Goal: Task Accomplishment & Management: Manage account settings

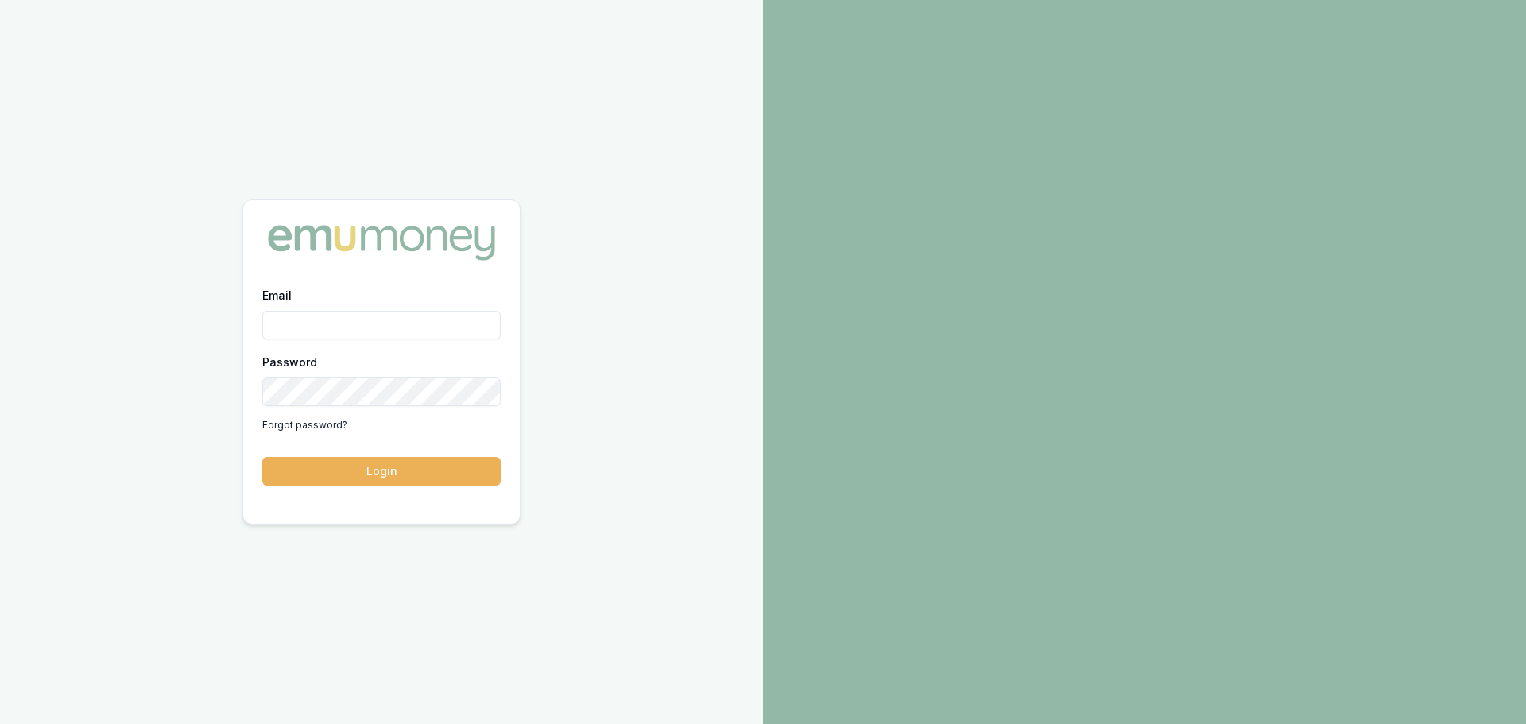
click at [432, 332] on input "Email" at bounding box center [381, 325] width 238 height 29
type input "erin.shield@emumoney.com.au"
click at [410, 459] on button "Login" at bounding box center [381, 471] width 238 height 29
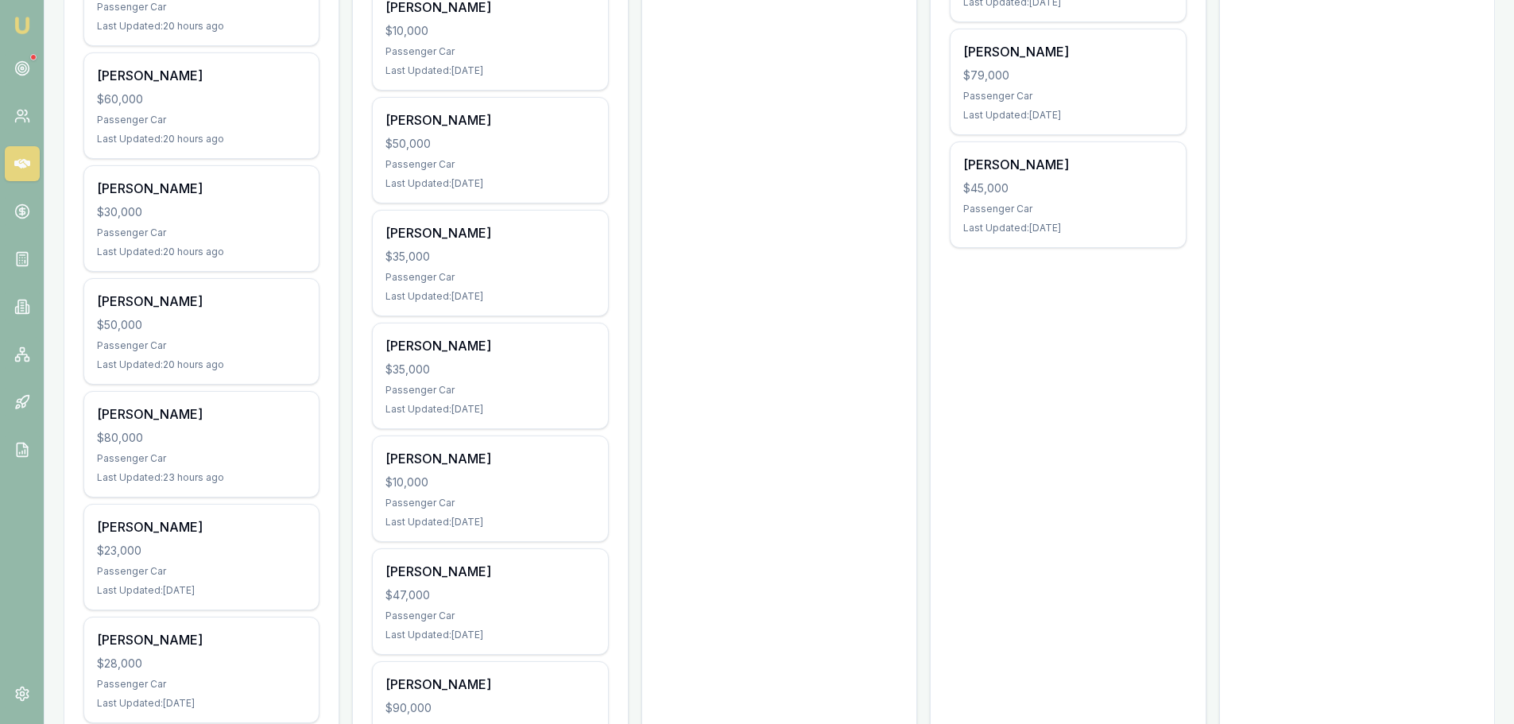
scroll to position [1113, 0]
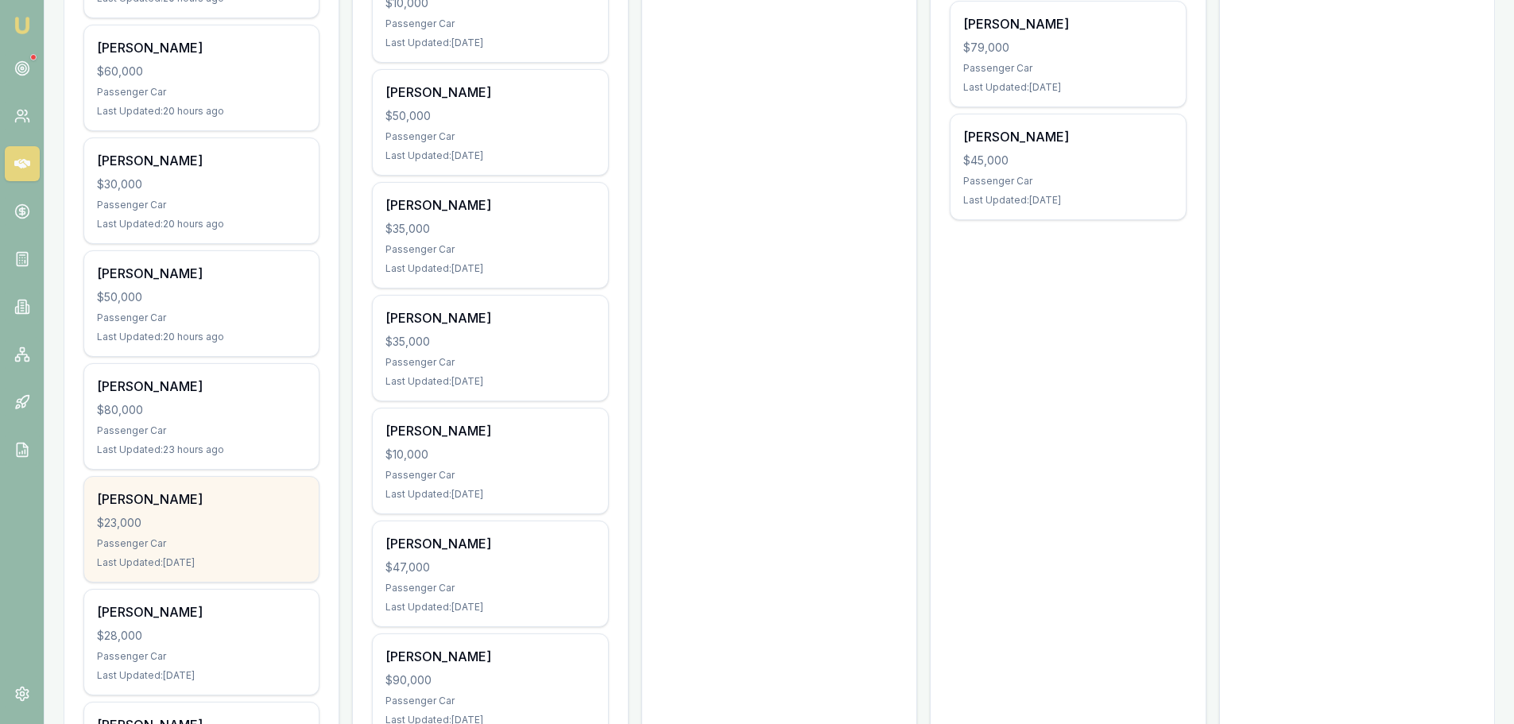
click at [190, 503] on div "Rikki Ryder" at bounding box center [201, 499] width 209 height 19
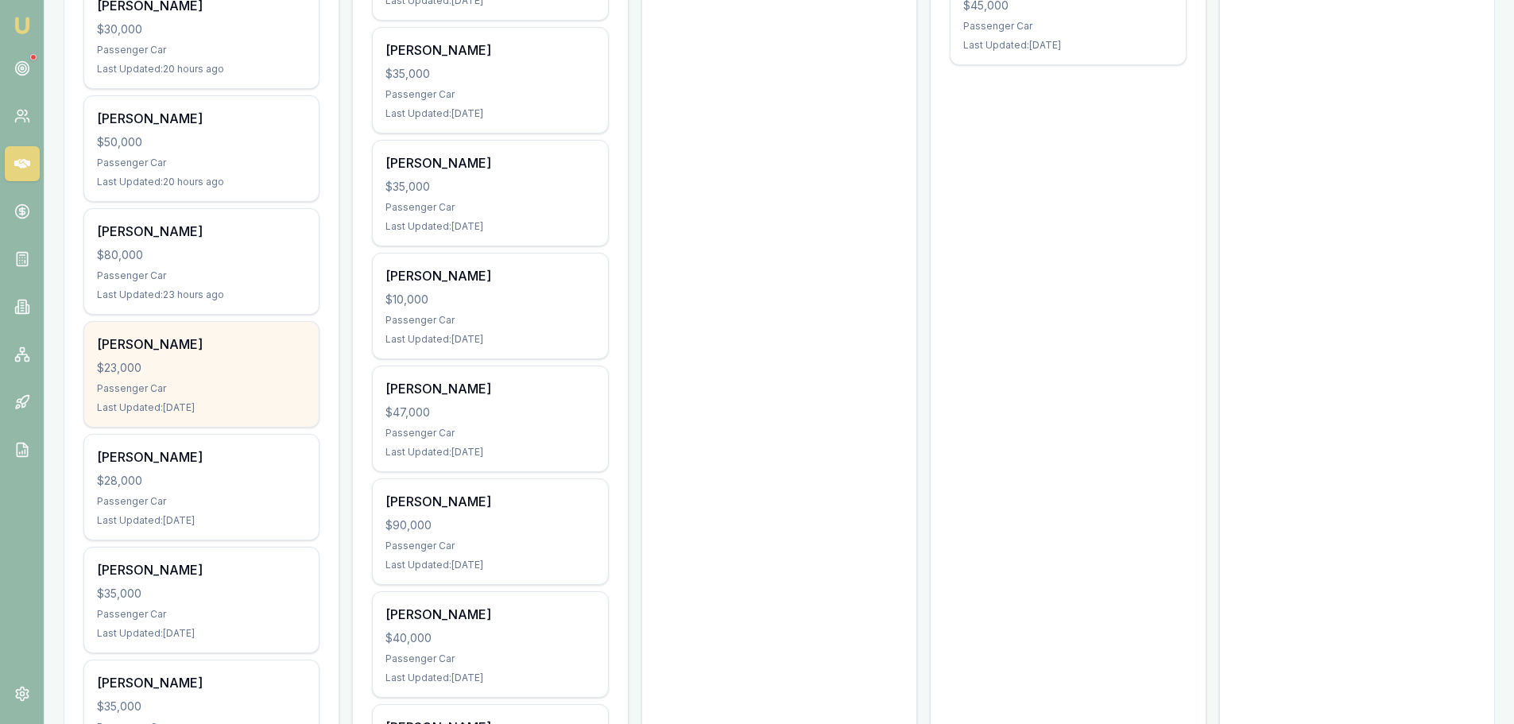
scroll to position [1272, 0]
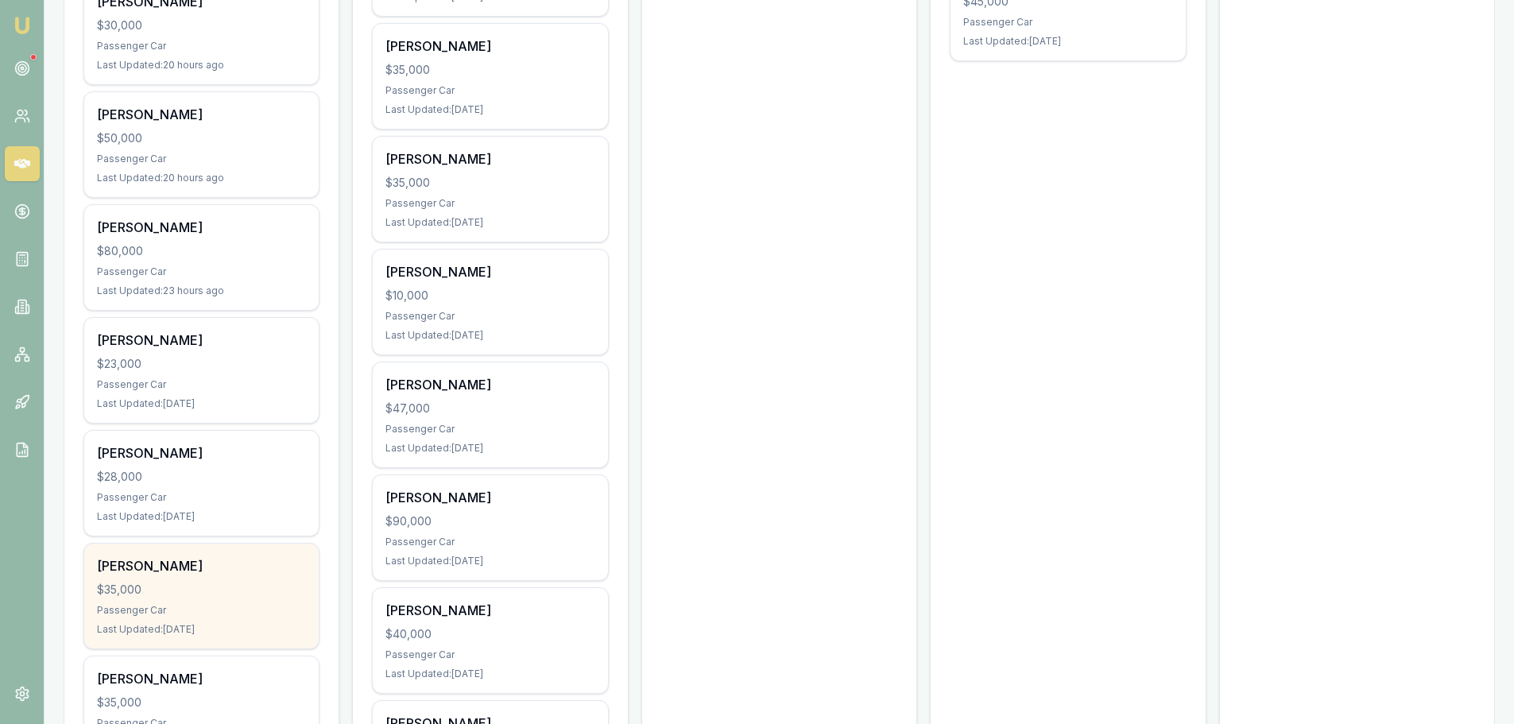
click at [253, 620] on div "Stacey Caldwell $35,000 Passenger Car Last Updated: 2 days ago" at bounding box center [201, 596] width 235 height 105
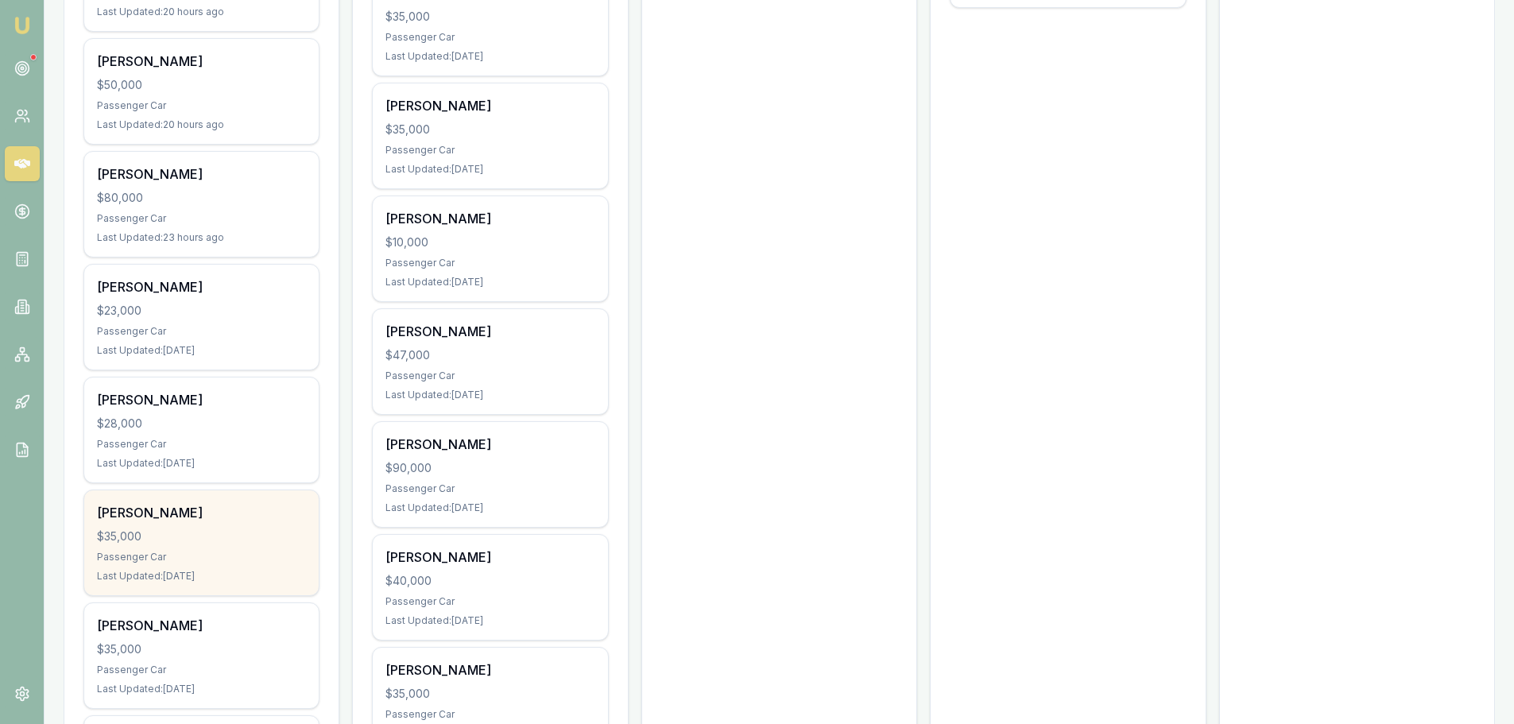
scroll to position [1351, 0]
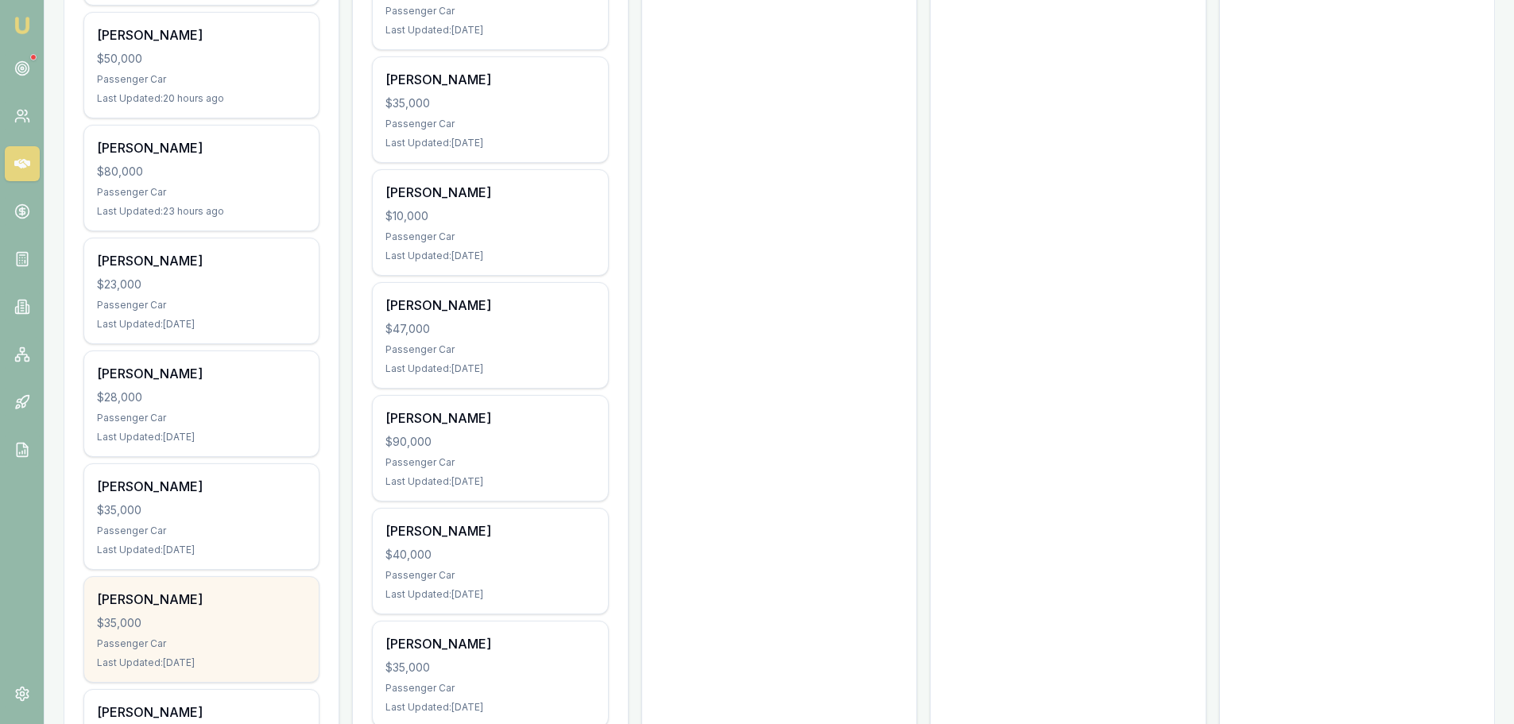
click at [259, 653] on div "Karnig Aroyan $35,000 Passenger Car Last Updated: 2 days ago" at bounding box center [201, 629] width 235 height 105
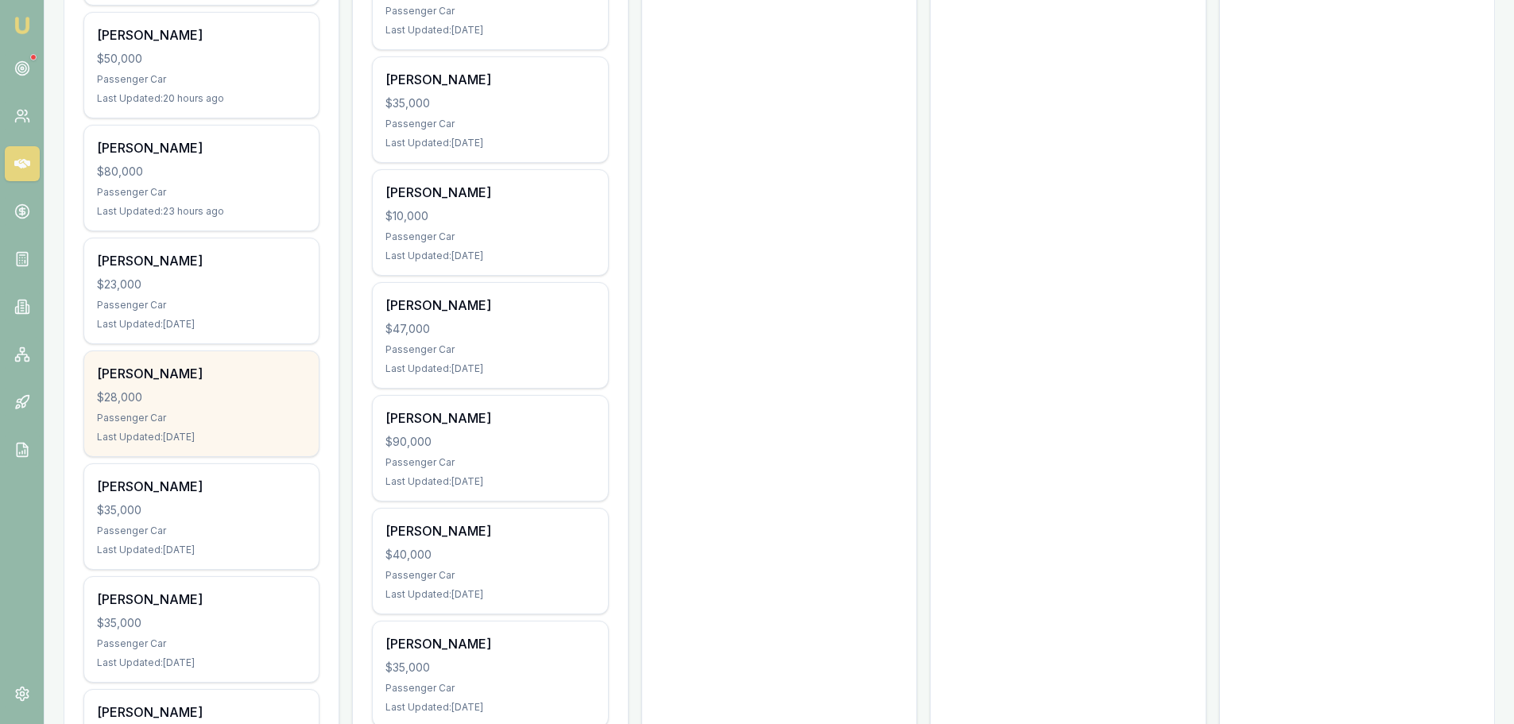
click at [267, 408] on div "Mariota Mariota $28,000 Passenger Car Last Updated: 2 days ago" at bounding box center [201, 403] width 235 height 105
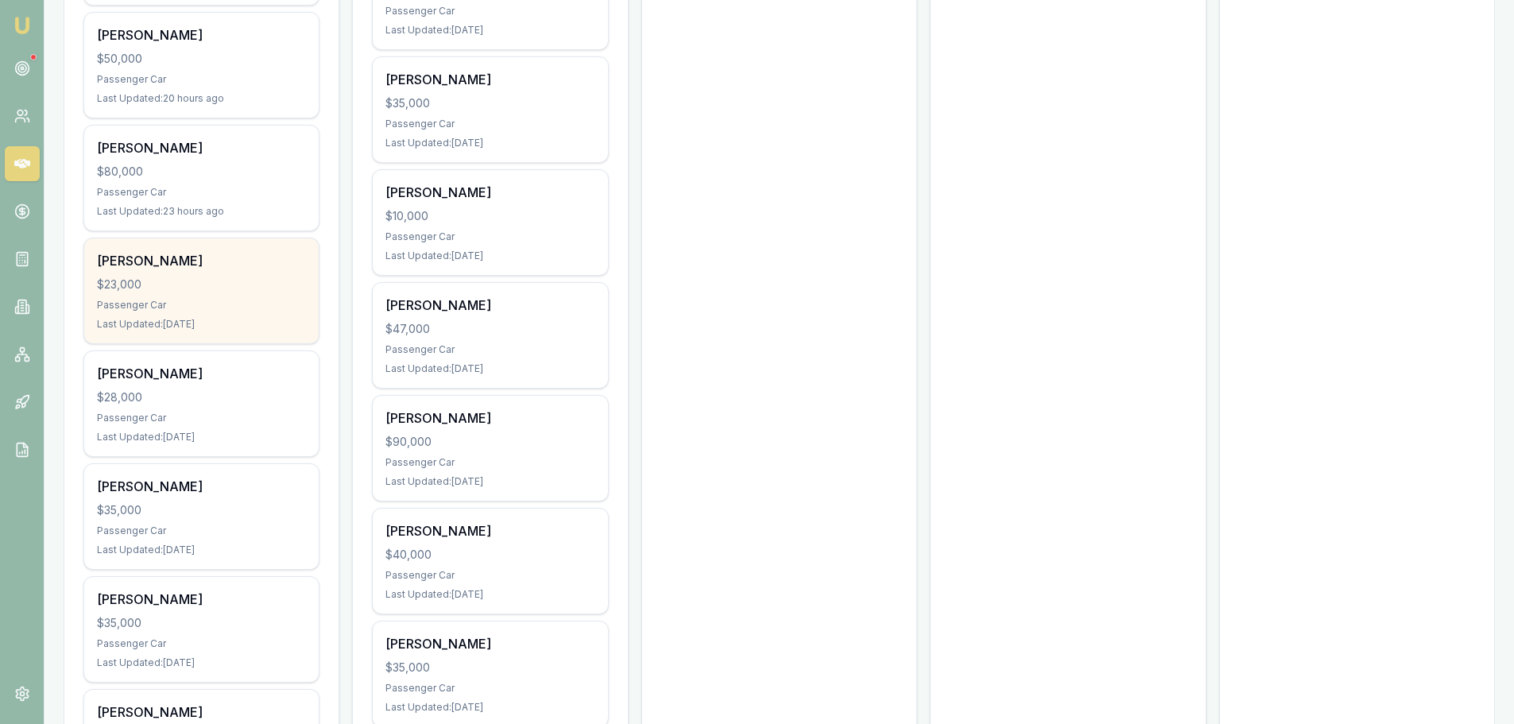
click at [221, 283] on div "$23,000" at bounding box center [201, 285] width 209 height 16
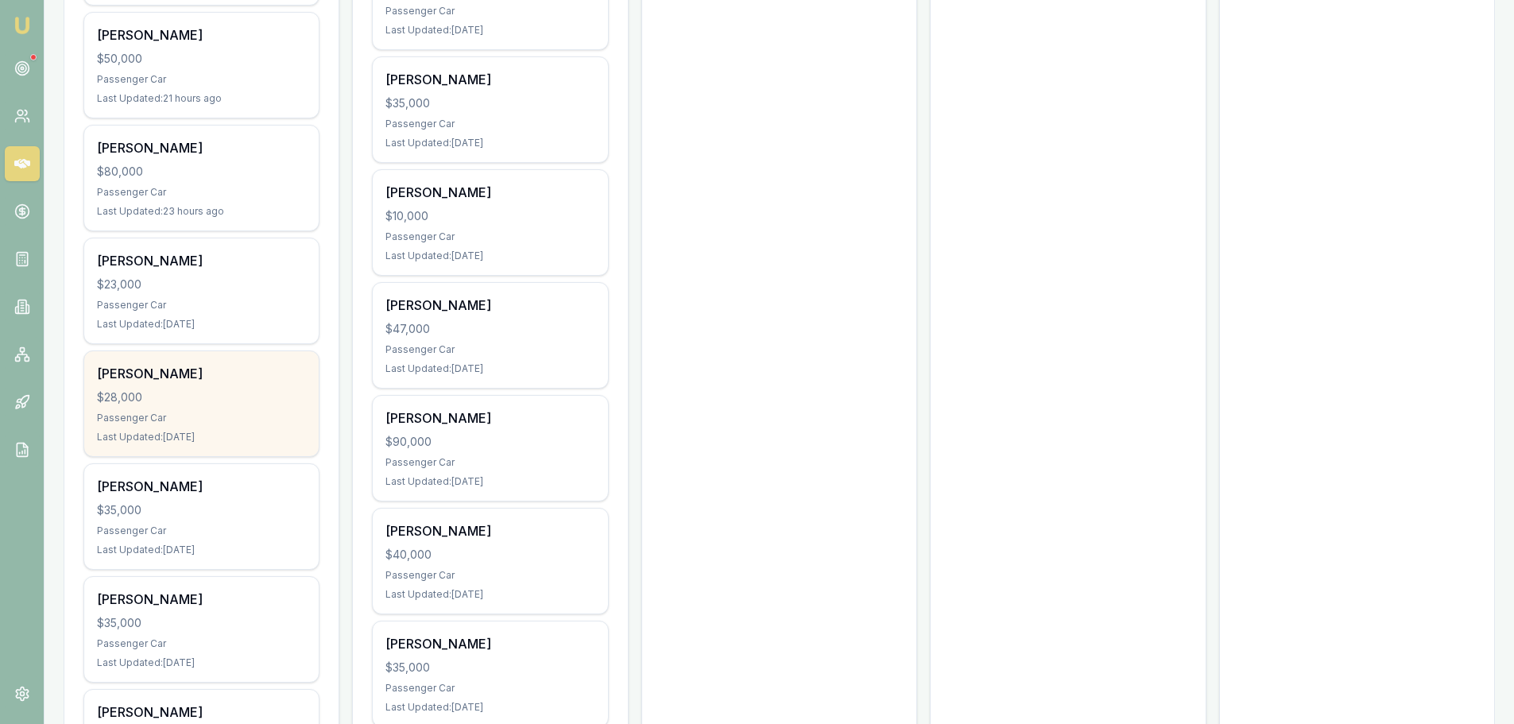
click at [253, 409] on div "Mariota Mariota $28,000 Passenger Car Last Updated: 2 days ago" at bounding box center [201, 403] width 235 height 105
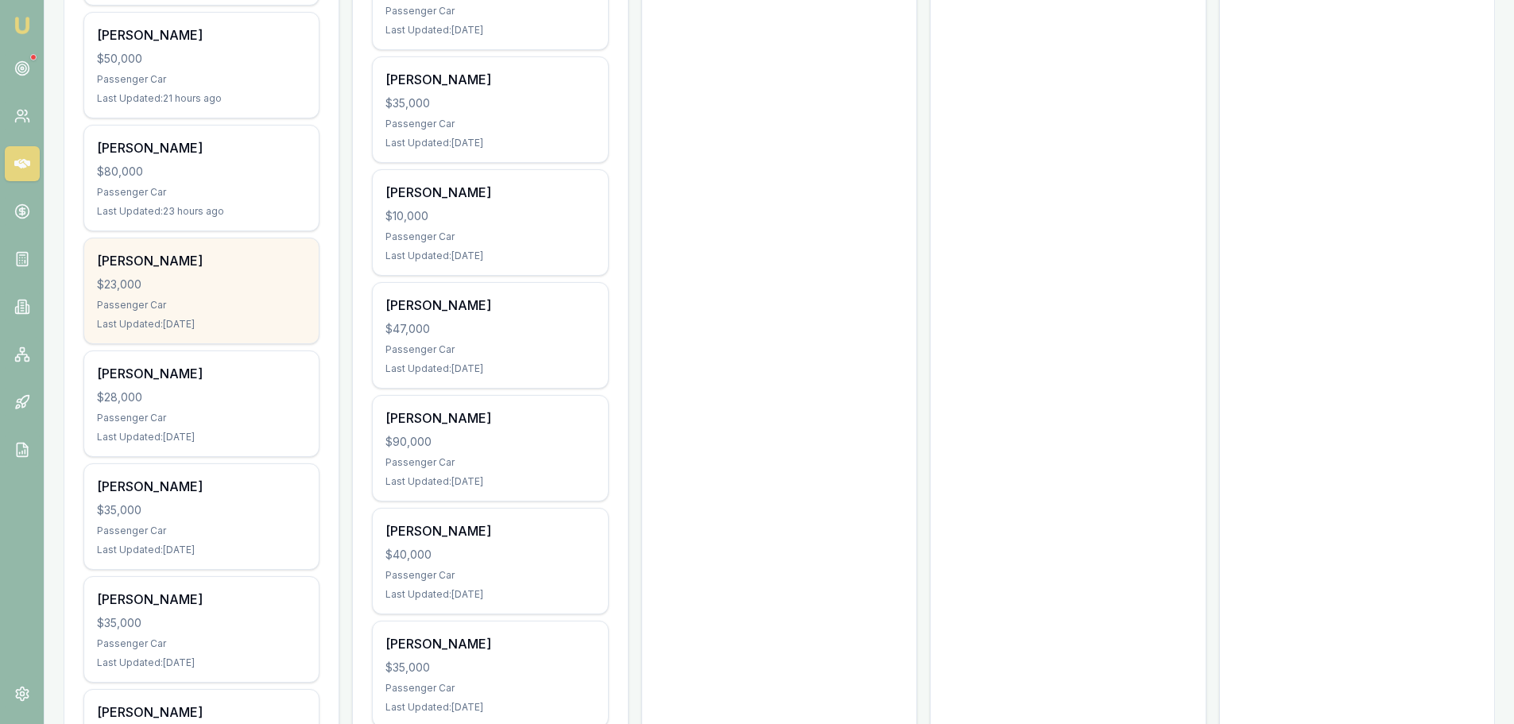
click at [130, 289] on div "$23,000" at bounding box center [201, 285] width 209 height 16
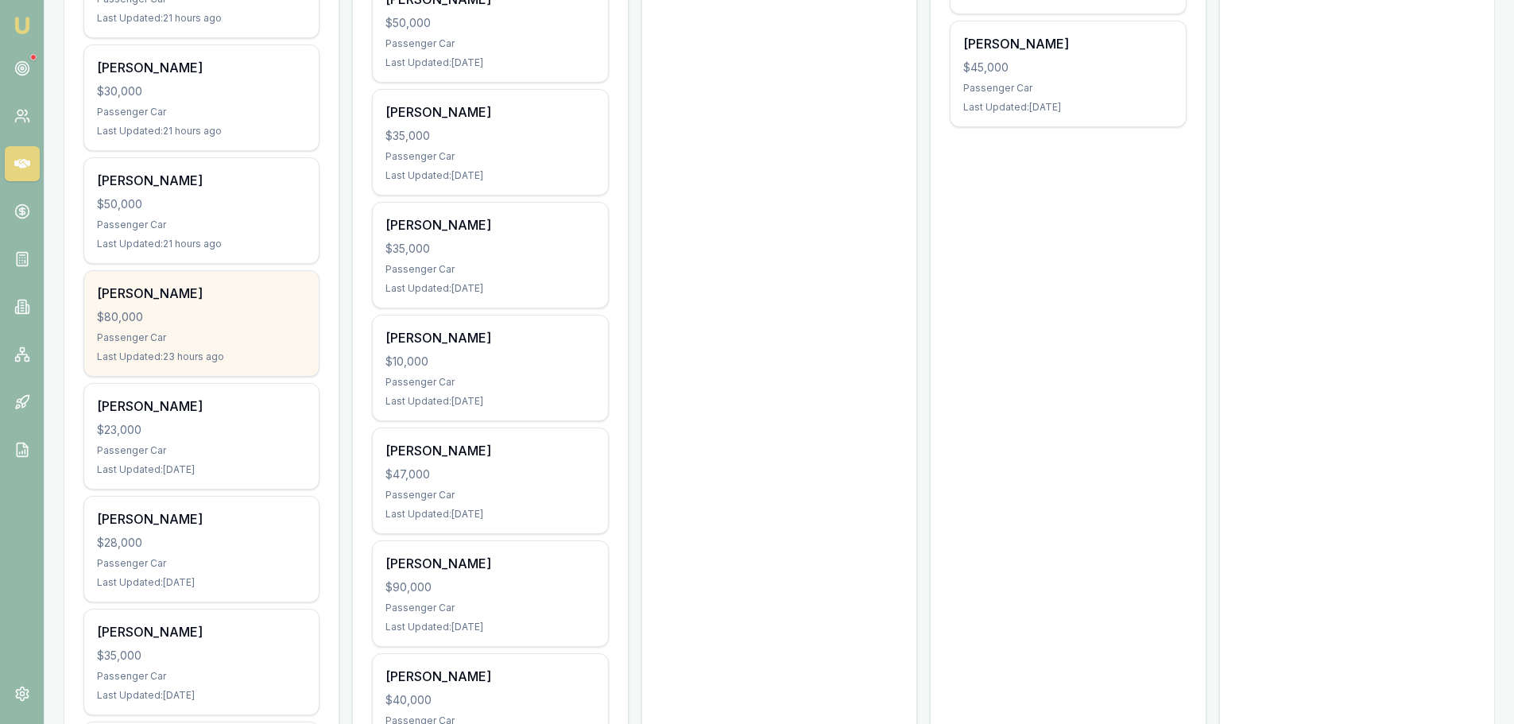
scroll to position [1192, 0]
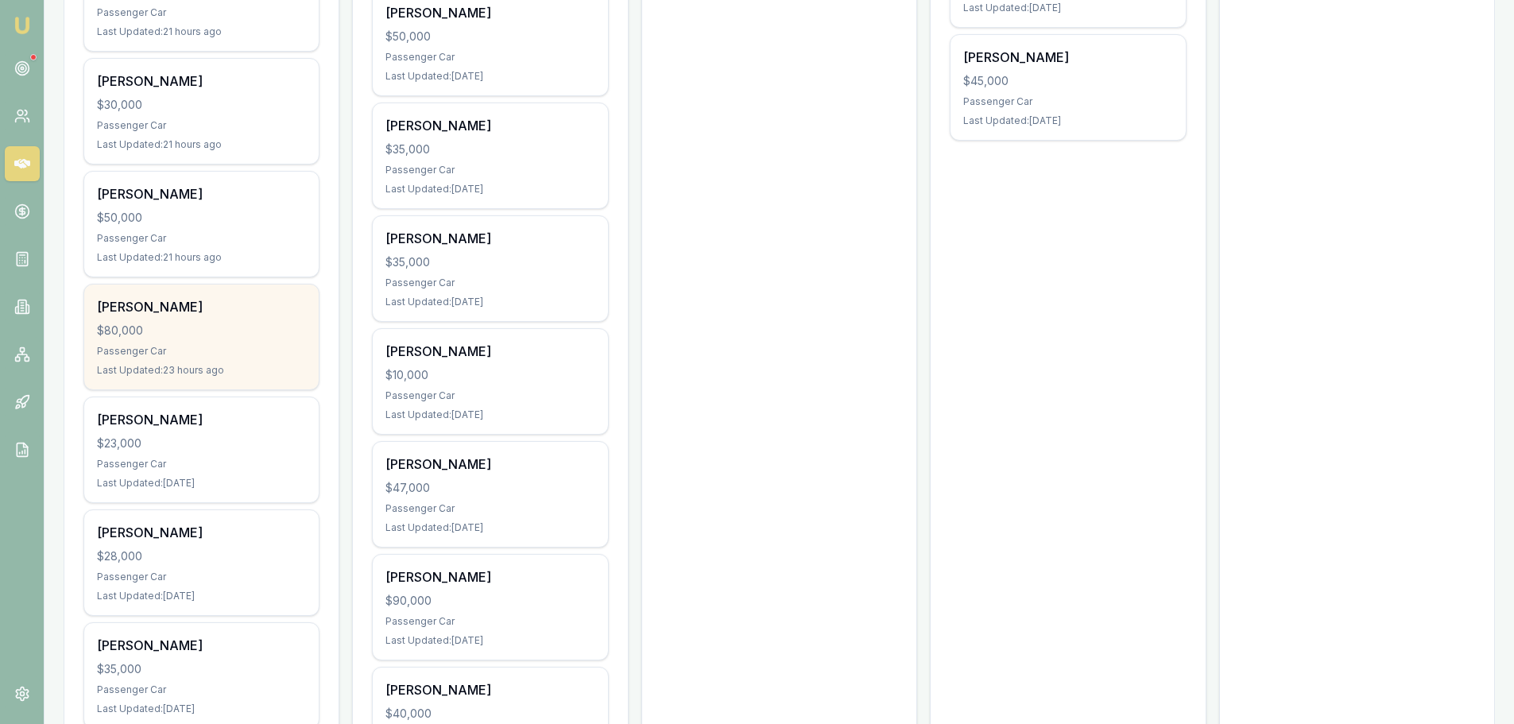
click at [227, 337] on div "$80,000" at bounding box center [201, 331] width 209 height 16
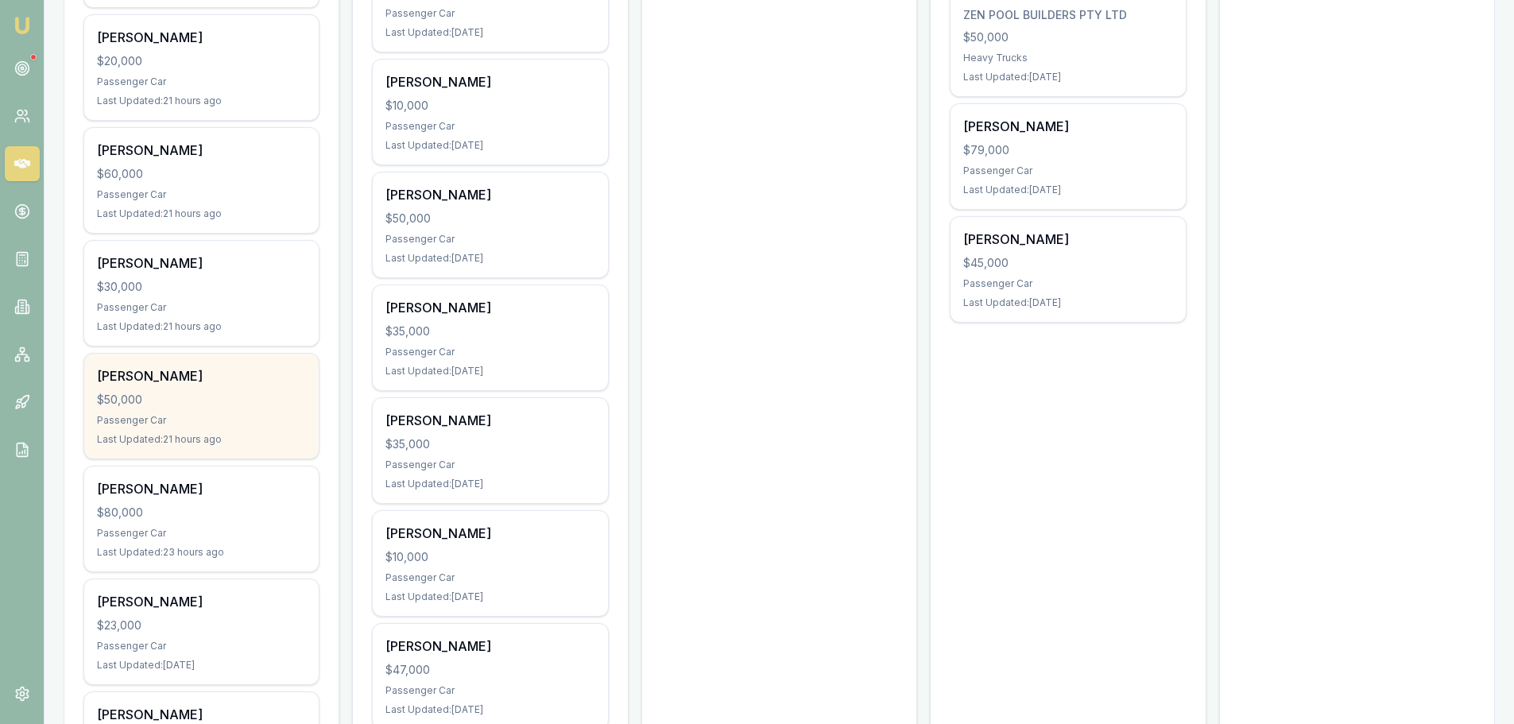
scroll to position [1033, 0]
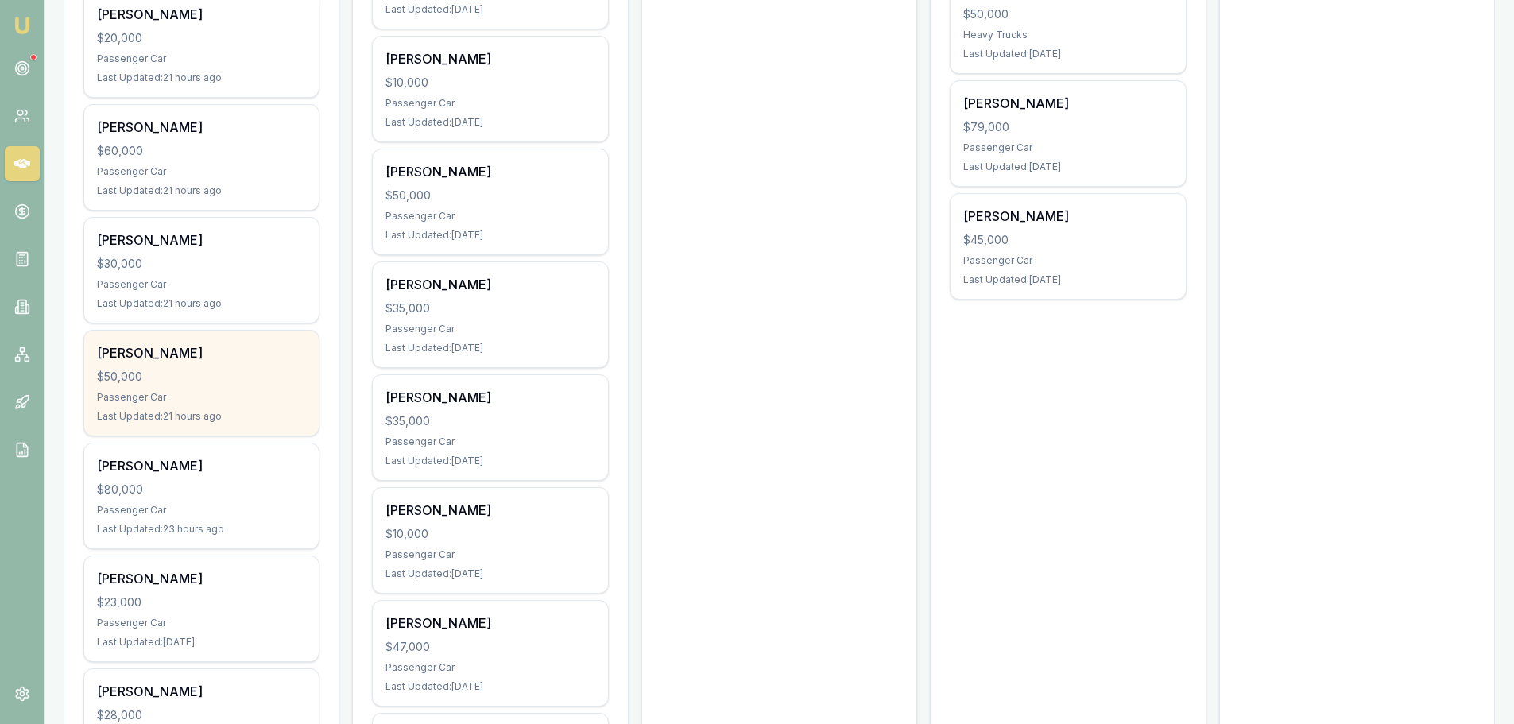
click at [157, 337] on div "Tony Masterson $50,000 Passenger Car Last Updated: 21 hours ago" at bounding box center [201, 383] width 235 height 105
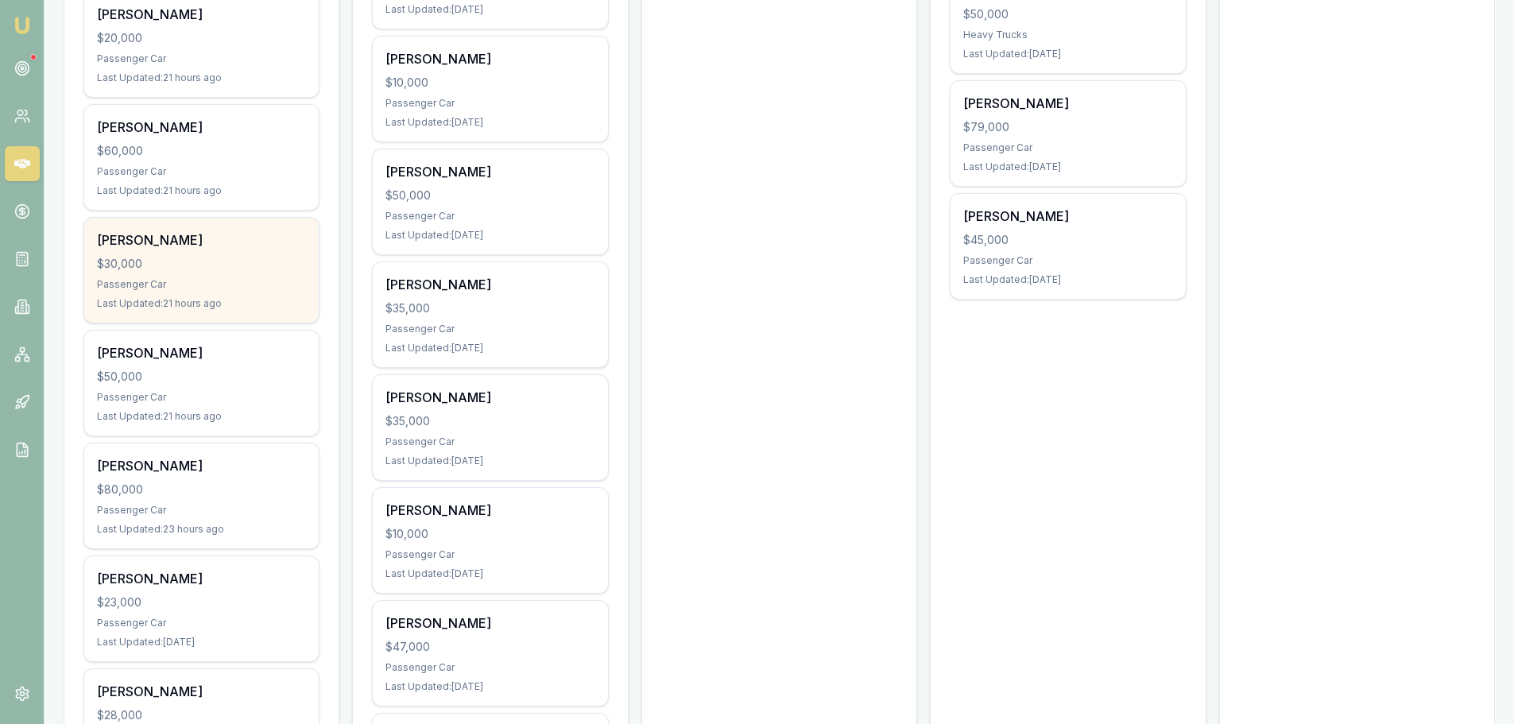
click at [102, 244] on div "Joshua Emmanouilidis" at bounding box center [201, 240] width 209 height 19
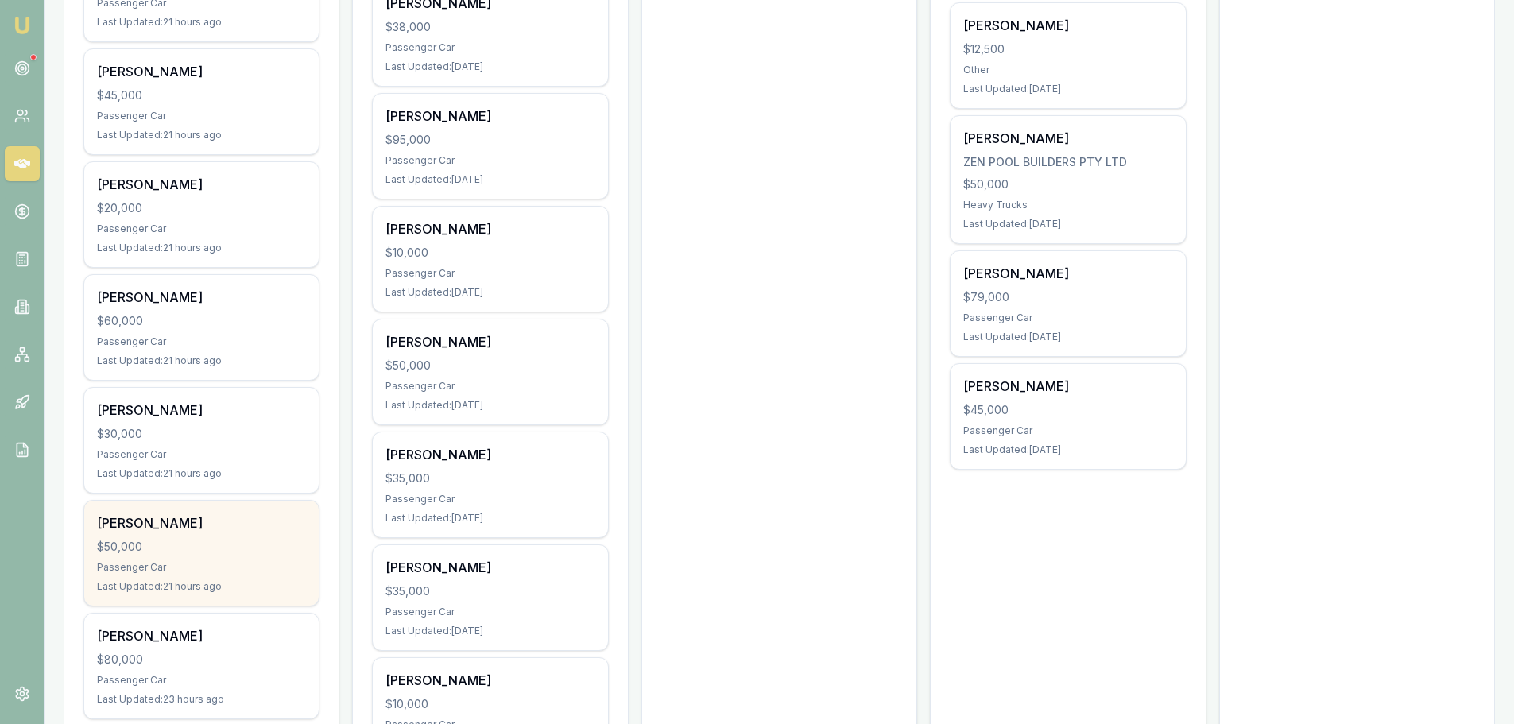
scroll to position [795, 0]
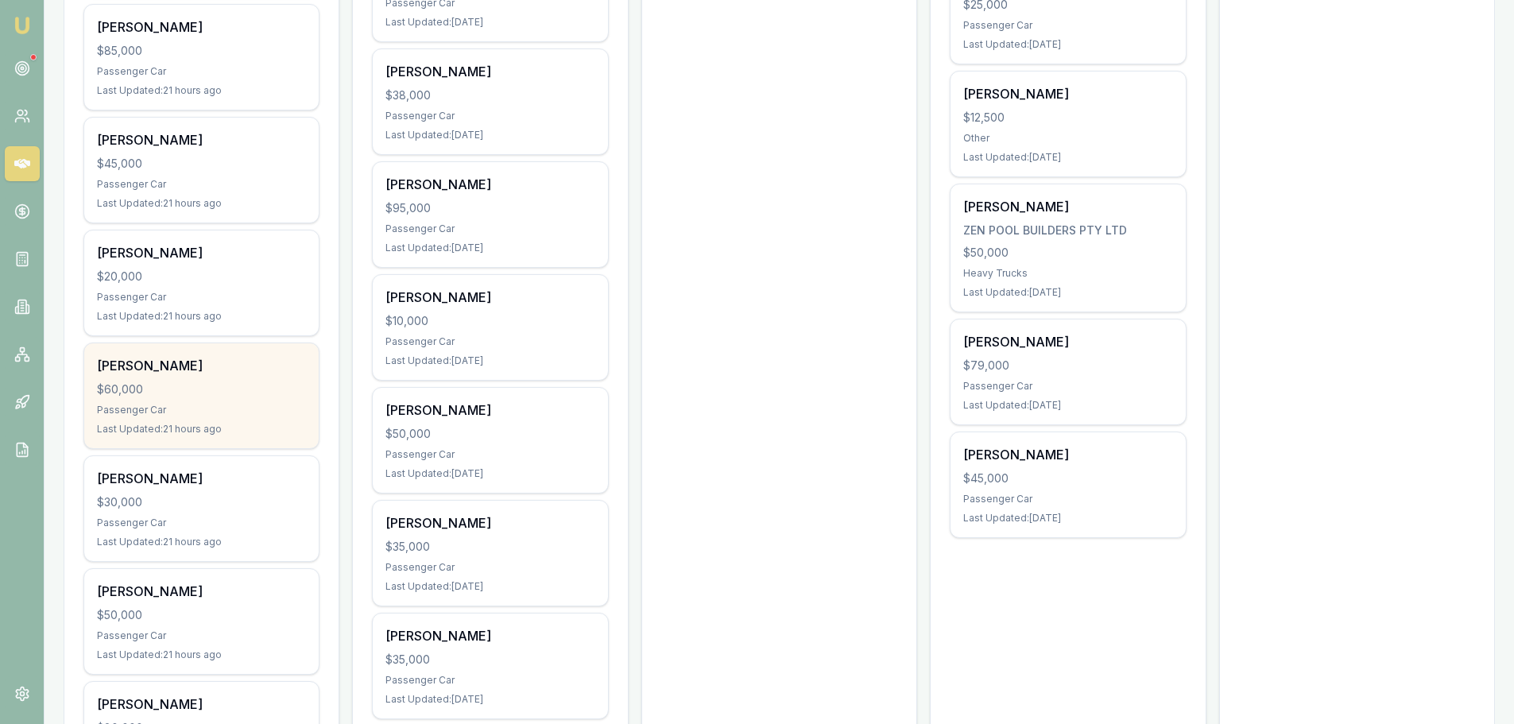
click at [160, 386] on div "$60,000" at bounding box center [201, 390] width 209 height 16
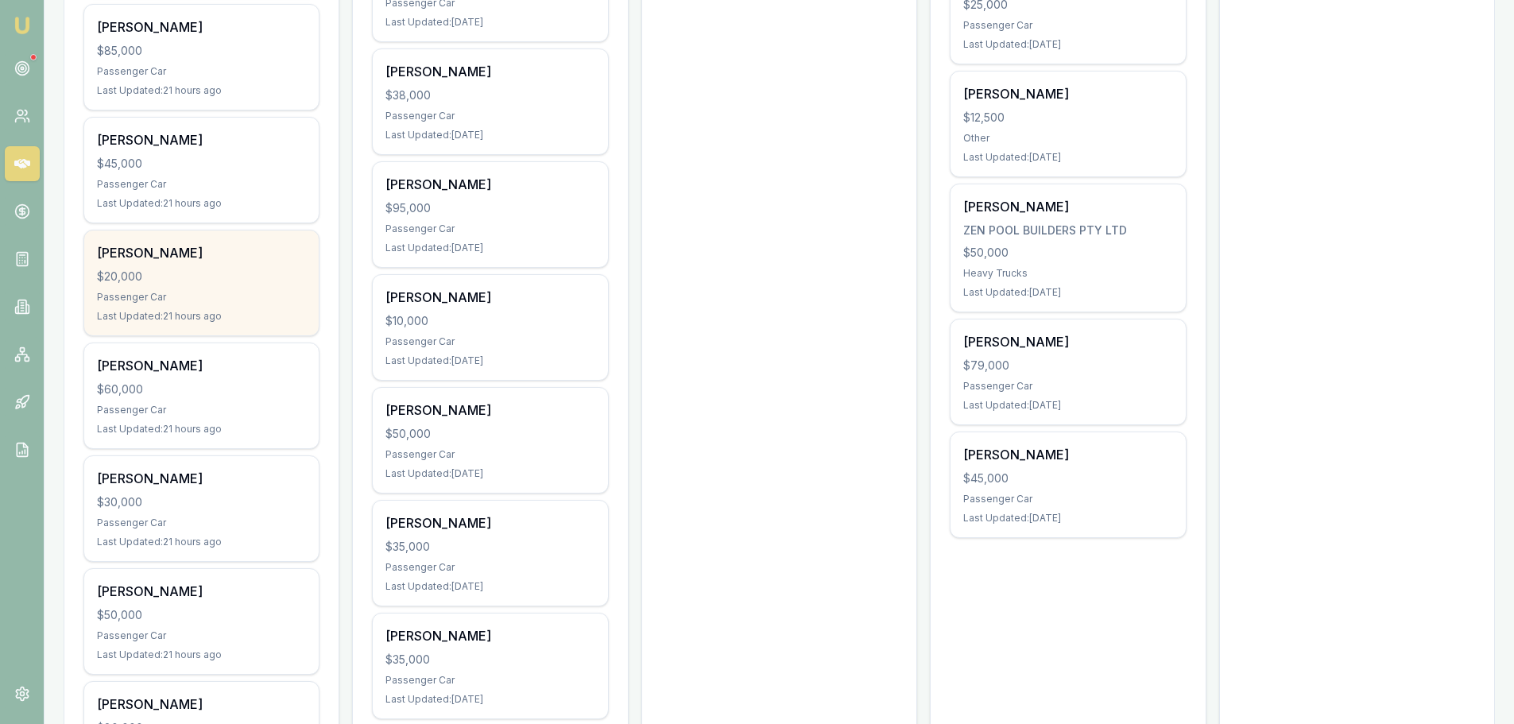
click at [191, 291] on div "Passenger Car" at bounding box center [201, 297] width 209 height 13
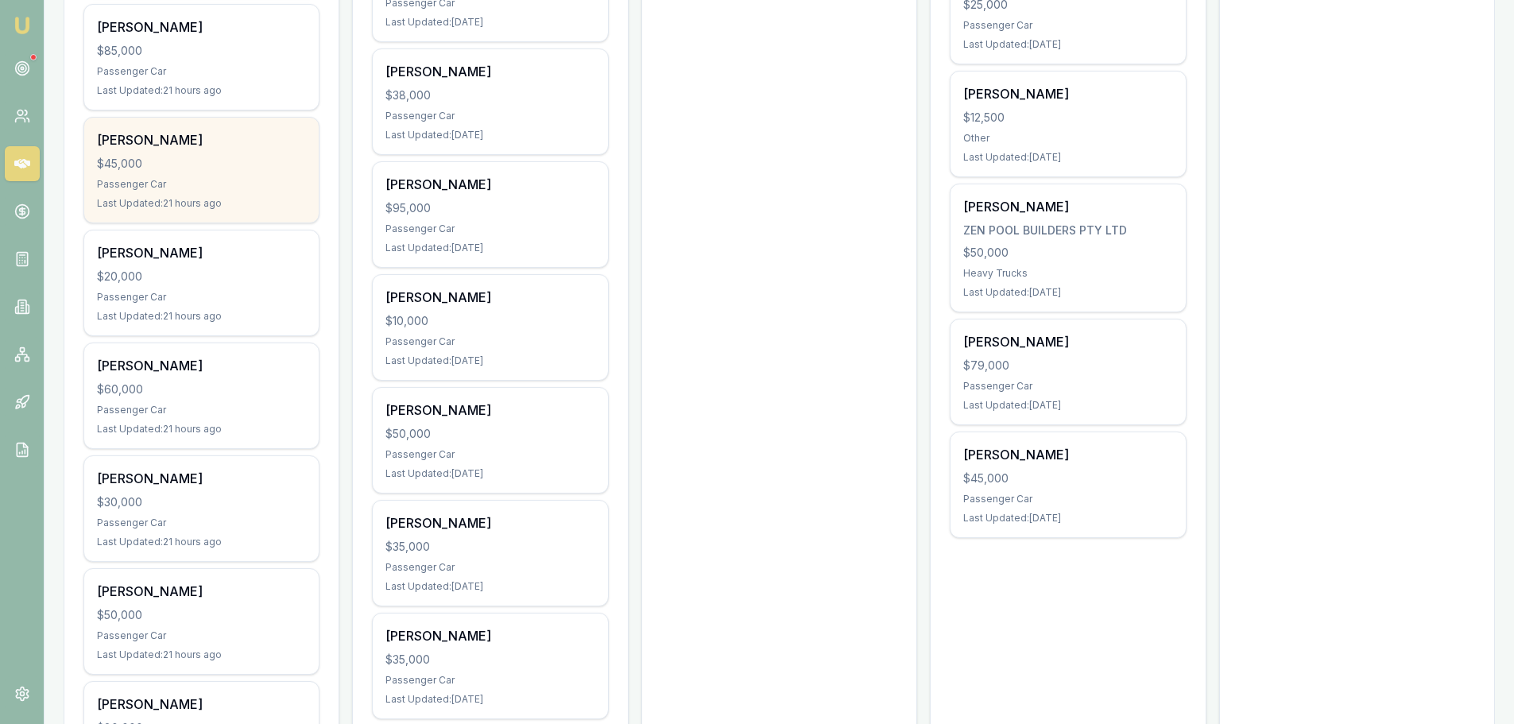
click at [138, 161] on div "$45,000" at bounding box center [201, 164] width 209 height 16
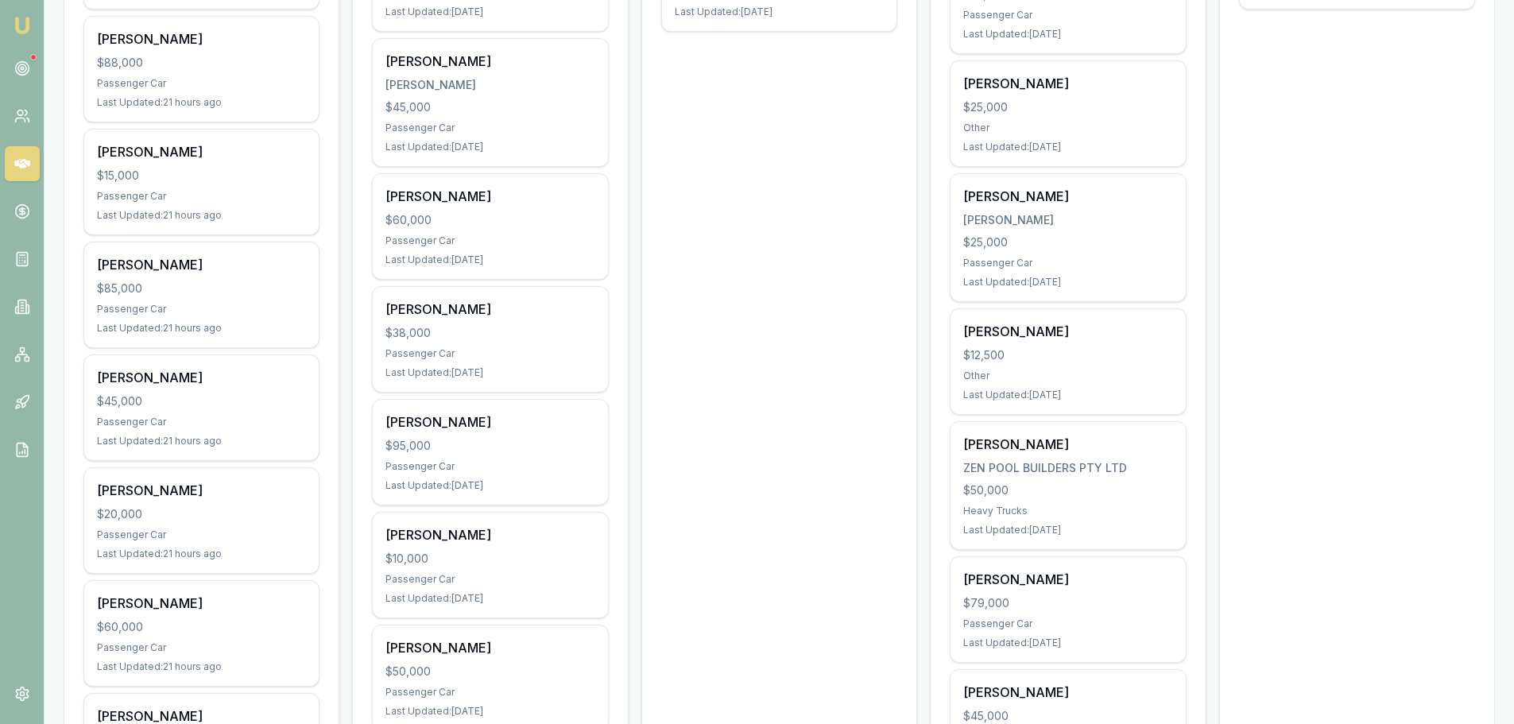
scroll to position [556, 0]
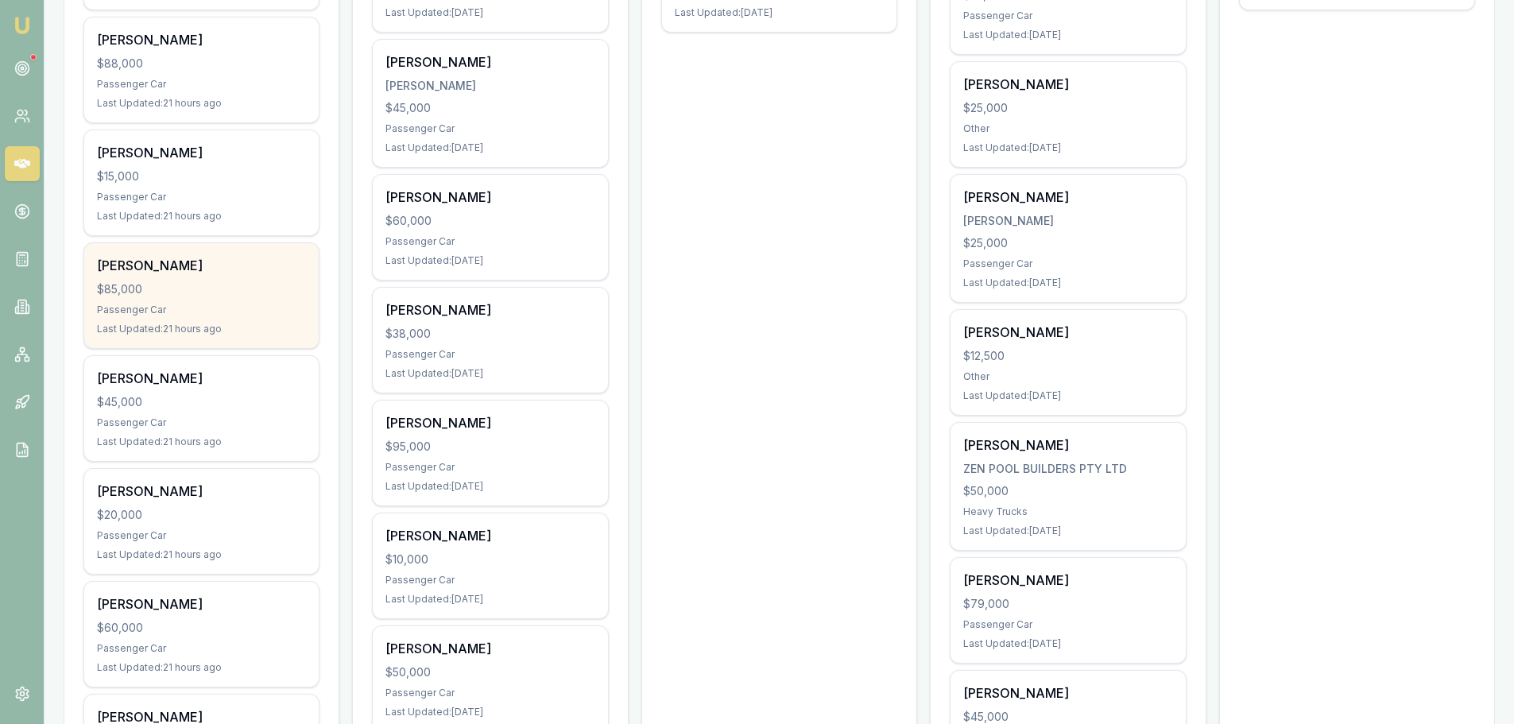
click at [247, 285] on div "$85,000" at bounding box center [201, 289] width 209 height 16
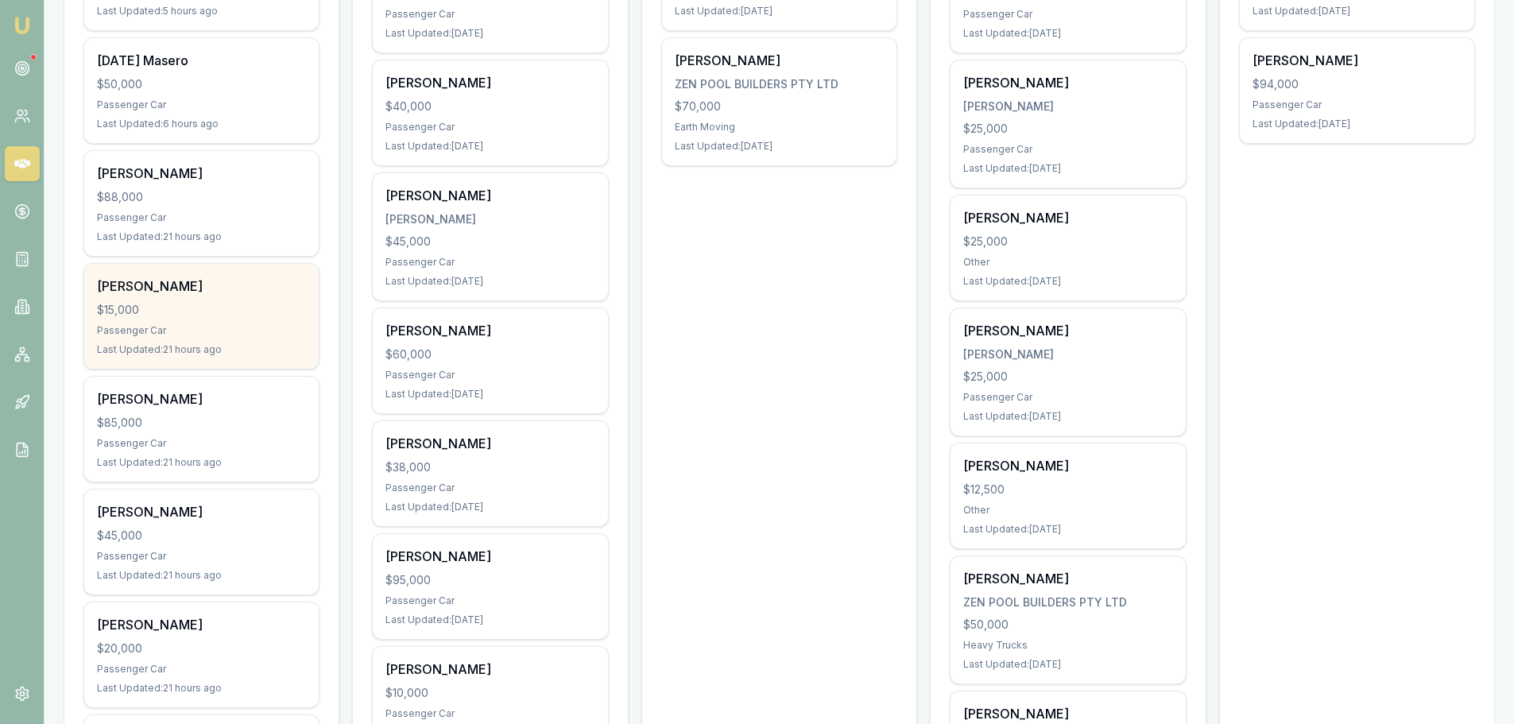
scroll to position [397, 0]
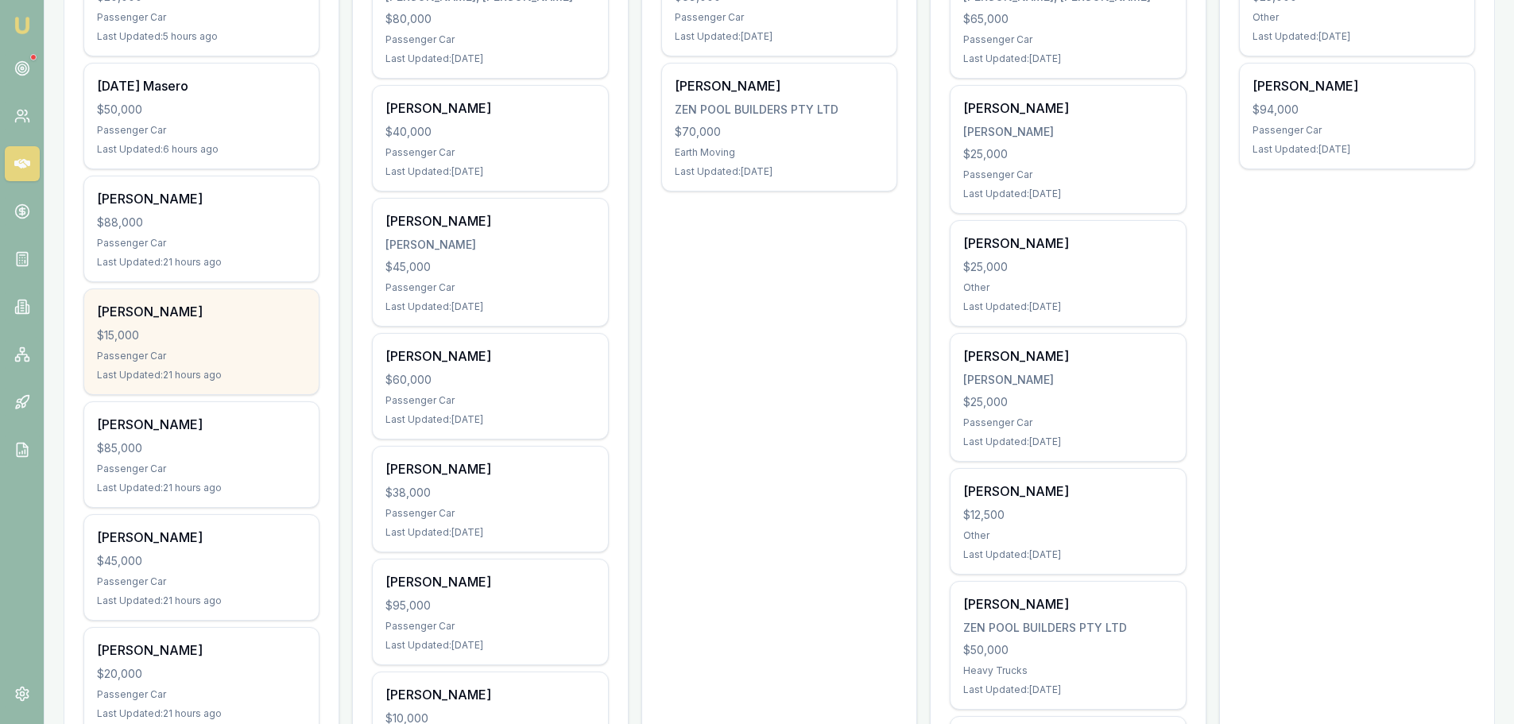
click at [248, 354] on div "Passenger Car" at bounding box center [201, 356] width 209 height 13
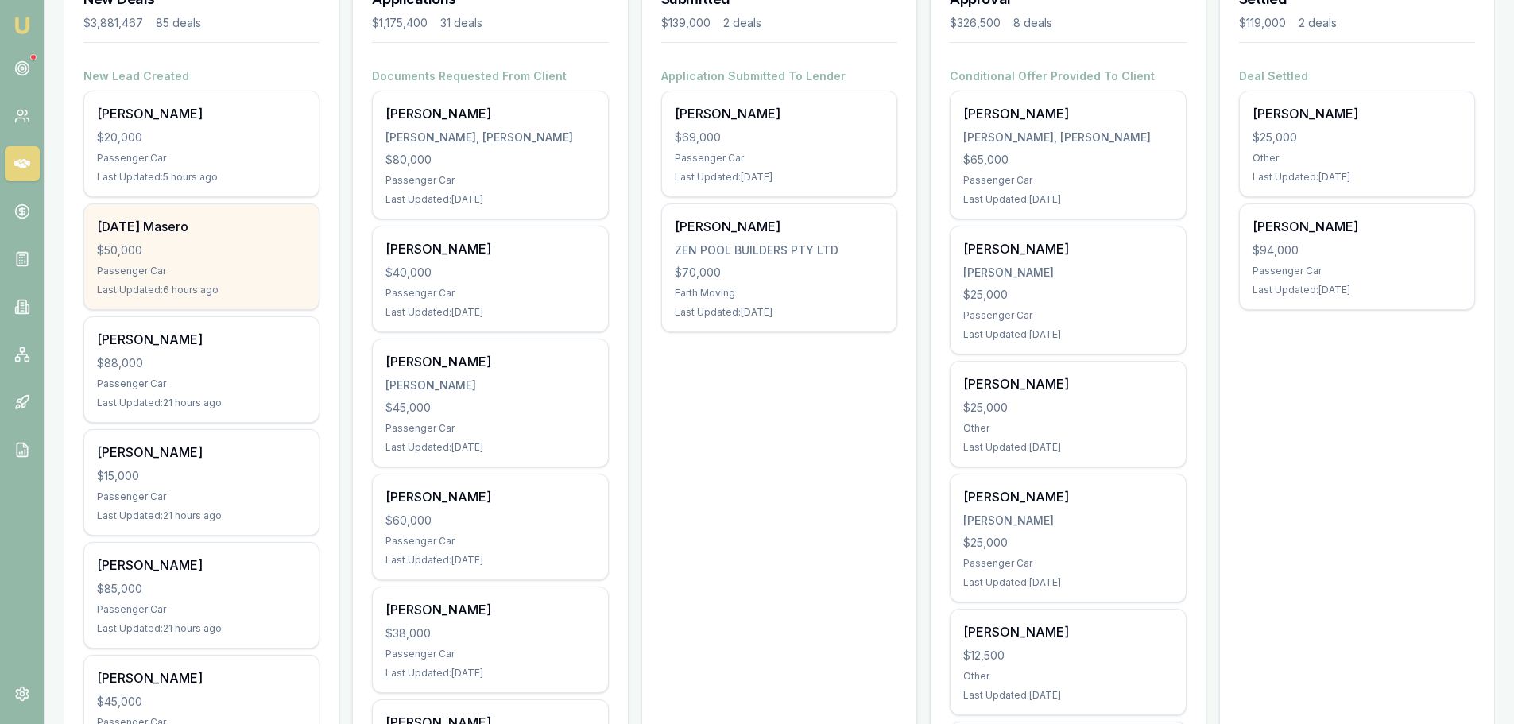
scroll to position [238, 0]
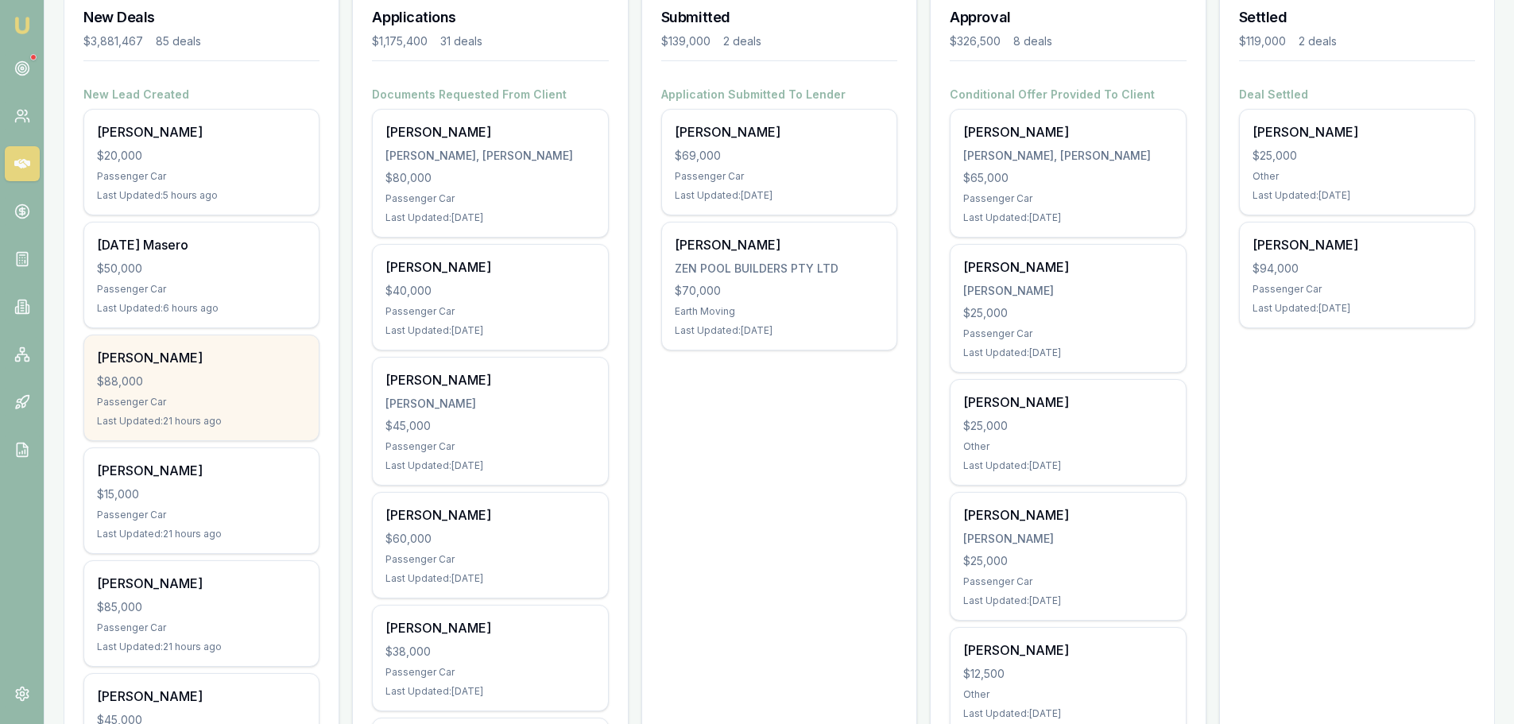
click at [234, 370] on div "Alan Venton $88,000 Passenger Car Last Updated: 21 hours ago" at bounding box center [201, 387] width 235 height 105
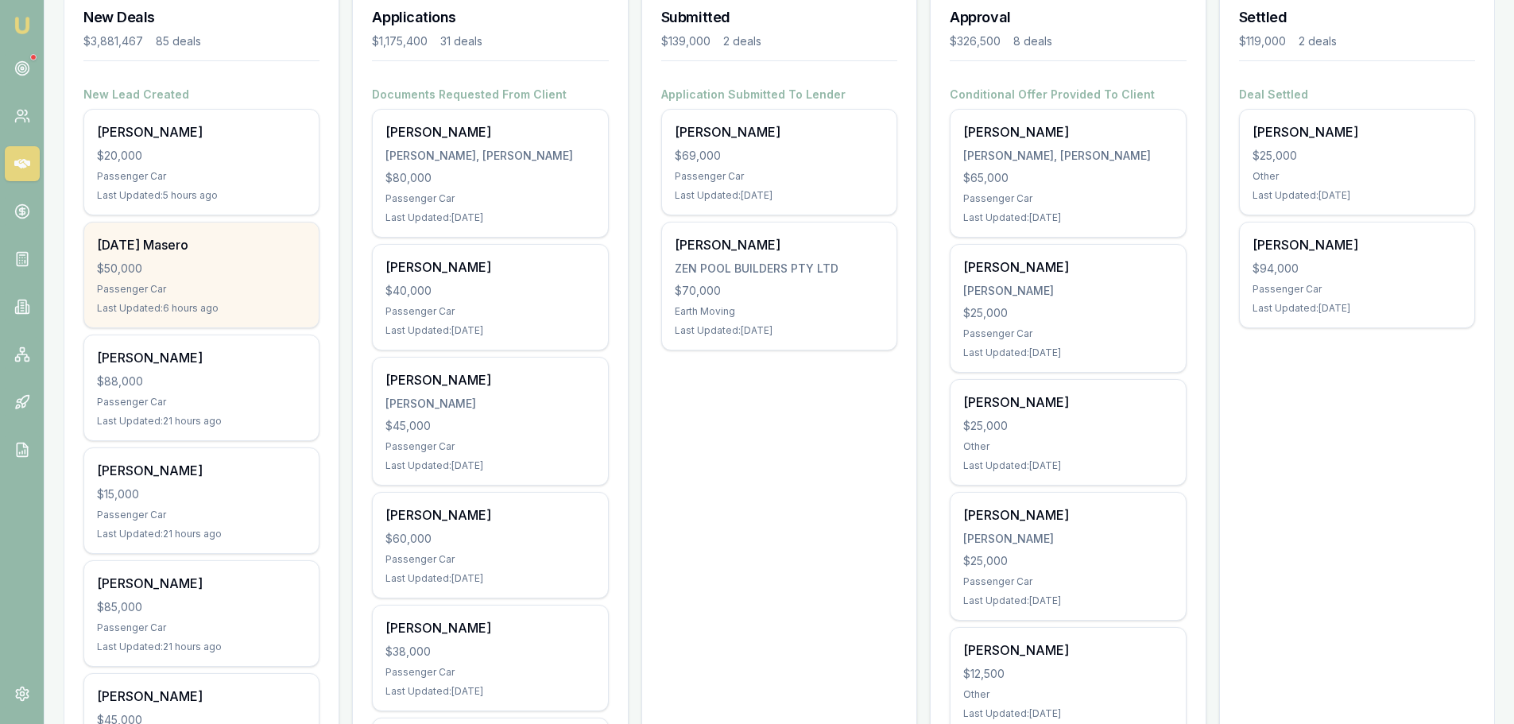
click at [219, 254] on div "Natal Masero" at bounding box center [201, 244] width 209 height 19
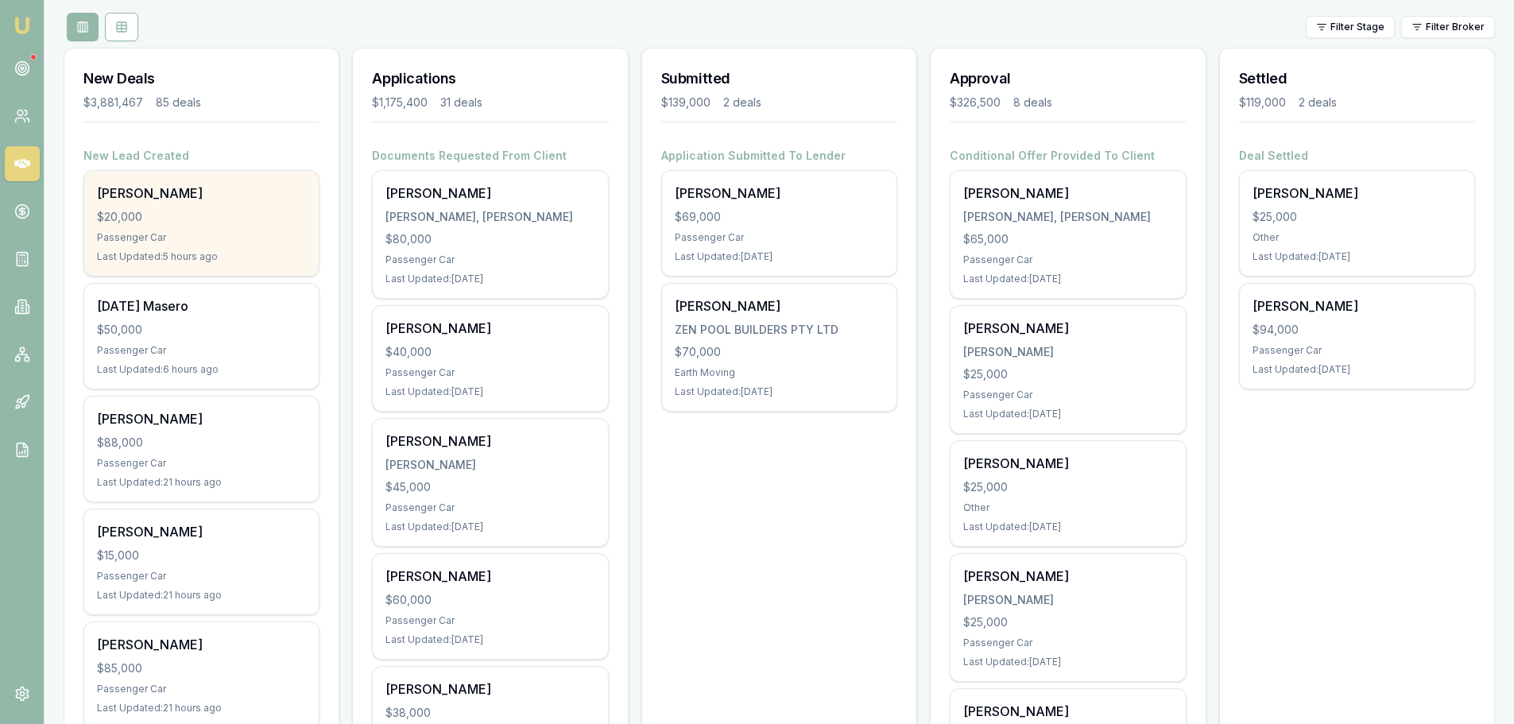
scroll to position [159, 0]
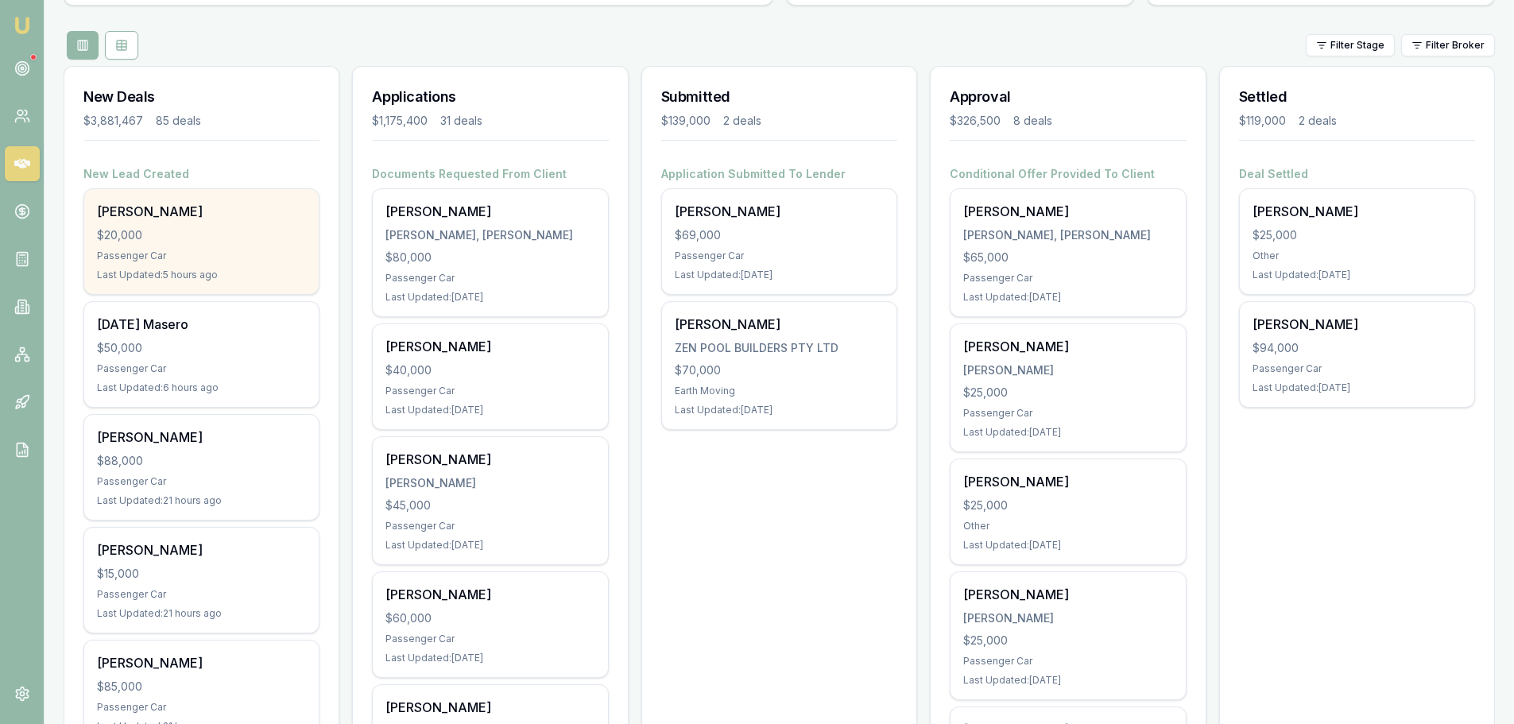
click at [242, 221] on div "Amanda Pascoe $20,000 Passenger Car Last Updated: 5 hours ago" at bounding box center [201, 241] width 235 height 105
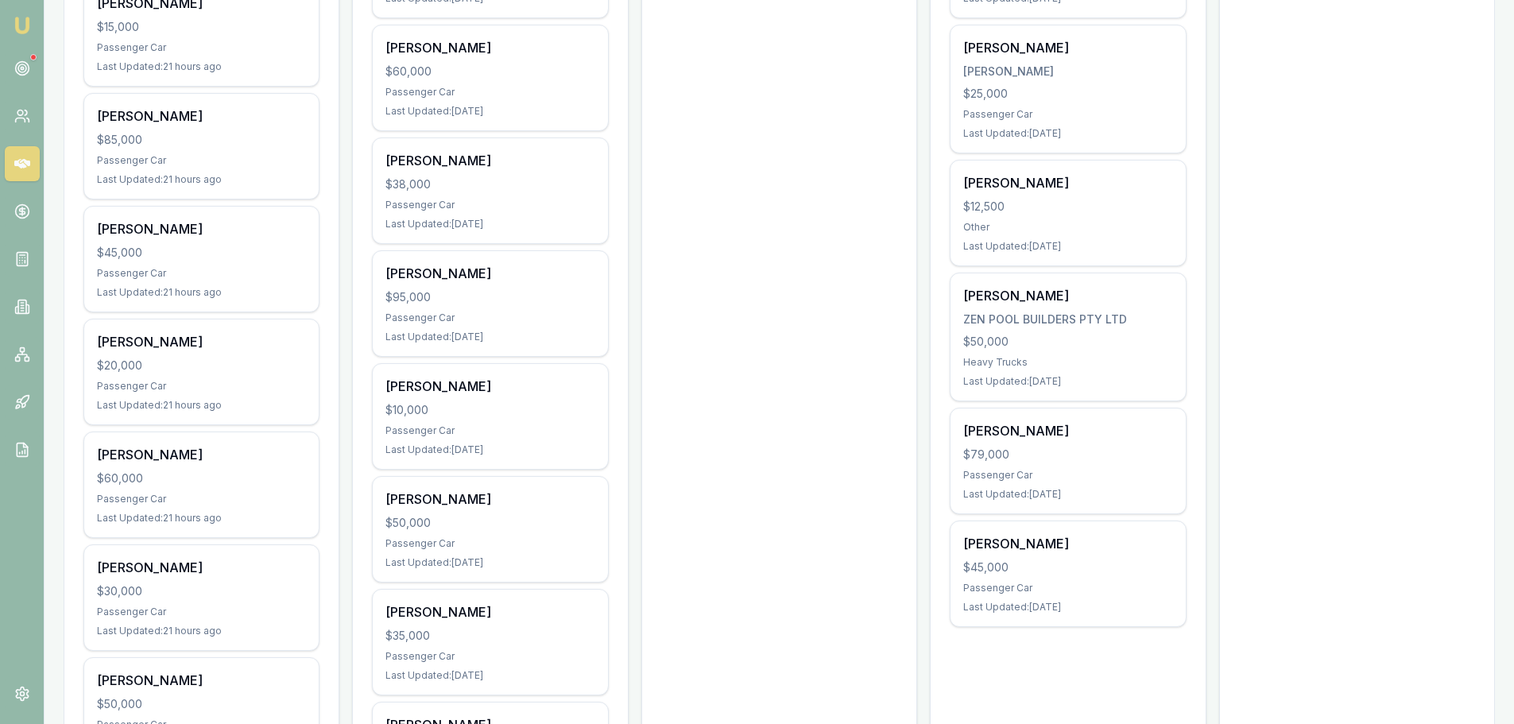
scroll to position [715, 0]
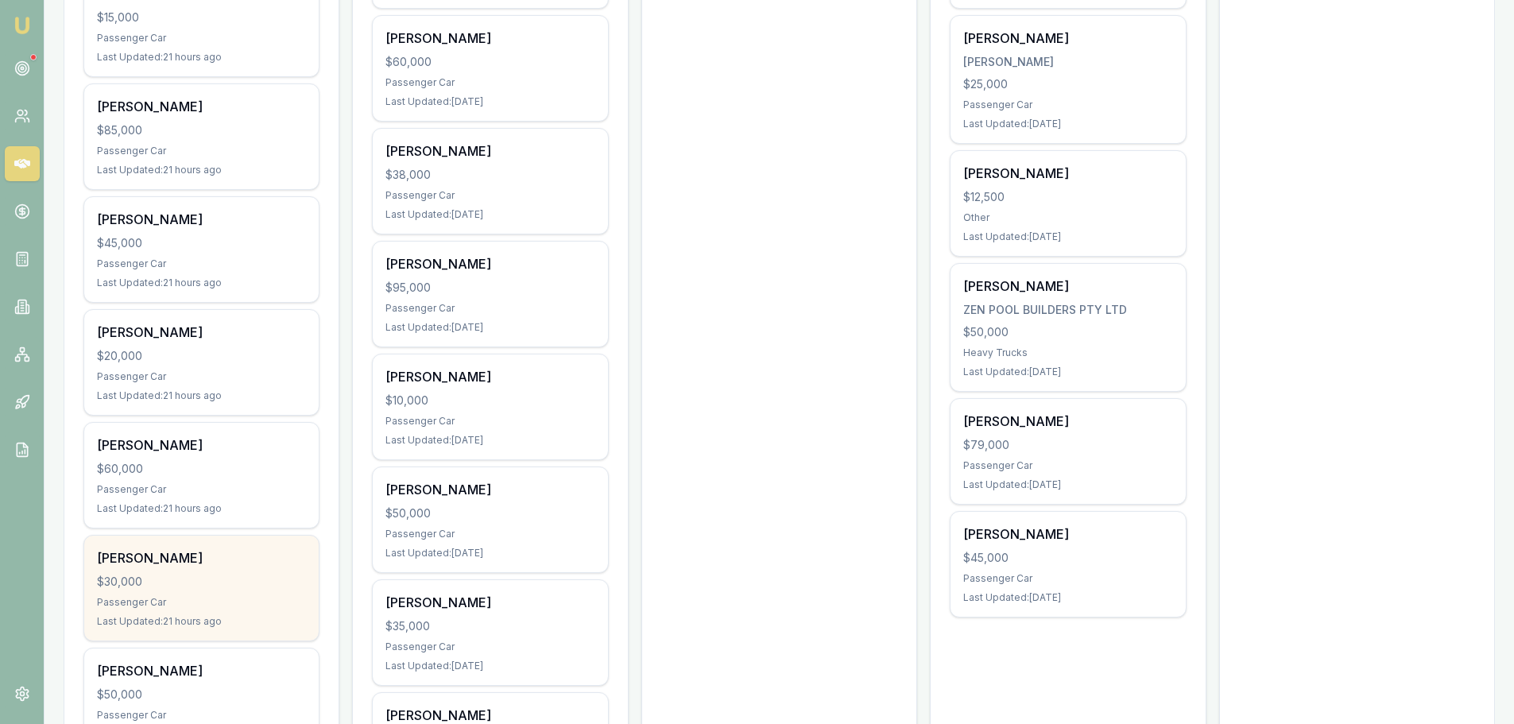
click at [173, 591] on div "Joshua Emmanouilidis $30,000 Passenger Car Last Updated: 21 hours ago" at bounding box center [201, 588] width 235 height 105
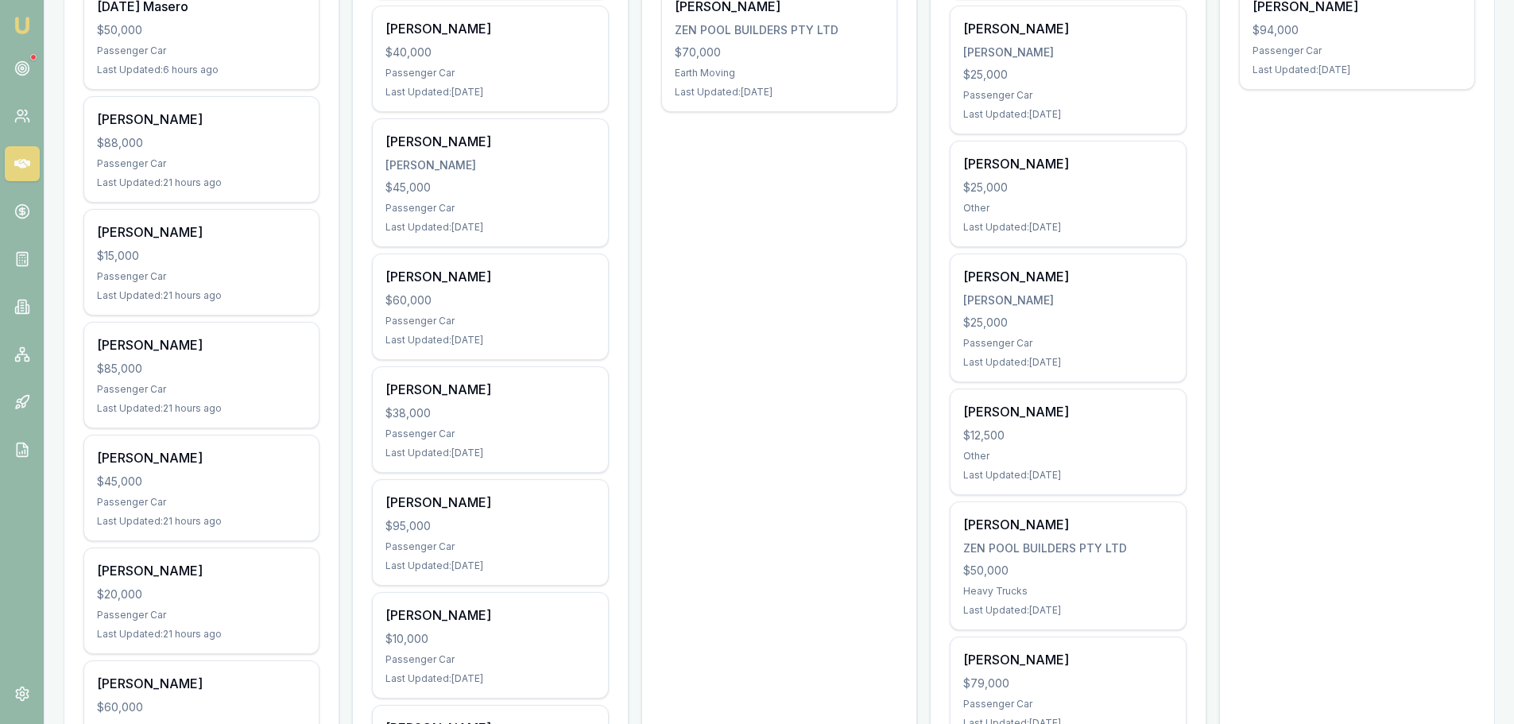
scroll to position [0, 0]
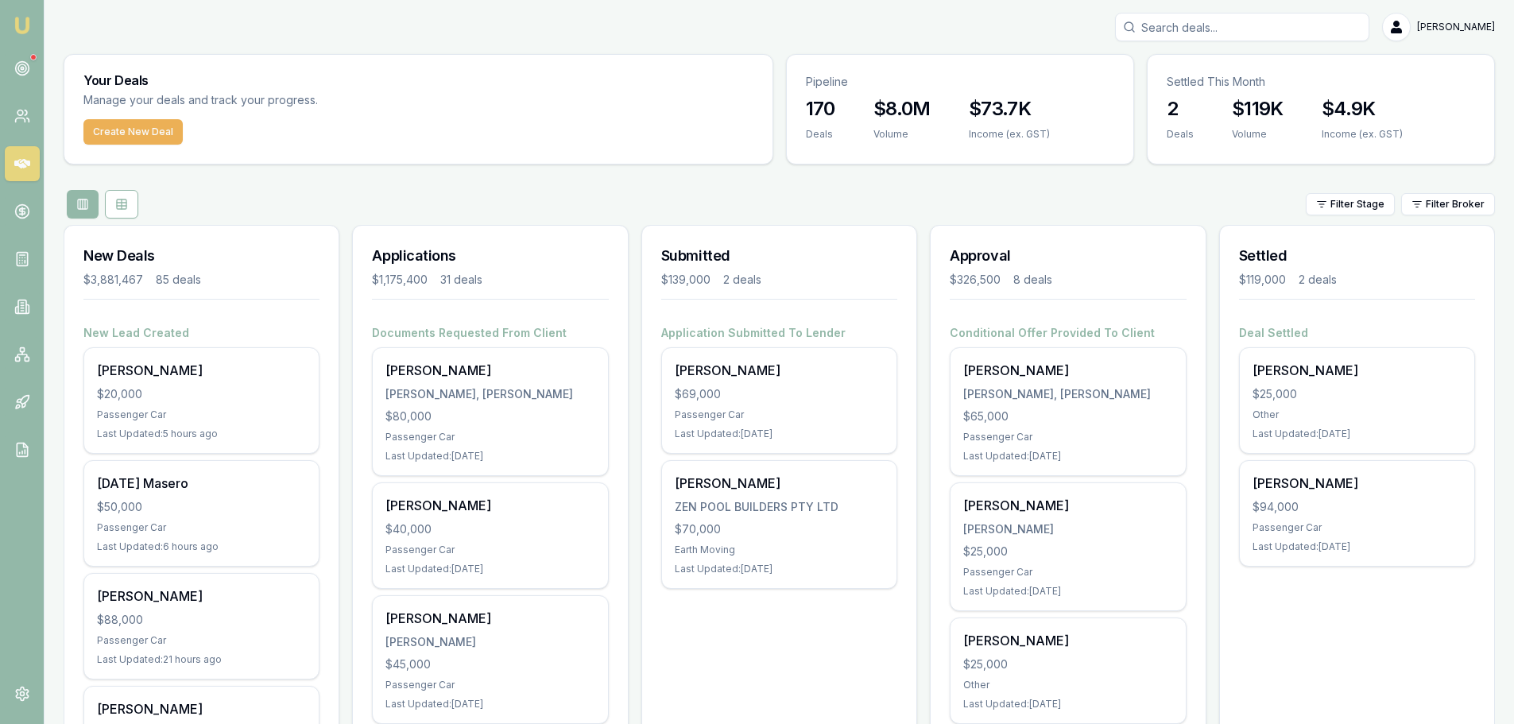
click at [1188, 32] on input "Search deals" at bounding box center [1242, 27] width 254 height 29
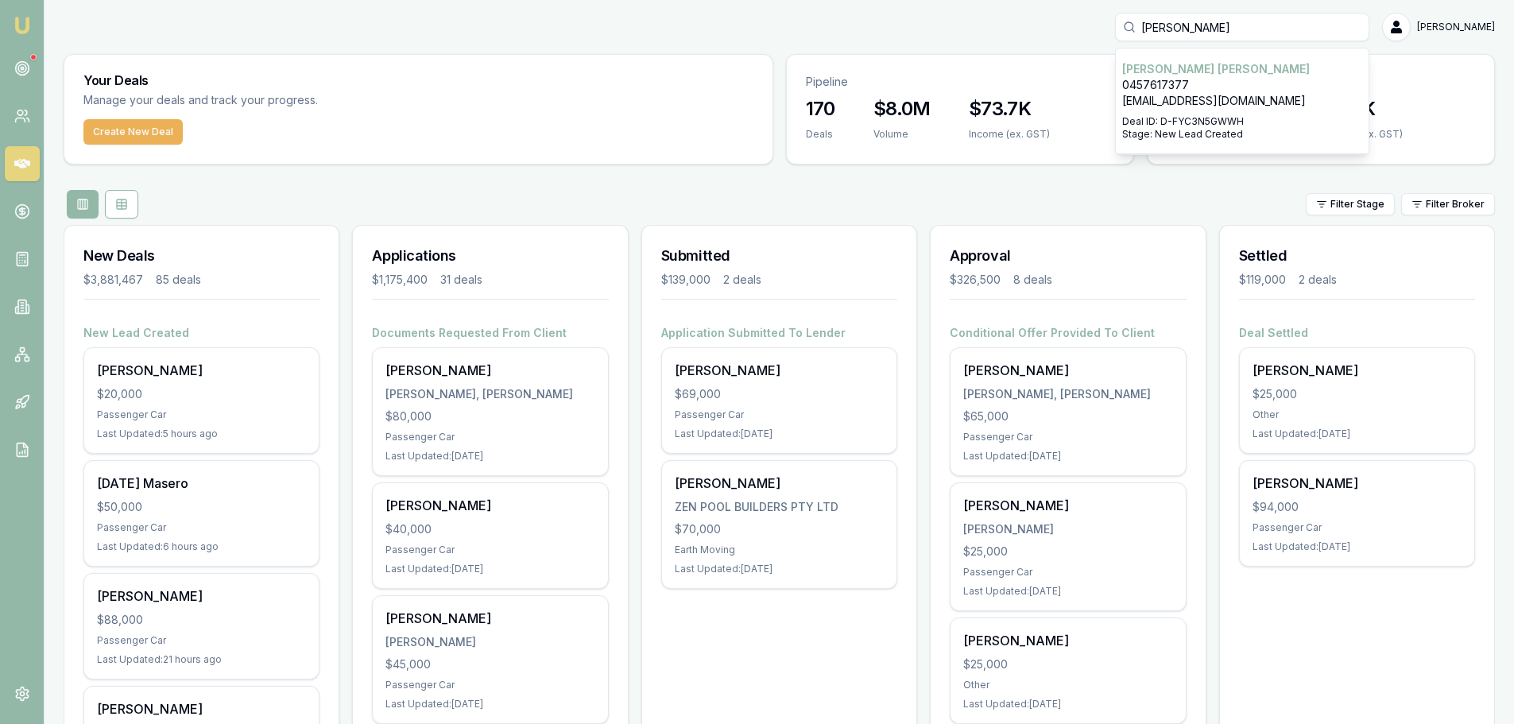
type input "grimes"
click at [1185, 110] on div "Select deal for Toni Grimes" at bounding box center [1242, 112] width 240 height 6
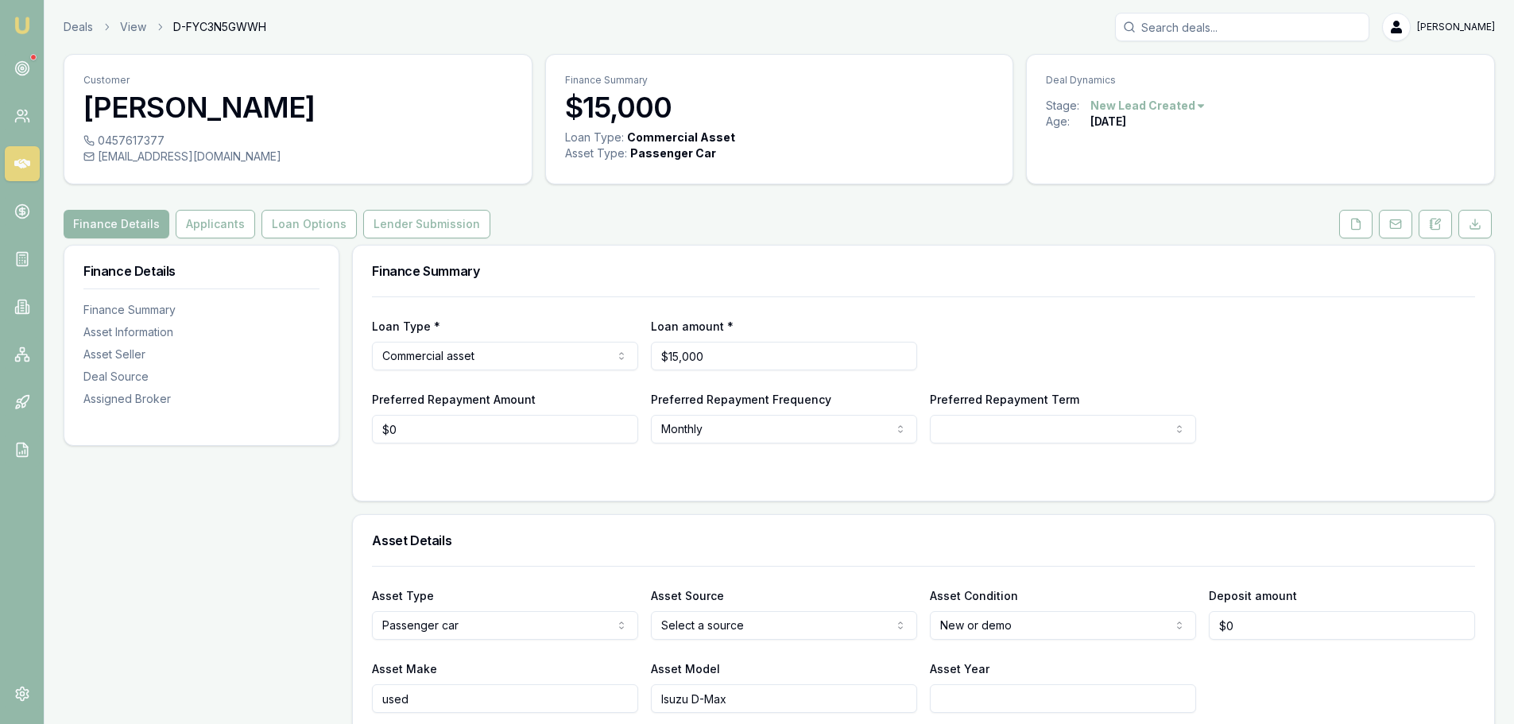
click at [1204, 28] on input "Search deals" at bounding box center [1242, 27] width 254 height 29
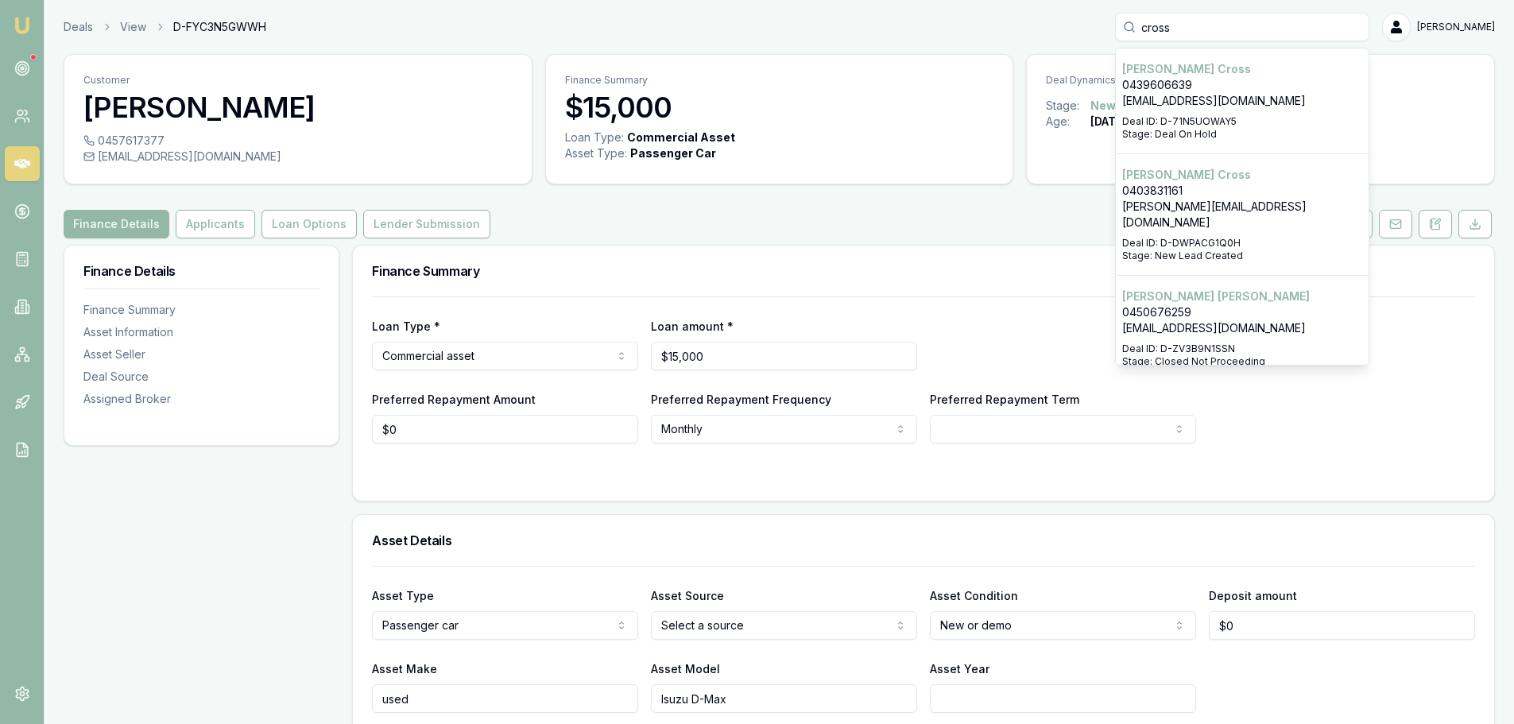
type input "cross"
click at [1247, 204] on p "james@cherubbaby.com.au" at bounding box center [1242, 215] width 240 height 32
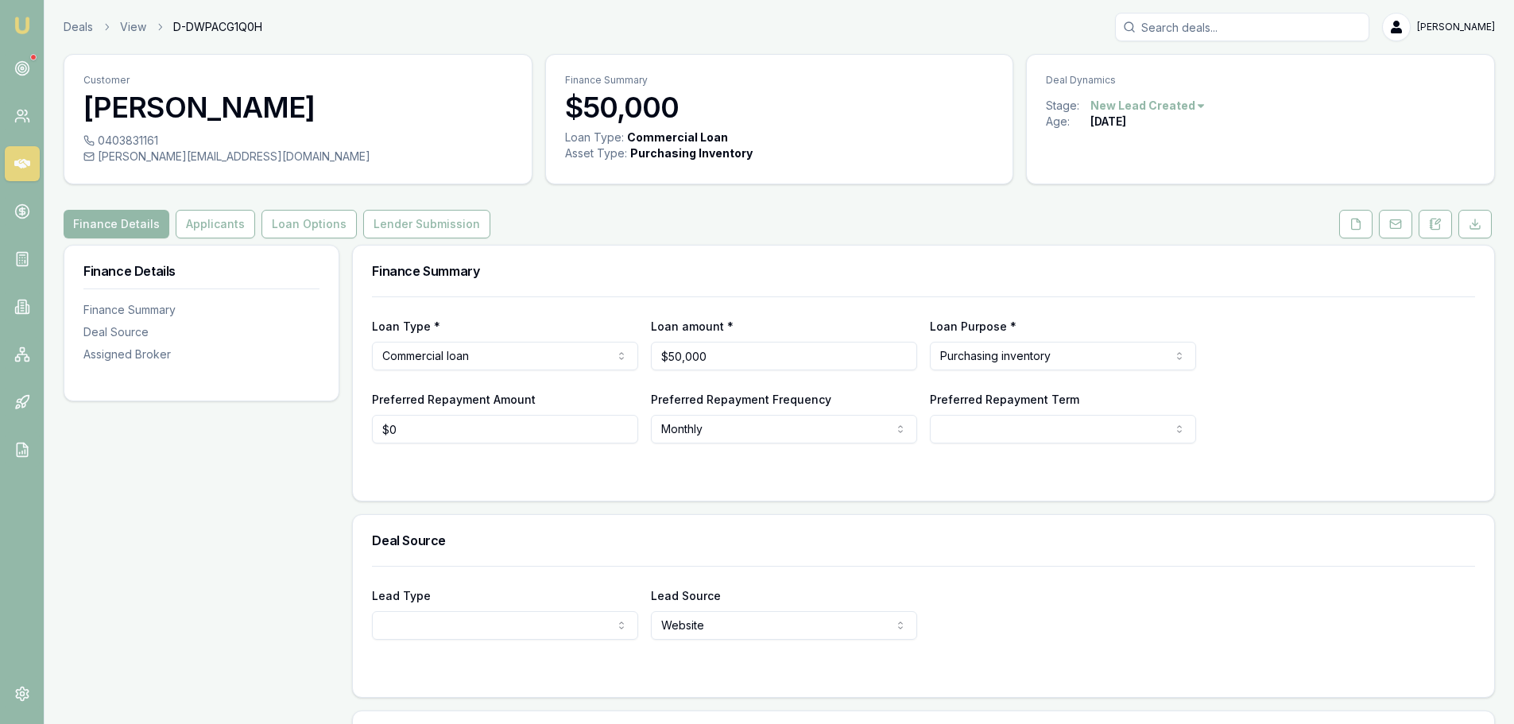
click at [25, 164] on icon at bounding box center [22, 164] width 16 height 10
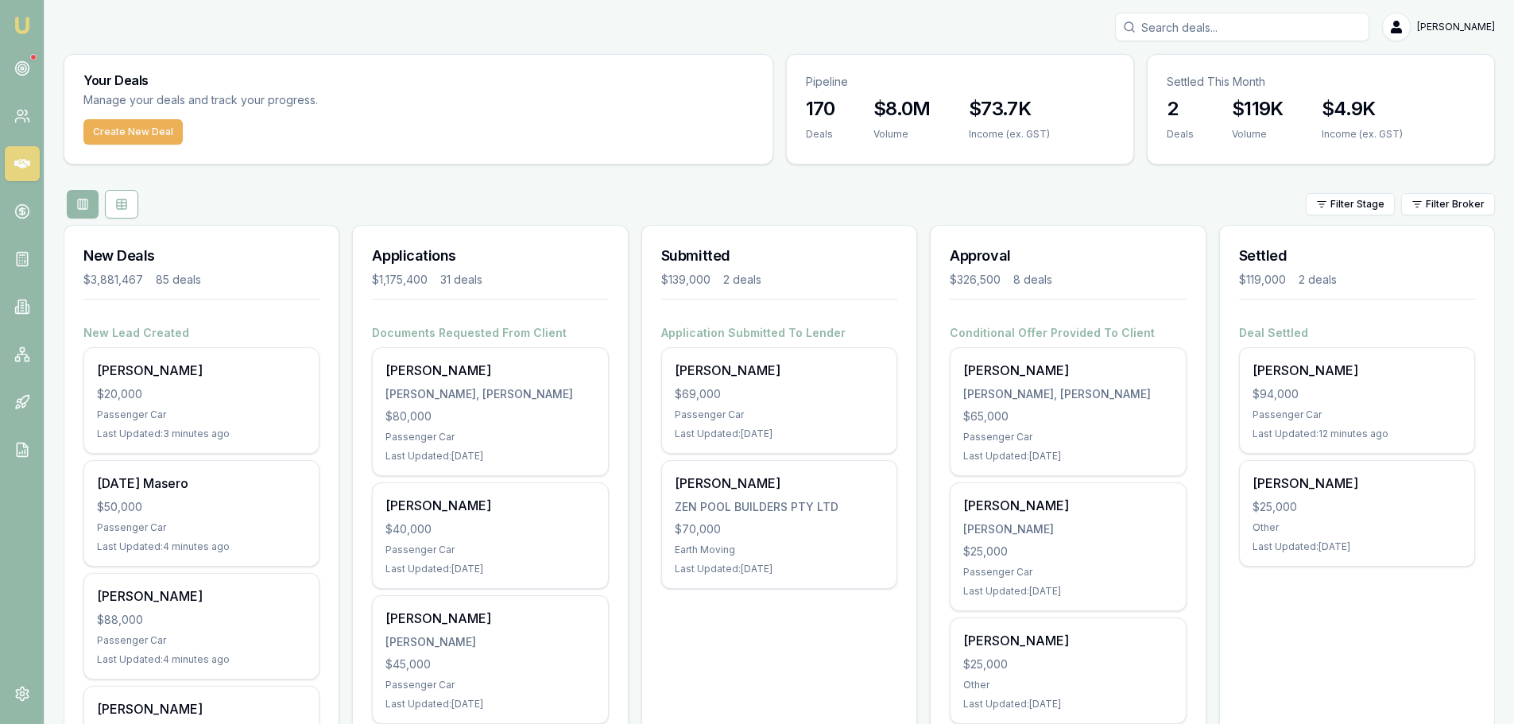
click at [1288, 32] on input "Search deals" at bounding box center [1242, 27] width 254 height 29
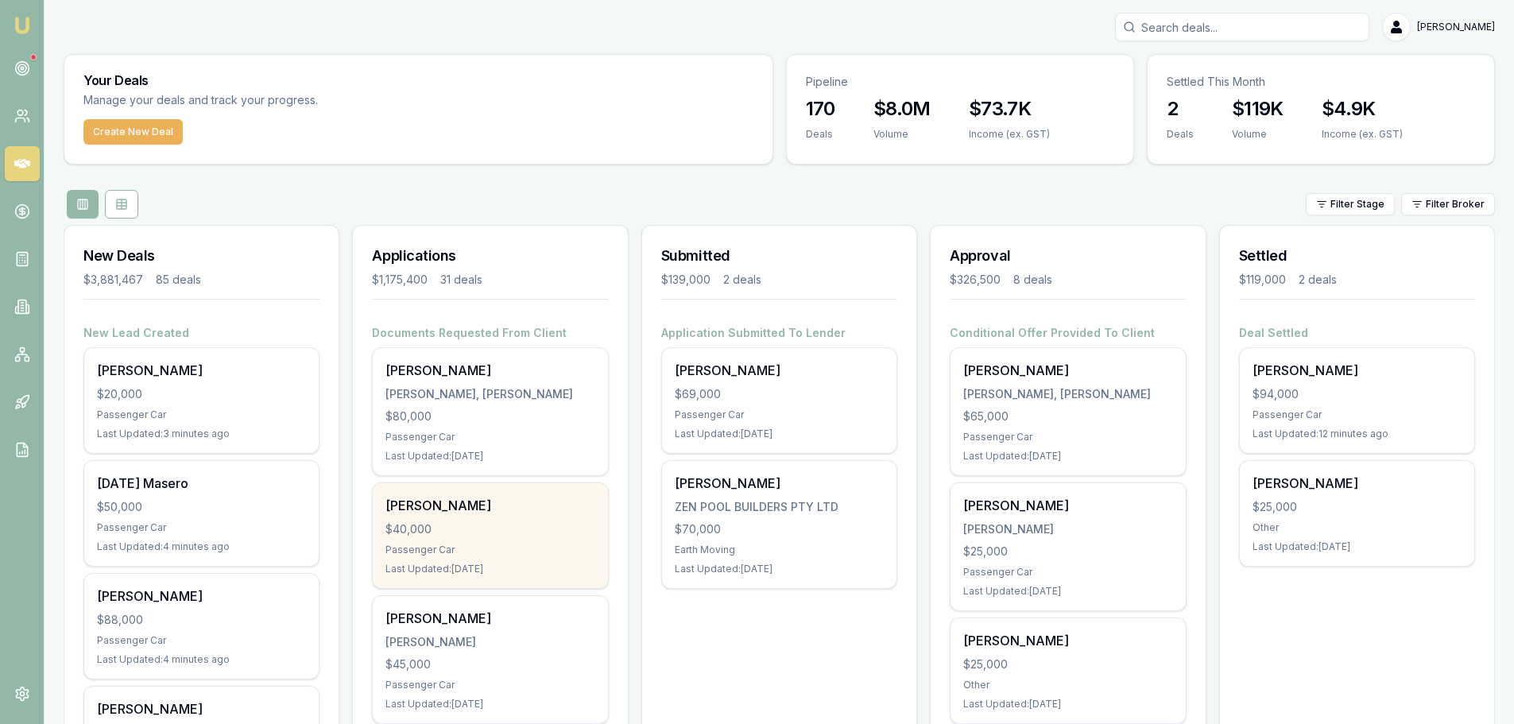
click at [496, 525] on div "$40,000" at bounding box center [490, 529] width 209 height 16
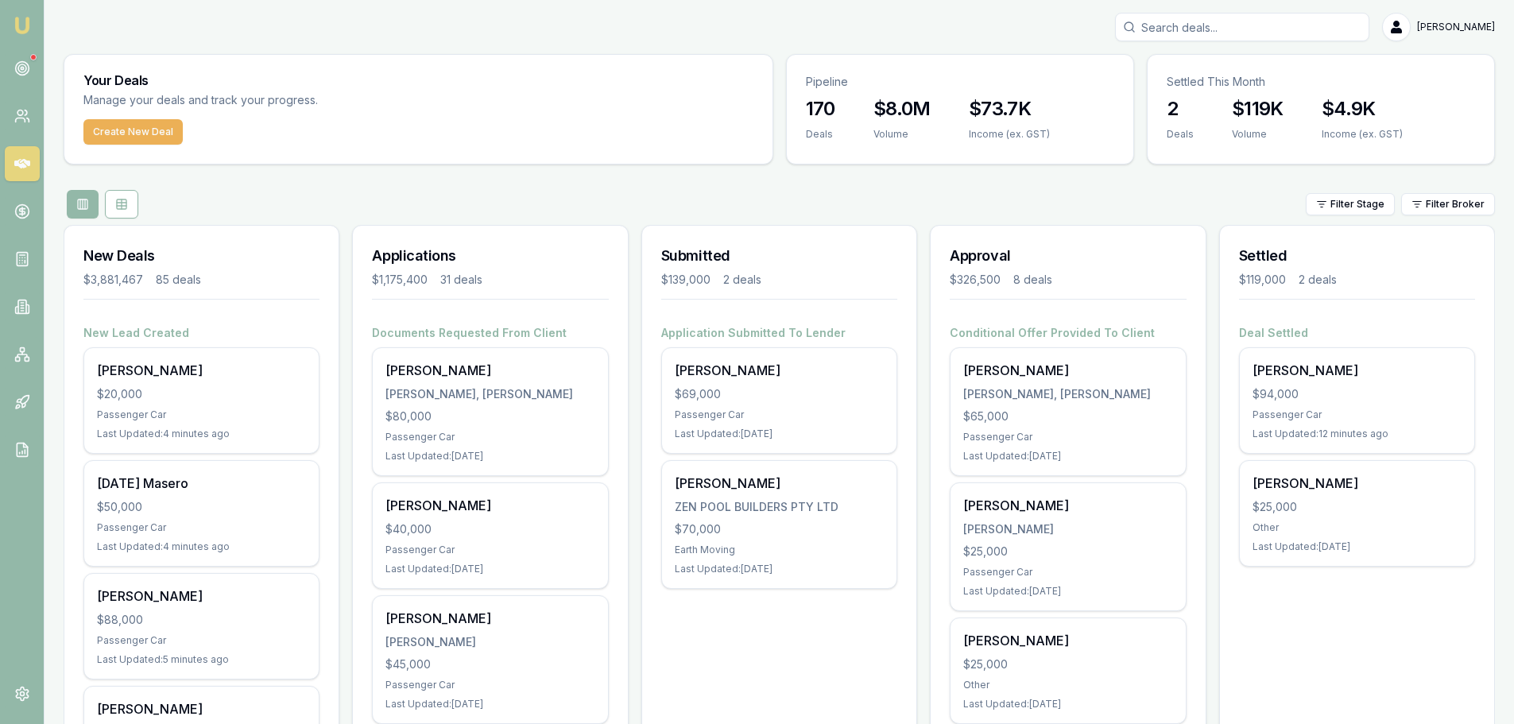
click at [1213, 29] on input "Search deals" at bounding box center [1242, 27] width 254 height 29
type input "rye"
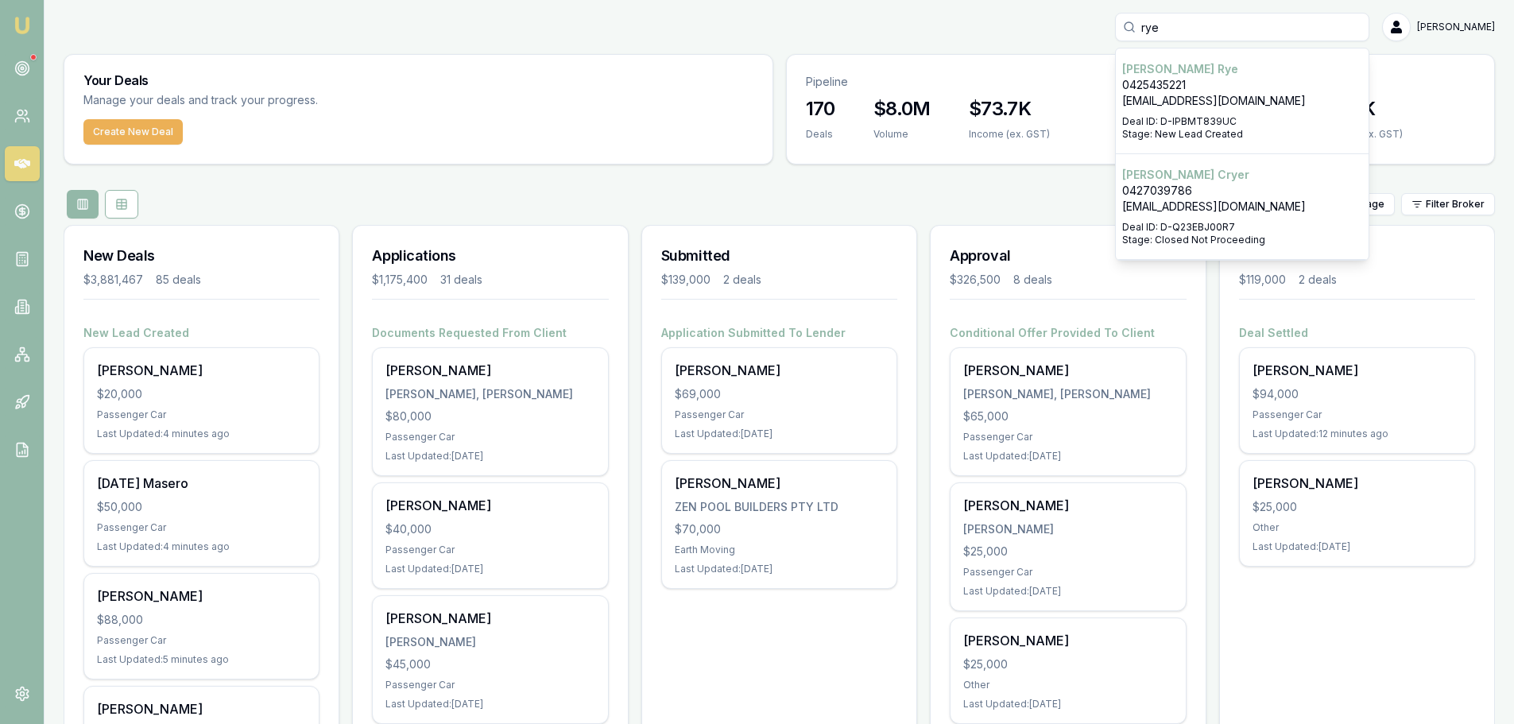
click at [1228, 119] on p "Deal ID: D-IPBMT839UC" at bounding box center [1242, 121] width 240 height 13
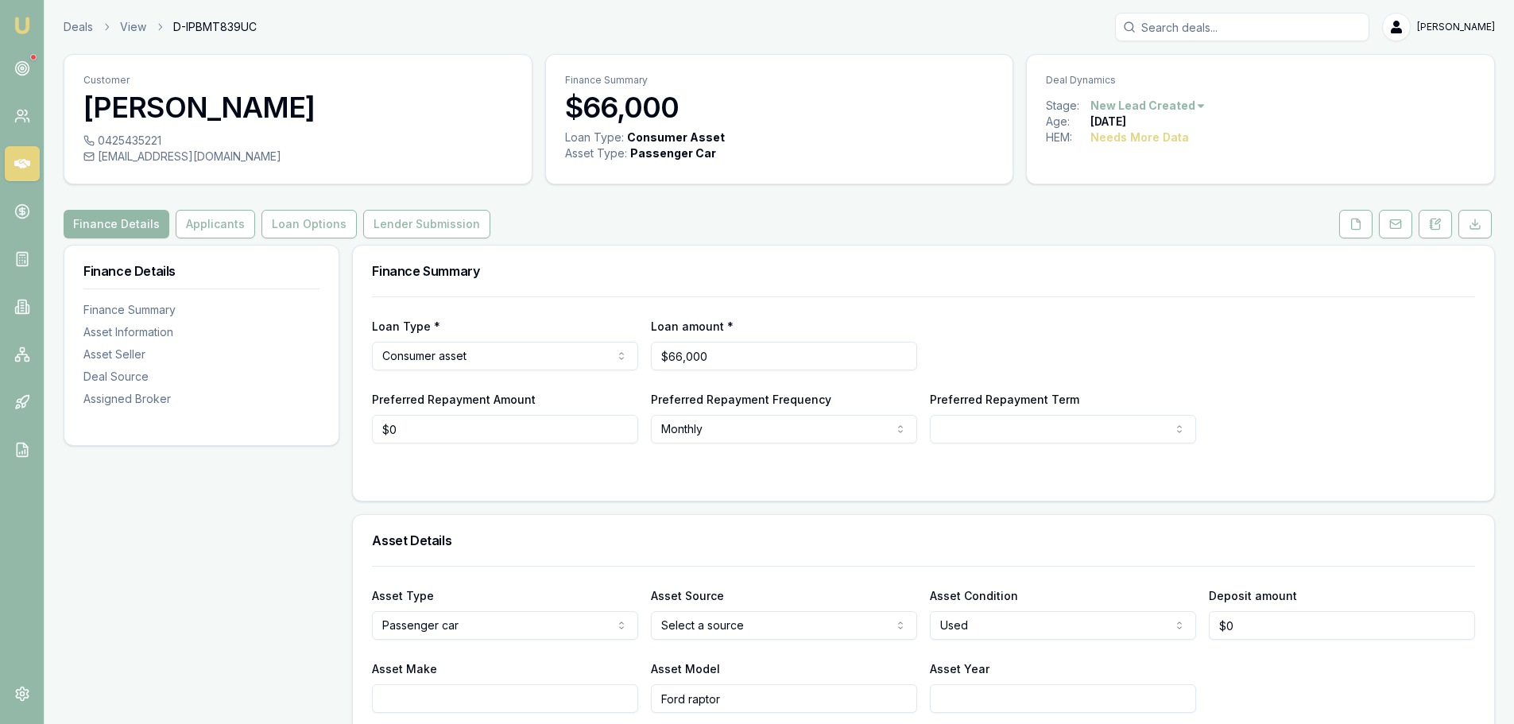
click at [1318, 25] on input "Search deals" at bounding box center [1242, 27] width 254 height 29
type input "catherine"
click at [1293, 64] on p "Catherine Hall" at bounding box center [1242, 69] width 240 height 16
click at [1201, 33] on input "Search deals" at bounding box center [1242, 27] width 254 height 29
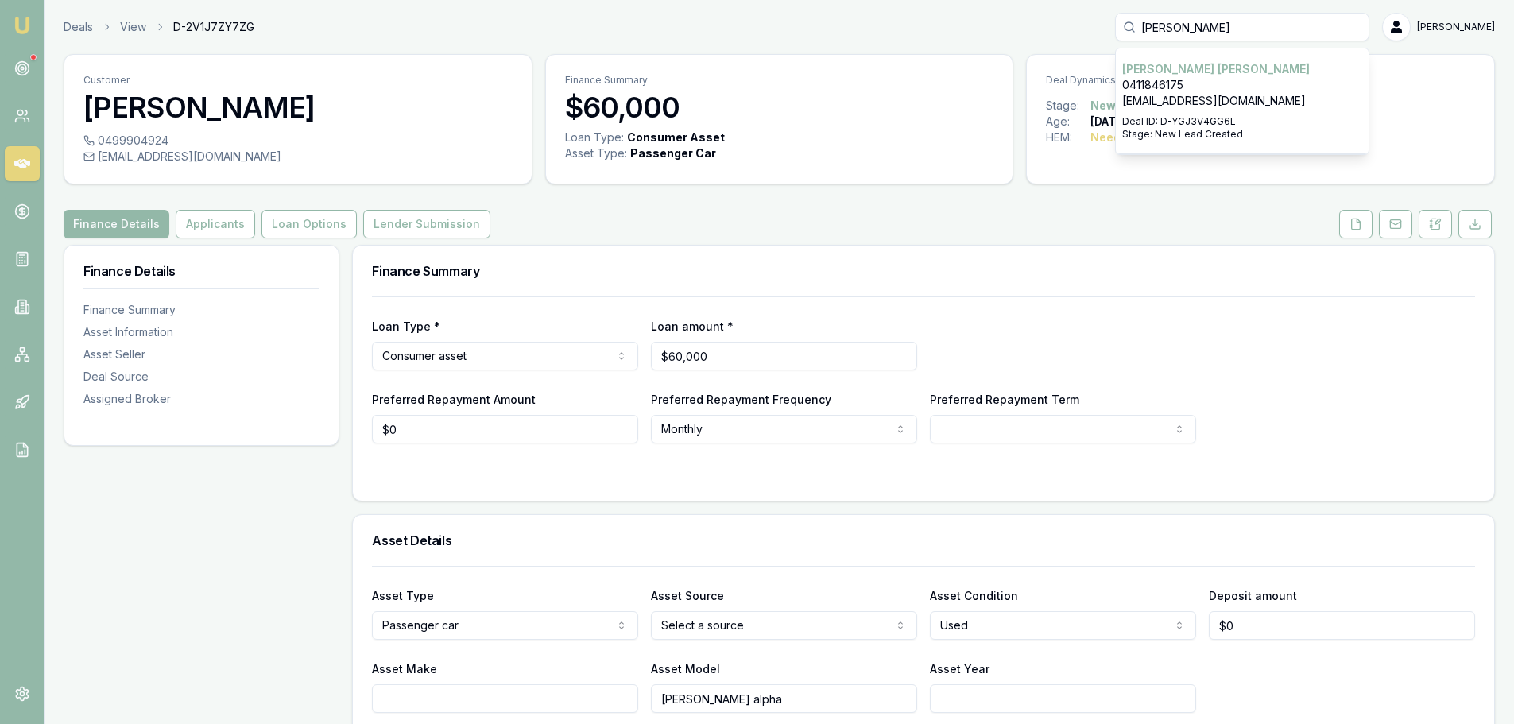
type input "jacqueline"
click at [1224, 108] on p "jacrobertson16@gmail.com" at bounding box center [1242, 101] width 240 height 16
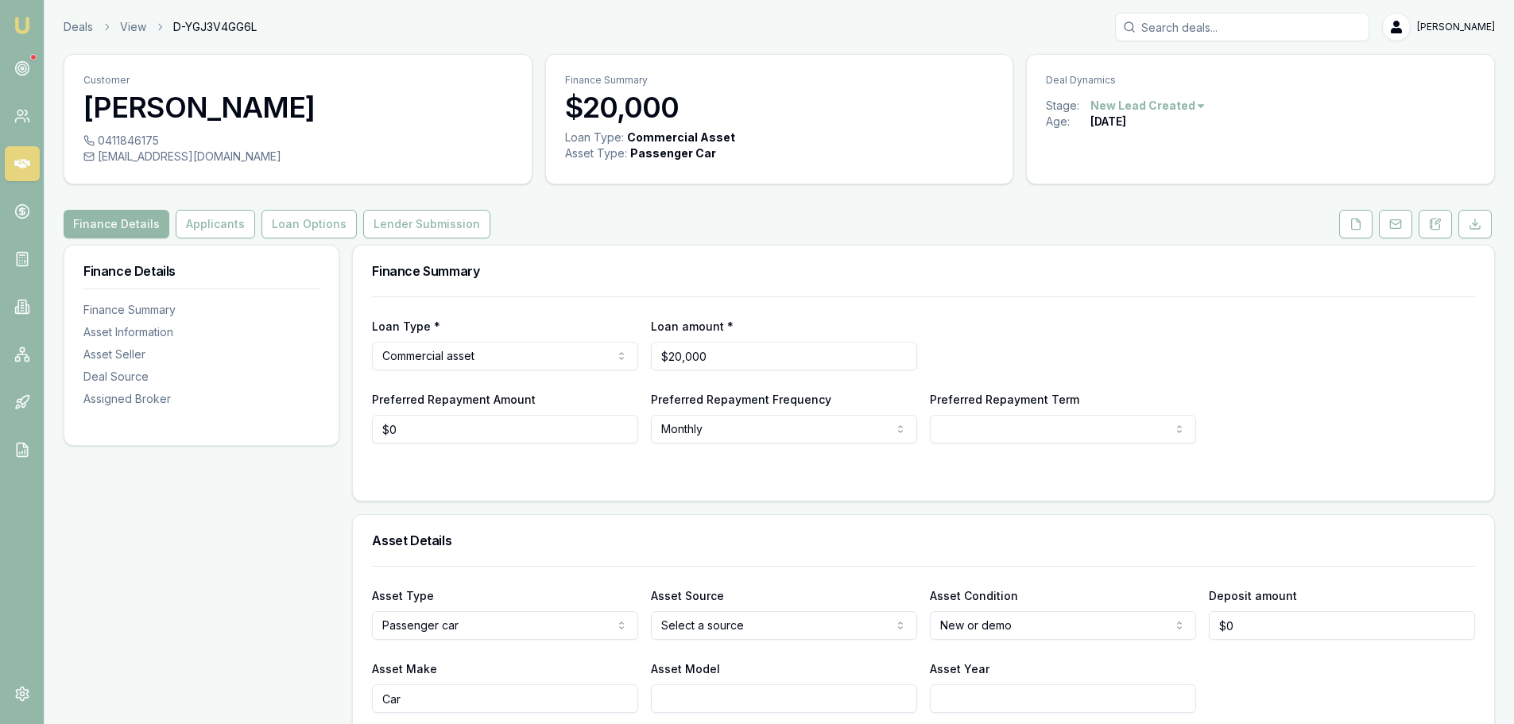
click at [1191, 37] on input "Search deals" at bounding box center [1242, 27] width 254 height 29
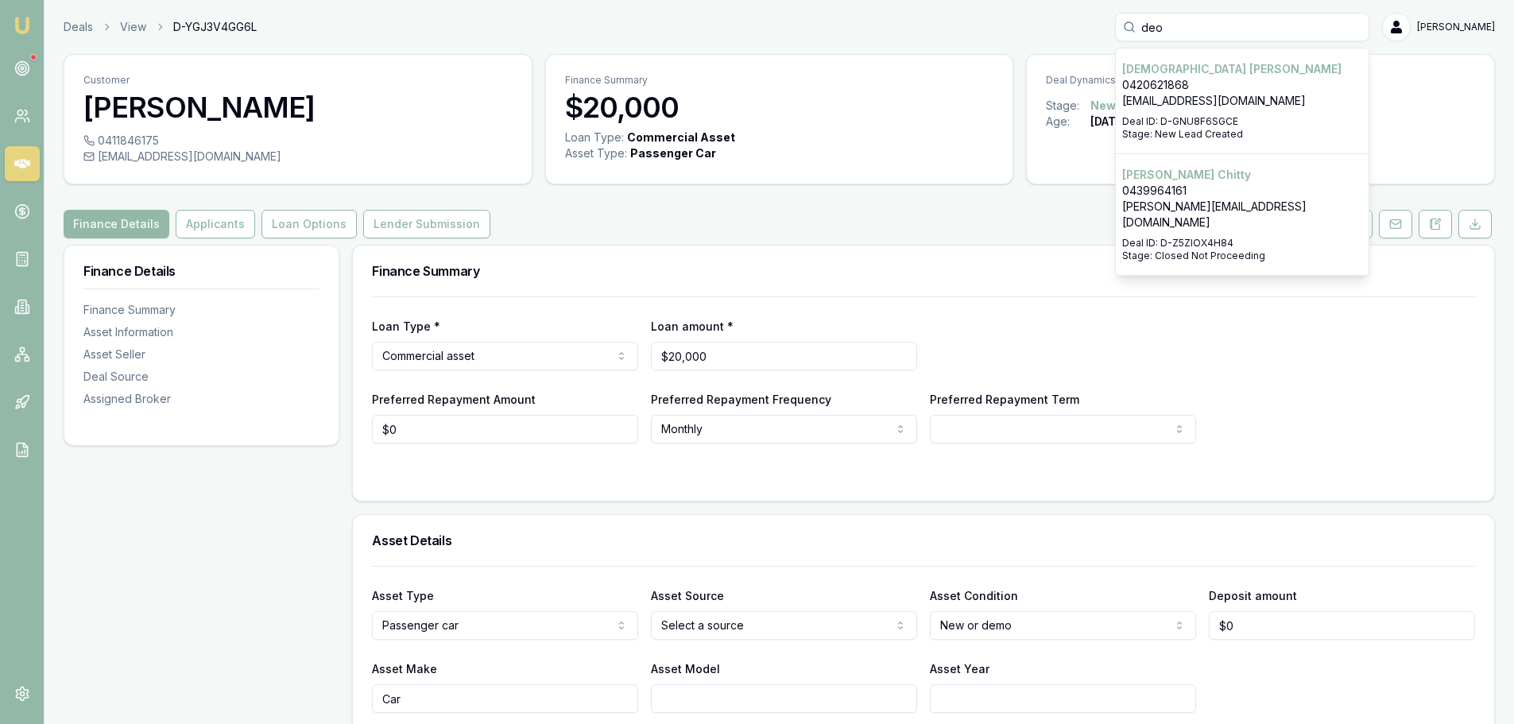
type input "deo"
click at [1227, 117] on p "Deal ID: D-GNU8F6SGCE" at bounding box center [1242, 121] width 240 height 13
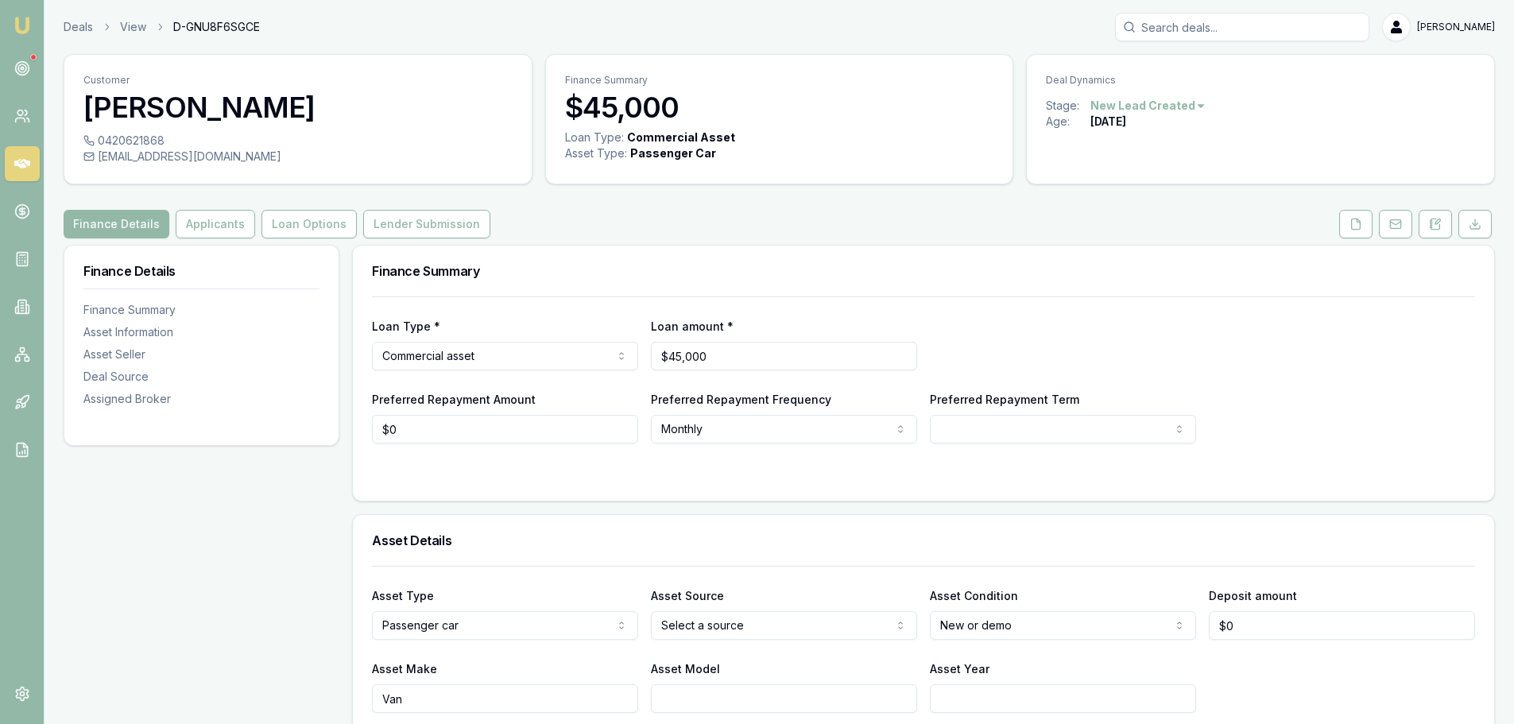
click at [1262, 30] on input "Search deals" at bounding box center [1242, 27] width 254 height 29
type input "zakary"
click at [1186, 119] on p "Deal ID: D-5R919A3776" at bounding box center [1242, 121] width 240 height 13
click at [18, 159] on icon at bounding box center [22, 164] width 16 height 16
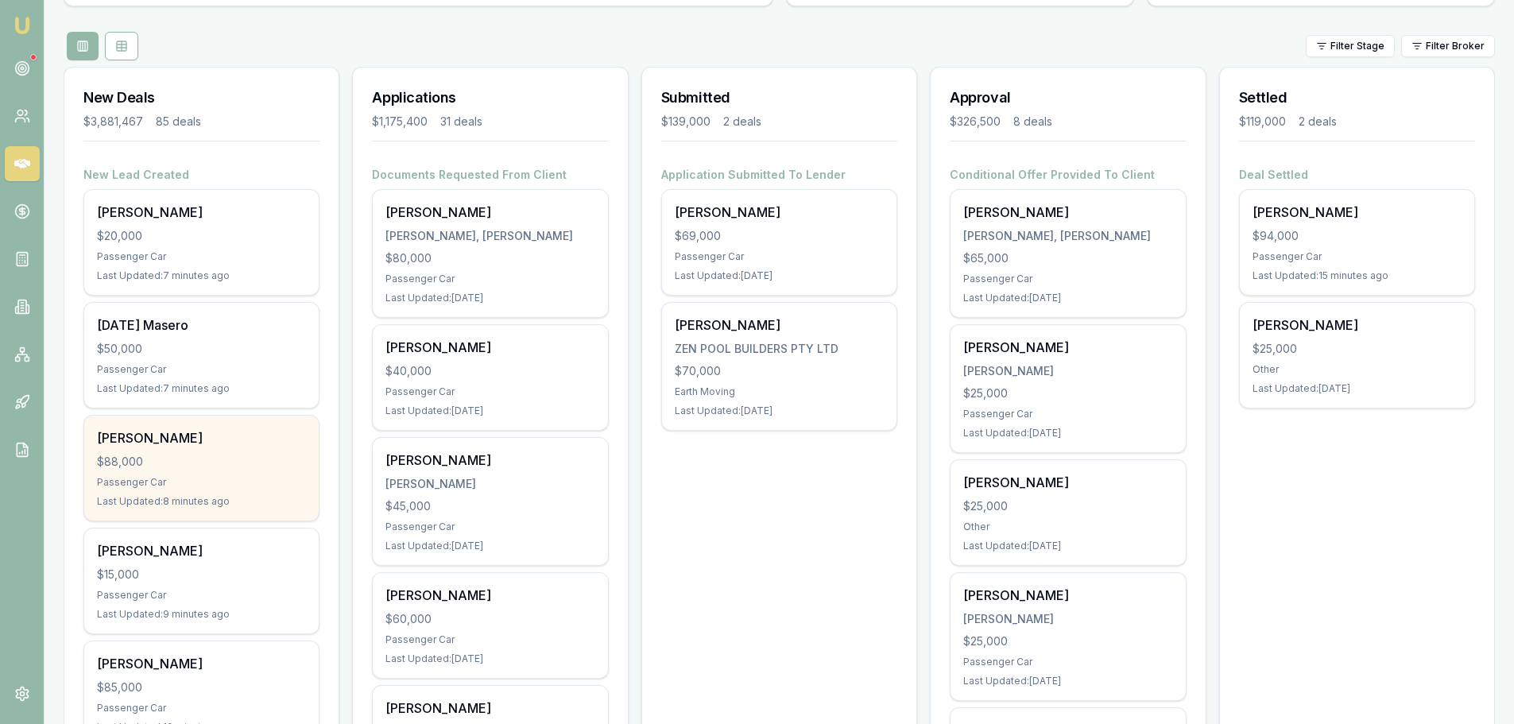
scroll to position [159, 0]
click at [165, 448] on div "Alan Venton $88,000 Passenger Car Last Updated: 8 minutes ago" at bounding box center [201, 467] width 235 height 105
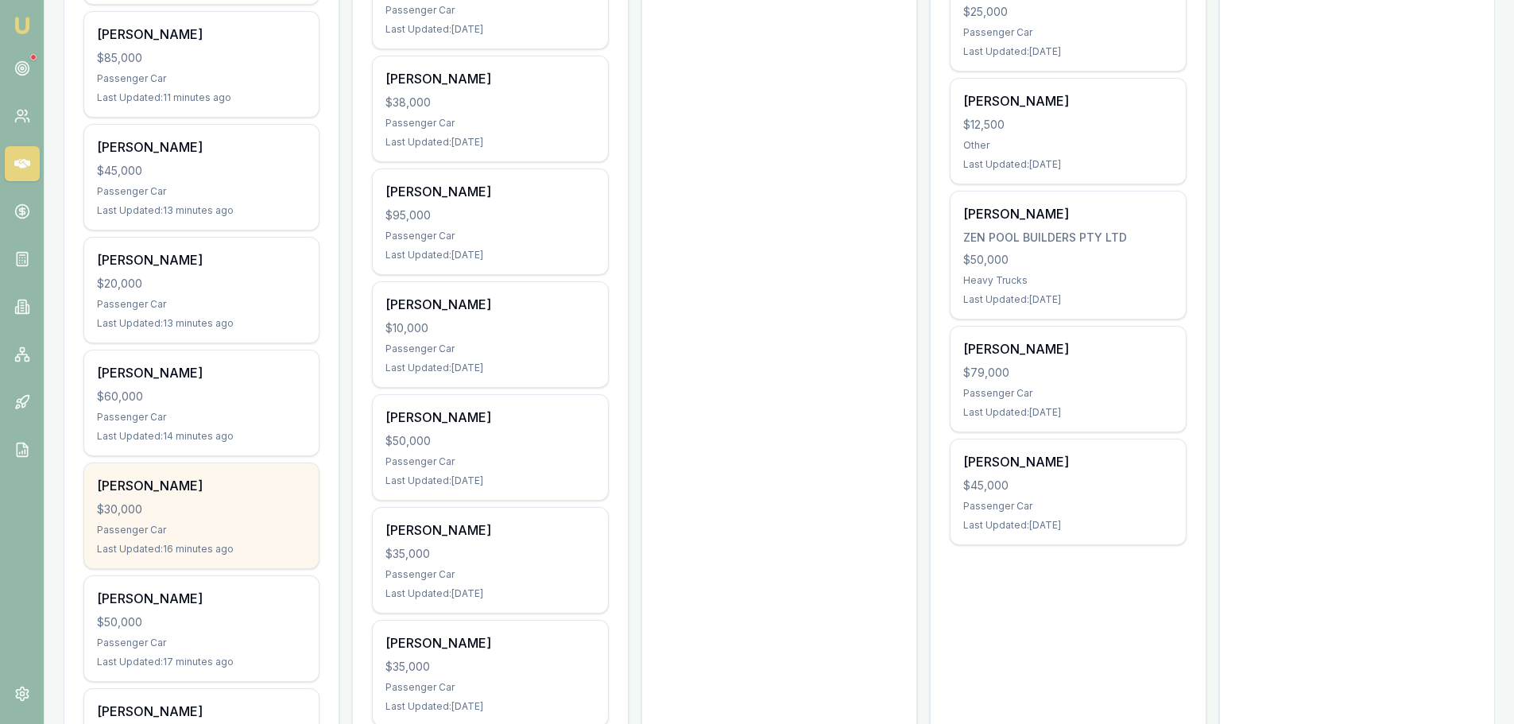
scroll to position [795, 0]
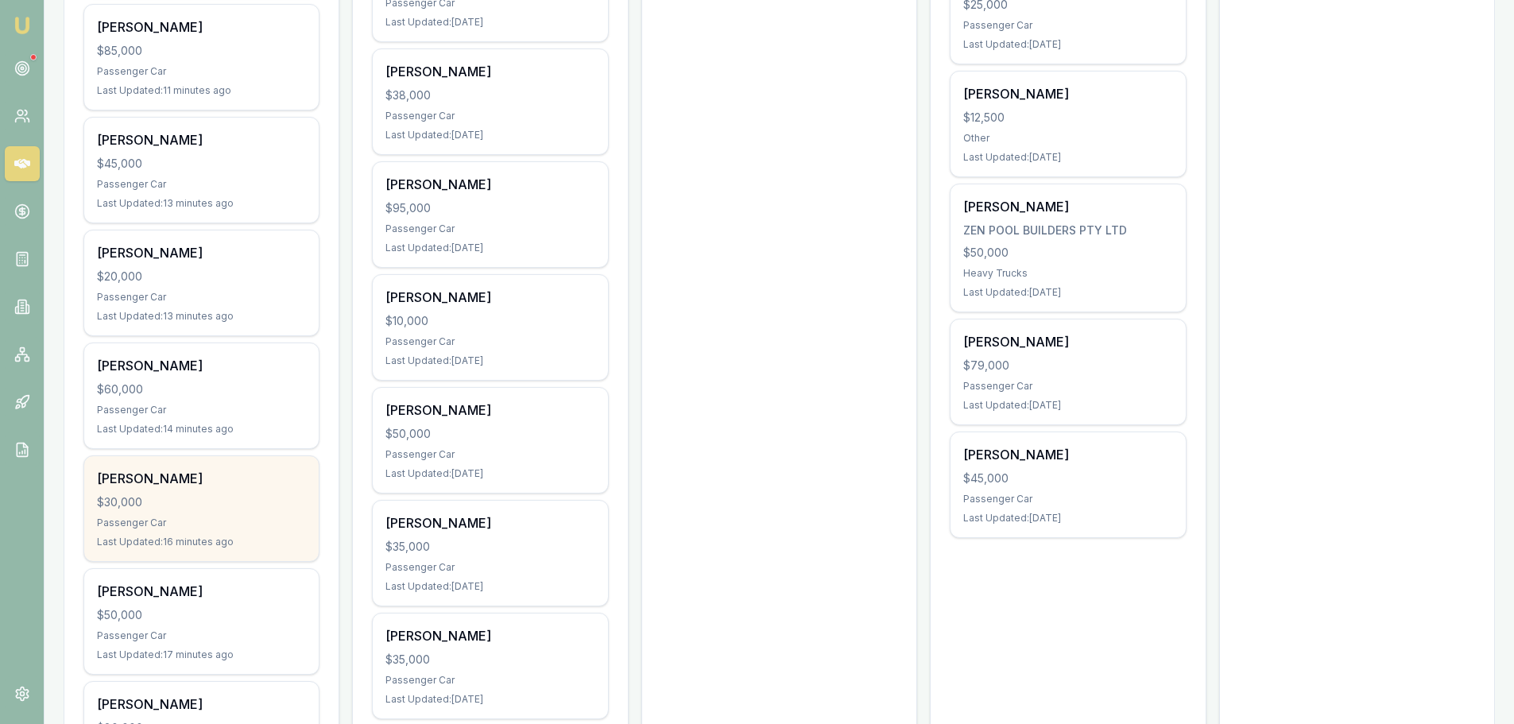
click at [198, 517] on div "Passenger Car" at bounding box center [201, 523] width 209 height 13
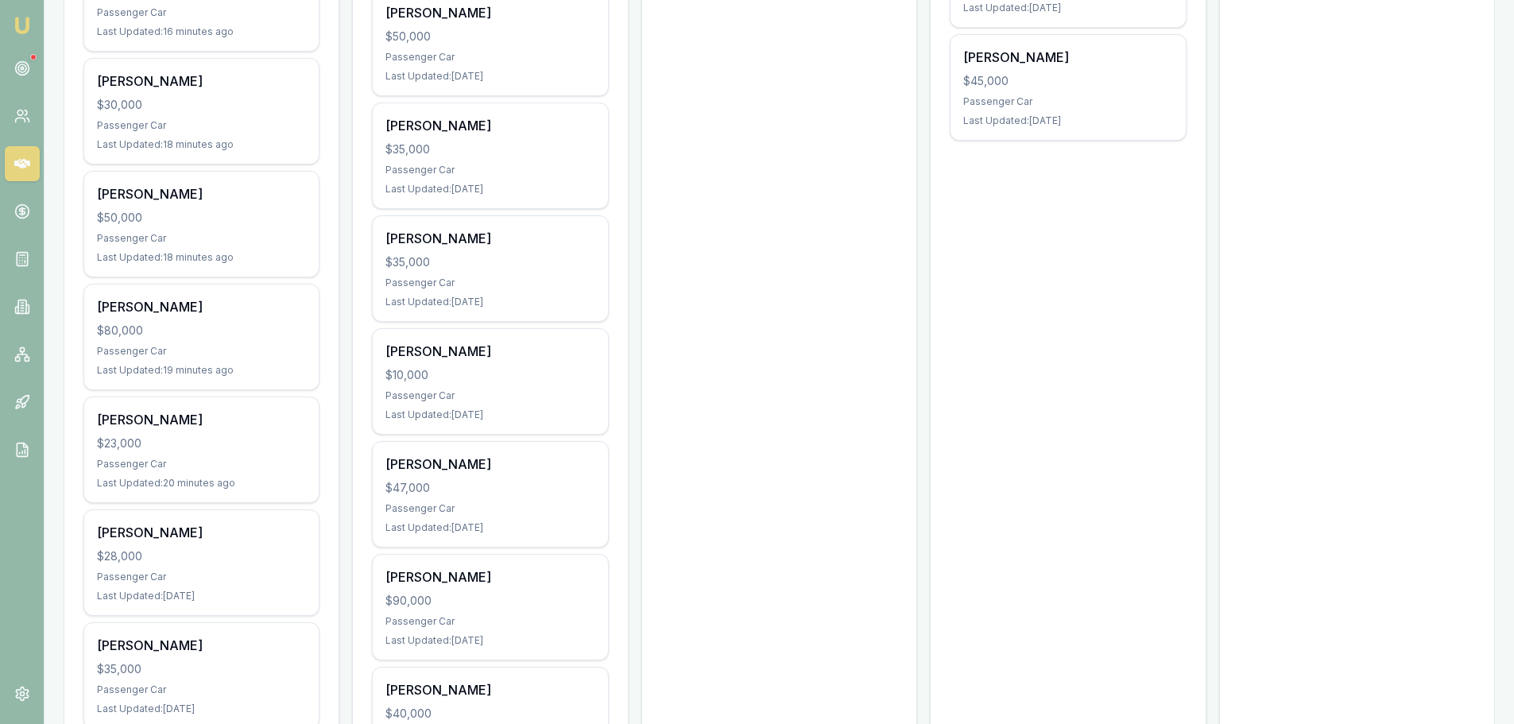
scroll to position [1351, 0]
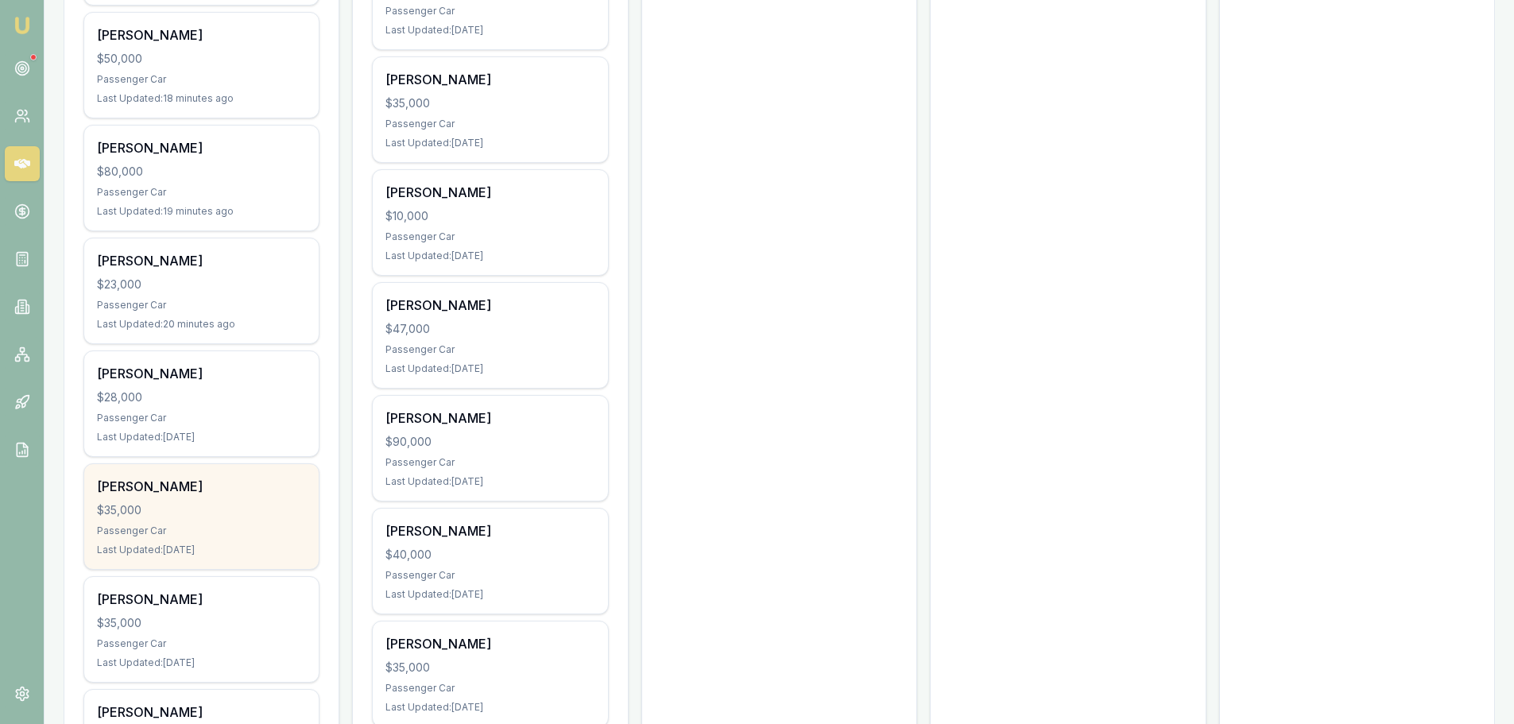
click at [237, 526] on div "Passenger Car" at bounding box center [201, 531] width 209 height 13
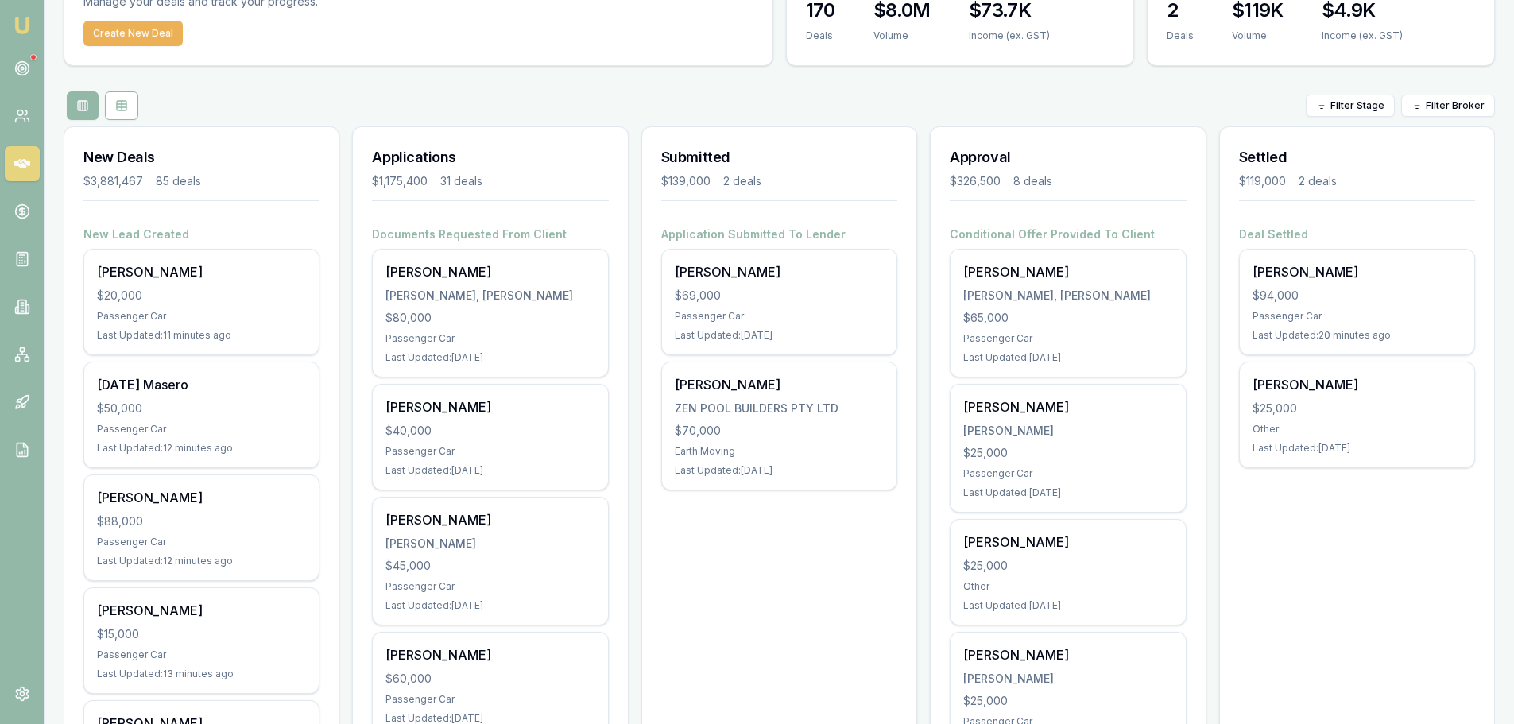
scroll to position [0, 0]
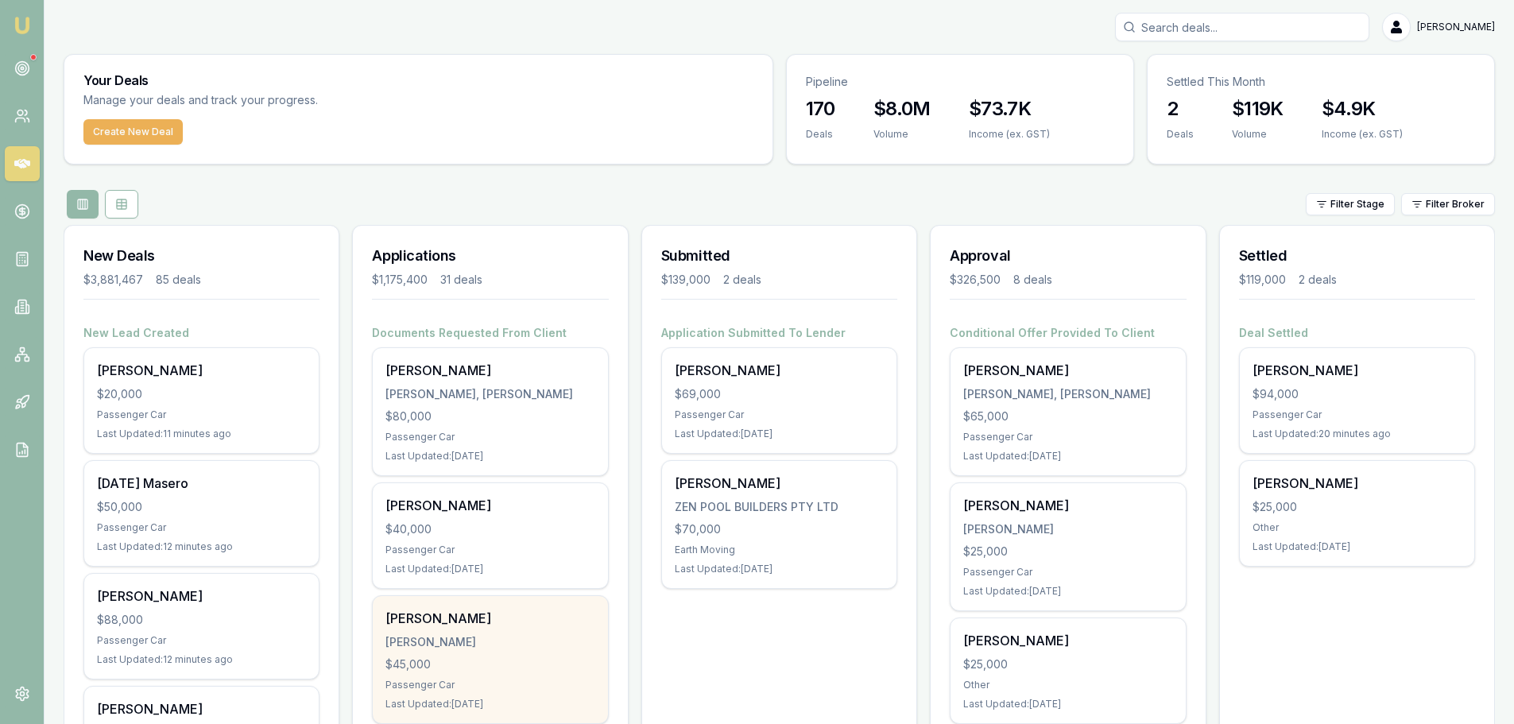
click at [506, 653] on div "Addison Piening PIENING, ADDISON $45,000 Passenger Car Last Updated: 2 days ago" at bounding box center [490, 659] width 235 height 127
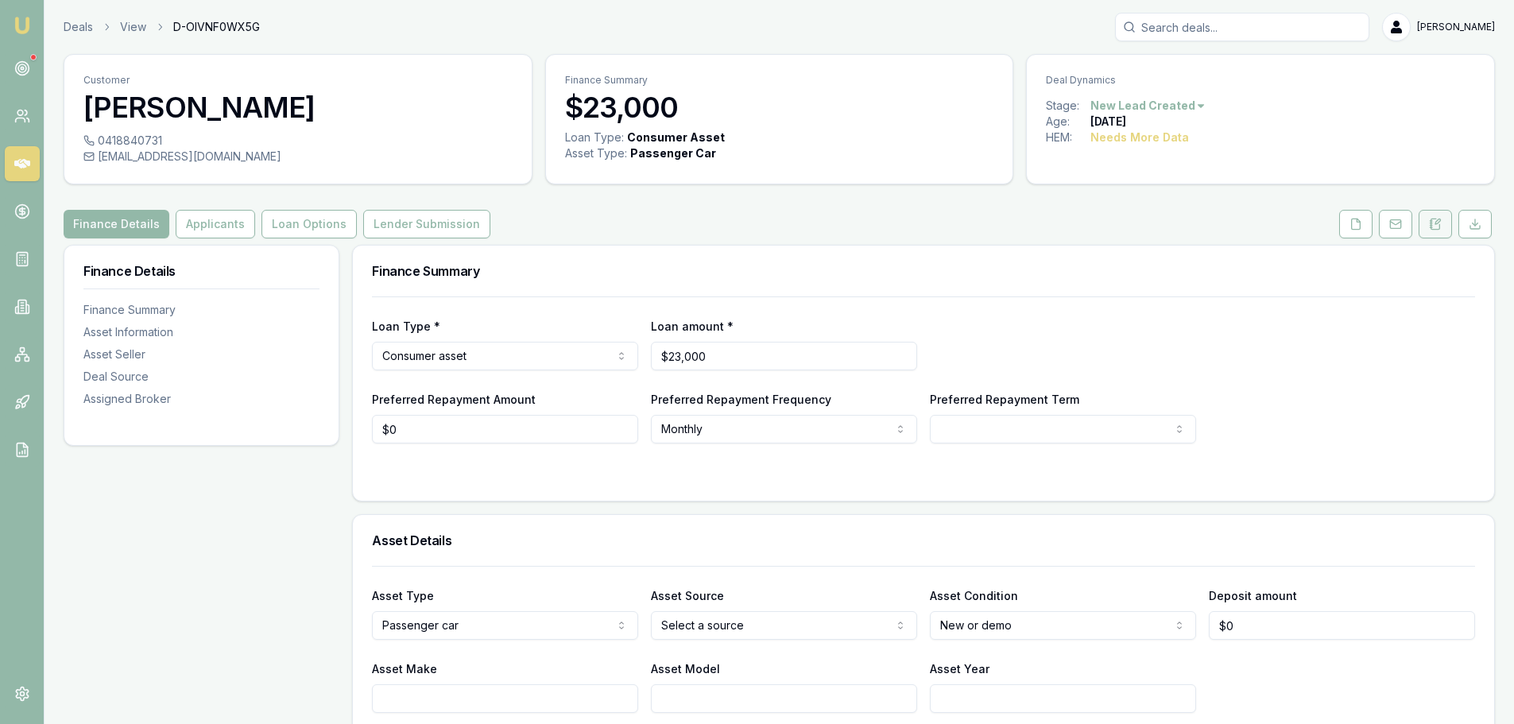
click at [1439, 227] on icon at bounding box center [1435, 224] width 13 height 13
click at [1433, 231] on button at bounding box center [1435, 224] width 33 height 29
click at [1447, 227] on button at bounding box center [1435, 224] width 33 height 29
click at [1431, 219] on icon at bounding box center [1435, 224] width 13 height 13
click at [1437, 217] on button at bounding box center [1435, 224] width 33 height 29
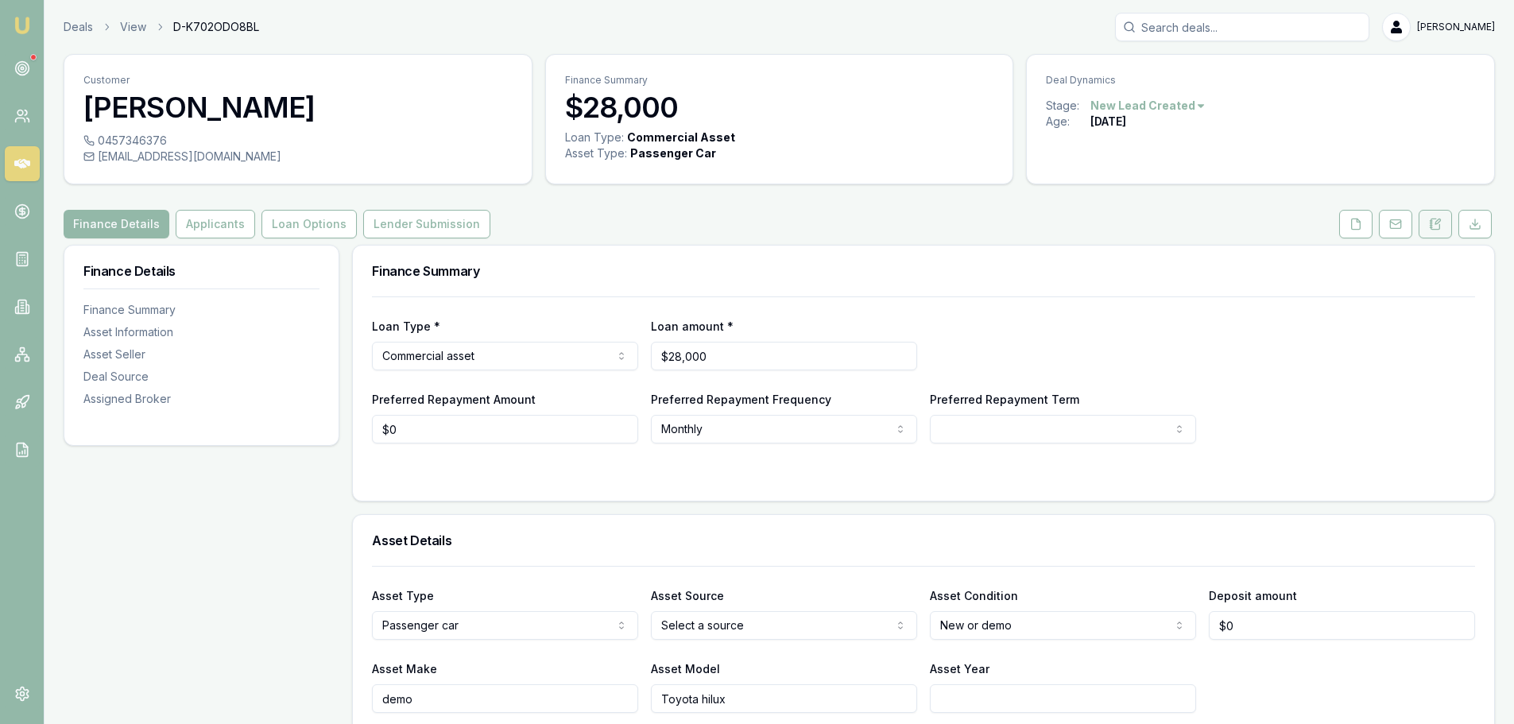
click at [1432, 218] on icon at bounding box center [1435, 224] width 13 height 13
click at [1444, 227] on button at bounding box center [1435, 224] width 33 height 29
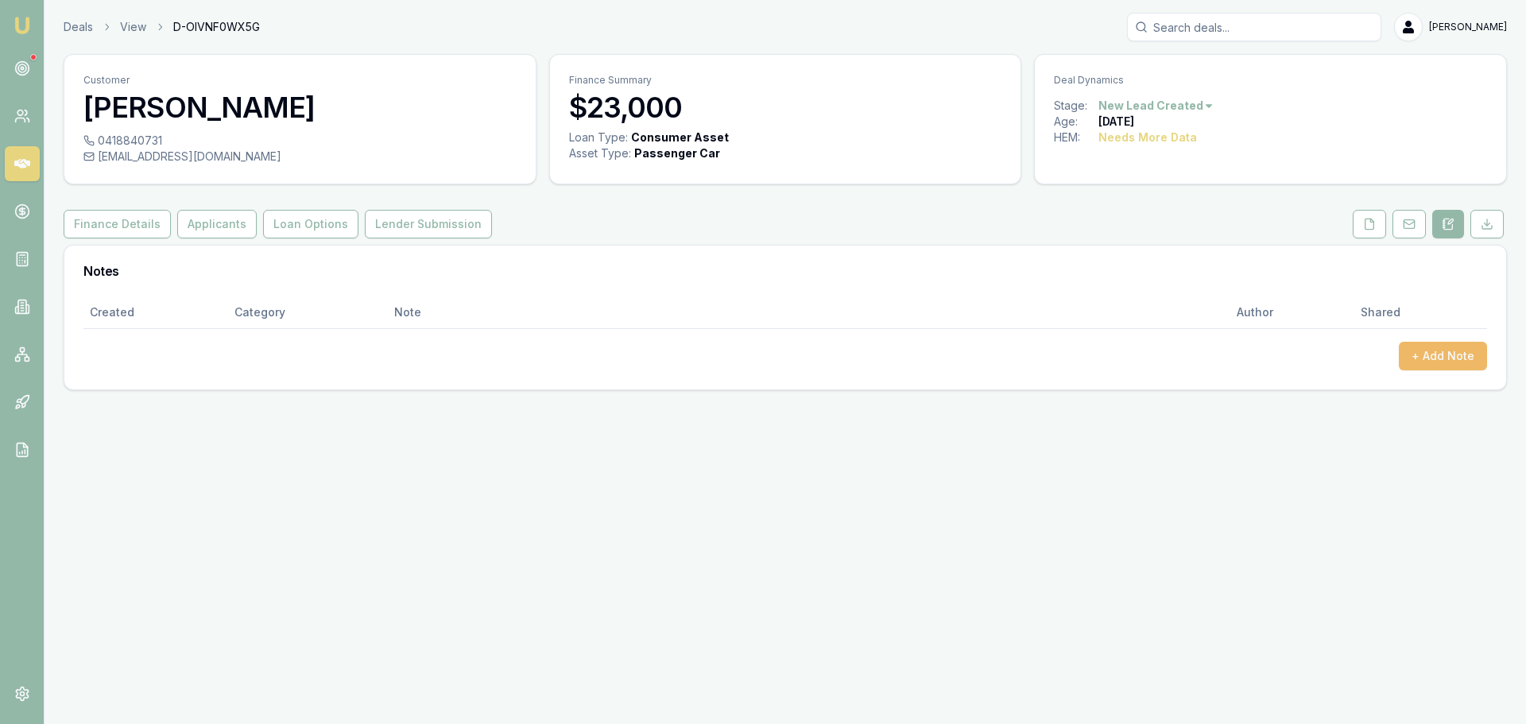
click at [1447, 356] on button "+ Add Note" at bounding box center [1443, 356] width 88 height 29
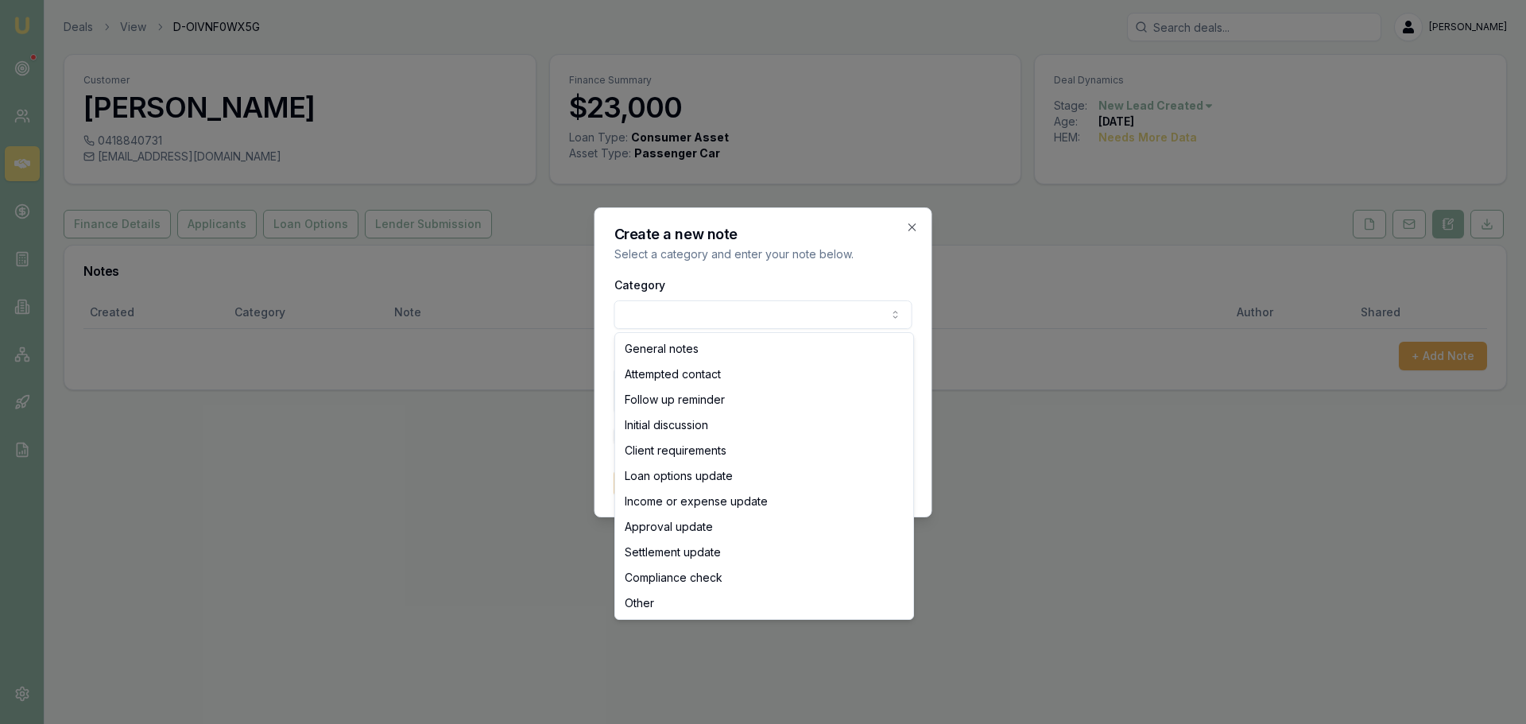
click at [729, 311] on body "Emu Broker Deals View D-OIVNF0WX5G Erin Shield Toggle Menu Customer Rikki Ryder…" at bounding box center [763, 362] width 1526 height 724
select select "ATTEMPTED_CONTACT"
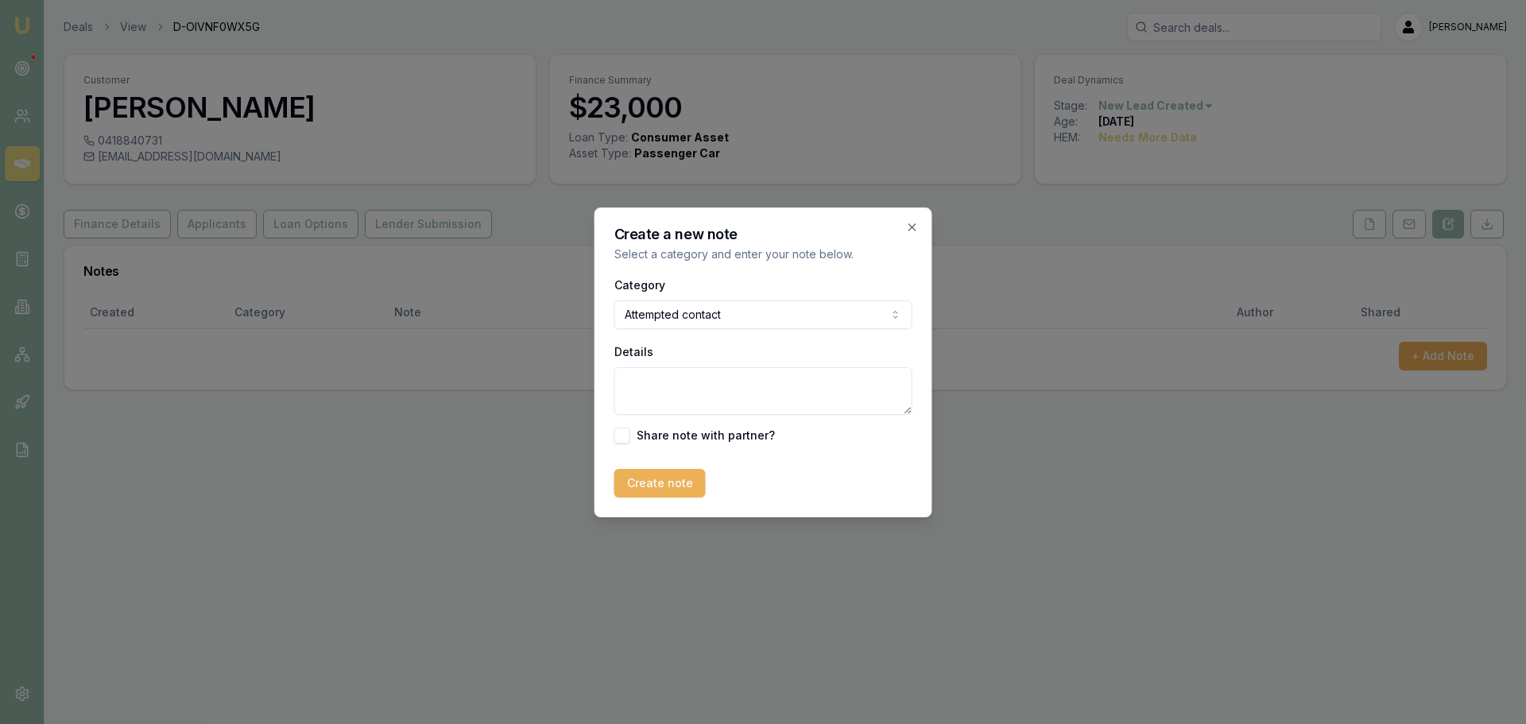
click at [696, 393] on textarea "Details" at bounding box center [764, 391] width 298 height 48
type textarea "sent intro text"
click at [643, 486] on button "Create note" at bounding box center [660, 483] width 91 height 29
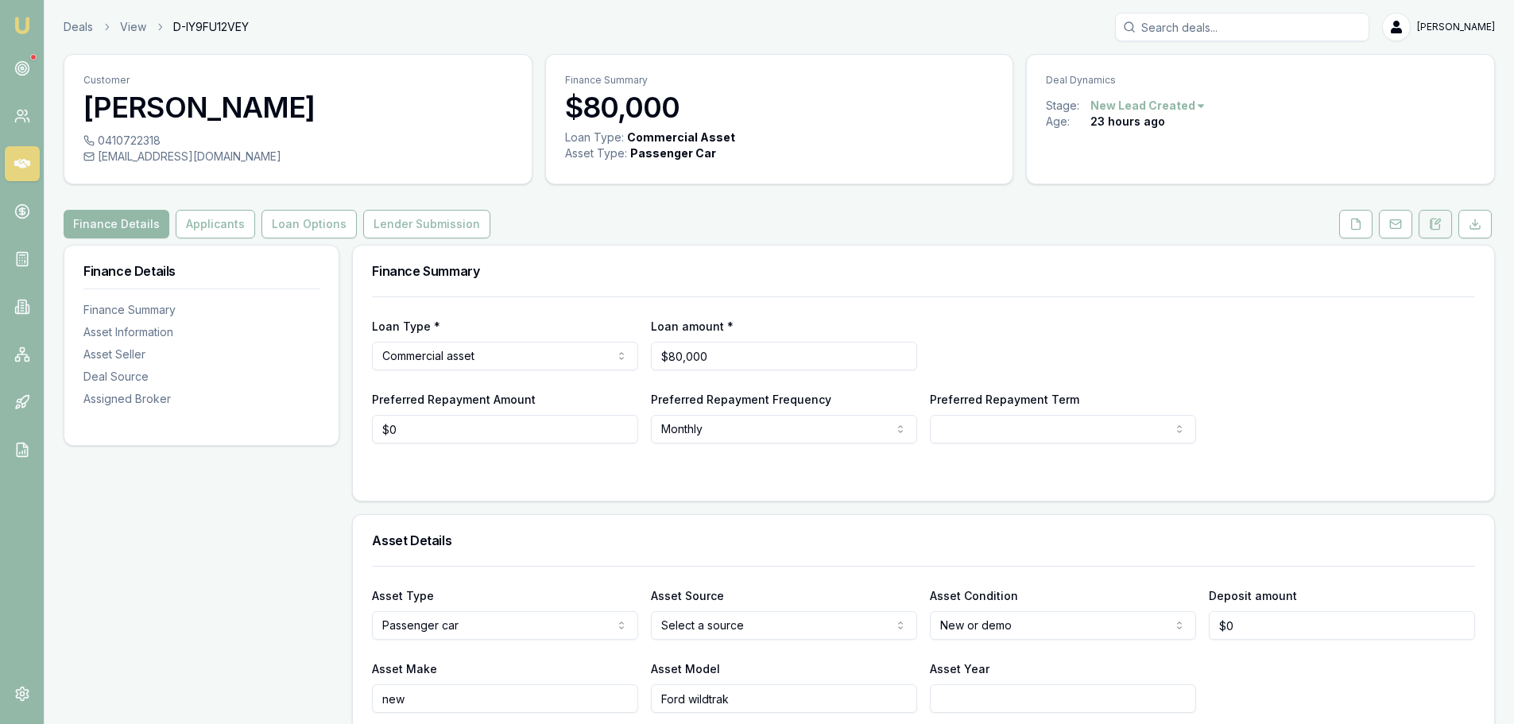
click at [1437, 229] on icon at bounding box center [1436, 224] width 9 height 10
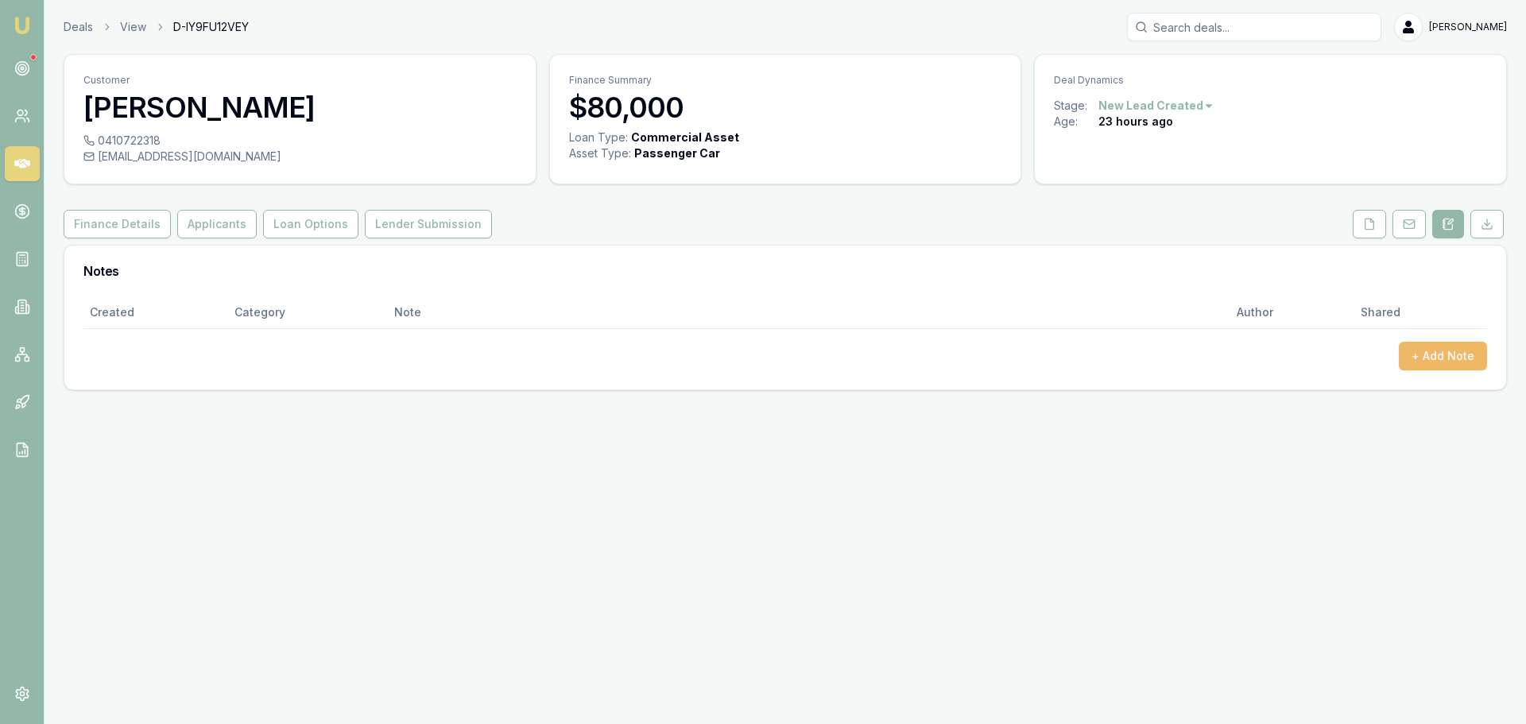
click at [1455, 363] on button "+ Add Note" at bounding box center [1443, 356] width 88 height 29
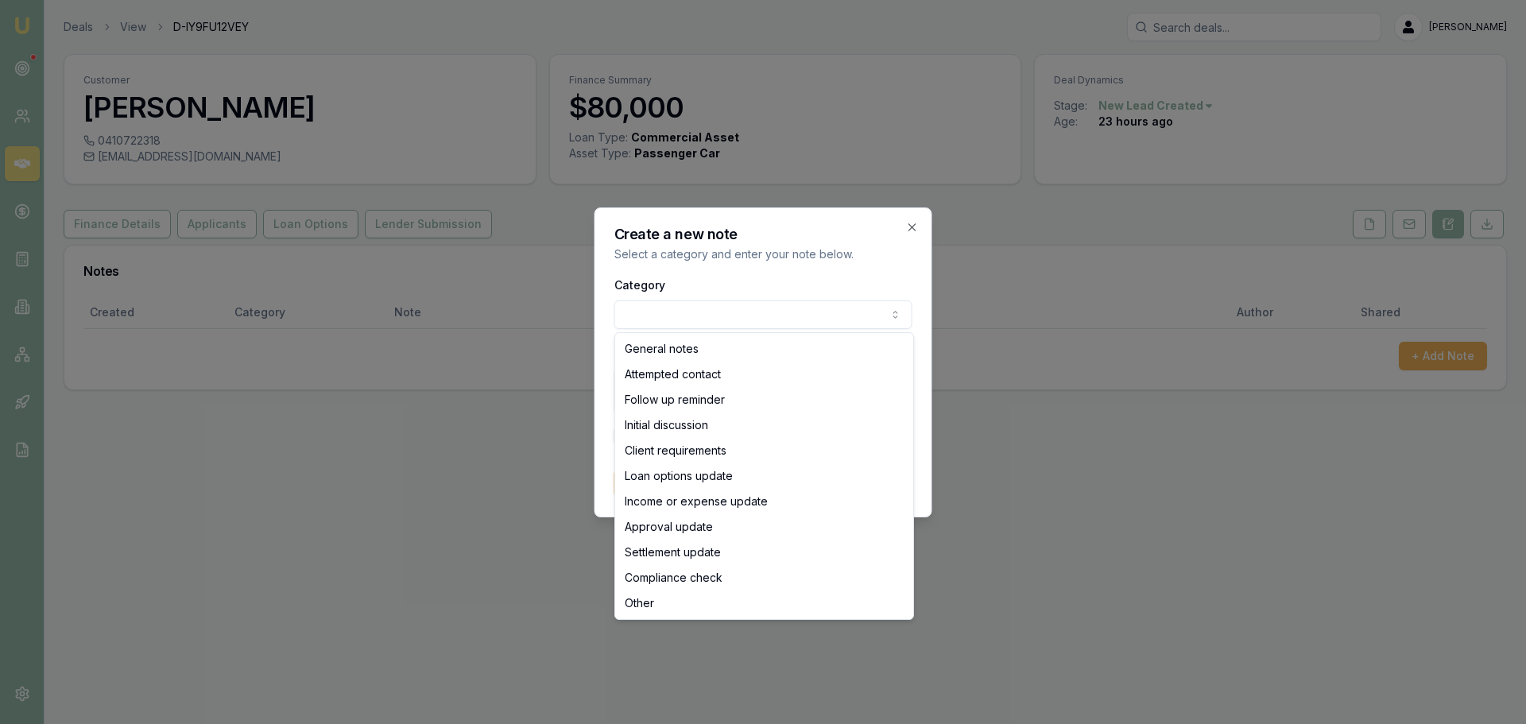
click at [639, 320] on body "Emu Broker Deals View D-IY9FU12VEY [PERSON_NAME] Toggle Menu Customer [PERSON_N…" at bounding box center [763, 362] width 1526 height 724
select select "ATTEMPTED_CONTACT"
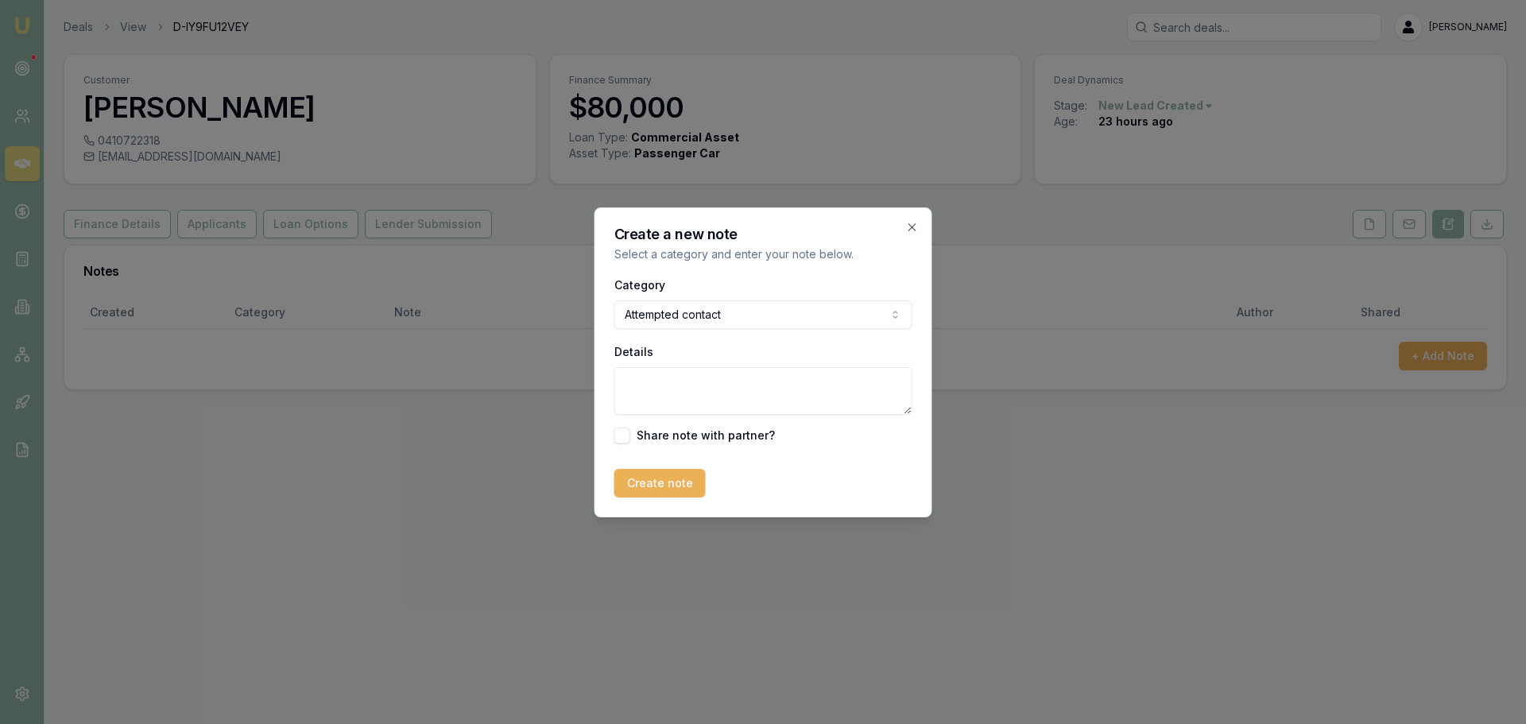
drag, startPoint x: 640, startPoint y: 382, endPoint x: 634, endPoint y: 422, distance: 41.0
click at [639, 382] on textarea "Details" at bounding box center [764, 391] width 298 height 48
type textarea "sent intro text"
click at [640, 484] on button "Create note" at bounding box center [660, 483] width 91 height 29
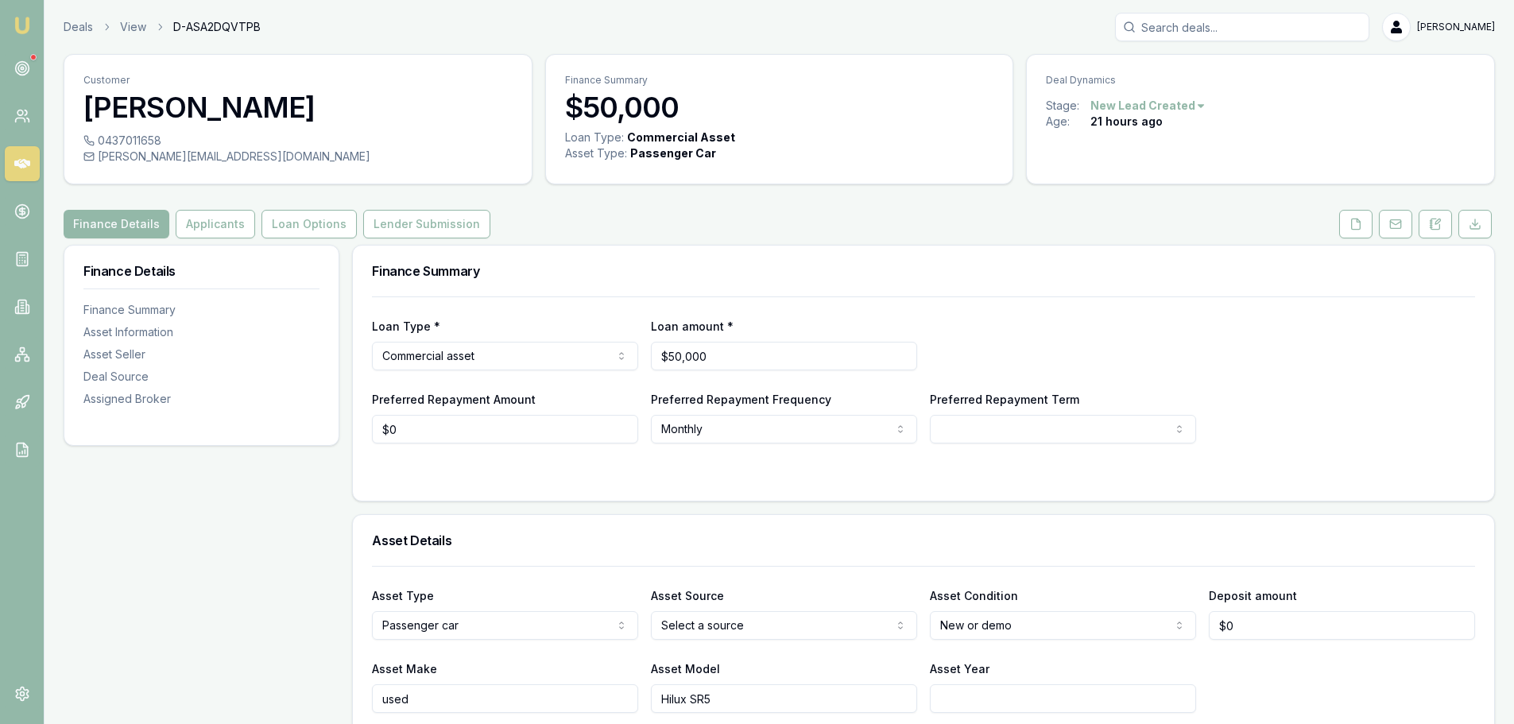
drag, startPoint x: 221, startPoint y: 219, endPoint x: 219, endPoint y: 243, distance: 24.7
click at [221, 219] on button "Applicants" at bounding box center [215, 224] width 79 height 29
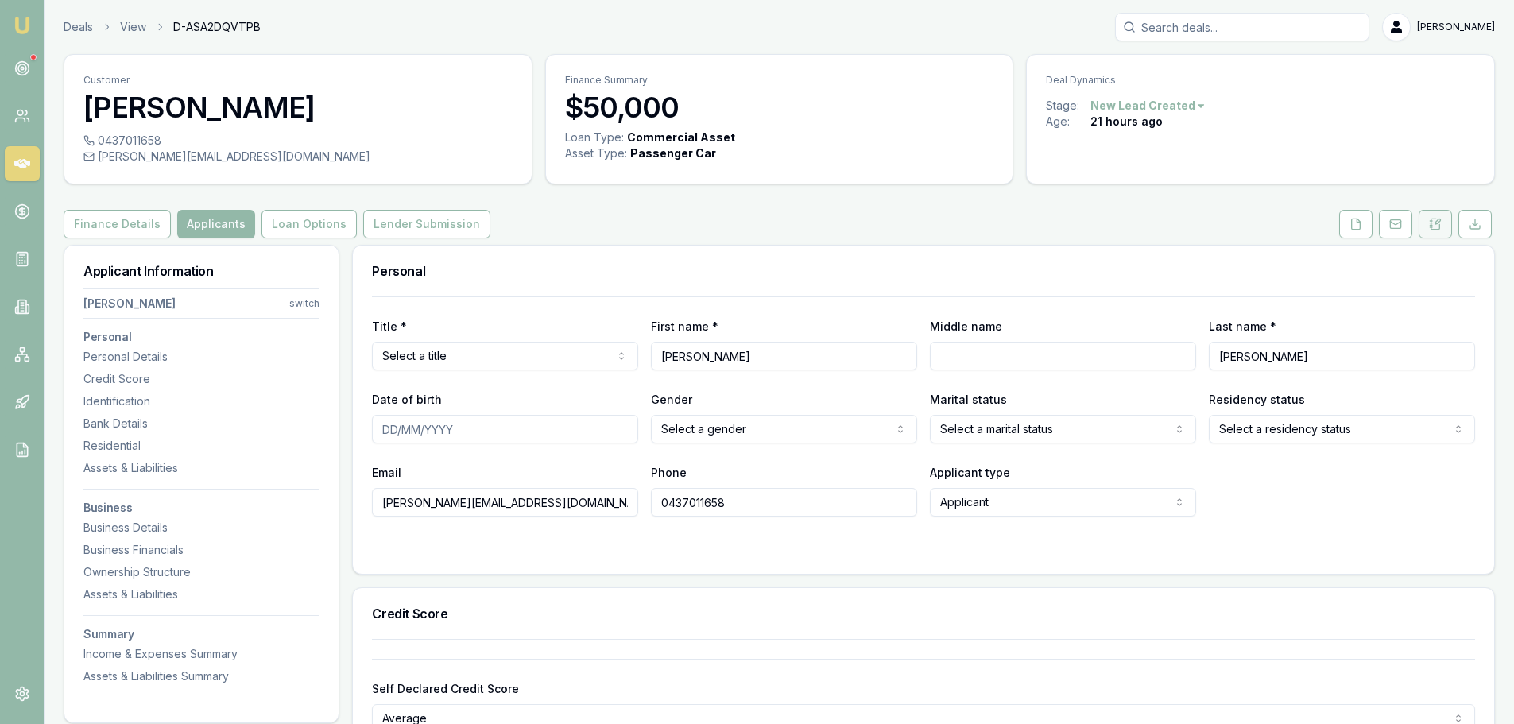
click at [1437, 229] on icon at bounding box center [1435, 224] width 13 height 13
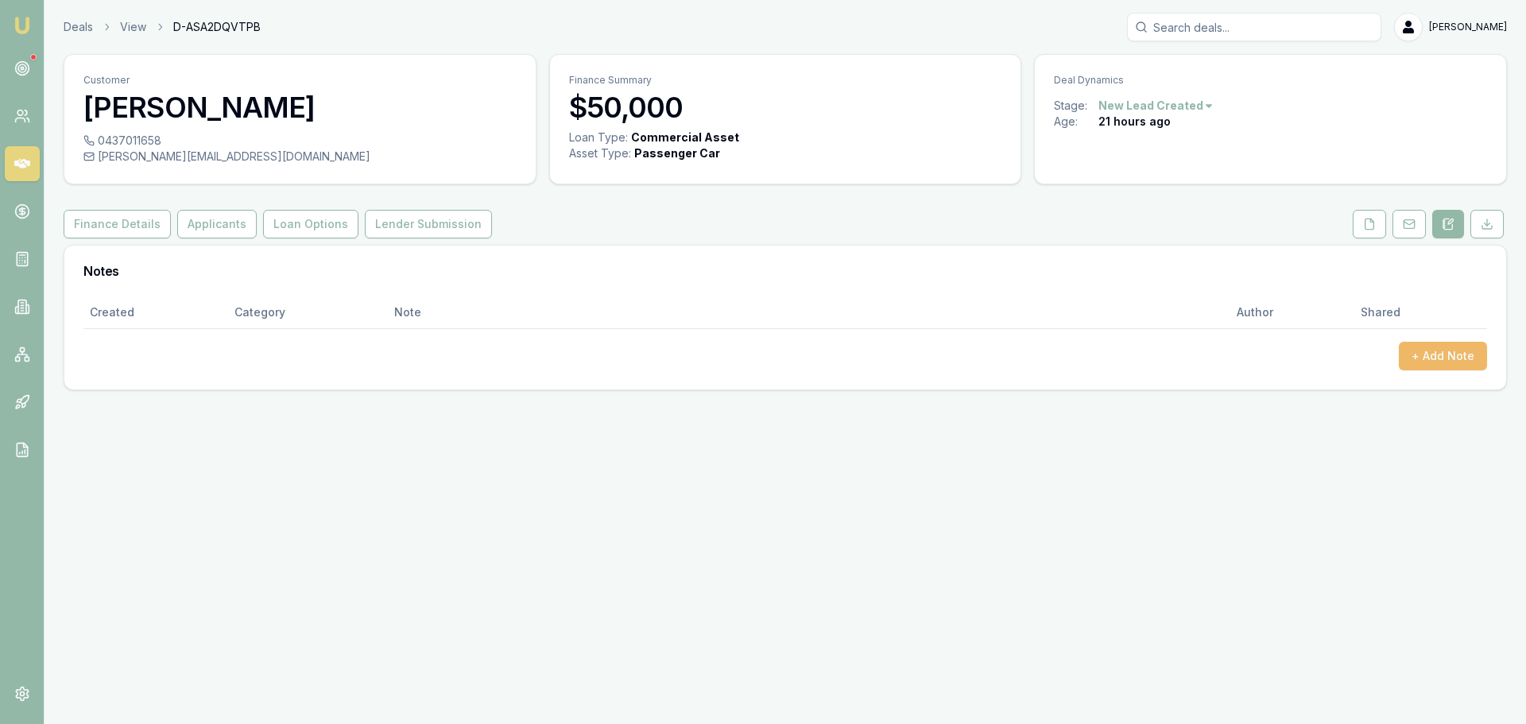
click at [1456, 363] on button "+ Add Note" at bounding box center [1443, 356] width 88 height 29
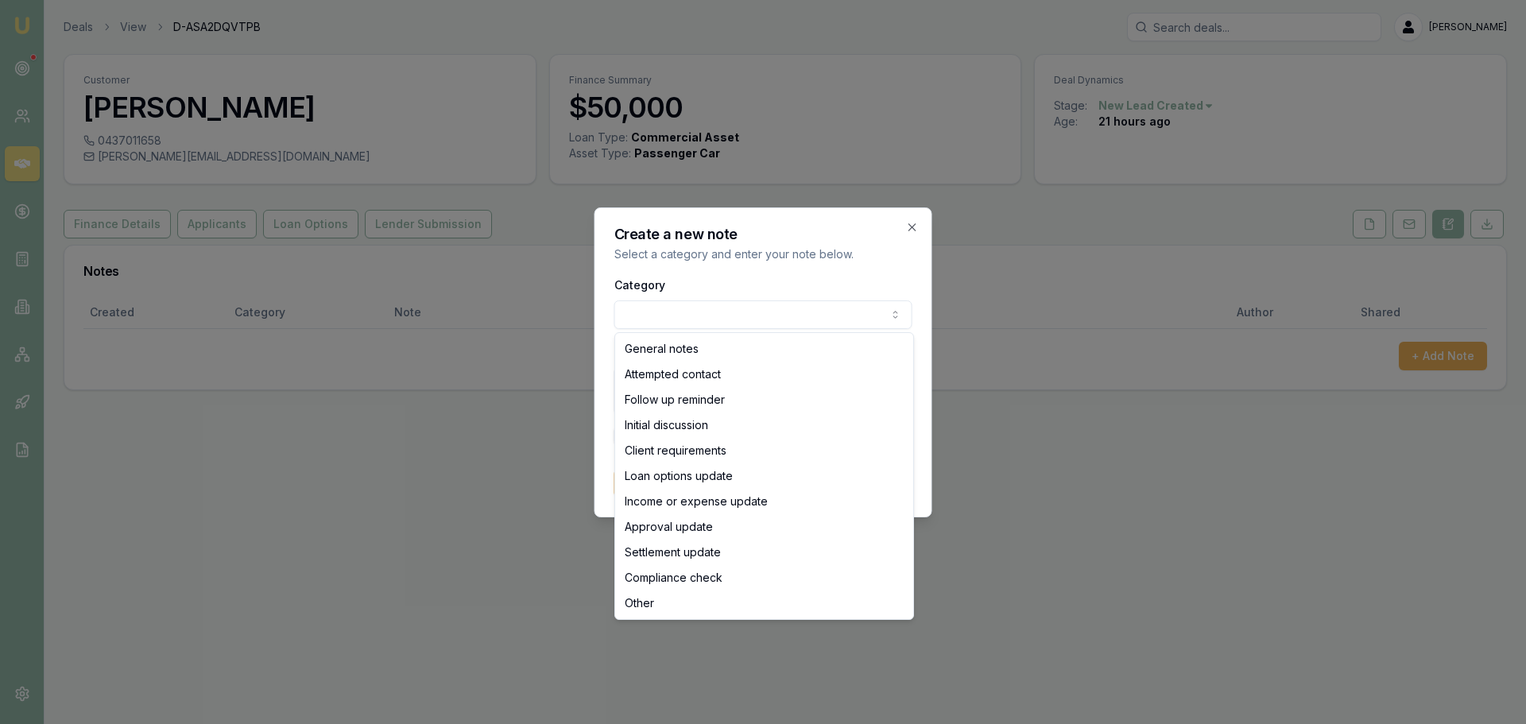
click at [882, 316] on body "Emu Broker Deals View D-ASA2DQVTPB [PERSON_NAME] Shield Toggle Menu Customer [P…" at bounding box center [763, 362] width 1526 height 724
select select "ATTEMPTED_CONTACT"
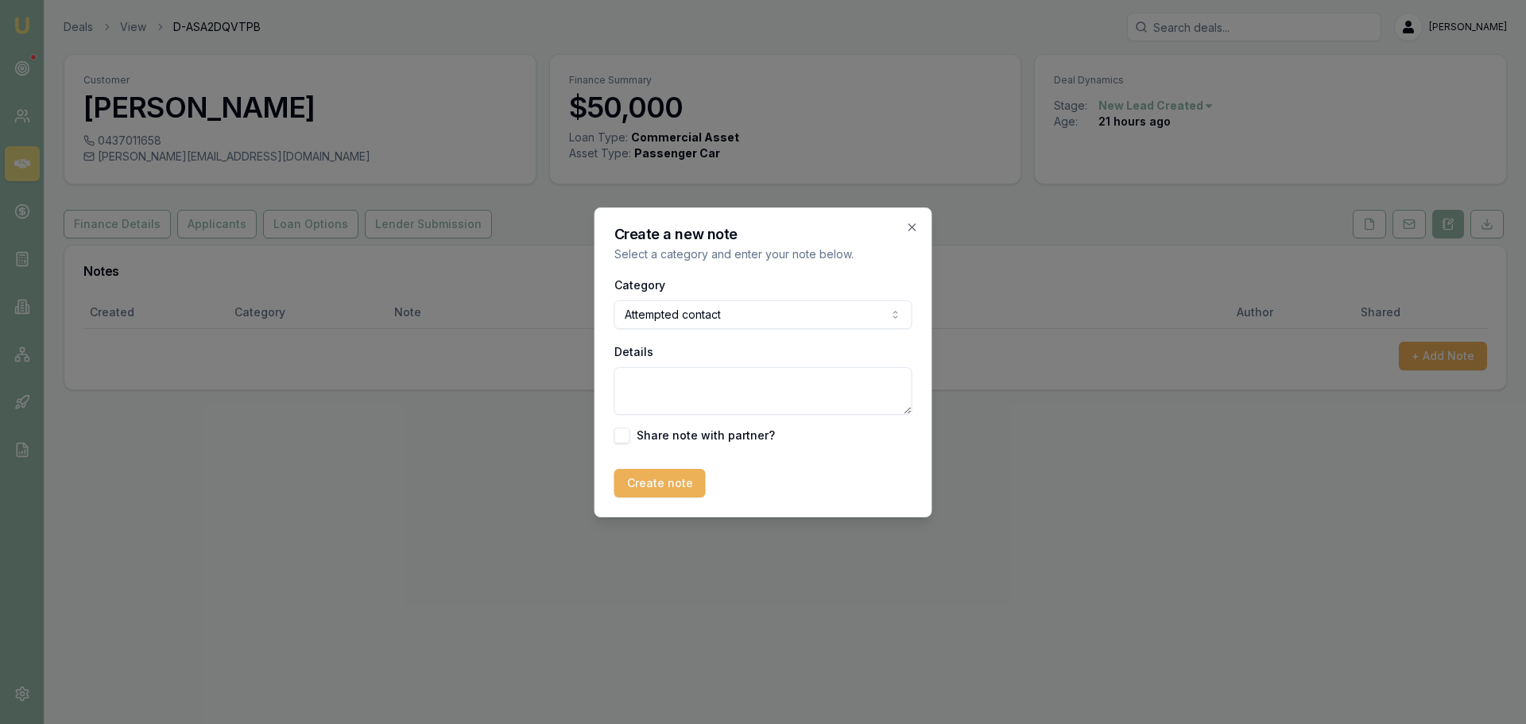
click at [721, 384] on textarea "Details" at bounding box center [764, 391] width 298 height 48
type textarea "sent itnro text"
click at [657, 478] on button "Create note" at bounding box center [660, 483] width 91 height 29
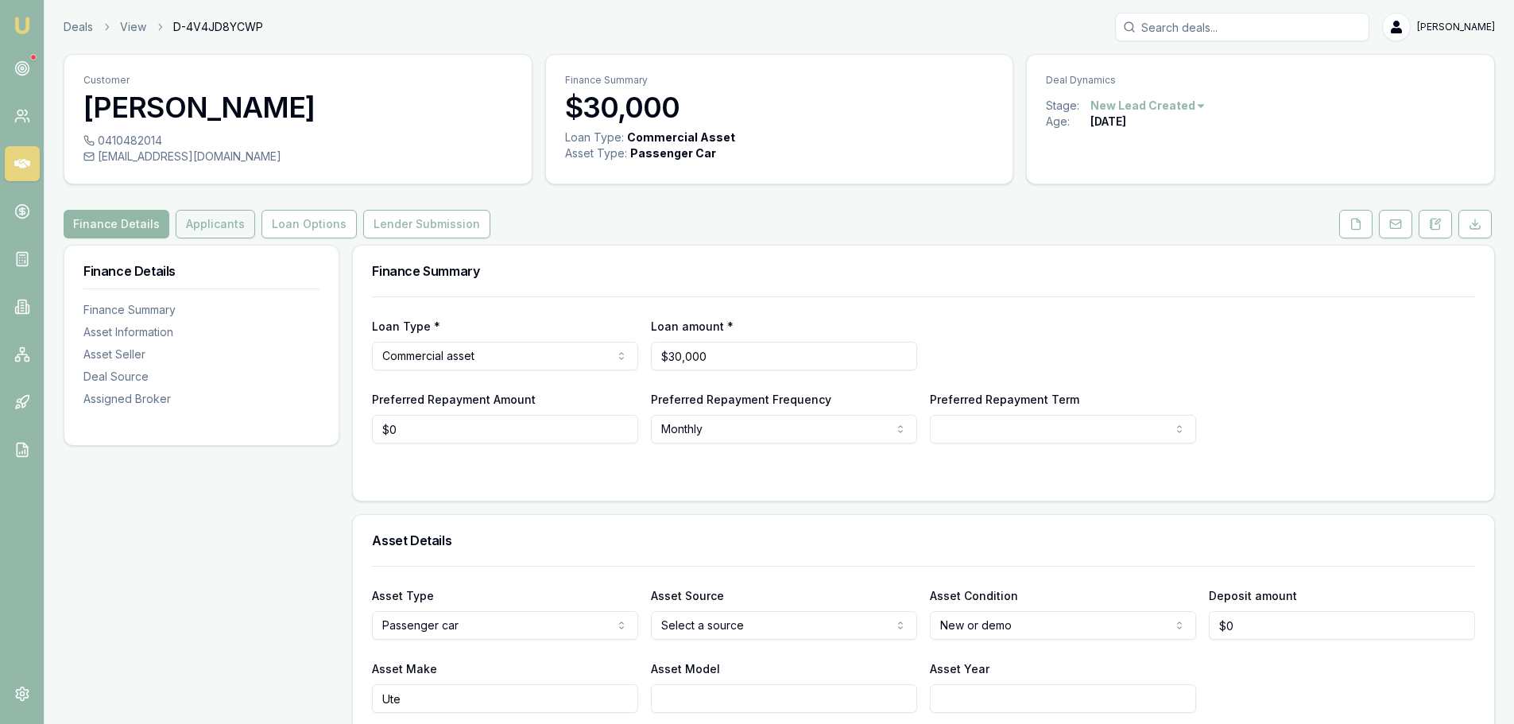
drag, startPoint x: 220, startPoint y: 226, endPoint x: 247, endPoint y: 233, distance: 28.0
click at [220, 226] on button "Applicants" at bounding box center [215, 224] width 79 height 29
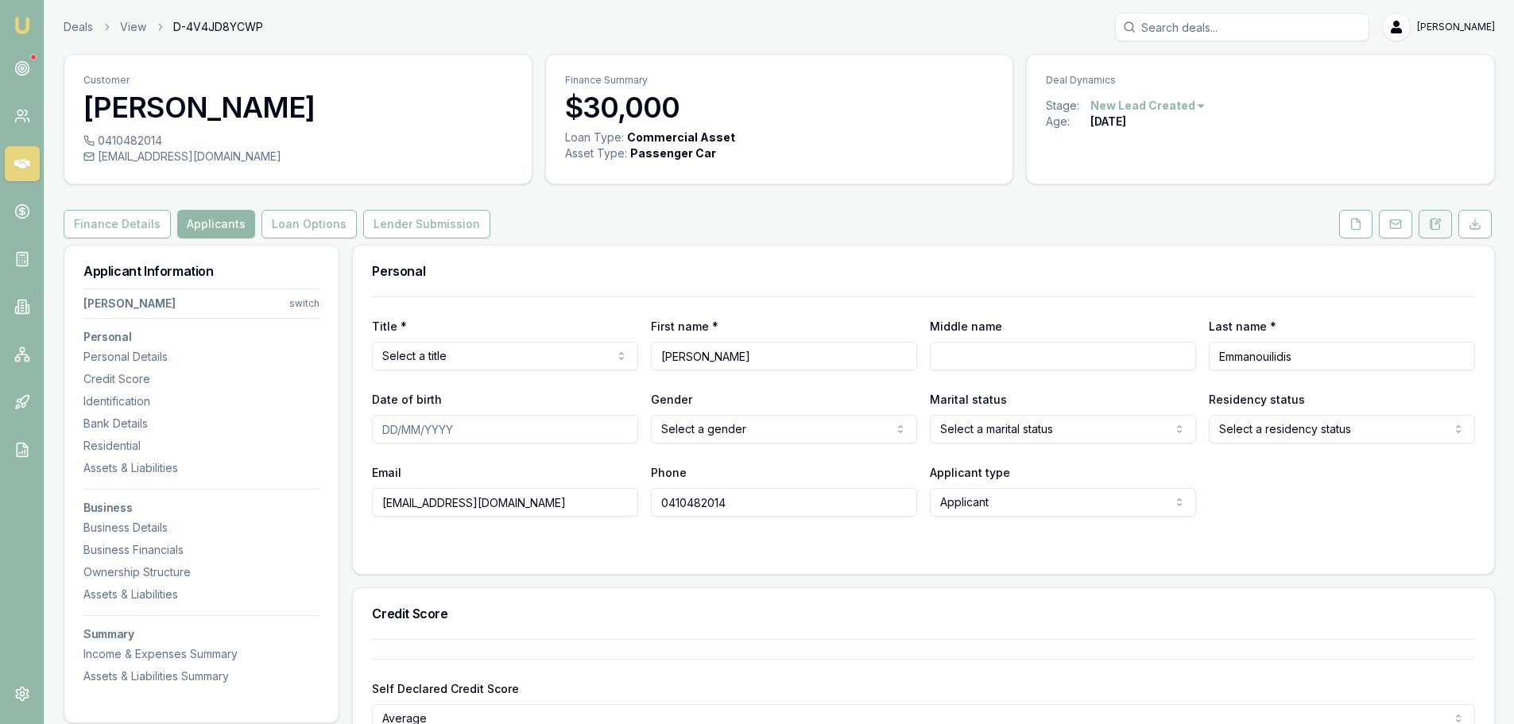
click at [1439, 227] on icon at bounding box center [1435, 224] width 13 height 13
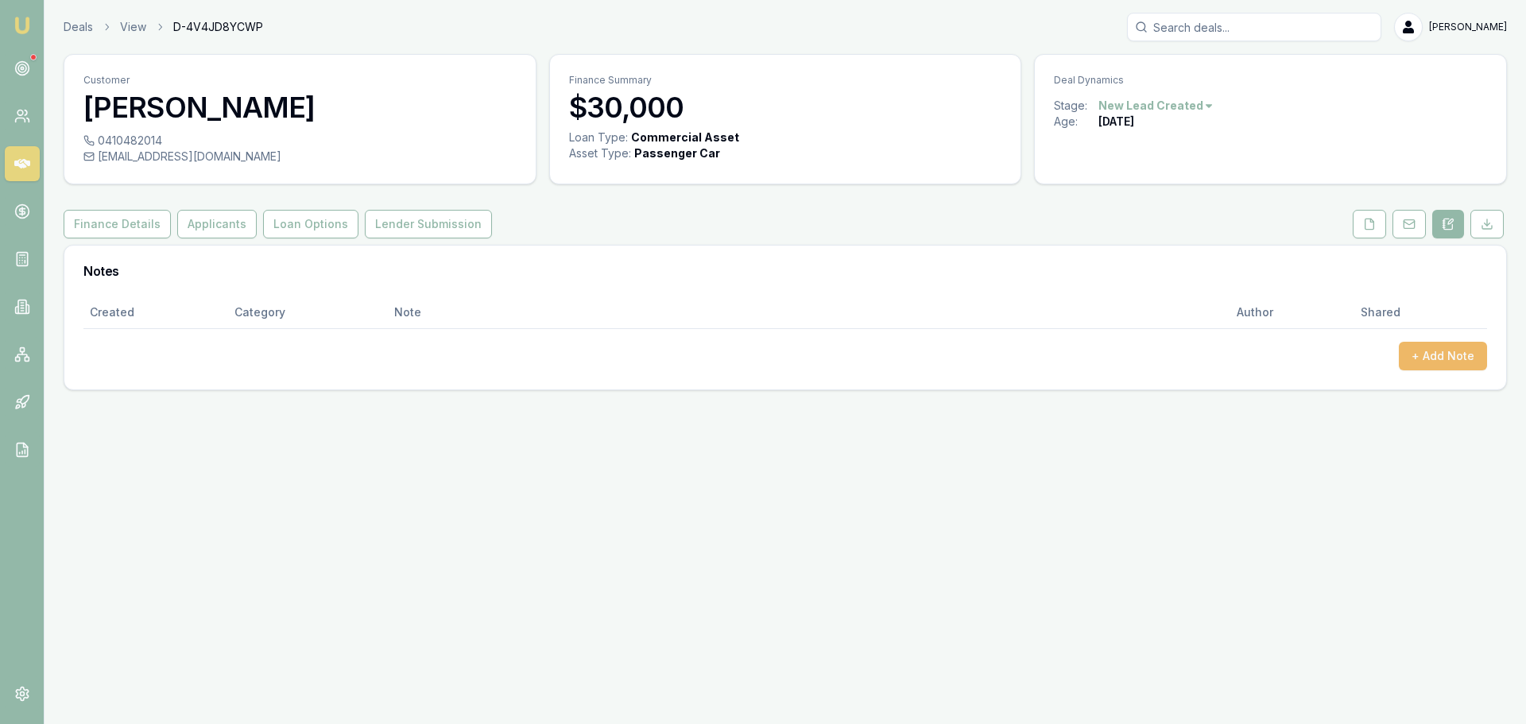
click at [1427, 361] on button "+ Add Note" at bounding box center [1443, 356] width 88 height 29
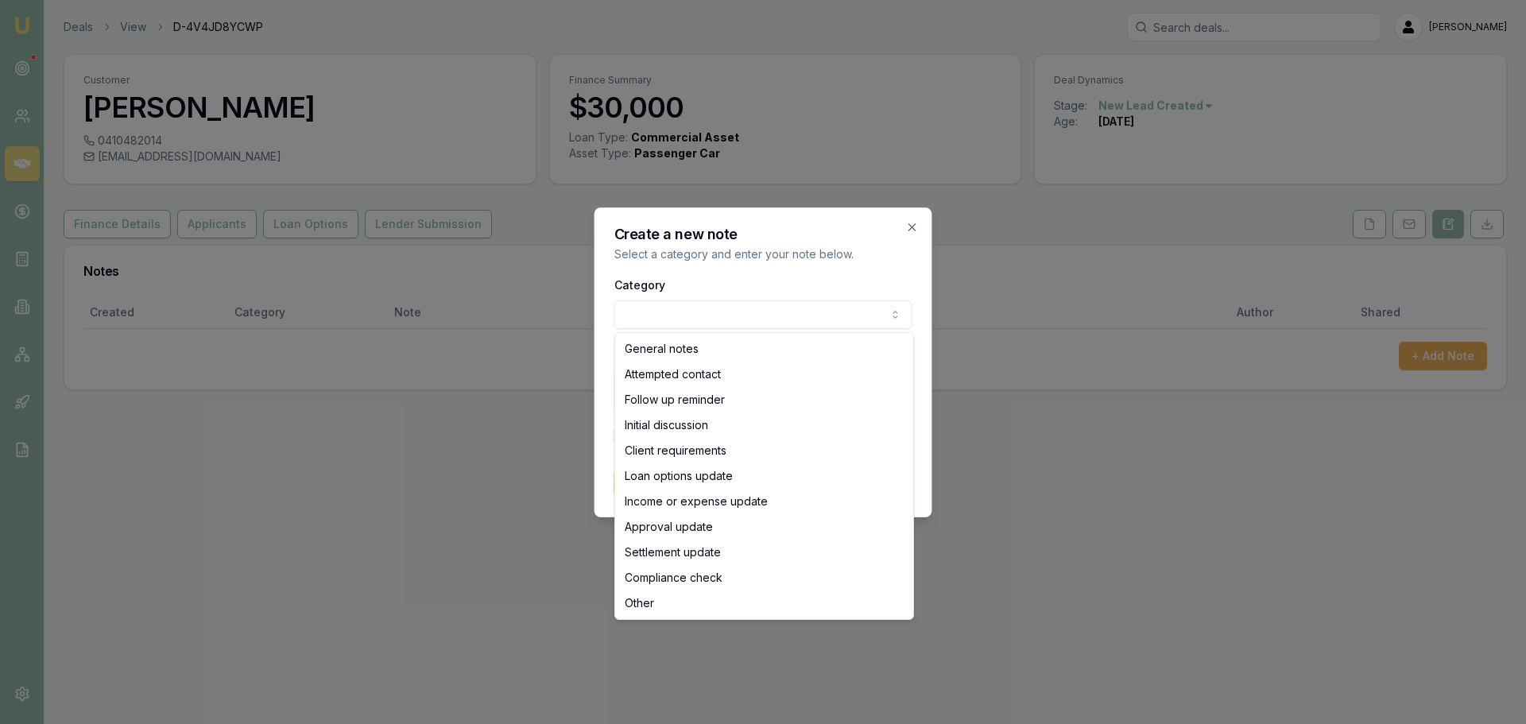
click at [822, 317] on body "Emu Broker Deals View D-4V4JD8YCWP Erin Shield Toggle Menu Customer Joshua Emma…" at bounding box center [763, 362] width 1526 height 724
select select "ATTEMPTED_CONTACT"
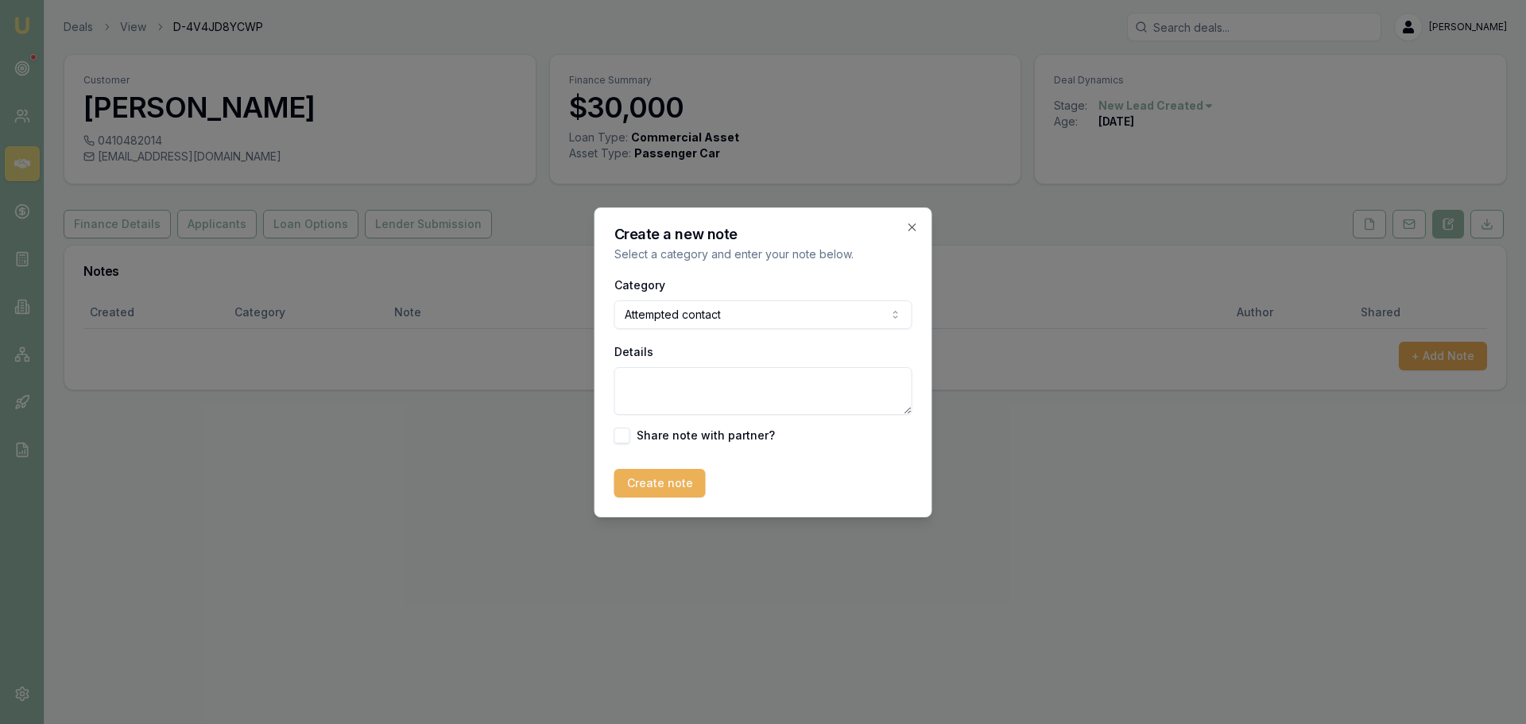
click at [655, 389] on textarea "Details" at bounding box center [764, 391] width 298 height 48
type textarea "sent intro text"
click at [640, 479] on button "Create note" at bounding box center [660, 483] width 91 height 29
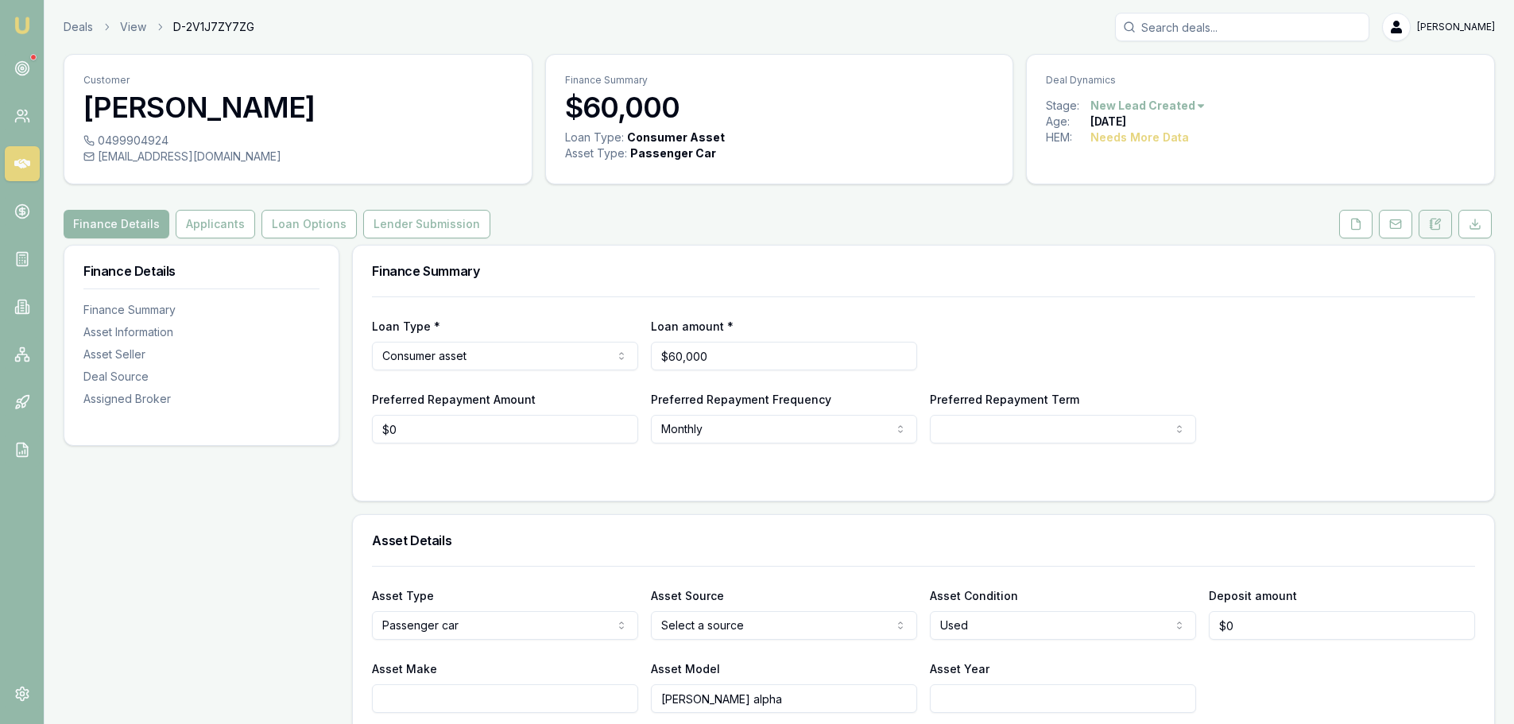
click at [1438, 226] on icon at bounding box center [1435, 224] width 13 height 13
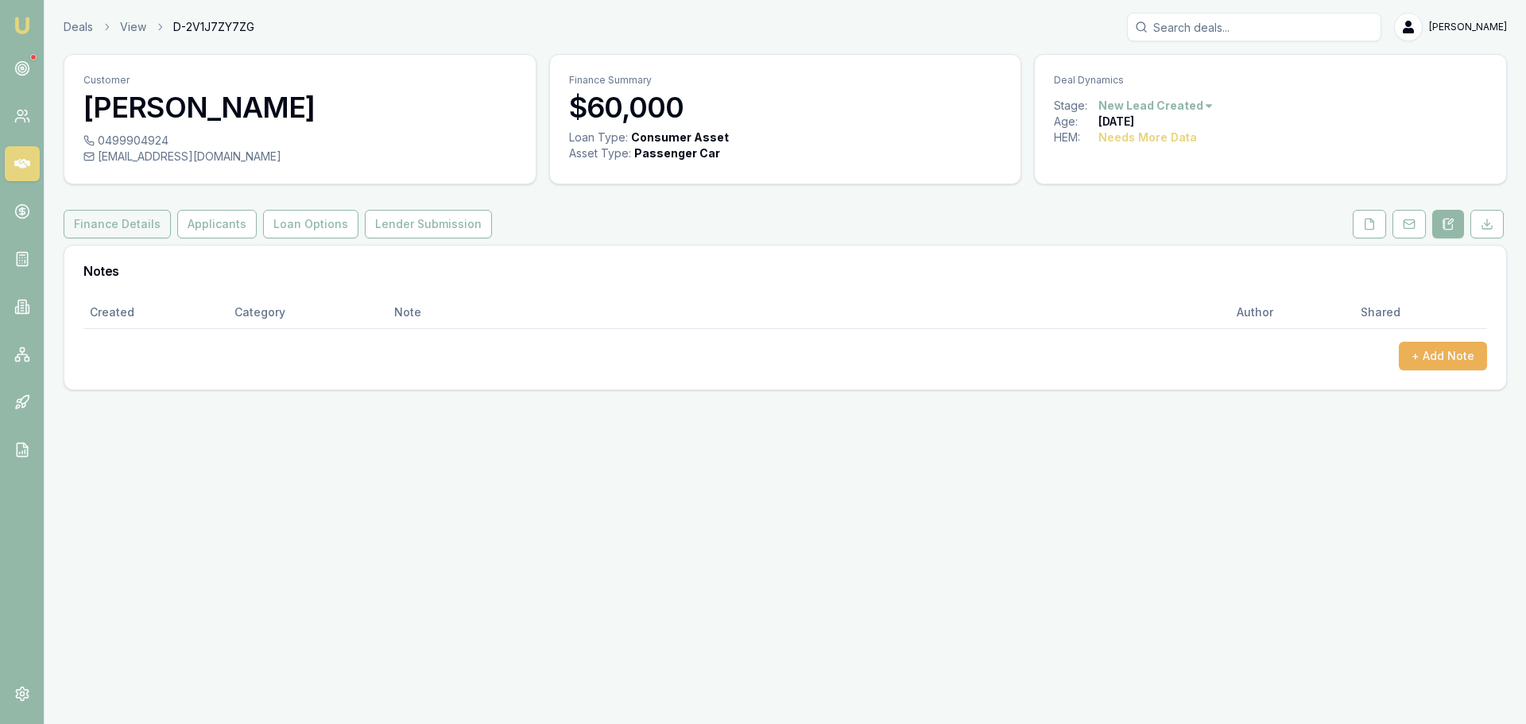
click at [95, 218] on button "Finance Details" at bounding box center [117, 224] width 107 height 29
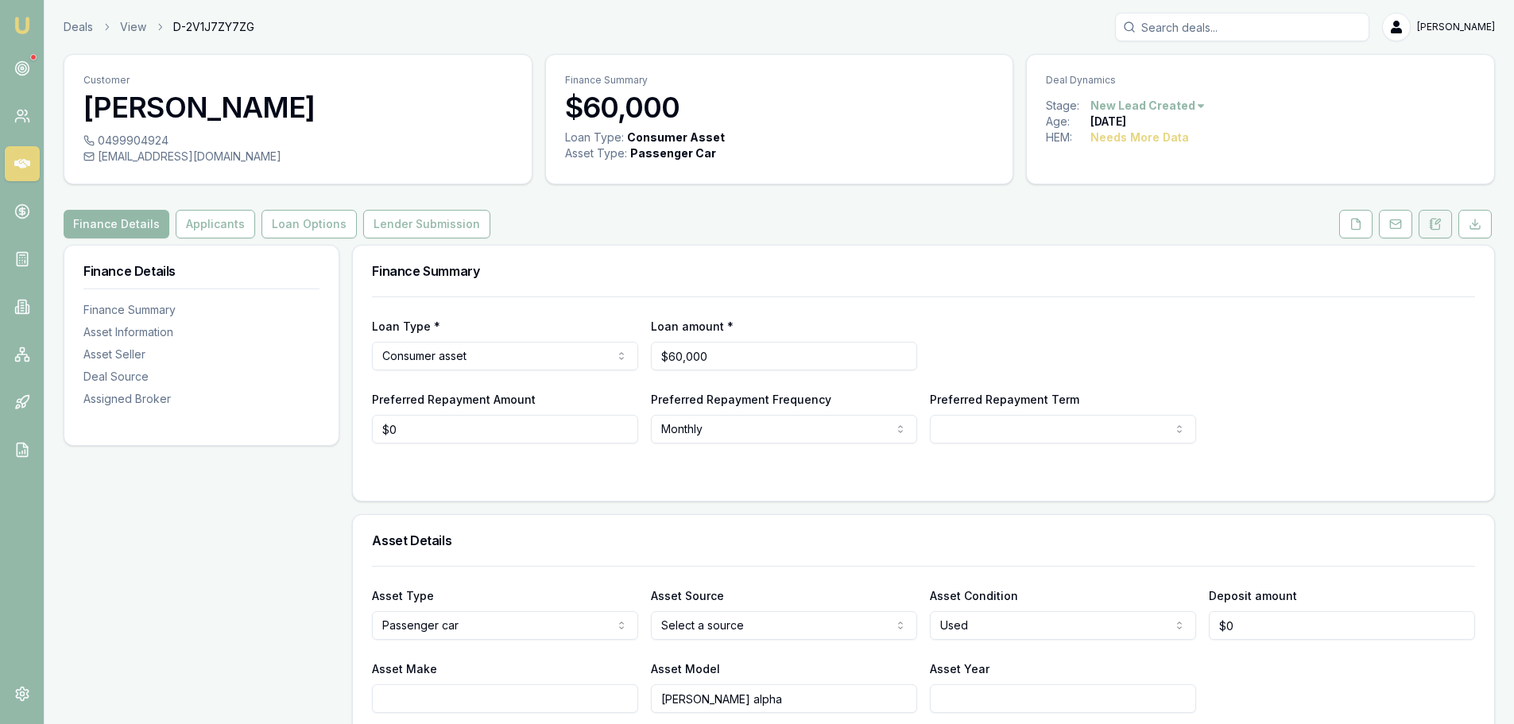
click at [1438, 231] on button at bounding box center [1435, 224] width 33 height 29
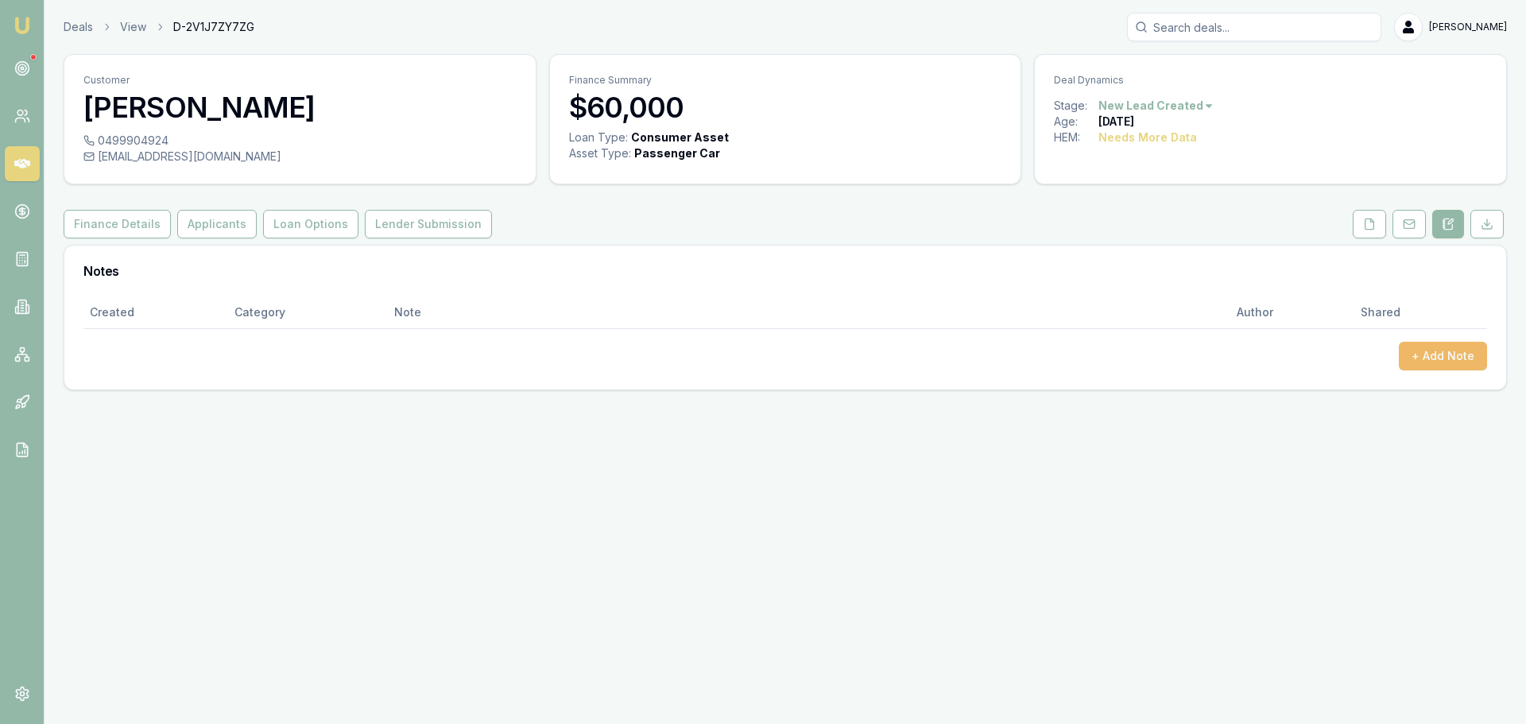
click at [1426, 353] on button "+ Add Note" at bounding box center [1443, 356] width 88 height 29
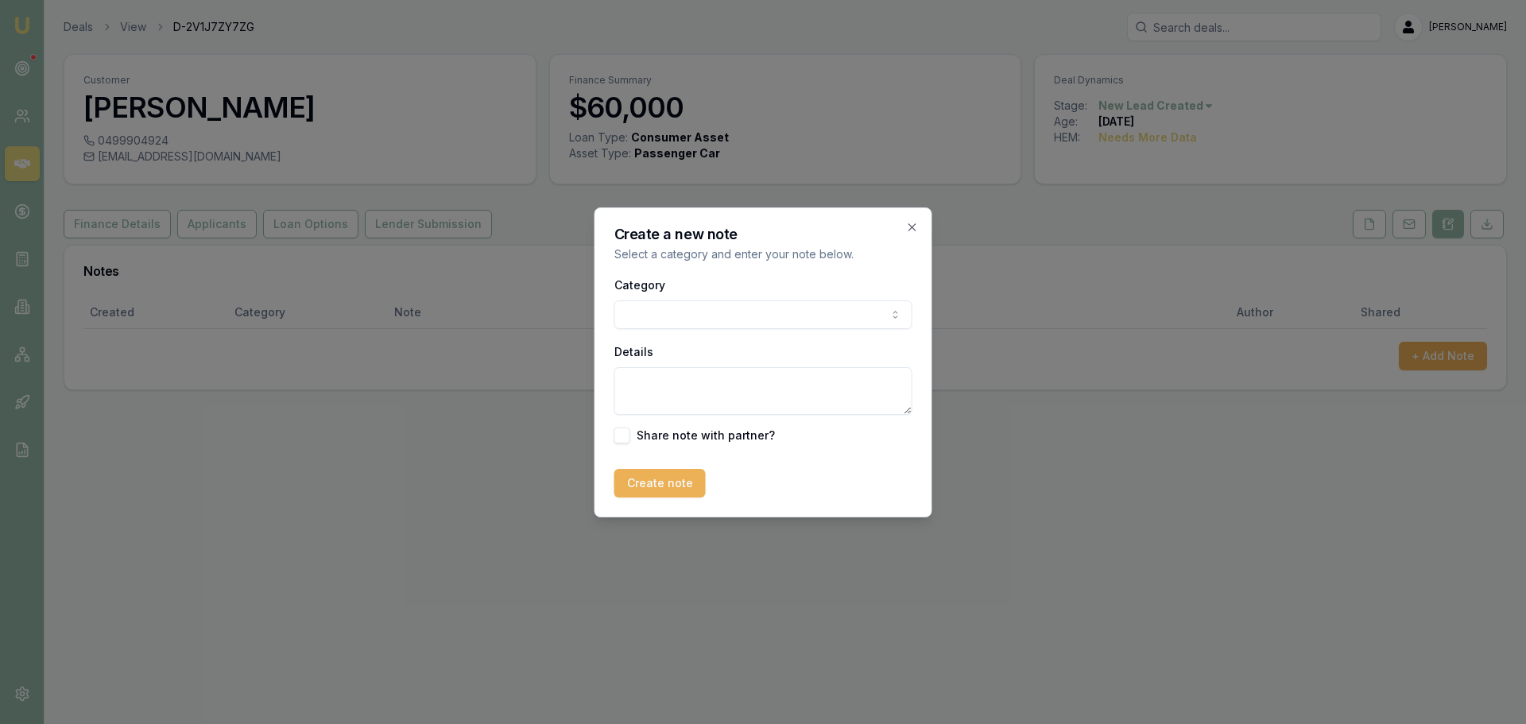
click at [686, 316] on body "Emu Broker Deals View D-2V1J7ZY7ZG [PERSON_NAME] Toggle Menu Customer [PERSON_N…" at bounding box center [763, 362] width 1526 height 724
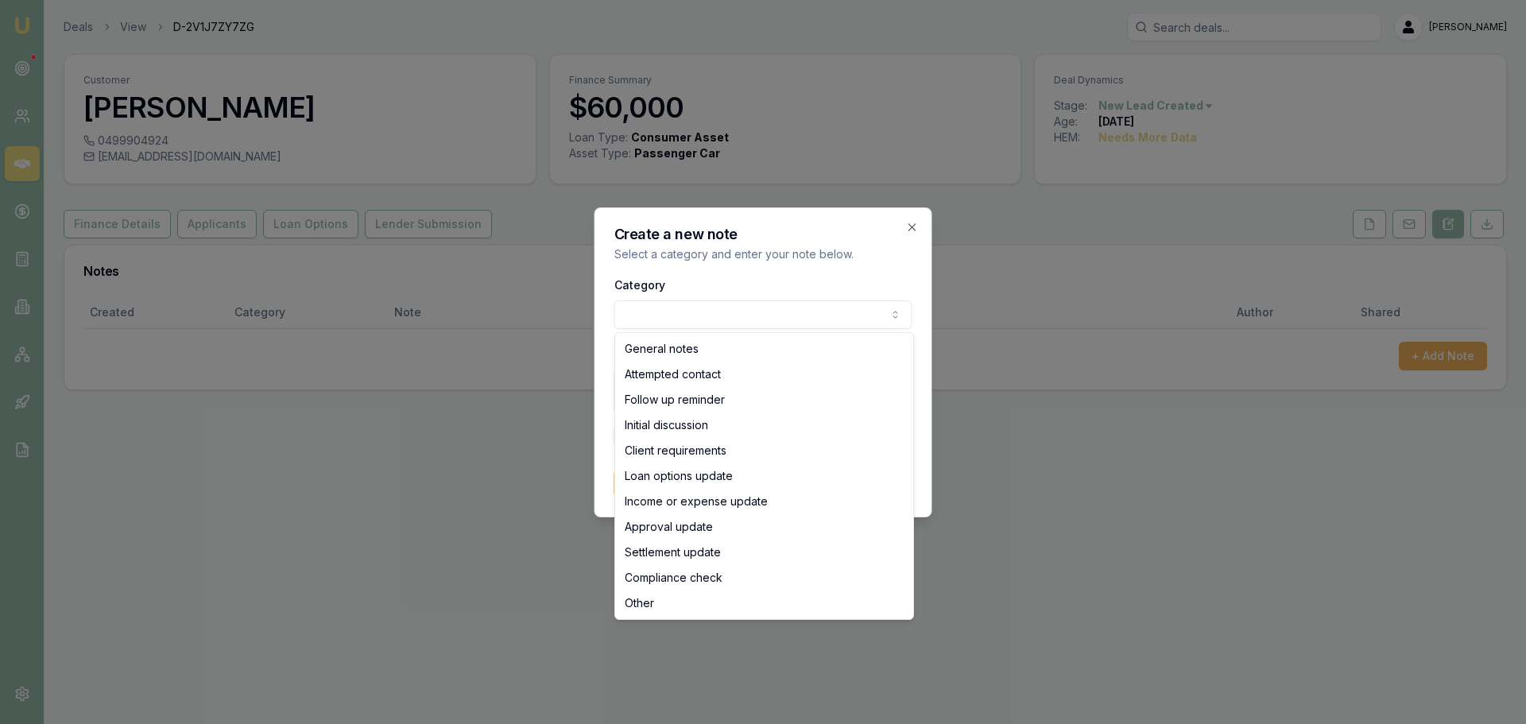
select select "ATTEMPTED_CONTACT"
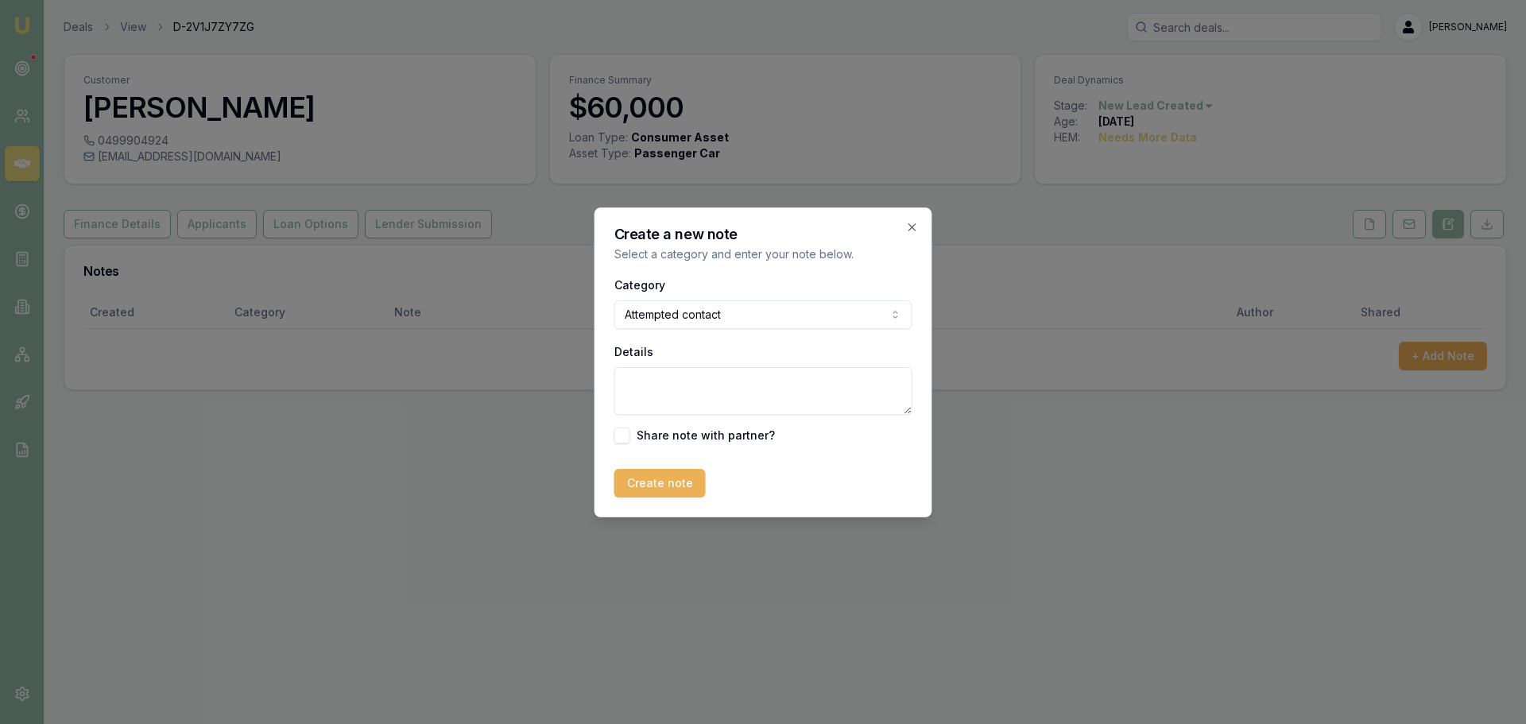
drag, startPoint x: 660, startPoint y: 368, endPoint x: 668, endPoint y: 362, distance: 10.2
click at [667, 362] on div "Details" at bounding box center [764, 378] width 298 height 73
type textarea "s"
type textarea "sent intro text"
click at [675, 487] on button "Create note" at bounding box center [660, 483] width 91 height 29
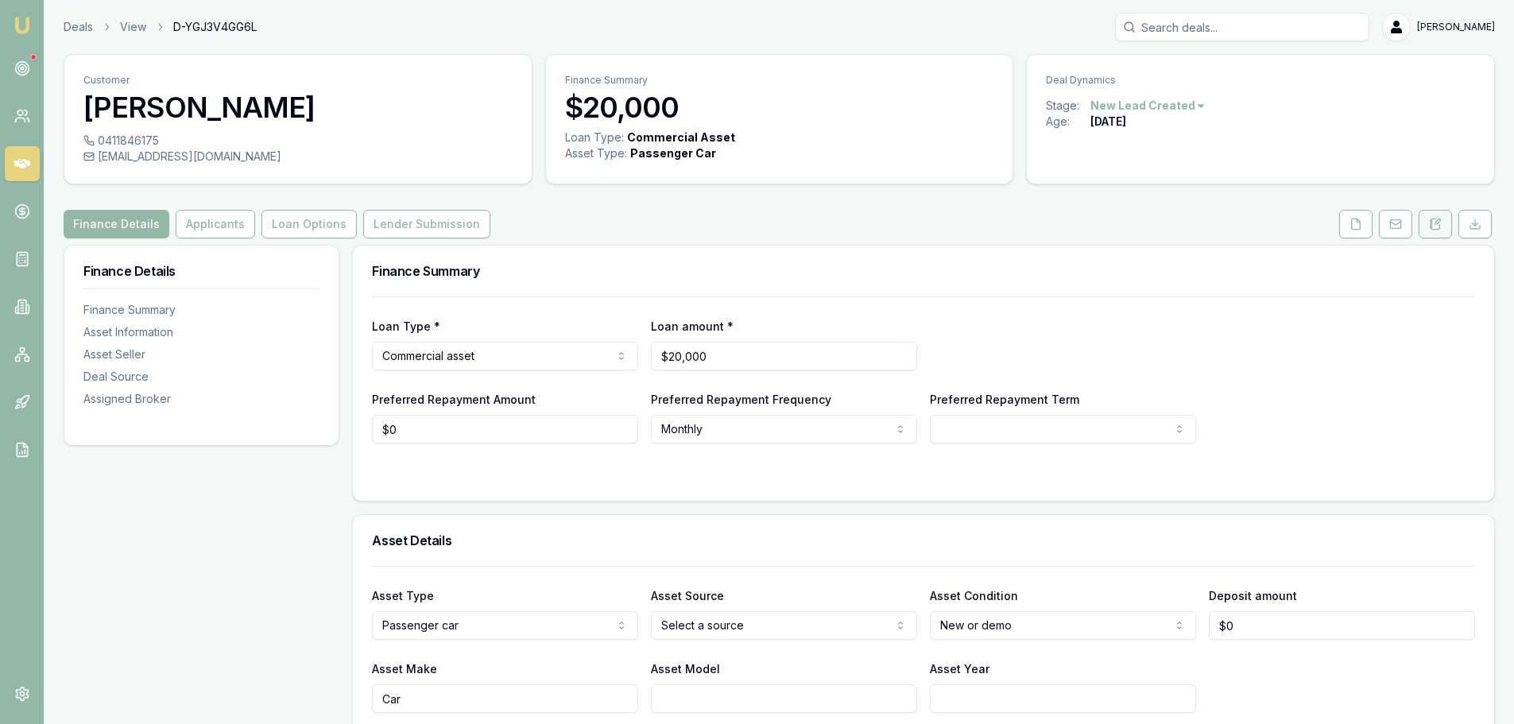
click at [1424, 227] on button at bounding box center [1435, 224] width 33 height 29
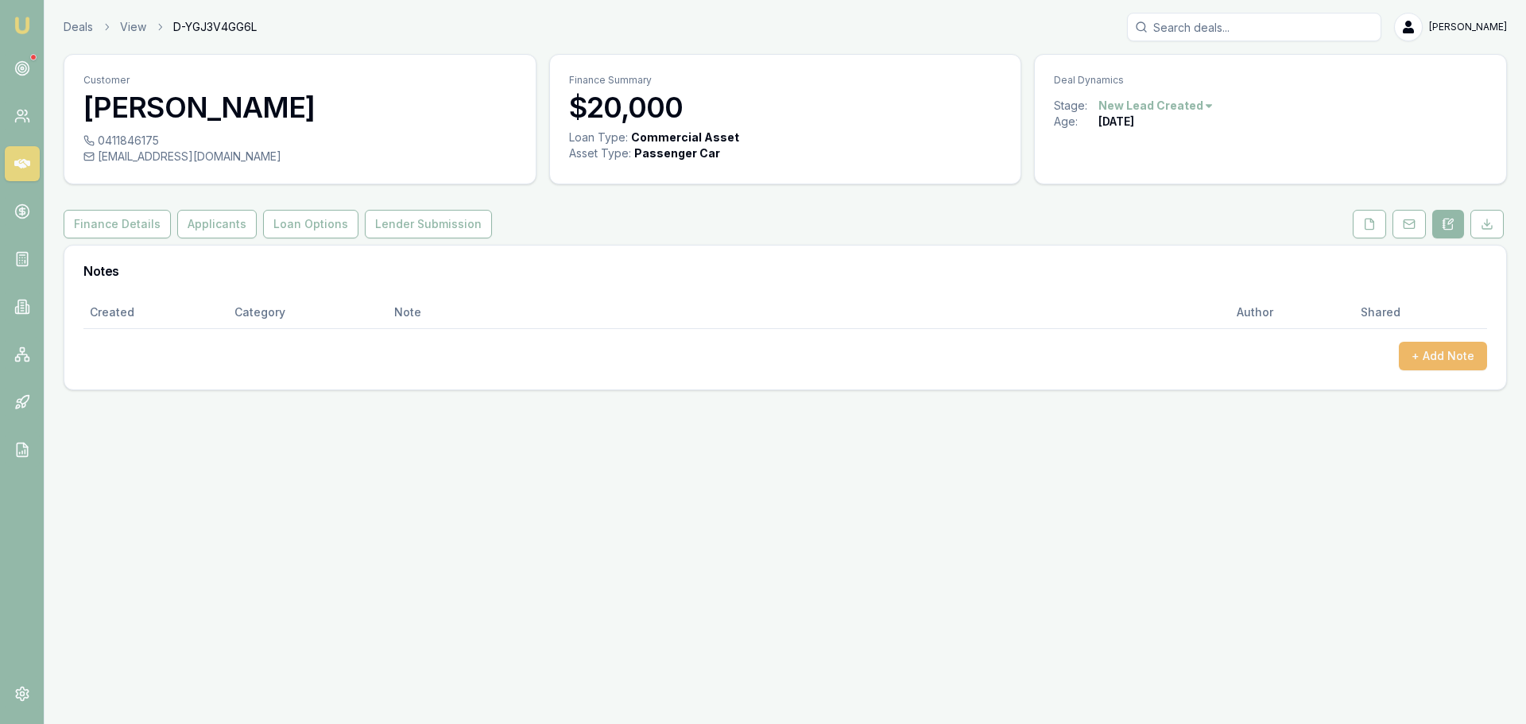
click at [1470, 364] on button "+ Add Note" at bounding box center [1443, 356] width 88 height 29
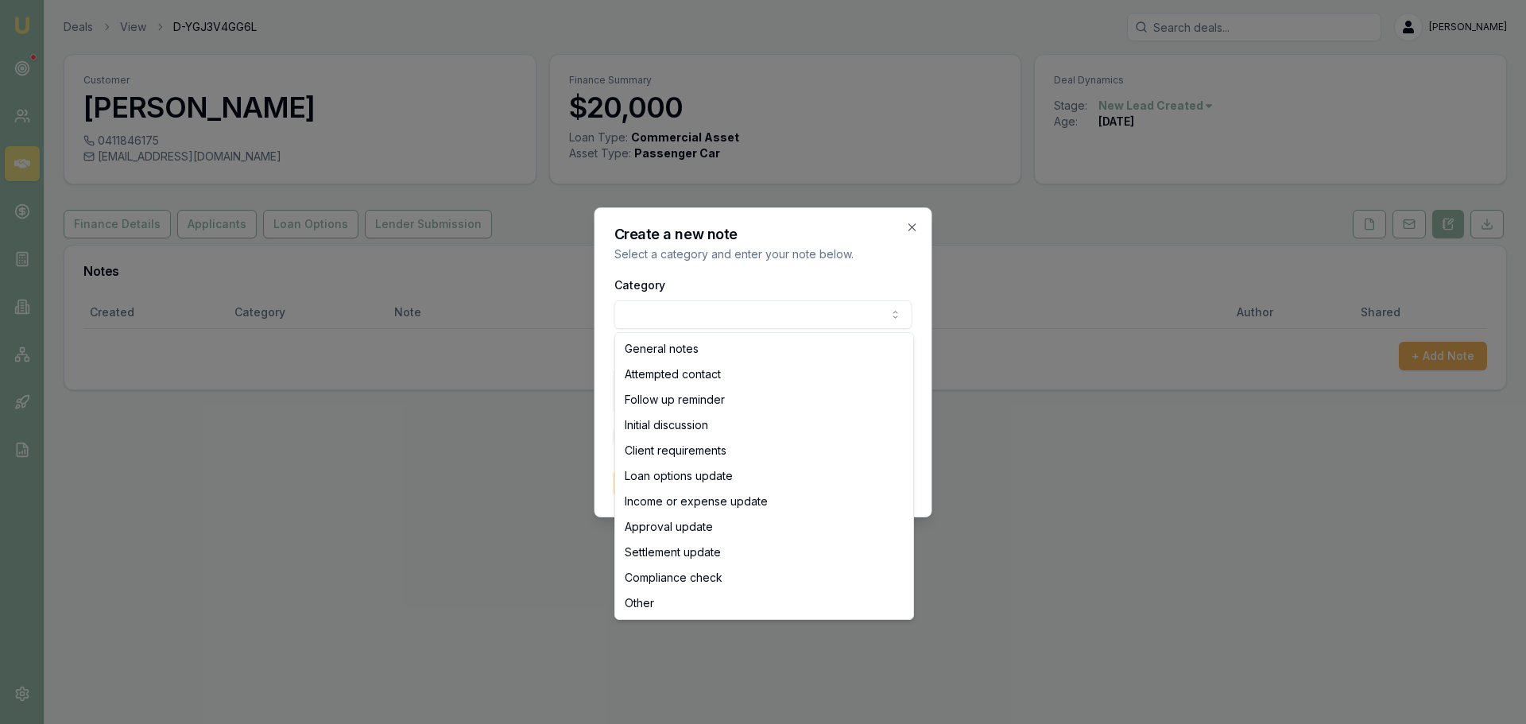
click at [642, 314] on body "Emu Broker Deals View D-YGJ3V4GG6L [PERSON_NAME] Toggle Menu Customer [PERSON_N…" at bounding box center [763, 362] width 1526 height 724
select select "ATTEMPTED_CONTACT"
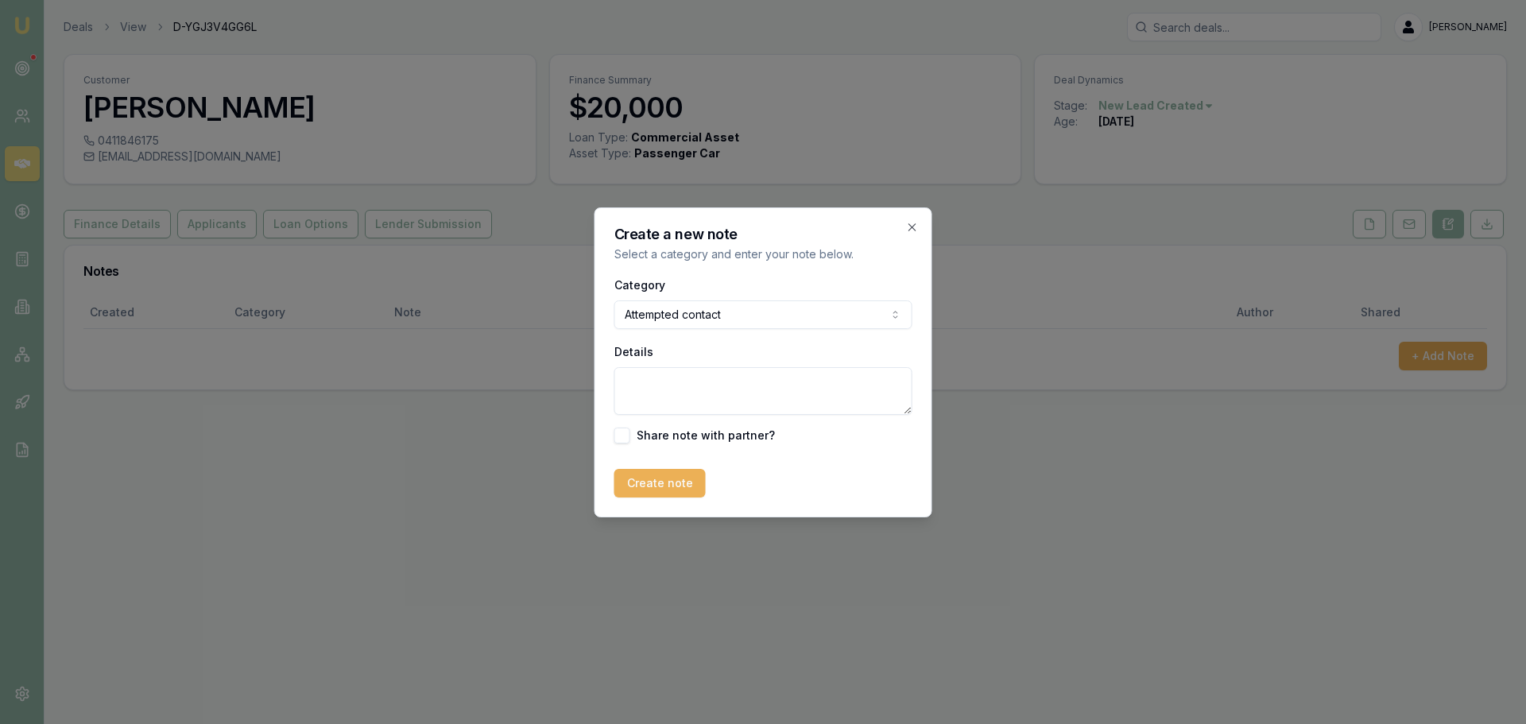
click at [648, 386] on textarea "Details" at bounding box center [764, 391] width 298 height 48
type textarea "sent intro text"
click at [665, 485] on button "Create note" at bounding box center [660, 483] width 91 height 29
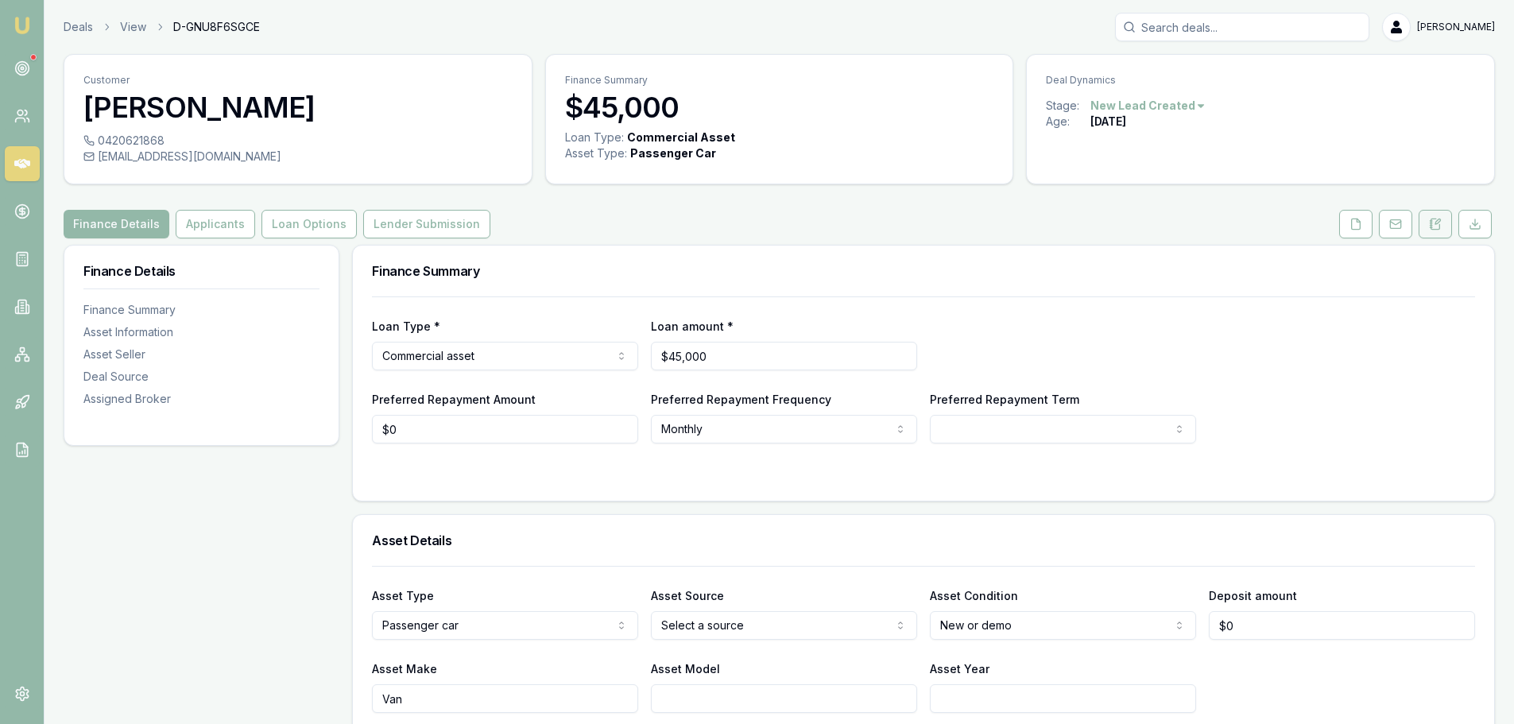
click at [1430, 226] on icon at bounding box center [1435, 224] width 13 height 13
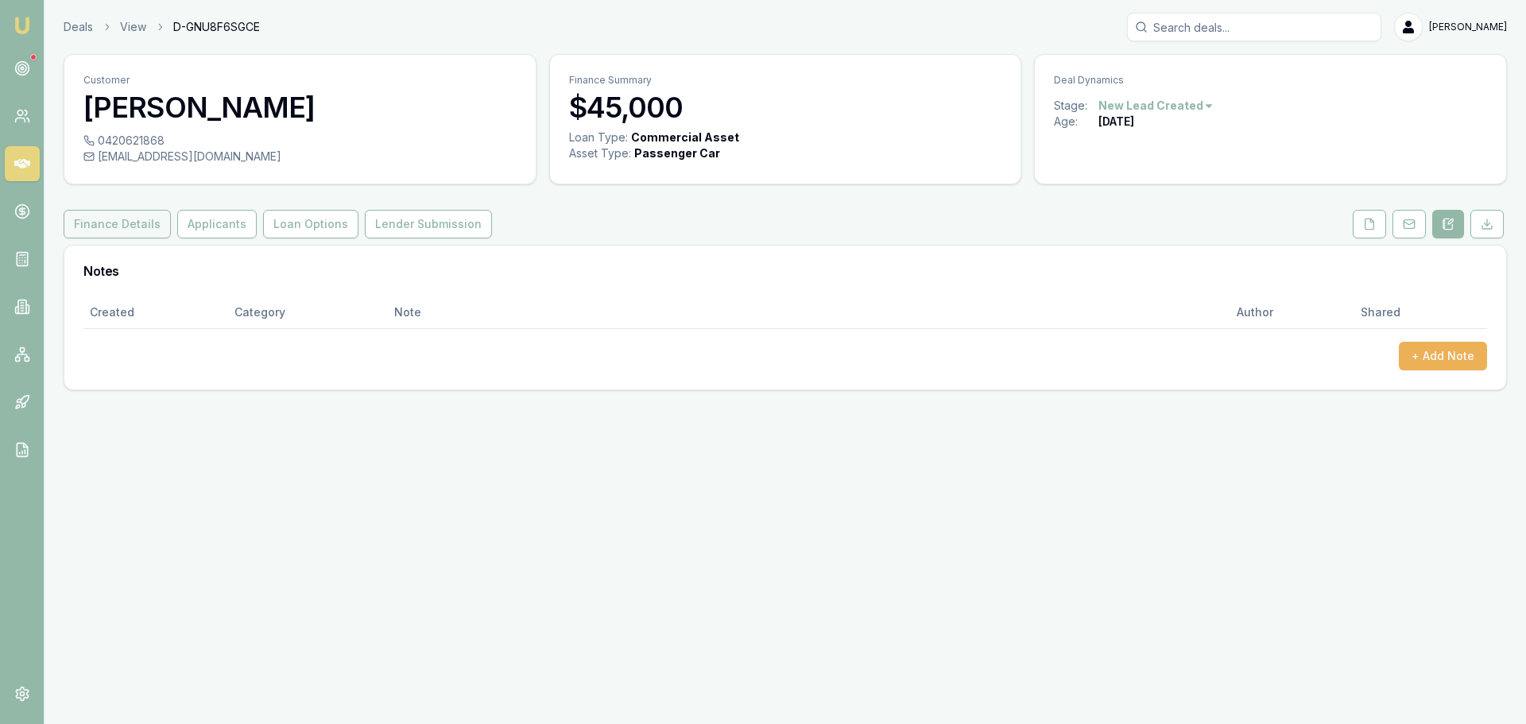
click at [135, 220] on button "Finance Details" at bounding box center [117, 224] width 107 height 29
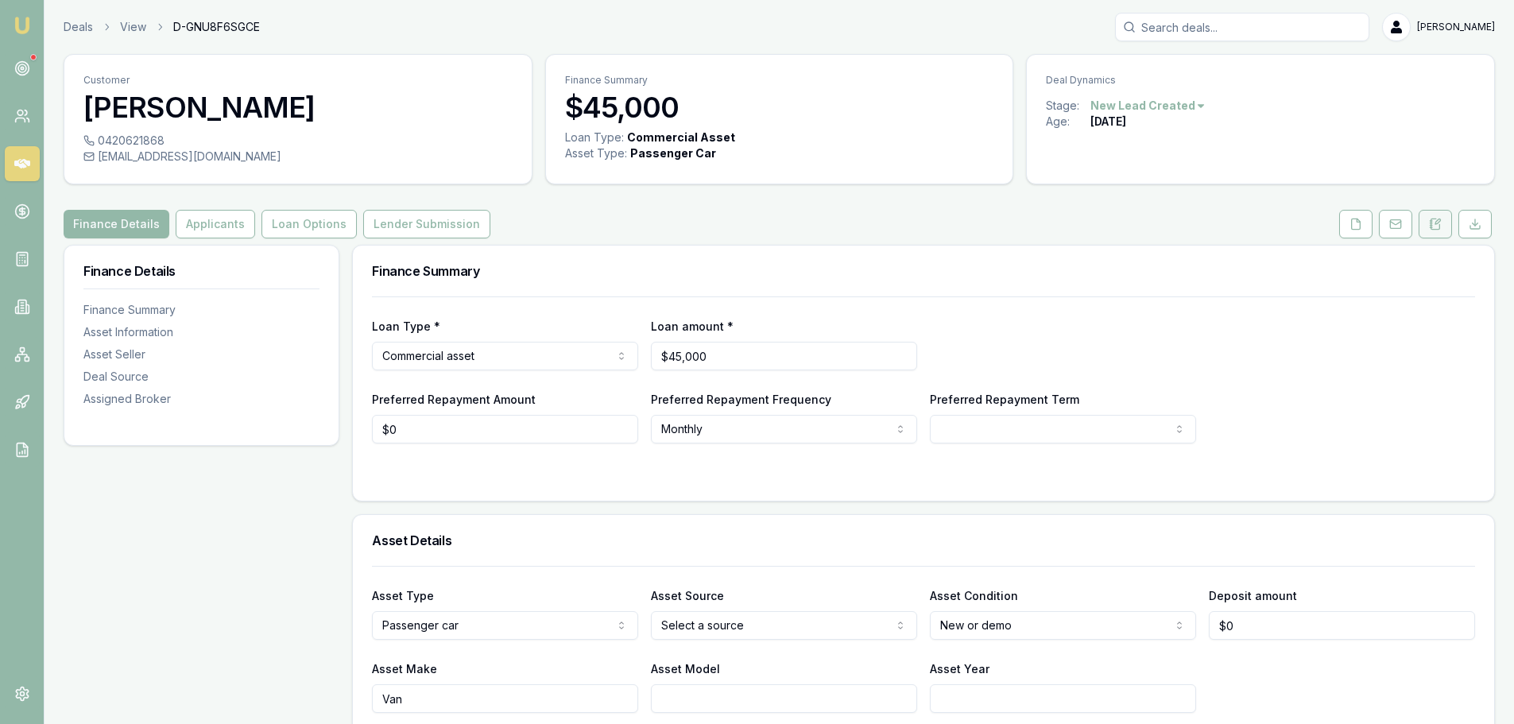
click at [1431, 230] on icon at bounding box center [1435, 224] width 13 height 13
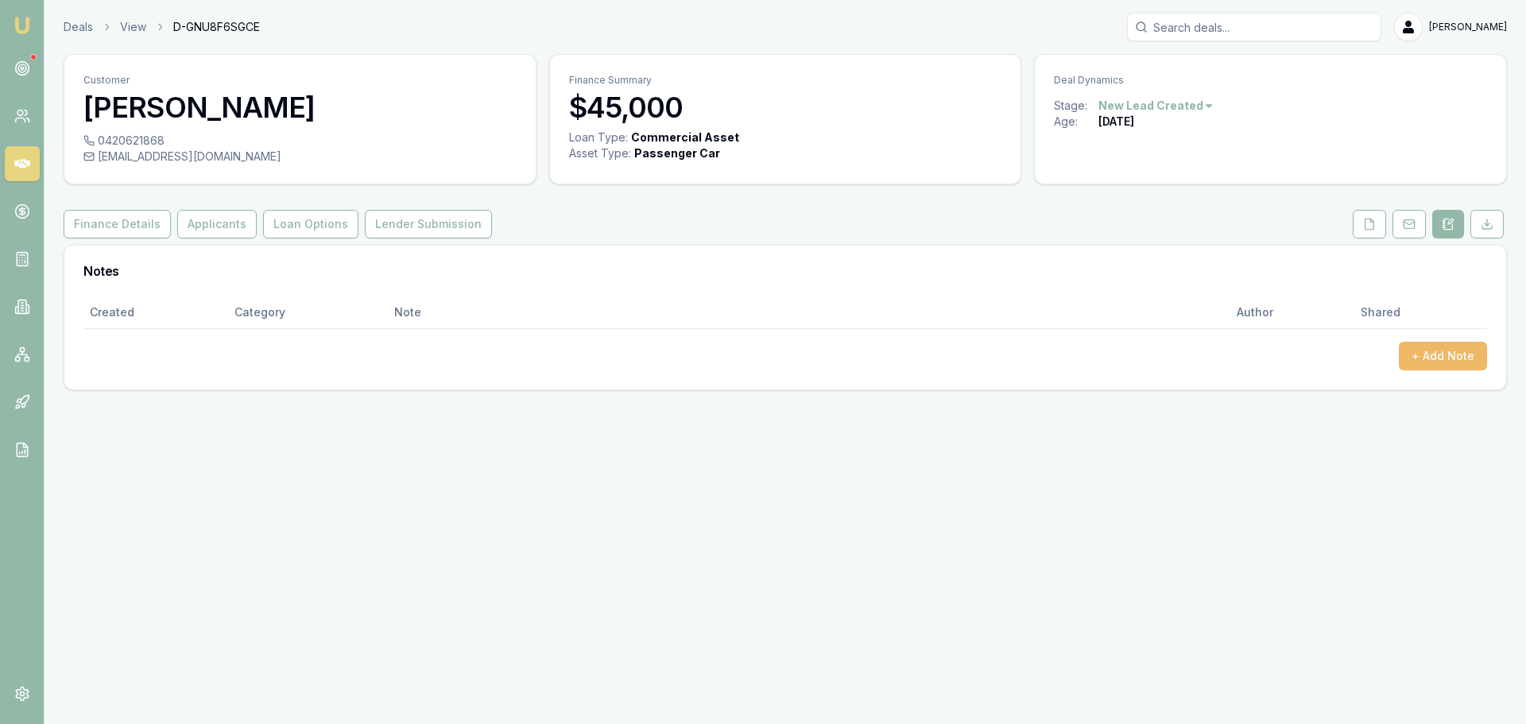
click at [1436, 361] on button "+ Add Note" at bounding box center [1443, 356] width 88 height 29
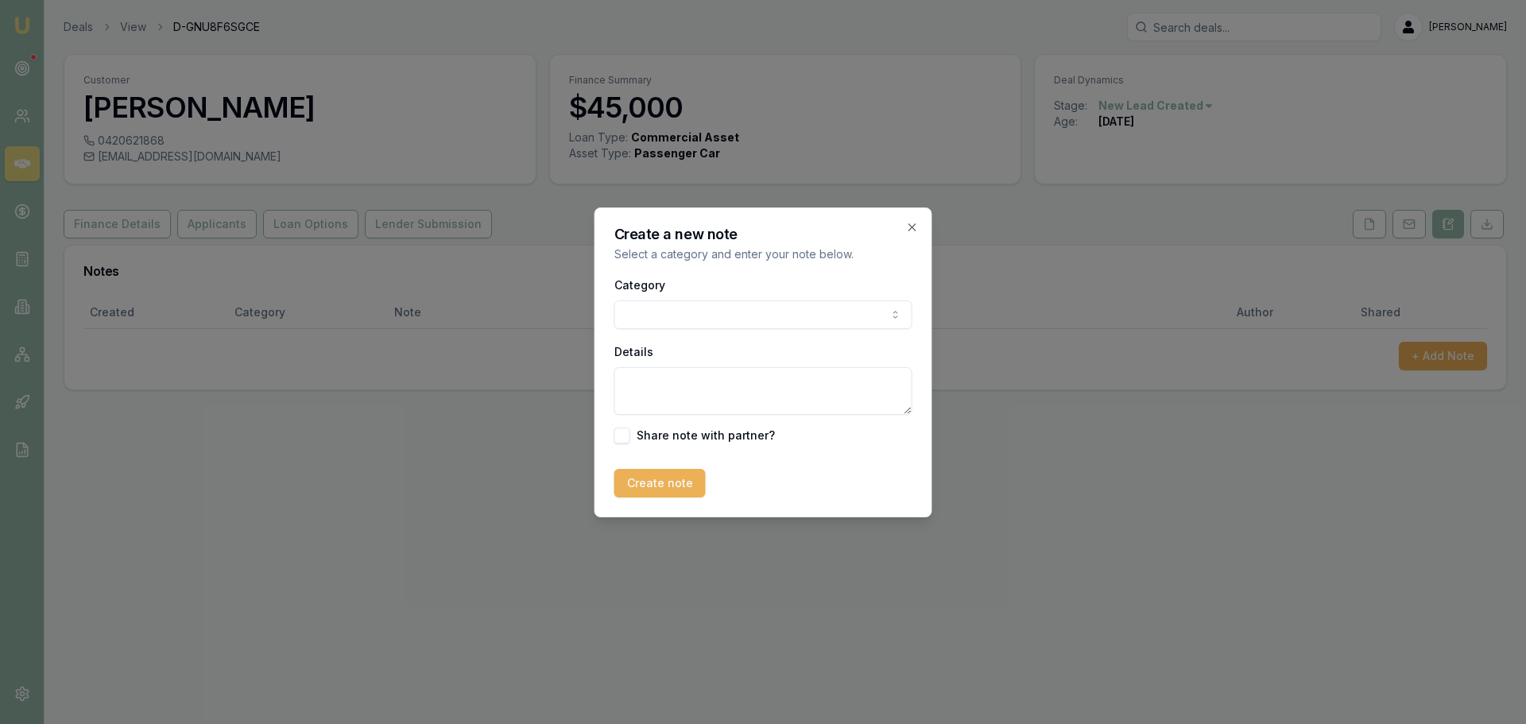
click at [781, 304] on body "Emu Broker Deals View D-GNU8F6SGCE Erin Shield Toggle Menu Customer Deo Lopez 0…" at bounding box center [763, 362] width 1526 height 724
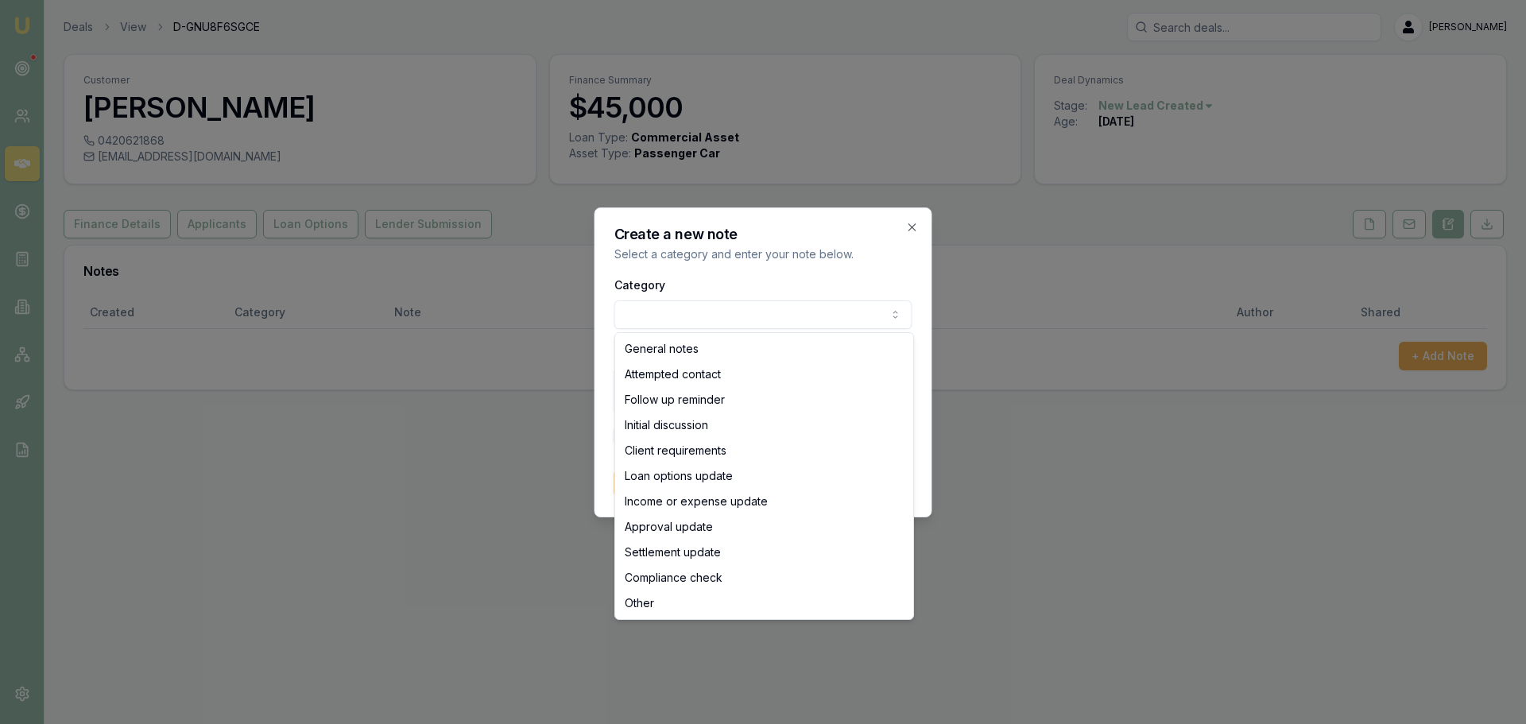
select select "ATTEMPTED_CONTACT"
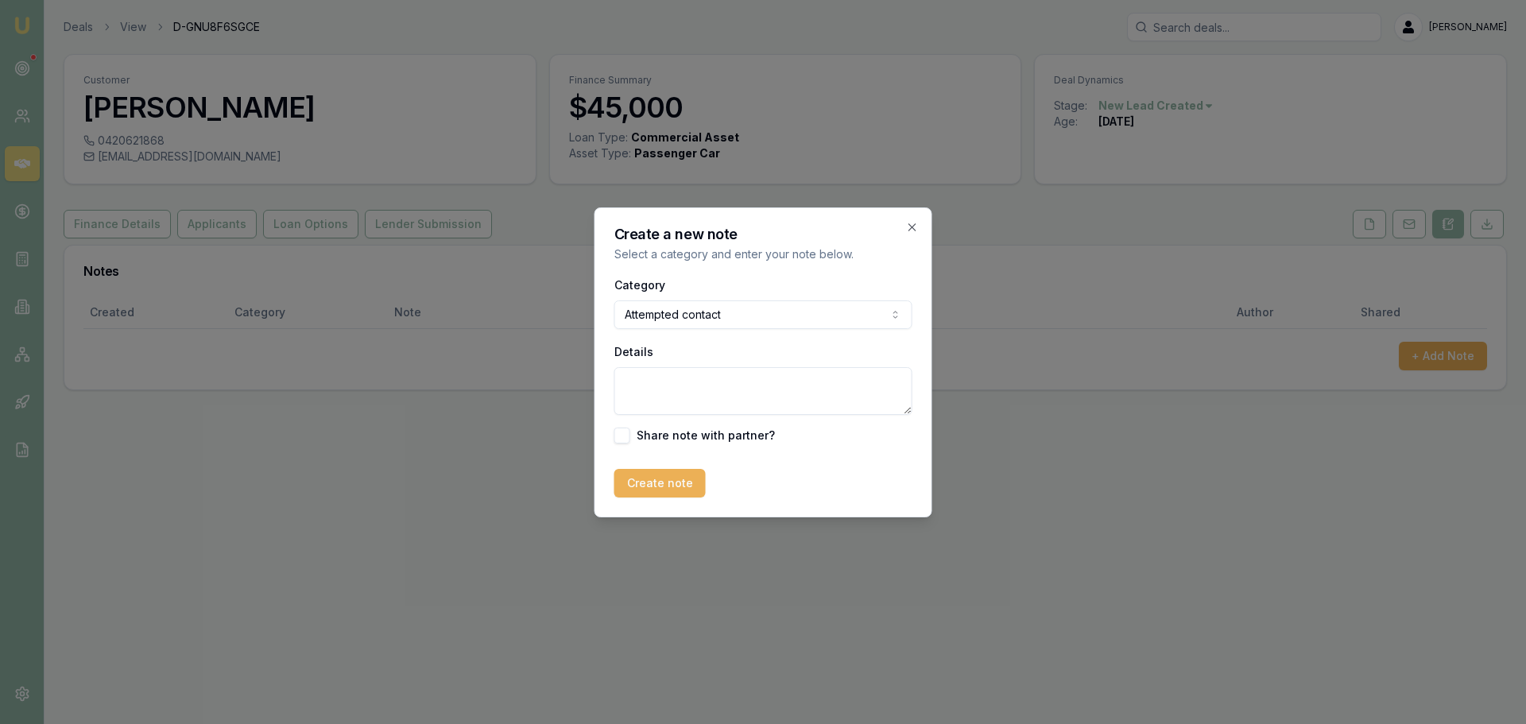
click at [700, 378] on textarea "Details" at bounding box center [764, 391] width 298 height 48
type textarea "sent intro text"
click at [643, 499] on div "Create a new note Select a category and enter your note below. Category Attempt…" at bounding box center [764, 362] width 338 height 310
click at [651, 484] on button "Create note" at bounding box center [660, 483] width 91 height 29
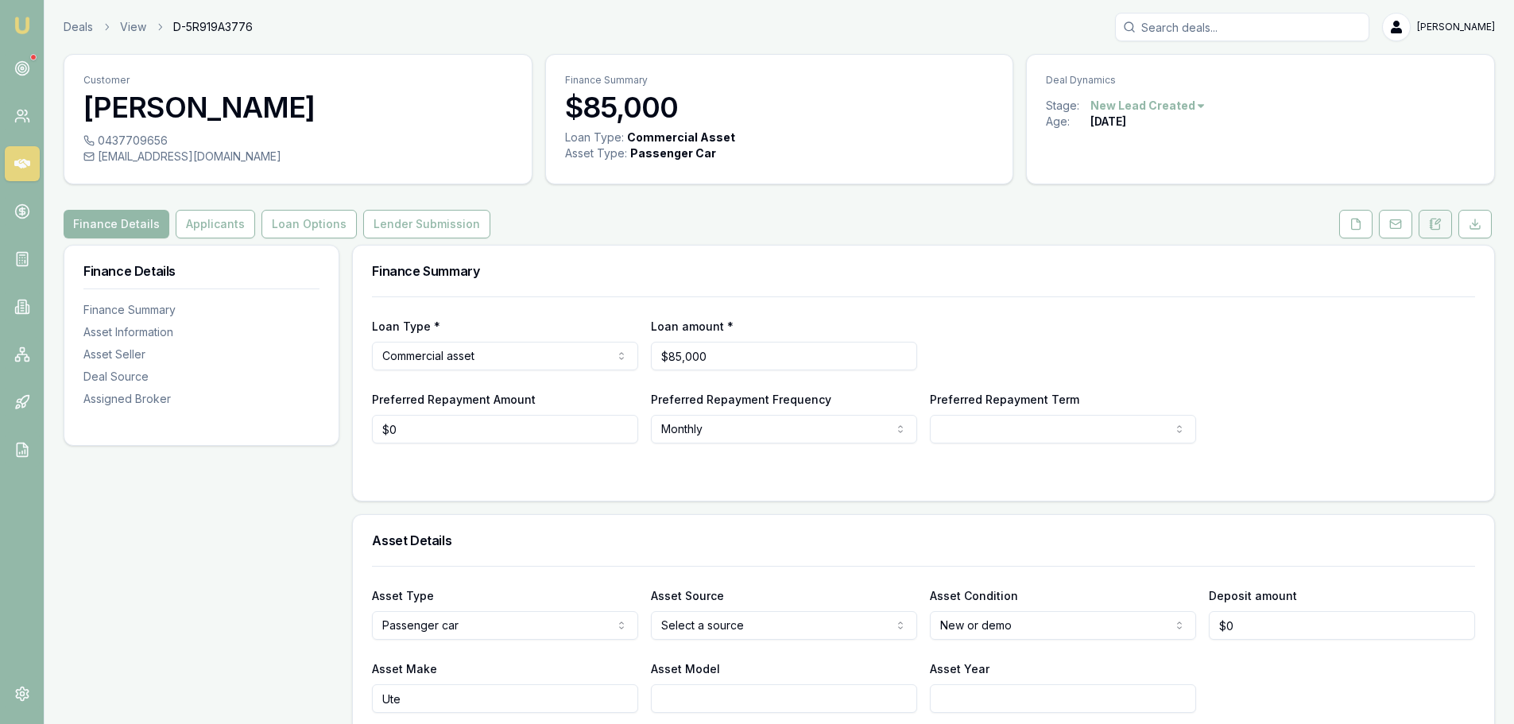
click at [1439, 223] on icon at bounding box center [1435, 224] width 13 height 13
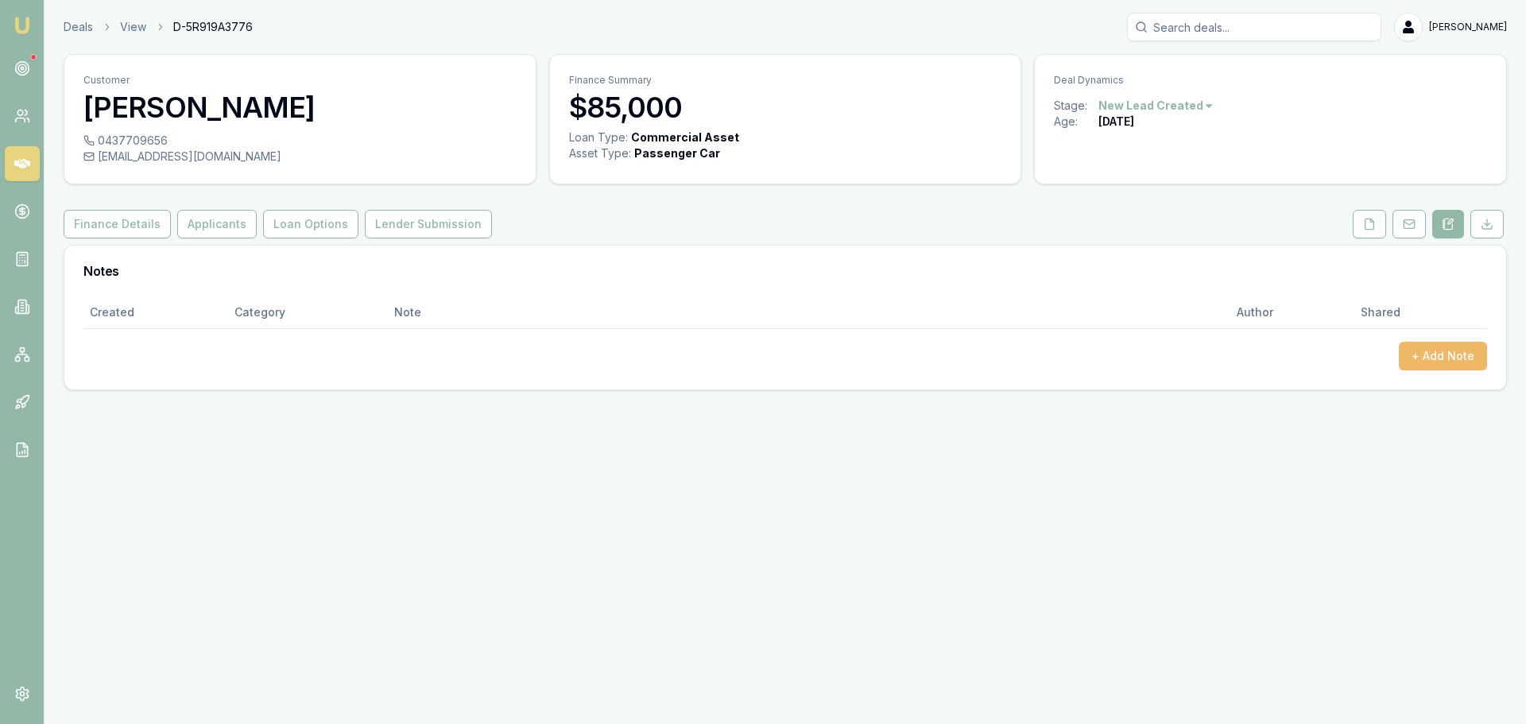
click at [1460, 355] on button "+ Add Note" at bounding box center [1443, 356] width 88 height 29
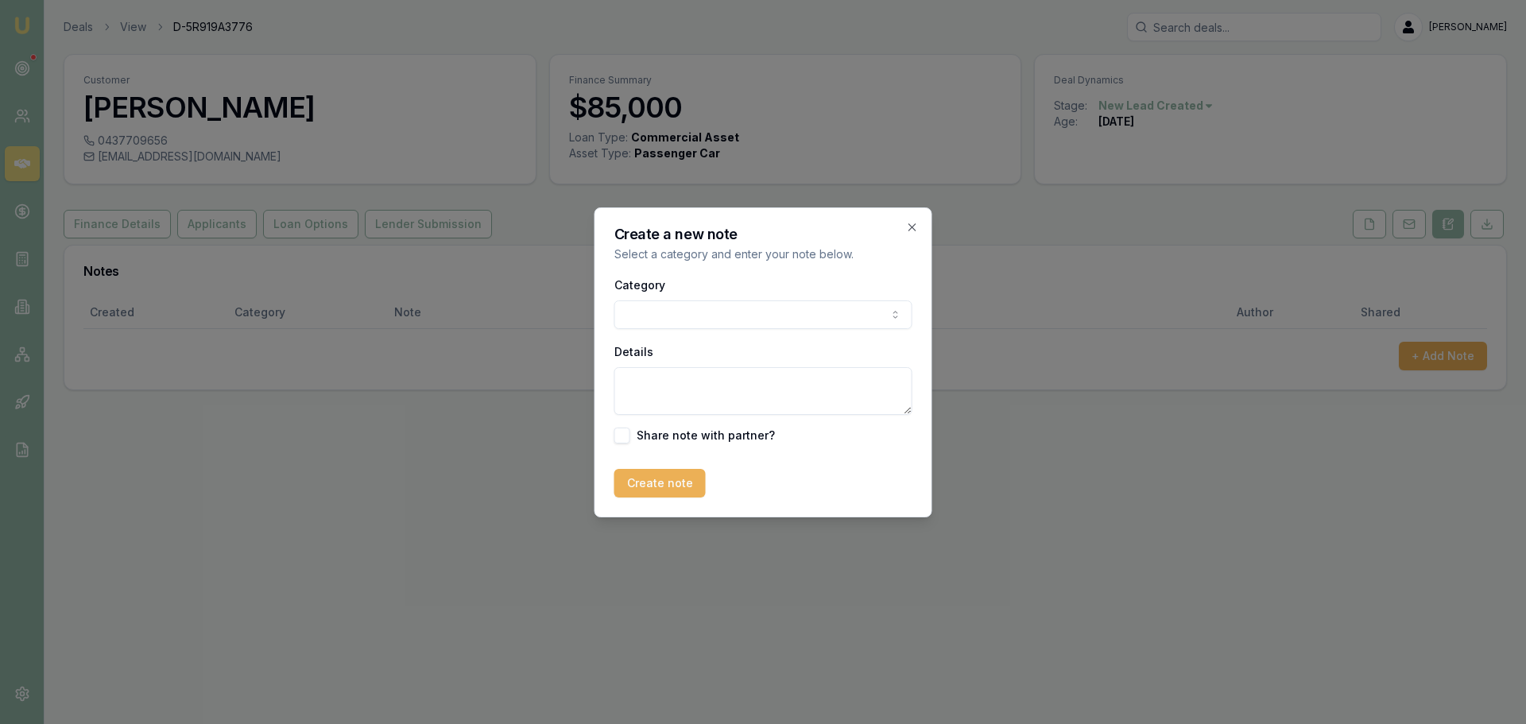
click at [764, 318] on body "Emu Broker Deals View D-5R919A3776 [PERSON_NAME] Toggle Menu Customer Zakary Sa…" at bounding box center [763, 362] width 1526 height 724
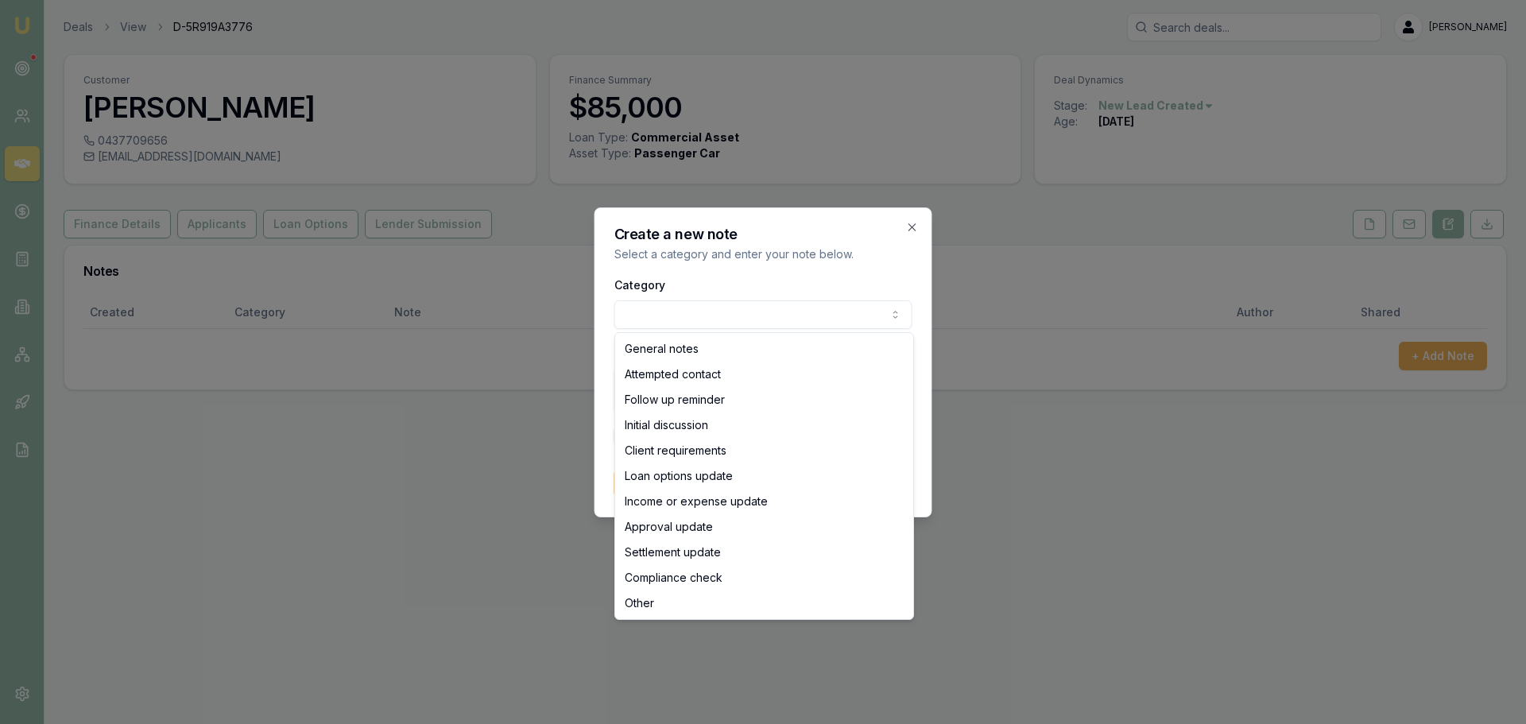
select select "ATTEMPTED_CONTACT"
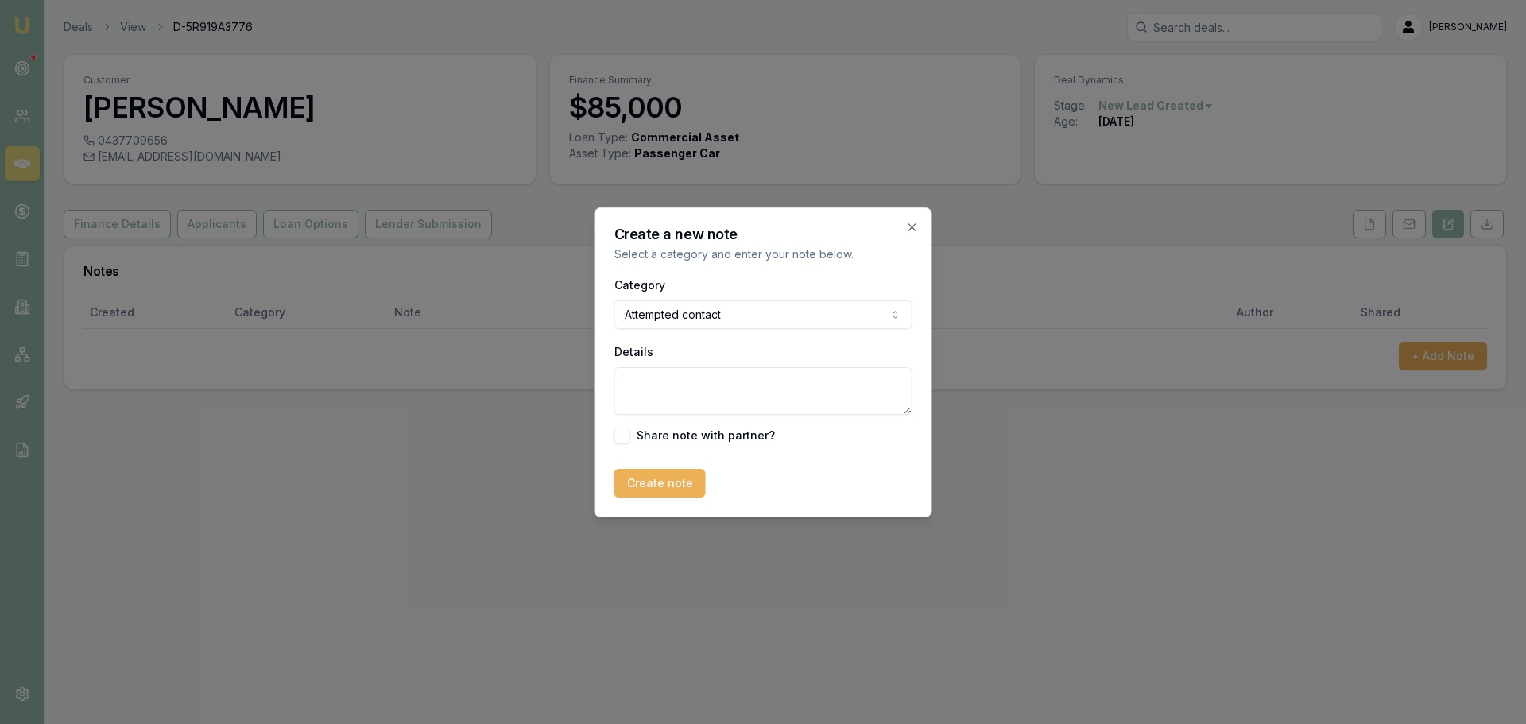
click at [709, 394] on textarea "Details" at bounding box center [764, 391] width 298 height 48
type textarea "sent intro text"
click at [653, 494] on button "Create note" at bounding box center [660, 483] width 91 height 29
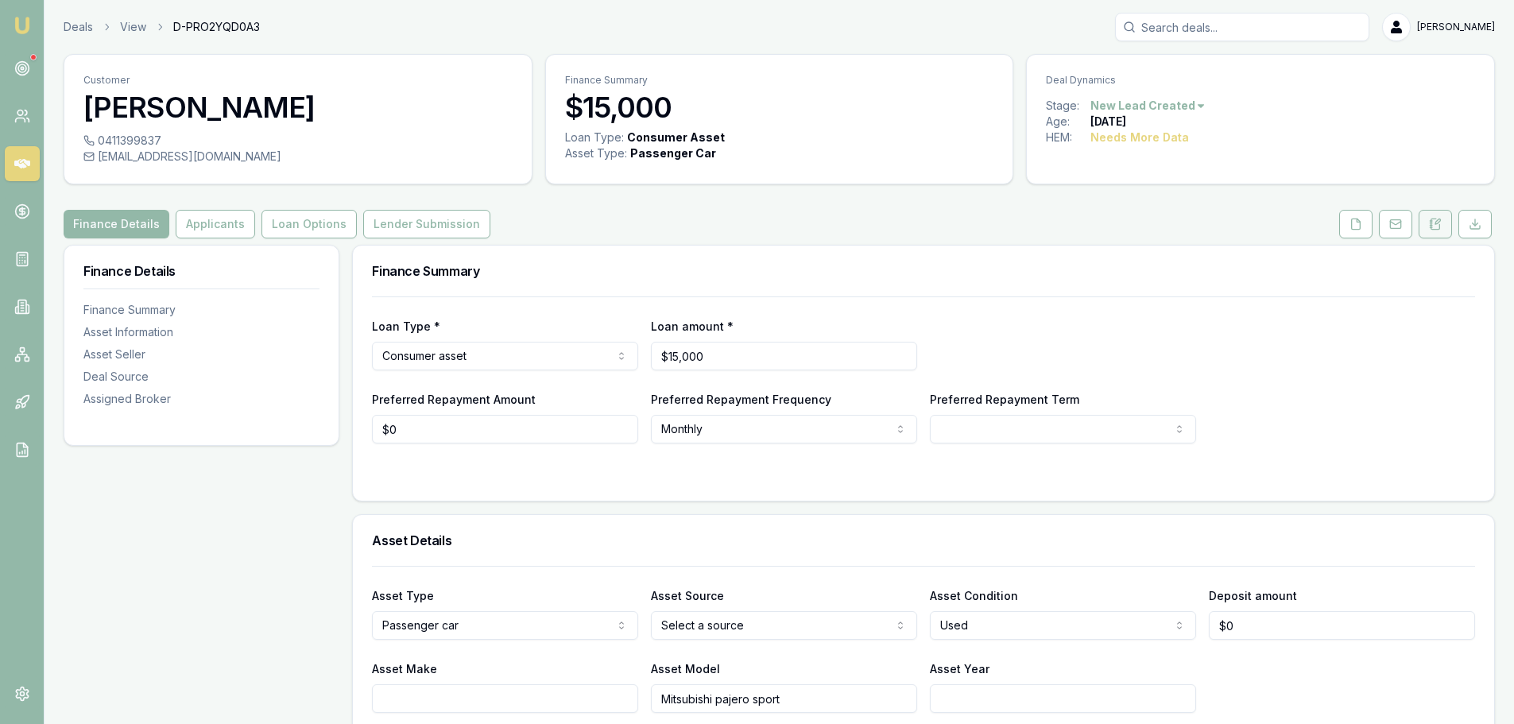
click at [1438, 223] on icon at bounding box center [1438, 221] width 5 height 5
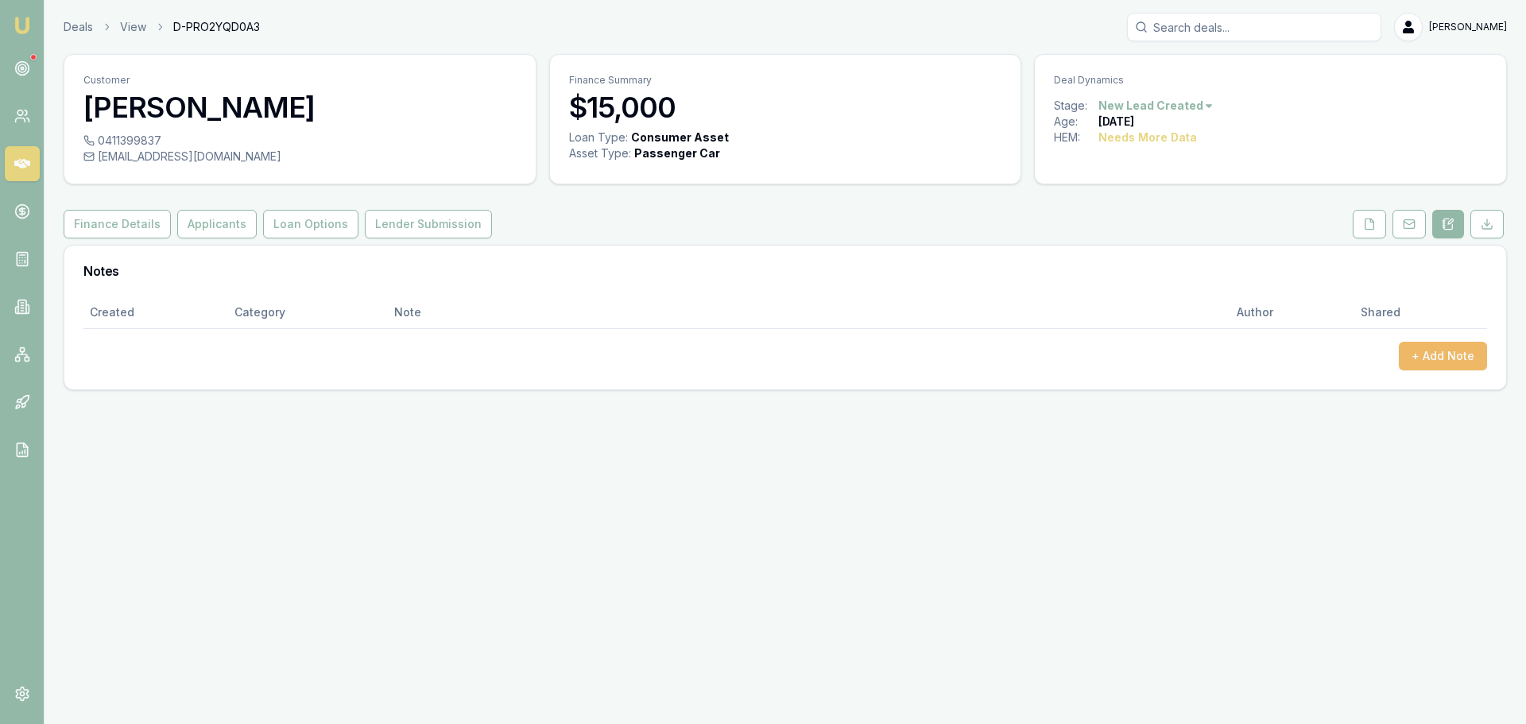
click at [1442, 347] on button "+ Add Note" at bounding box center [1443, 356] width 88 height 29
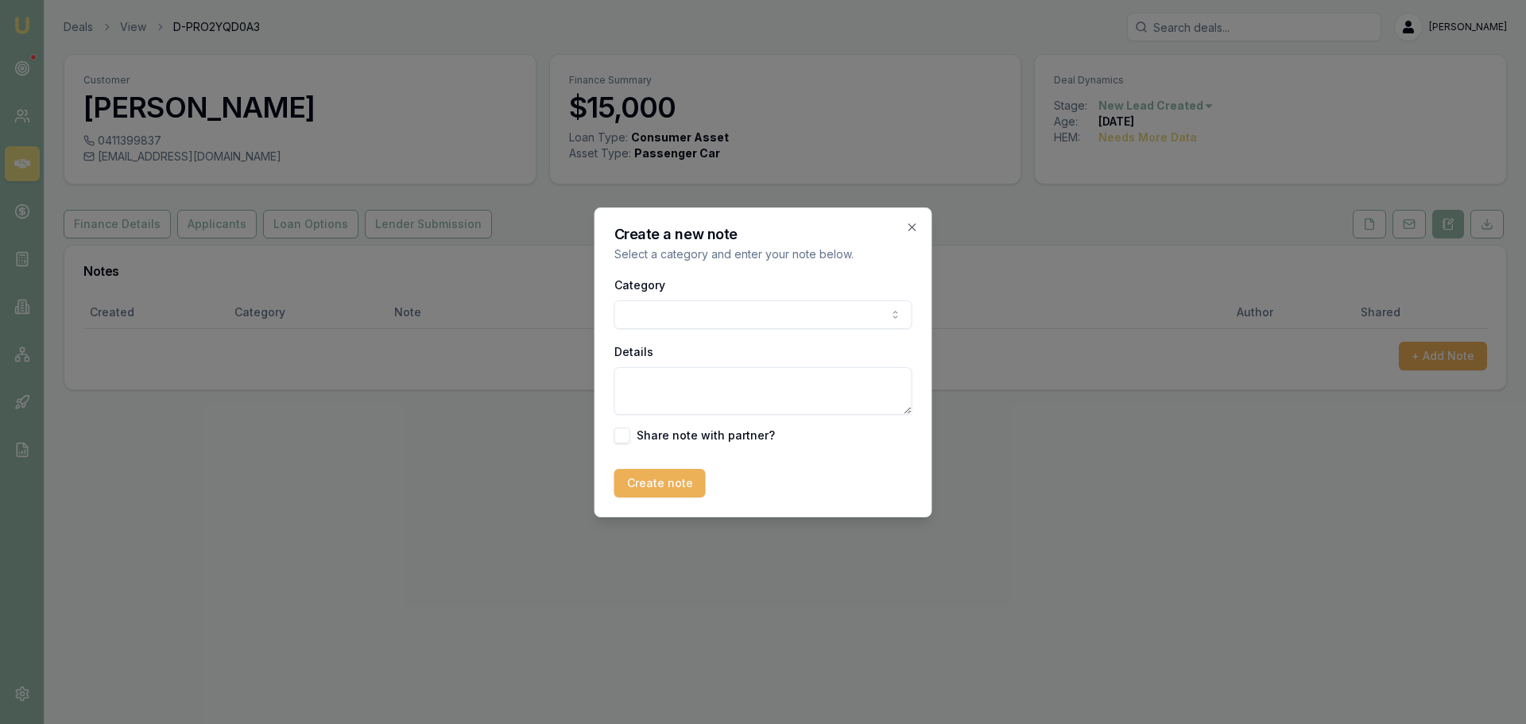
click at [668, 314] on body "Emu Broker Deals View D-PRO2YQD0A3 [PERSON_NAME] Toggle Menu Customer [PERSON_N…" at bounding box center [763, 362] width 1526 height 724
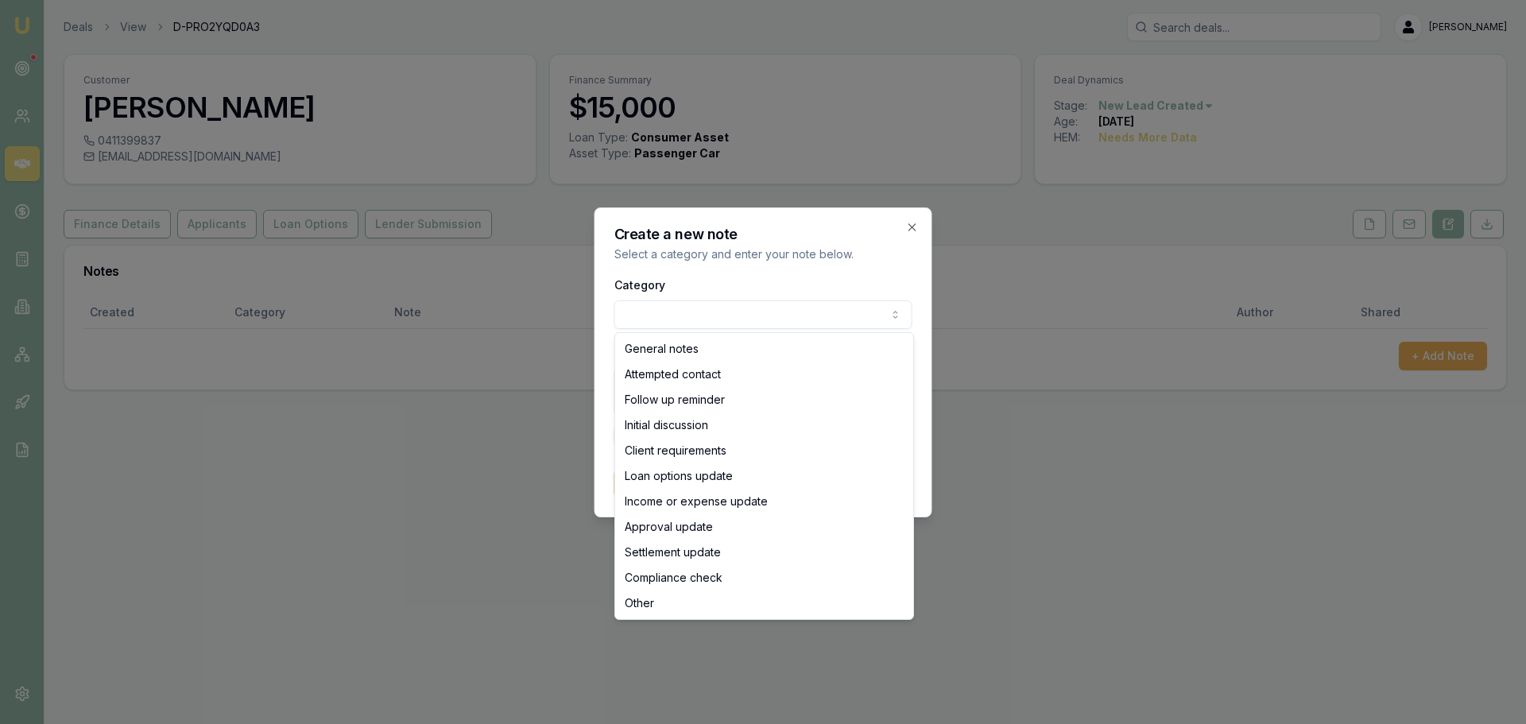
select select "ATTEMPTED_CONTACT"
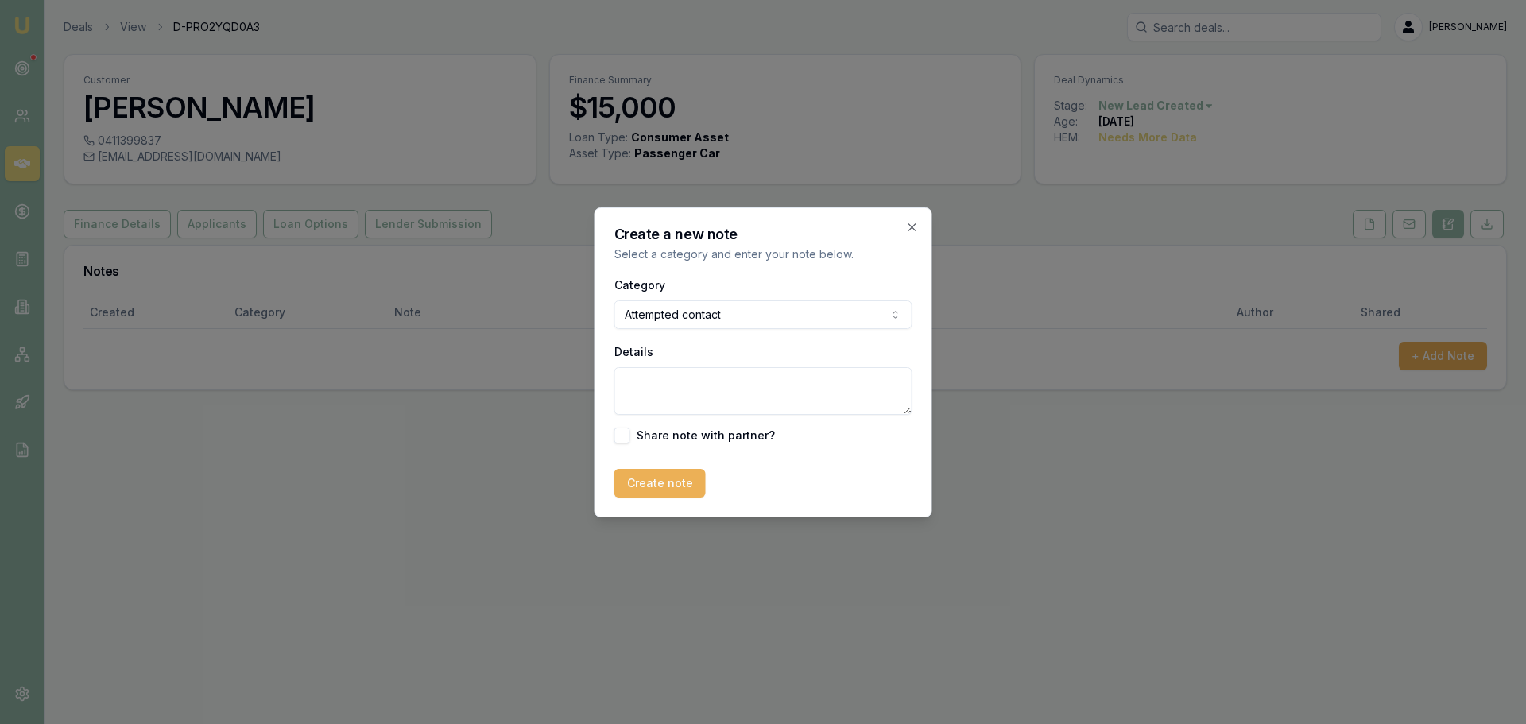
click at [680, 374] on textarea "Details" at bounding box center [764, 391] width 298 height 48
type textarea "sent intro text"
click at [661, 487] on button "Create note" at bounding box center [660, 483] width 91 height 29
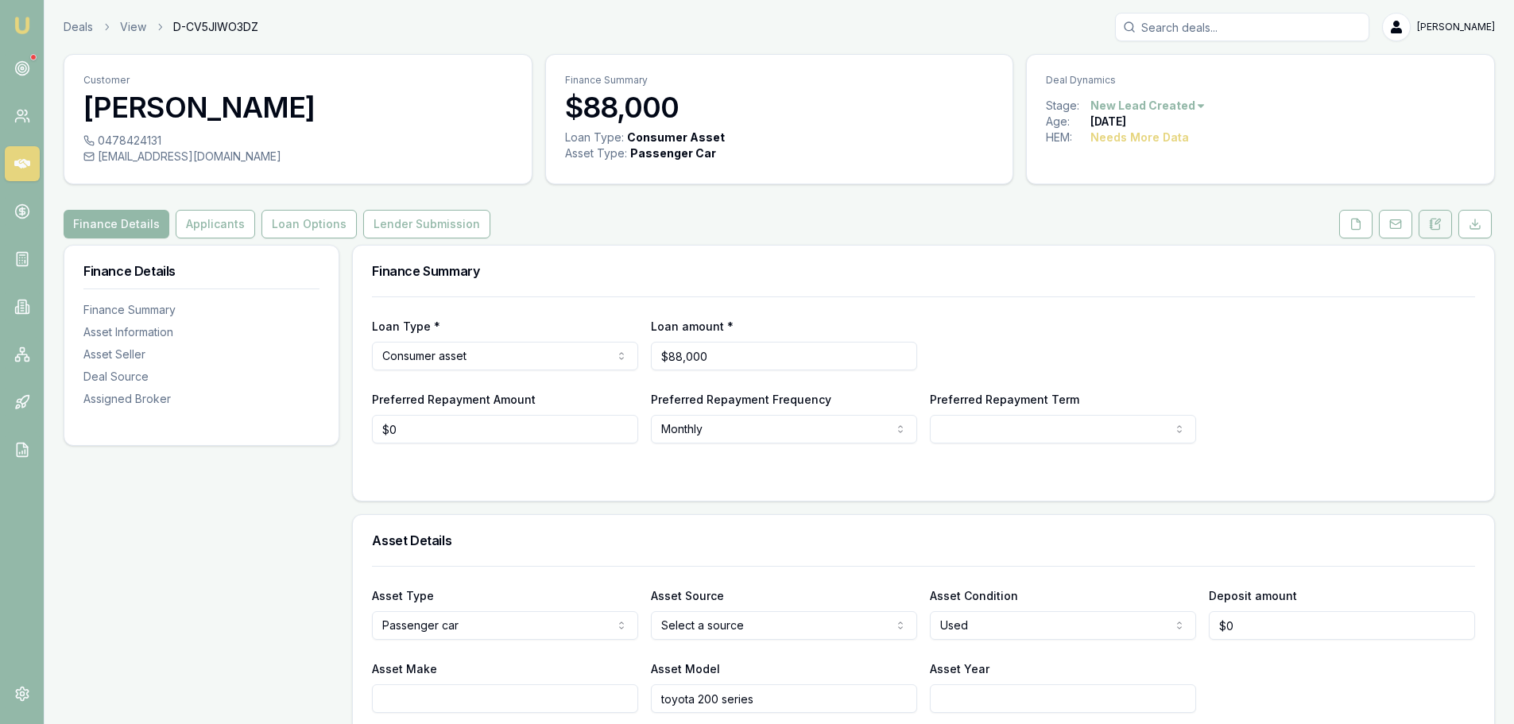
click at [1444, 226] on button at bounding box center [1435, 224] width 33 height 29
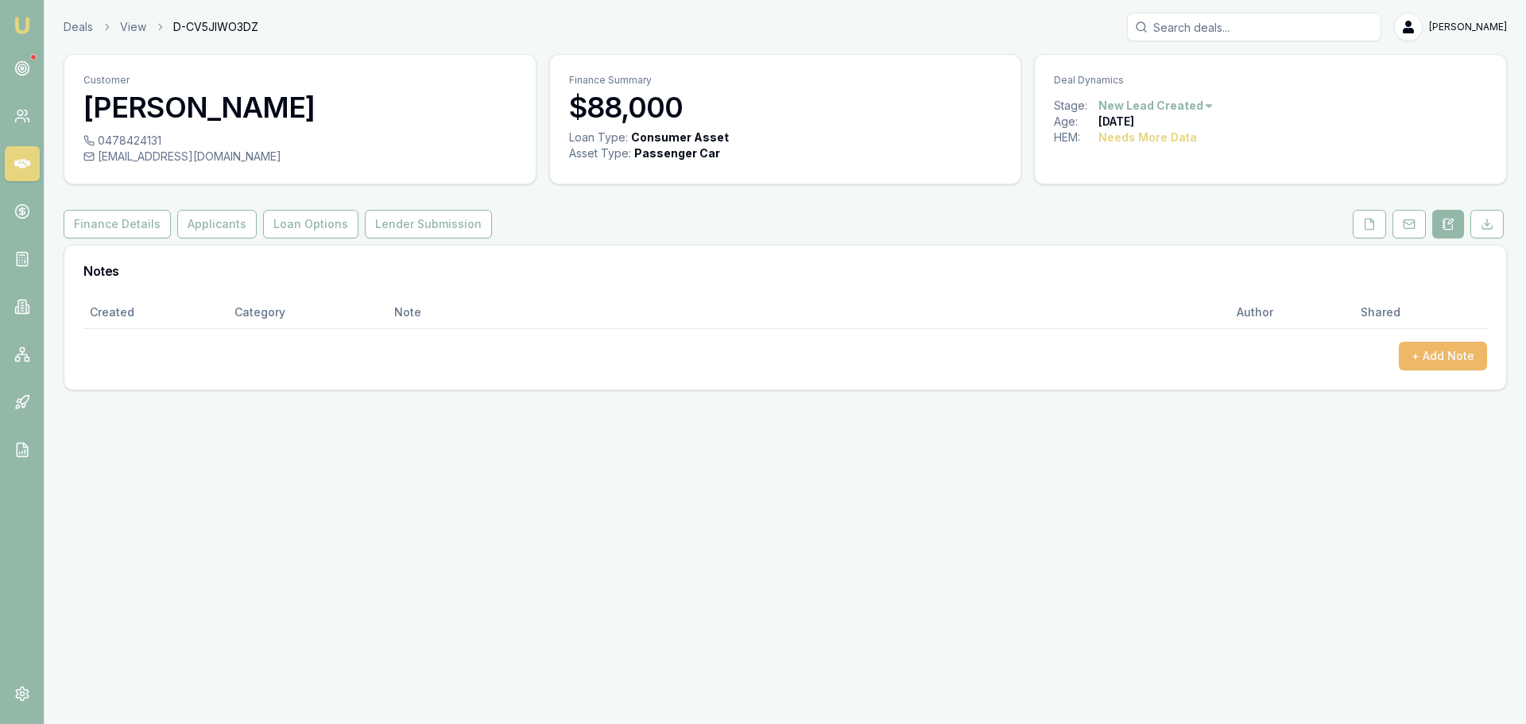
click at [1443, 366] on button "+ Add Note" at bounding box center [1443, 356] width 88 height 29
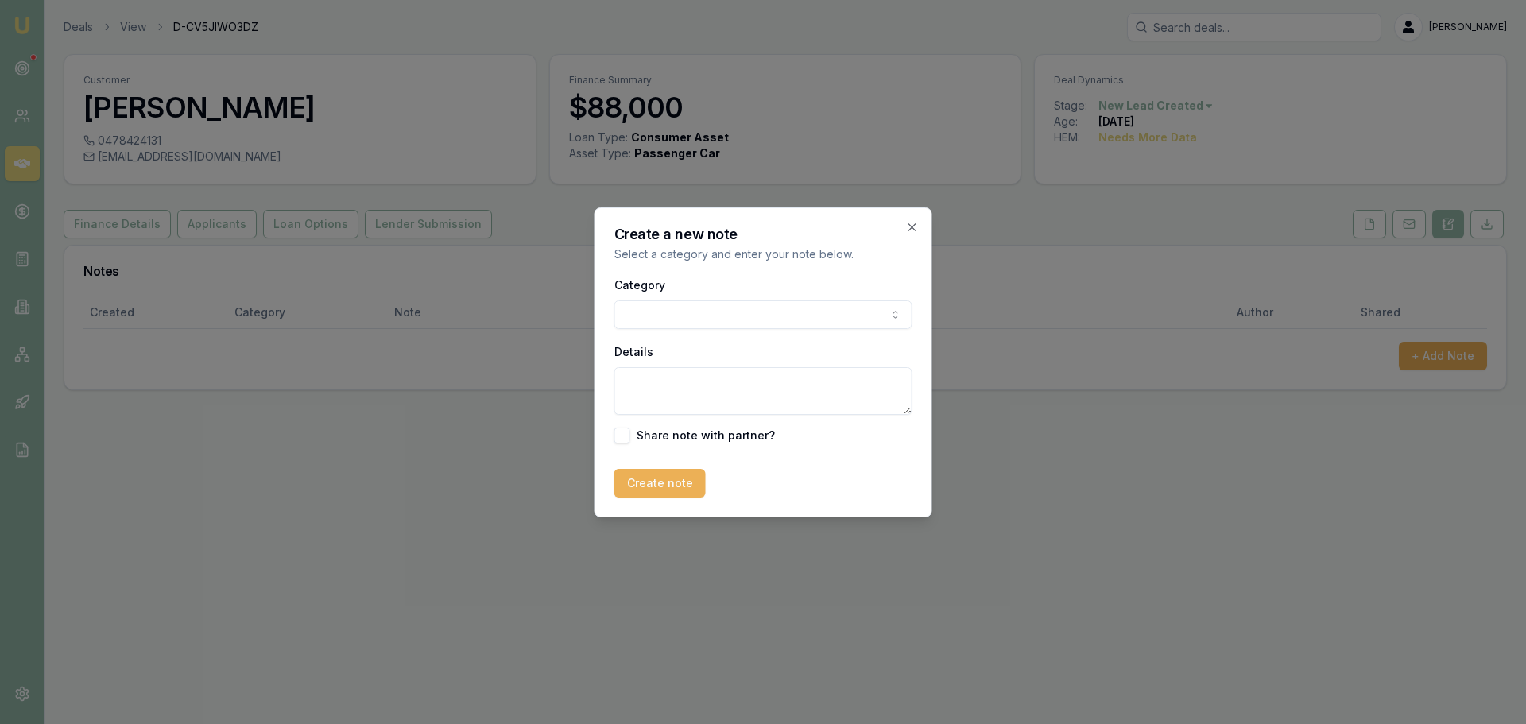
click at [789, 310] on body "Emu Broker Deals View D-CV5JIWO3DZ Erin Shield Toggle Menu Customer Alan Venton…" at bounding box center [763, 362] width 1526 height 724
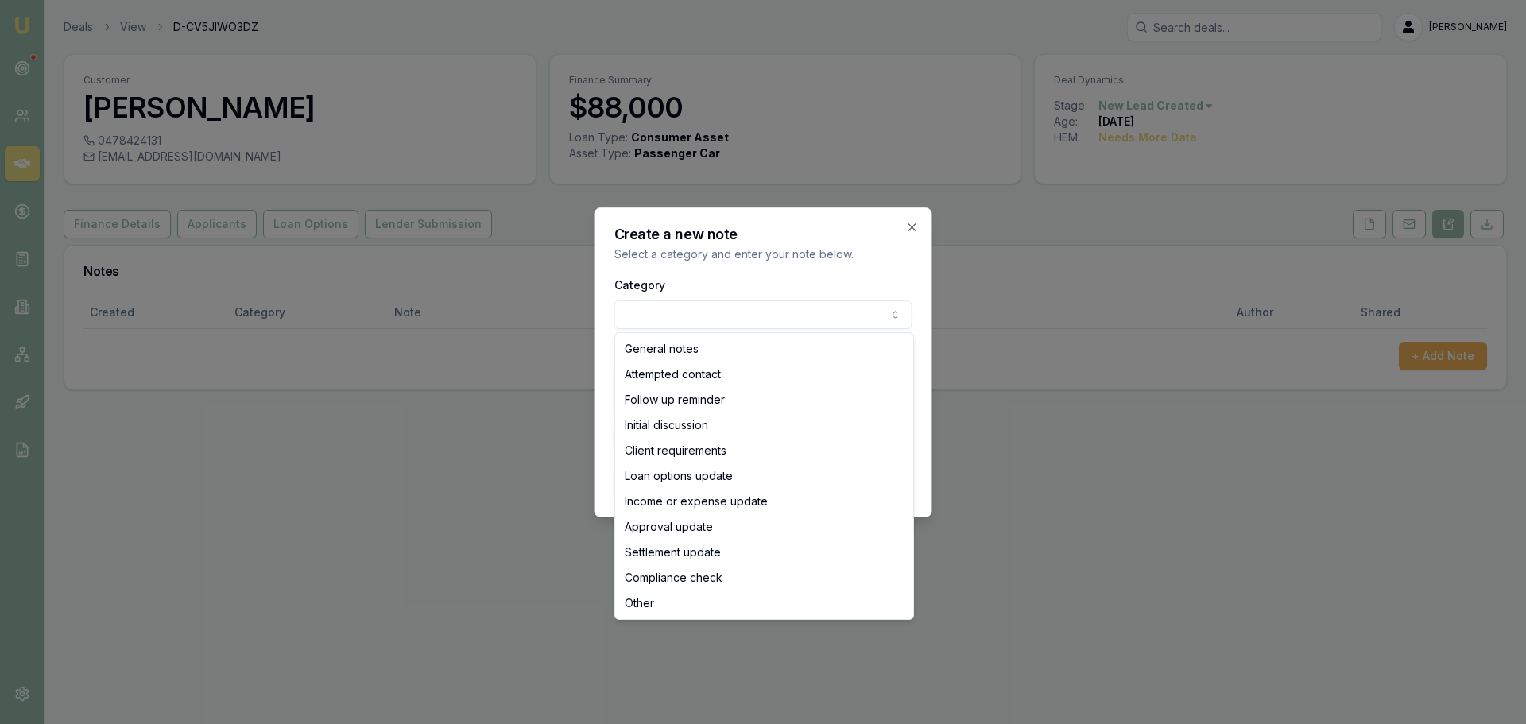
select select "ATTEMPTED_CONTACT"
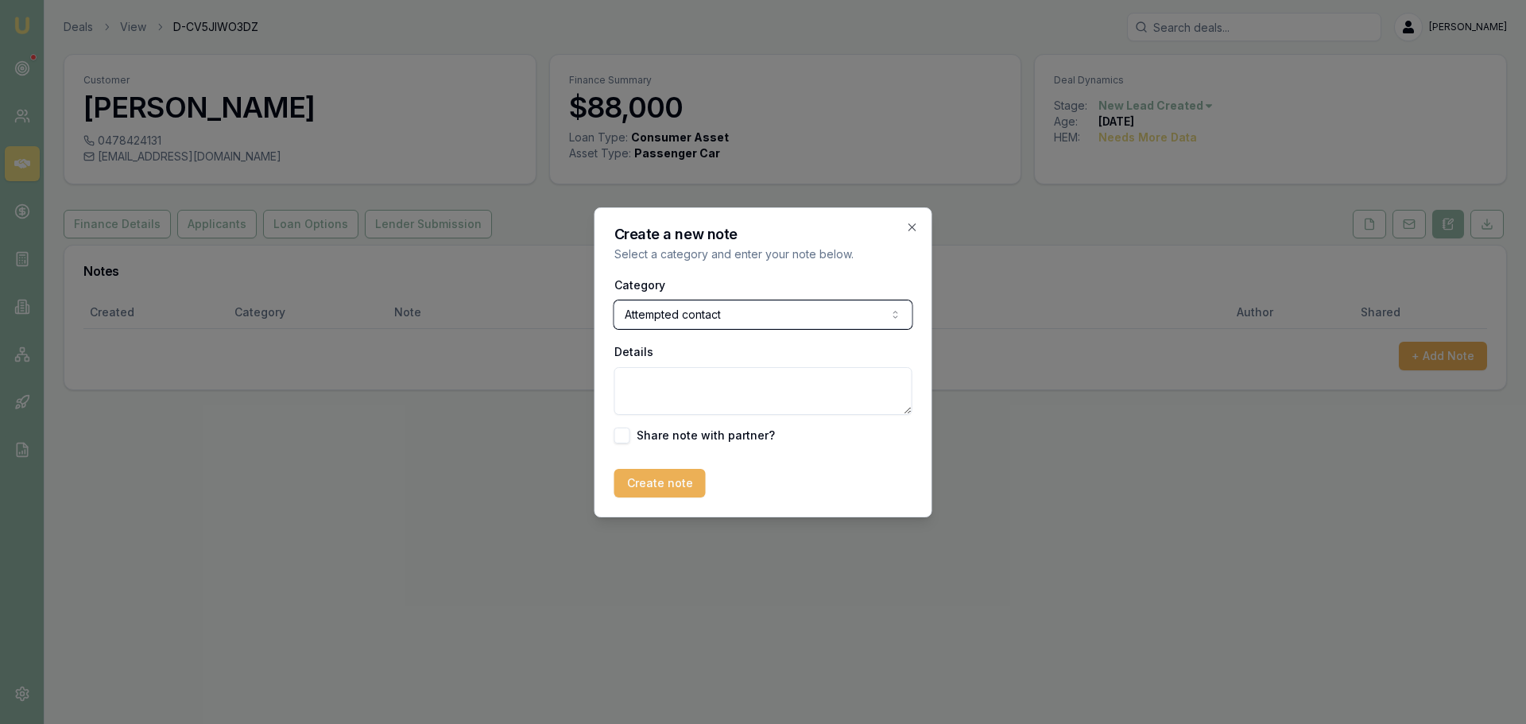
select select "SETTLEMENT_UPDATE"
click at [615, 300] on button "Settlement update" at bounding box center [764, 314] width 298 height 29
click at [684, 385] on textarea "Details" at bounding box center [764, 391] width 298 height 48
type textarea "sent intro text"
drag, startPoint x: 685, startPoint y: 490, endPoint x: 525, endPoint y: 183, distance: 346.0
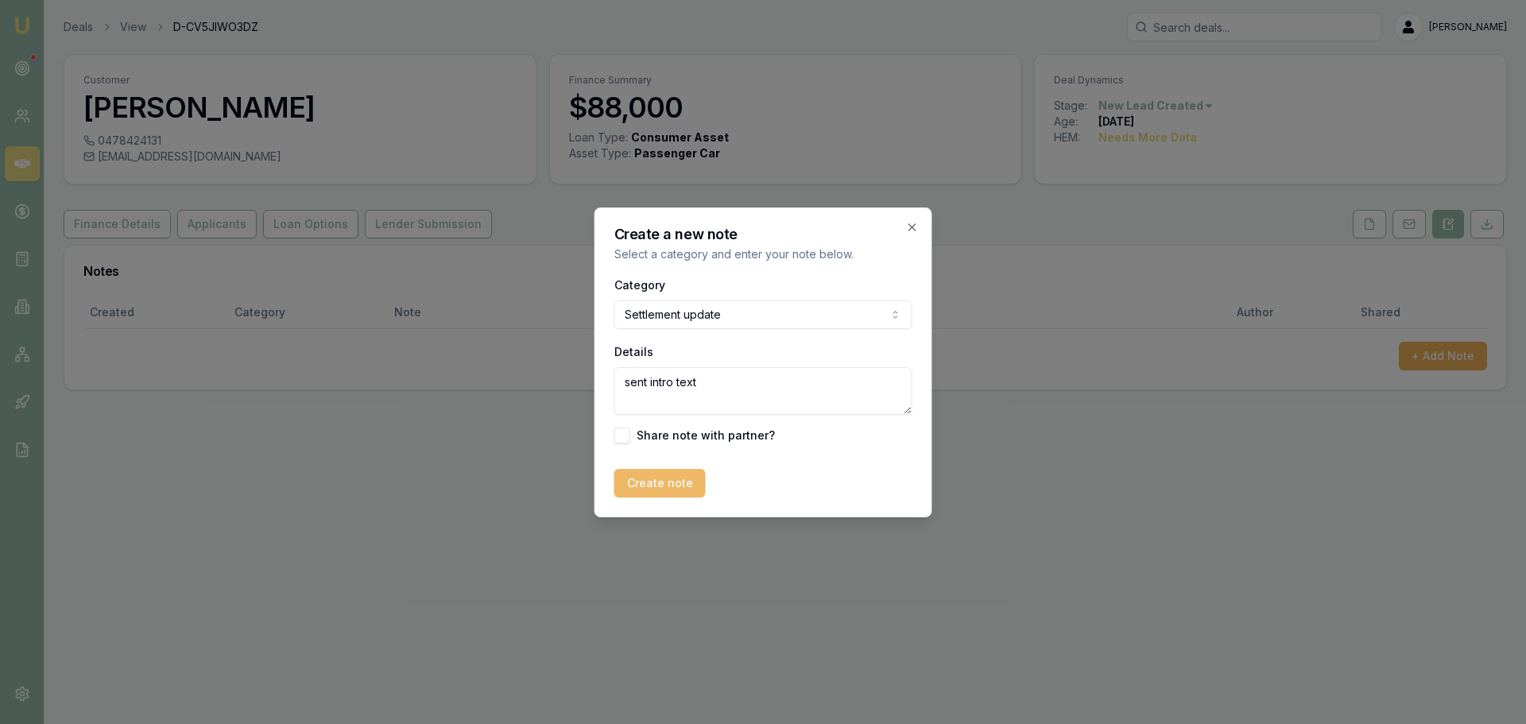
click at [684, 489] on button "Create note" at bounding box center [660, 483] width 91 height 29
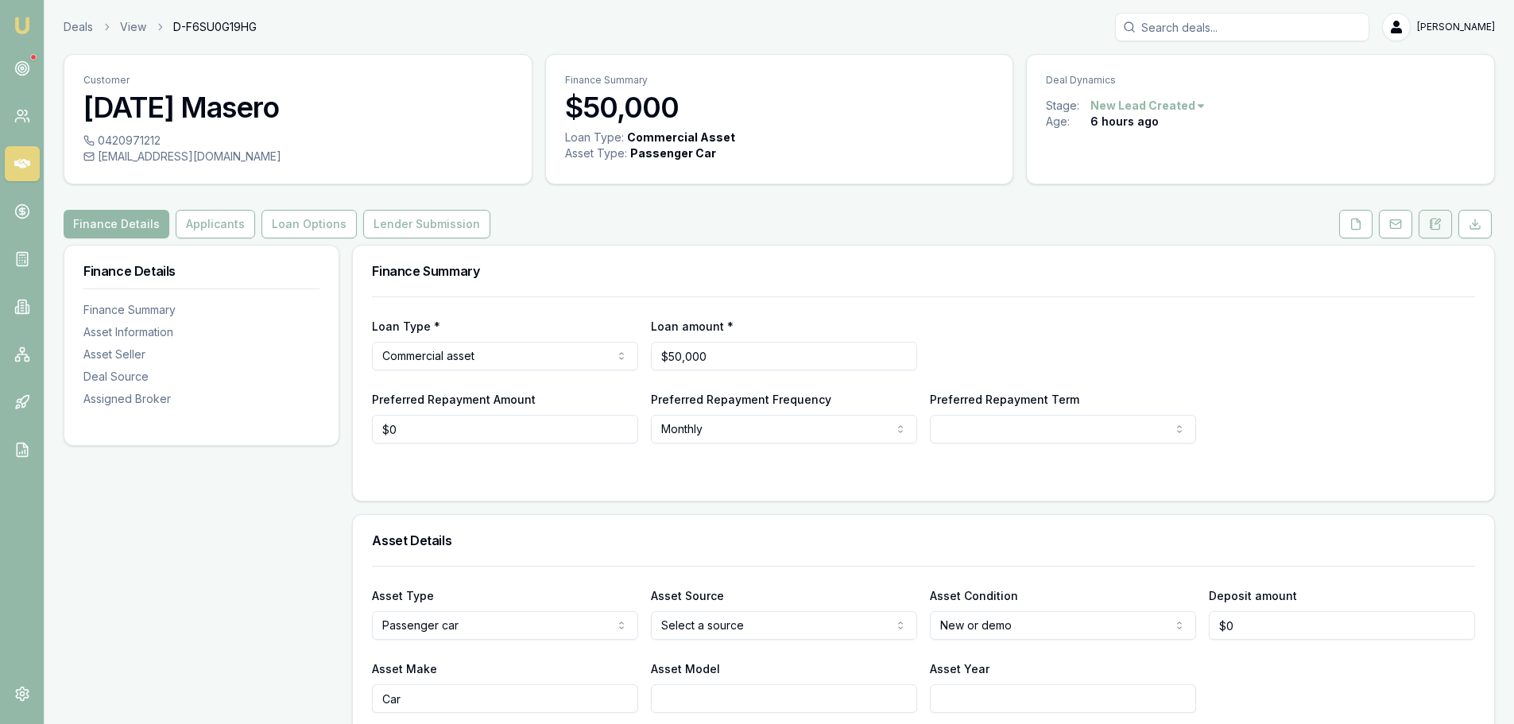
click at [1446, 224] on button at bounding box center [1435, 224] width 33 height 29
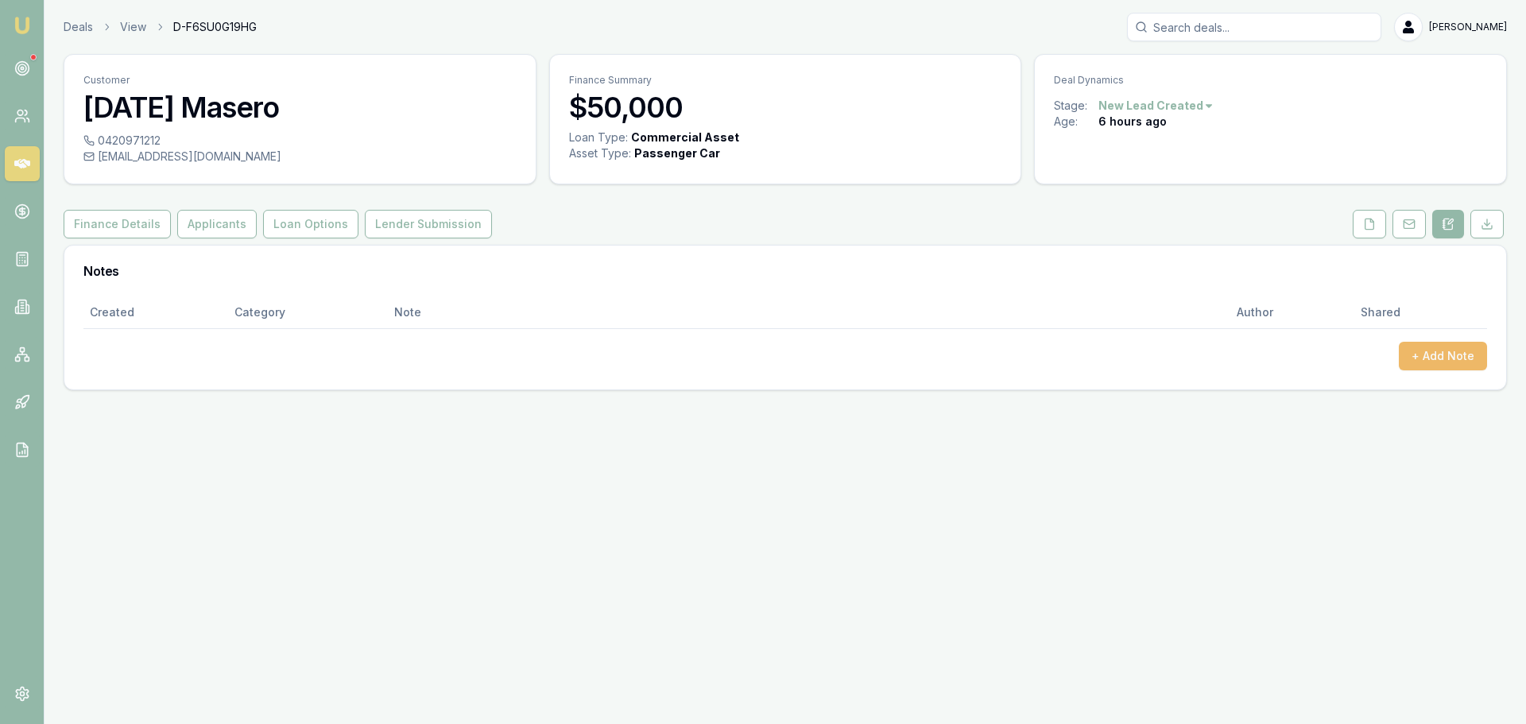
click at [1441, 356] on button "+ Add Note" at bounding box center [1443, 356] width 88 height 29
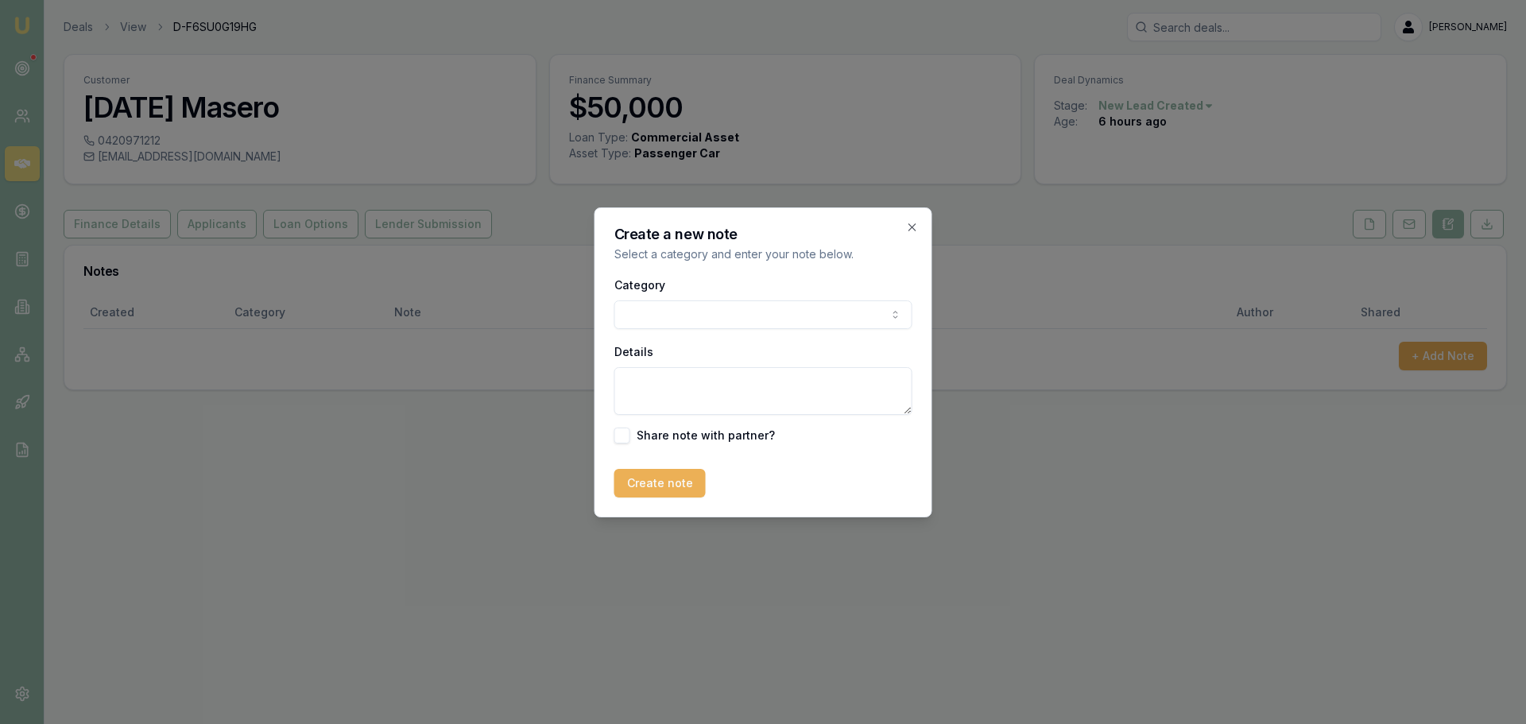
click at [650, 324] on body "Emu Broker Deals View D-F6SU0G19HG Erin Shield Toggle Menu Customer Natal Maser…" at bounding box center [763, 362] width 1526 height 724
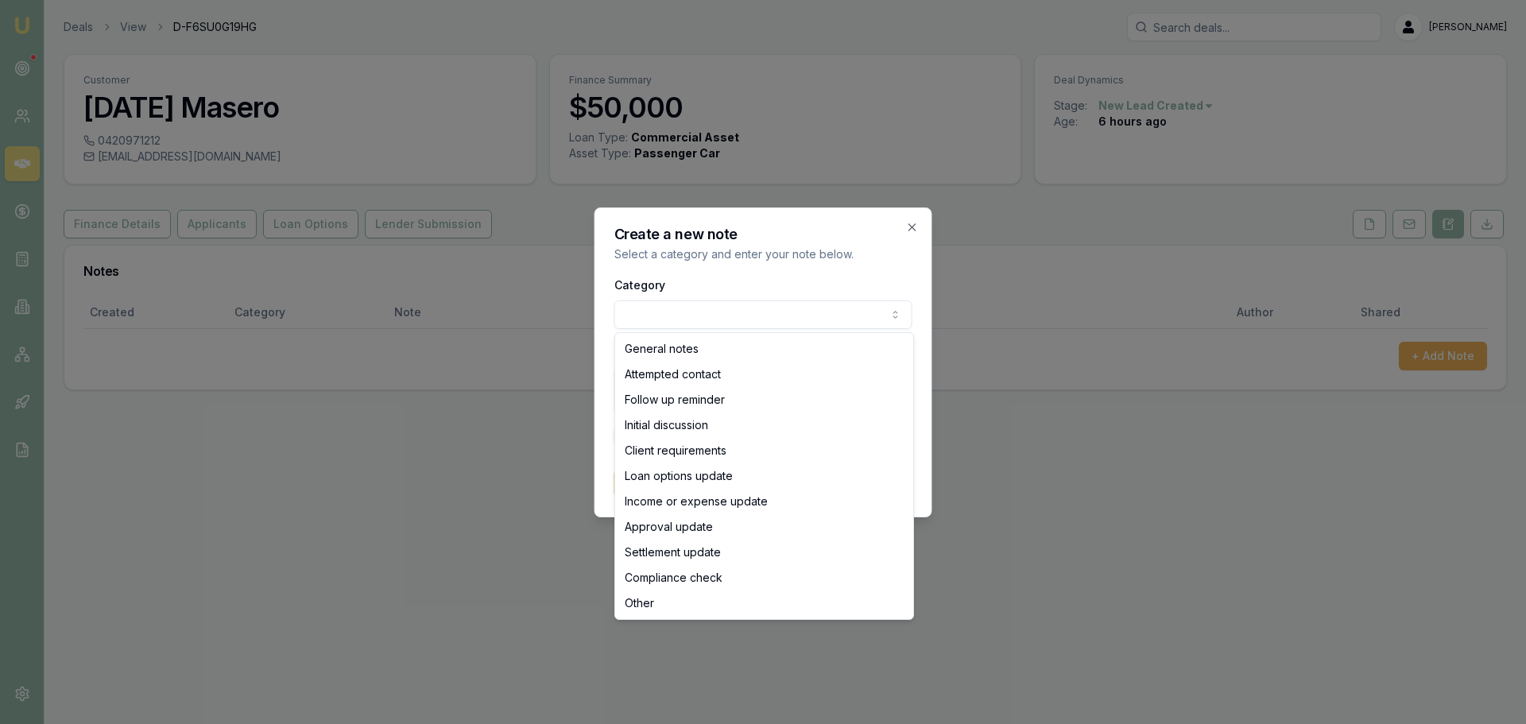
select select "ATTEMPTED_CONTACT"
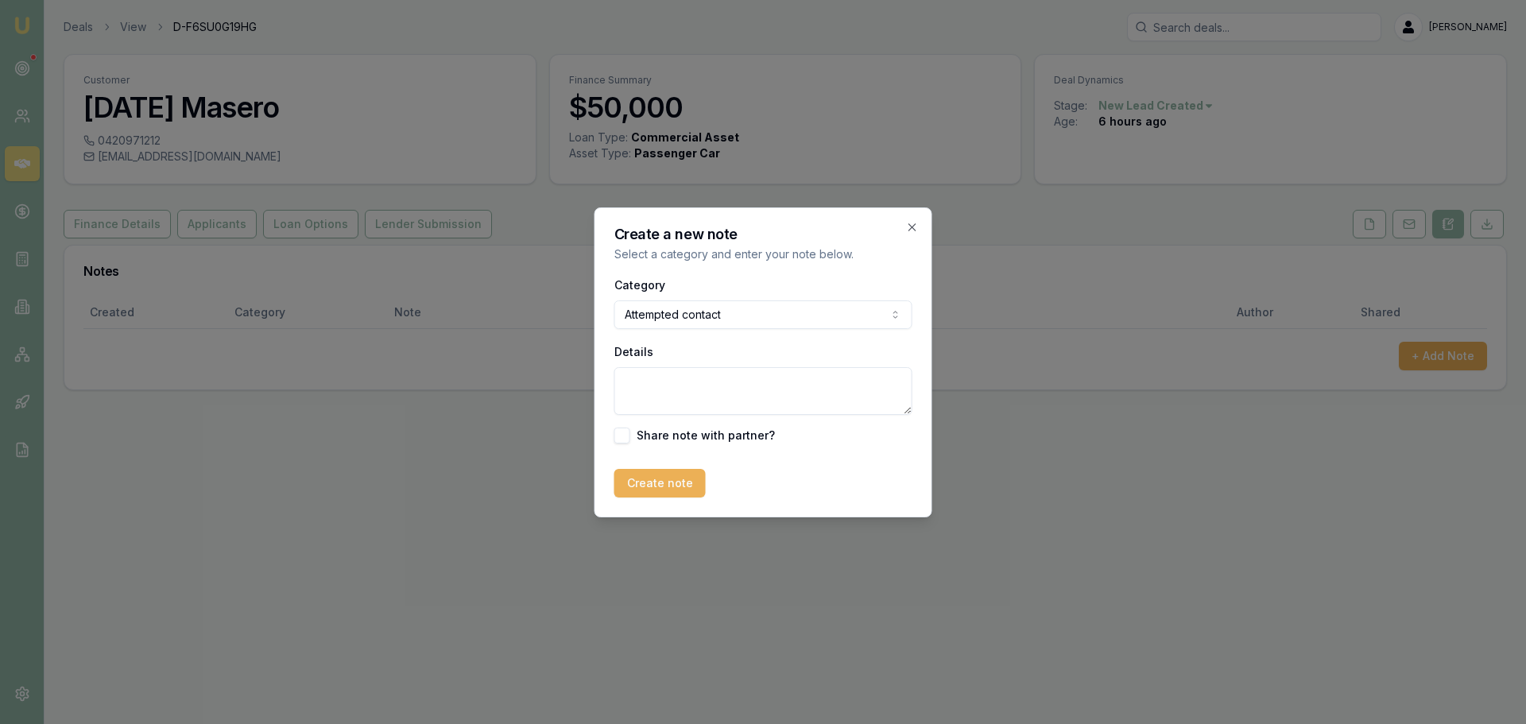
click at [661, 394] on textarea "Details" at bounding box center [764, 391] width 298 height 48
type textarea "a"
type textarea "sent intro text"
click at [659, 477] on button "Create note" at bounding box center [660, 483] width 91 height 29
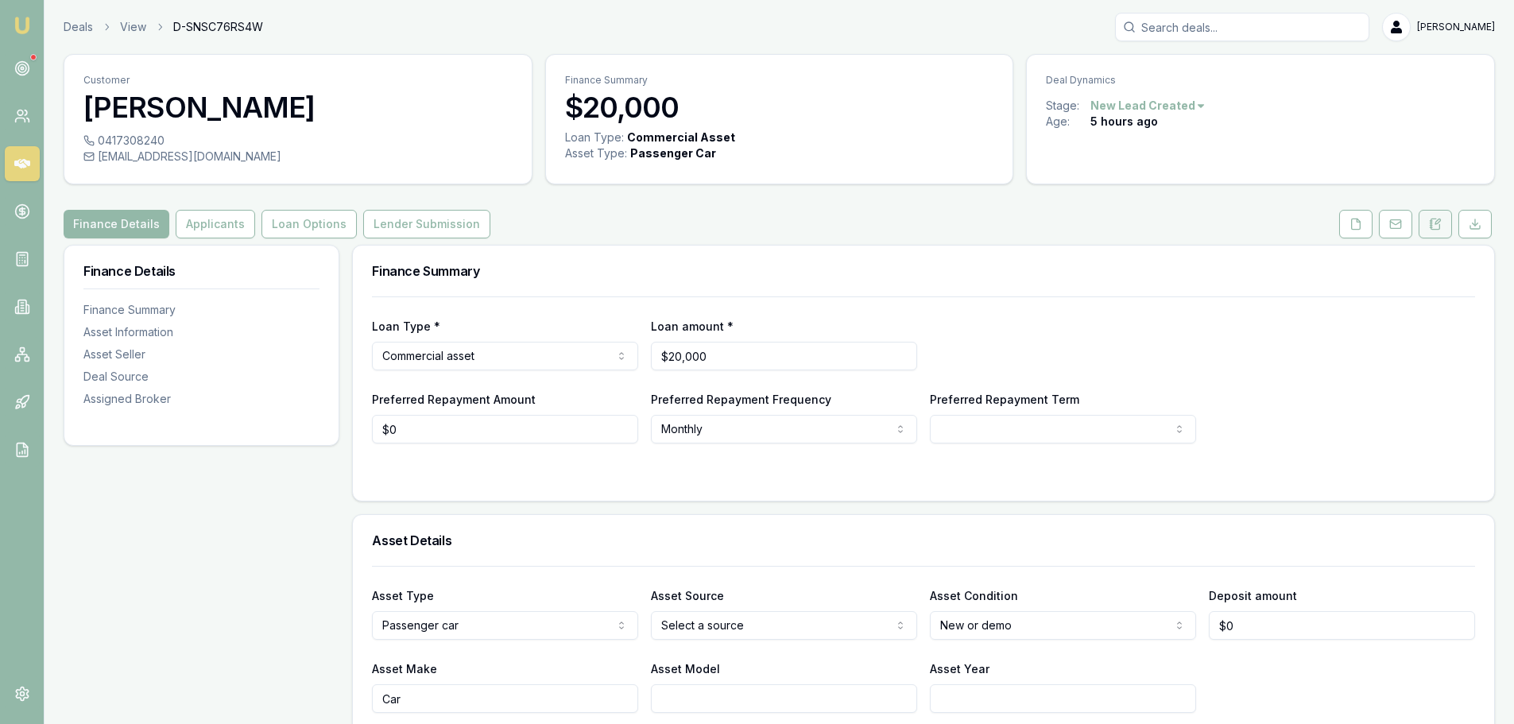
click at [1430, 228] on icon at bounding box center [1435, 224] width 13 height 13
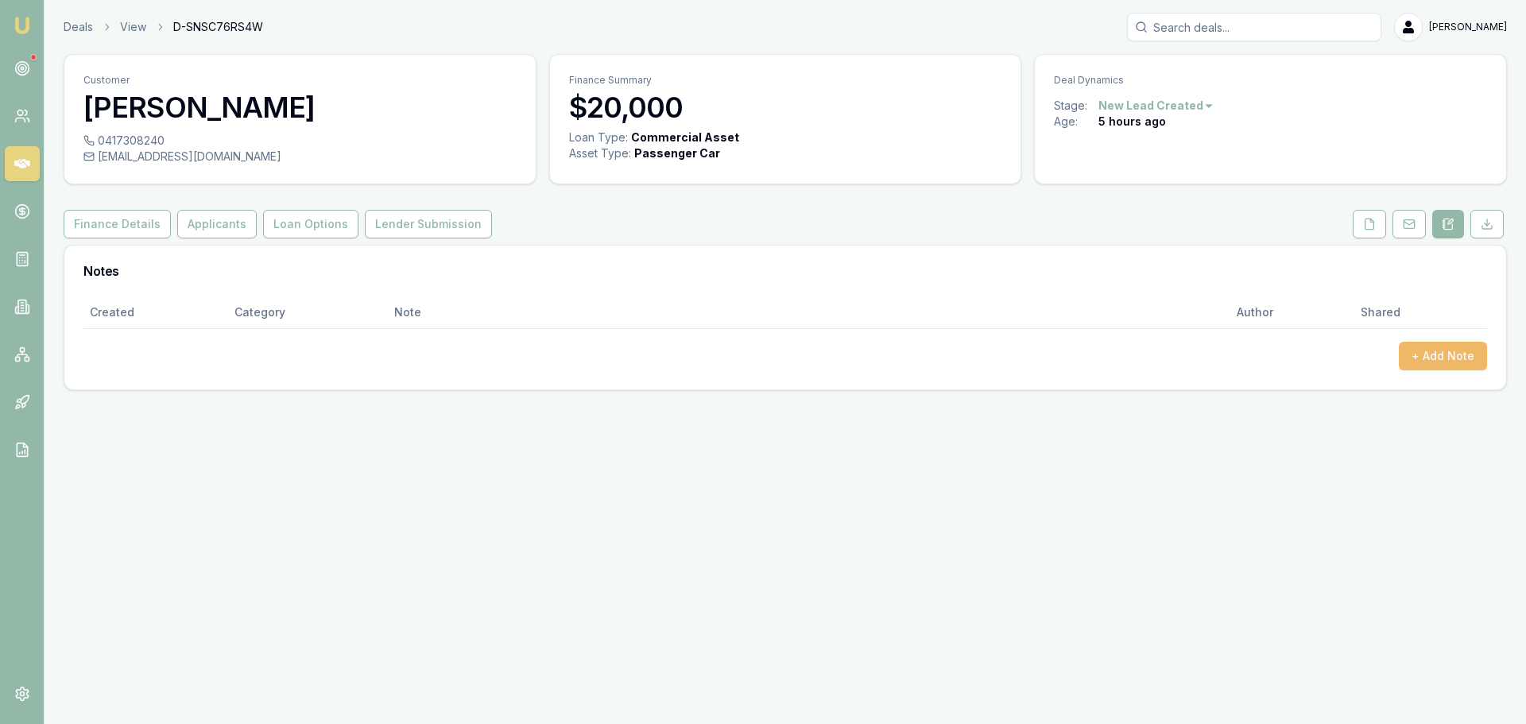
click at [1444, 343] on button "+ Add Note" at bounding box center [1443, 356] width 88 height 29
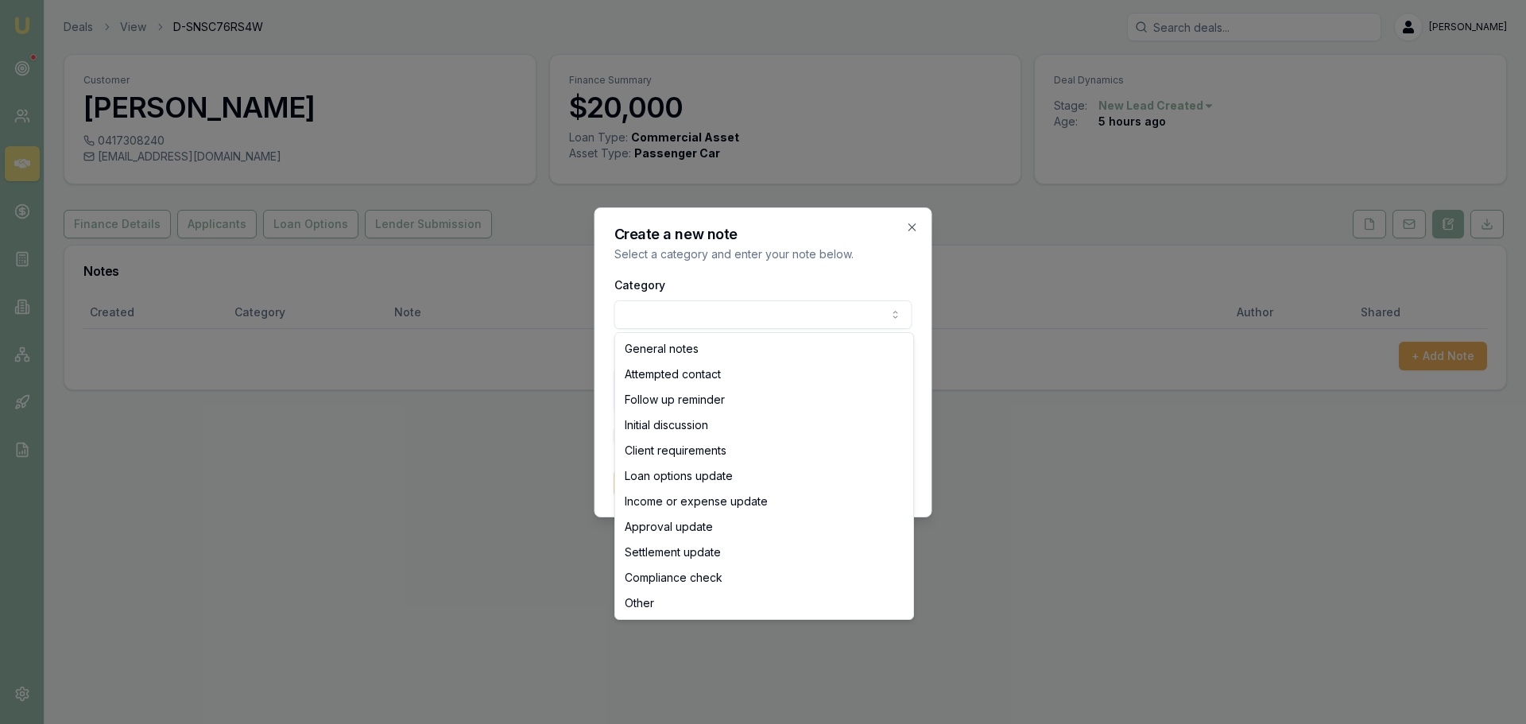
click at [802, 310] on body "Emu Broker Deals View D-SNSC76RS4W Erin Shield Toggle Menu Customer Amanda Pasc…" at bounding box center [763, 362] width 1526 height 724
select select "ATTEMPTED_CONTACT"
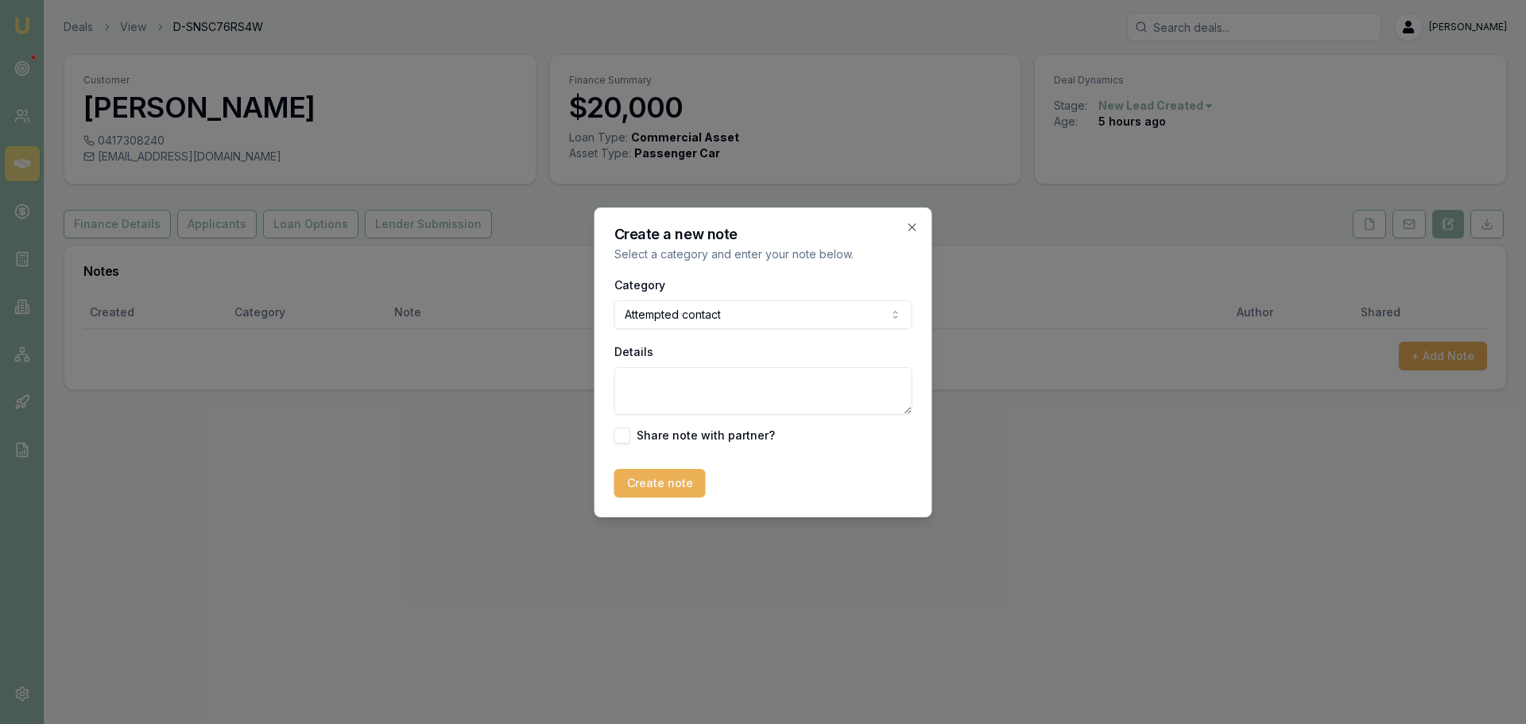
click at [744, 392] on textarea "Details" at bounding box center [764, 391] width 298 height 48
type textarea "sent intro text"
click at [676, 475] on button "Create note" at bounding box center [660, 483] width 91 height 29
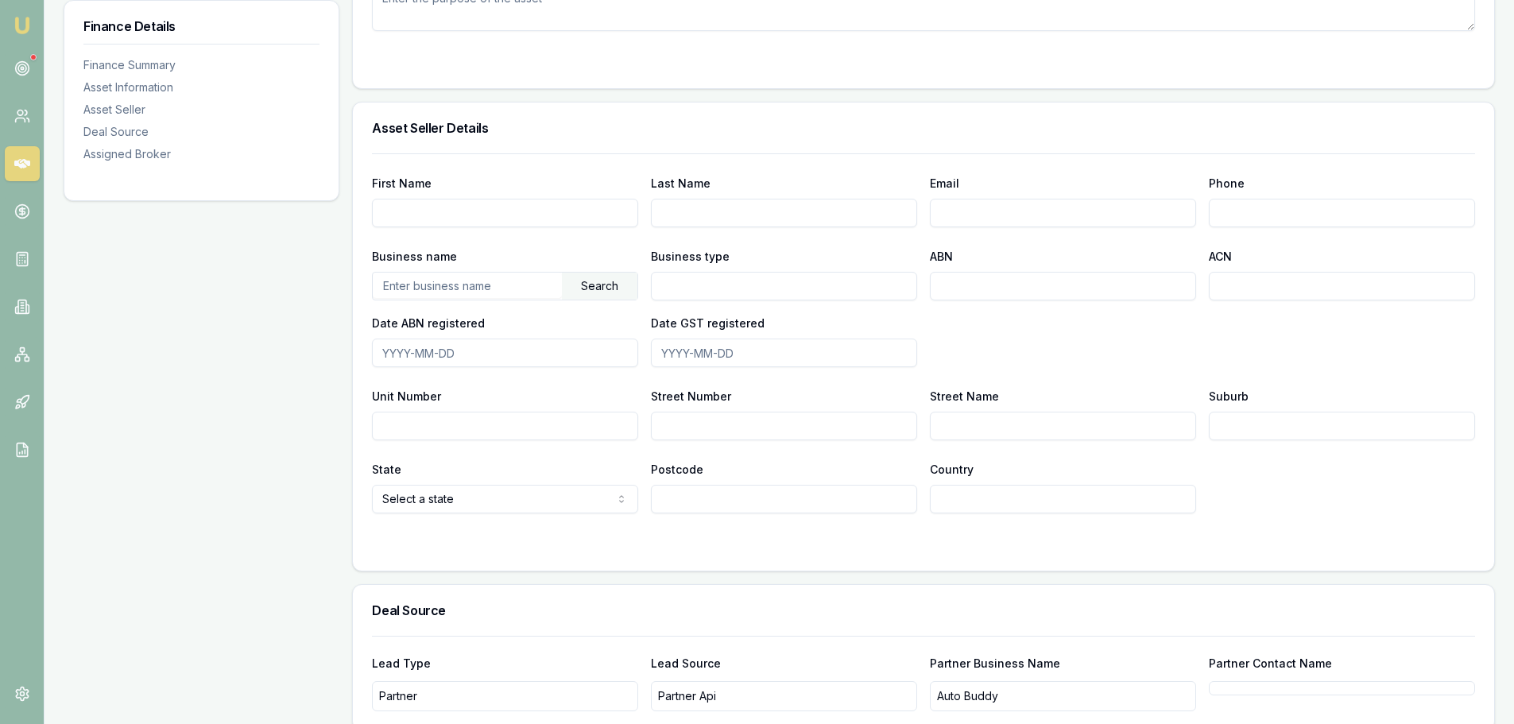
scroll to position [529, 0]
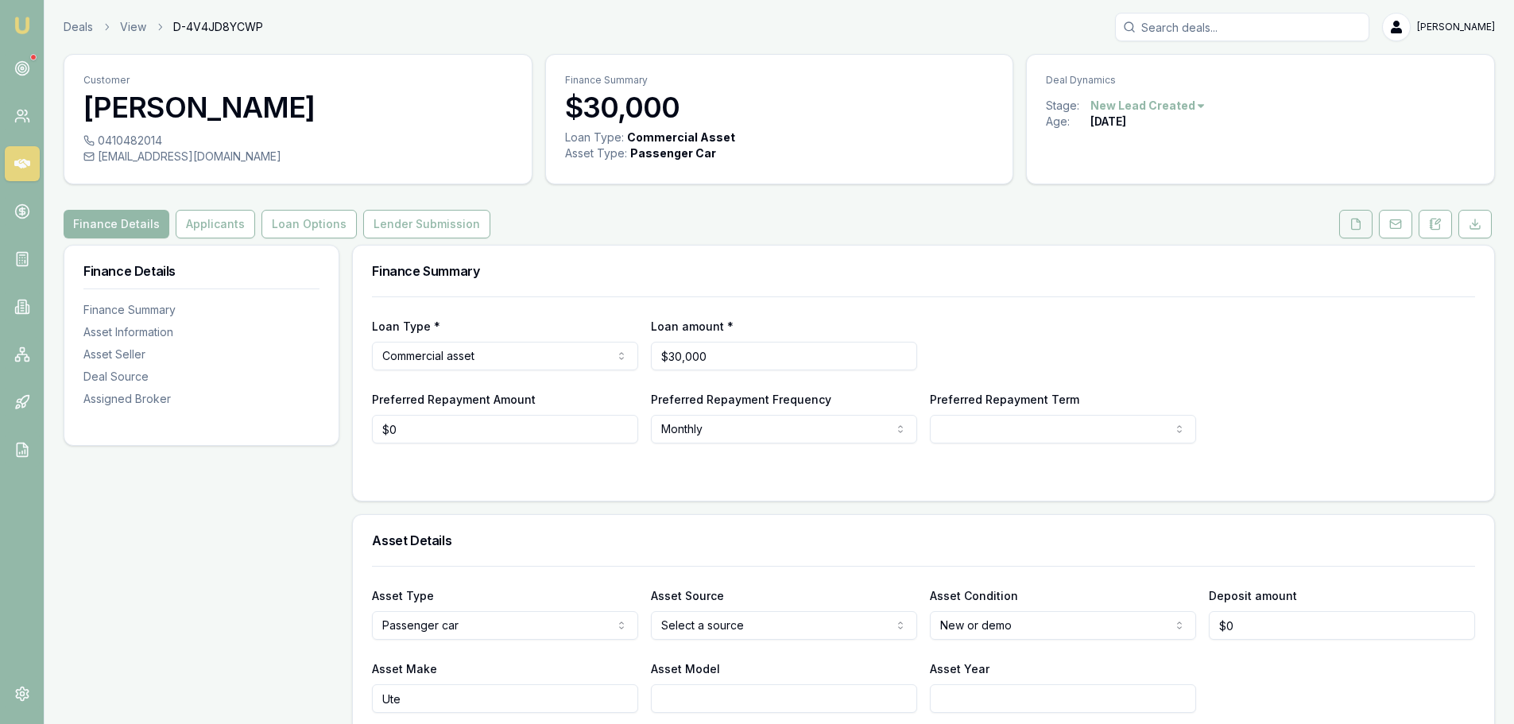
click at [1355, 231] on button at bounding box center [1356, 224] width 33 height 29
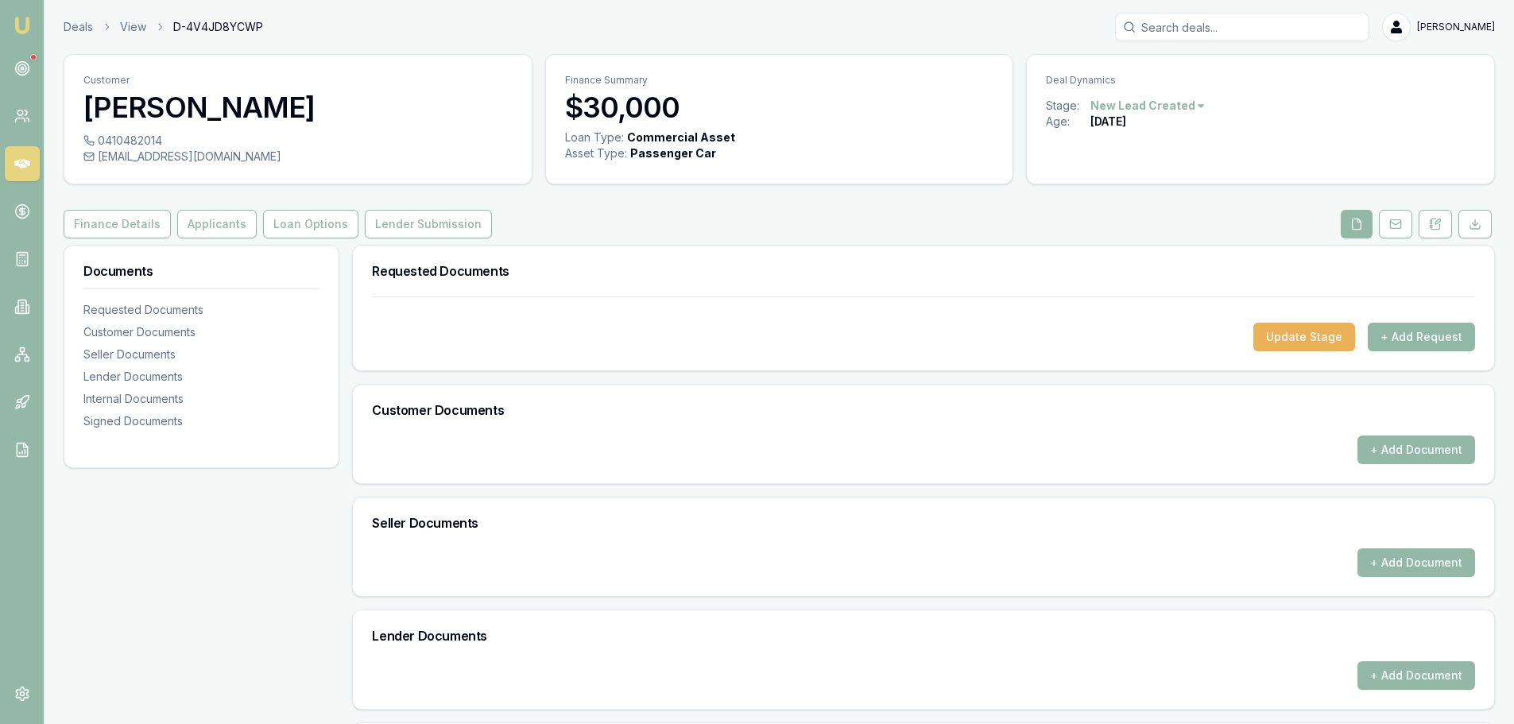
click at [1428, 335] on button "+ Add Request" at bounding box center [1421, 337] width 107 height 29
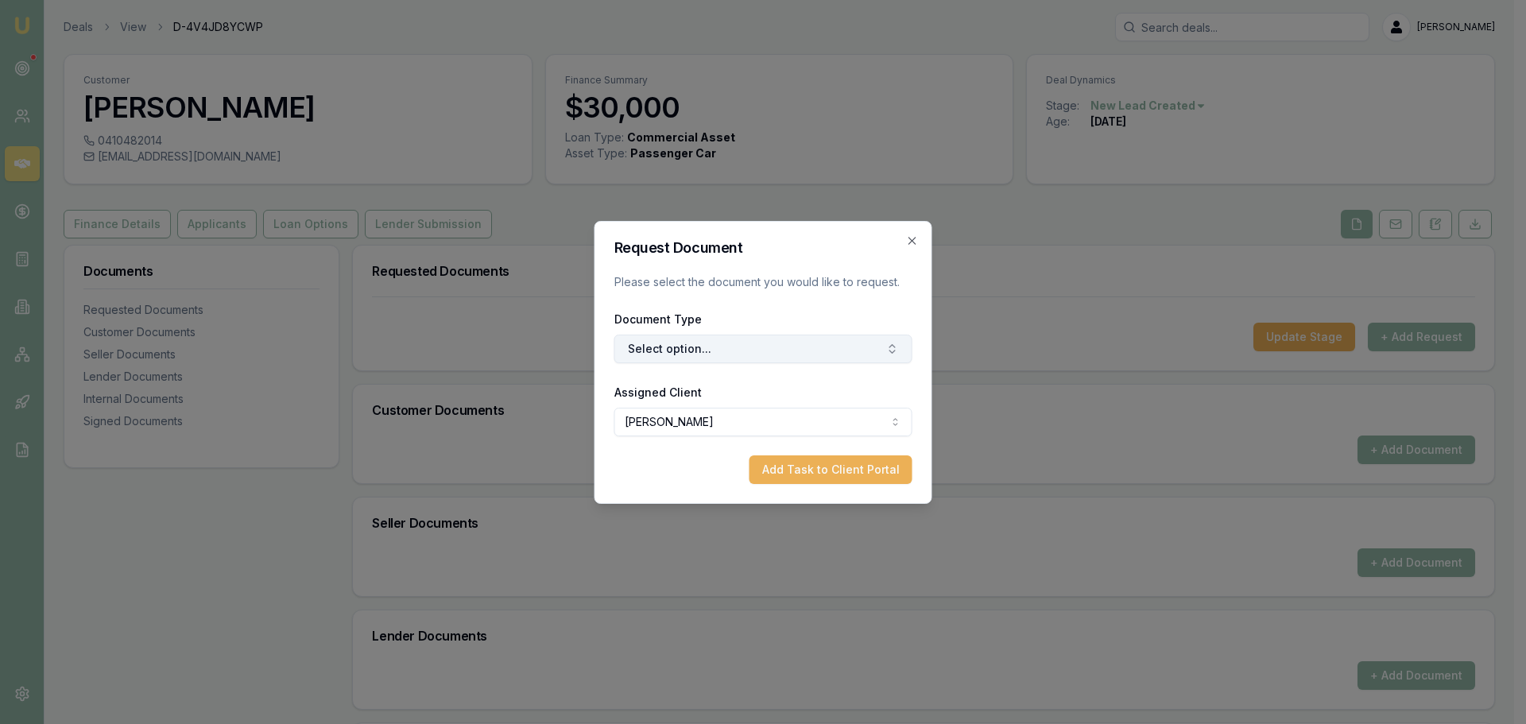
click at [697, 342] on button "Select option..." at bounding box center [764, 349] width 298 height 29
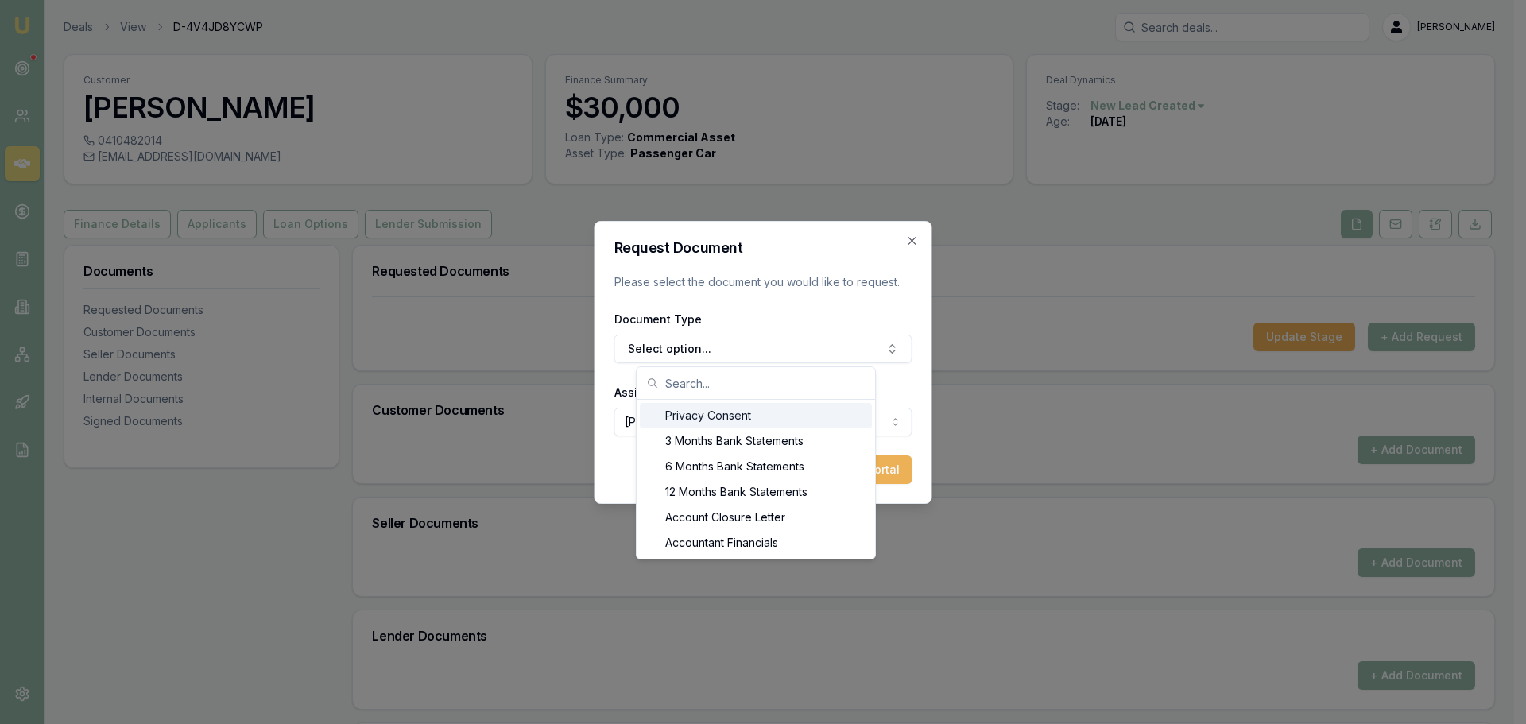
click at [692, 416] on div "Privacy Consent" at bounding box center [756, 415] width 232 height 25
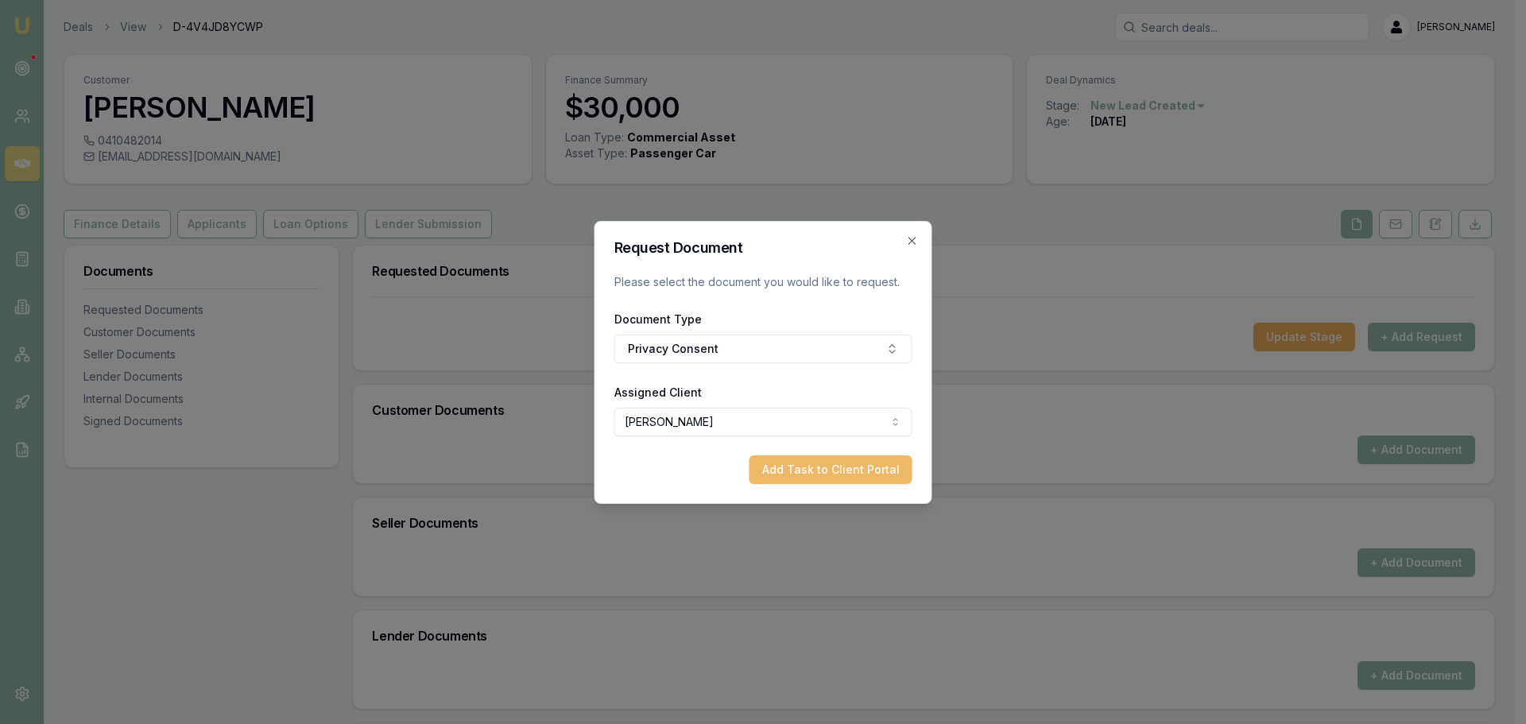
click at [882, 483] on button "Add Task to Client Portal" at bounding box center [831, 470] width 163 height 29
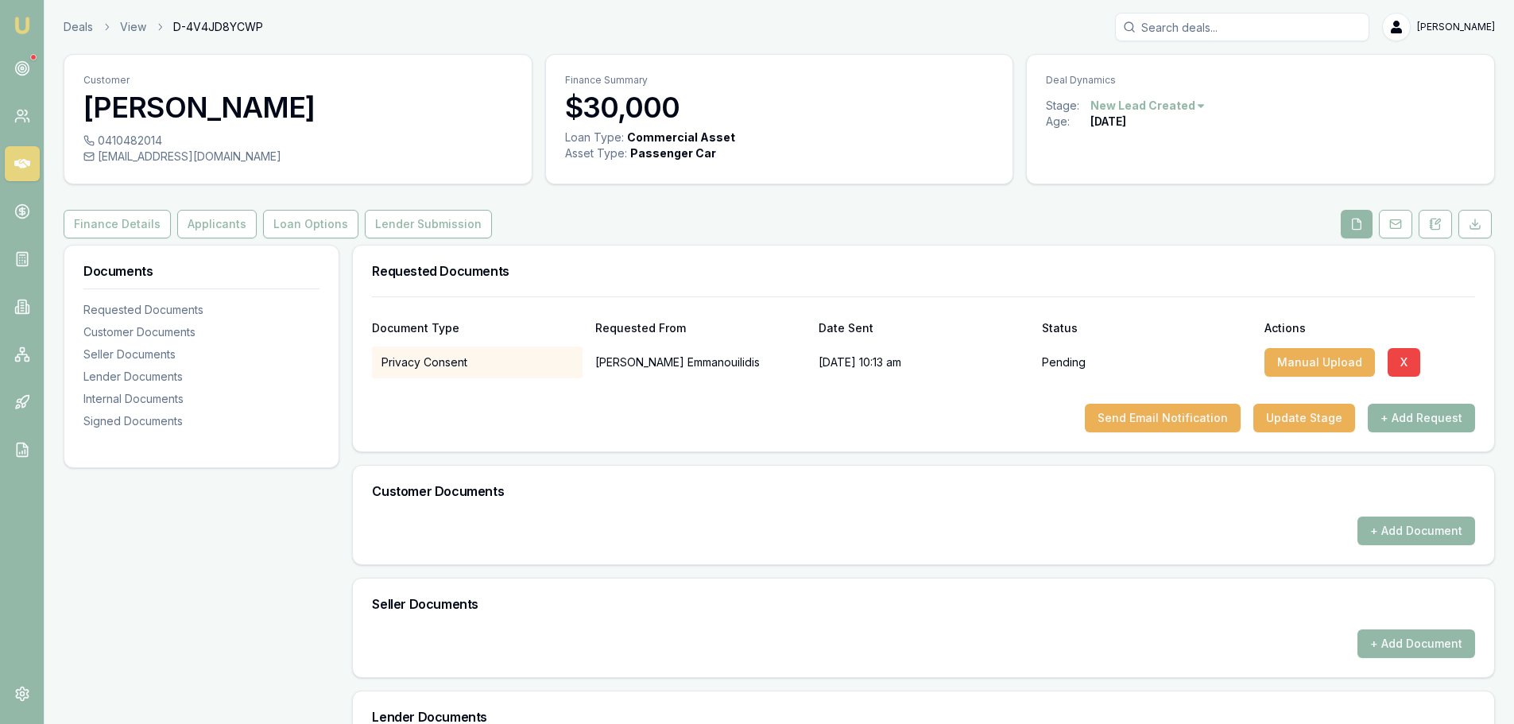
click at [1387, 424] on button "+ Add Request" at bounding box center [1421, 418] width 107 height 29
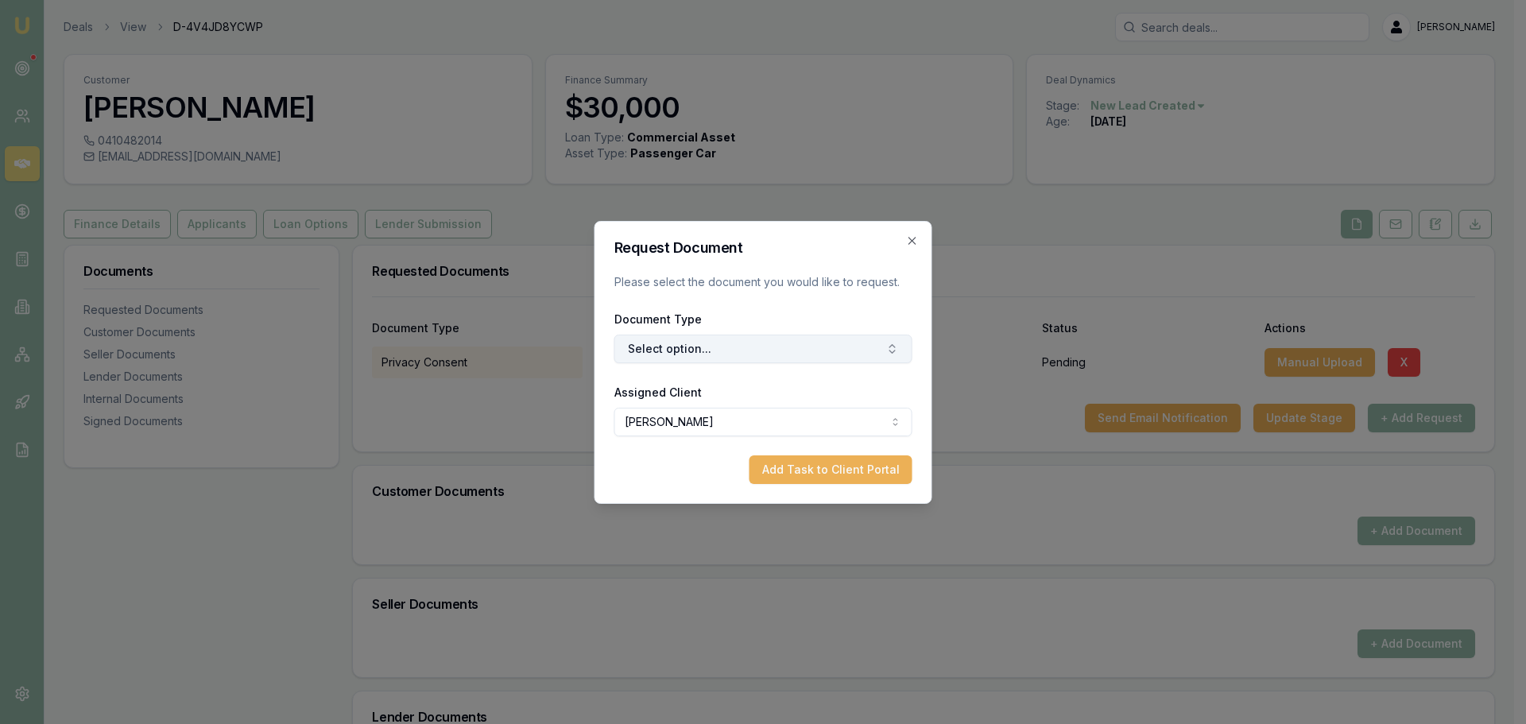
click at [679, 358] on button "Select option..." at bounding box center [764, 349] width 298 height 29
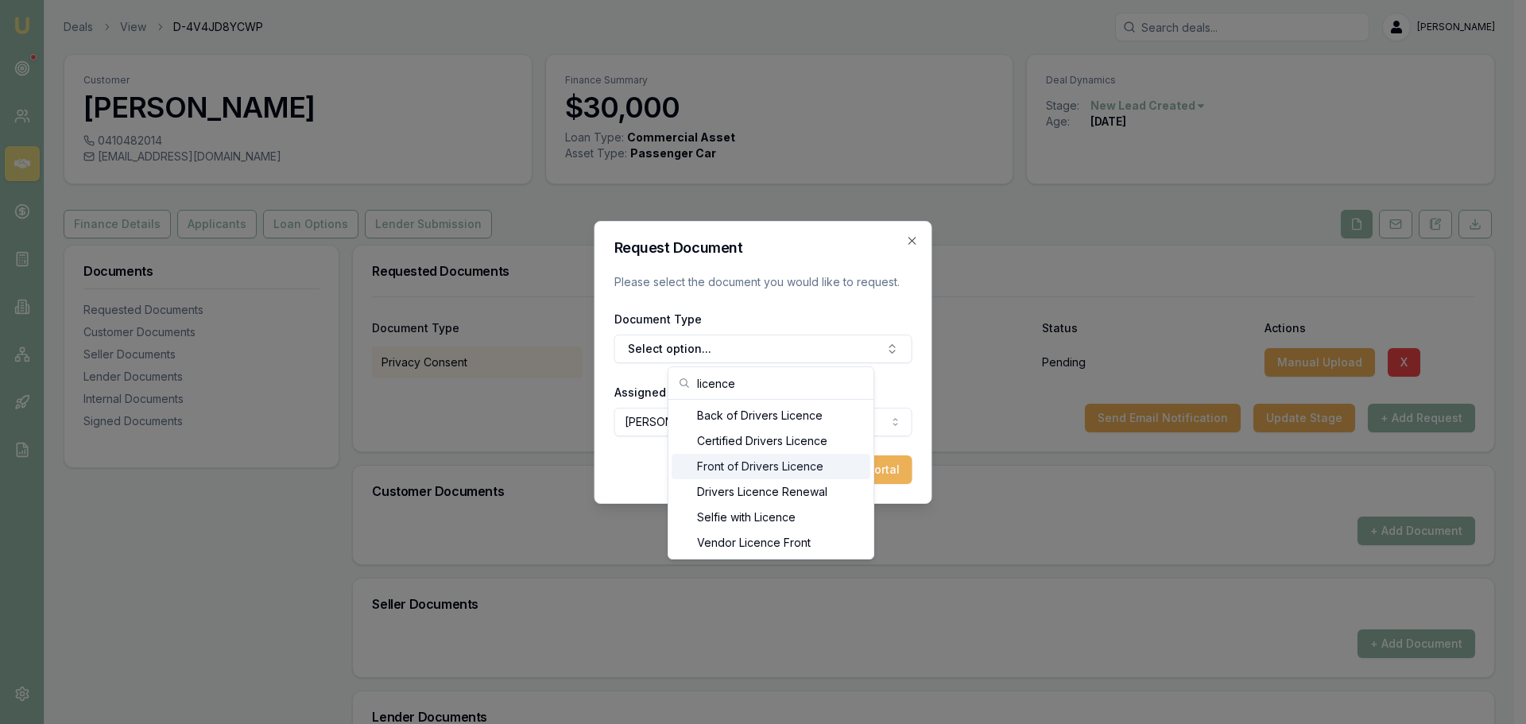
type input "licence"
click at [737, 460] on div "Front of Drivers Licence" at bounding box center [771, 466] width 199 height 25
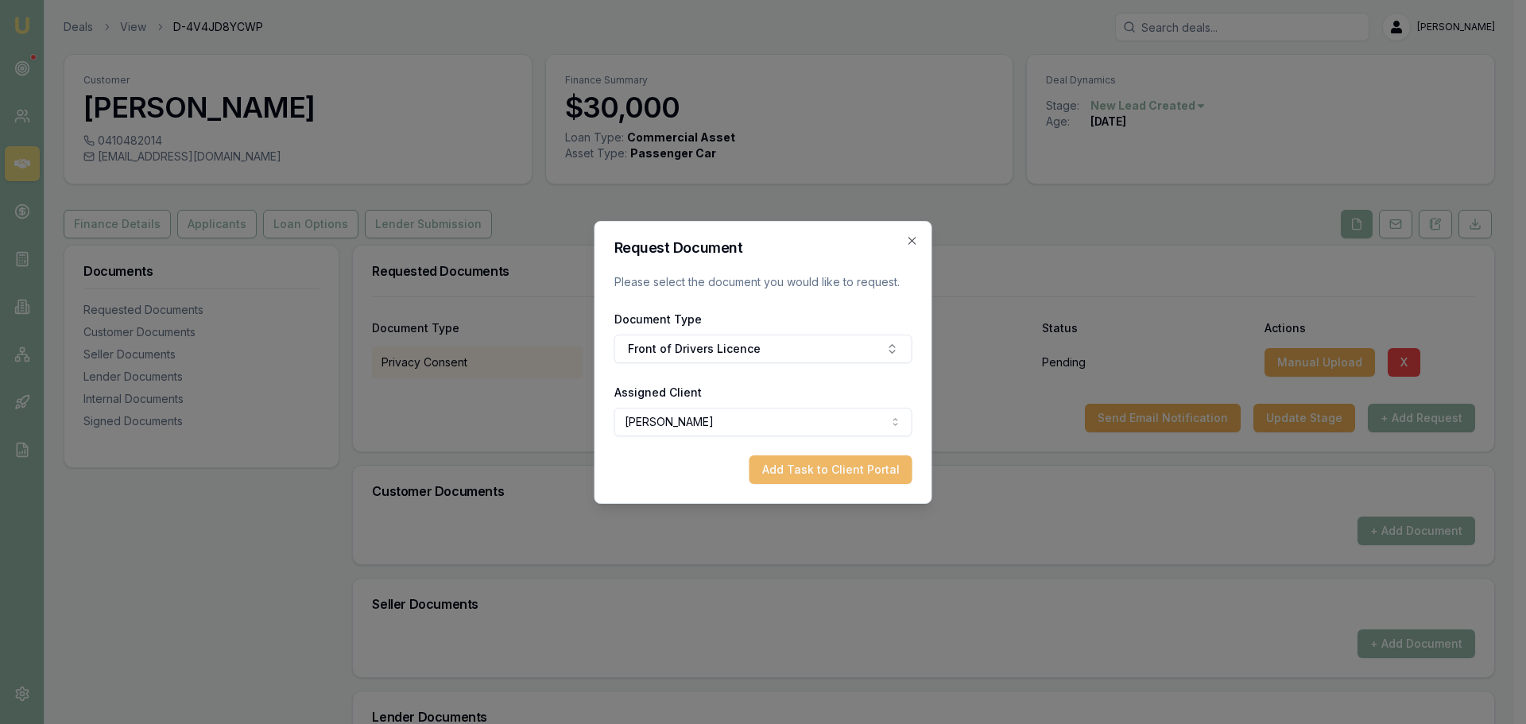
click at [807, 475] on button "Add Task to Client Portal" at bounding box center [831, 470] width 163 height 29
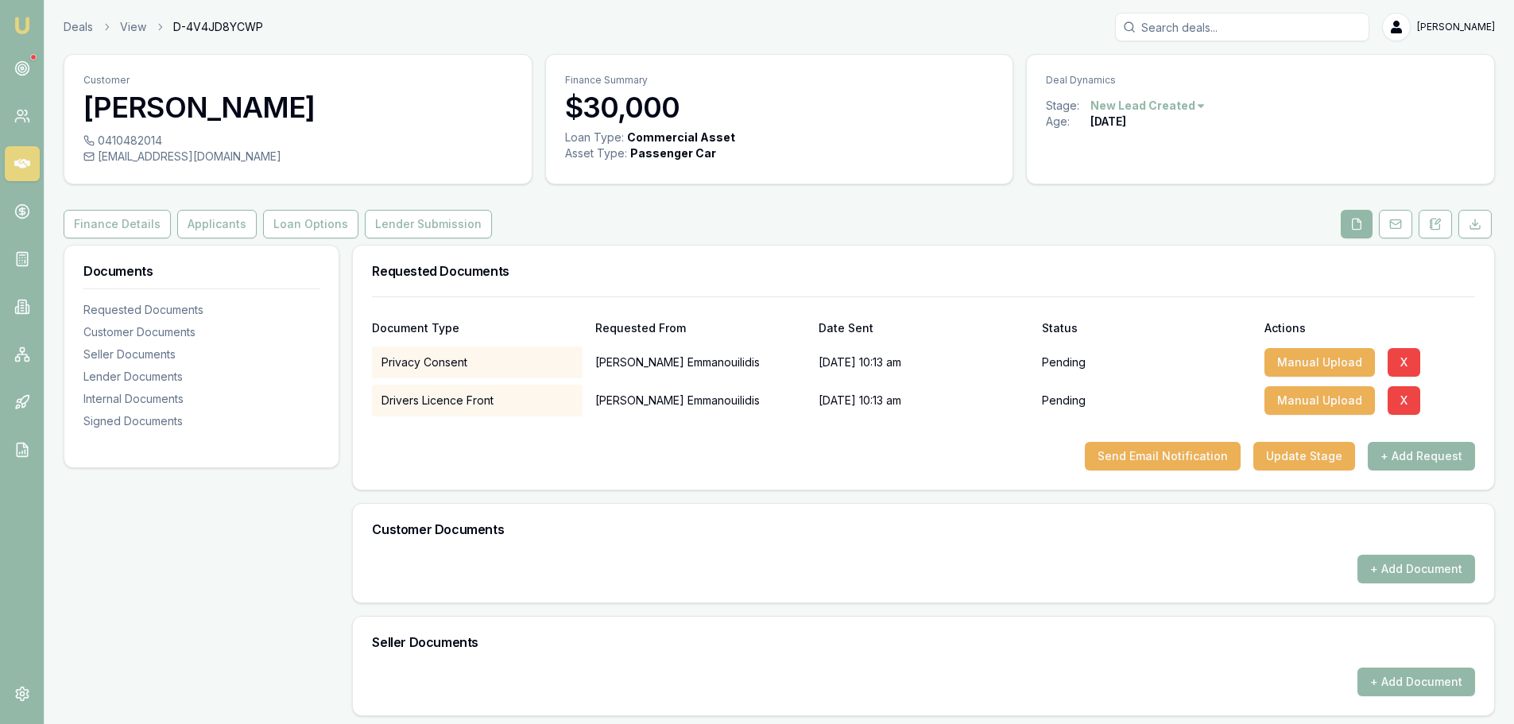
click at [735, 345] on div "Privacy Consent Joshua Emmanouilidis 06/10/2025, 10:13 am Pending Manual Upload…" at bounding box center [923, 359] width 1103 height 38
click at [1376, 461] on button "+ Add Request" at bounding box center [1421, 456] width 107 height 29
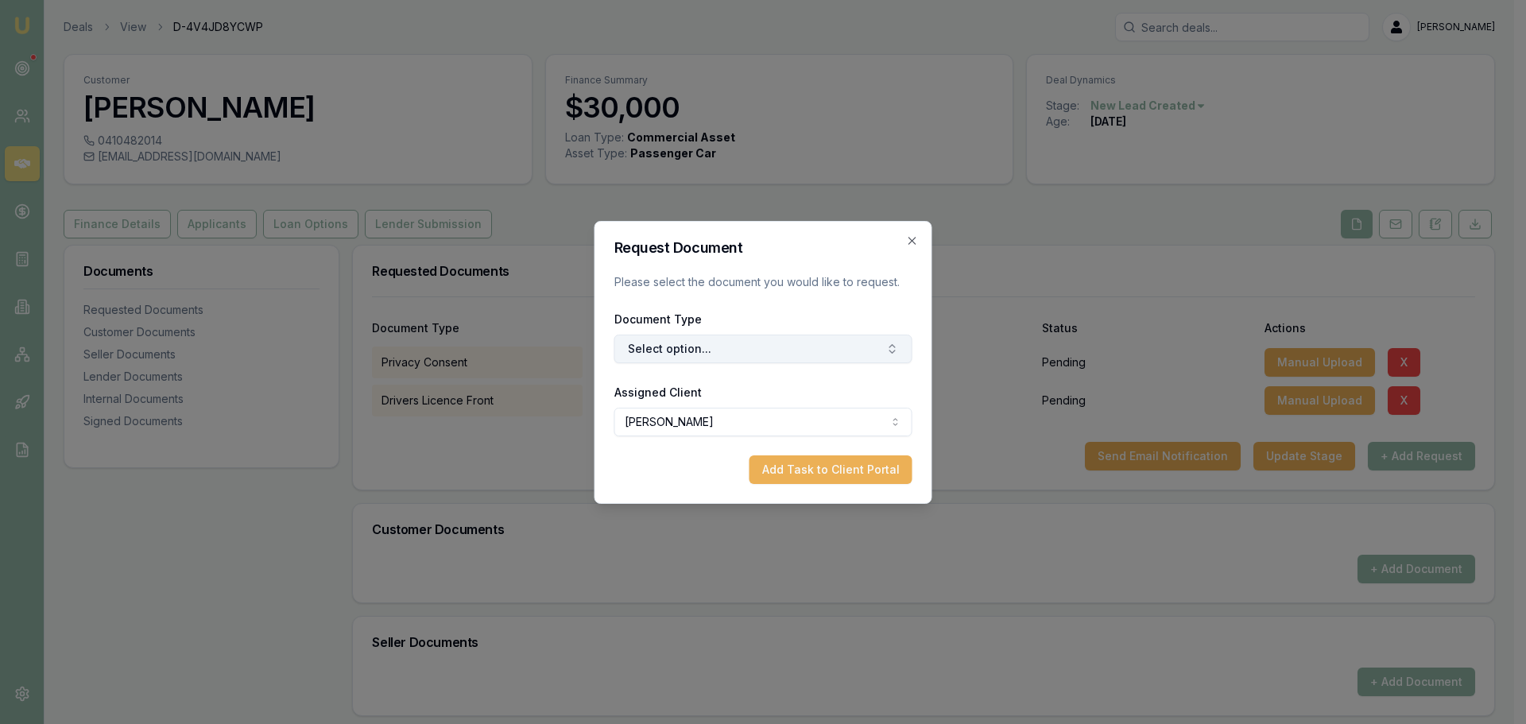
click at [781, 351] on button "Select option..." at bounding box center [764, 349] width 298 height 29
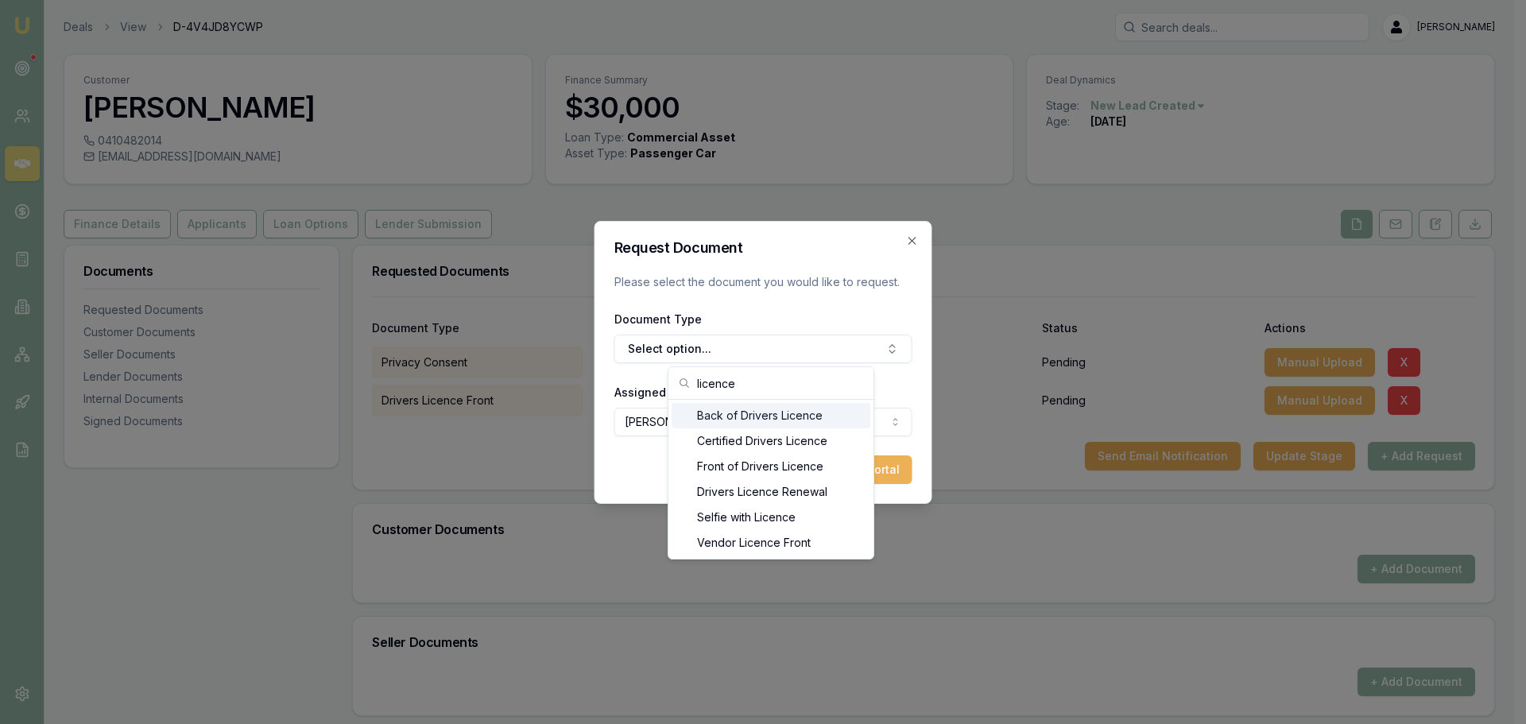
type input "licence"
click at [788, 418] on div "Back of Drivers Licence" at bounding box center [771, 415] width 199 height 25
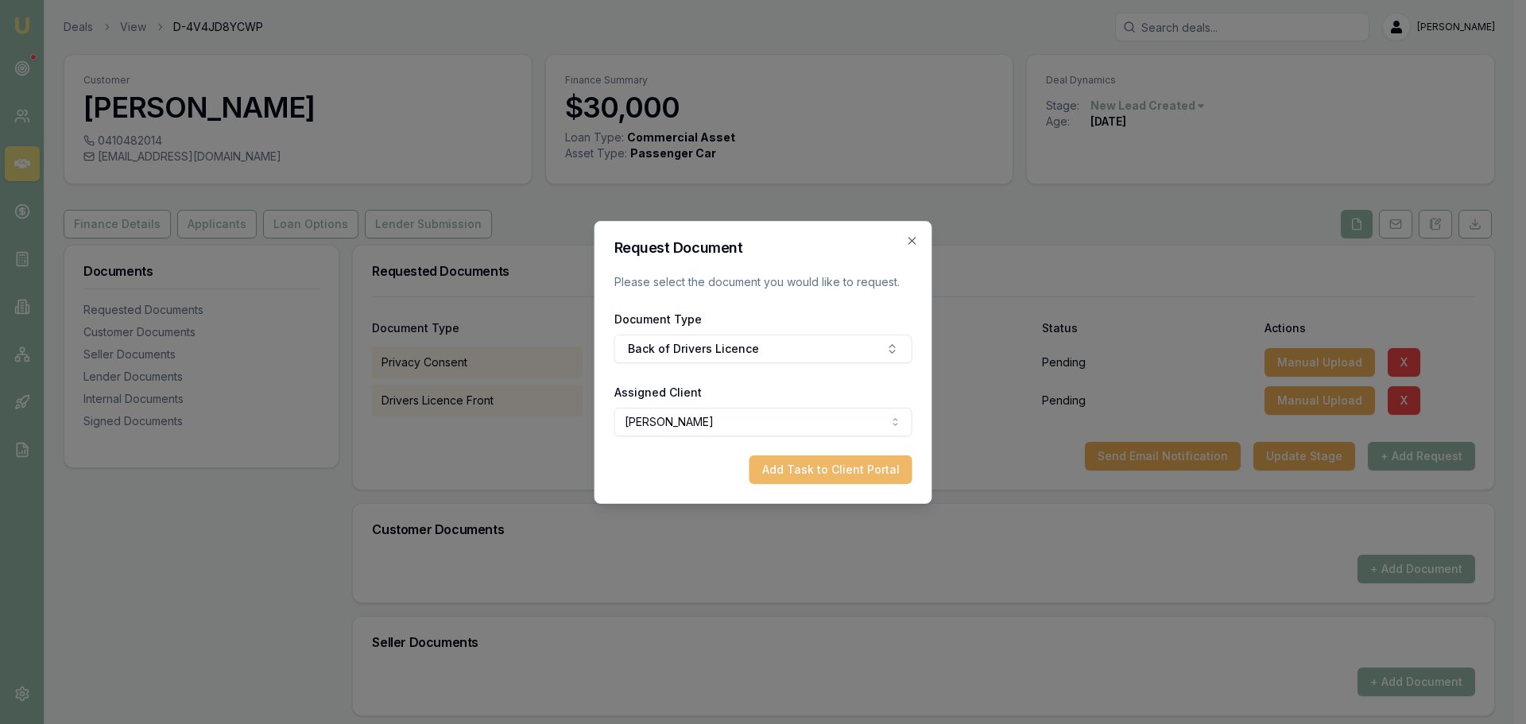
click at [839, 471] on button "Add Task to Client Portal" at bounding box center [831, 470] width 163 height 29
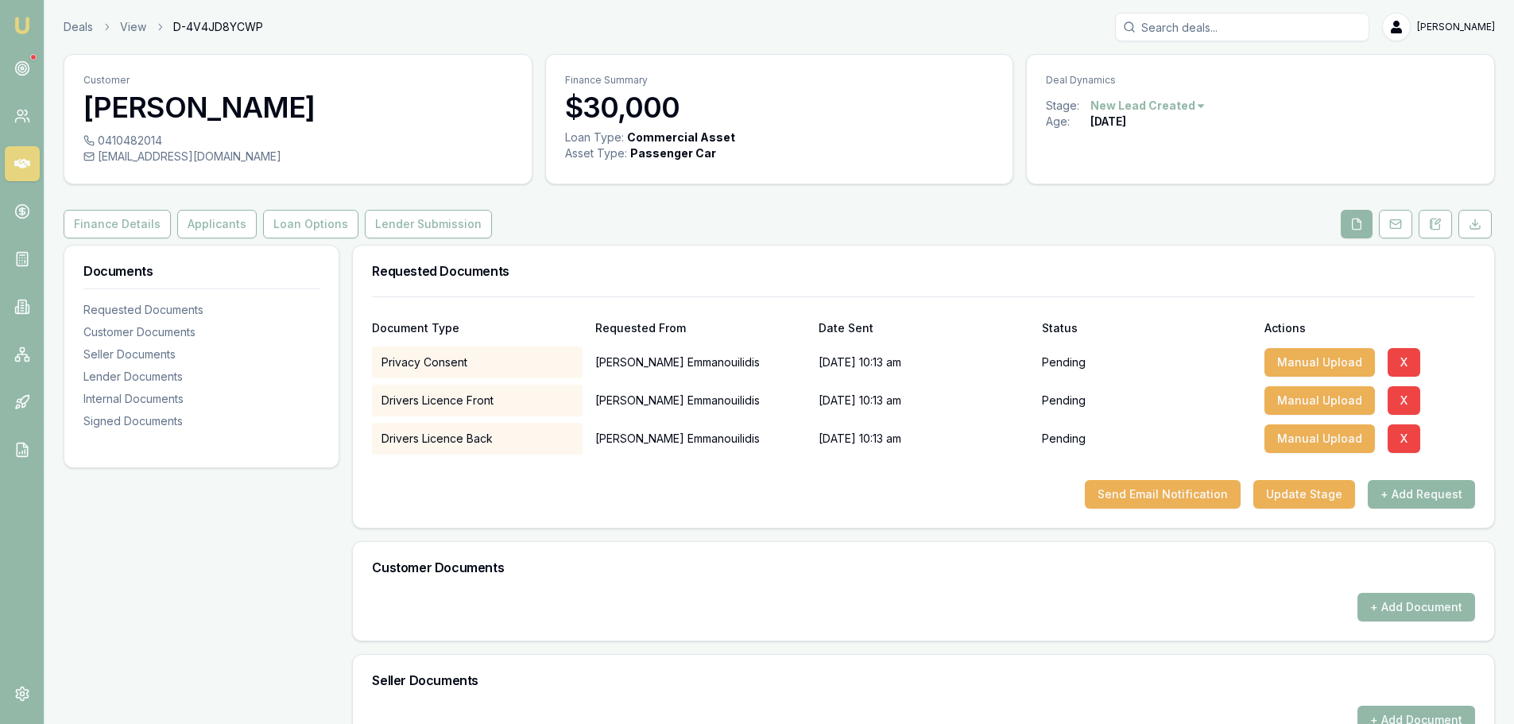
click at [1444, 495] on button "+ Add Request" at bounding box center [1421, 494] width 107 height 29
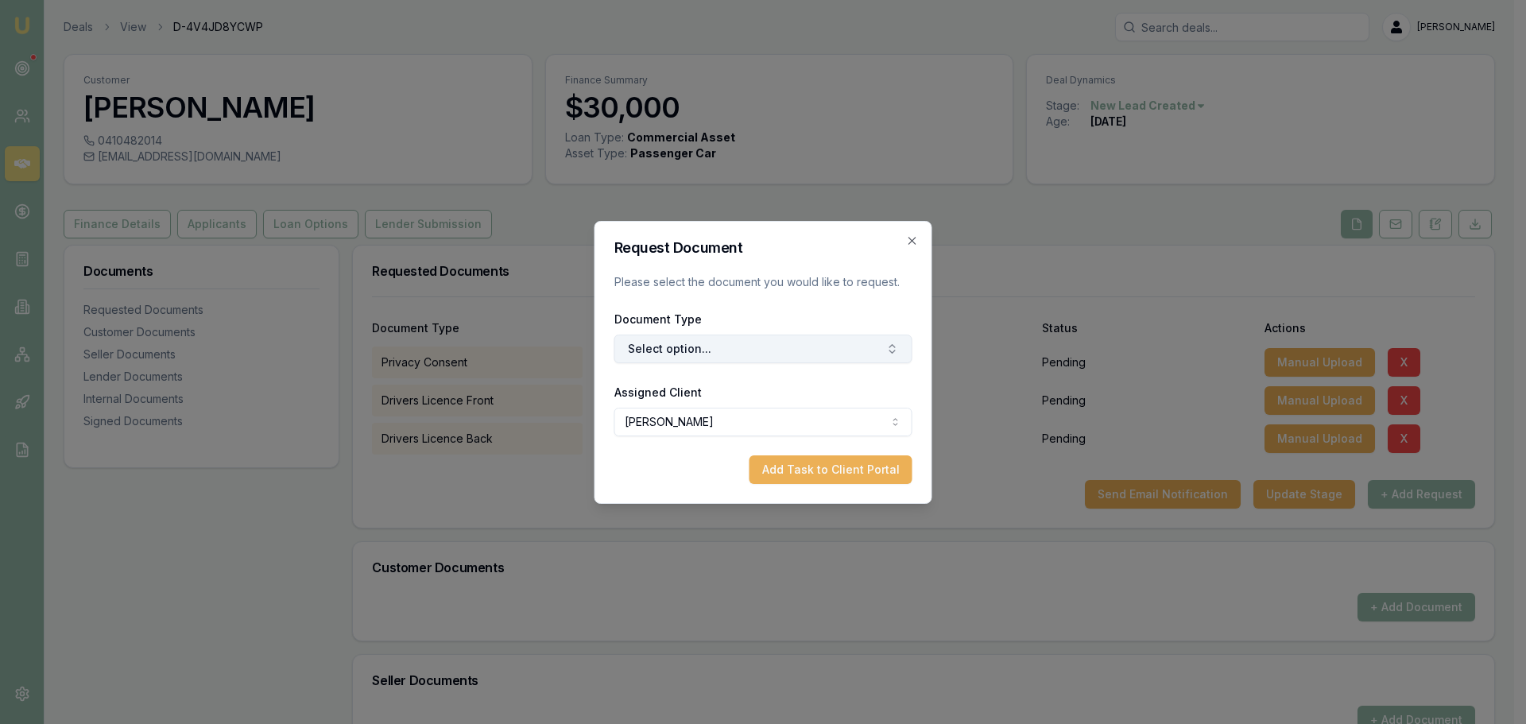
click at [734, 342] on button "Select option..." at bounding box center [764, 349] width 298 height 29
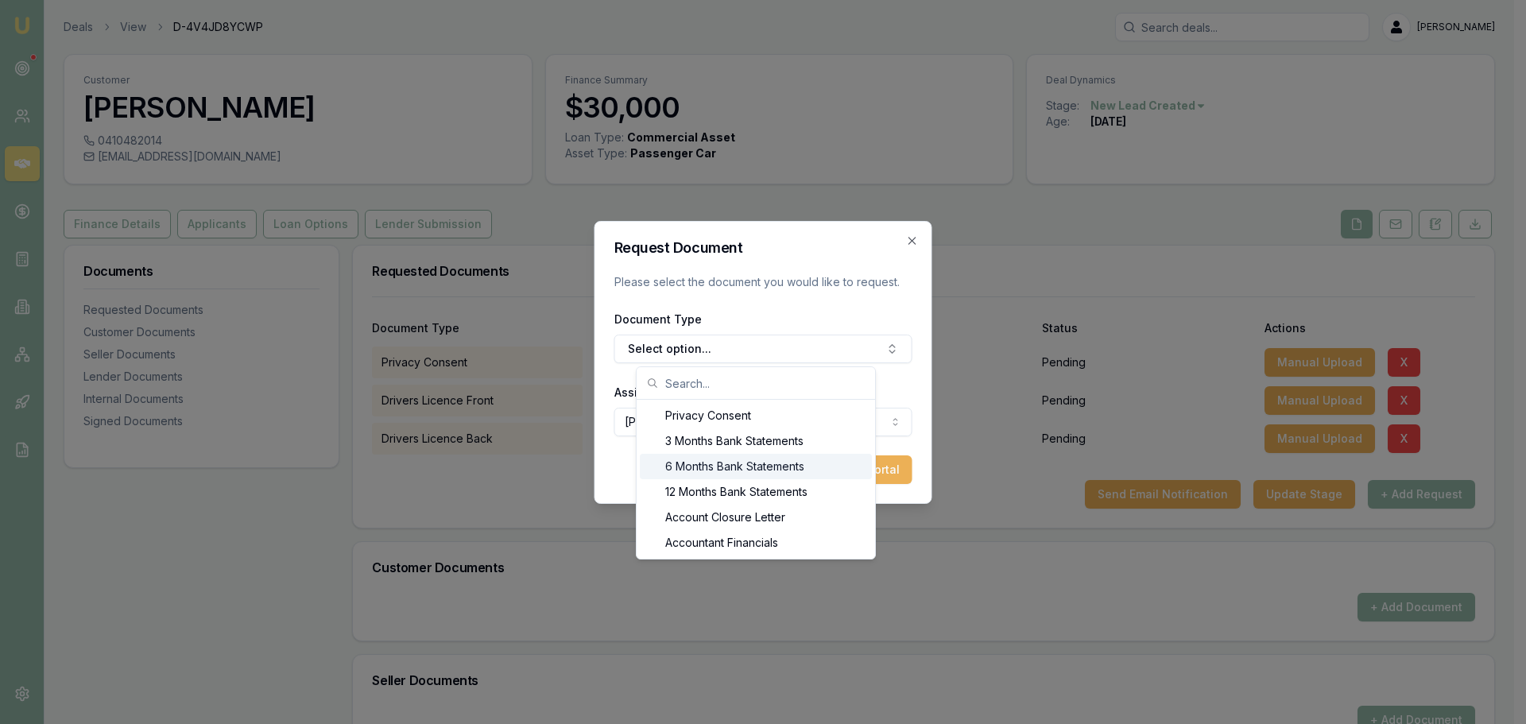
click at [726, 467] on div "6 Months Bank Statements" at bounding box center [756, 466] width 232 height 25
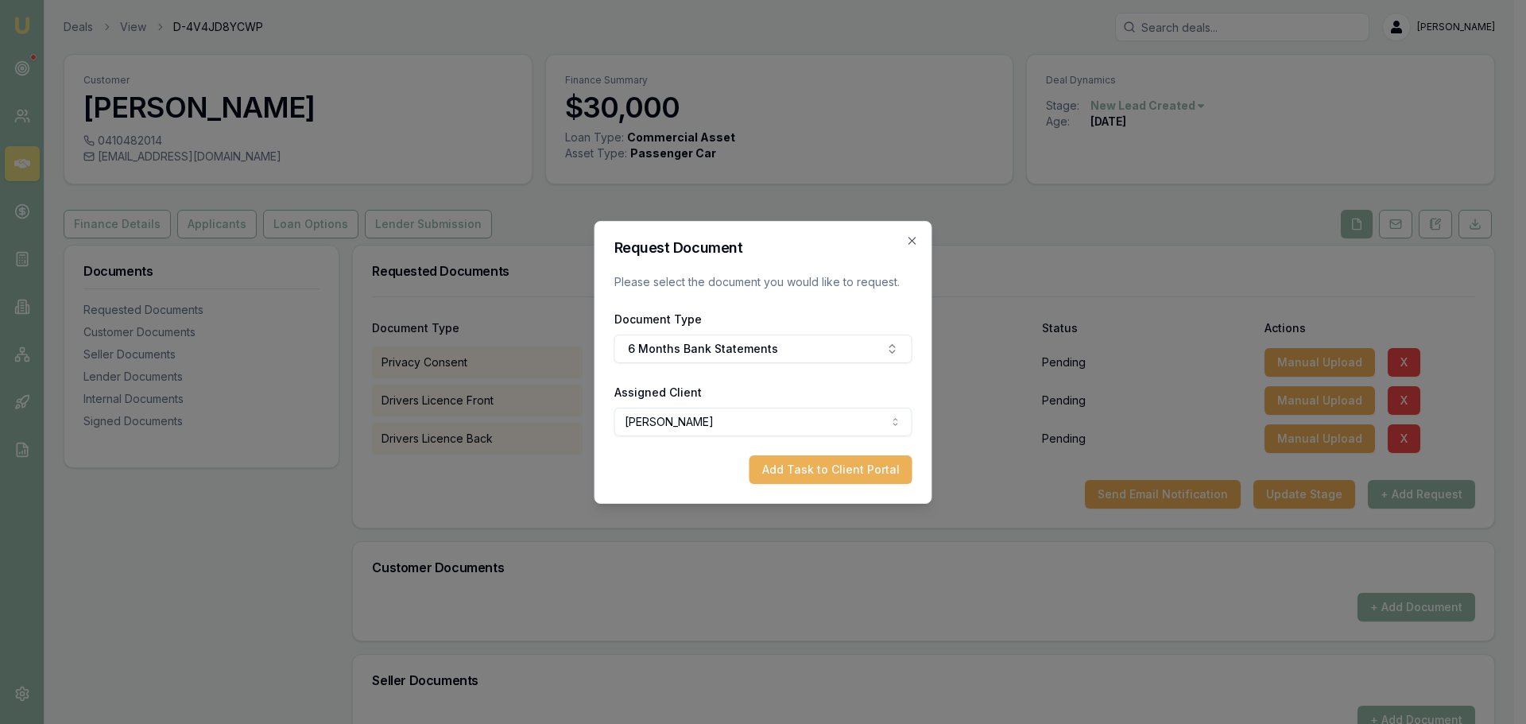
click at [836, 476] on button "Add Task to Client Portal" at bounding box center [831, 470] width 163 height 29
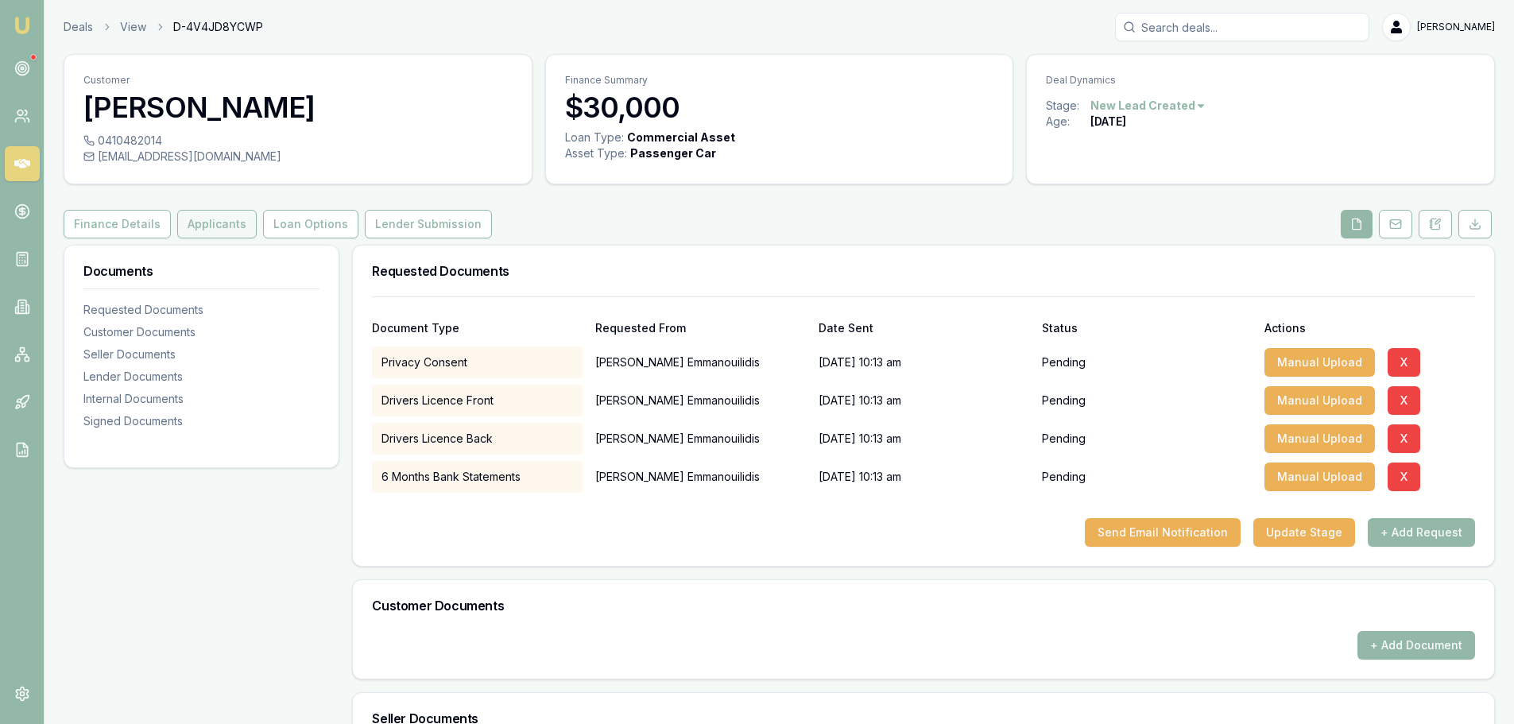
click at [224, 231] on button "Applicants" at bounding box center [216, 224] width 79 height 29
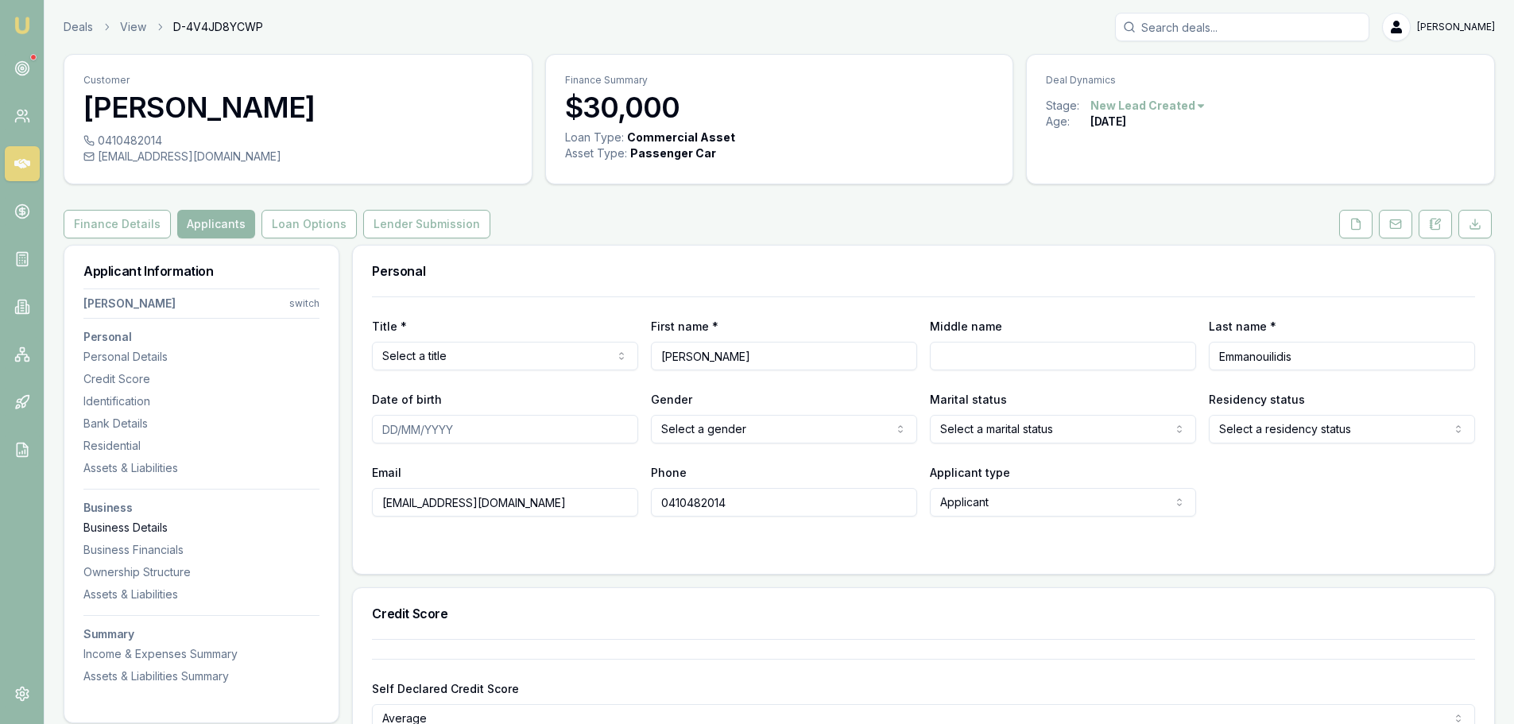
click at [160, 527] on div "Business Details" at bounding box center [201, 528] width 236 height 16
click at [1352, 220] on icon at bounding box center [1356, 224] width 9 height 10
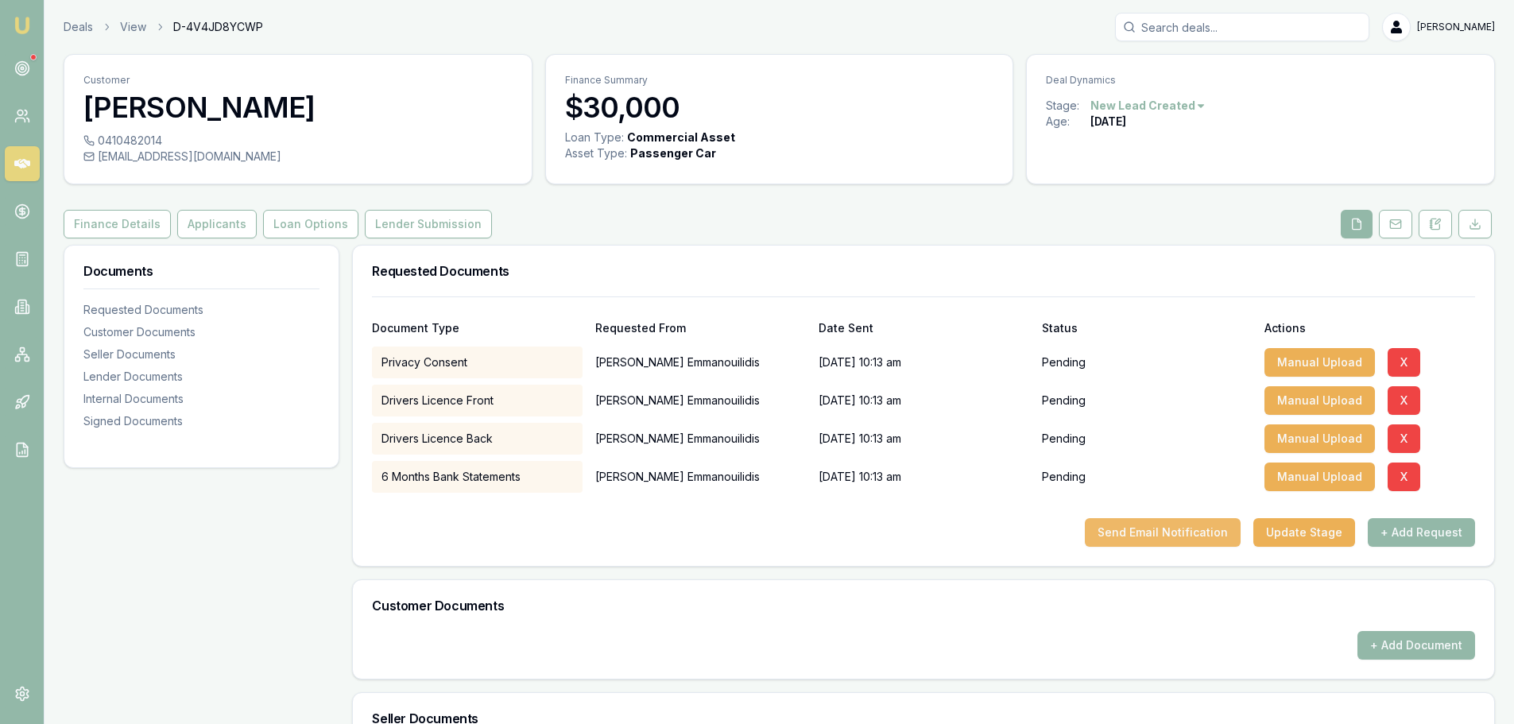
click at [1205, 531] on button "Send Email Notification" at bounding box center [1163, 532] width 156 height 29
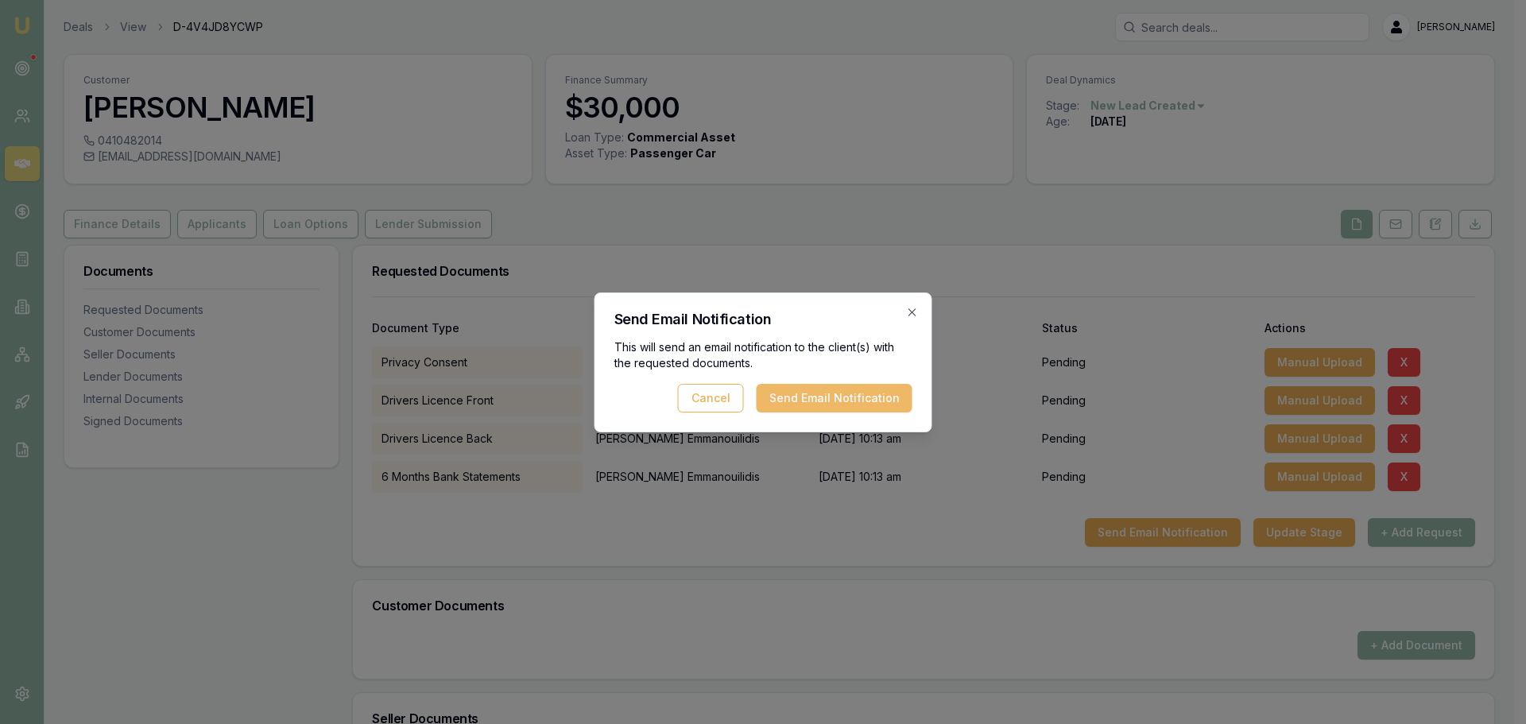
click at [884, 398] on button "Send Email Notification" at bounding box center [835, 398] width 156 height 29
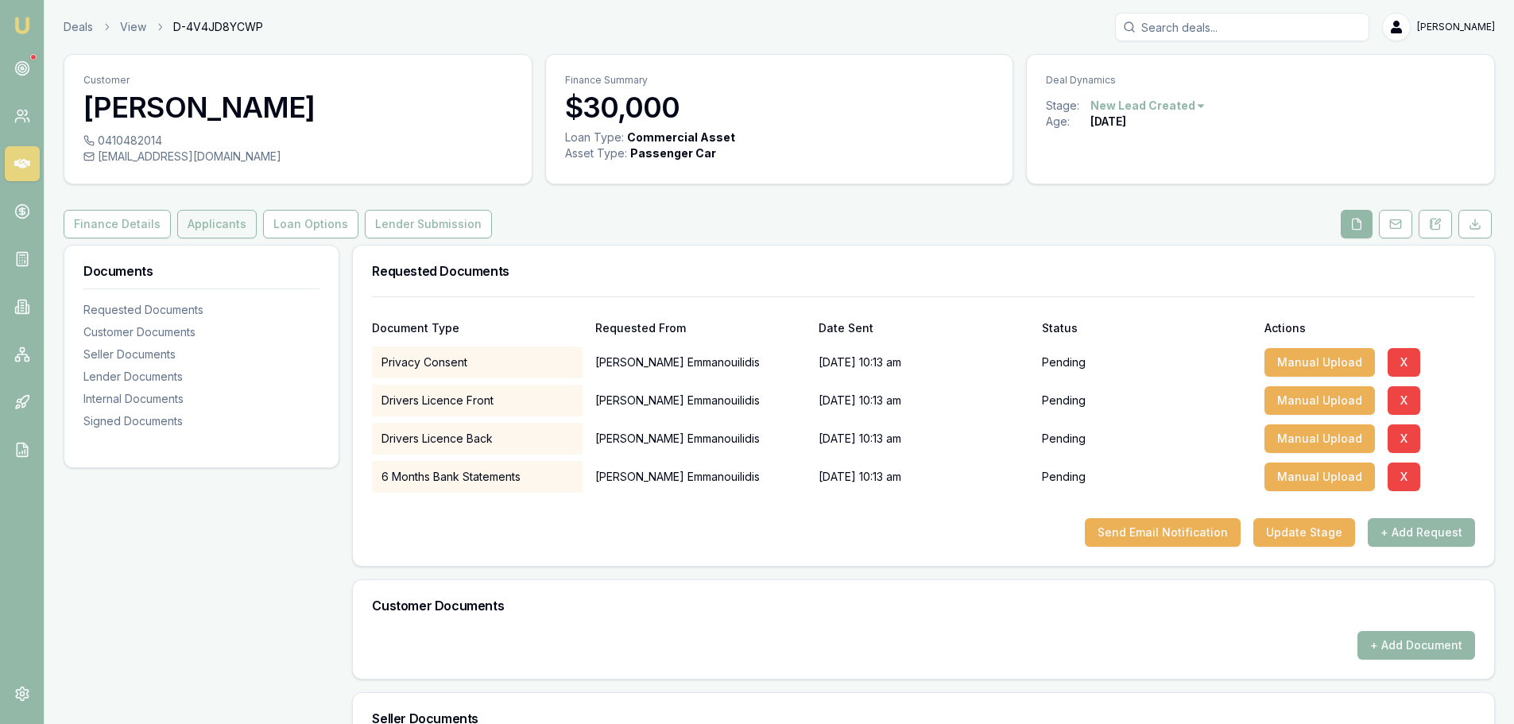
click at [192, 227] on button "Applicants" at bounding box center [216, 224] width 79 height 29
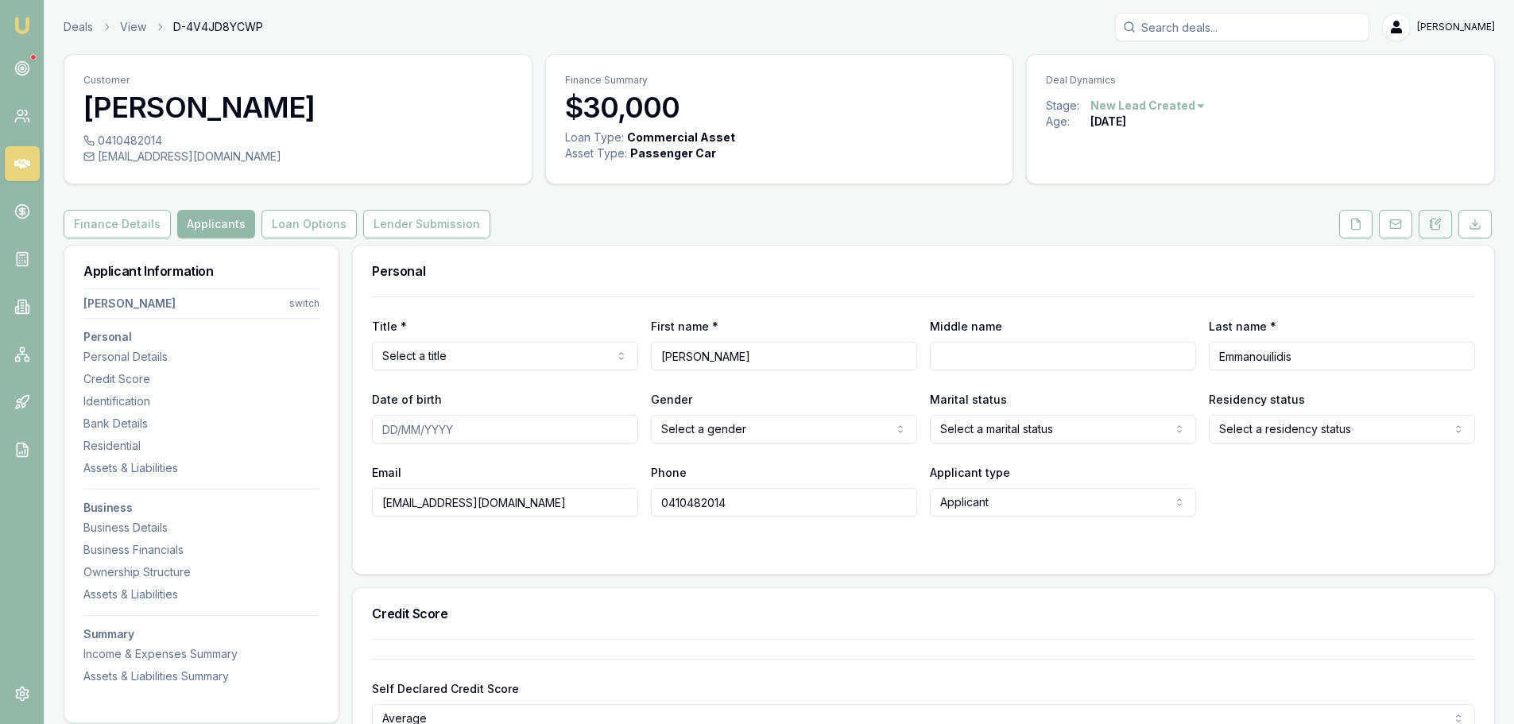
click at [1429, 226] on button at bounding box center [1435, 224] width 33 height 29
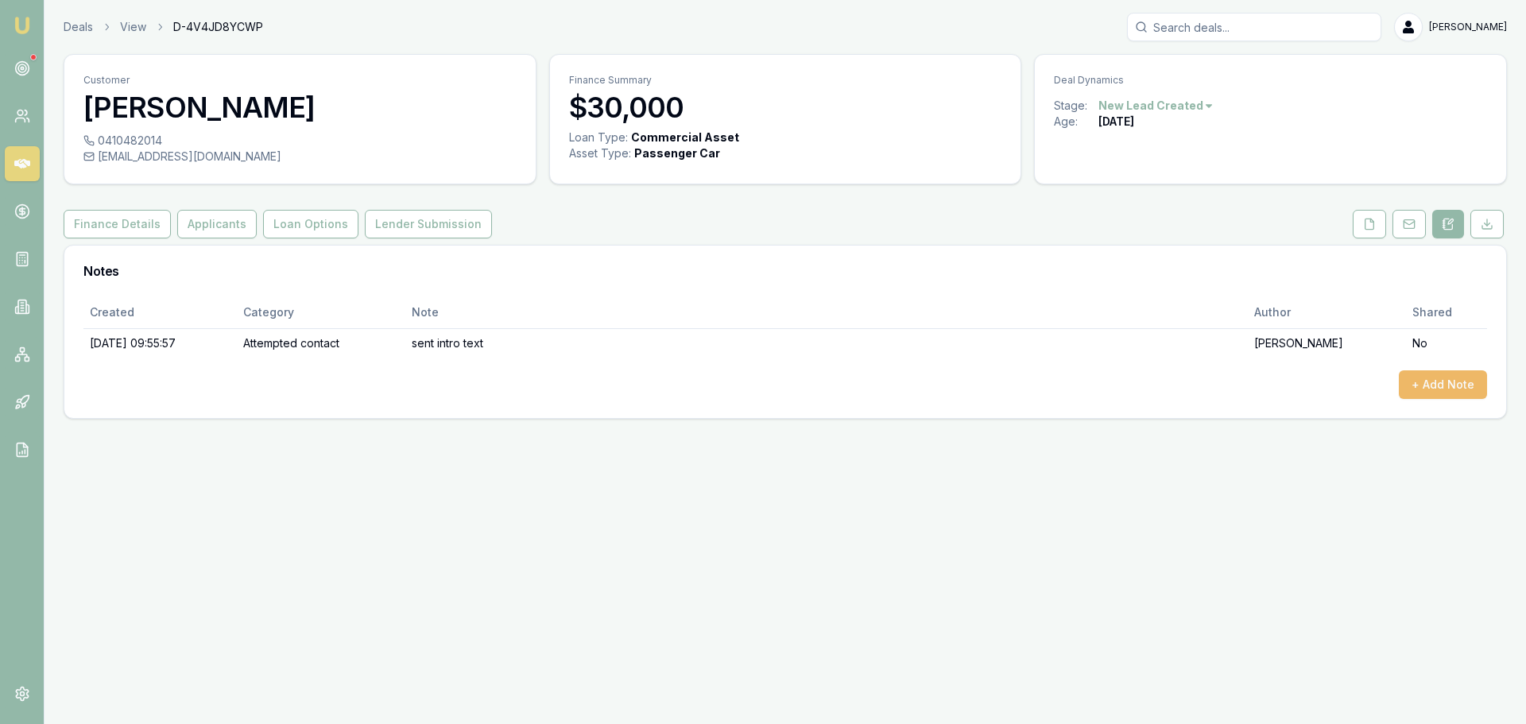
click at [1425, 371] on button "+ Add Note" at bounding box center [1443, 384] width 88 height 29
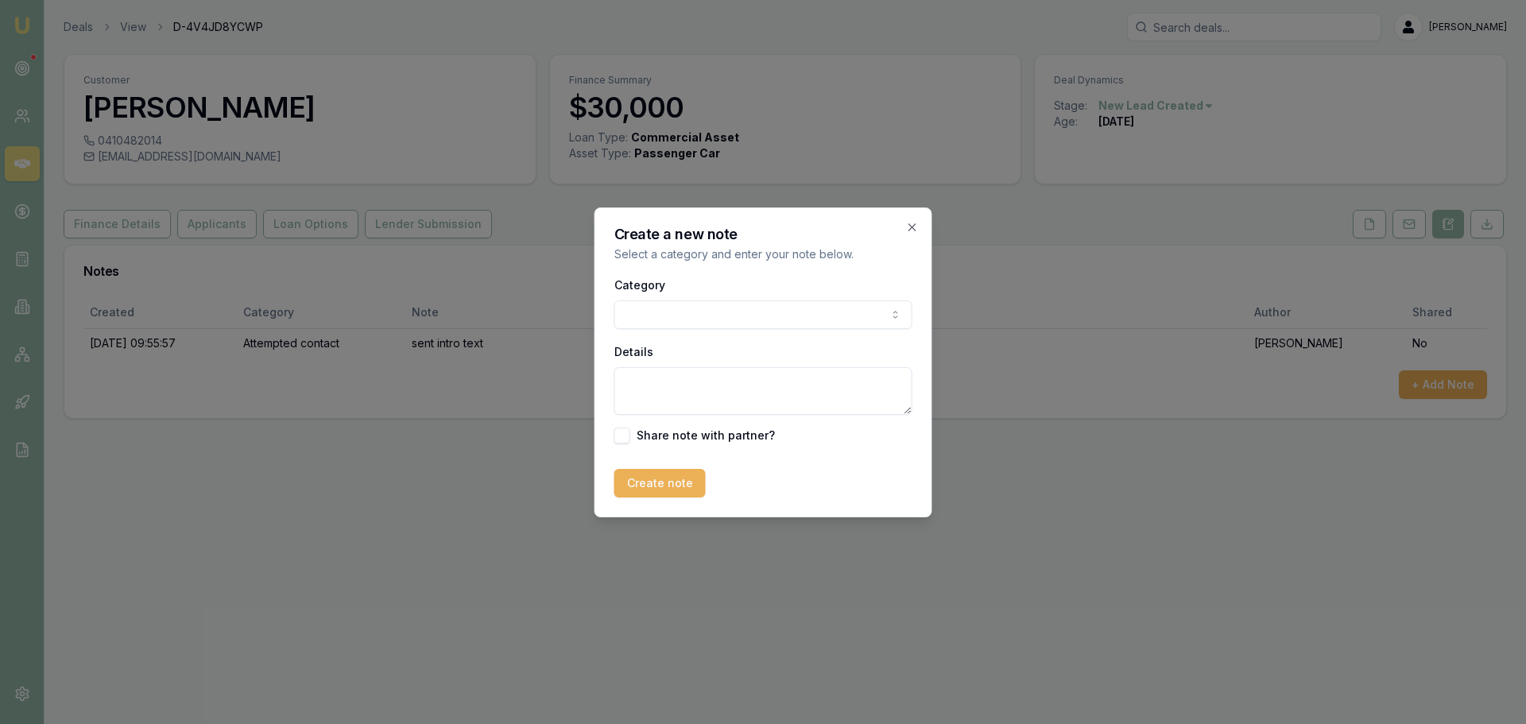
click at [723, 308] on body "Emu Broker Deals View D-4V4JD8YCWP Erin Shield Toggle Menu Customer Joshua Emma…" at bounding box center [763, 362] width 1526 height 724
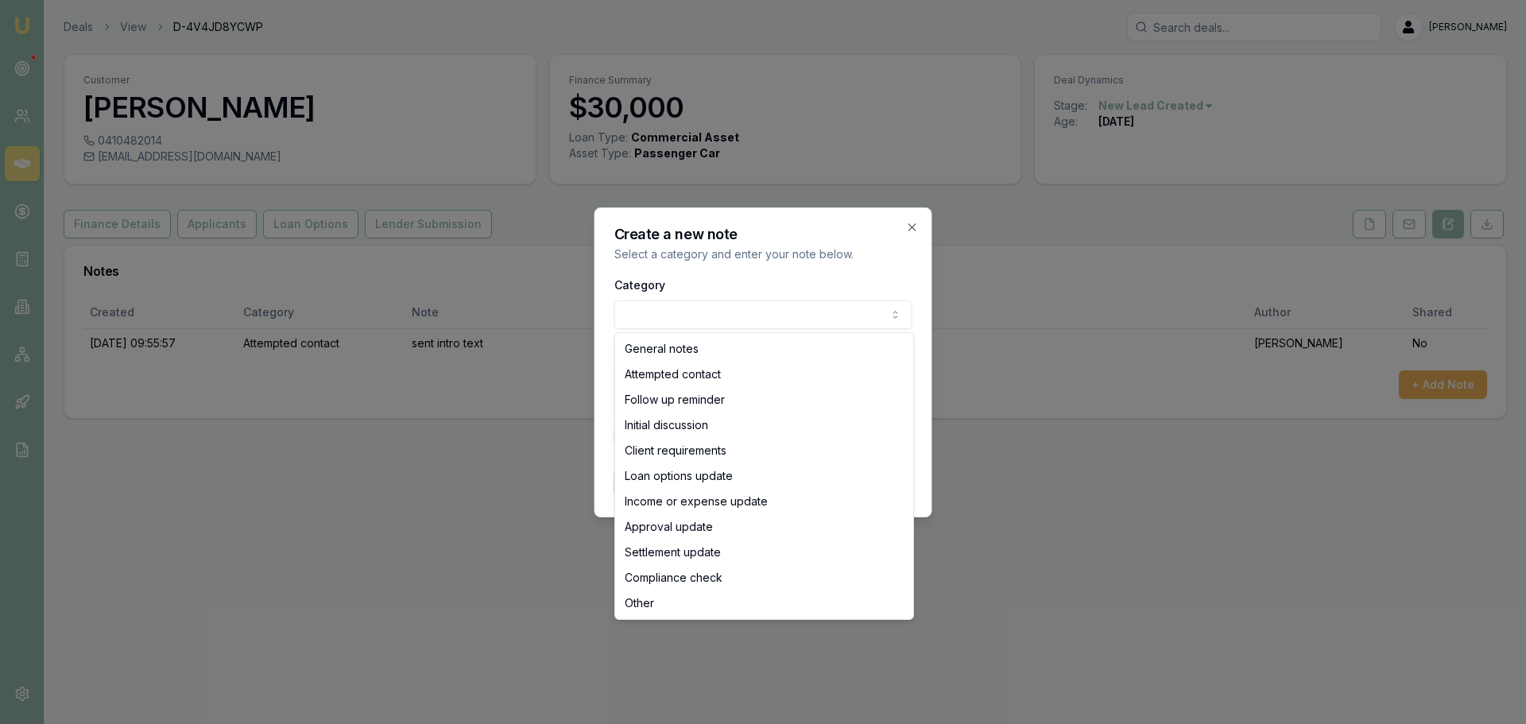
select select "ATTEMPTED_CONTACT"
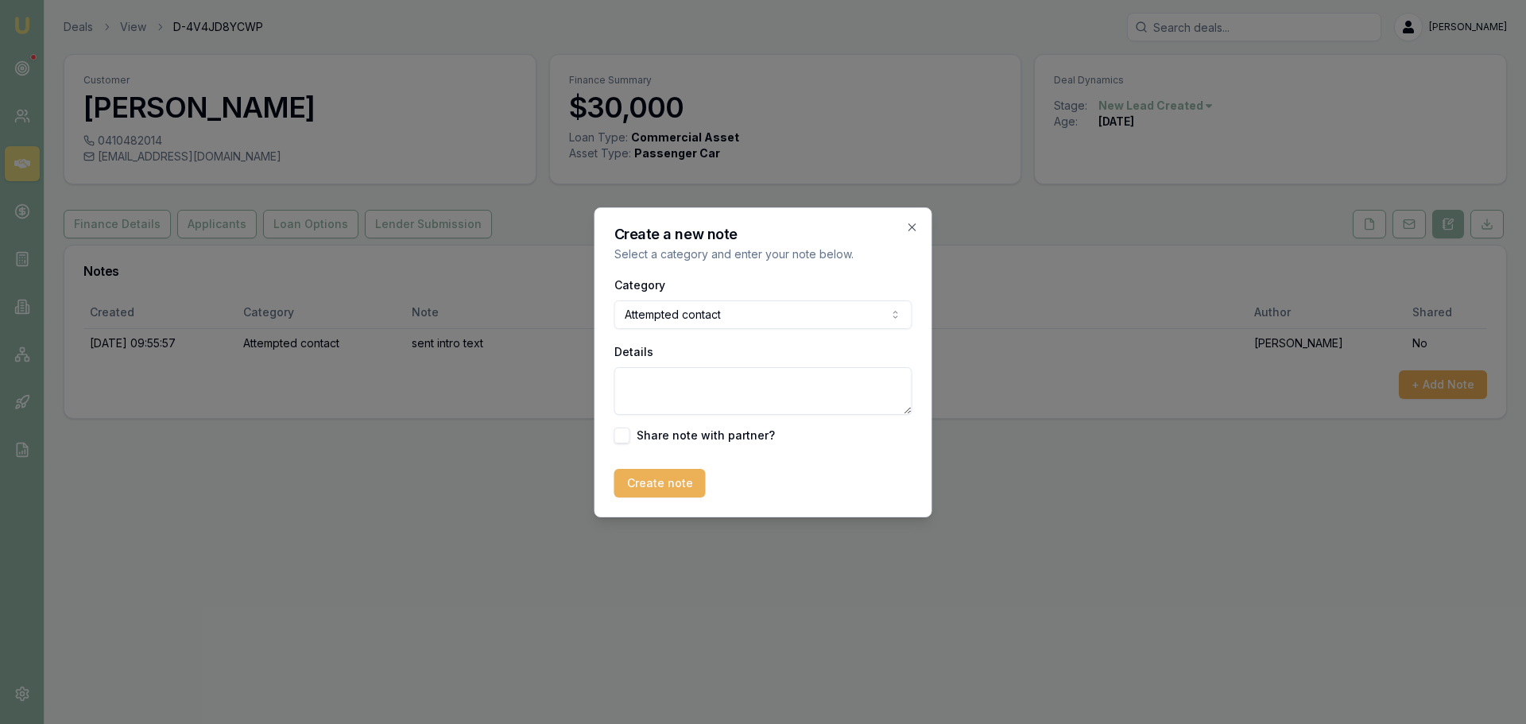
click at [692, 393] on textarea "Details" at bounding box center [764, 391] width 298 height 48
type textarea "rweq"
type button "on"
click at [692, 393] on textarea "rweq" at bounding box center [764, 391] width 298 height 48
type textarea "r"
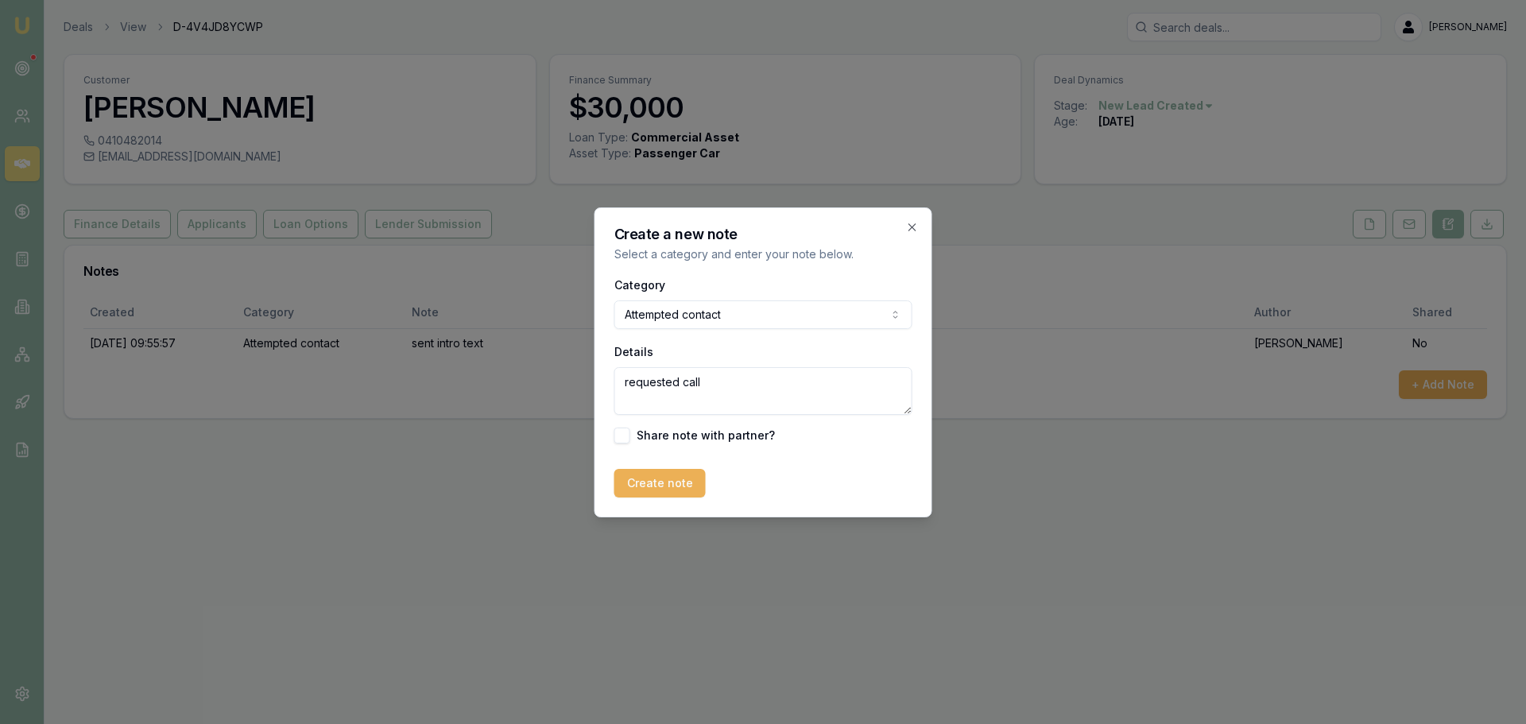
type textarea "requested call"
click at [909, 227] on icon "button" at bounding box center [912, 227] width 13 height 13
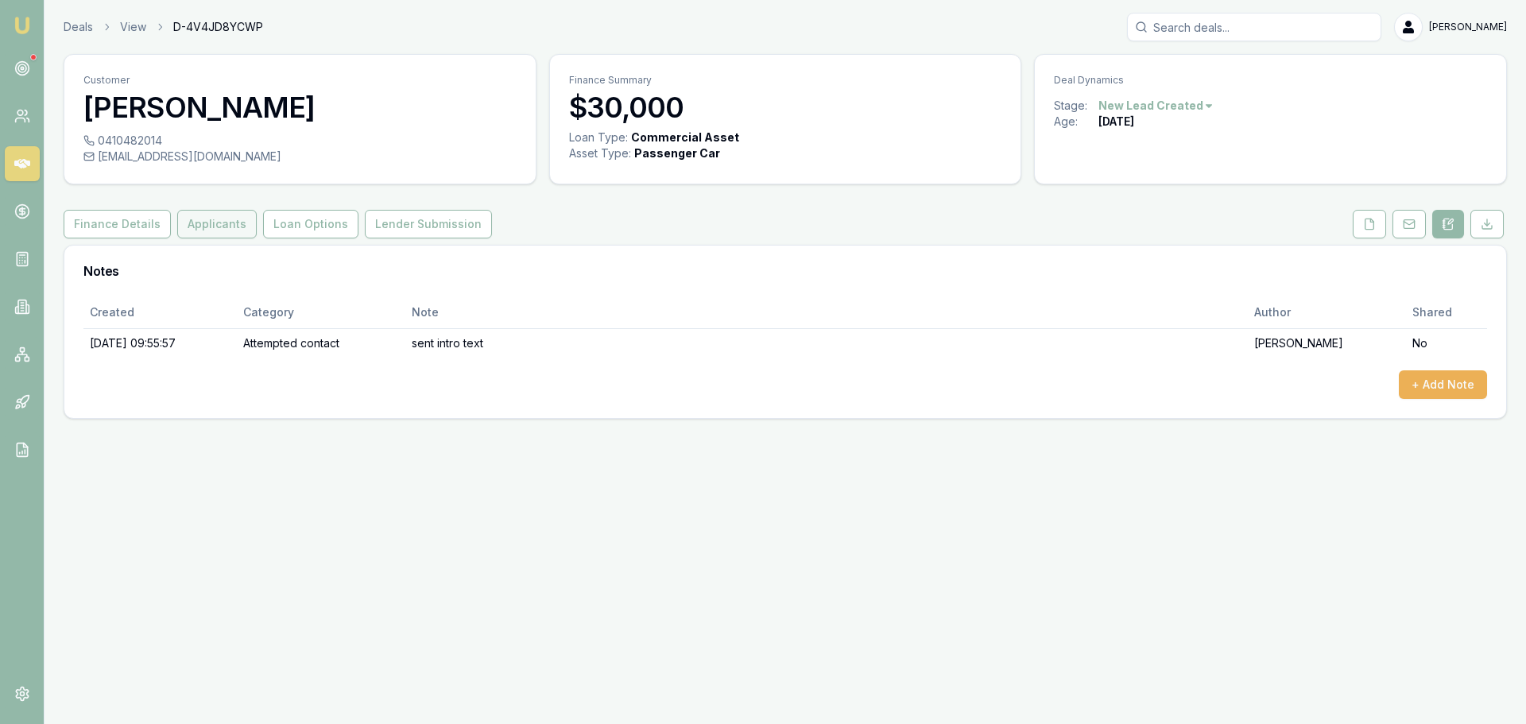
click at [219, 218] on button "Applicants" at bounding box center [216, 224] width 79 height 29
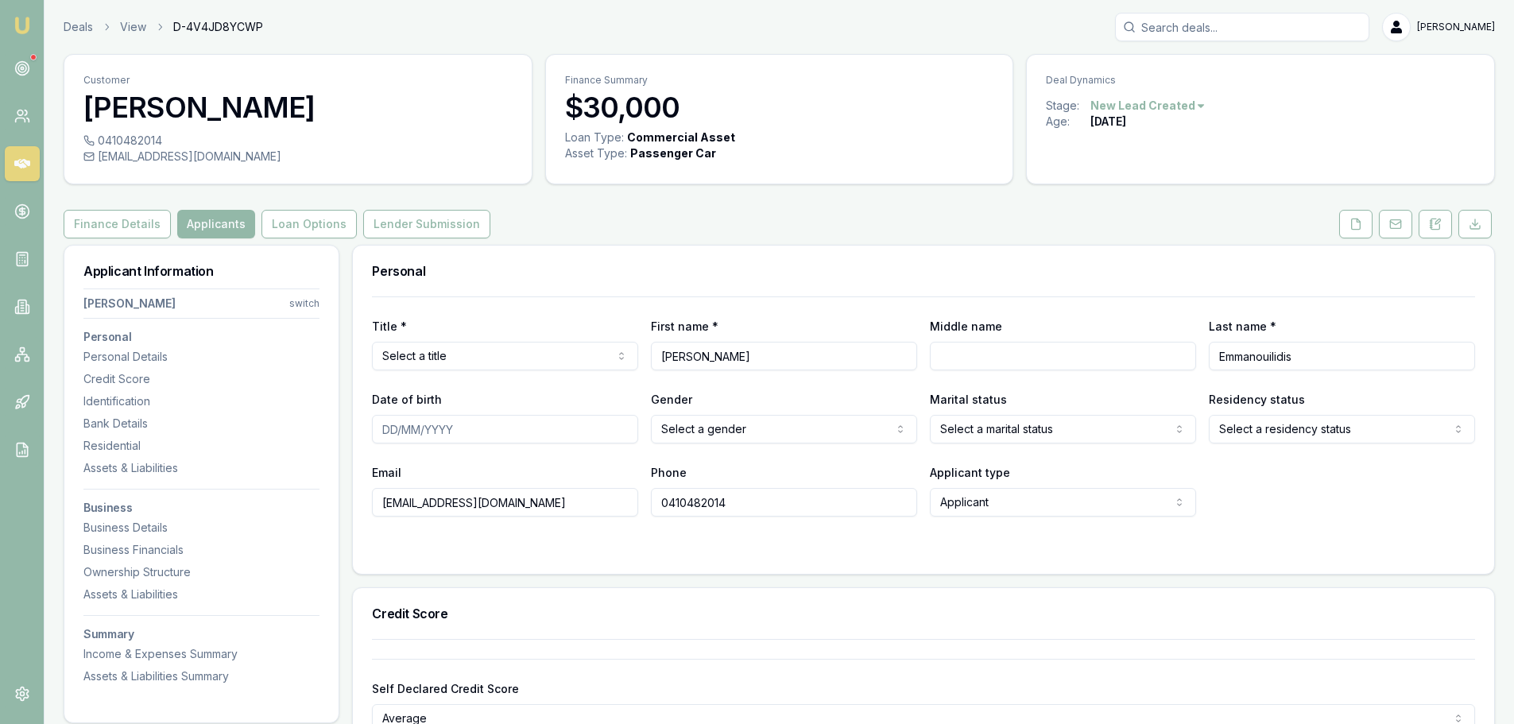
click at [633, 281] on div "Personal" at bounding box center [924, 271] width 1142 height 51
click at [622, 229] on div "Finance Details Applicants Loan Options Lender Submission" at bounding box center [780, 224] width 1432 height 29
click at [602, 247] on div "Personal" at bounding box center [924, 271] width 1142 height 51
click at [1103, 211] on div "Finance Details Applicants Loan Options Lender Submission" at bounding box center [780, 224] width 1432 height 29
click at [1065, 210] on div "Finance Details Applicants Loan Options Lender Submission" at bounding box center [780, 224] width 1432 height 29
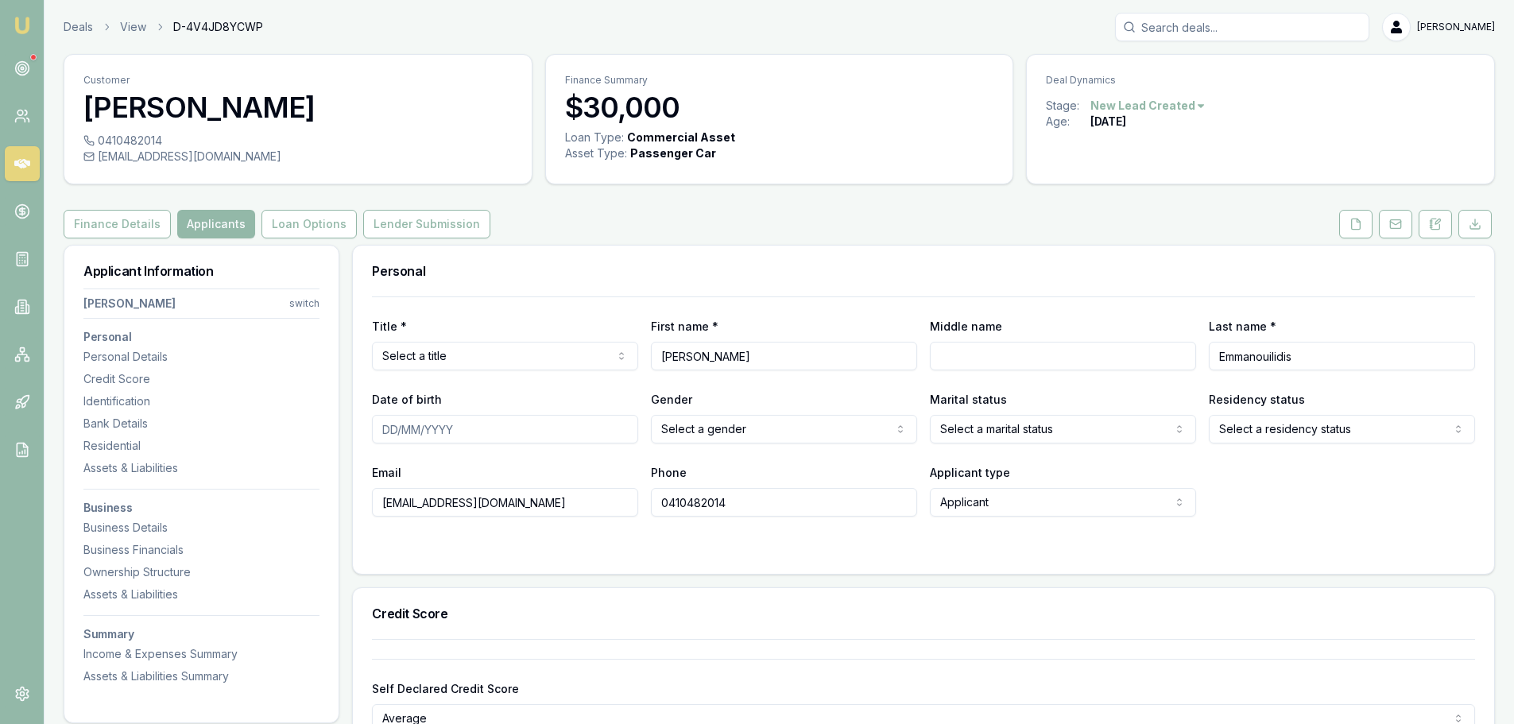
click at [556, 228] on div "Finance Details Applicants Loan Options Lender Submission" at bounding box center [780, 224] width 1432 height 29
click at [538, 227] on div "Finance Details Applicants Loan Options Lender Submission" at bounding box center [780, 224] width 1432 height 29
click at [539, 227] on div "Finance Details Applicants Loan Options Lender Submission" at bounding box center [780, 224] width 1432 height 29
click at [633, 229] on div "Finance Details Applicants Loan Options Lender Submission" at bounding box center [780, 224] width 1432 height 29
click at [721, 220] on div "Finance Details Applicants Loan Options Lender Submission" at bounding box center [780, 224] width 1432 height 29
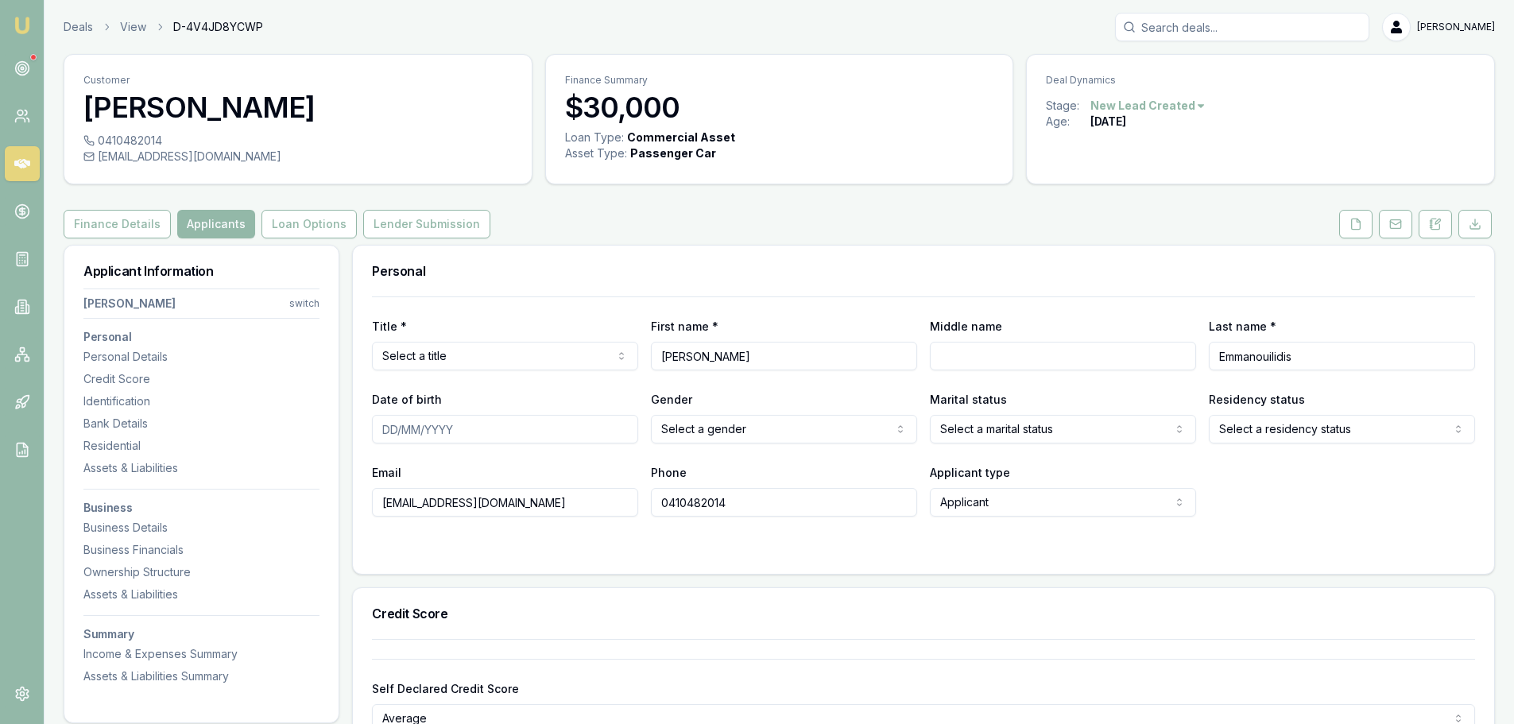
click at [721, 220] on div "Finance Details Applicants Loan Options Lender Submission" at bounding box center [780, 224] width 1432 height 29
click at [1350, 224] on icon at bounding box center [1356, 224] width 13 height 13
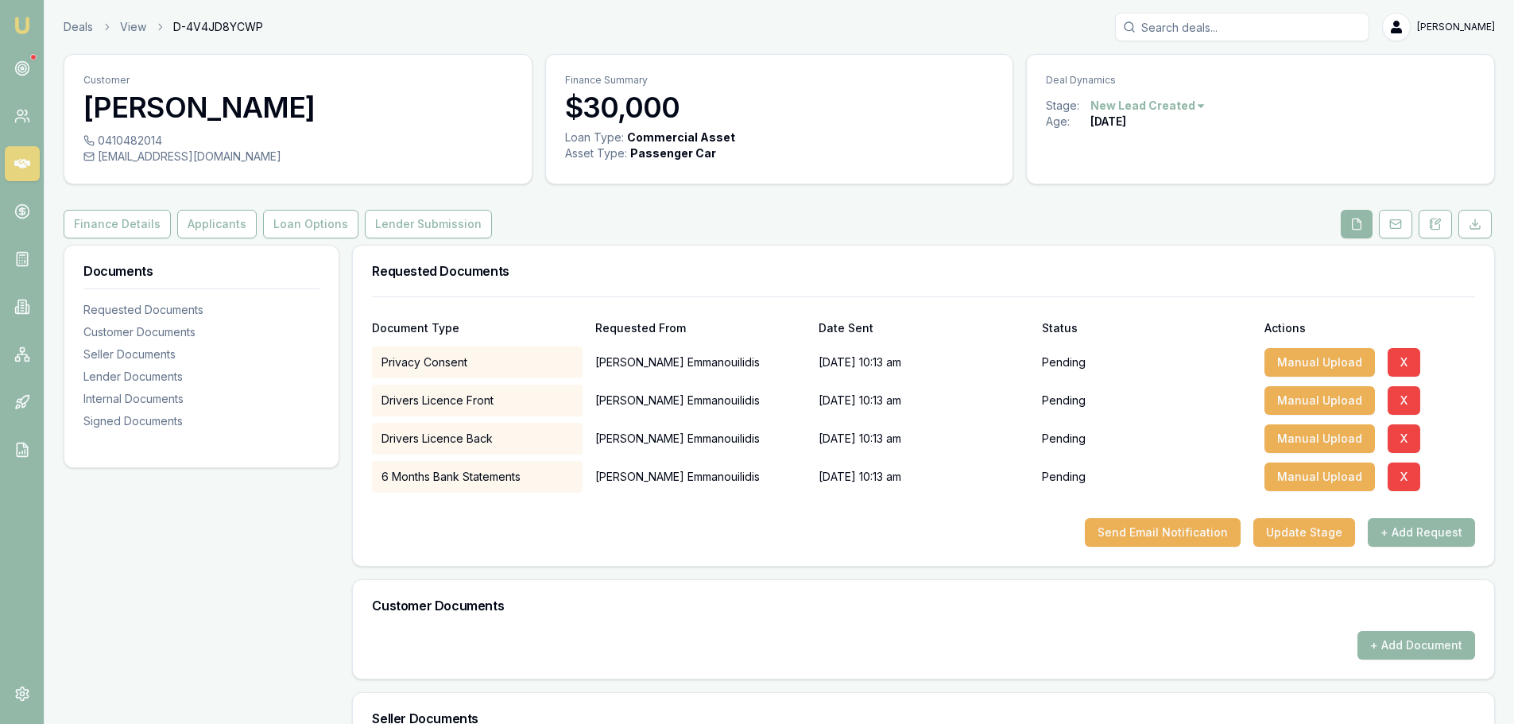
click at [1105, 215] on div "Finance Details Applicants Loan Options Lender Submission" at bounding box center [780, 224] width 1432 height 29
click at [192, 231] on button "Applicants" at bounding box center [216, 224] width 79 height 29
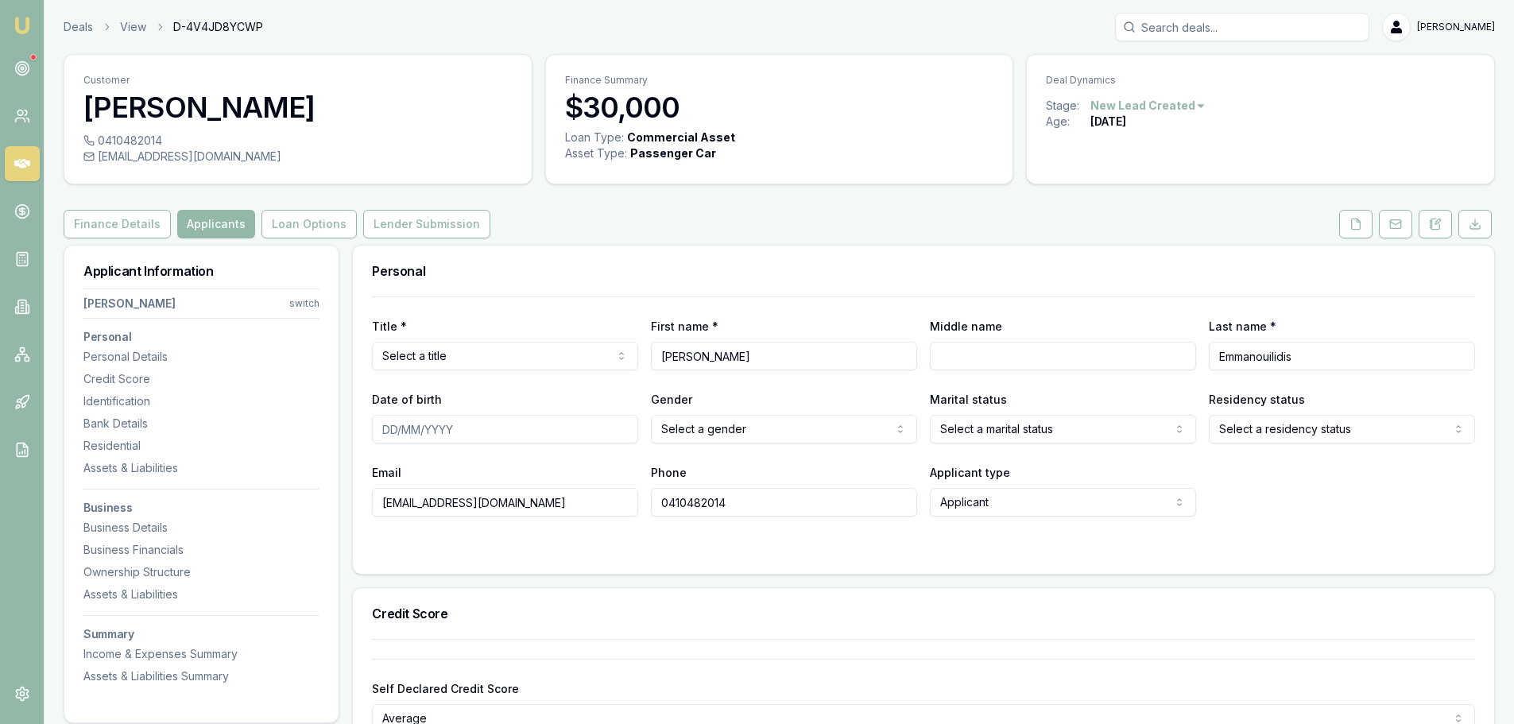
click at [724, 230] on div "Finance Details Applicants Loan Options Lender Submission" at bounding box center [780, 224] width 1432 height 29
click at [626, 248] on div "Personal" at bounding box center [924, 271] width 1142 height 51
click at [628, 248] on div "Personal" at bounding box center [924, 271] width 1142 height 51
click at [793, 237] on div "Finance Details Applicants Loan Options Lender Submission" at bounding box center [780, 224] width 1432 height 29
click at [789, 237] on div "Finance Details Applicants Loan Options Lender Submission" at bounding box center [780, 224] width 1432 height 29
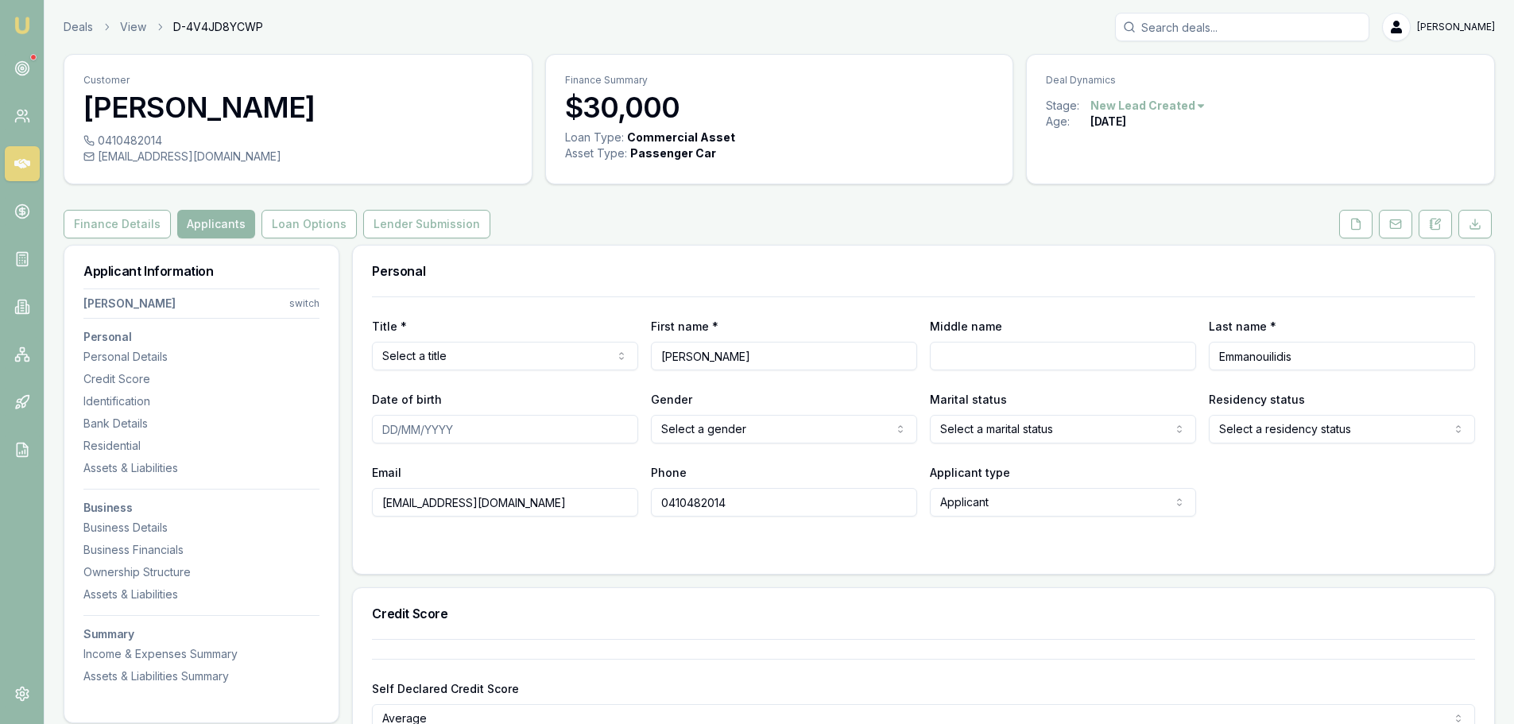
click at [661, 229] on div "Finance Details Applicants Loan Options Lender Submission" at bounding box center [780, 224] width 1432 height 29
click at [574, 237] on div "Finance Details Applicants Loan Options Lender Submission" at bounding box center [780, 224] width 1432 height 29
click at [654, 233] on div "Finance Details Applicants Loan Options Lender Submission" at bounding box center [780, 224] width 1432 height 29
click at [548, 360] on html "Emu Broker Deals View D-4V4JD8YCWP Erin Shield Toggle Menu Customer Joshua Emma…" at bounding box center [757, 362] width 1514 height 724
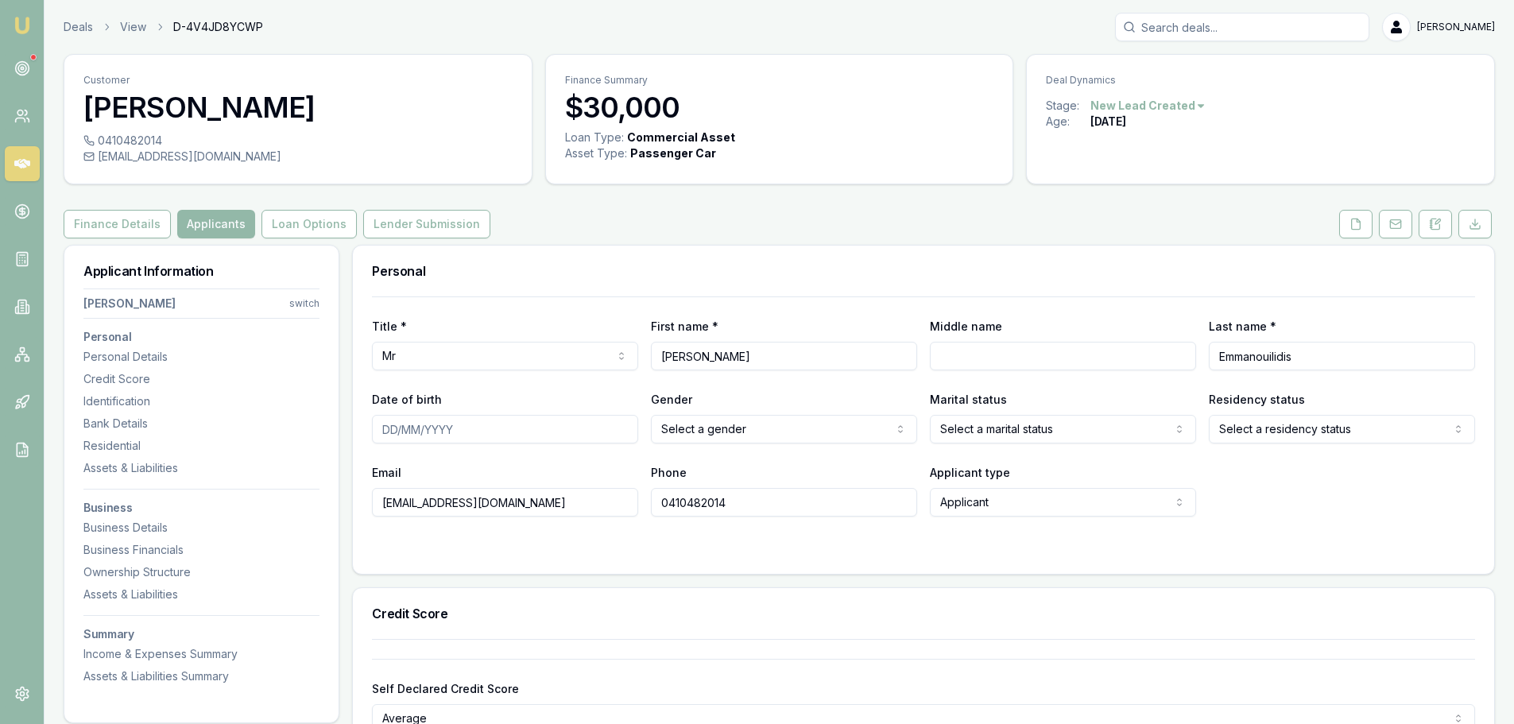
click at [735, 246] on div "Personal" at bounding box center [924, 271] width 1142 height 51
click at [990, 358] on input "Middle name" at bounding box center [1063, 356] width 266 height 29
type input "BAILEY"
drag, startPoint x: 541, startPoint y: 426, endPoint x: 449, endPoint y: 403, distance: 95.1
click at [541, 427] on input "Date of birth" at bounding box center [505, 429] width 266 height 29
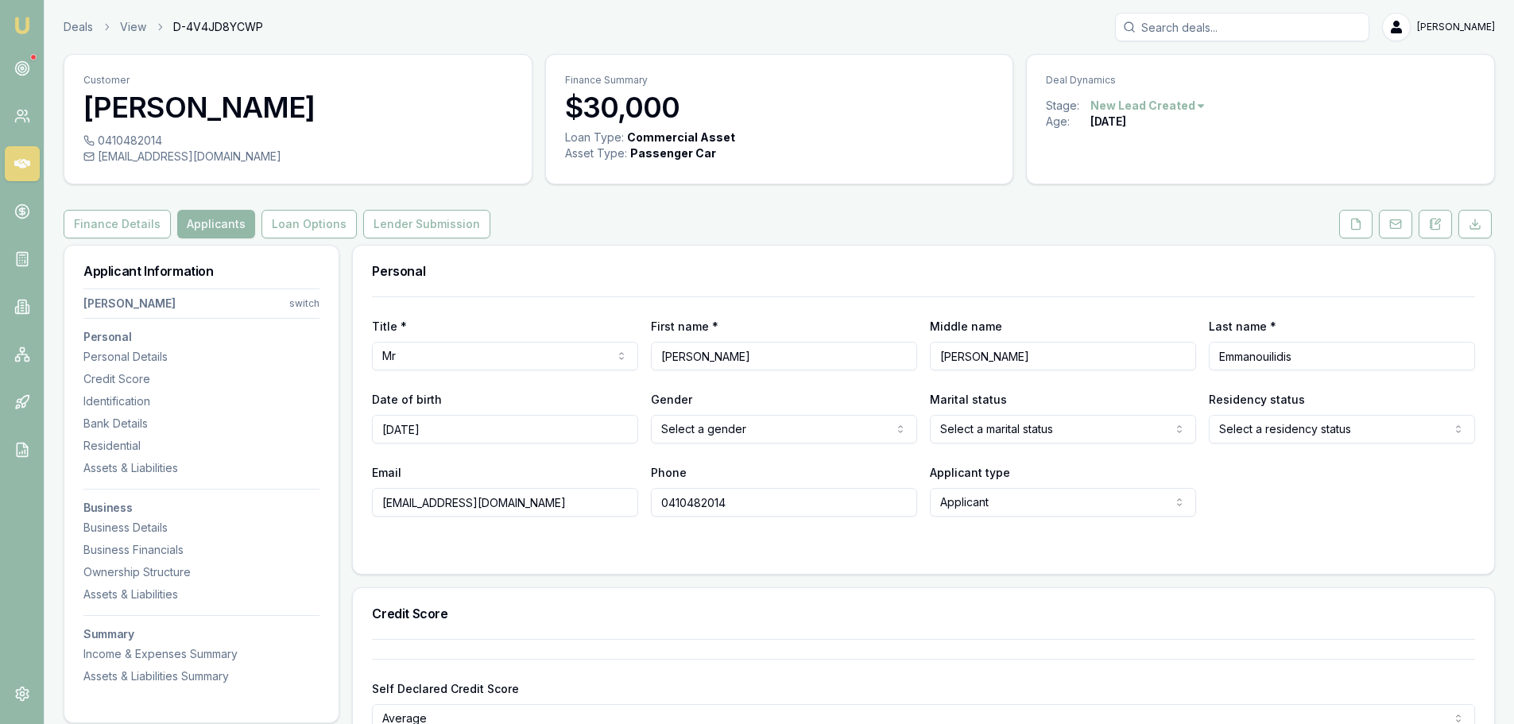
type input "24/03/2002"
click at [744, 416] on html "Emu Broker Deals View D-4V4JD8YCWP Erin Shield Toggle Menu Customer Joshua Emma…" at bounding box center [757, 362] width 1514 height 724
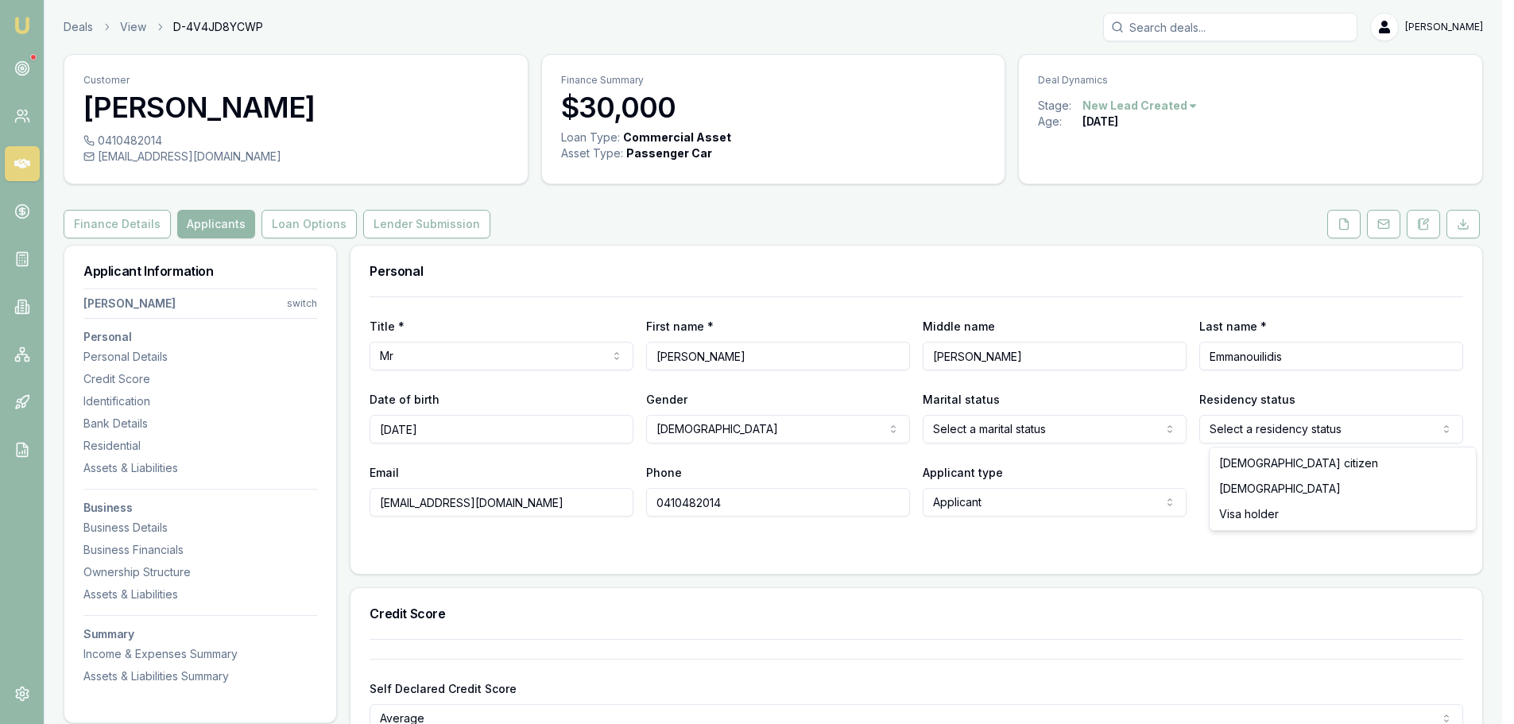
click at [1333, 428] on html "Emu Broker Deals View D-4V4JD8YCWP Erin Shield Toggle Menu Customer Joshua Emma…" at bounding box center [757, 362] width 1514 height 724
click at [1069, 430] on html "Emu Broker Deals View D-4V4JD8YCWP Erin Shield Toggle Menu Customer Joshua Emma…" at bounding box center [757, 362] width 1514 height 724
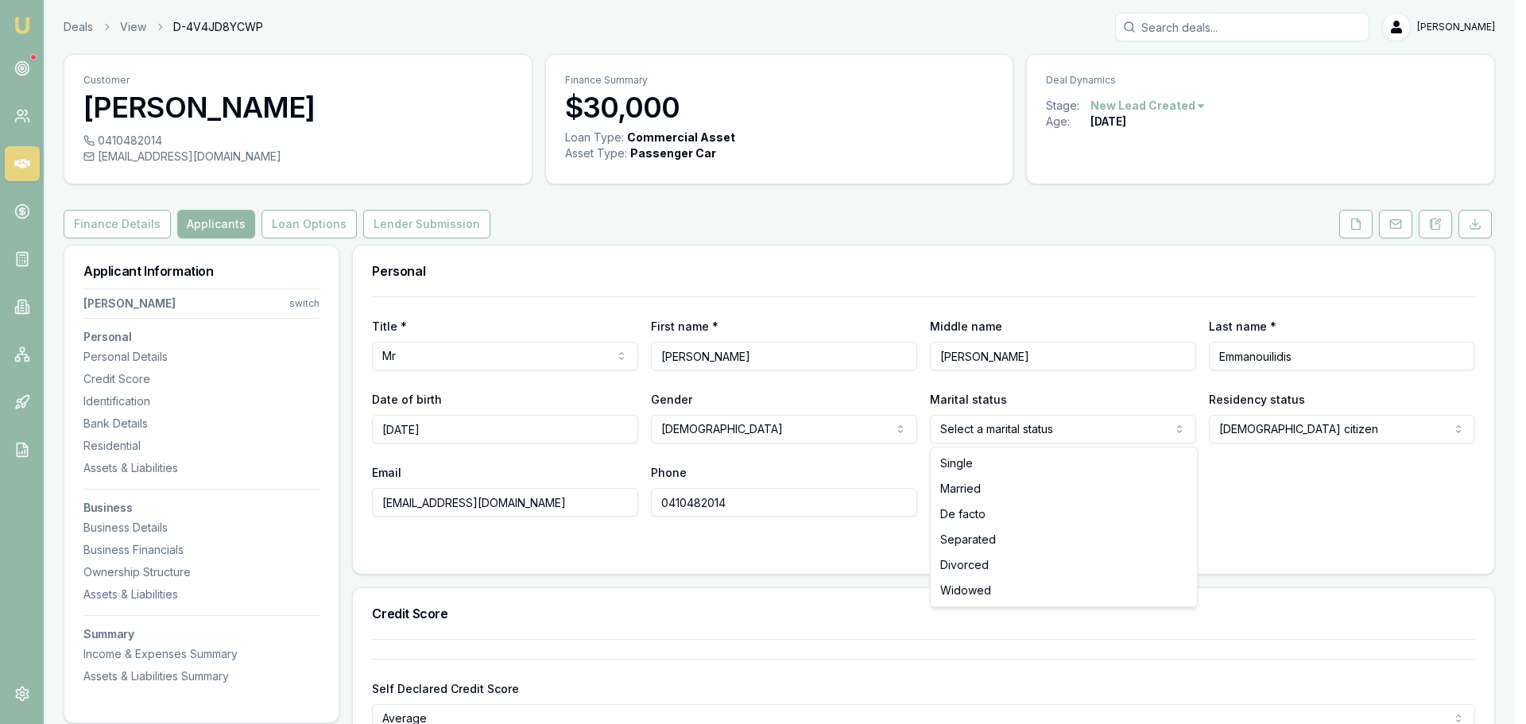
select select "DE_FACTO"
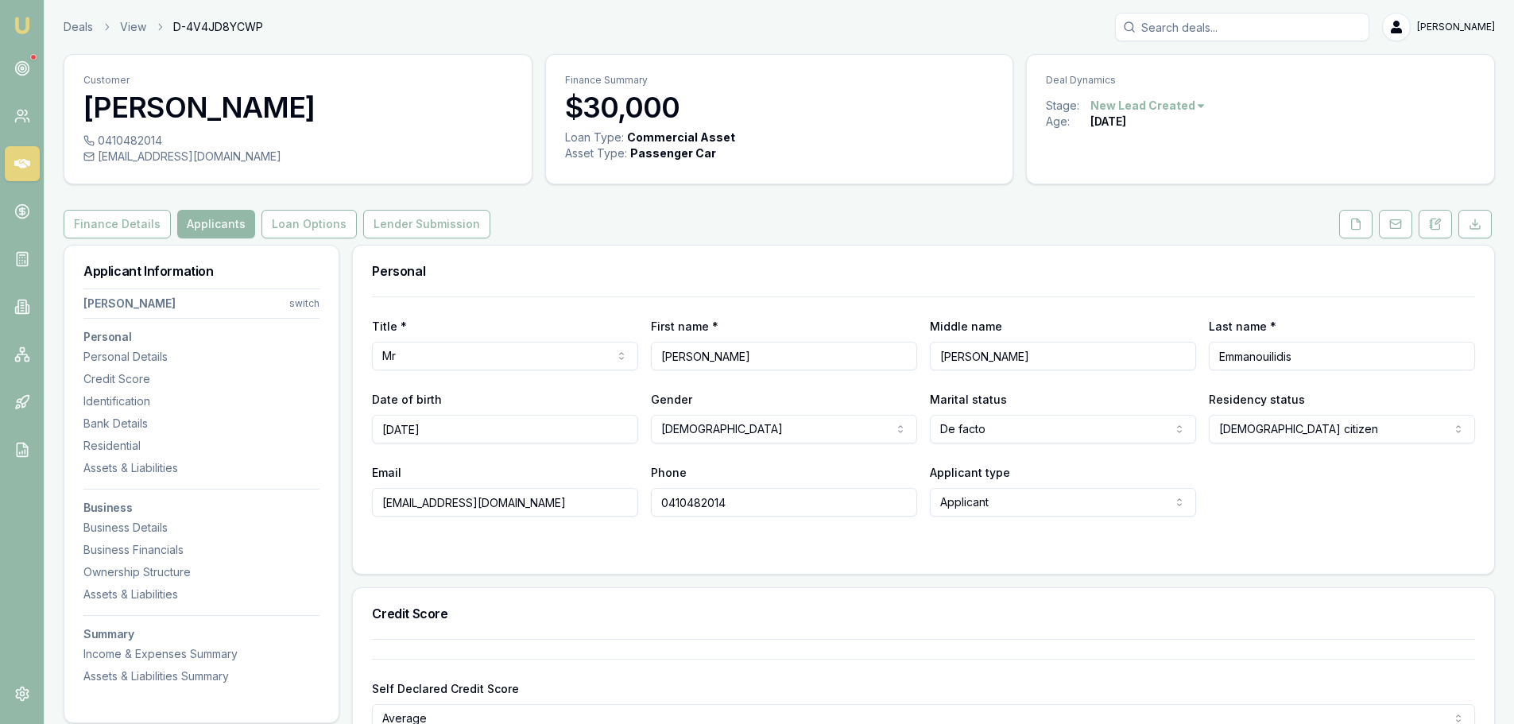
click at [973, 269] on h3 "Personal" at bounding box center [923, 271] width 1103 height 13
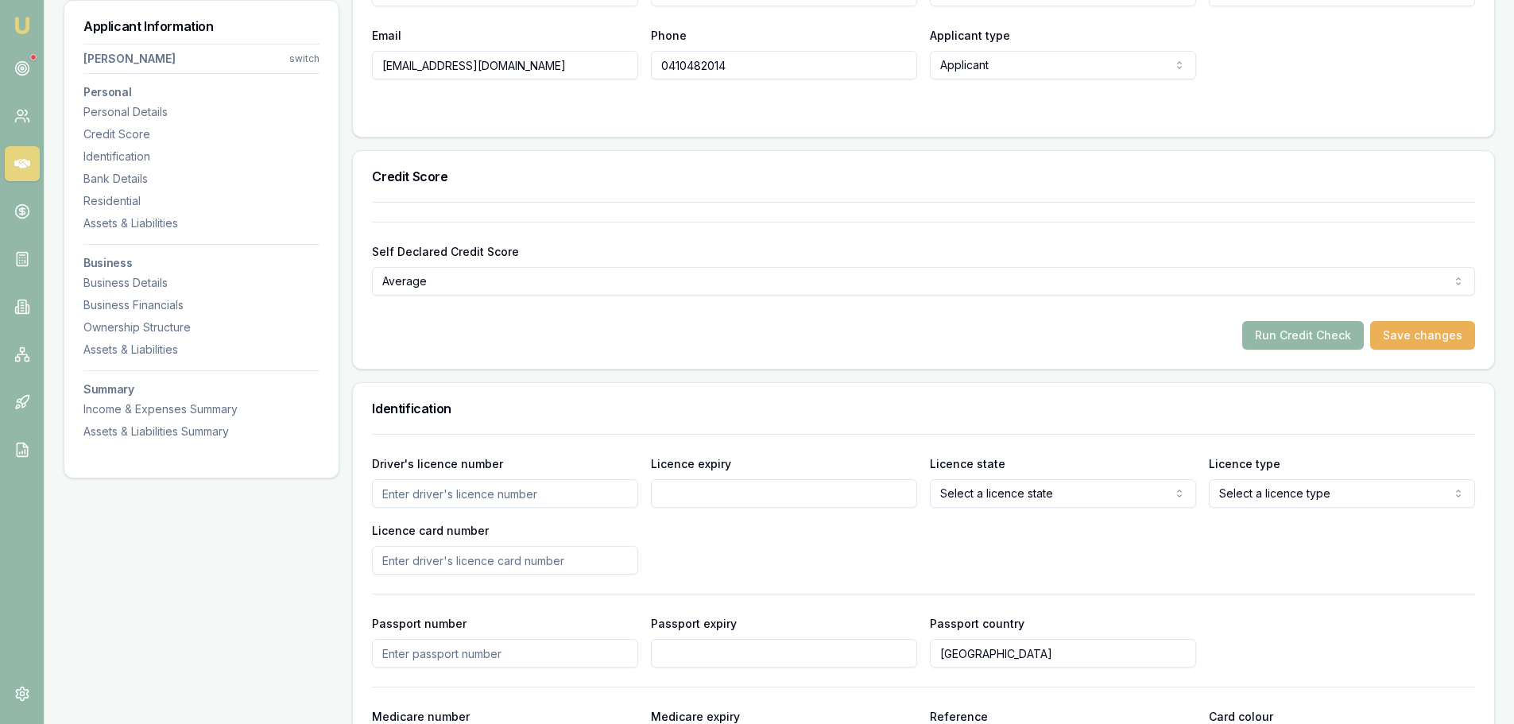
scroll to position [556, 0]
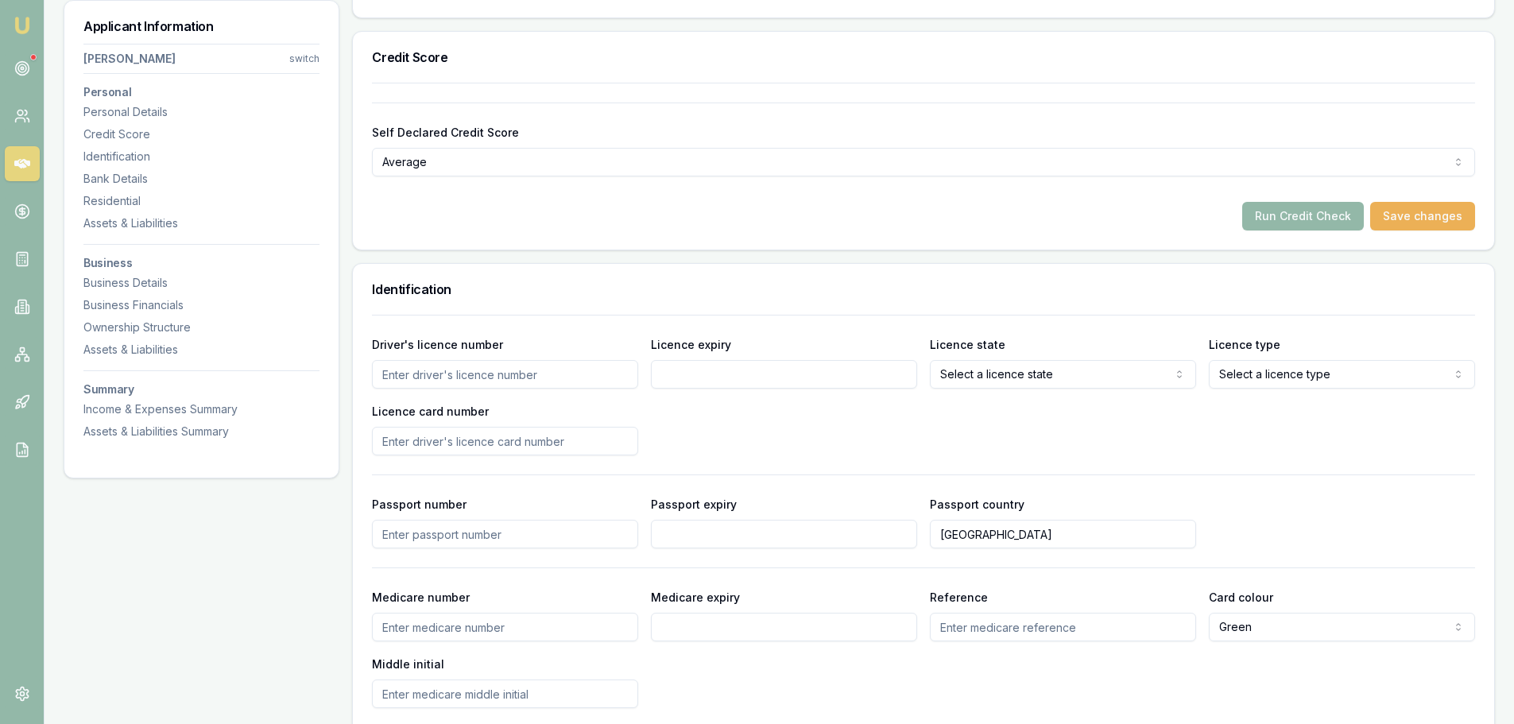
click at [496, 370] on input "Driver's licence number" at bounding box center [505, 374] width 266 height 29
type input "22984735"
click at [747, 377] on input "Licence expiry" at bounding box center [784, 374] width 266 height 29
type input "27/02/2026"
click at [977, 385] on div "Driver's licence number 22984735 Licence expiry 27/02/2026 Licence state Select…" at bounding box center [923, 395] width 1103 height 121
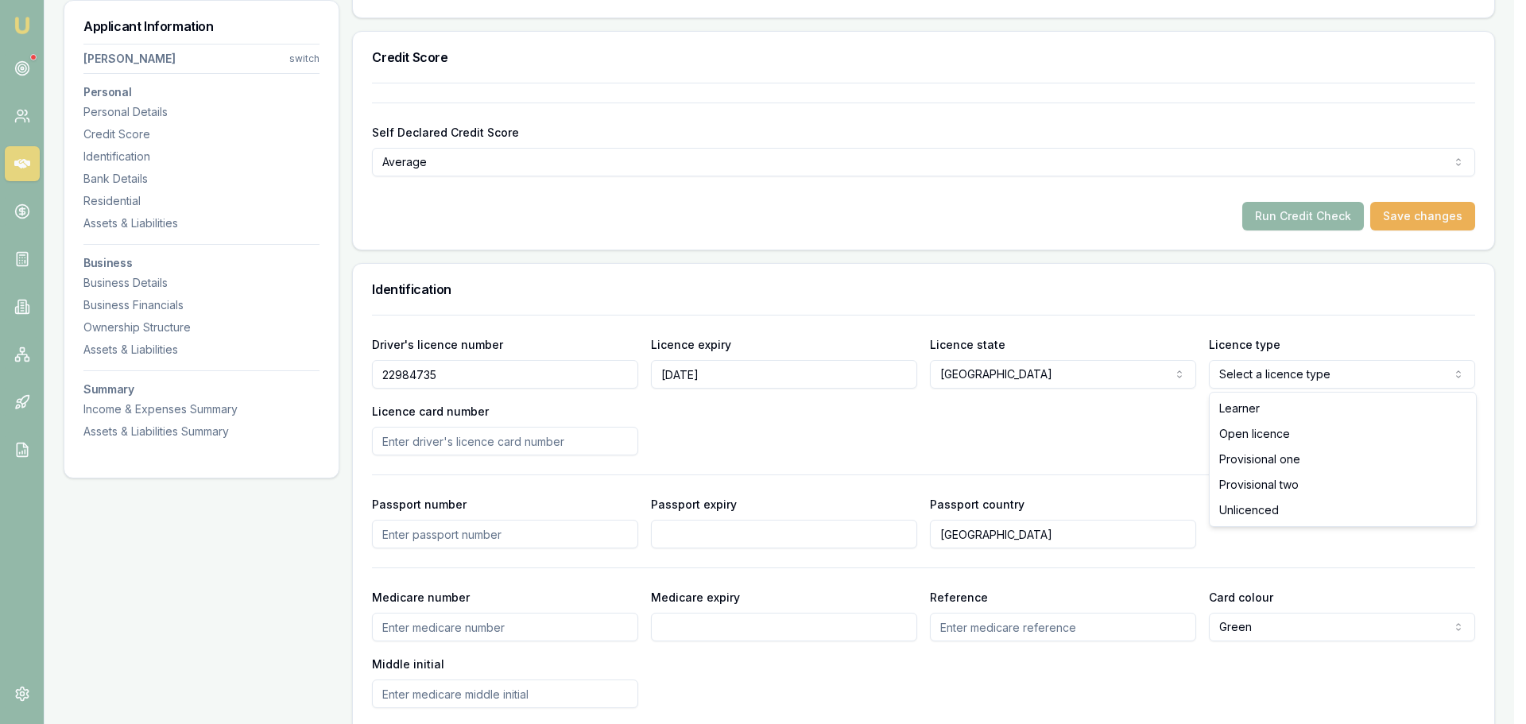
select select "OPEN_LICENCE"
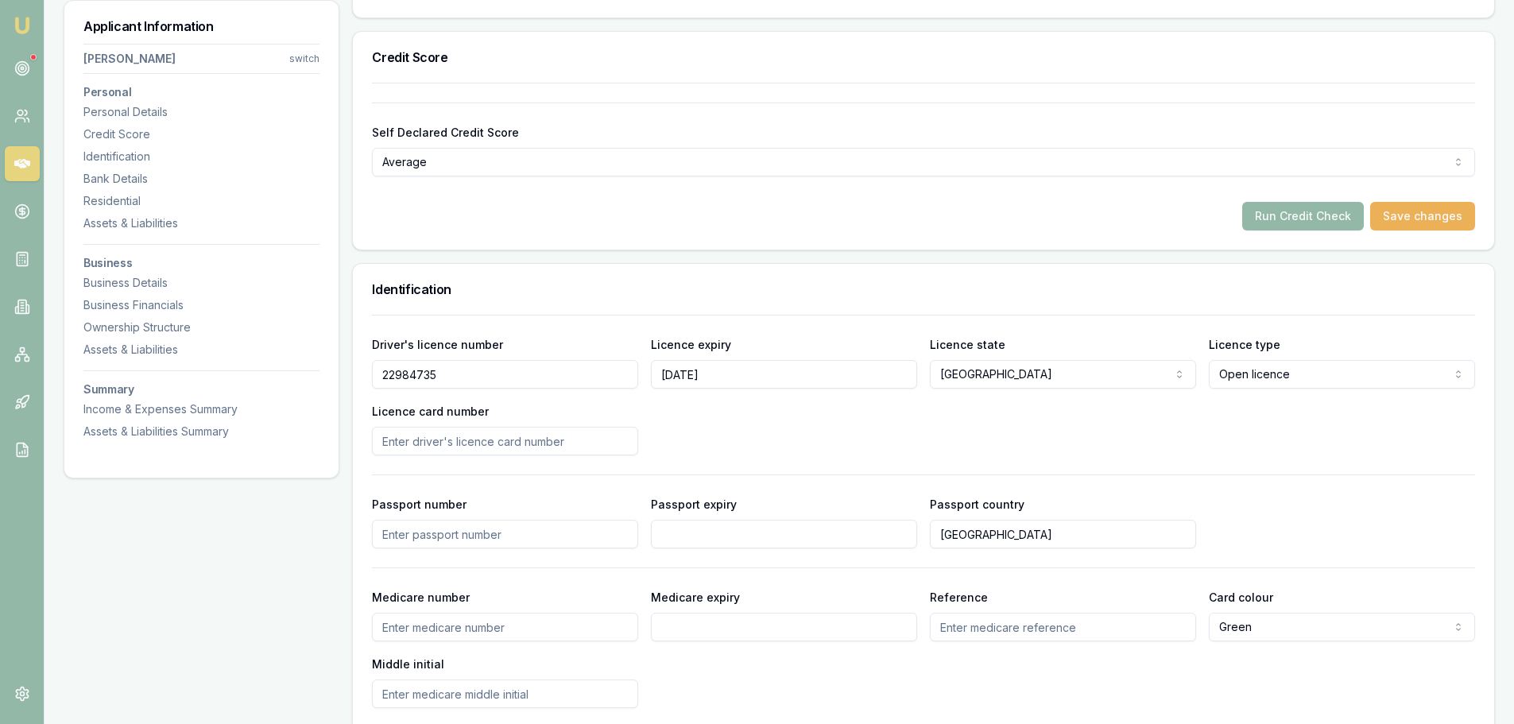
click at [588, 442] on input "Licence card number" at bounding box center [505, 441] width 266 height 29
type input "2055106139"
click at [810, 430] on div "Driver's licence number 22984735 Licence expiry 27/02/2026 Licence state NSW NS…" at bounding box center [923, 395] width 1103 height 121
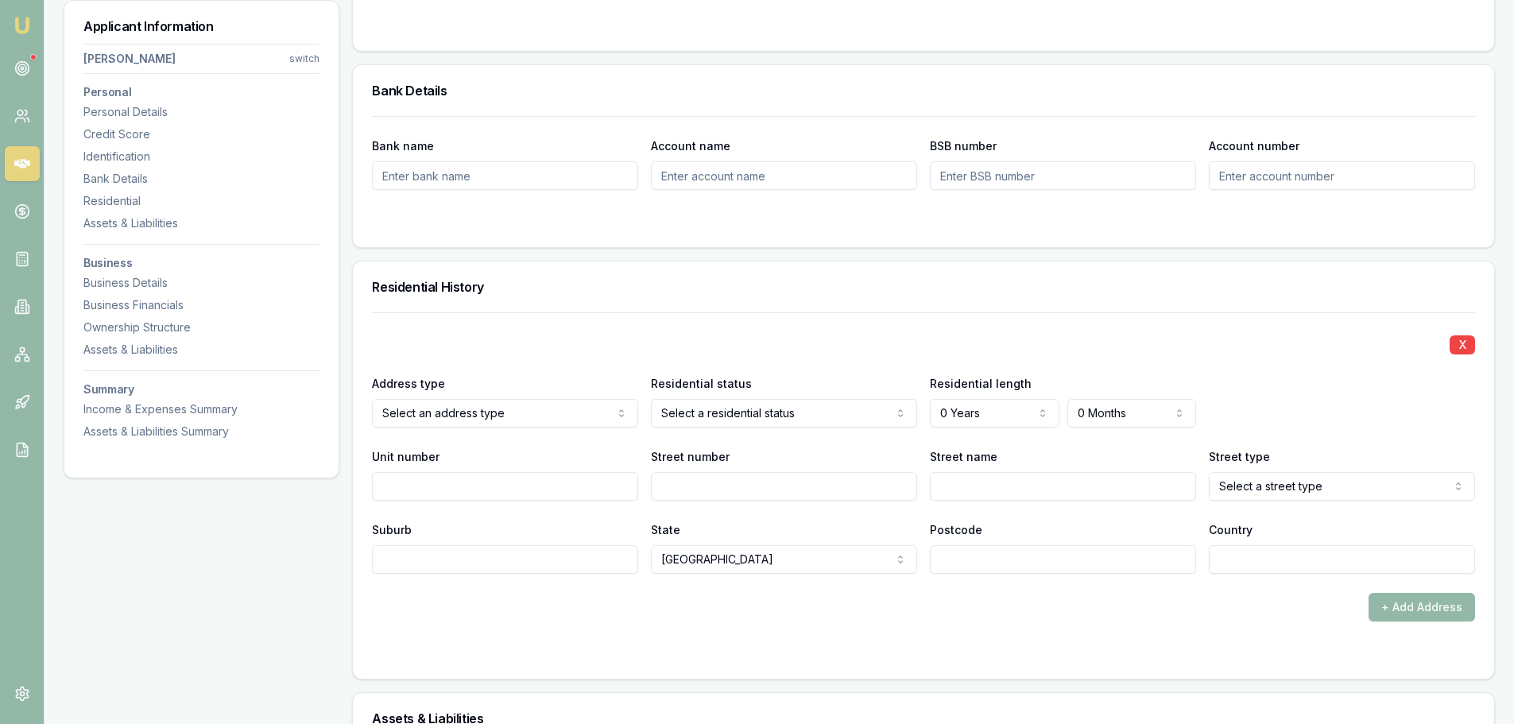
scroll to position [1272, 0]
click at [843, 473] on input "Street number" at bounding box center [784, 485] width 266 height 29
type input "82"
type input "NEWMARKET"
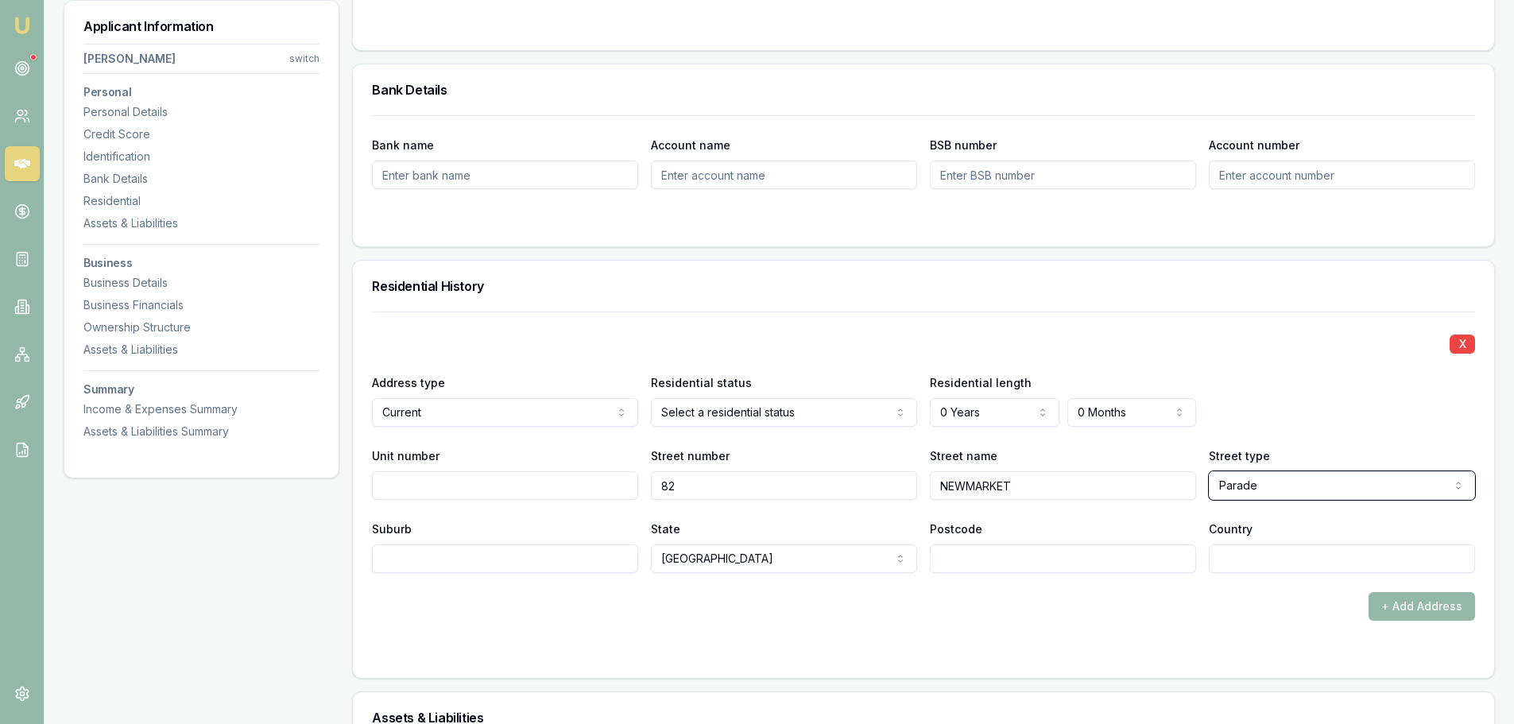
select select "Parkway"
type input "BOX HILL"
type input "2765"
type input "[GEOGRAPHIC_DATA]"
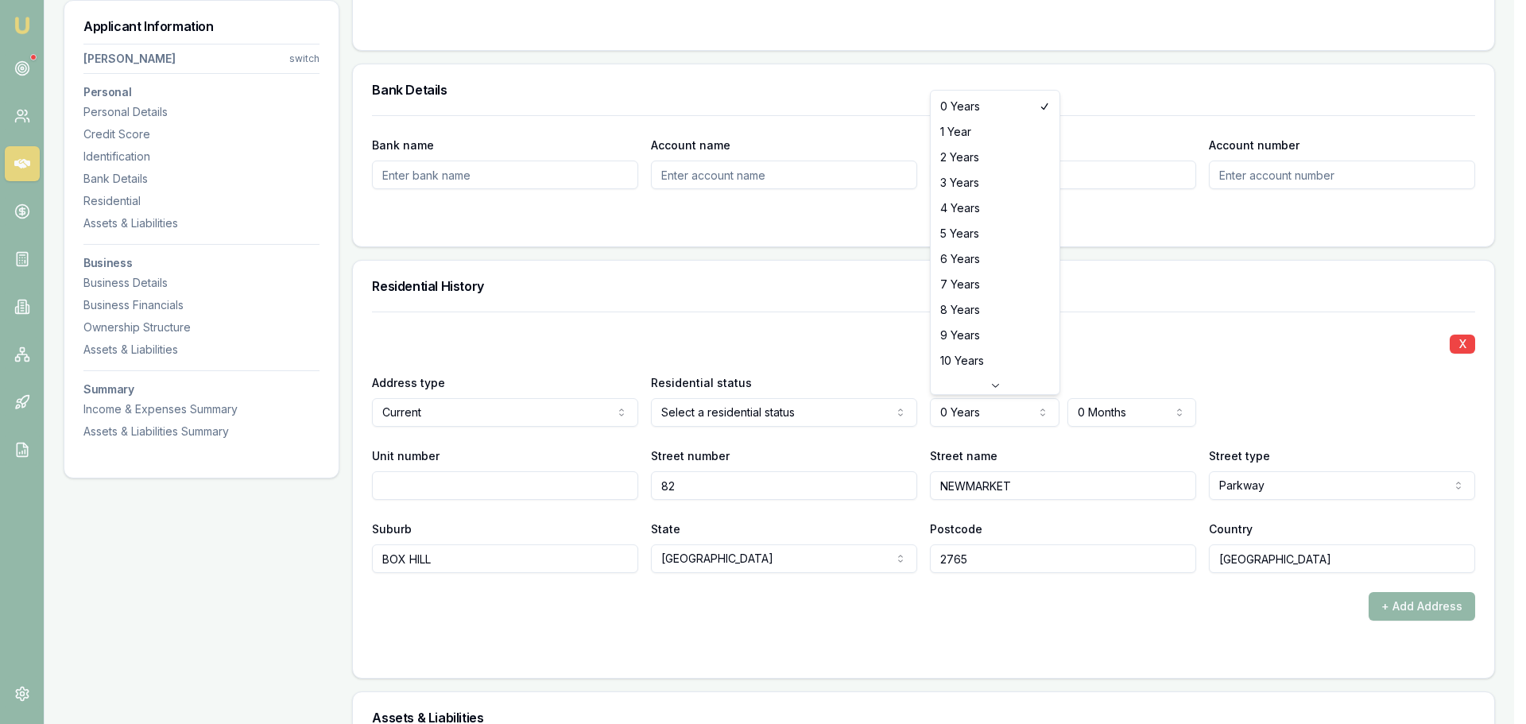
select select "2"
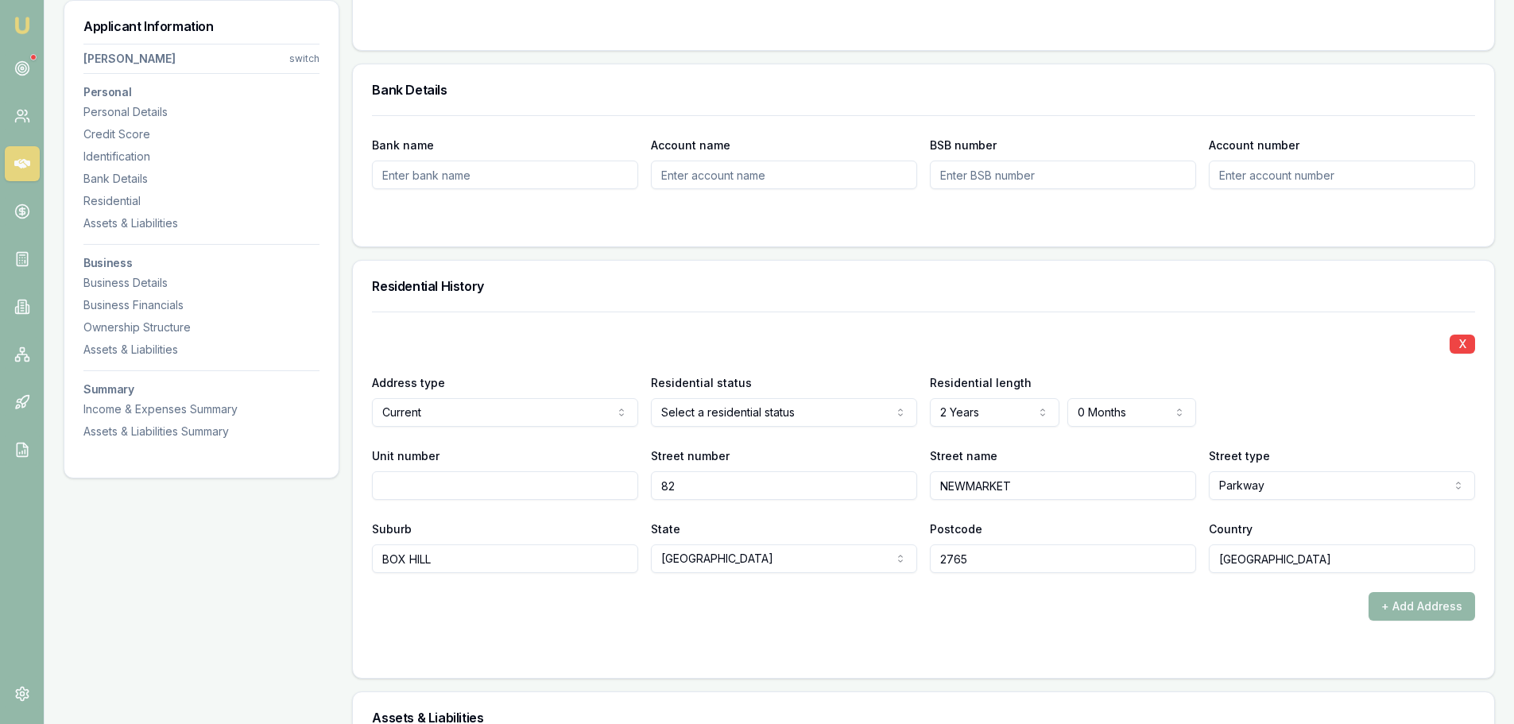
click at [1153, 347] on div "X" at bounding box center [923, 343] width 1103 height 22
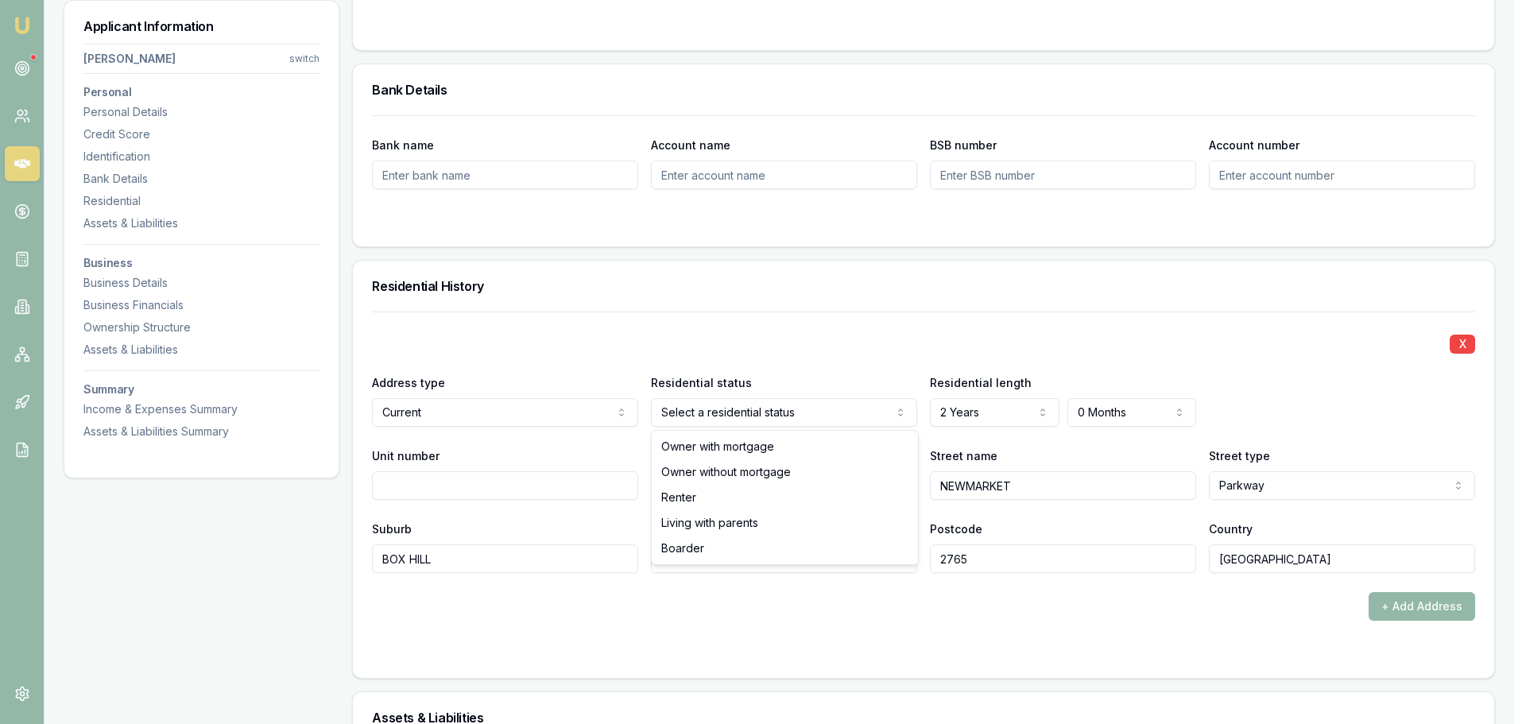
select select "RENTER"
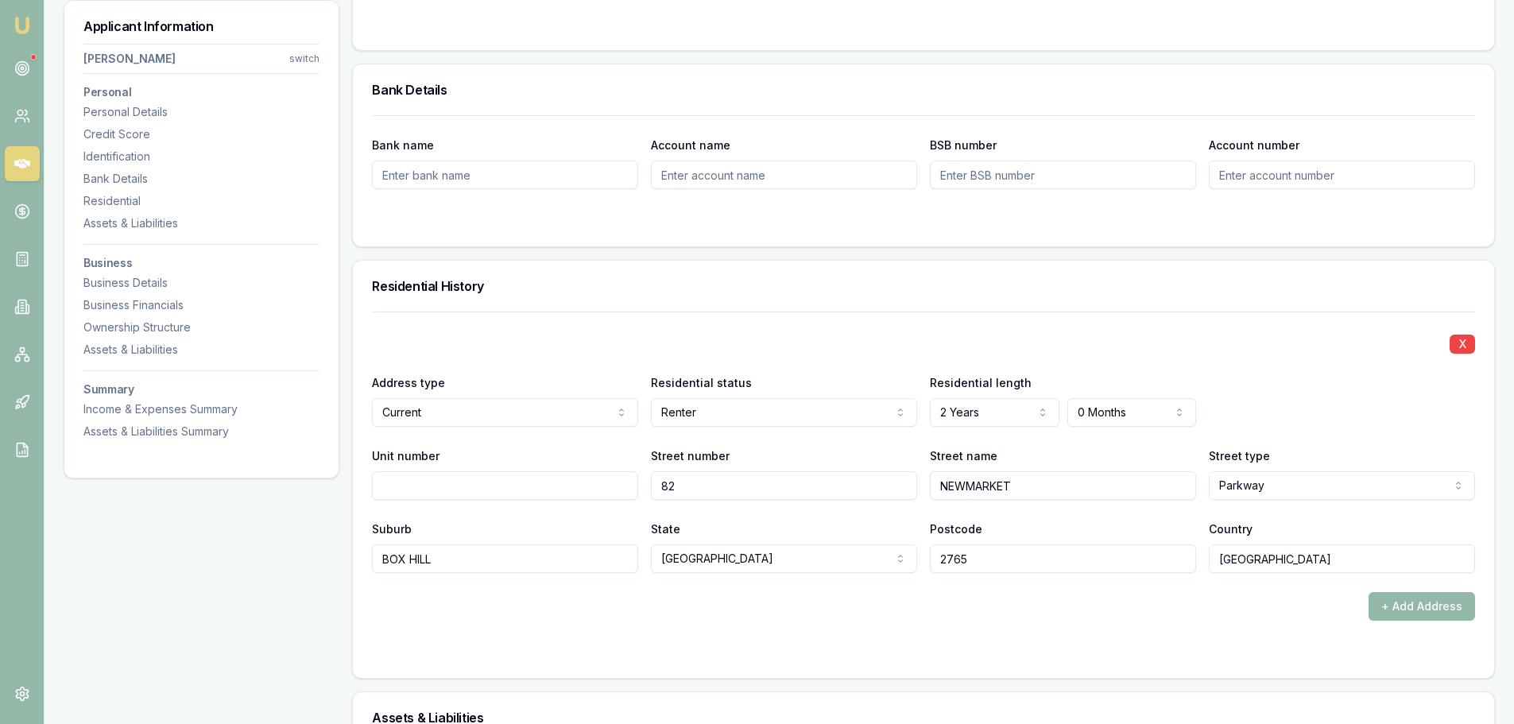
click at [746, 316] on div "X Address type Current Current Previous Residential status Renter Owner with mo…" at bounding box center [923, 443] width 1103 height 262
click at [1463, 606] on button "+ Add Address" at bounding box center [1422, 606] width 107 height 29
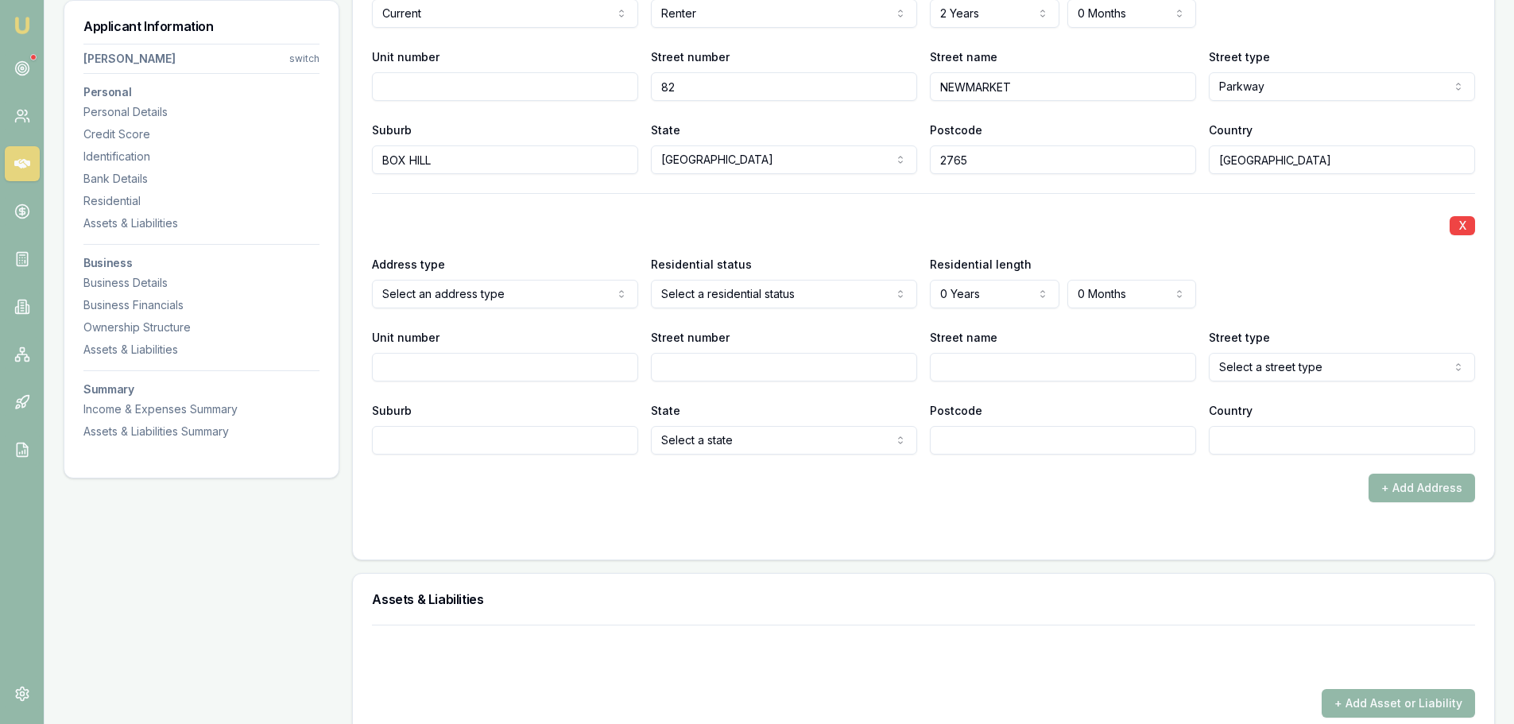
scroll to position [1677, 0]
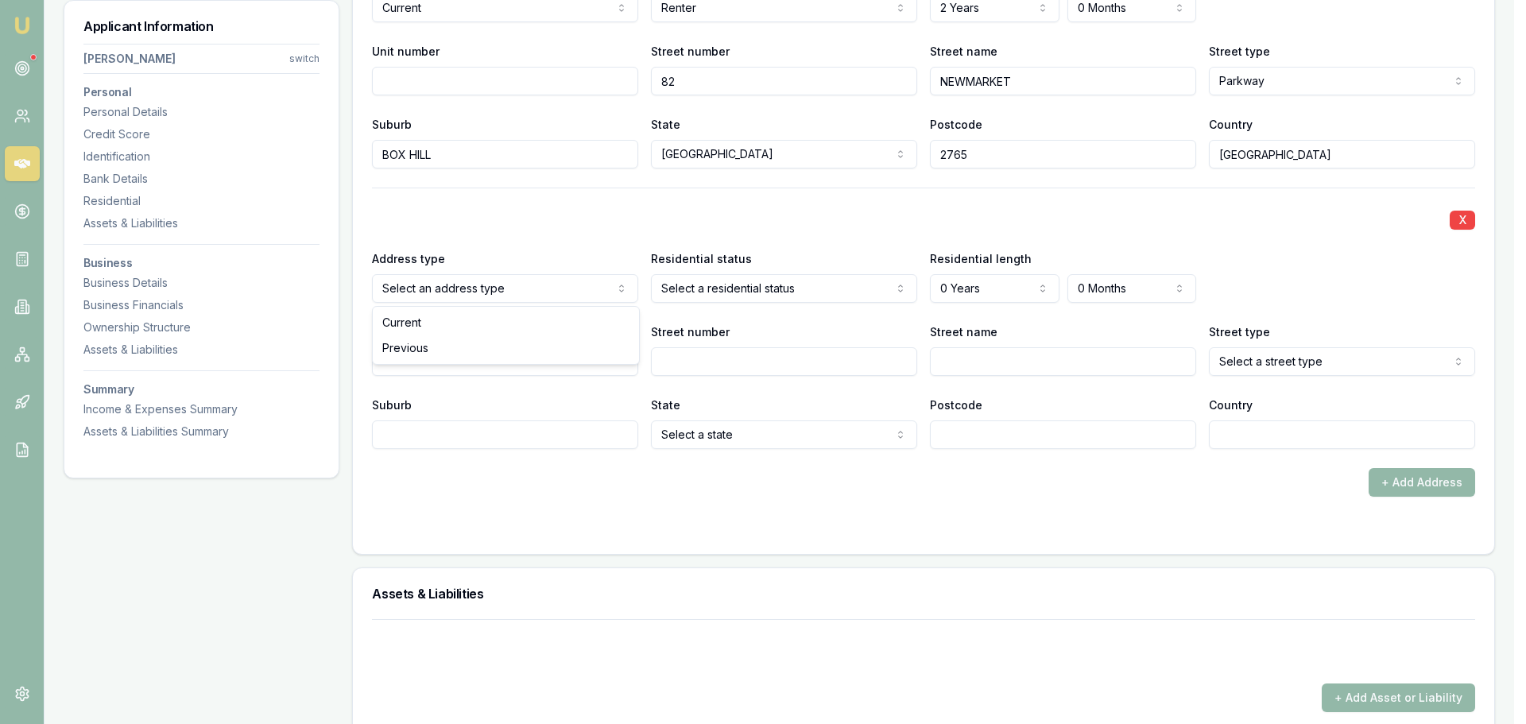
select select "PREVIOUS"
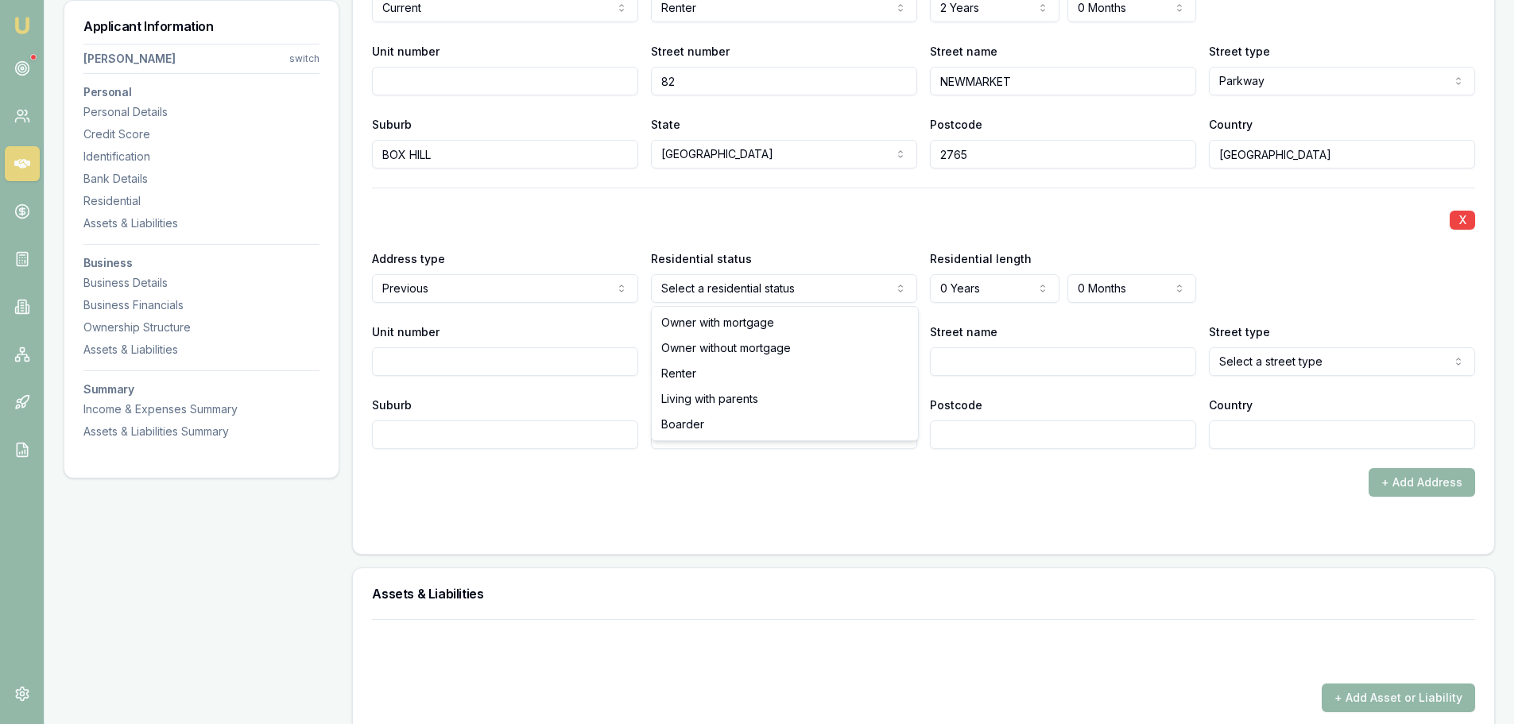
select select "RENTER"
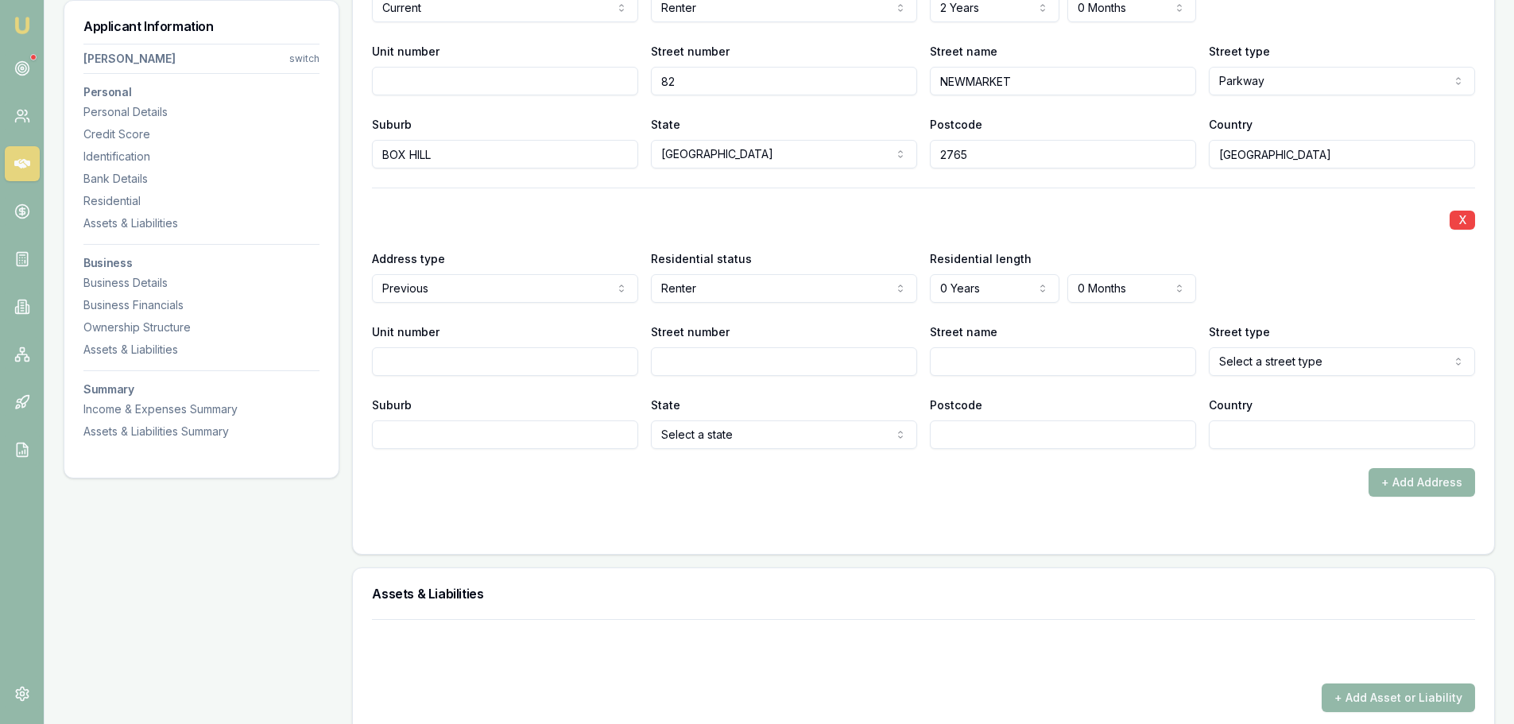
click at [693, 370] on input "Street number" at bounding box center [784, 361] width 266 height 29
click at [613, 433] on input "Suburb" at bounding box center [505, 435] width 266 height 29
type input "NORTH KELLYVILLE"
click at [707, 354] on input "Street number" at bounding box center [784, 361] width 266 height 29
type input "2"
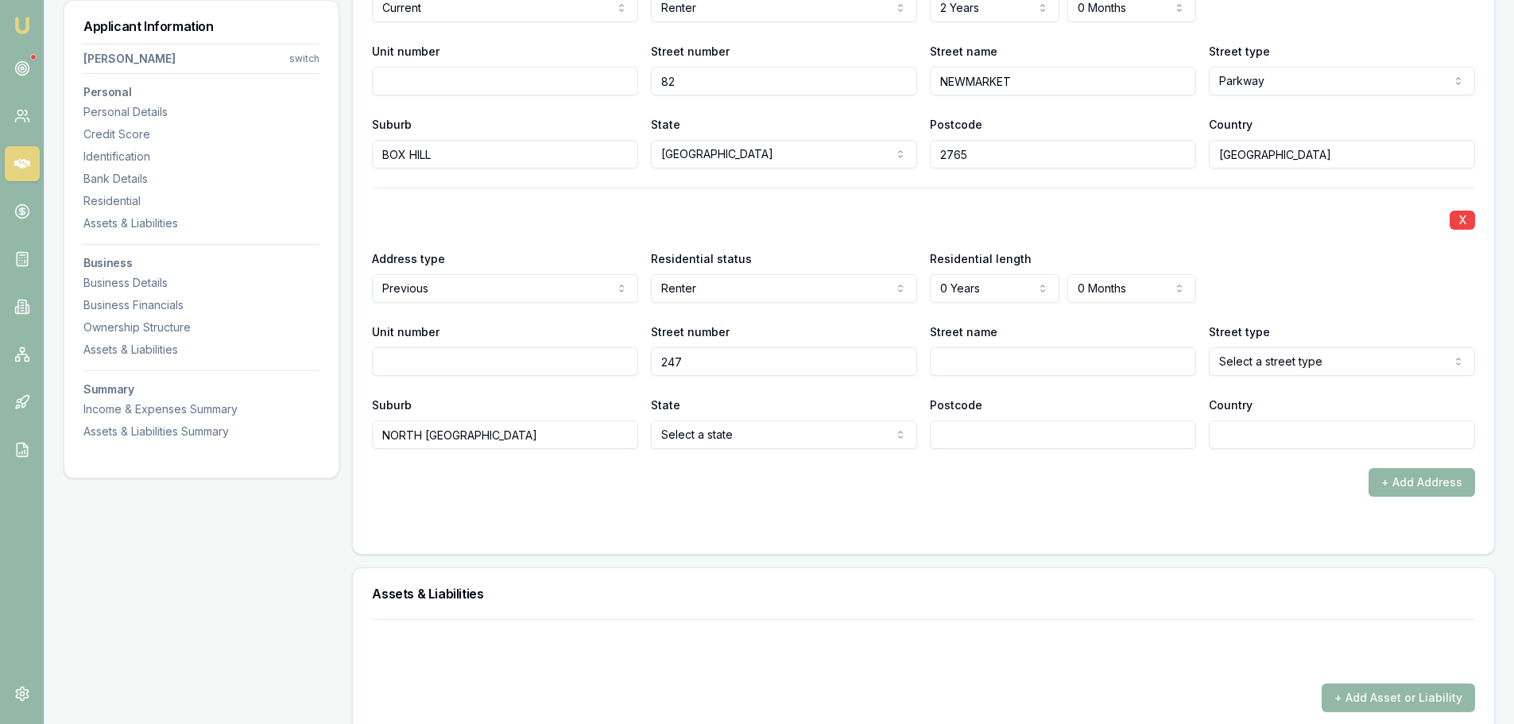
type input "247"
type input "WINNING"
select select "Street"
click at [1313, 437] on input "Country" at bounding box center [1342, 435] width 266 height 29
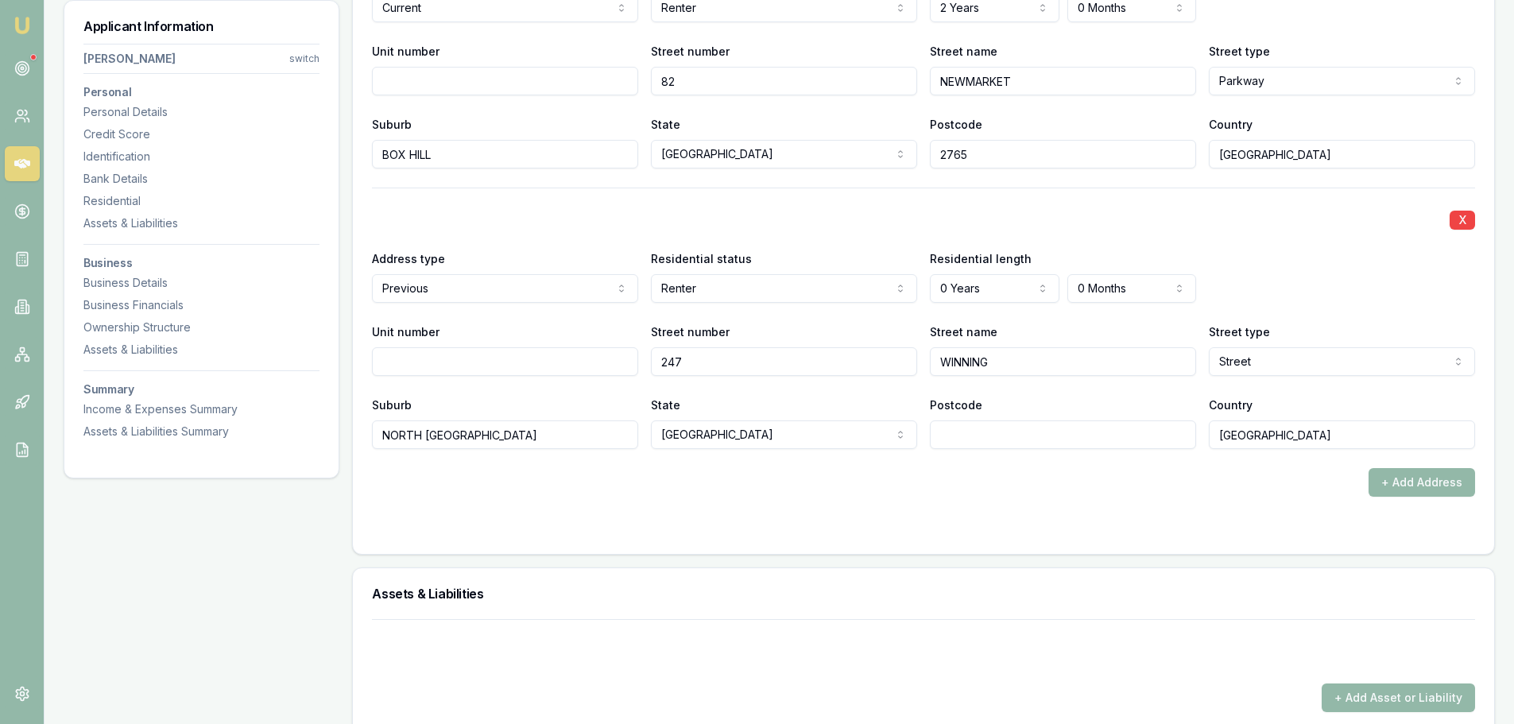
type input "AUSTRALIA"
click at [1282, 459] on div "X Address type Current Current Previous Residential status Renter Owner with mo…" at bounding box center [923, 202] width 1103 height 590
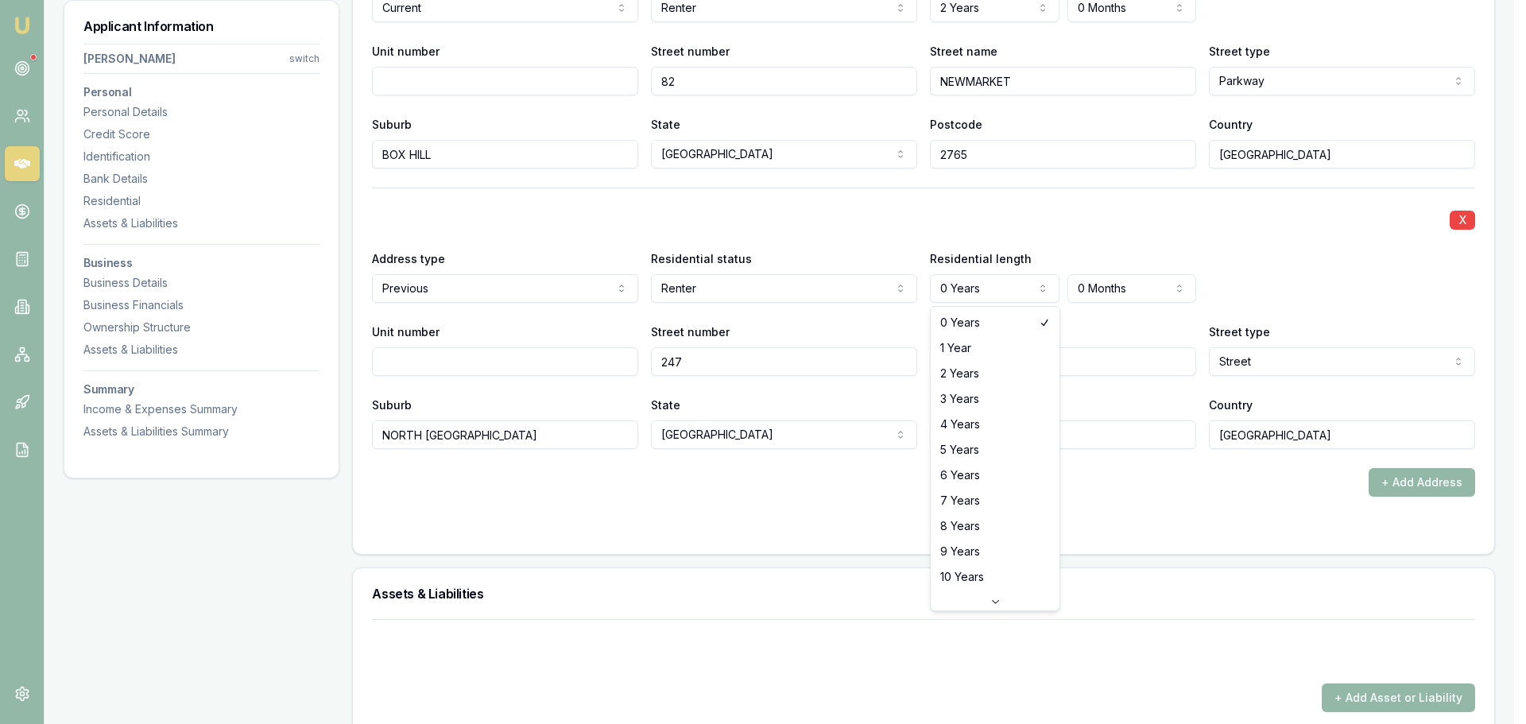
select select "1"
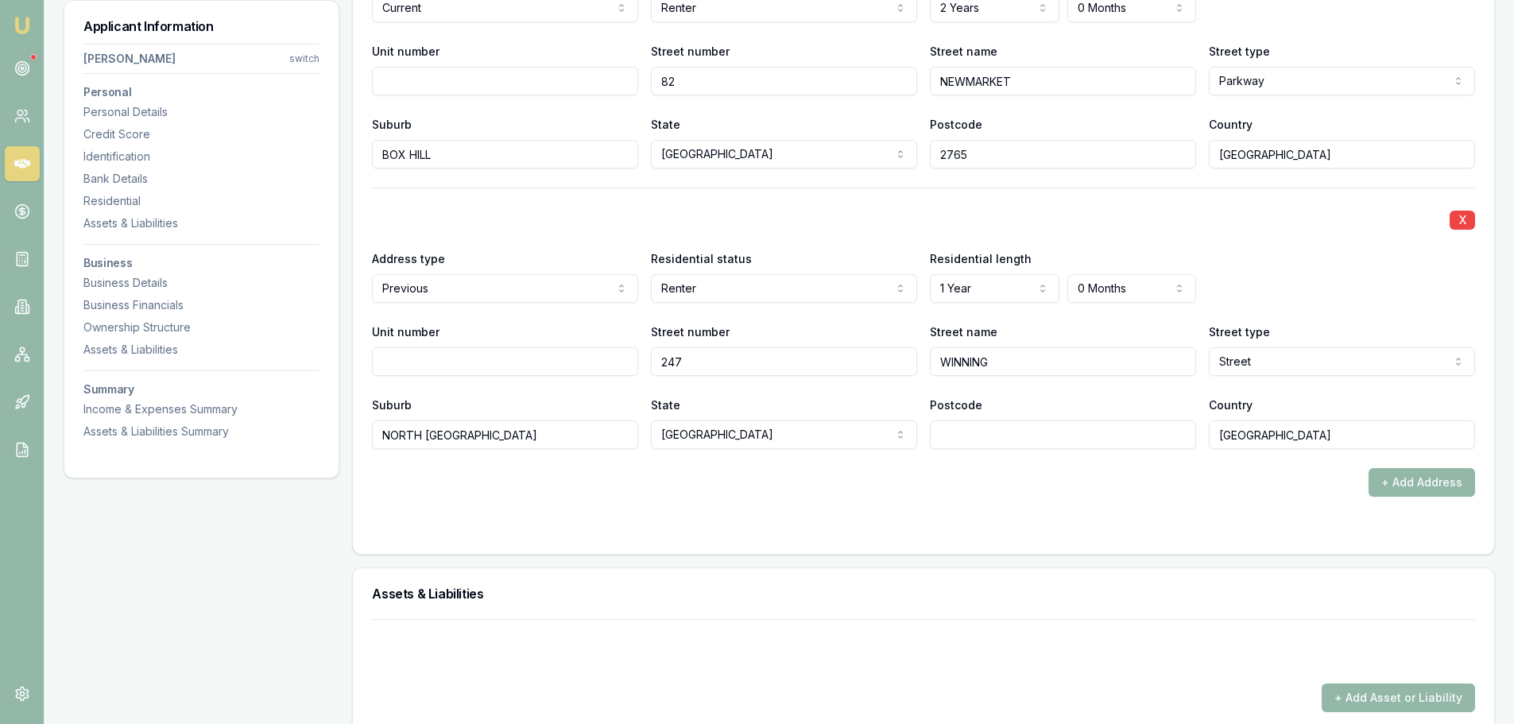
click at [1014, 223] on div "X" at bounding box center [923, 218] width 1103 height 22
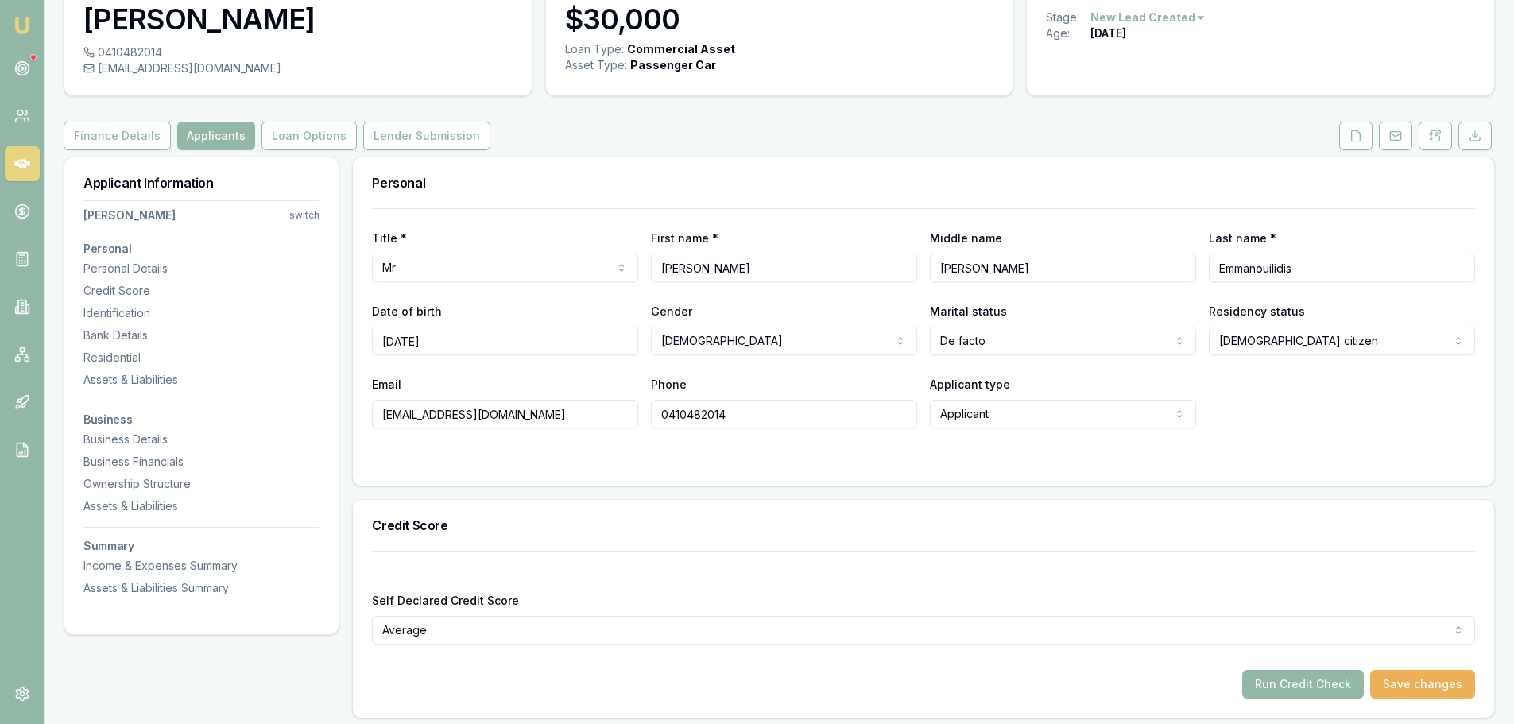
scroll to position [0, 0]
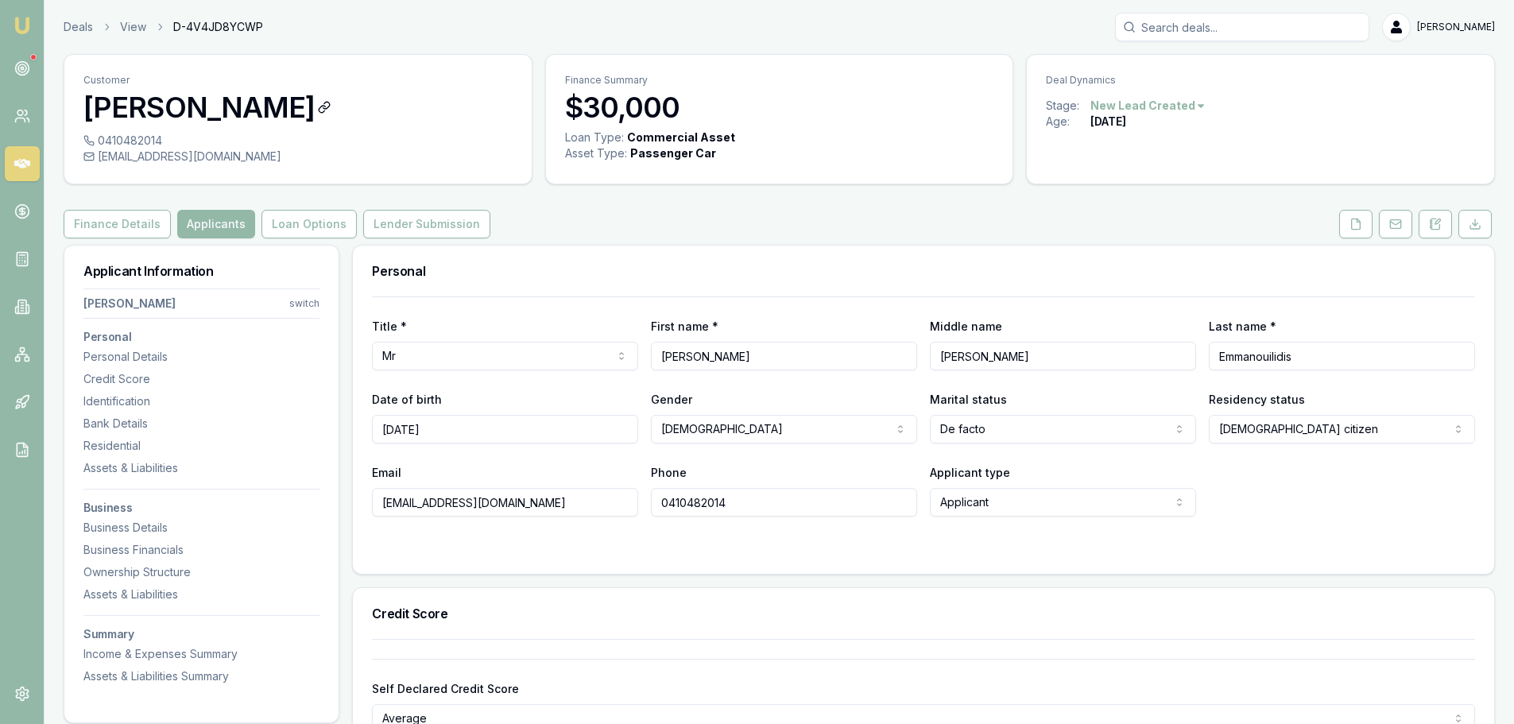
drag, startPoint x: 83, startPoint y: 114, endPoint x: 372, endPoint y: 108, distance: 288.6
click at [372, 108] on h3 "Joshua Emmanouilidis" at bounding box center [297, 107] width 429 height 32
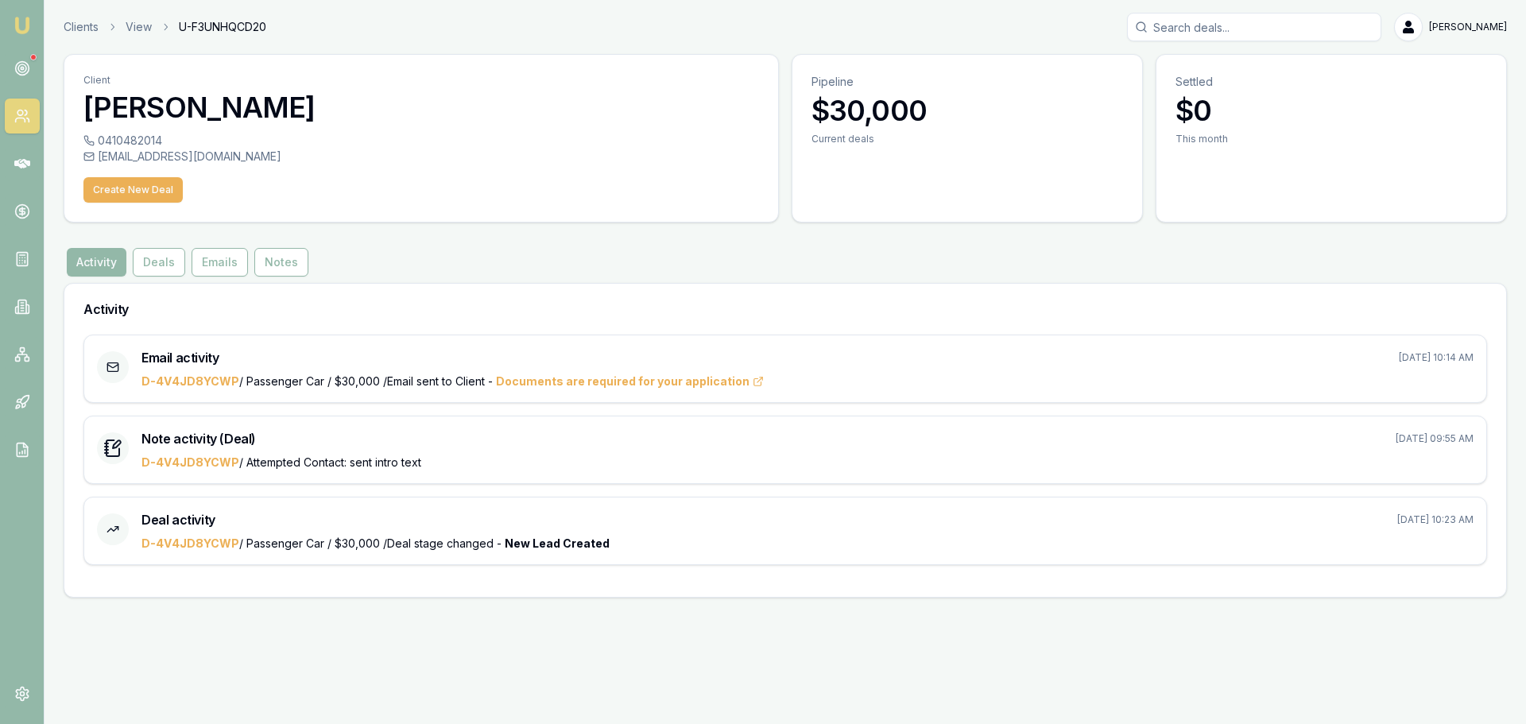
drag, startPoint x: 88, startPoint y: 107, endPoint x: 374, endPoint y: 118, distance: 286.4
click at [374, 118] on h3 "Joshua Emmanouilidis" at bounding box center [421, 107] width 676 height 32
copy h3 "Joshua Emmanouilidis"
click at [157, 265] on button "Deals" at bounding box center [159, 262] width 52 height 29
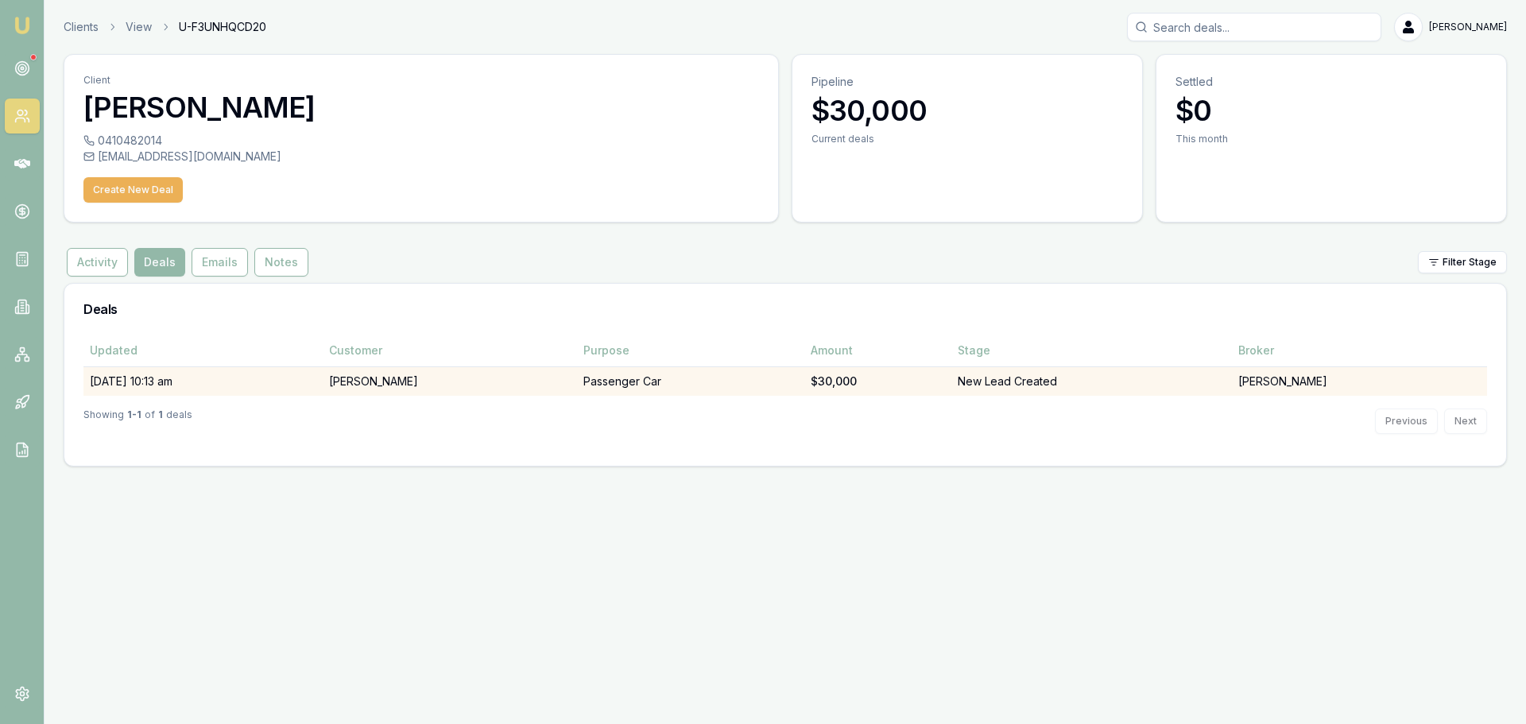
click at [1103, 378] on td "New Lead Created" at bounding box center [1092, 380] width 281 height 29
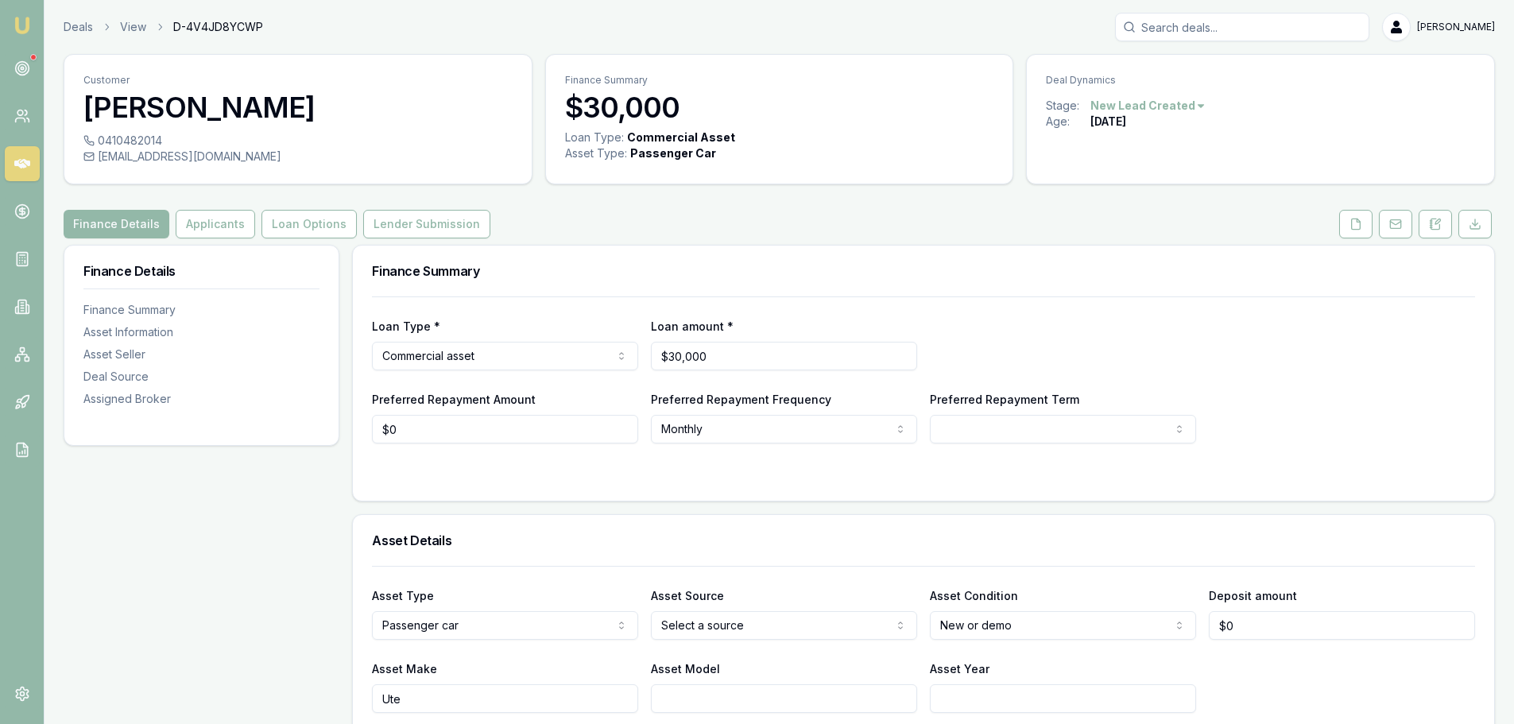
click at [673, 250] on div "Finance Summary" at bounding box center [924, 271] width 1142 height 51
click at [188, 231] on button "Applicants" at bounding box center [215, 224] width 79 height 29
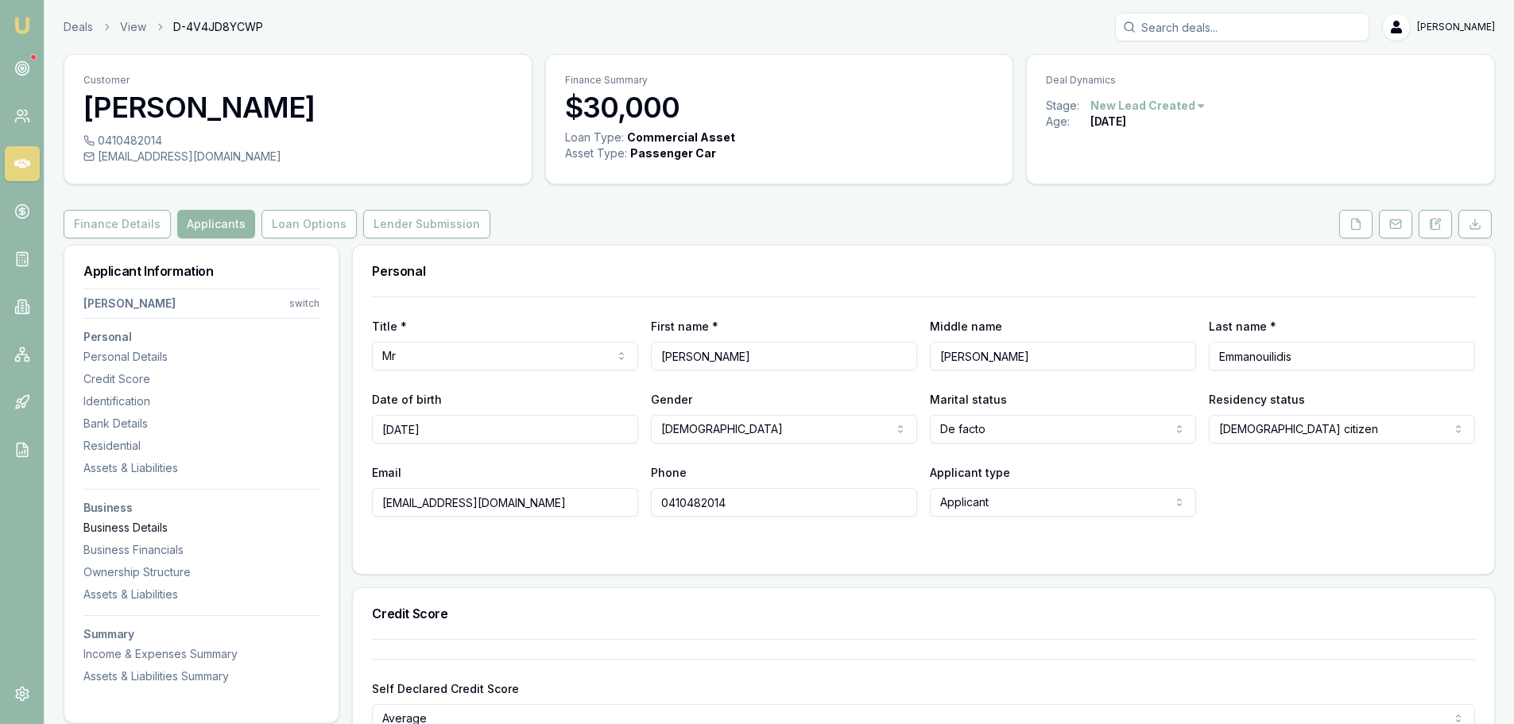
click at [160, 525] on div "Business Details" at bounding box center [201, 528] width 236 height 16
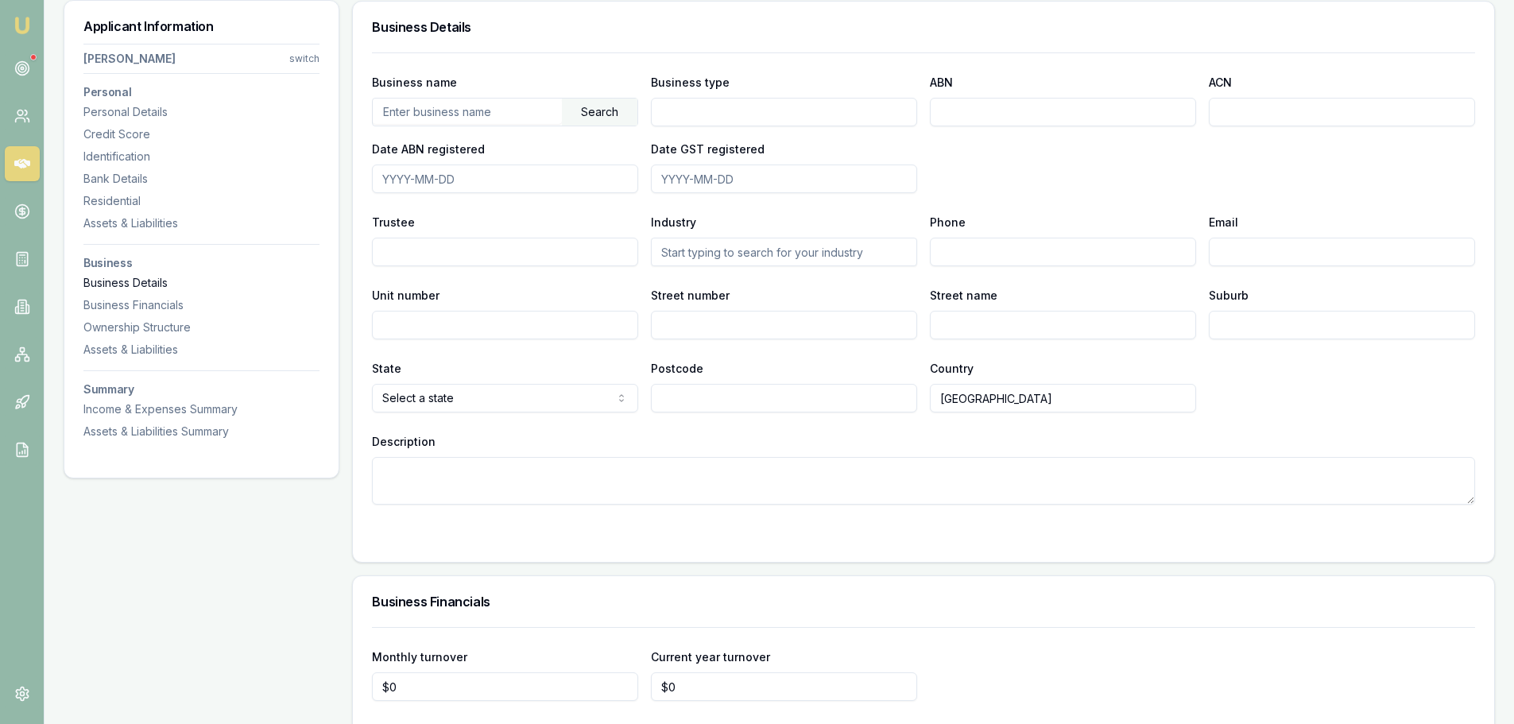
scroll to position [2460, 0]
click at [1066, 107] on input "ABN" at bounding box center [1063, 111] width 266 height 29
paste input "77 401 418 426"
type input "77 401 418 426"
click at [434, 107] on input "text" at bounding box center [467, 110] width 189 height 25
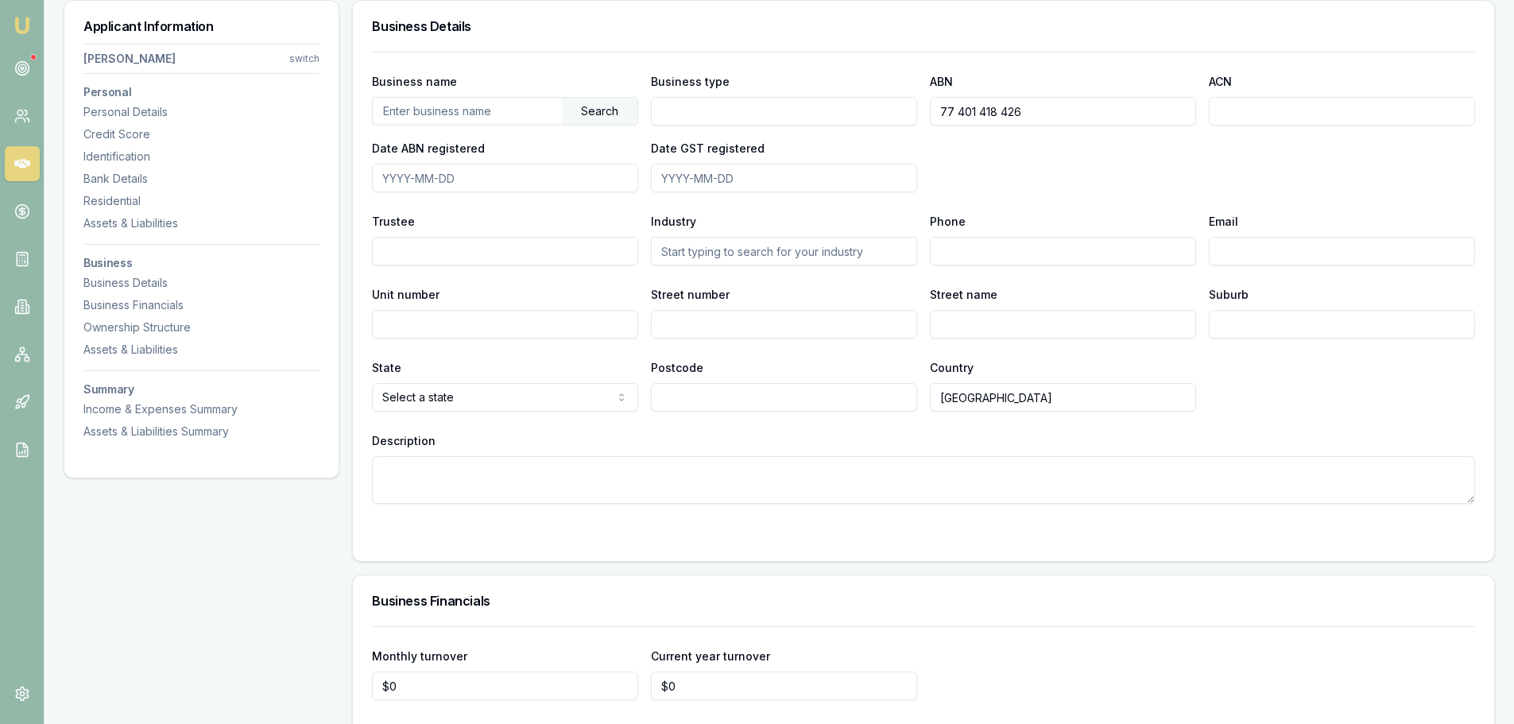
paste input "EMMANOUILIDIS, JOSHUA BAILEY"
type input "EMMANOUILIDIS, JOSHUA BAILEY"
click at [610, 111] on div "Search" at bounding box center [600, 111] width 76 height 27
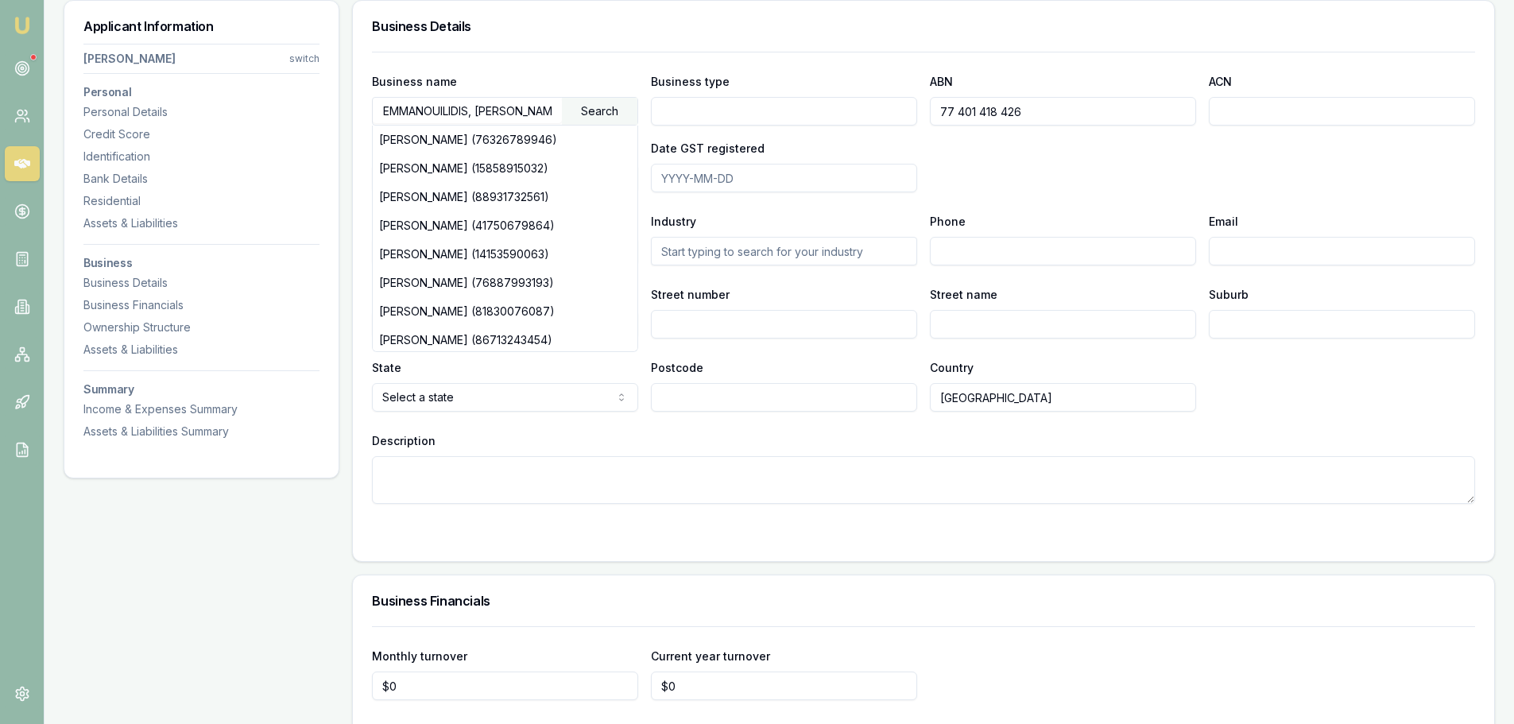
click at [639, 37] on div "Business Details" at bounding box center [924, 26] width 1142 height 51
click at [511, 27] on h3 "Business Details" at bounding box center [923, 26] width 1103 height 13
click at [597, 55] on div "Business name EMMANOUILIDIS, JOSHUA BAILEY Search JOSHUA BAILEY (76326789946) J…" at bounding box center [923, 278] width 1103 height 452
click at [843, 48] on div "Business Details" at bounding box center [924, 26] width 1142 height 51
click at [986, 184] on div "Business name EMMANOUILIDIS, JOSHUA BAILEY Search JOSHUA BAILEY (76326789946) J…" at bounding box center [923, 132] width 1103 height 121
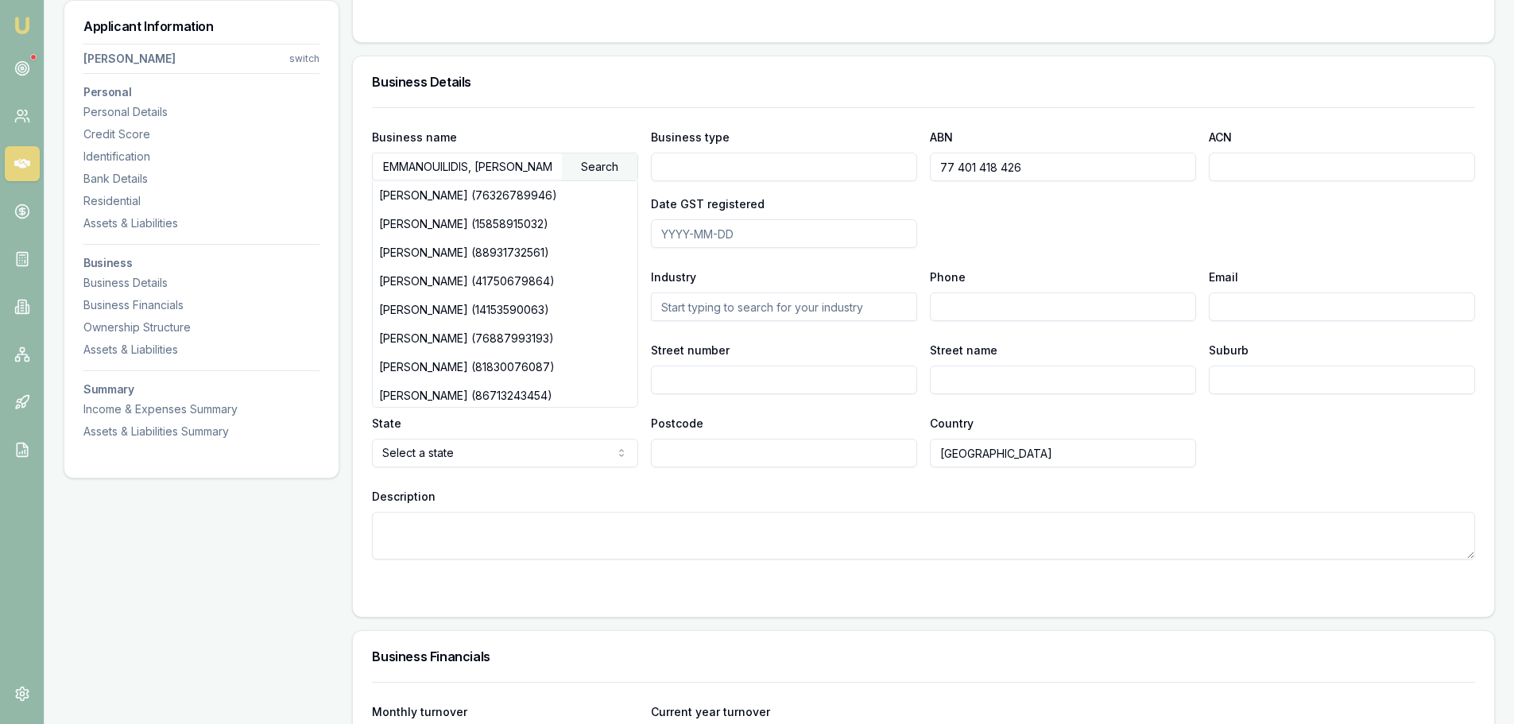
scroll to position [2380, 0]
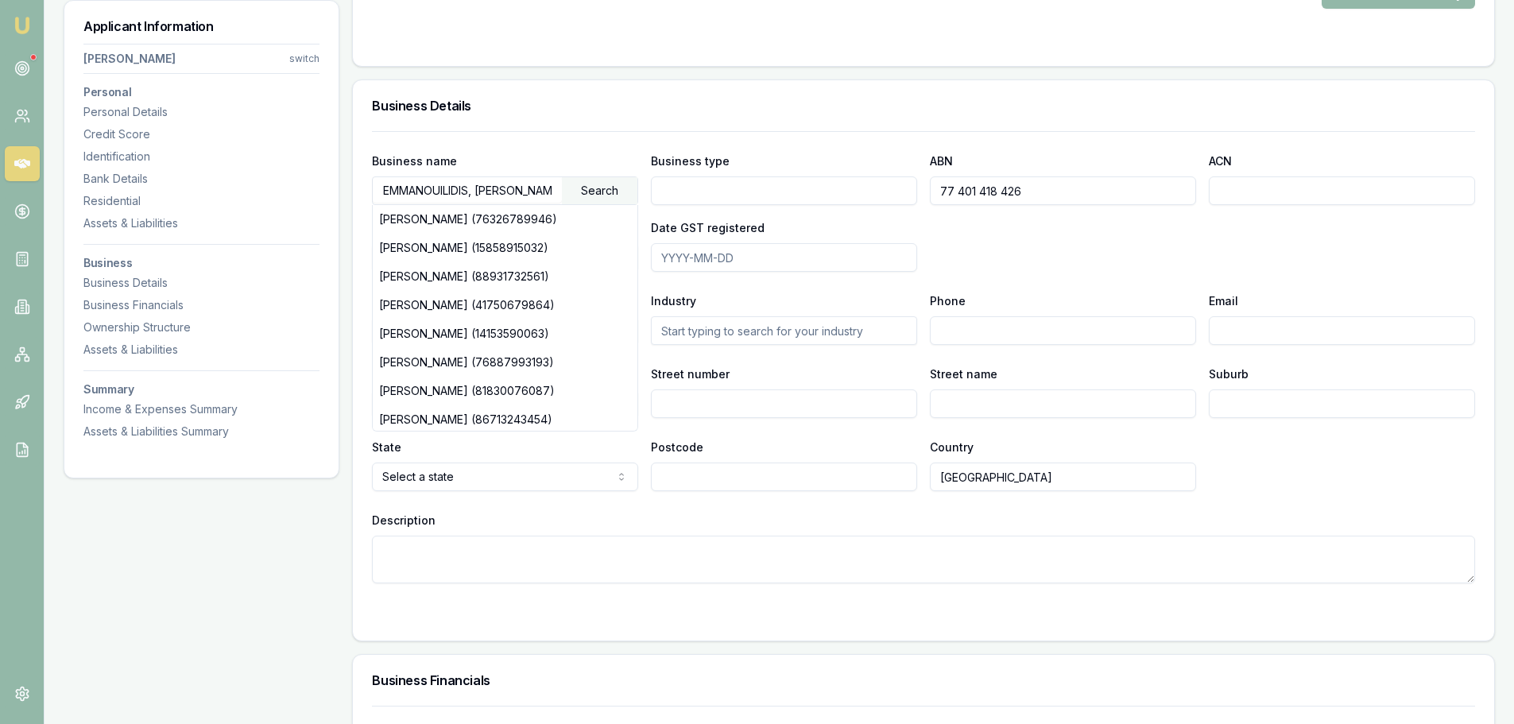
click at [580, 129] on div "Business Details" at bounding box center [924, 105] width 1142 height 51
click at [580, 128] on div "Business Details" at bounding box center [924, 105] width 1142 height 51
click at [580, 123] on div "Business Details" at bounding box center [924, 105] width 1142 height 51
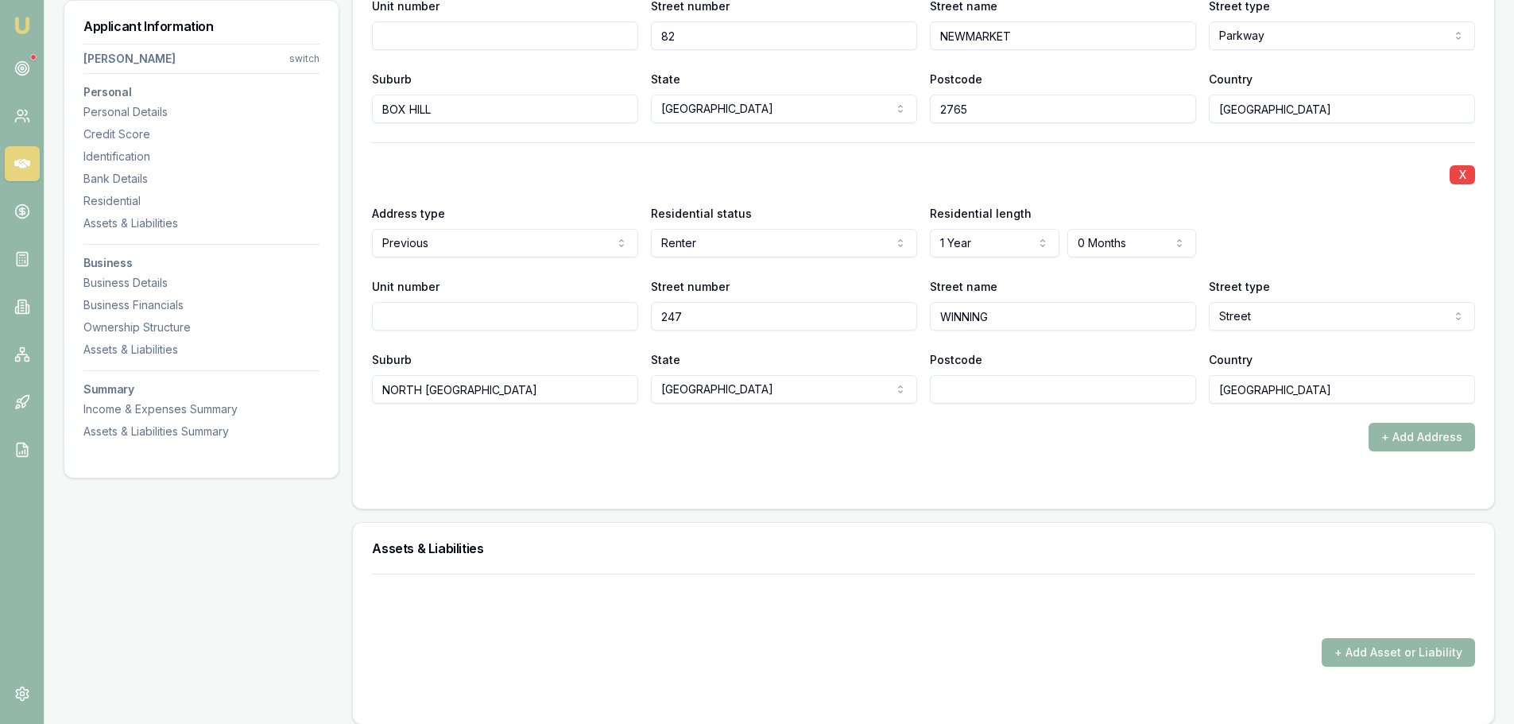
scroll to position [1506, 0]
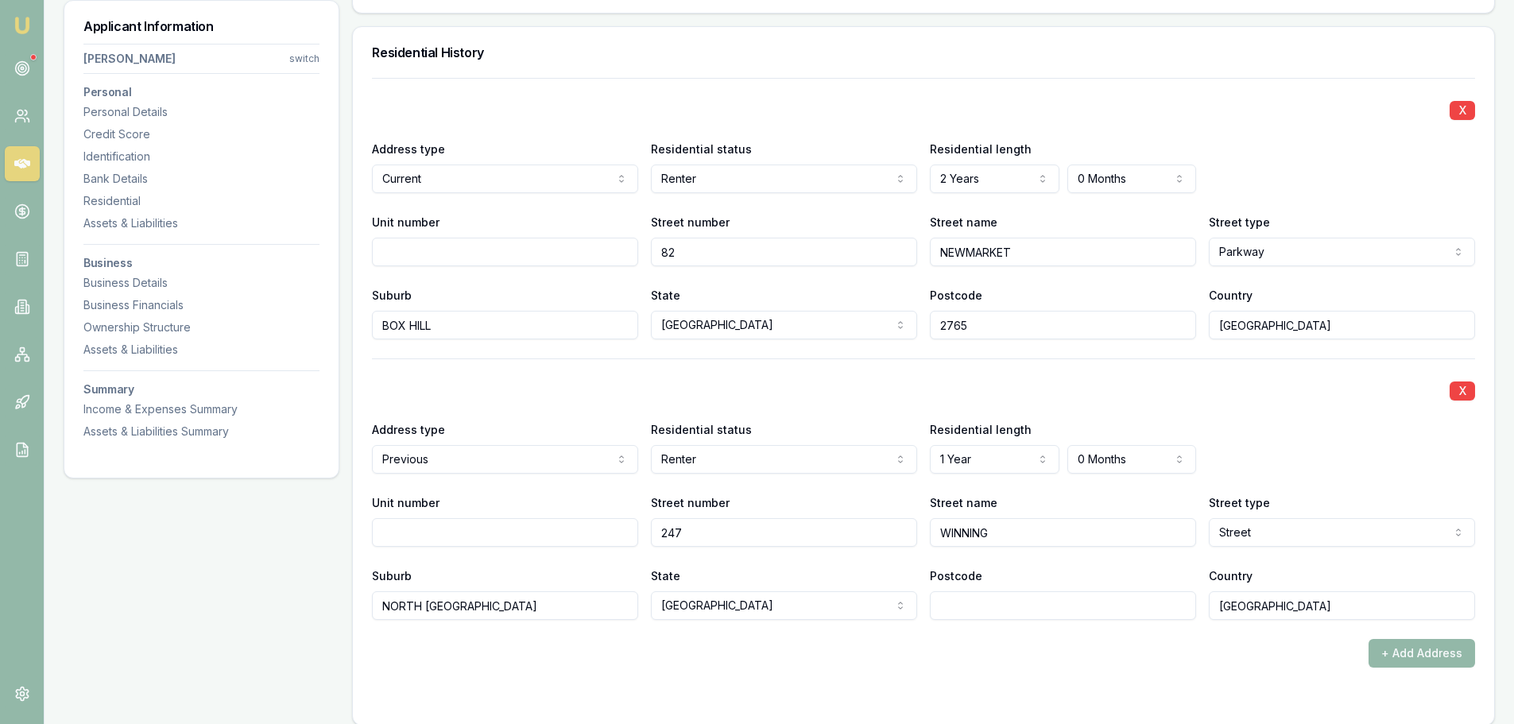
click at [527, 139] on div "Address type Current Current Previous" at bounding box center [505, 166] width 266 height 54
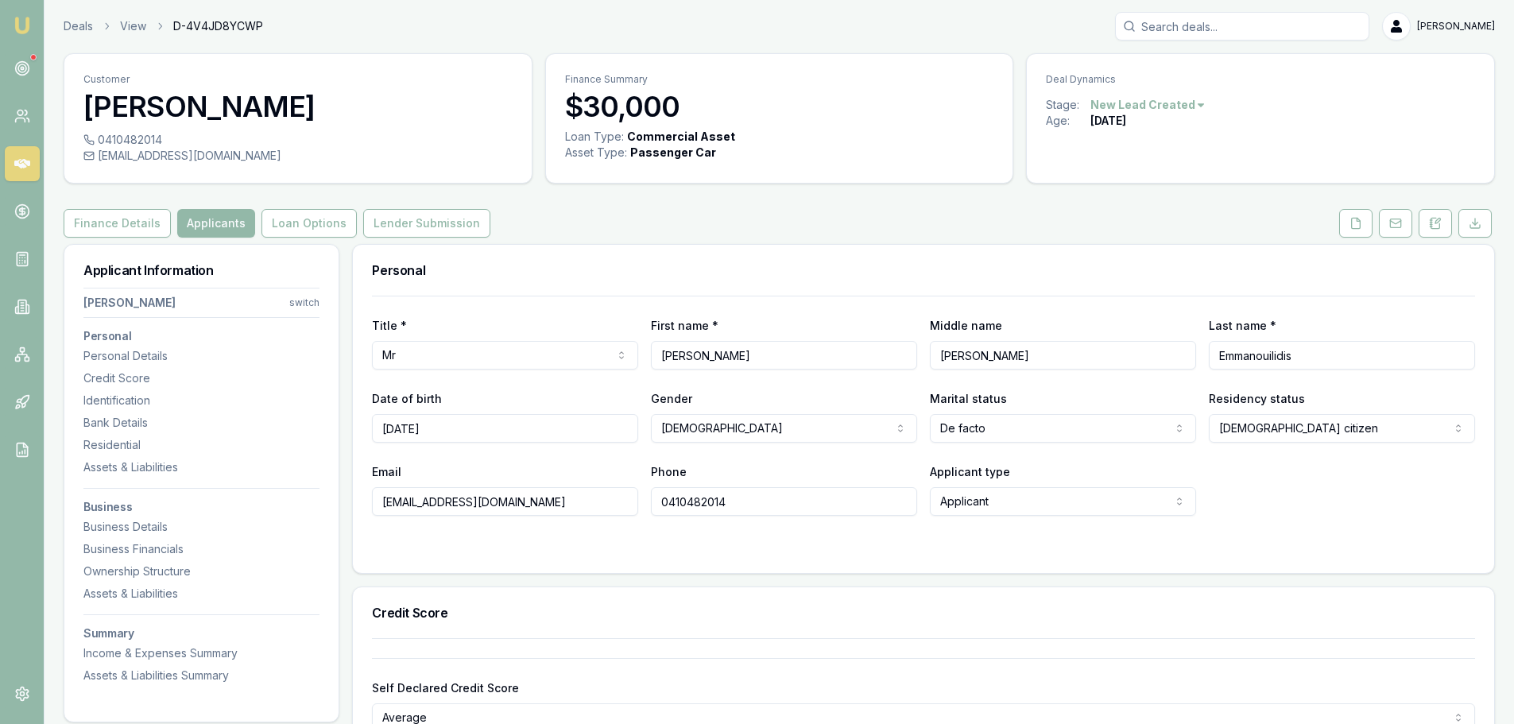
scroll to position [0, 0]
click at [584, 214] on div "Finance Details Applicants Loan Options Lender Submission" at bounding box center [780, 224] width 1432 height 29
click at [560, 231] on div "Finance Details Applicants Loan Options Lender Submission" at bounding box center [780, 224] width 1432 height 29
click at [575, 223] on div "Finance Details Applicants Loan Options Lender Submission" at bounding box center [780, 224] width 1432 height 29
click at [645, 231] on div "Finance Details Applicants Loan Options Lender Submission" at bounding box center [780, 224] width 1432 height 29
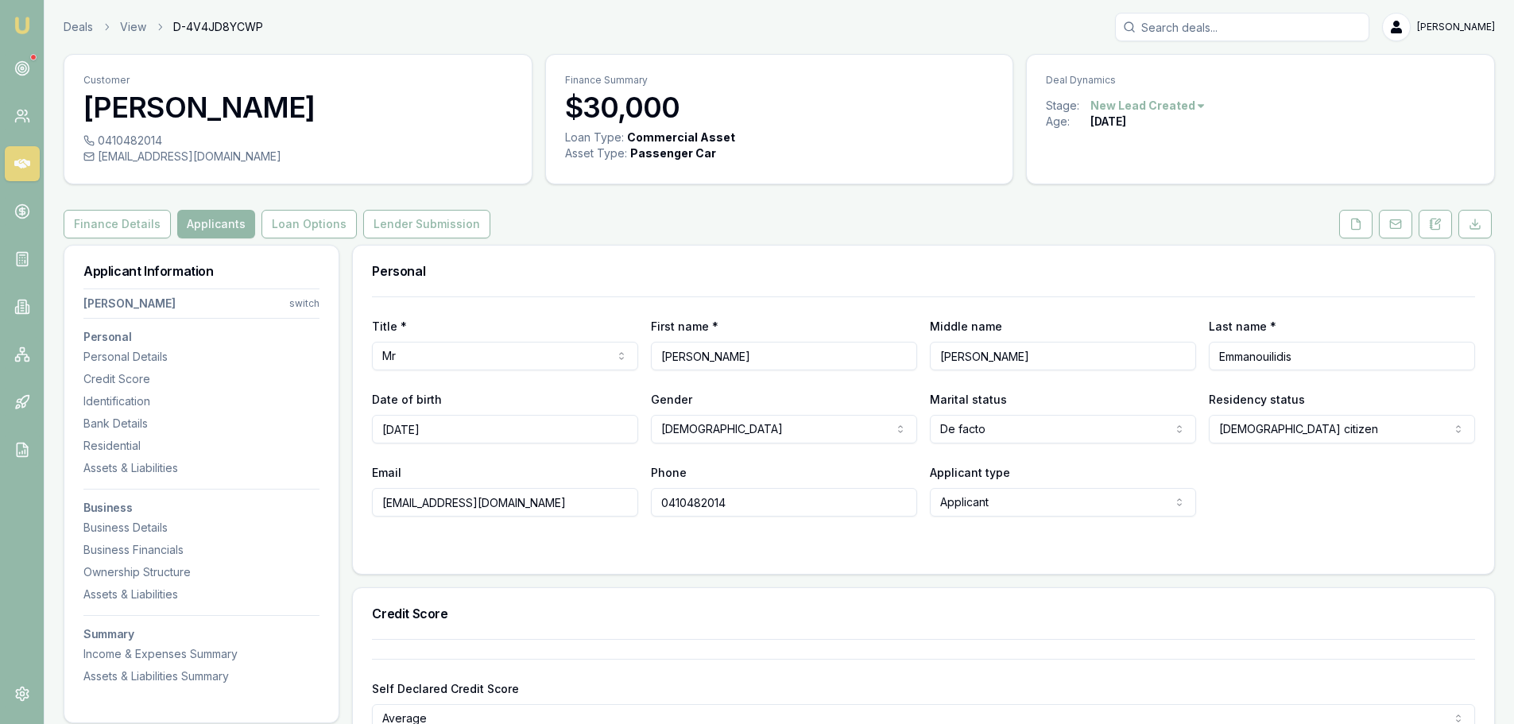
click at [634, 238] on div "Finance Details Applicants Loan Options Lender Submission" at bounding box center [780, 224] width 1432 height 29
click at [817, 272] on h3 "Personal" at bounding box center [923, 271] width 1103 height 13
click at [814, 236] on div "Finance Details Applicants Loan Options Lender Submission" at bounding box center [780, 224] width 1432 height 29
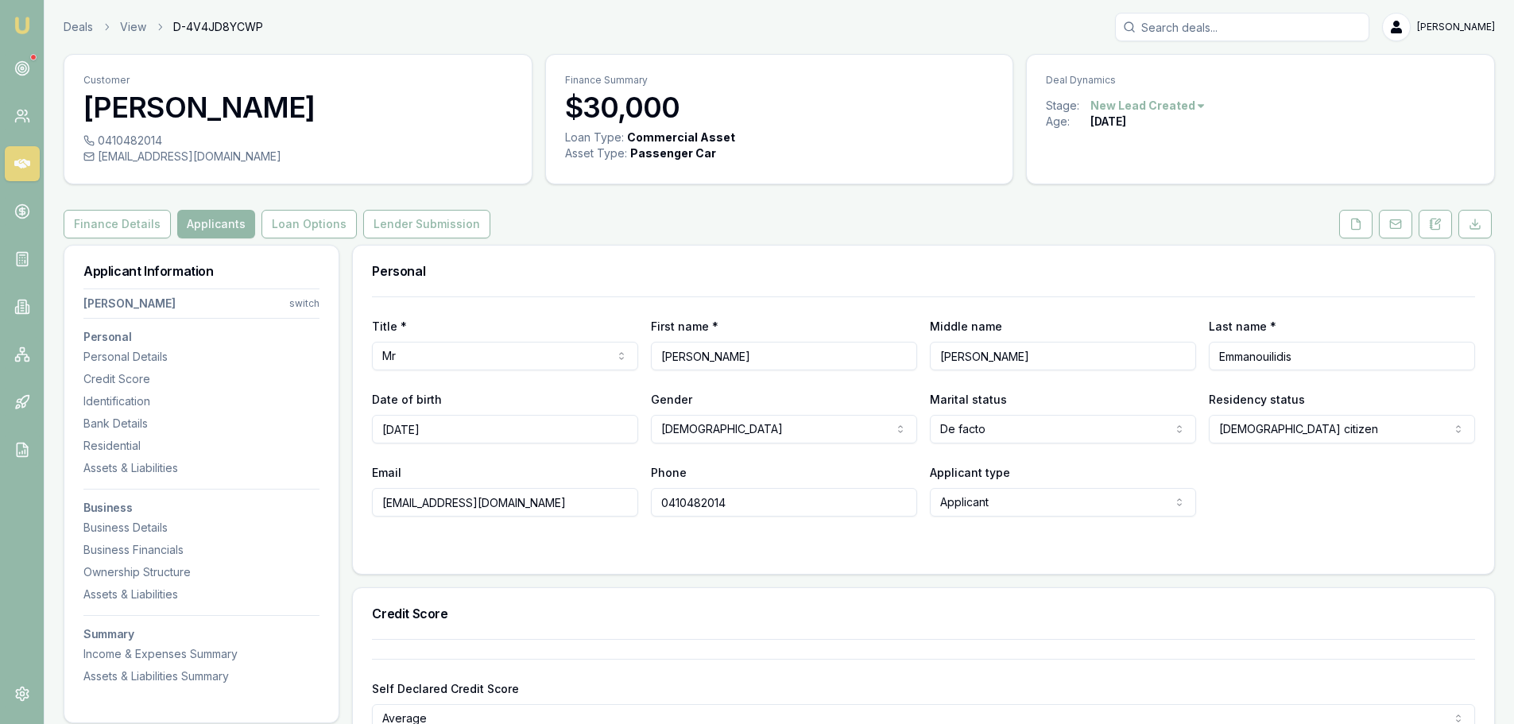
click at [843, 228] on div "Finance Details Applicants Loan Options Lender Submission" at bounding box center [780, 224] width 1432 height 29
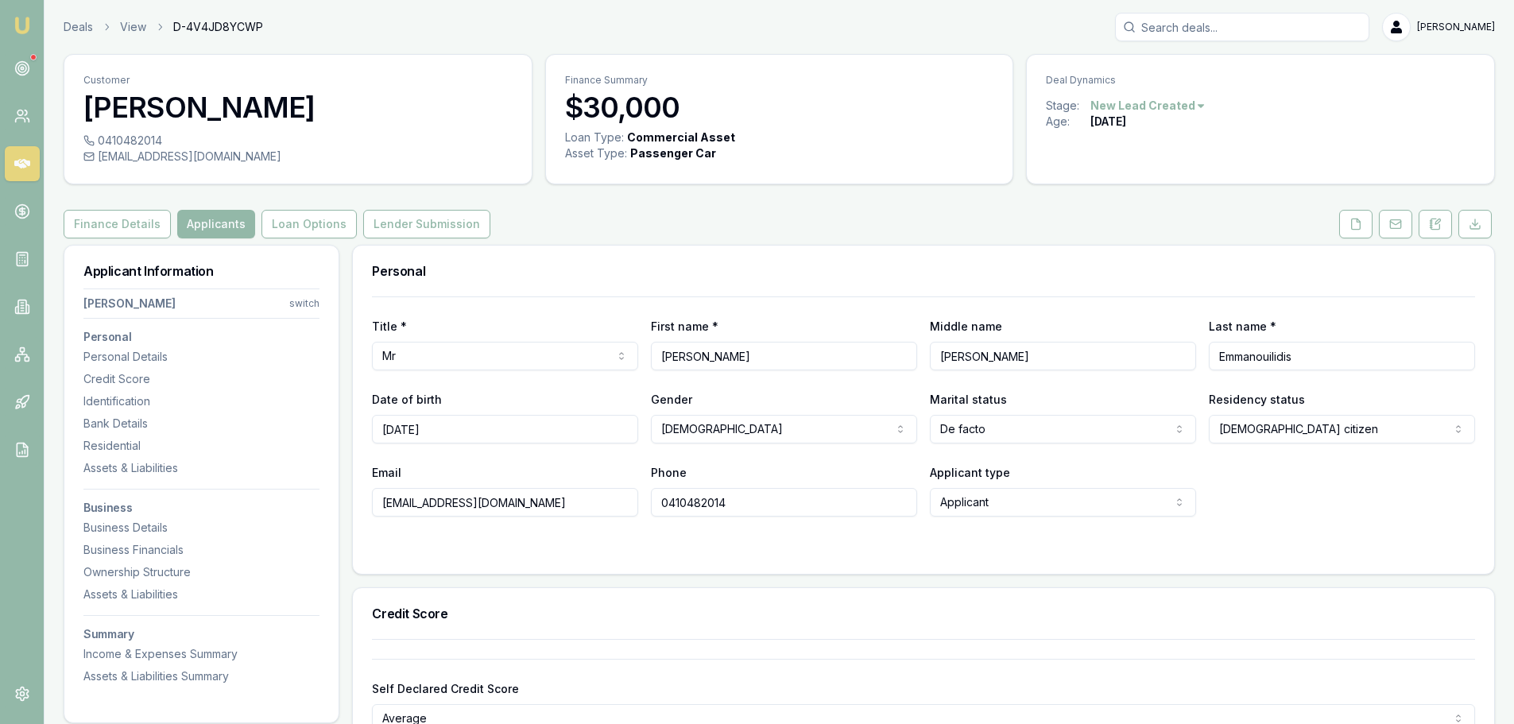
click at [843, 228] on div "Finance Details Applicants Loan Options Lender Submission" at bounding box center [780, 224] width 1432 height 29
click at [821, 215] on div "Finance Details Applicants Loan Options Lender Submission" at bounding box center [780, 224] width 1432 height 29
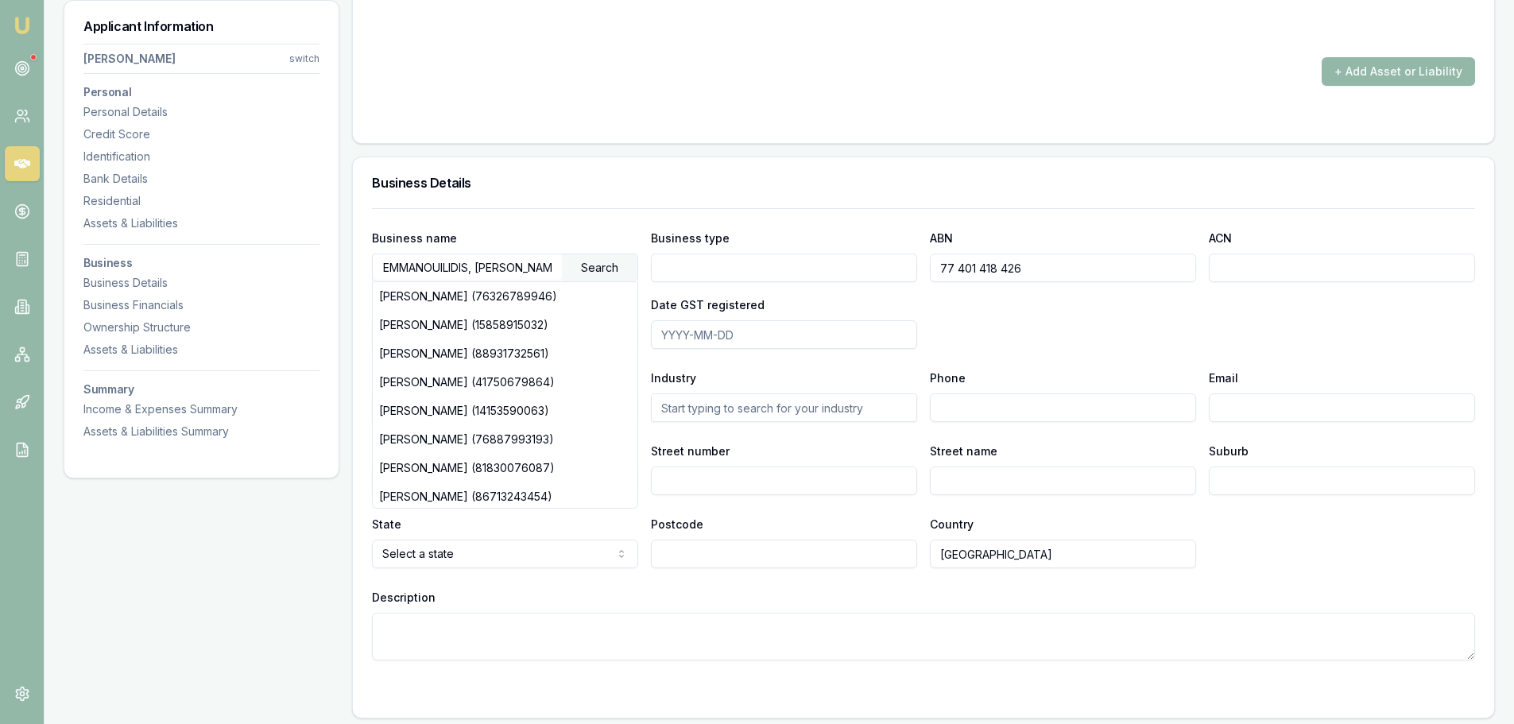
scroll to position [2385, 0]
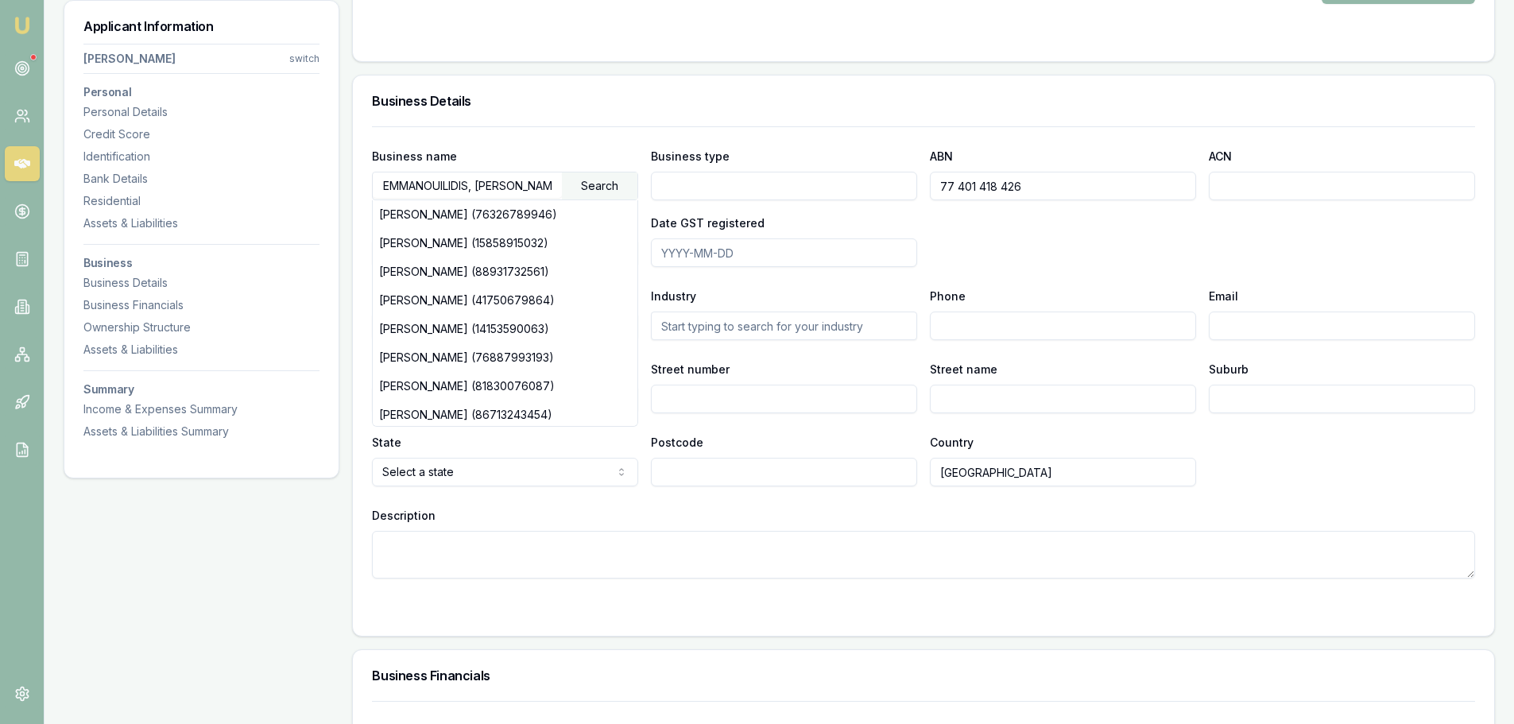
click at [704, 105] on h3 "Business Details" at bounding box center [923, 101] width 1103 height 13
click at [1090, 250] on div "Business name EMMANOUILIDIS, JOSHUA BAILEY Search JOSHUA BAILEY (76326789946) J…" at bounding box center [923, 206] width 1103 height 121
click at [620, 548] on textarea "Description" at bounding box center [923, 555] width 1103 height 48
click at [834, 550] on textarea "PREVIOUSLY WORKING FULL TIME FOR WAGES FOR SAME COMPANY 9 YEARS" at bounding box center [923, 555] width 1103 height 48
type textarea "PREVIOUSLY WORKING FULL TIME FOR WAGES FOR SAME COMPANY 9 YEARS SUMMIT FRAMING …"
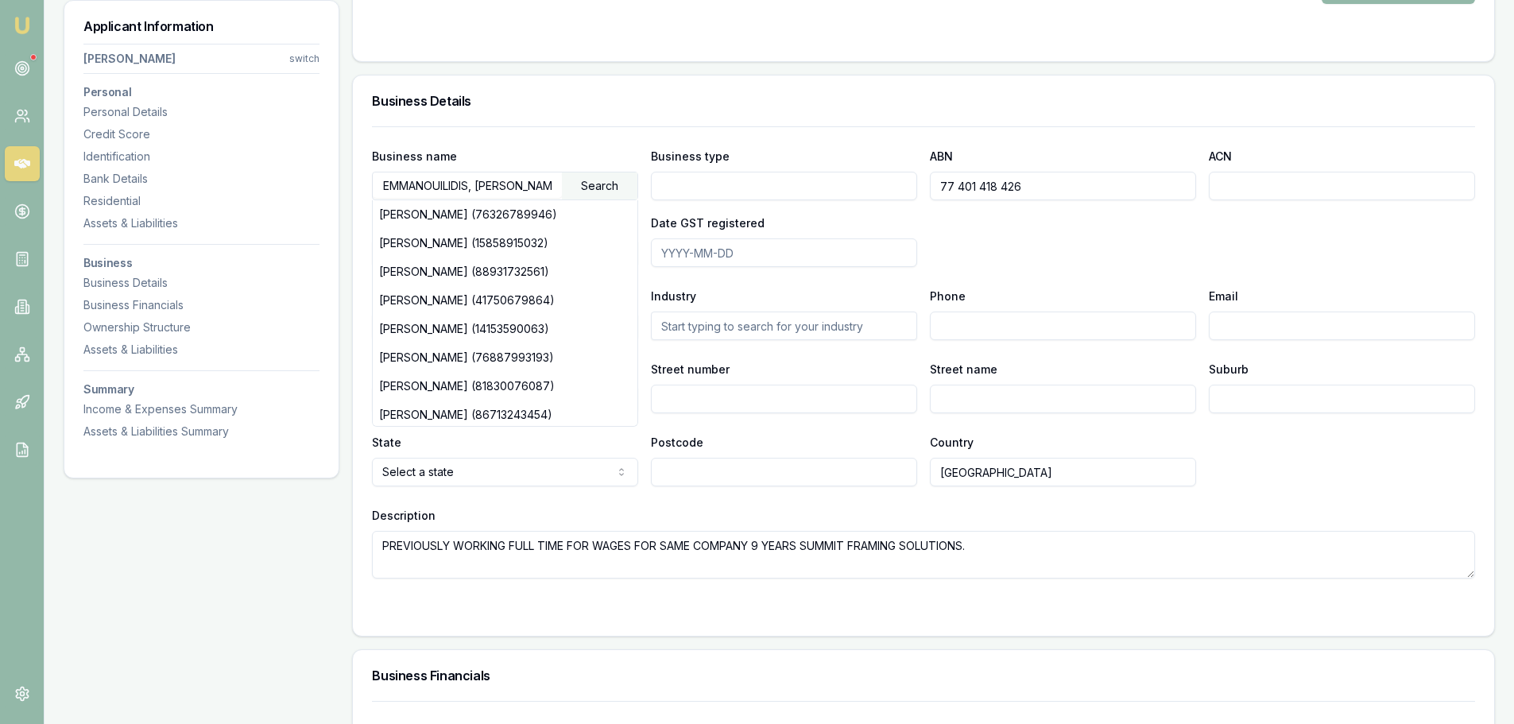
click at [1024, 505] on div "Business name EMMANOUILIDIS, JOSHUA BAILEY Search JOSHUA BAILEY (76326789946) J…" at bounding box center [923, 352] width 1103 height 452
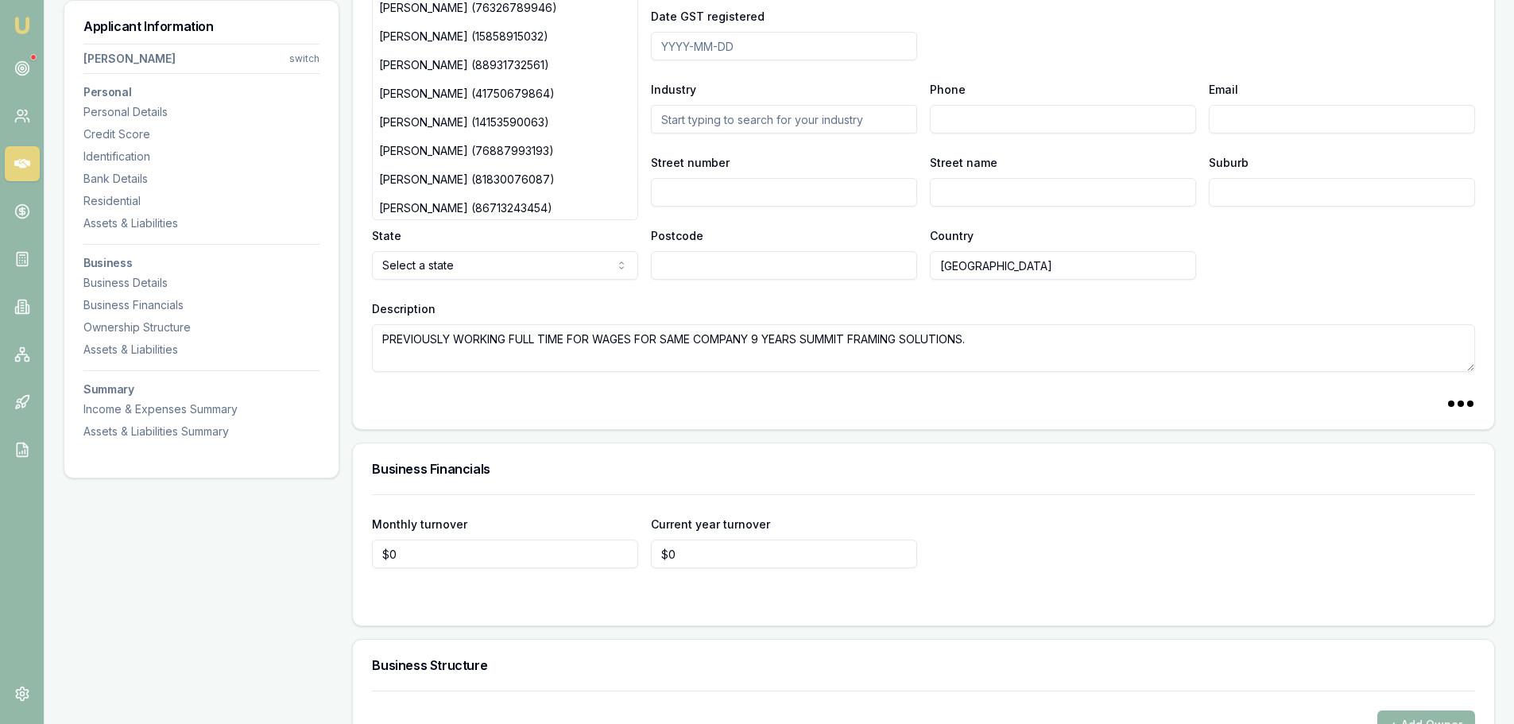
scroll to position [2703, 0]
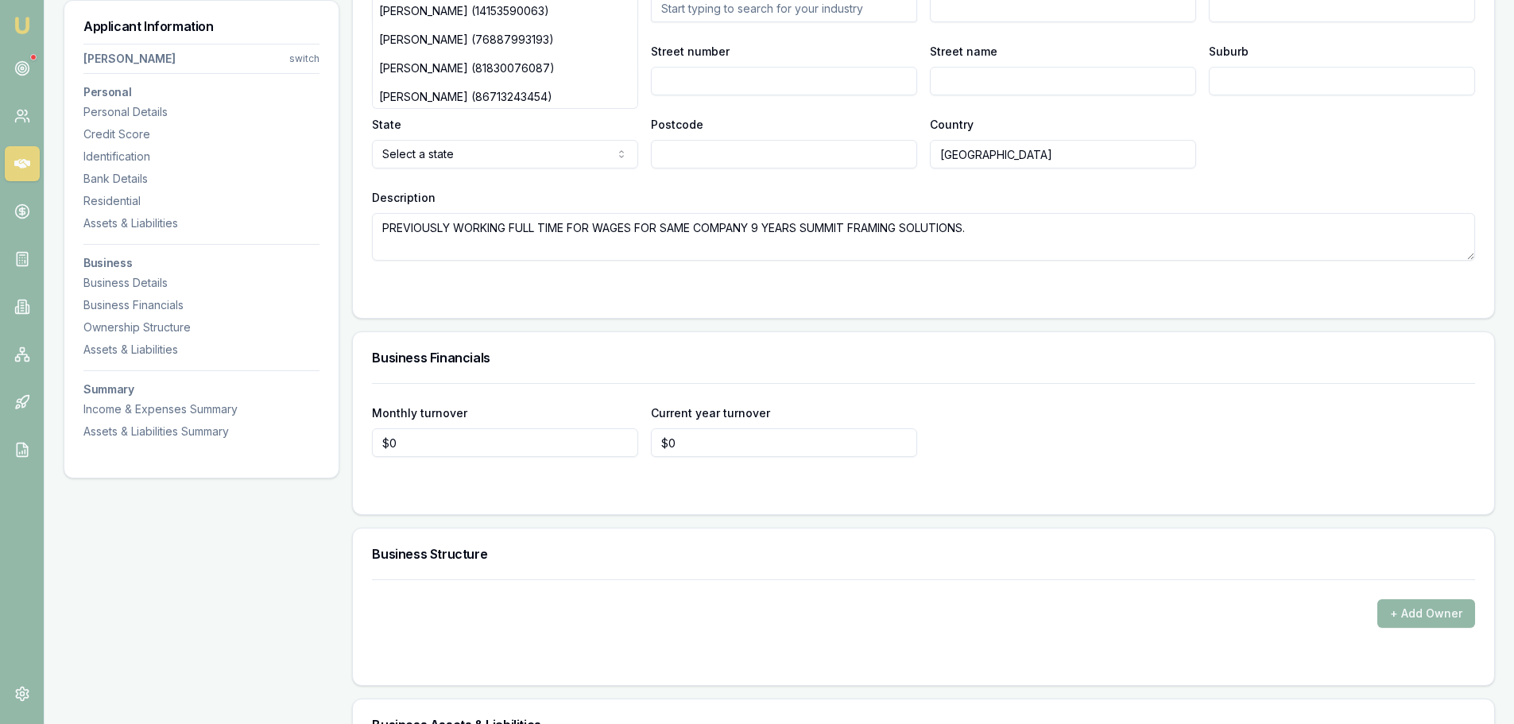
type input "0"
click at [459, 443] on input "0" at bounding box center [505, 442] width 266 height 29
type input "1"
type input "$6,500"
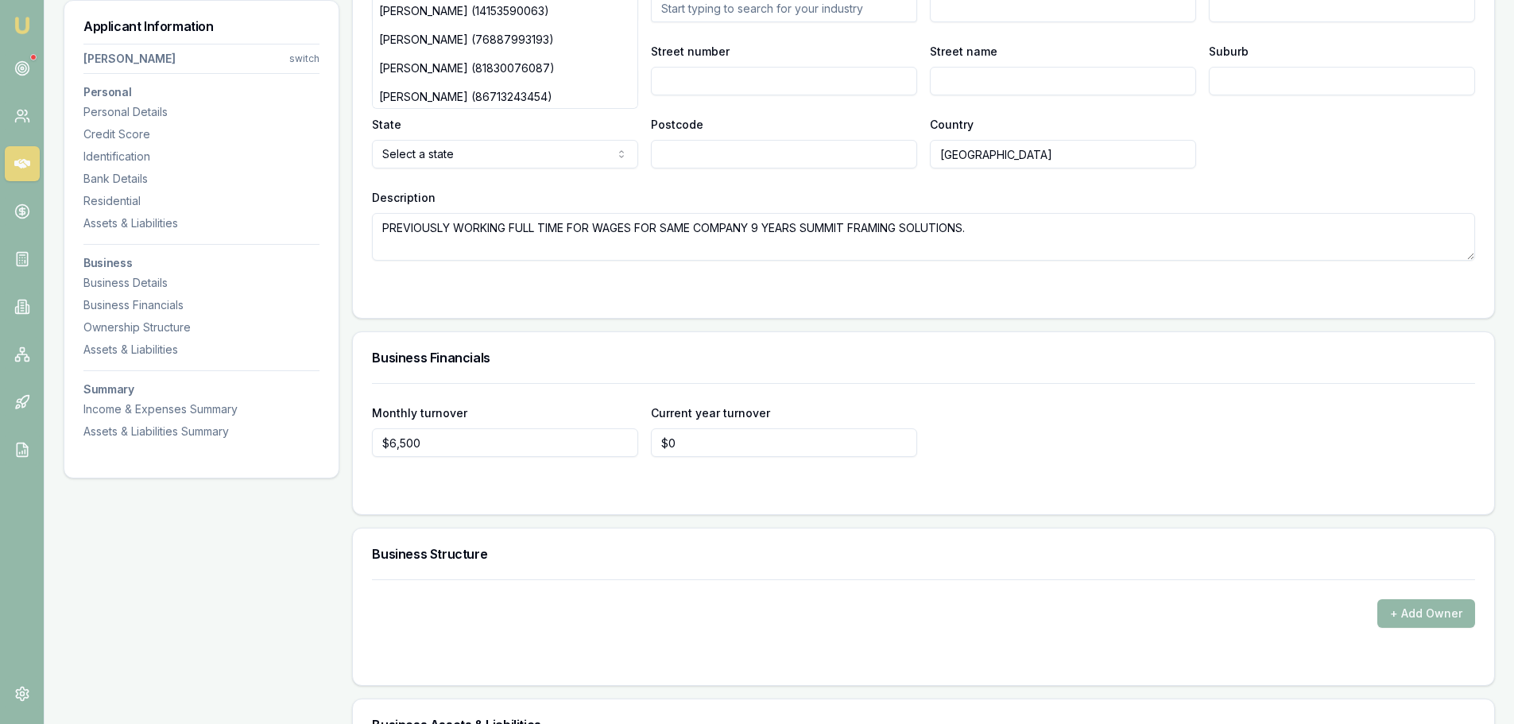
click at [849, 348] on div "Business Financials" at bounding box center [924, 357] width 1142 height 51
drag, startPoint x: 737, startPoint y: 436, endPoint x: 491, endPoint y: 441, distance: 245.7
click at [529, 441] on div "Monthly turnover $6,500 Current year turnover 0" at bounding box center [923, 430] width 1103 height 54
type input "$75,000"
click at [605, 362] on h3 "Business Financials" at bounding box center [923, 357] width 1103 height 13
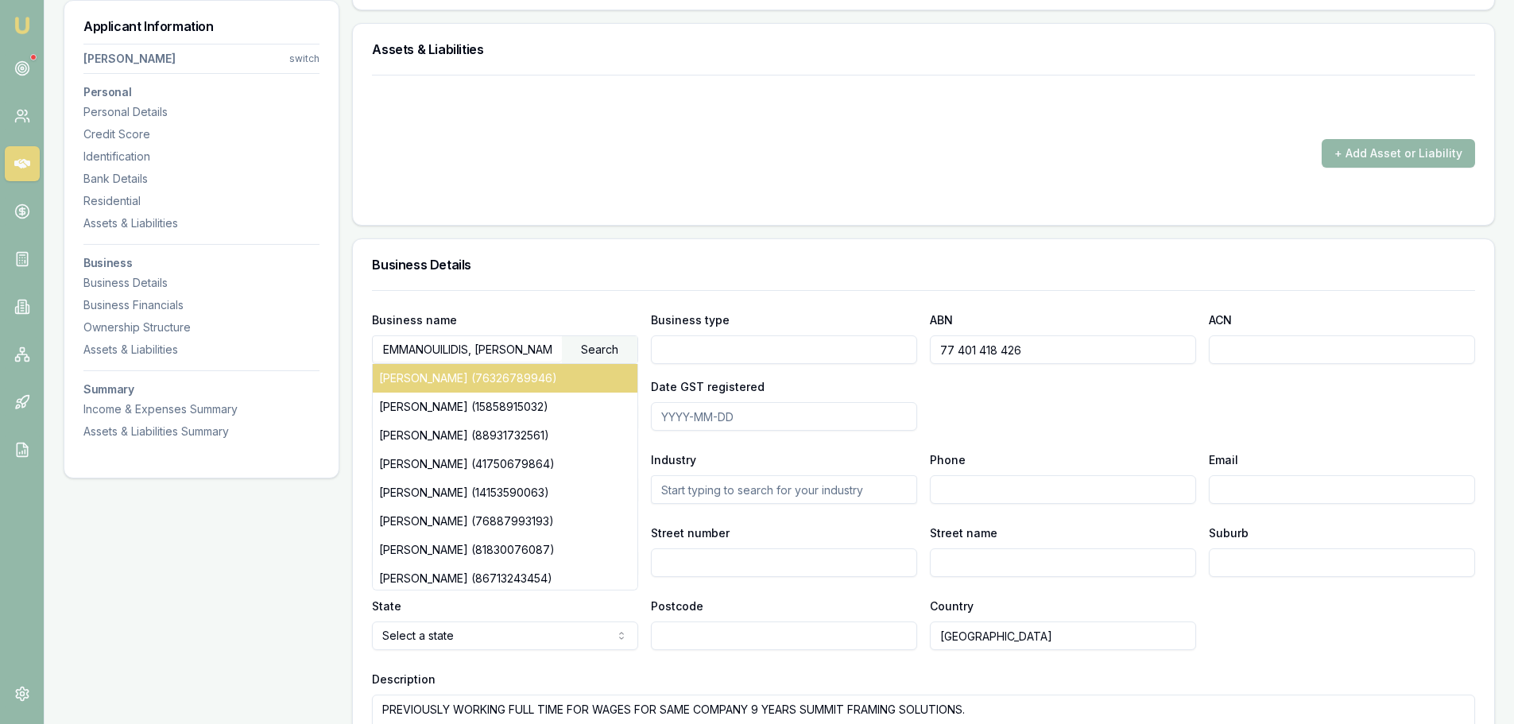
scroll to position [1749, 0]
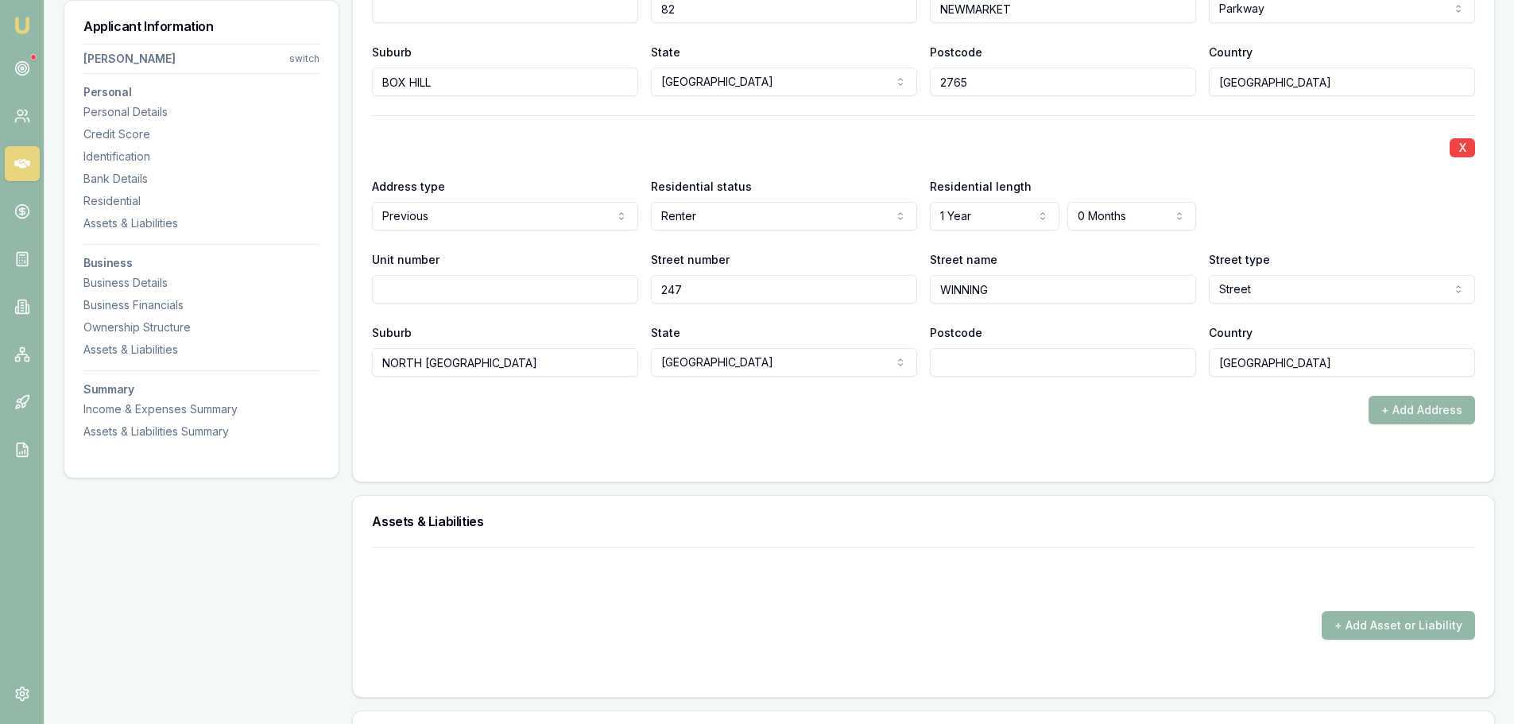
click at [638, 431] on form "X Address type Current Current Previous Residential status Renter Owner with mo…" at bounding box center [923, 149] width 1103 height 628
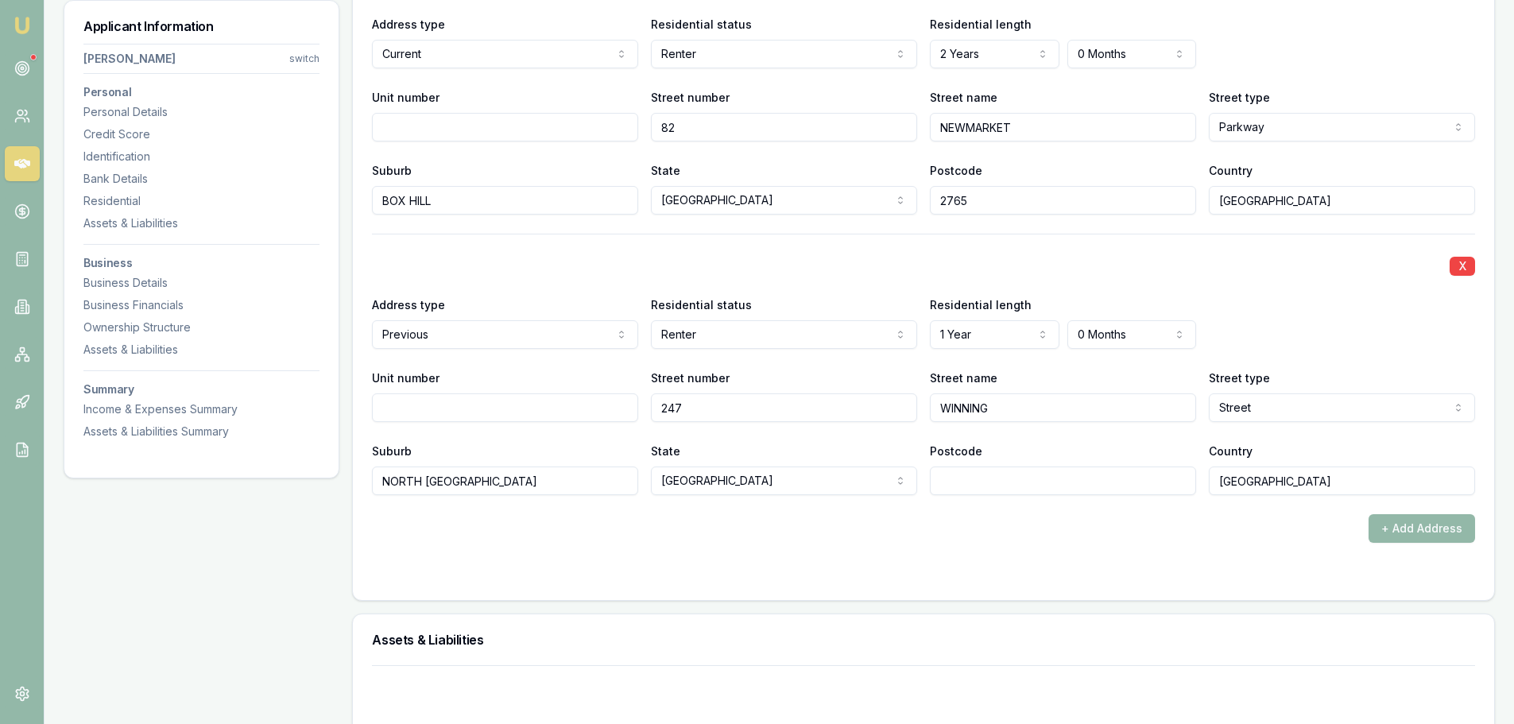
scroll to position [1669, 0]
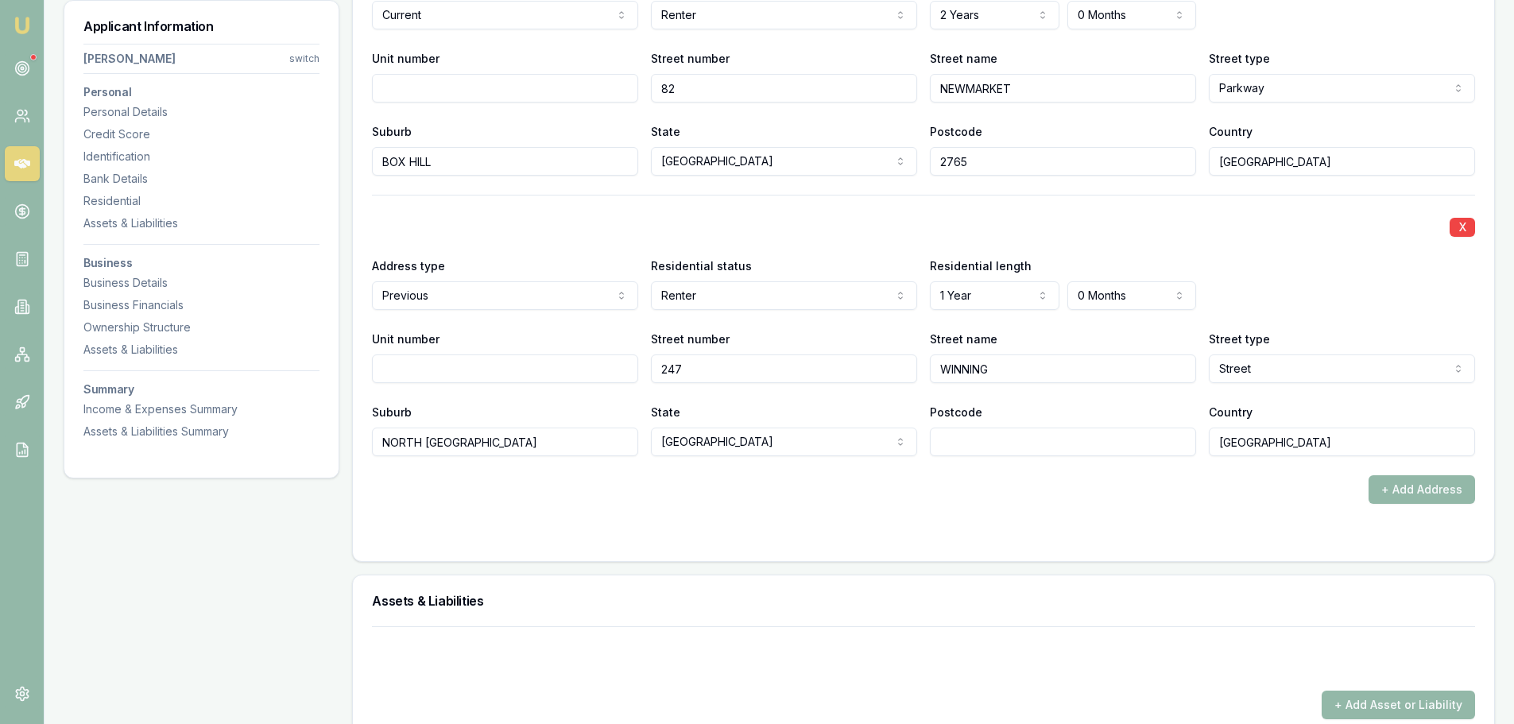
click at [587, 502] on div "+ Add Address" at bounding box center [923, 489] width 1103 height 29
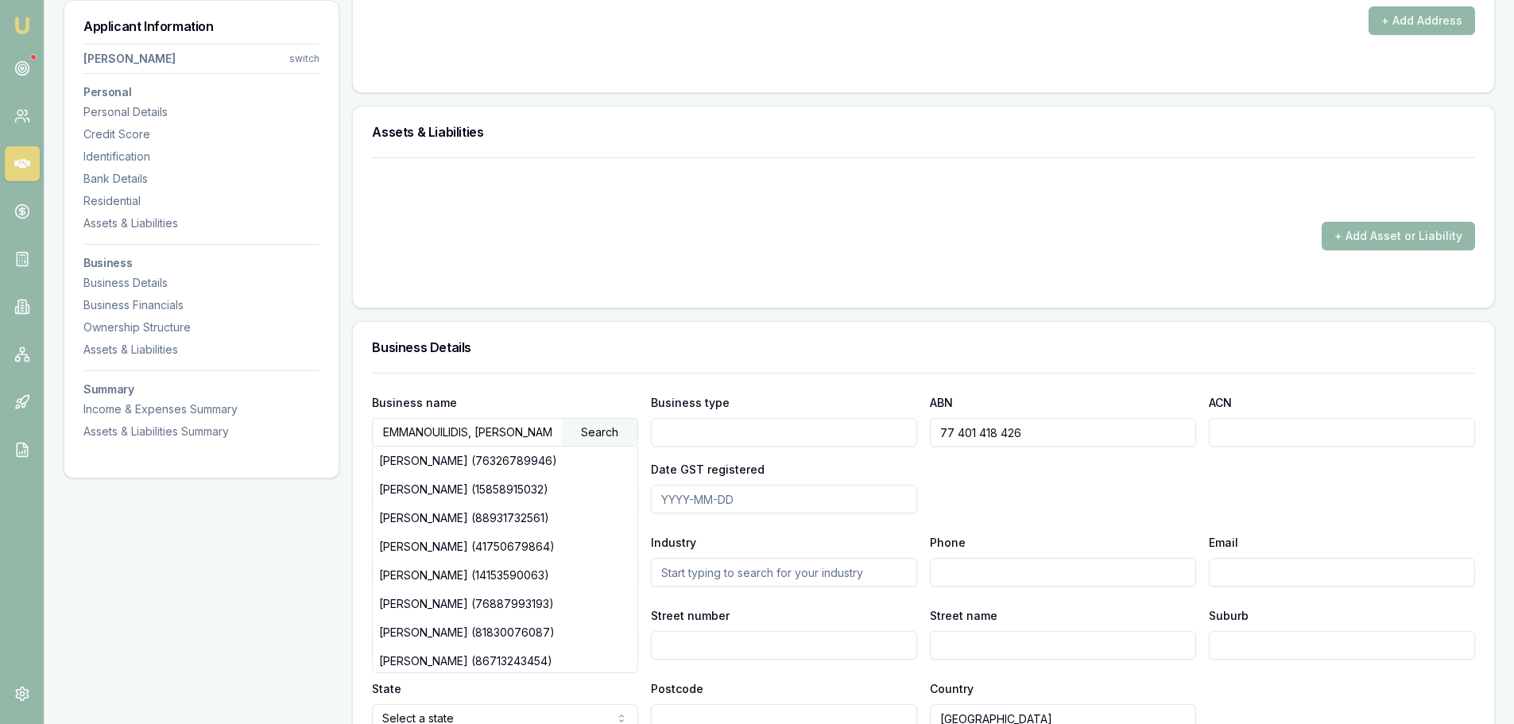
scroll to position [2146, 0]
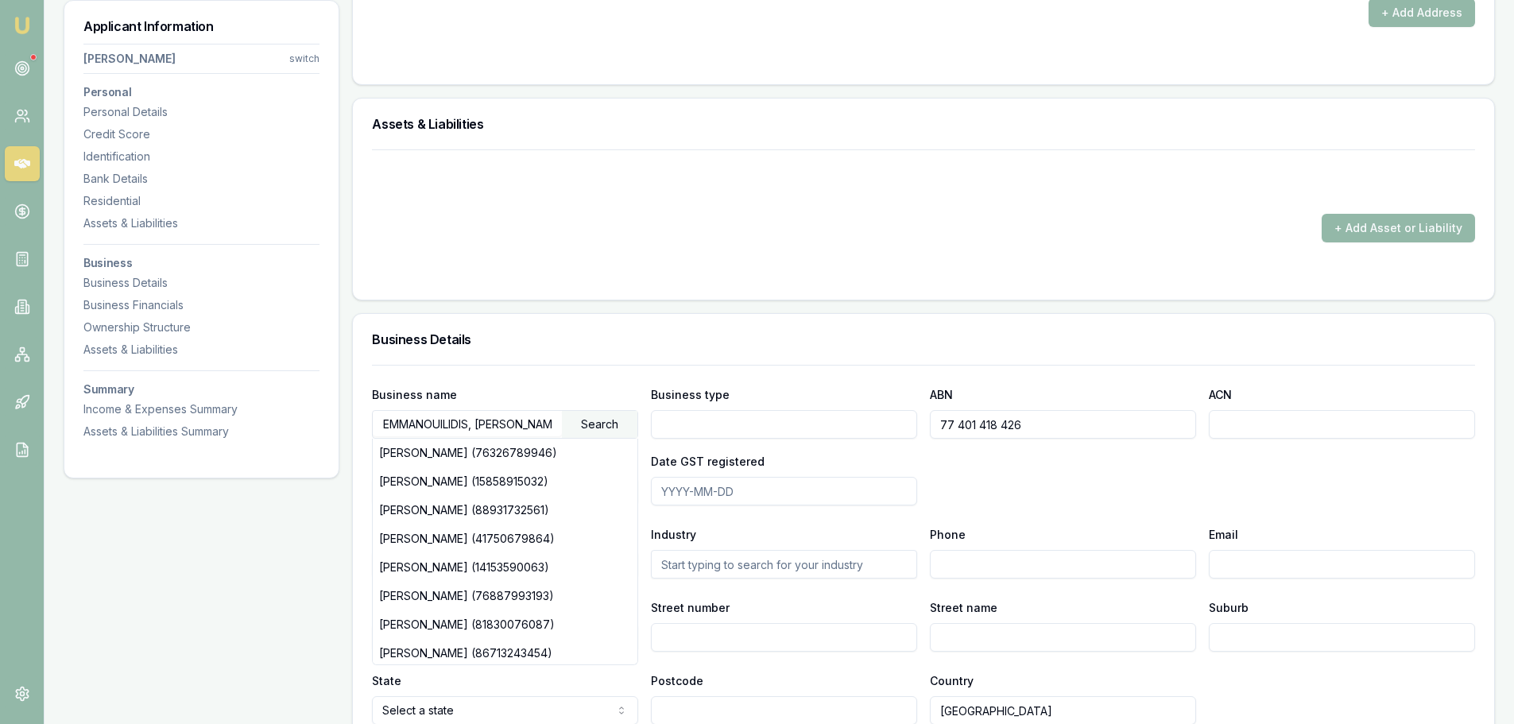
click at [580, 210] on div "+ Add Asset or Liability" at bounding box center [923, 195] width 1103 height 93
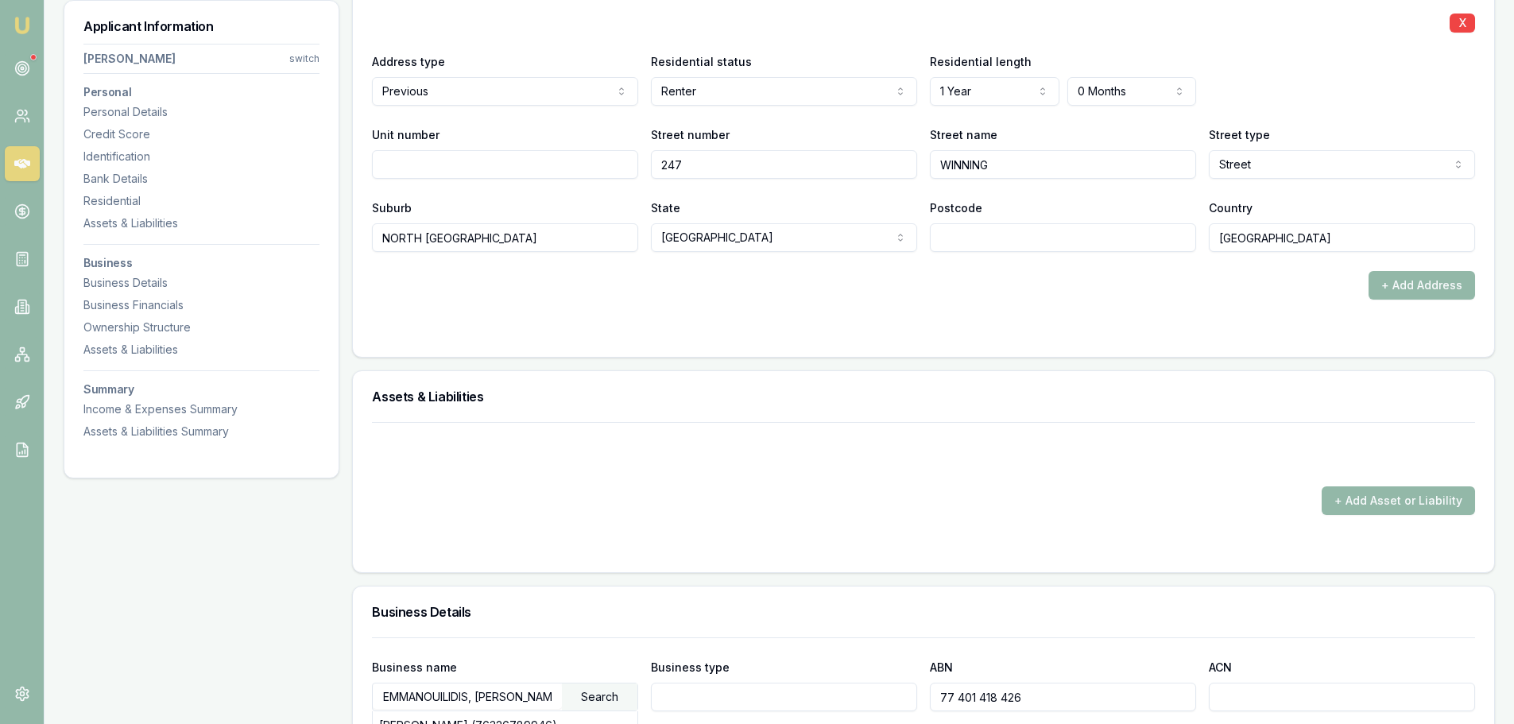
scroll to position [1669, 0]
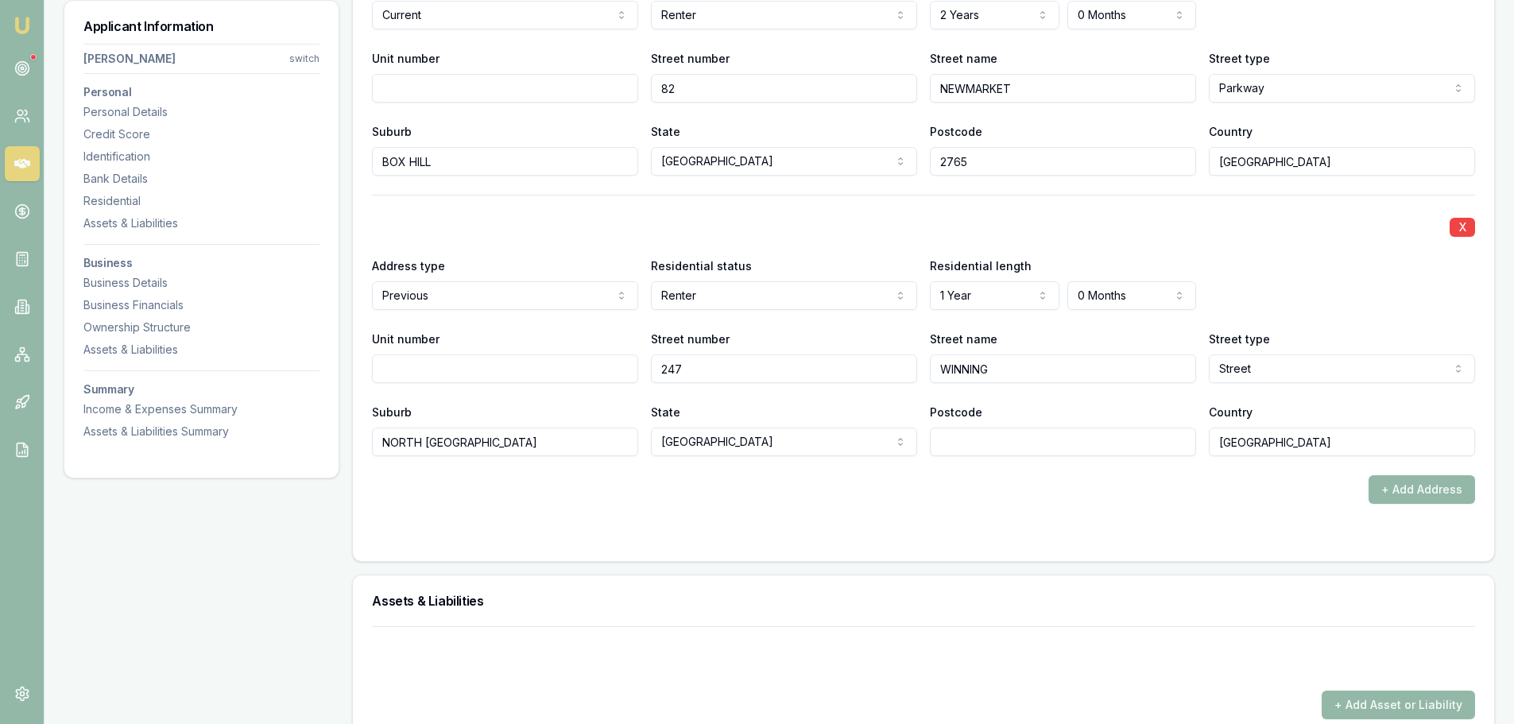
click at [837, 515] on form "X Address type Current Current Previous Residential status Renter Owner with mo…" at bounding box center [923, 228] width 1103 height 628
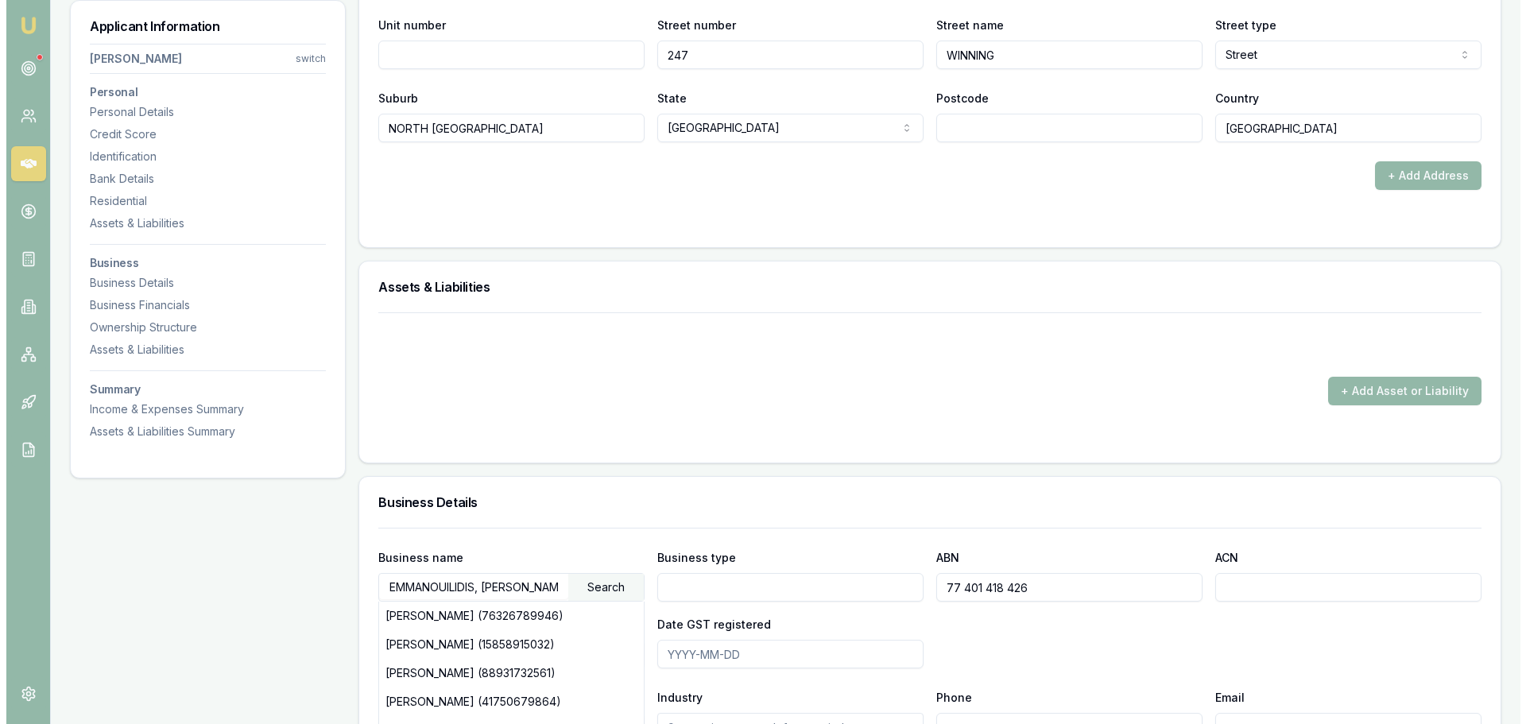
scroll to position [1987, 0]
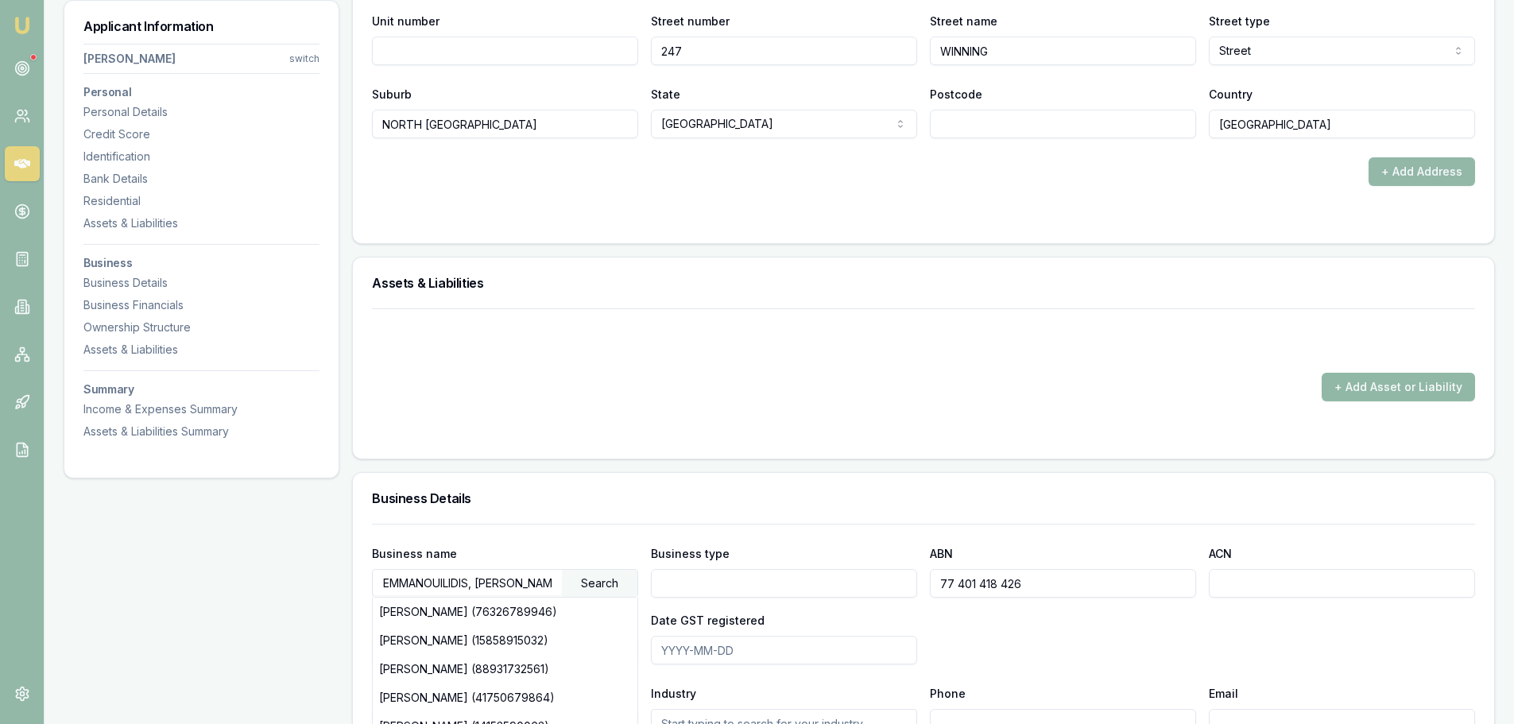
click at [1440, 392] on button "+ Add Asset or Liability" at bounding box center [1398, 387] width 153 height 29
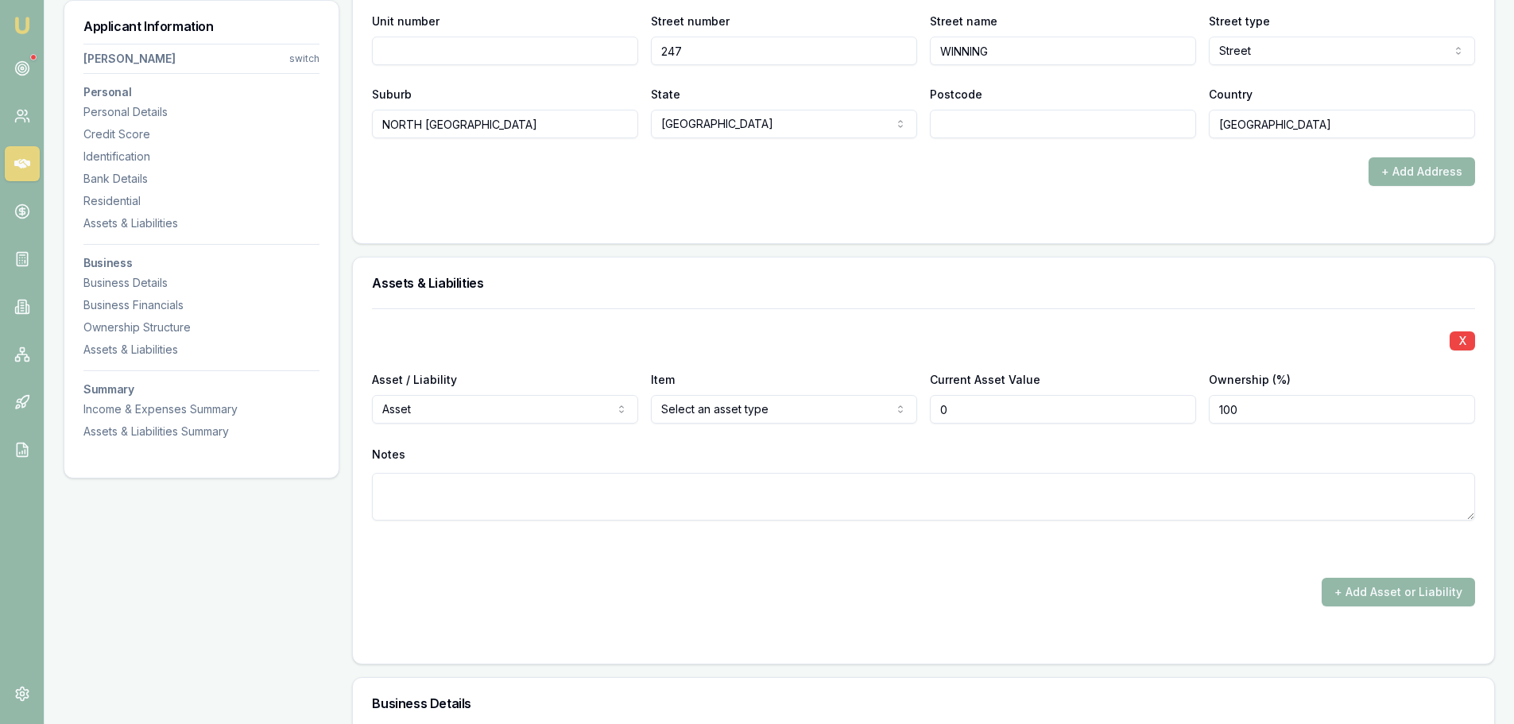
type input "$0"
select select "LIABILITY"
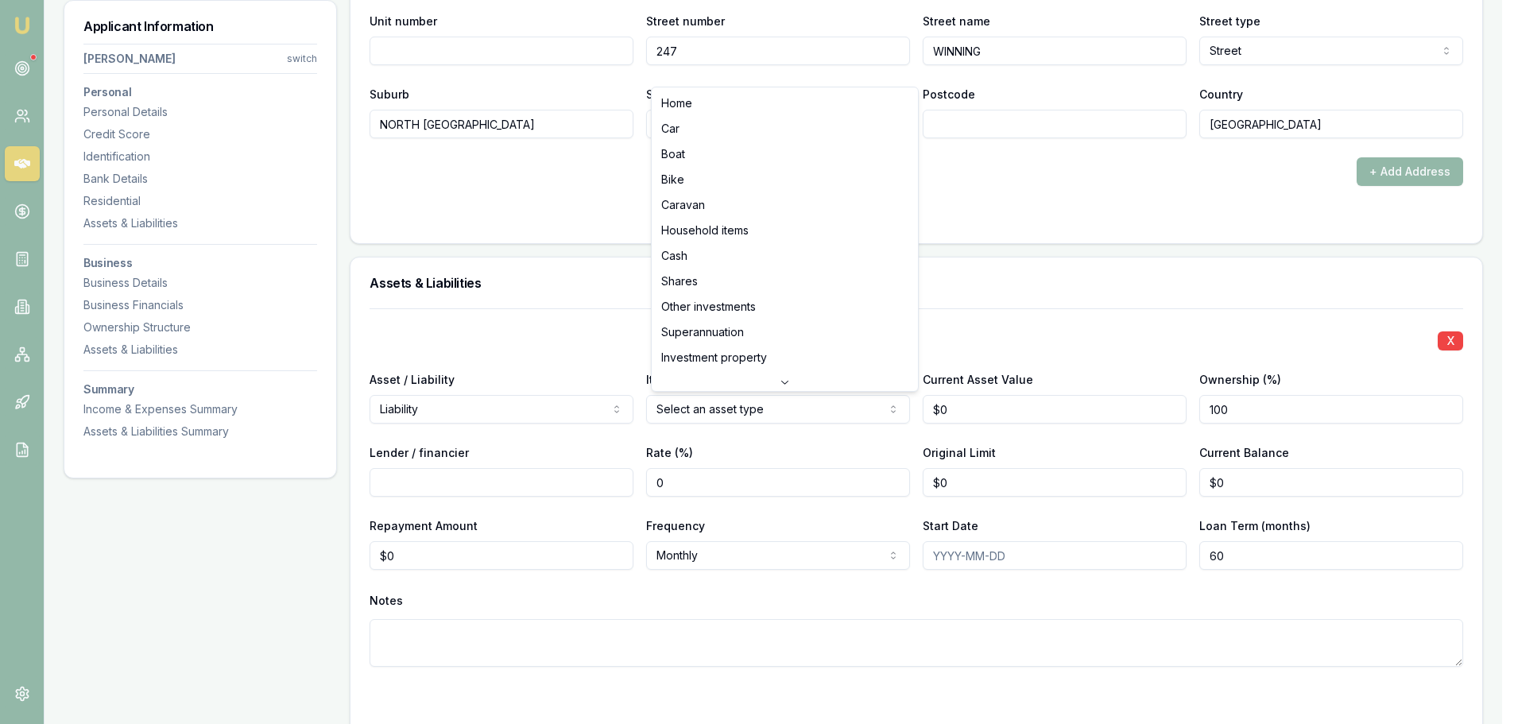
select select "CREDIT_CARD"
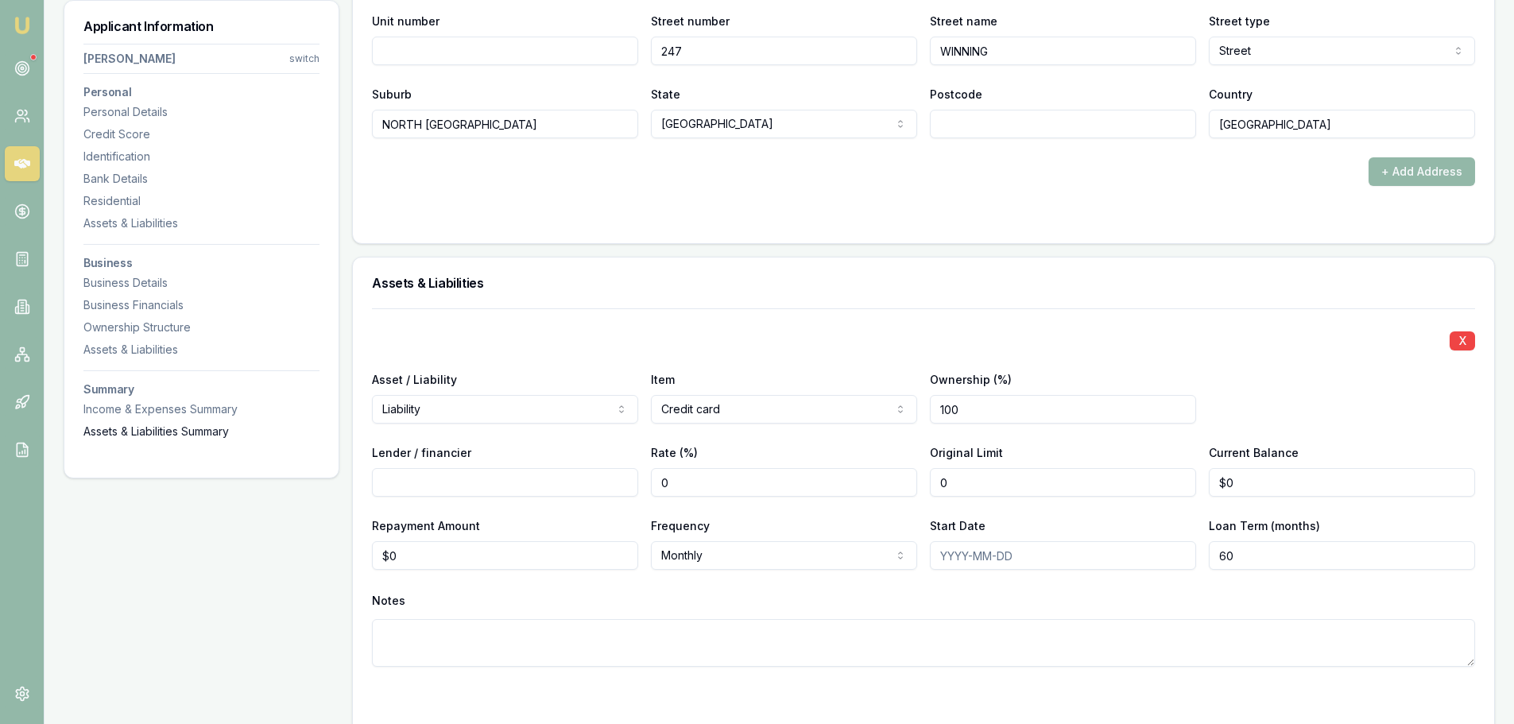
drag, startPoint x: 1119, startPoint y: 485, endPoint x: 138, endPoint y: 428, distance: 981.8
click at [619, 484] on div "Lender / financier Rate (%) 0 Original Limit 0 Current Balance $0" at bounding box center [923, 470] width 1103 height 54
type input "$0"
click at [450, 477] on input "Lender / financier" at bounding box center [505, 482] width 266 height 29
type input "WESTPAC"
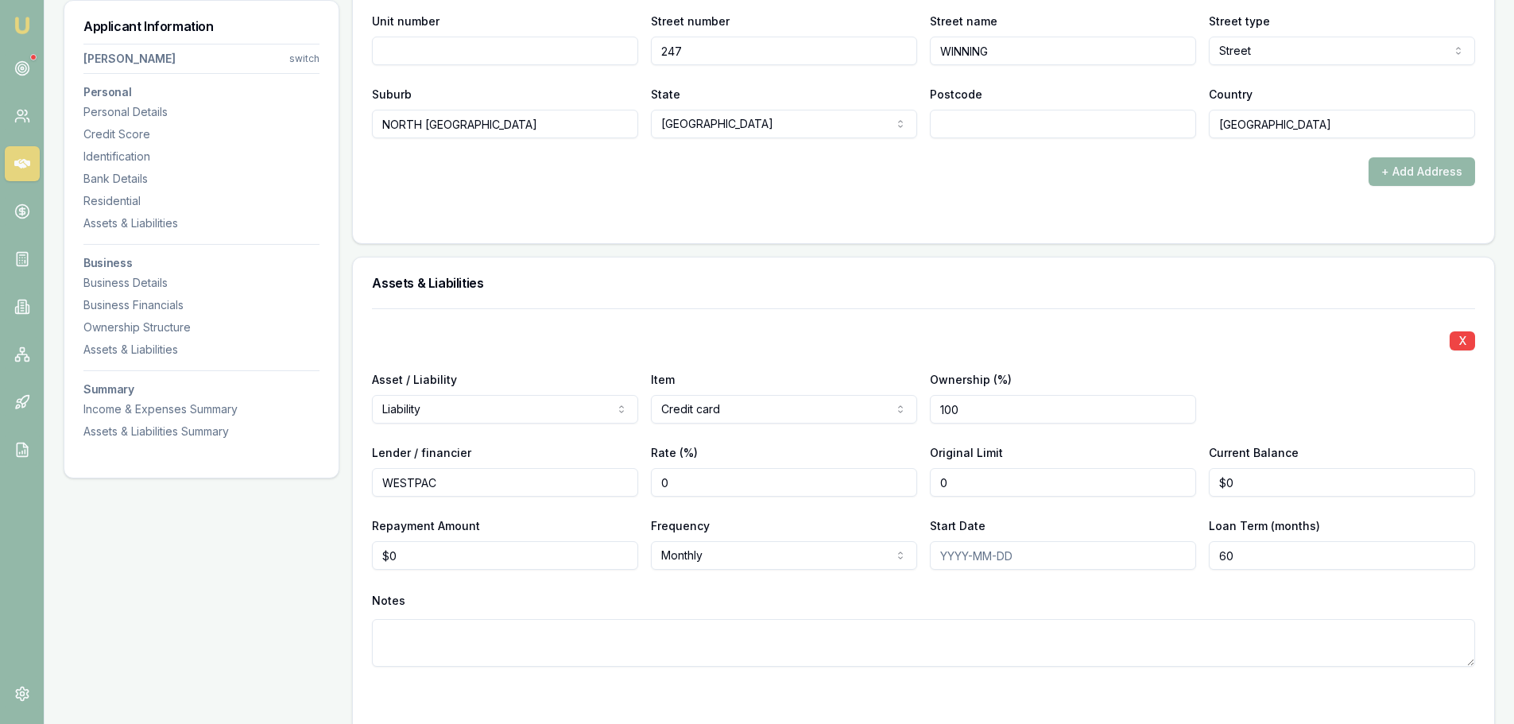
drag, startPoint x: 981, startPoint y: 487, endPoint x: 789, endPoint y: 479, distance: 191.8
click at [843, 479] on div "Lender / financier WESTPAC Rate (%) 0 Original Limit 0 Current Balance $0" at bounding box center [923, 470] width 1103 height 54
type input "$2,000"
click at [1018, 332] on div "X" at bounding box center [923, 339] width 1103 height 22
click at [1454, 343] on button "X" at bounding box center [1462, 341] width 25 height 19
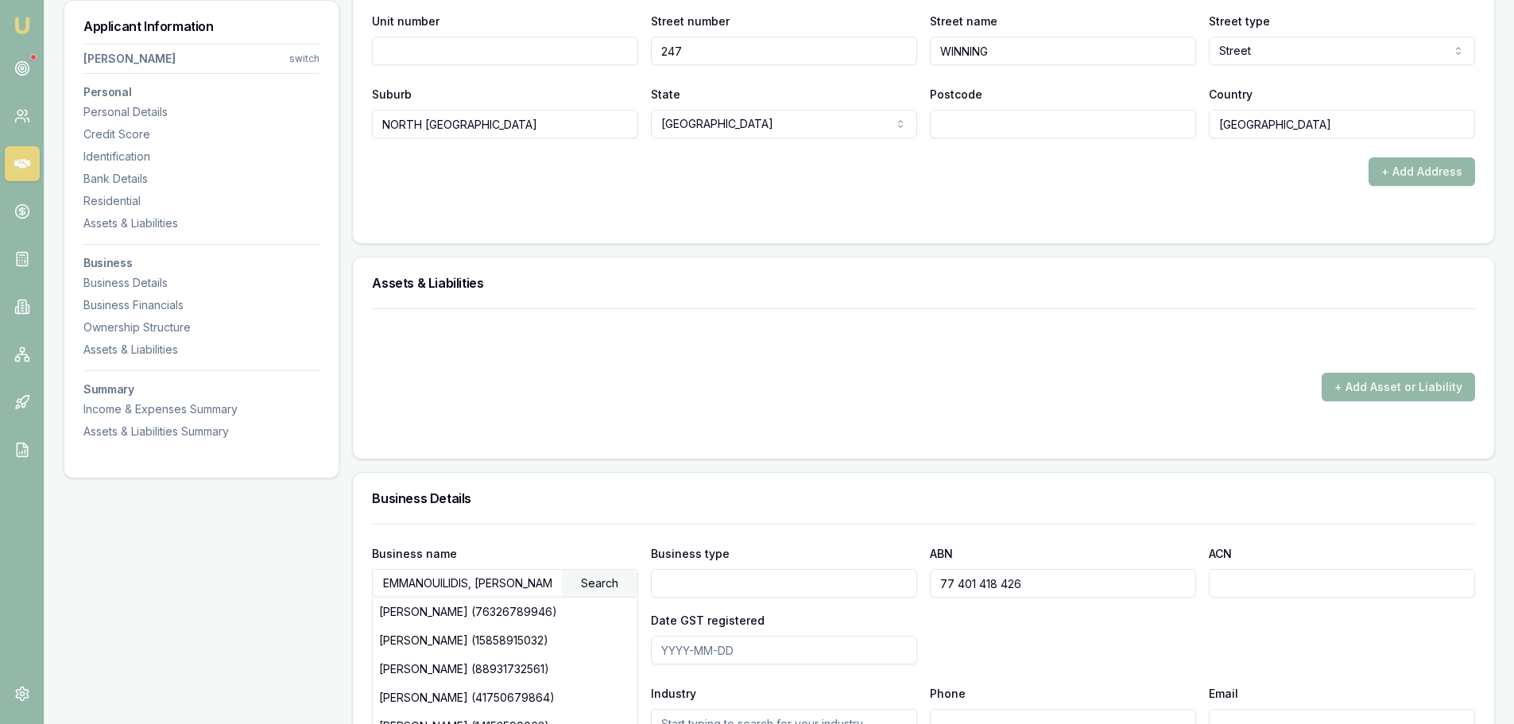
click at [1247, 257] on div "Assets & Liabilities + Add Asset or Liability" at bounding box center [923, 358] width 1143 height 203
click at [1400, 384] on button "+ Add Asset or Liability" at bounding box center [1398, 387] width 153 height 29
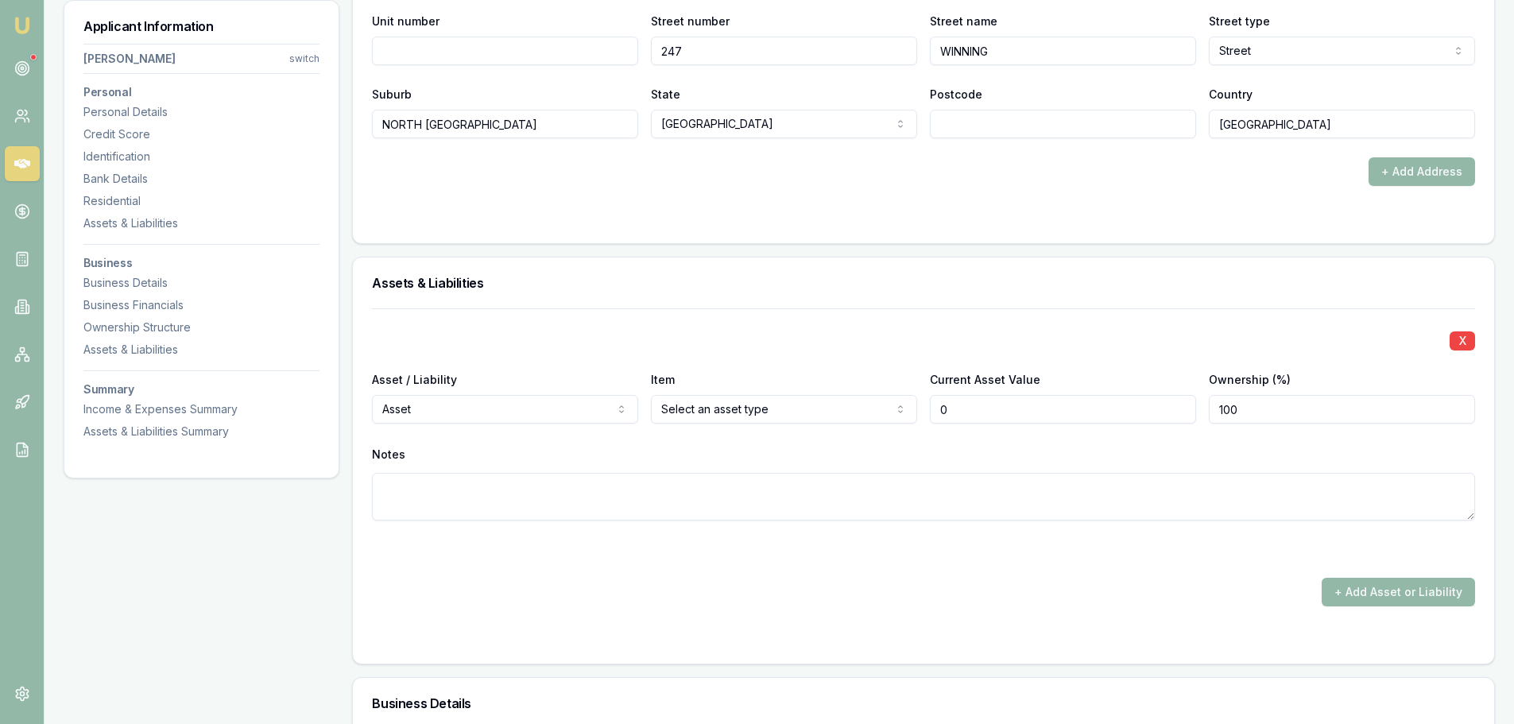
type input "$0"
select select "LIABILITY"
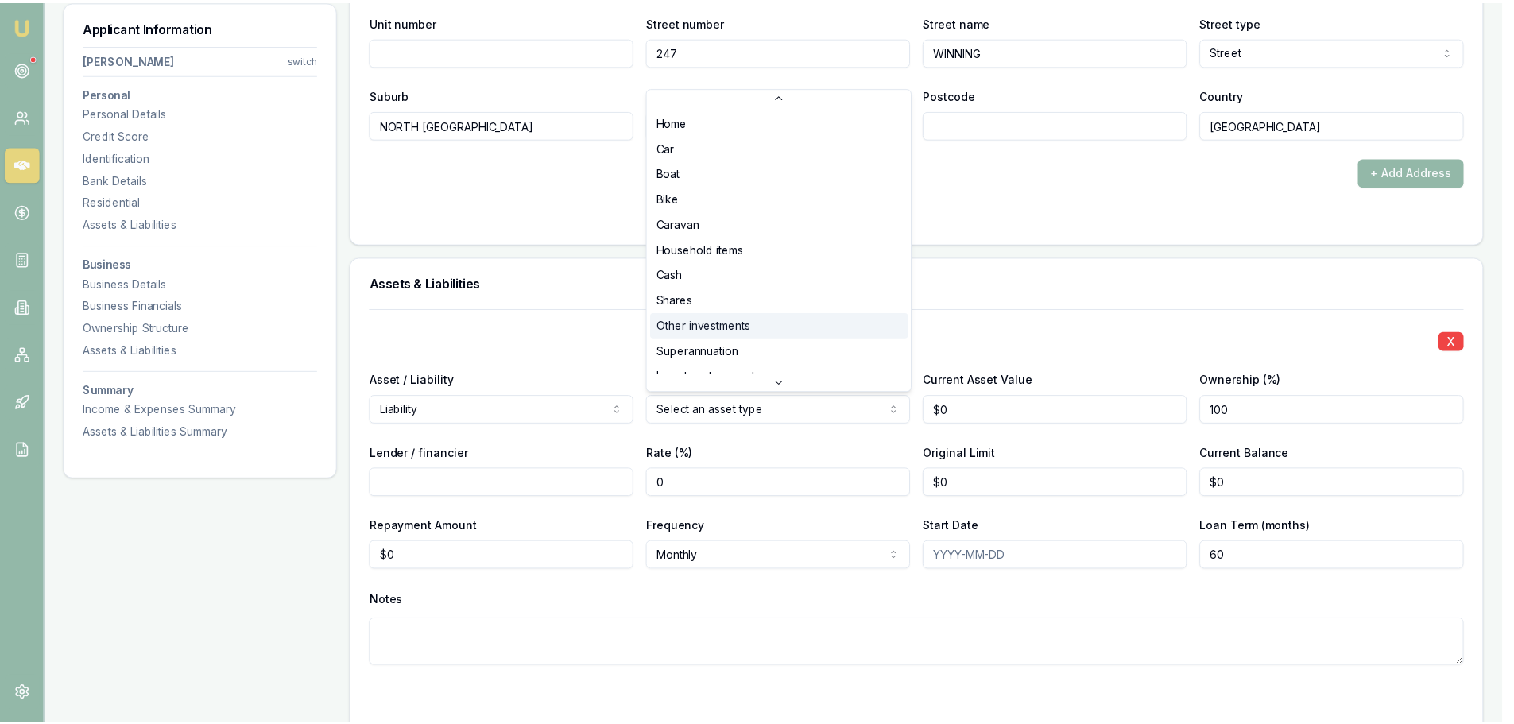
scroll to position [79, 0]
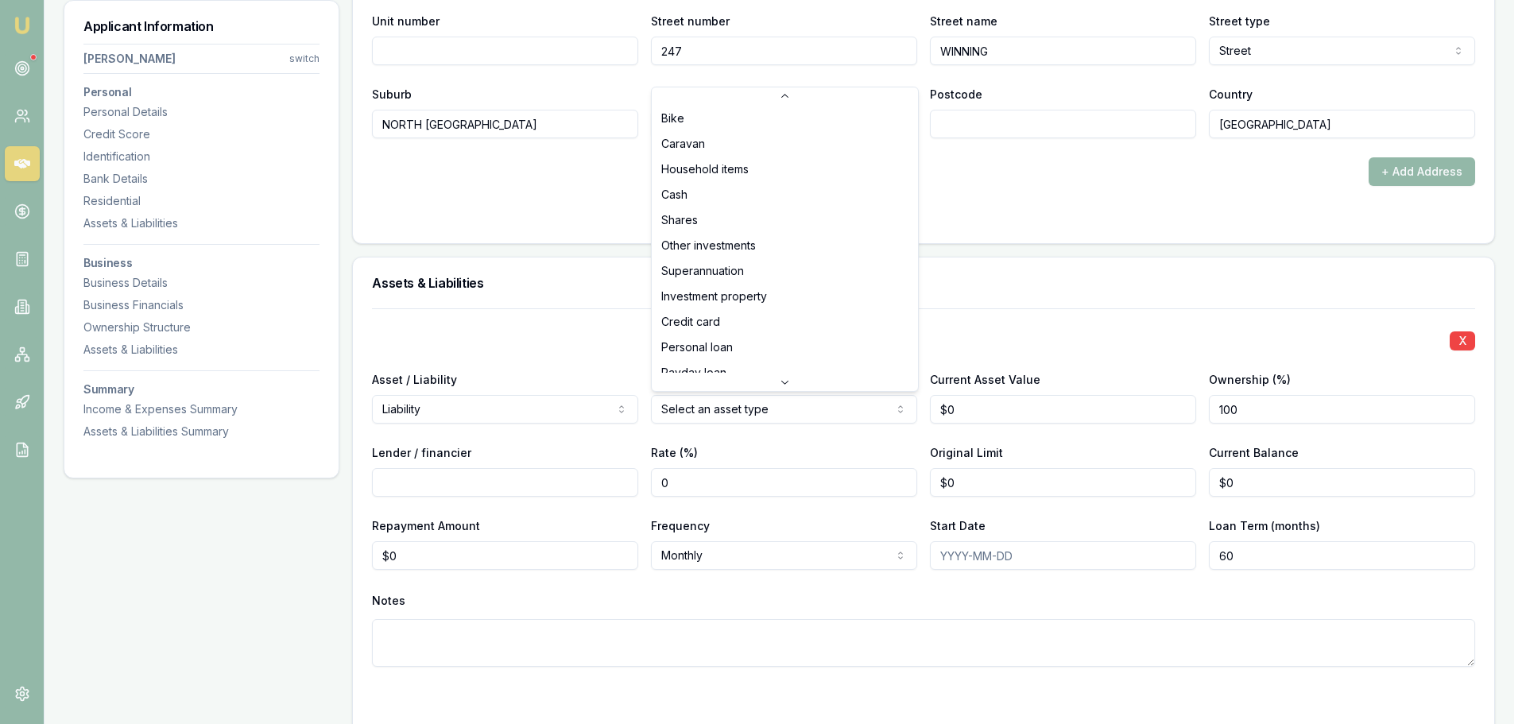
select select "CREDIT_CARD"
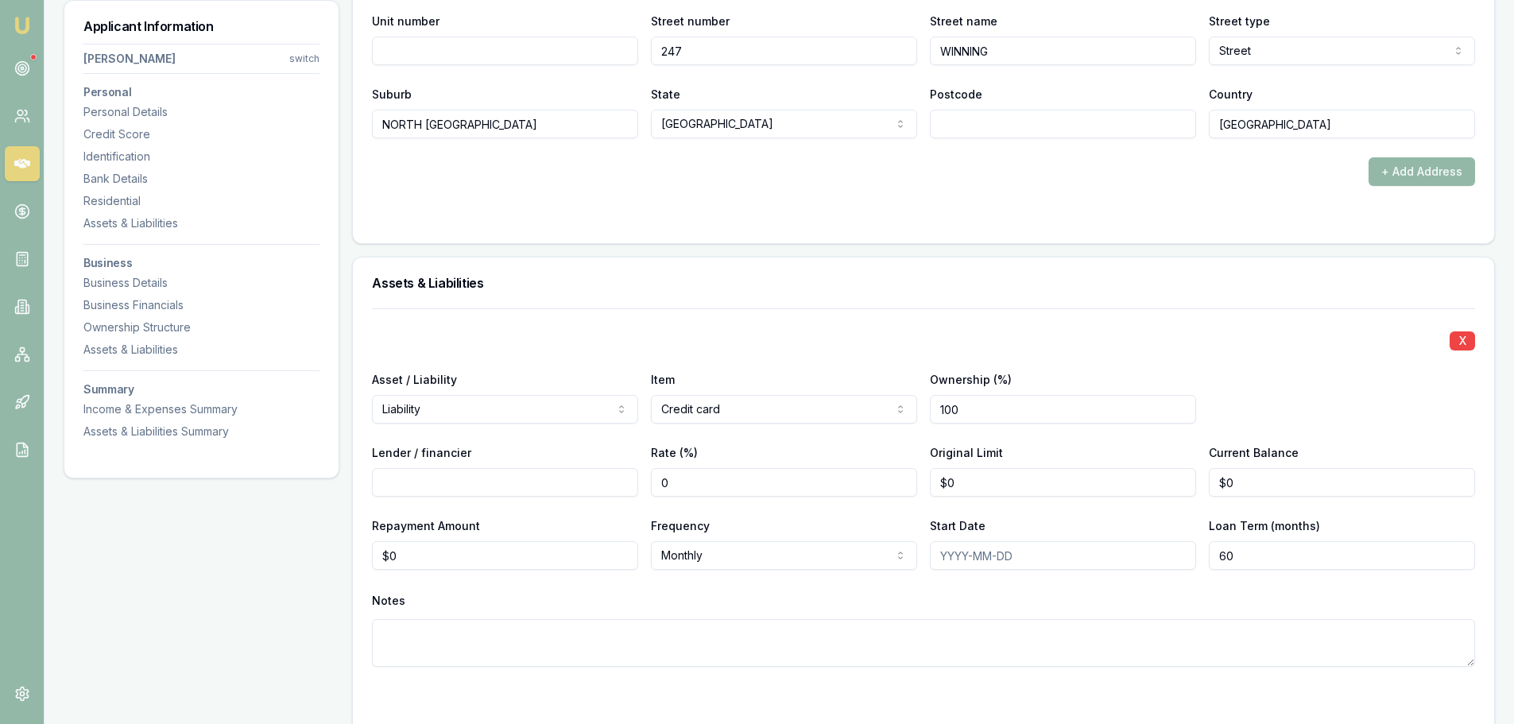
click at [541, 482] on input "Lender / financier" at bounding box center [505, 482] width 266 height 29
type input "ZIPMONEY"
drag, startPoint x: 998, startPoint y: 487, endPoint x: 901, endPoint y: 486, distance: 96.2
click at [942, 485] on input "0" at bounding box center [1063, 482] width 266 height 29
type input "$1,500"
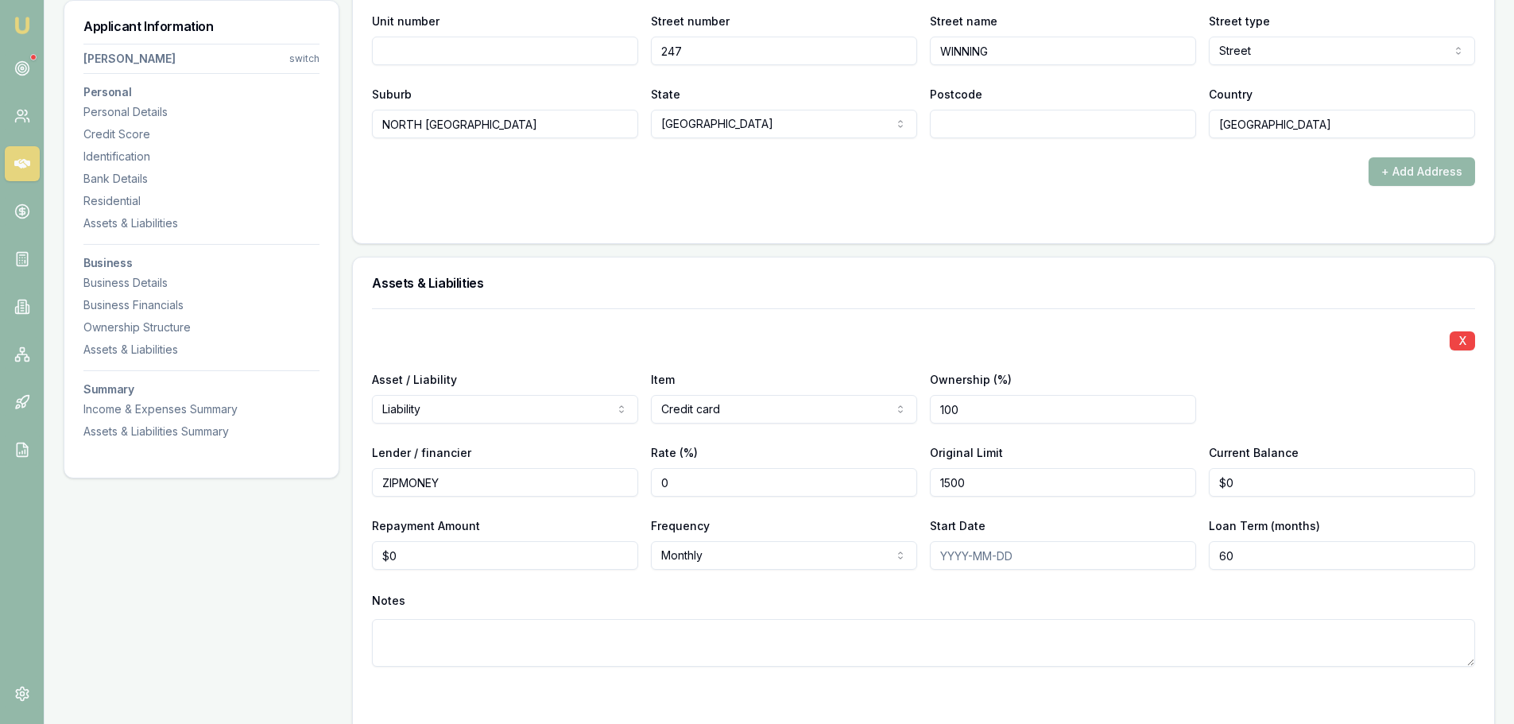
type input "0"
type input "$600"
drag, startPoint x: 439, startPoint y: 557, endPoint x: 90, endPoint y: 566, distance: 349.1
click at [120, 566] on div "Applicant Information Joshua Emmanouilidis switch Personal Personal Details Cre…" at bounding box center [780, 417] width 1432 height 4321
type input "$80"
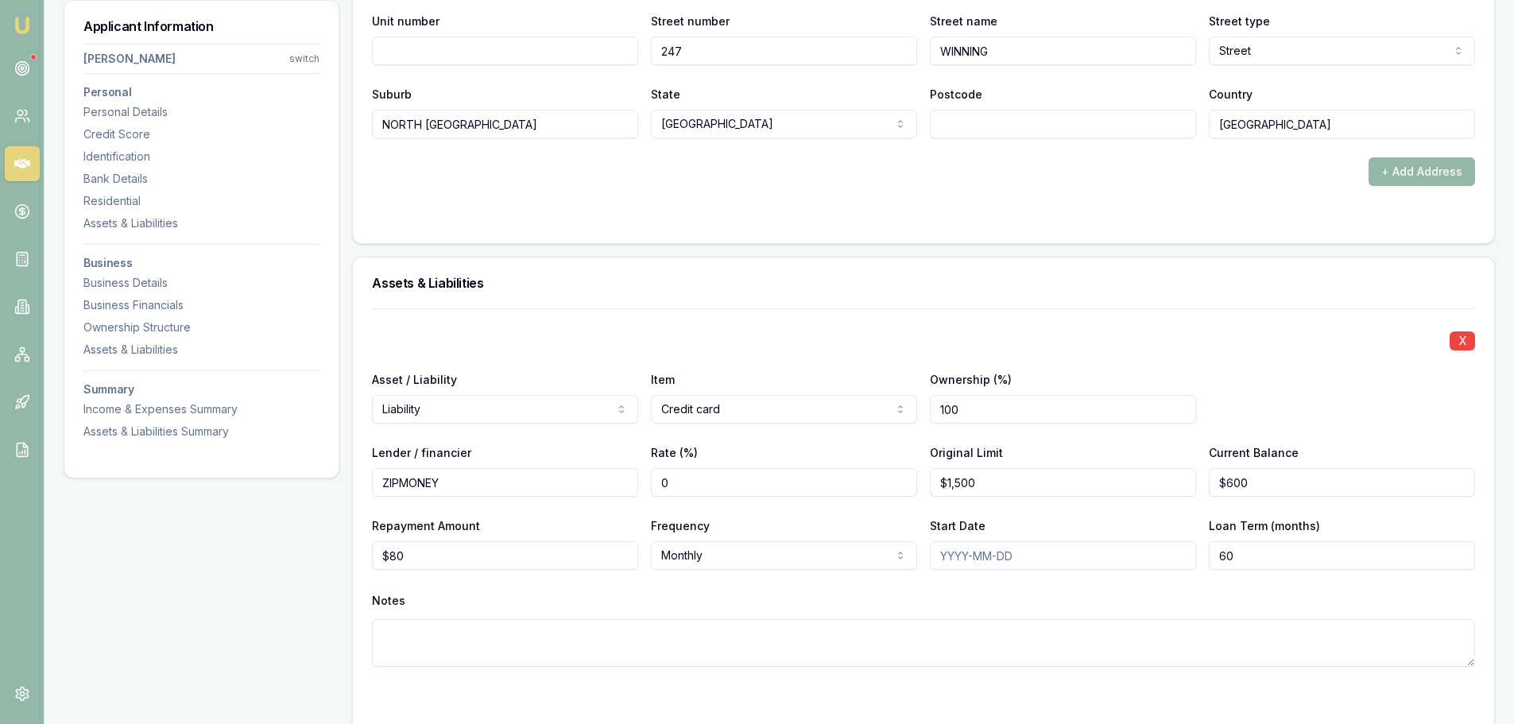
click at [672, 311] on div "X Asset / Liability Liability Asset Liability Item Credit card Home Car Boat Bi…" at bounding box center [923, 506] width 1103 height 397
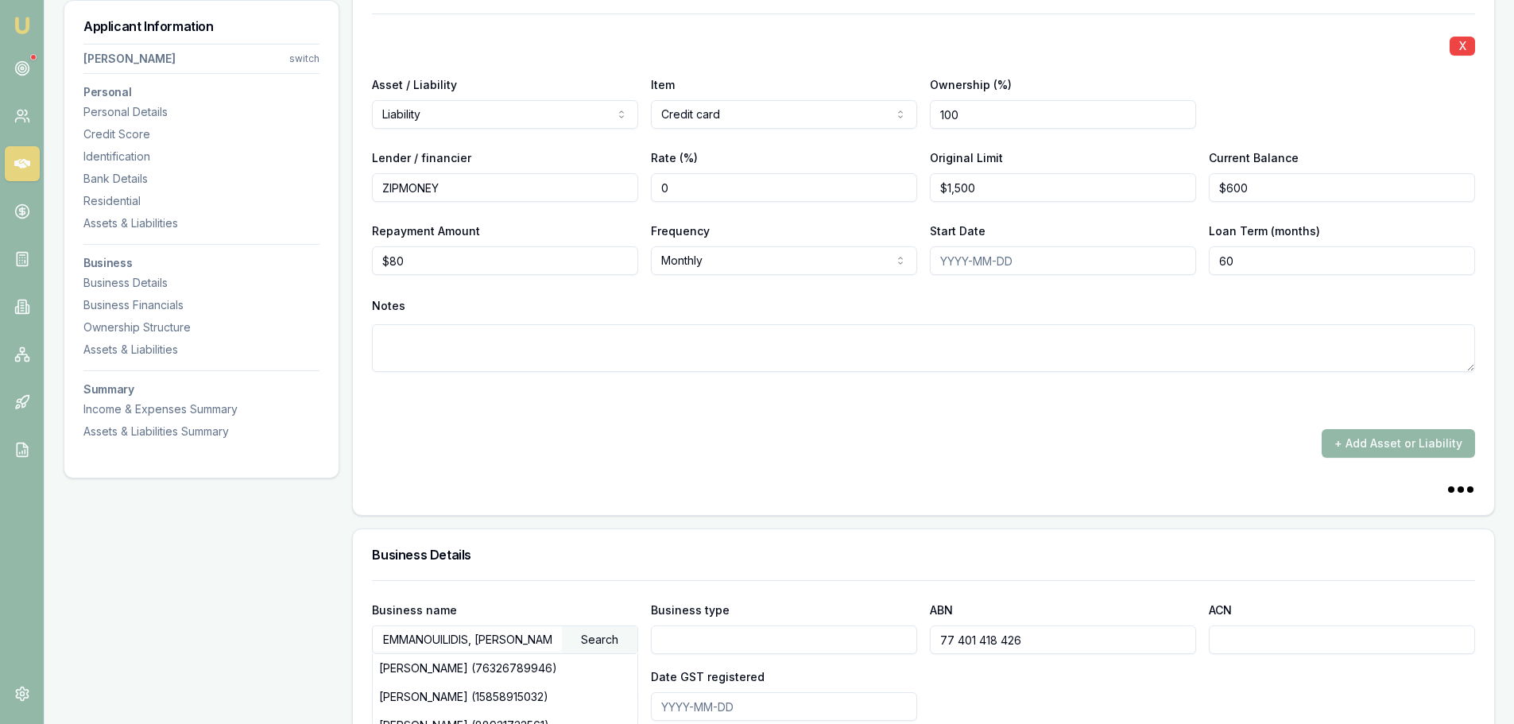
scroll to position [2305, 0]
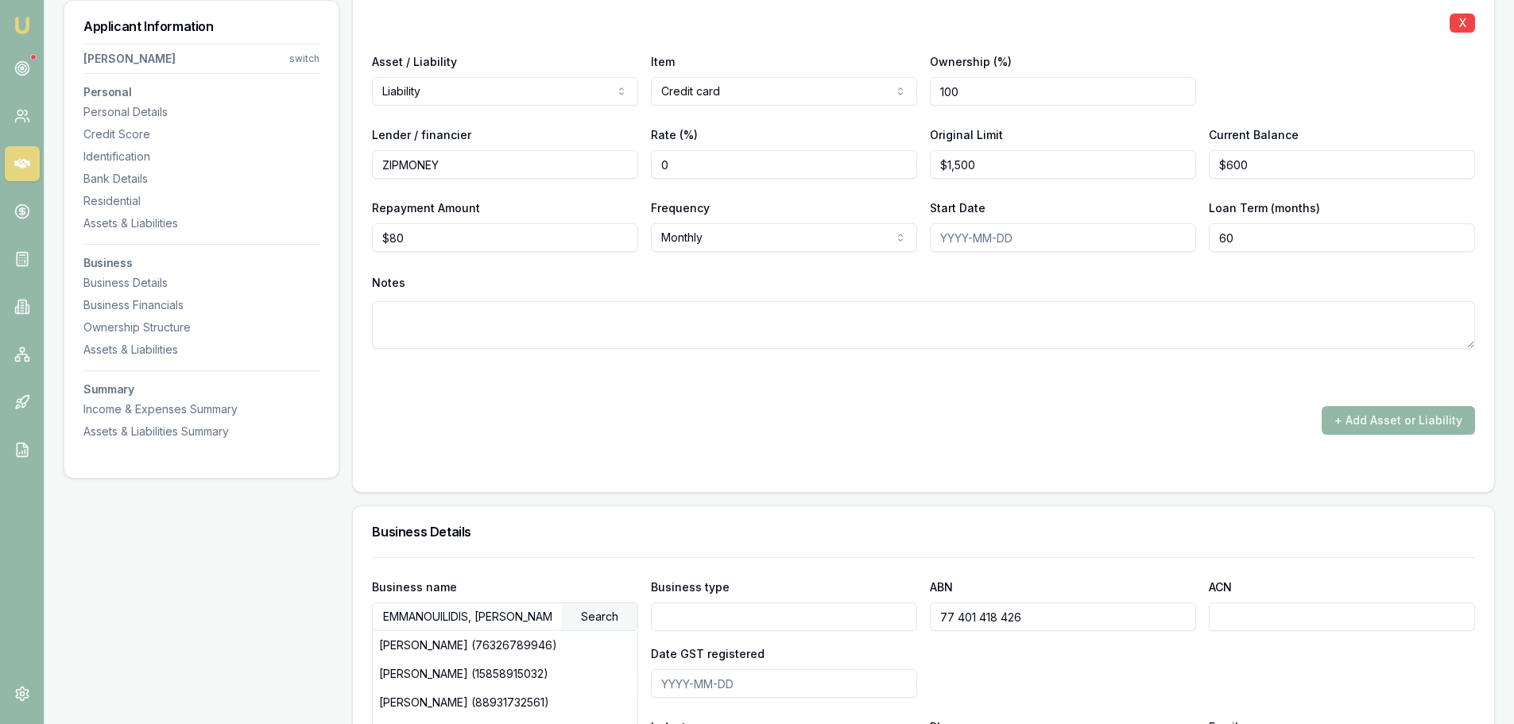
click at [436, 392] on div "X Asset / Liability Liability Asset Liability Item Credit card Home Car Boat Bi…" at bounding box center [923, 212] width 1103 height 444
click at [595, 614] on div "Search" at bounding box center [600, 616] width 76 height 27
click at [618, 488] on div "X Asset / Liability Liability Asset Liability Item Credit card Home Car Boat Bi…" at bounding box center [924, 241] width 1142 height 502
click at [753, 429] on div "+ Add Asset or Liability" at bounding box center [923, 420] width 1103 height 29
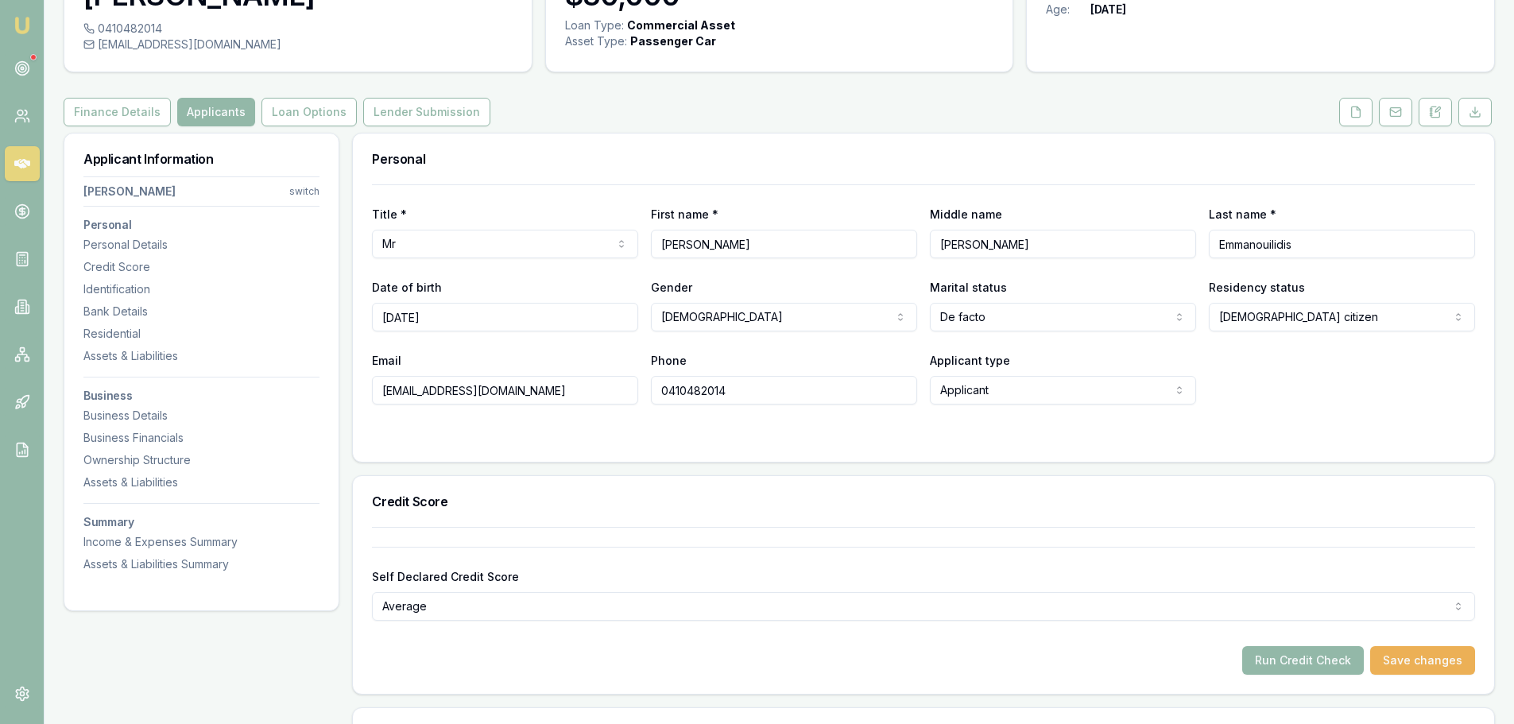
scroll to position [0, 0]
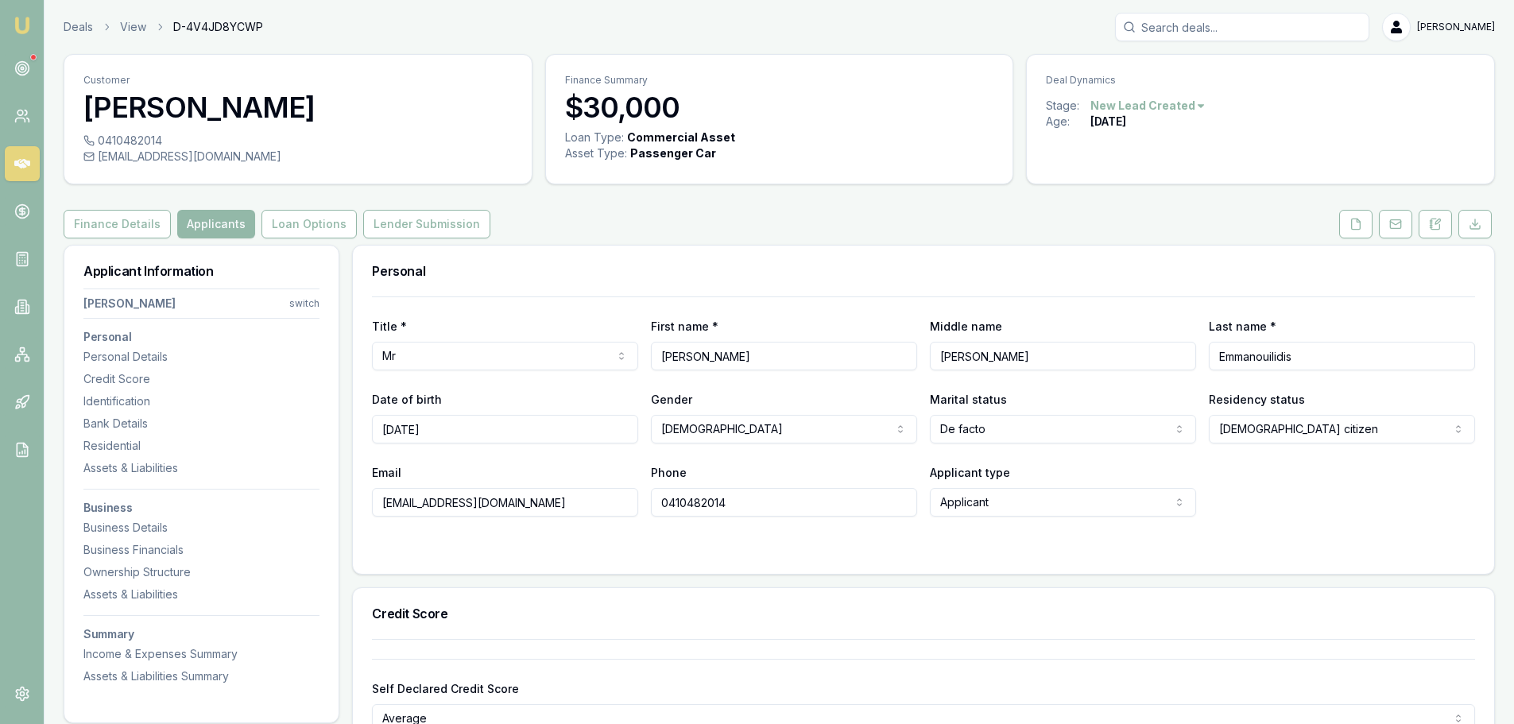
click at [738, 246] on div "Personal" at bounding box center [924, 271] width 1142 height 51
click at [726, 250] on div "Personal" at bounding box center [924, 271] width 1142 height 51
click at [766, 250] on div "Personal" at bounding box center [924, 271] width 1142 height 51
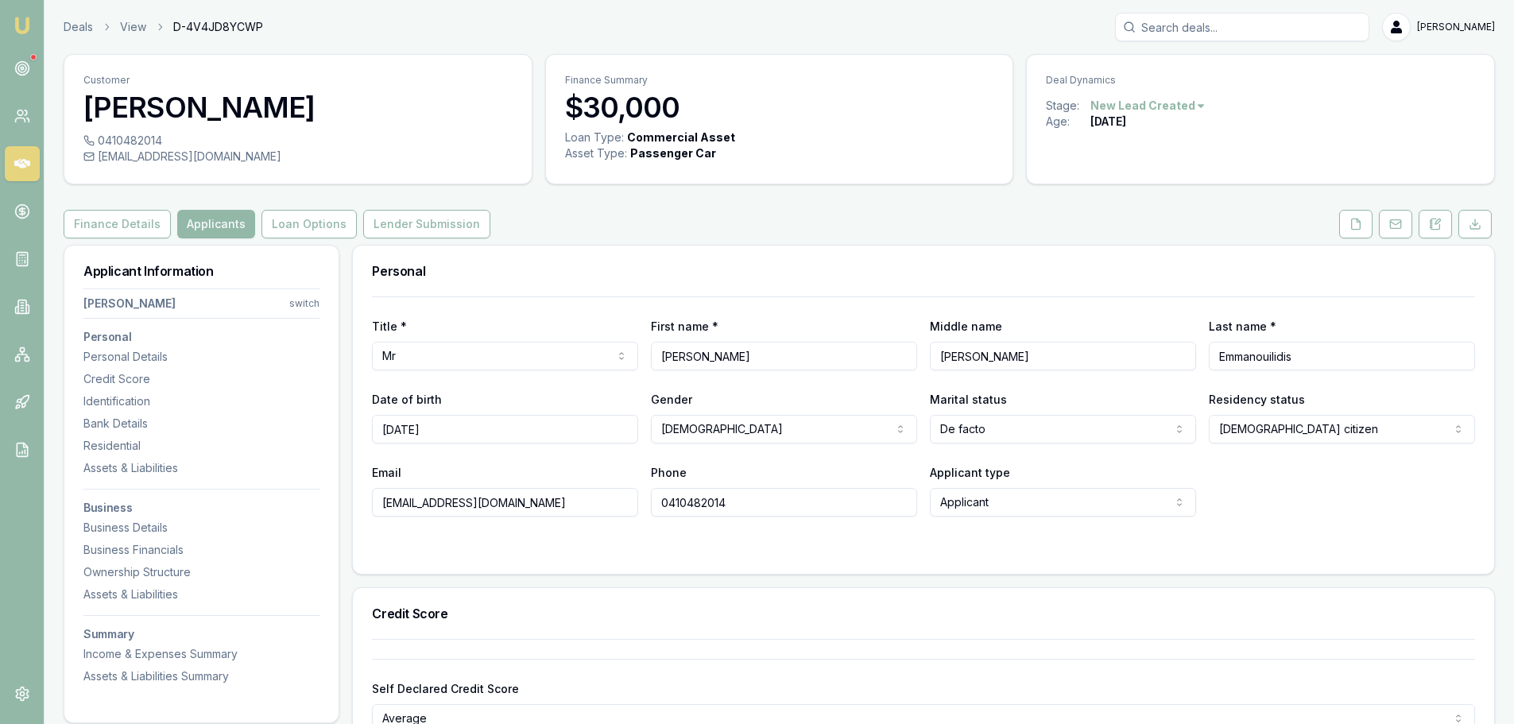
click at [1029, 224] on div "Finance Details Applicants Loan Options Lender Submission" at bounding box center [780, 224] width 1432 height 29
click at [816, 246] on div "Personal" at bounding box center [924, 271] width 1142 height 51
click at [674, 230] on div "Finance Details Applicants Loan Options Lender Submission" at bounding box center [780, 224] width 1432 height 29
click at [1362, 220] on icon at bounding box center [1356, 224] width 13 height 13
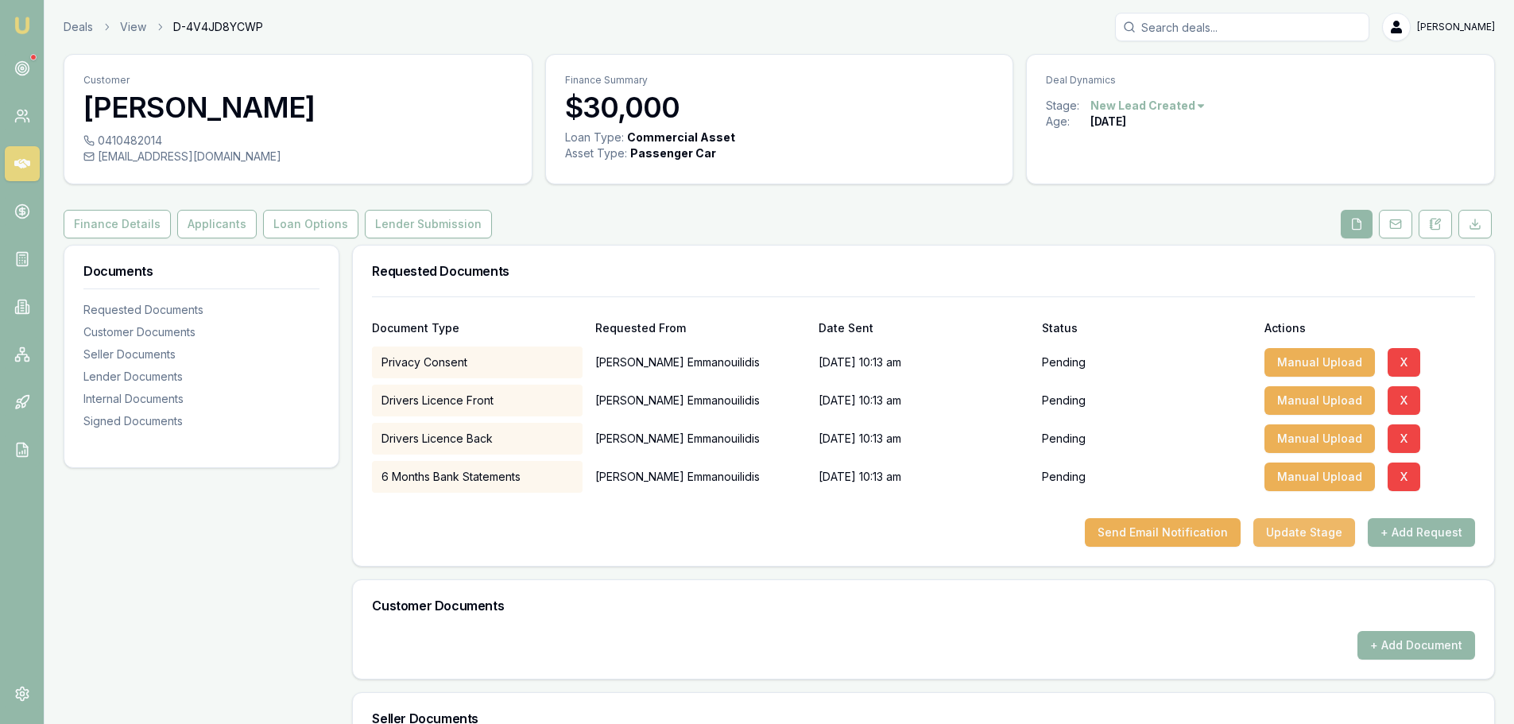
click at [1297, 538] on button "Update Stage" at bounding box center [1305, 532] width 102 height 29
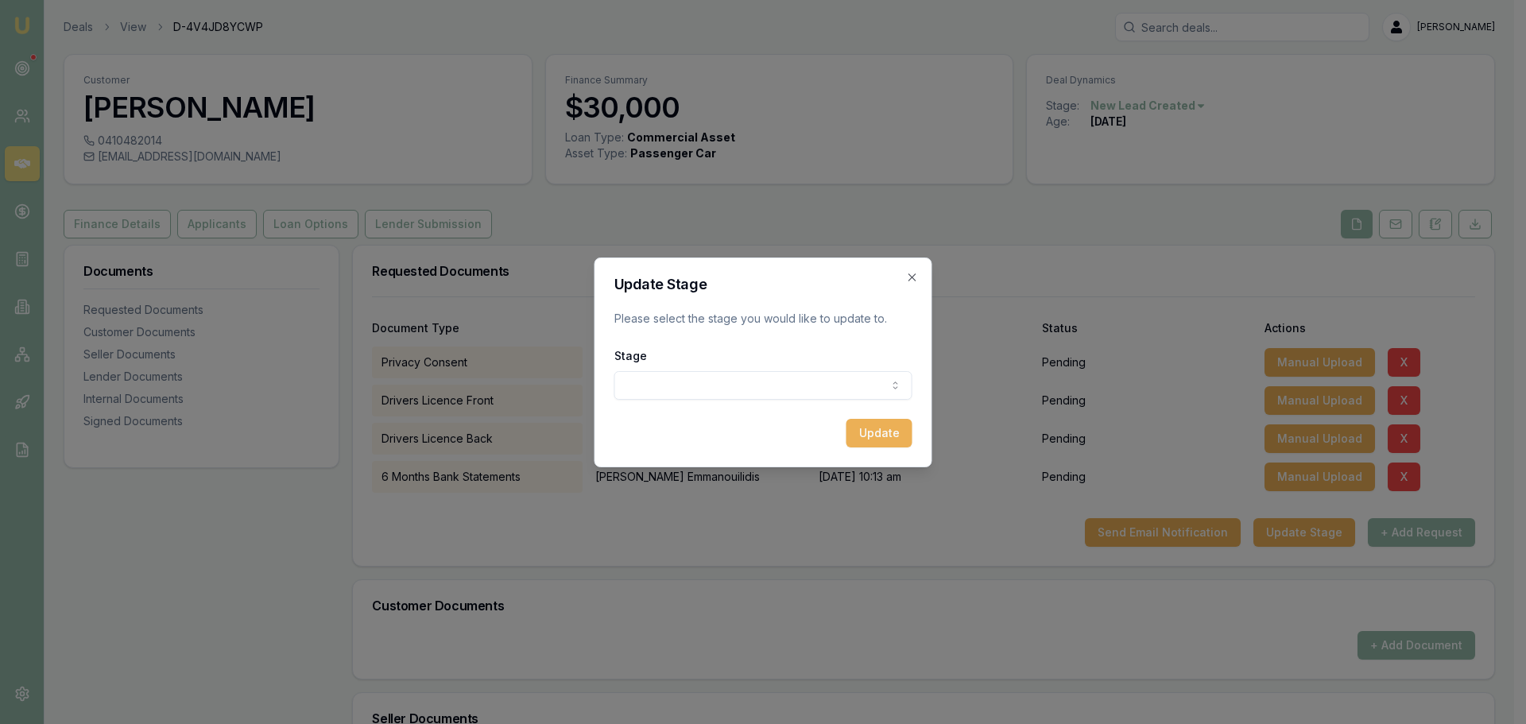
click at [779, 386] on body "Emu Broker Deals View D-4V4JD8YCWP Erin Shield Toggle Menu Customer Joshua Emma…" at bounding box center [757, 362] width 1514 height 724
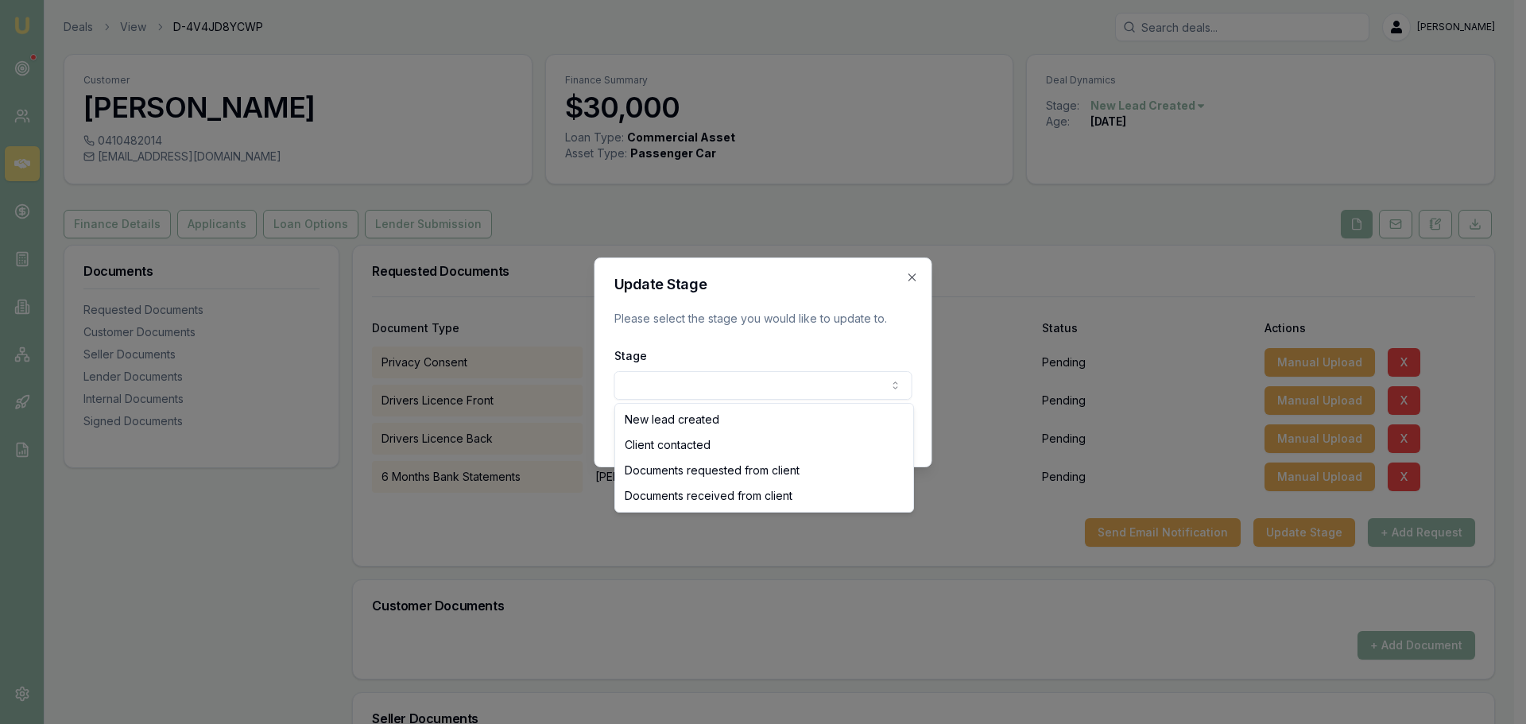
select select "DOCUMENTS_REQUESTED_FROM_CLIENT"
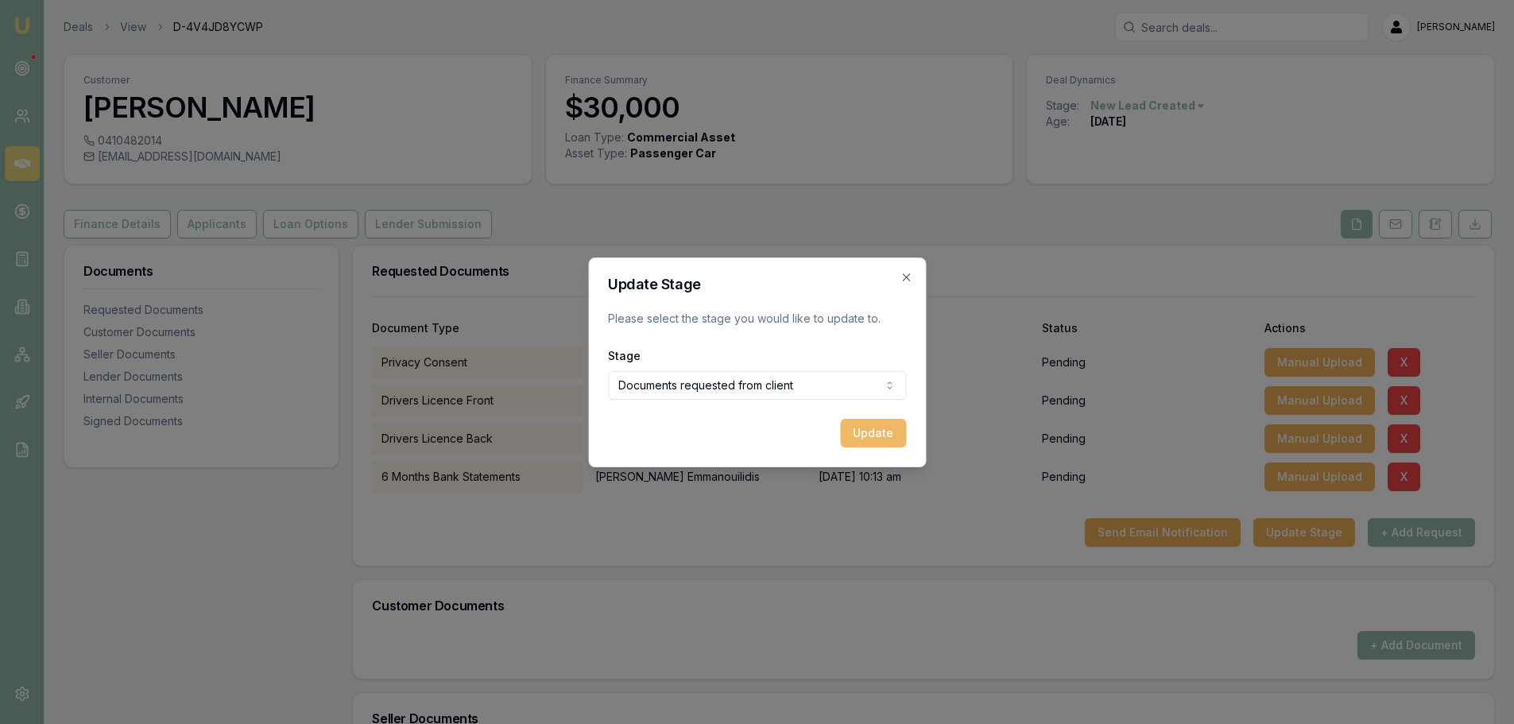
click at [876, 436] on button "Update" at bounding box center [873, 433] width 66 height 29
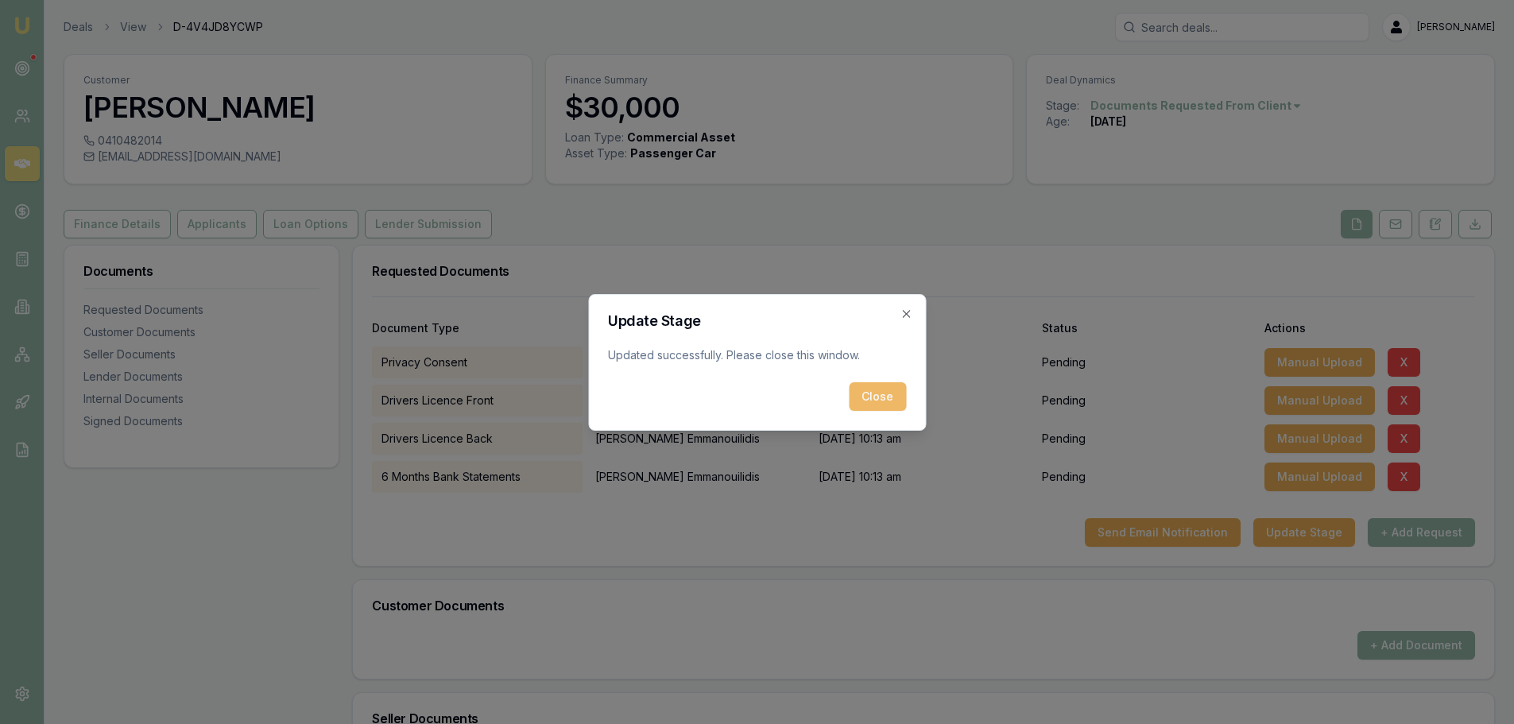
click at [873, 393] on button "Close" at bounding box center [877, 396] width 57 height 29
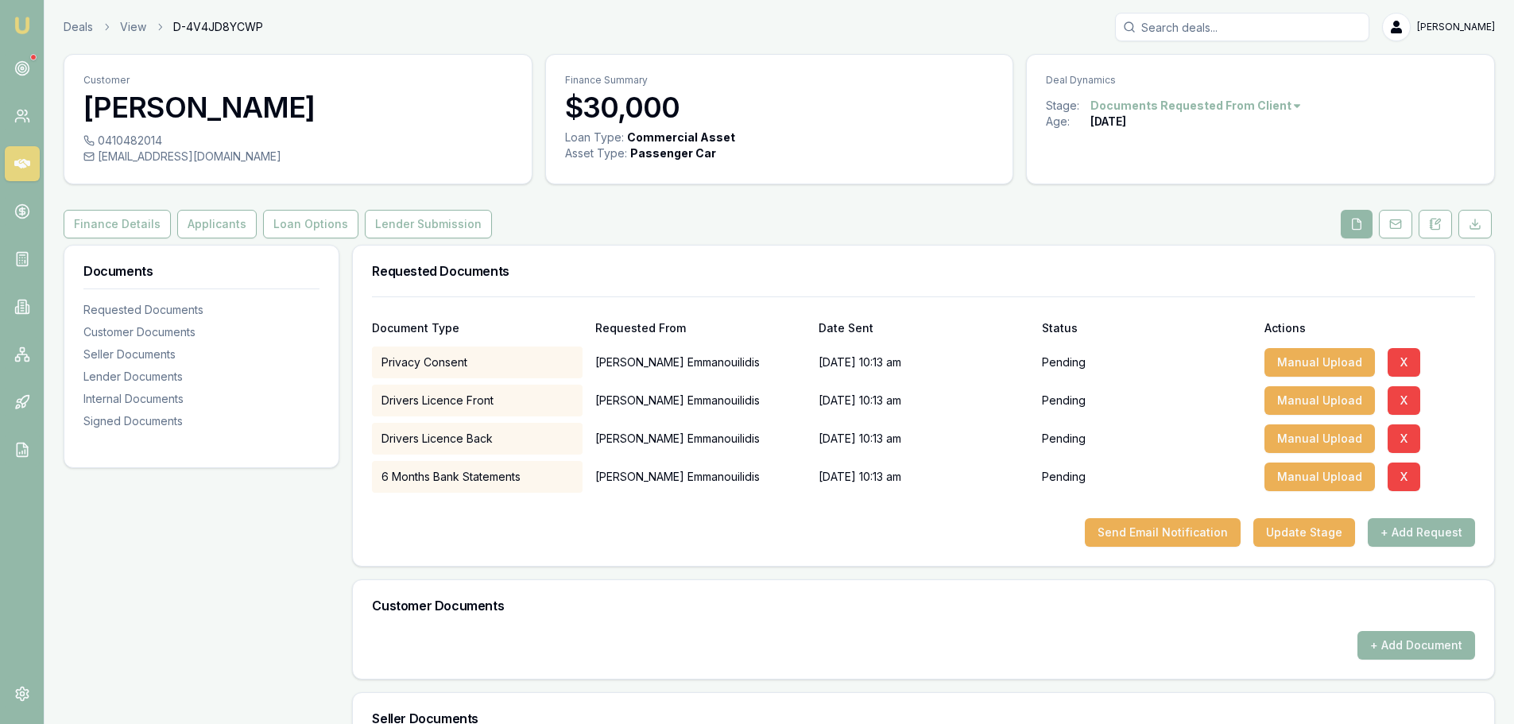
click at [721, 228] on div "Finance Details Applicants Loan Options Lender Submission" at bounding box center [780, 224] width 1432 height 29
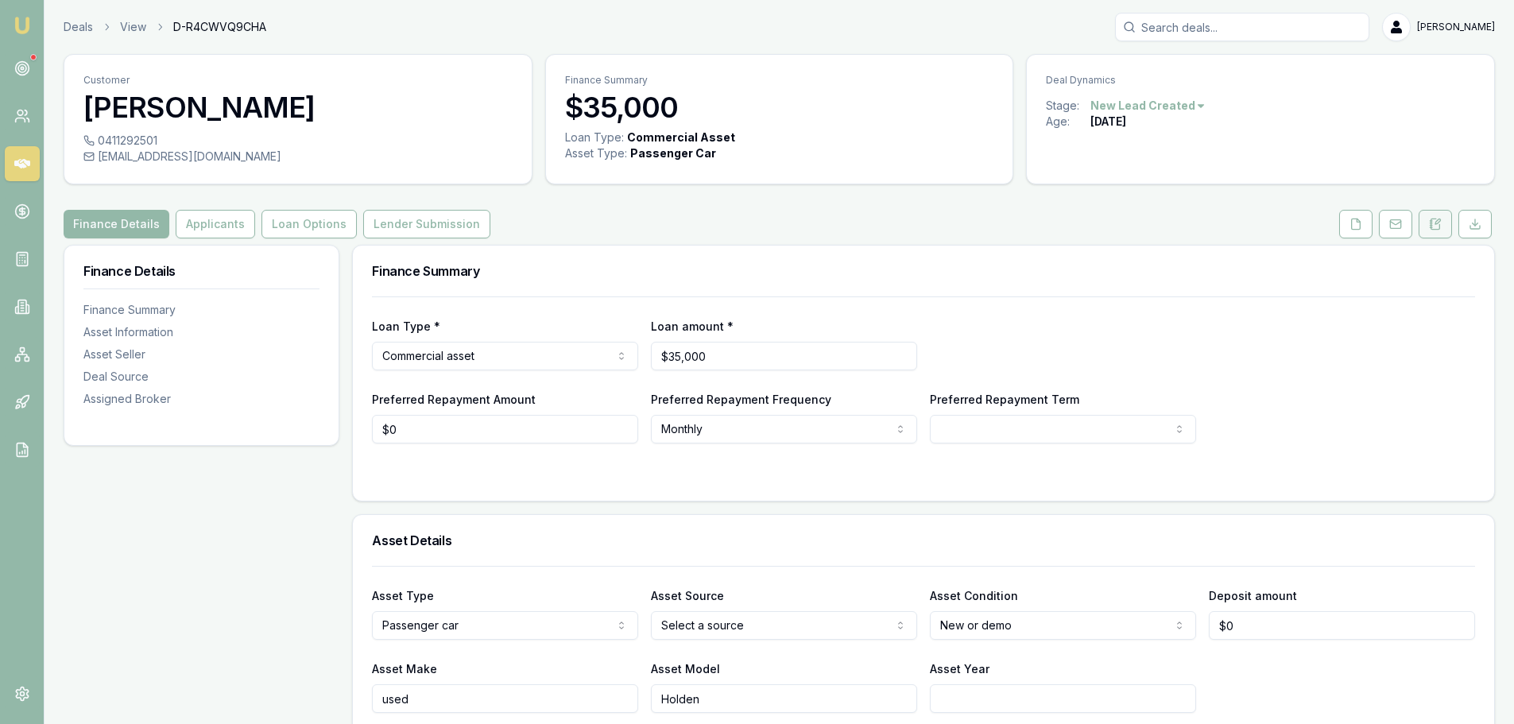
click at [1440, 226] on icon at bounding box center [1436, 224] width 9 height 10
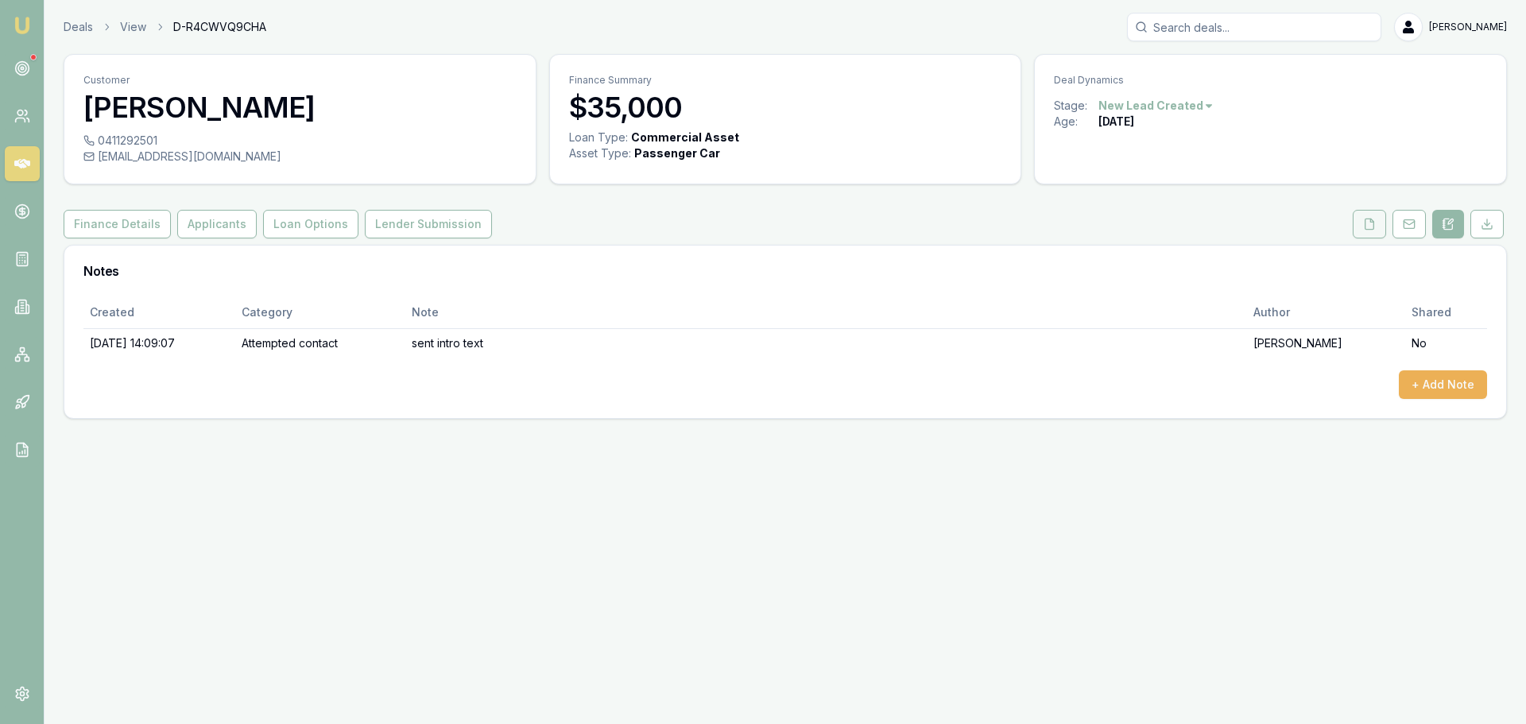
click at [1361, 220] on button at bounding box center [1369, 224] width 33 height 29
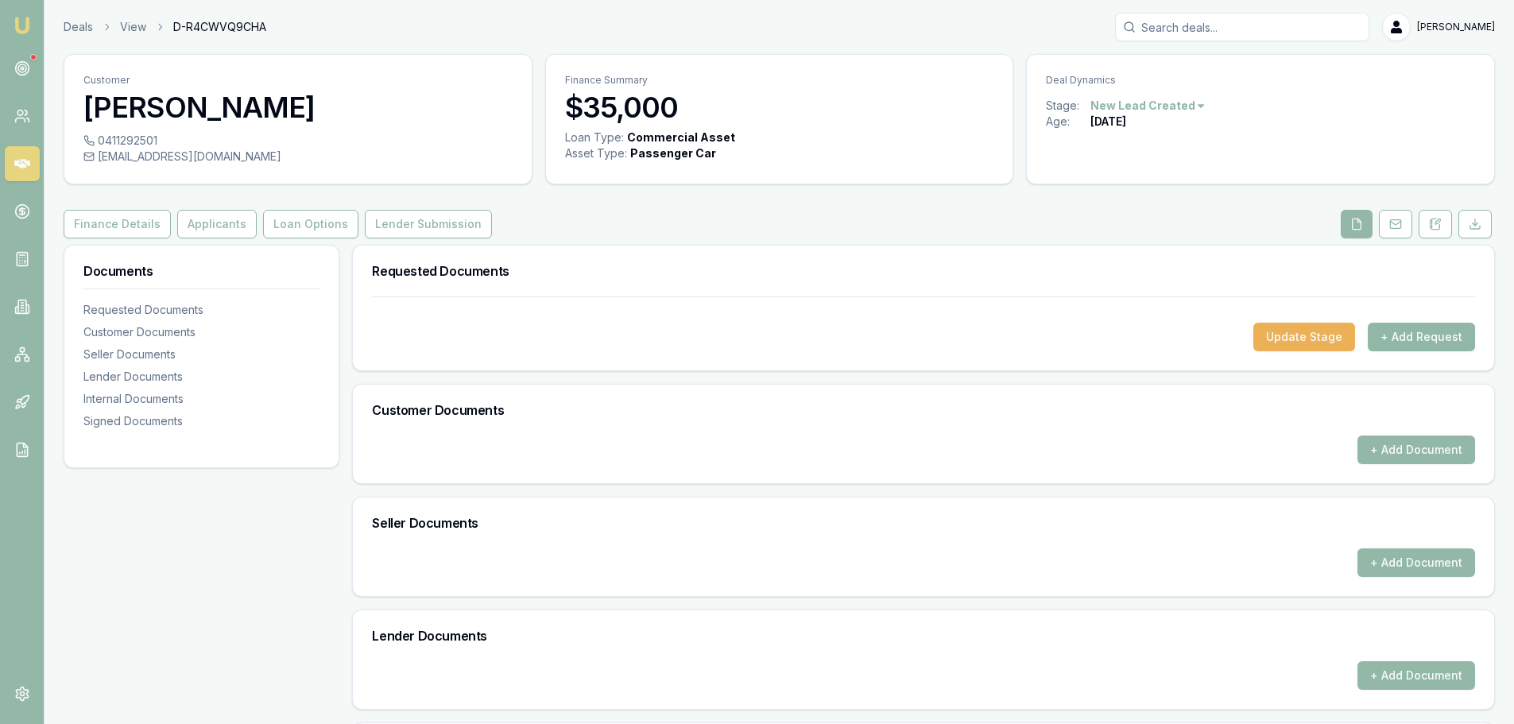
click at [1429, 339] on button "+ Add Request" at bounding box center [1421, 337] width 107 height 29
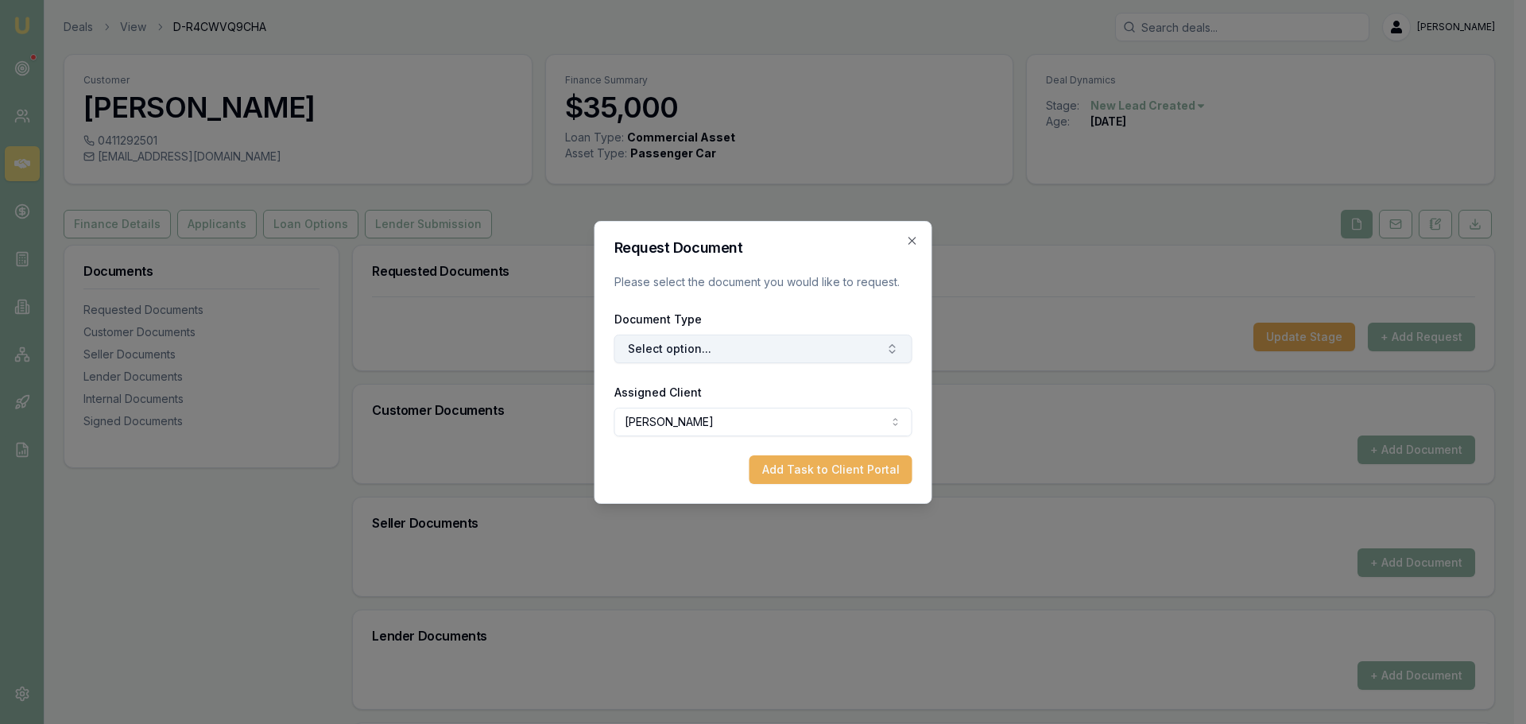
click at [670, 347] on button "Select option..." at bounding box center [764, 349] width 298 height 29
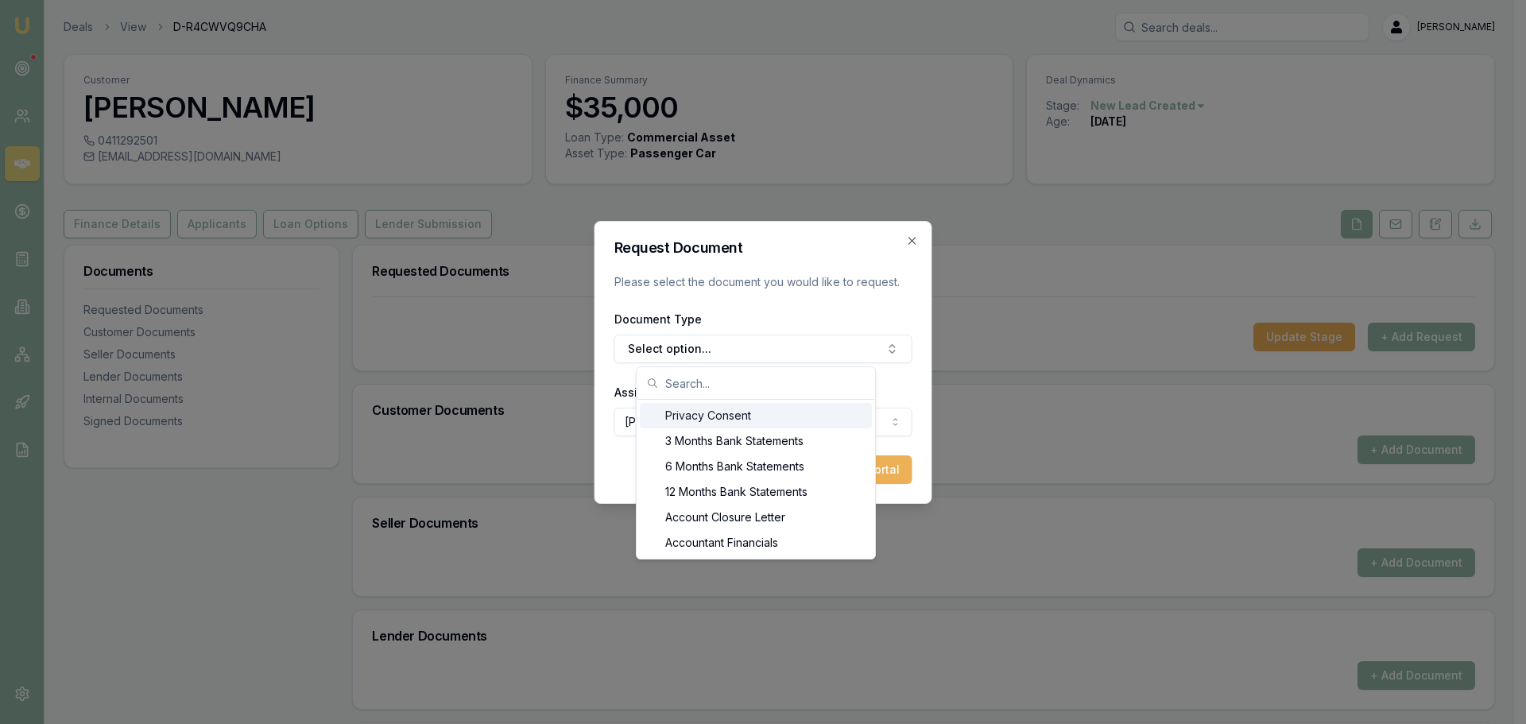
click at [682, 418] on div "Privacy Consent" at bounding box center [756, 415] width 232 height 25
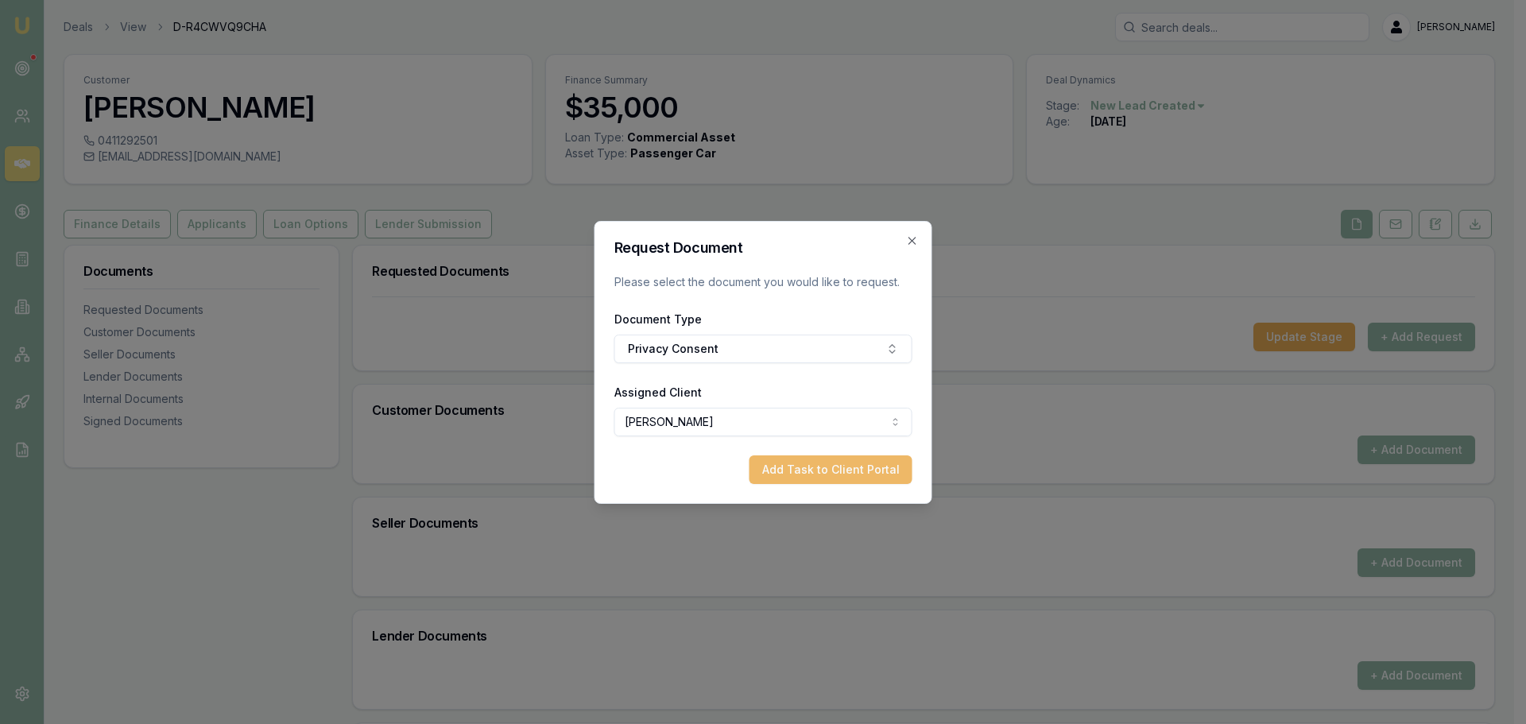
click at [782, 477] on button "Add Task to Client Portal" at bounding box center [831, 470] width 163 height 29
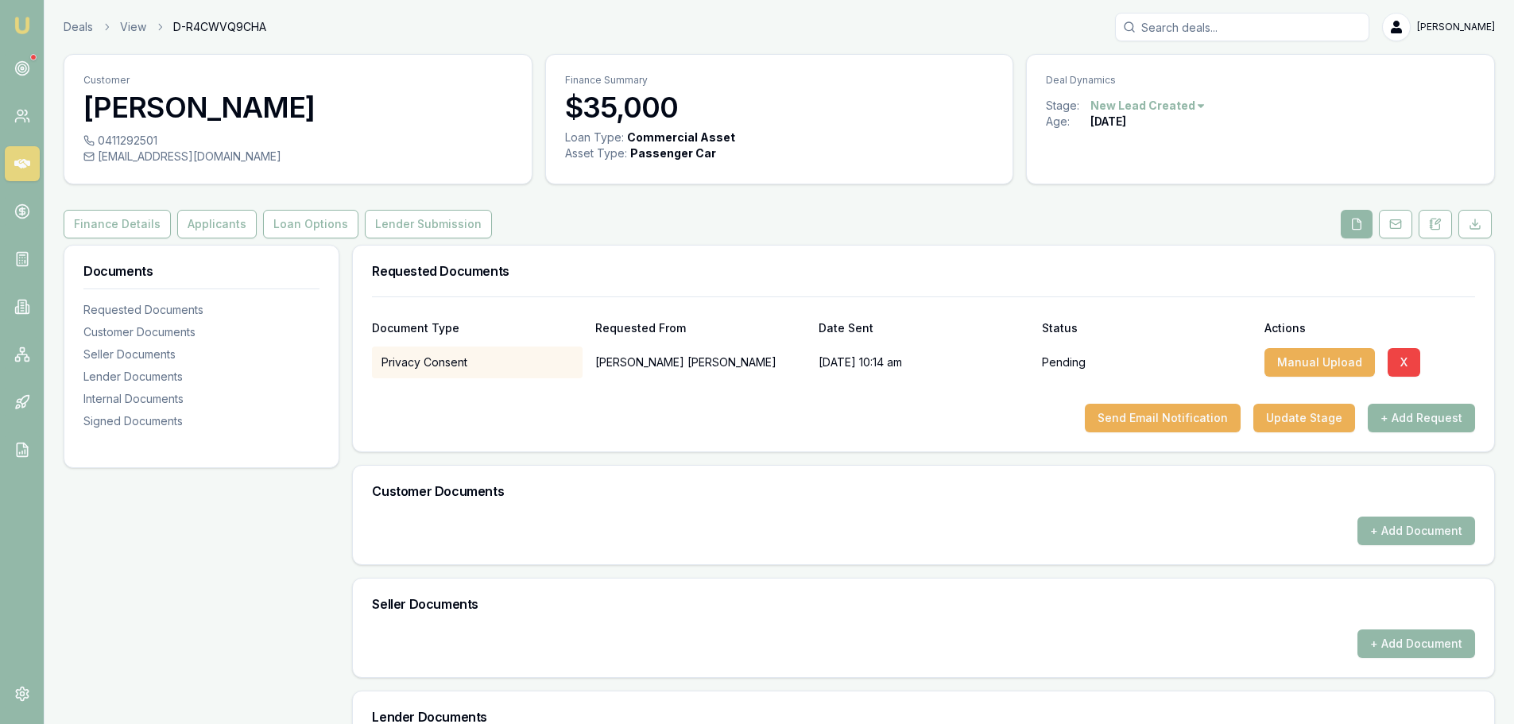
click at [1433, 417] on button "+ Add Request" at bounding box center [1421, 418] width 107 height 29
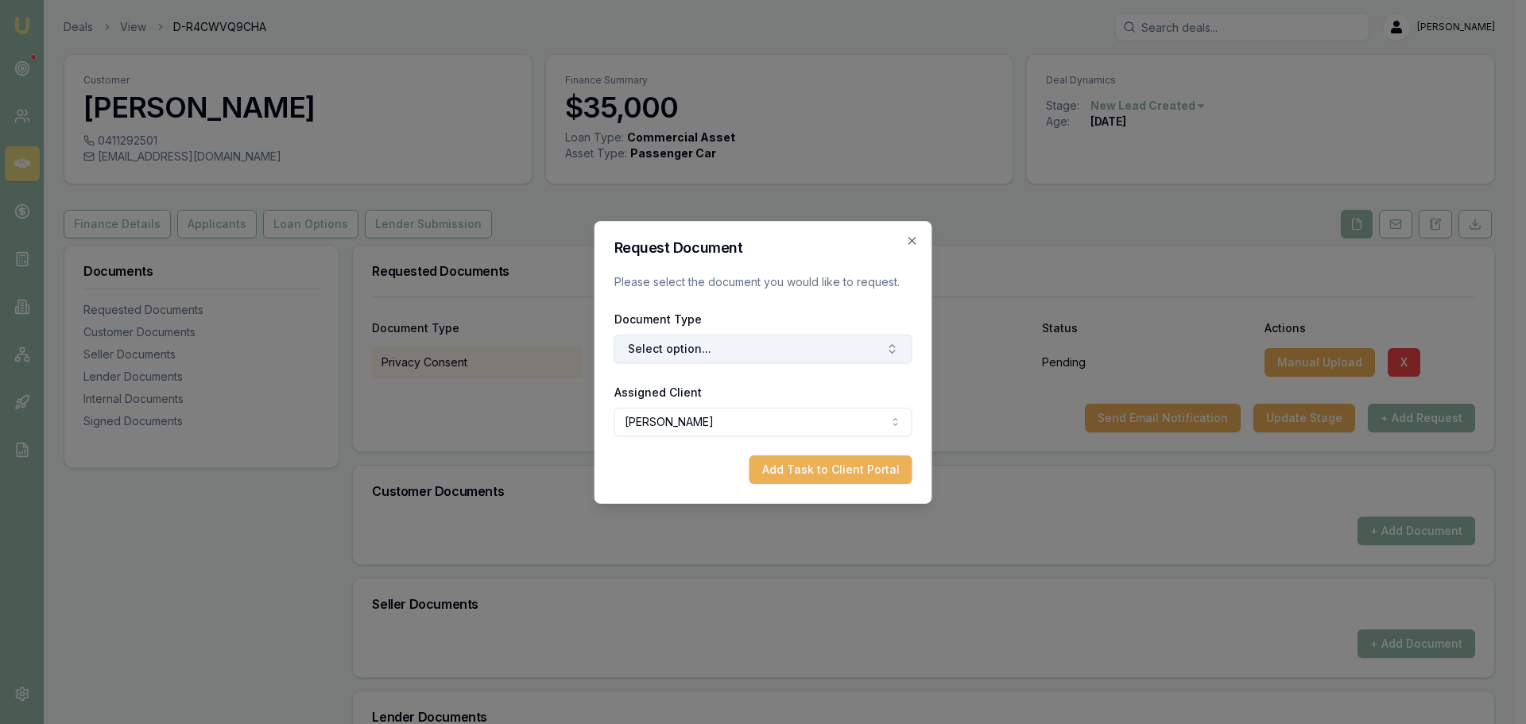
click at [844, 344] on button "Select option..." at bounding box center [764, 349] width 298 height 29
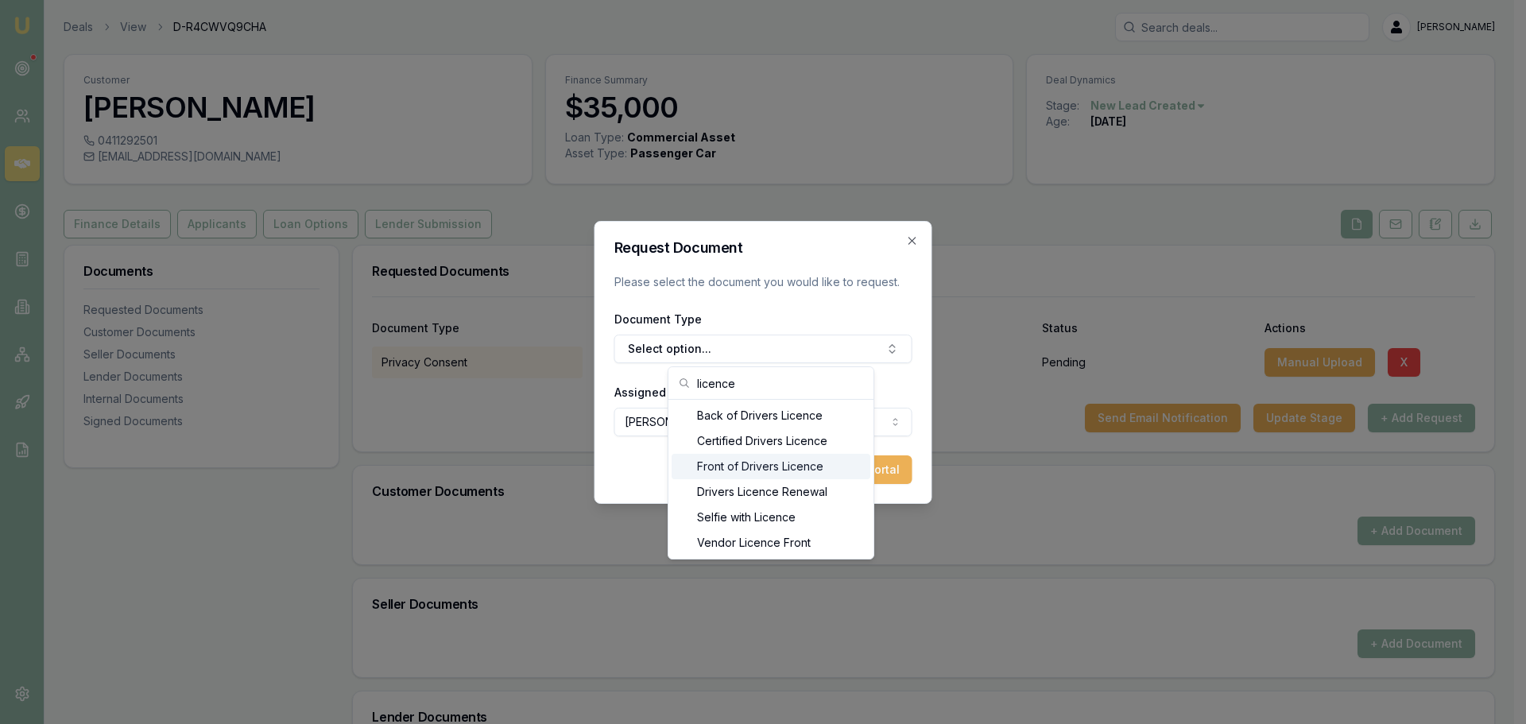
type input "licence"
click at [763, 467] on div "Front of Drivers Licence" at bounding box center [771, 466] width 199 height 25
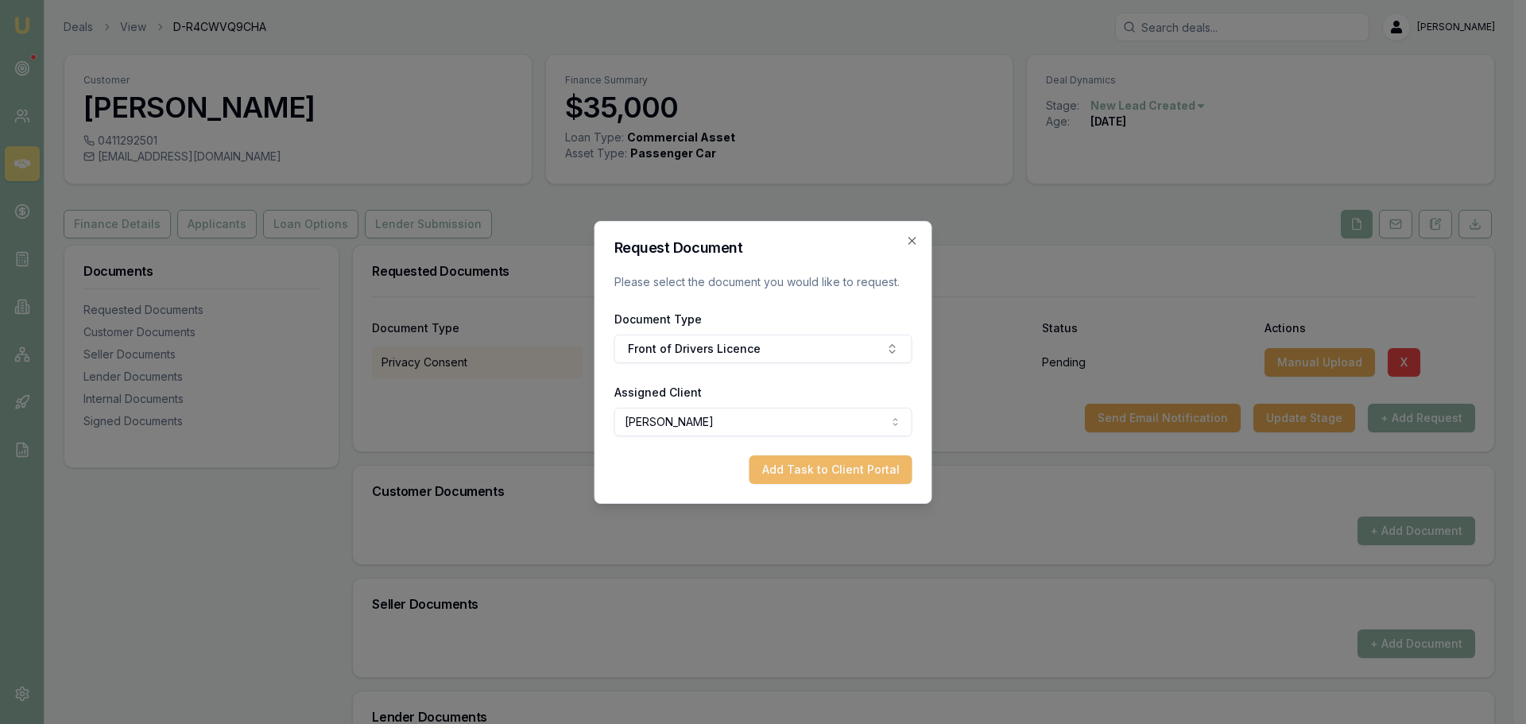
click at [816, 479] on button "Add Task to Client Portal" at bounding box center [831, 470] width 163 height 29
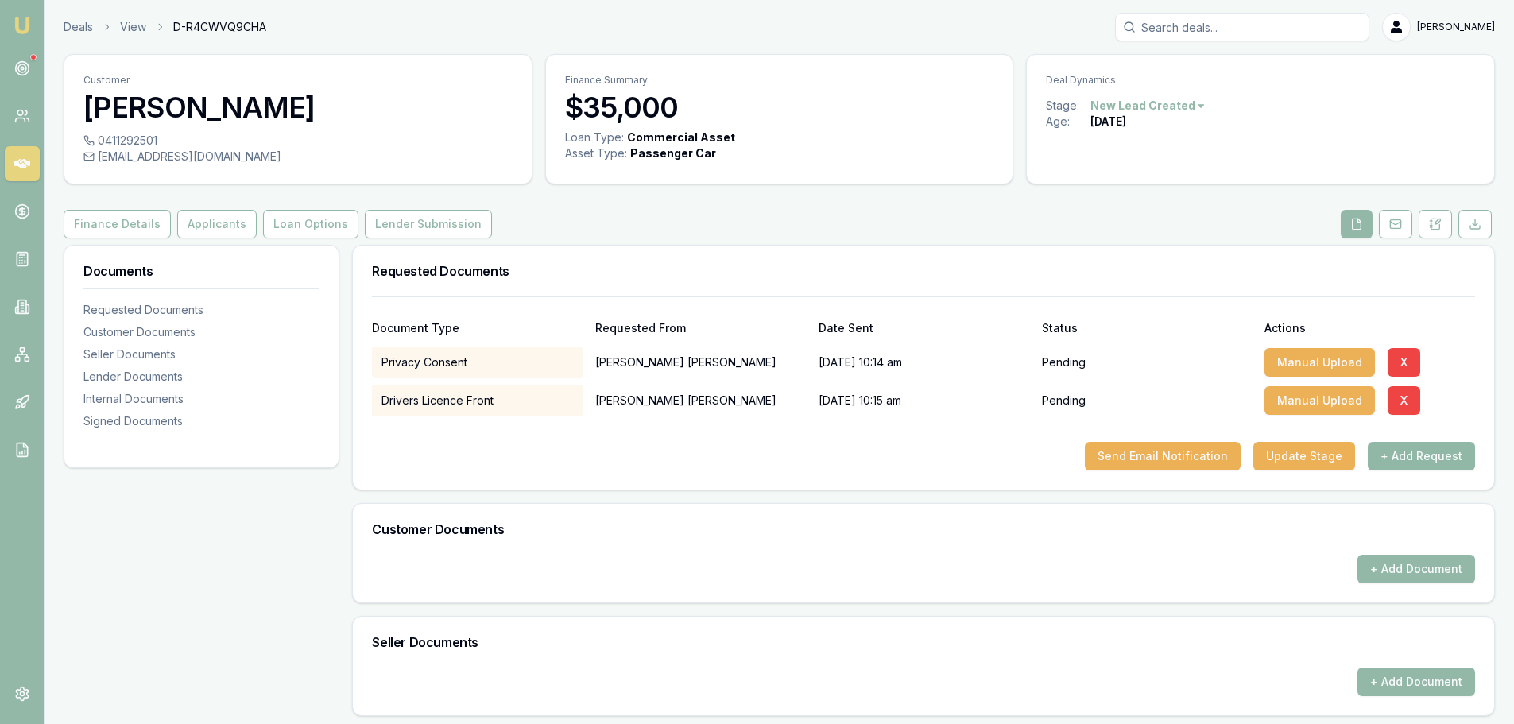
click at [1405, 462] on button "+ Add Request" at bounding box center [1421, 456] width 107 height 29
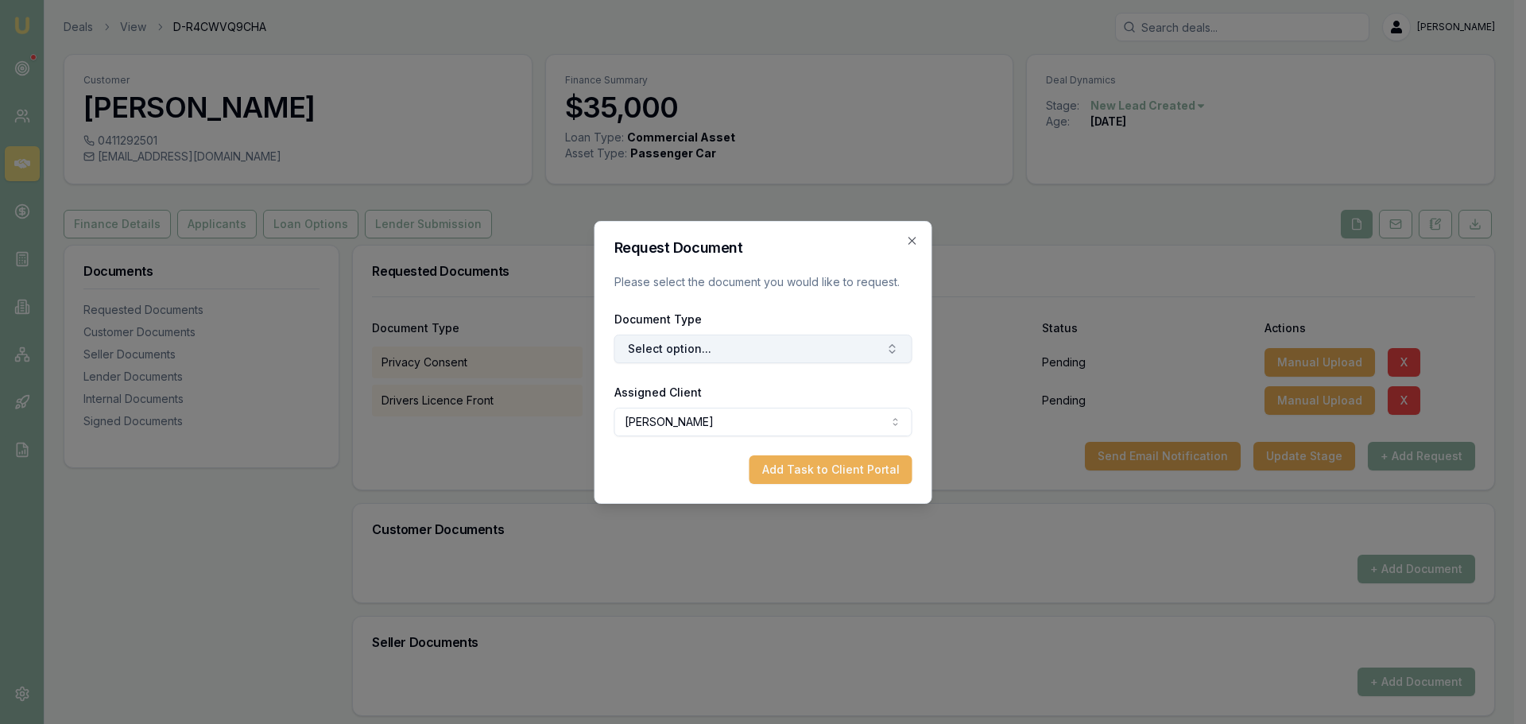
click at [716, 343] on button "Select option..." at bounding box center [764, 349] width 298 height 29
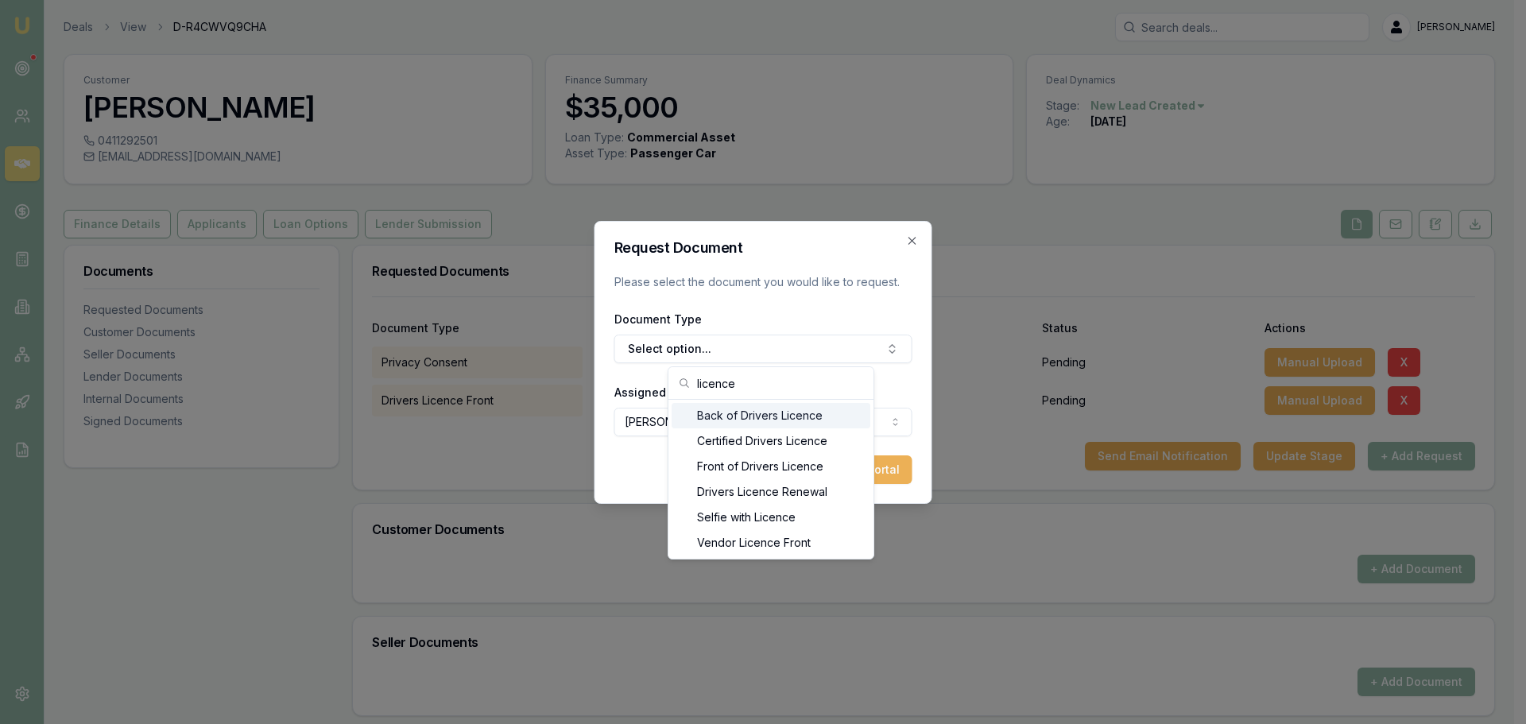
type input "licence"
click at [719, 422] on div "Back of Drivers Licence" at bounding box center [771, 415] width 199 height 25
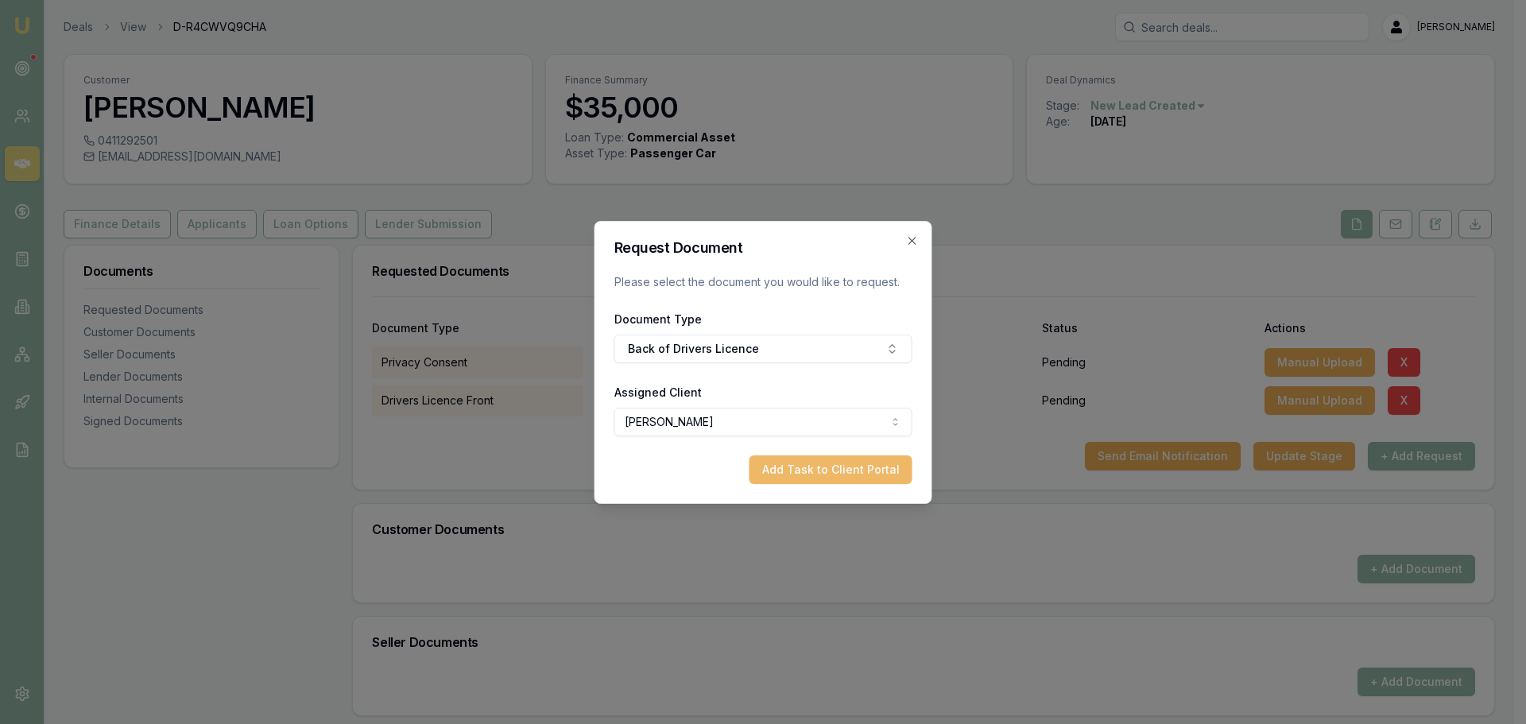
click at [772, 469] on button "Add Task to Client Portal" at bounding box center [831, 470] width 163 height 29
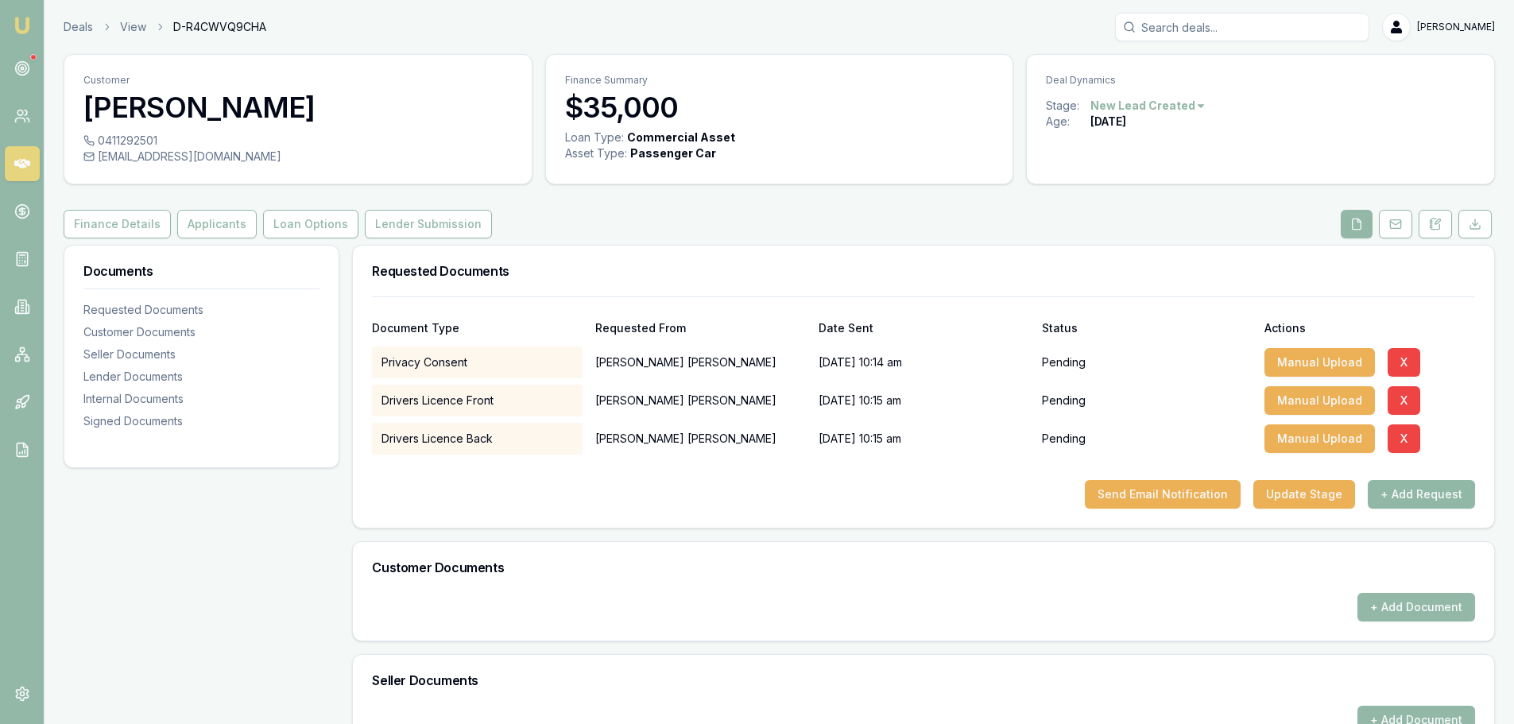
click at [1421, 498] on button "+ Add Request" at bounding box center [1421, 494] width 107 height 29
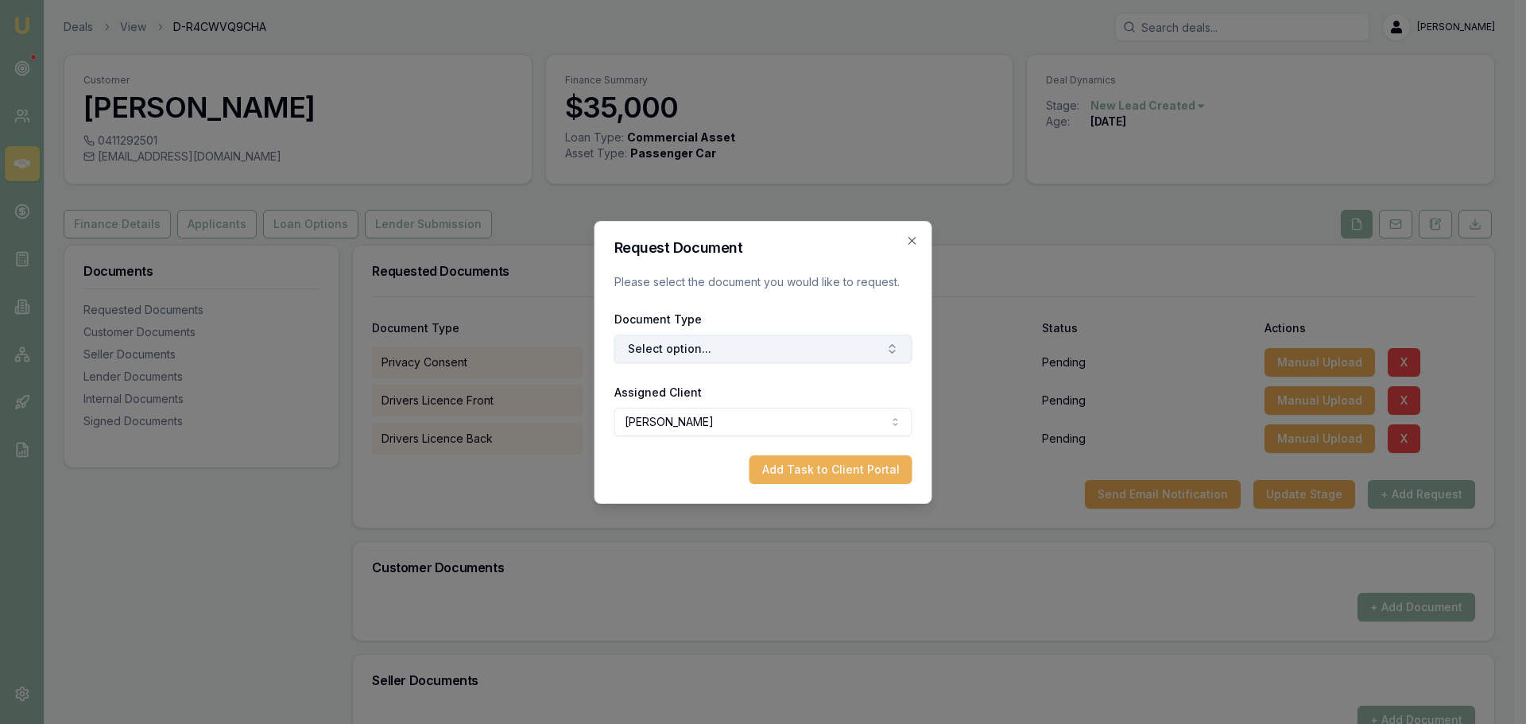
click at [731, 347] on button "Select option..." at bounding box center [764, 349] width 298 height 29
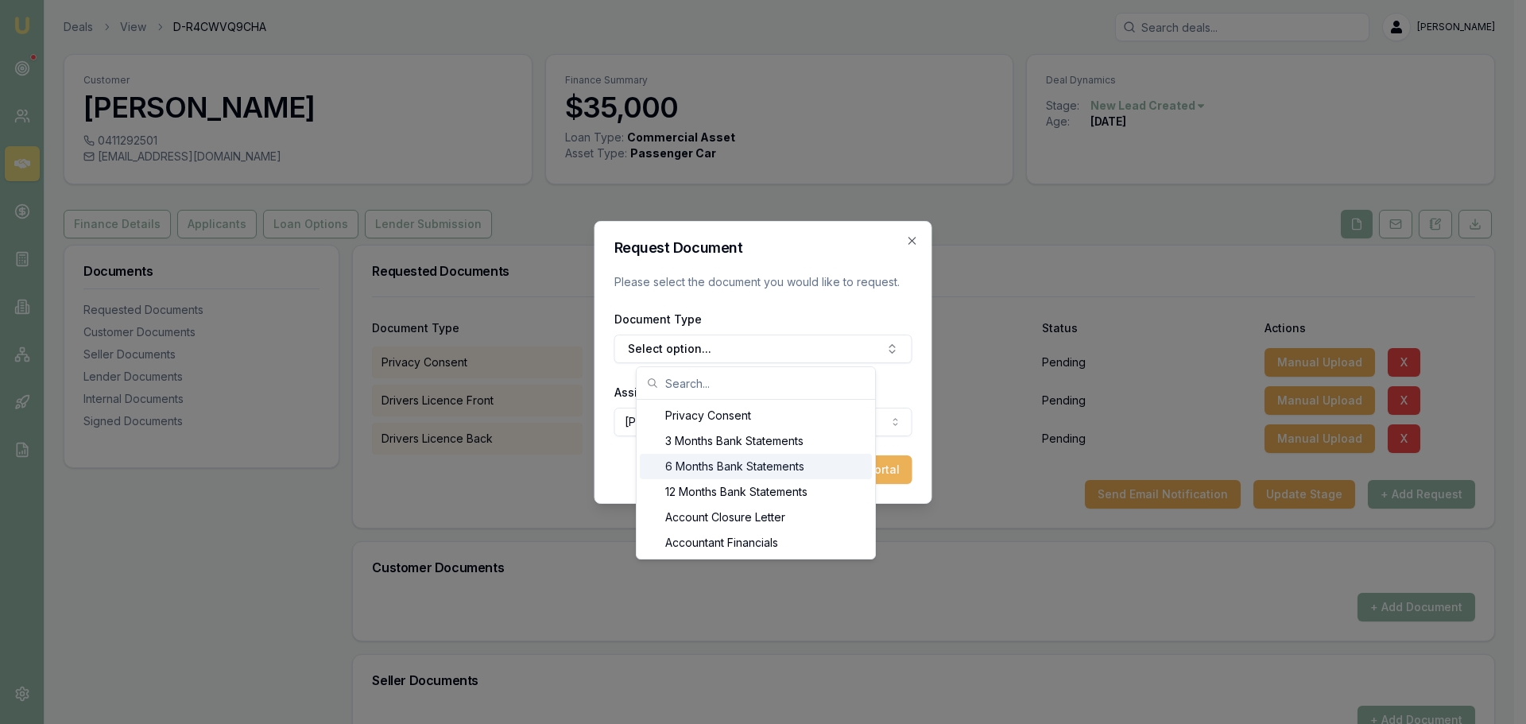
click at [730, 467] on div "6 Months Bank Statements" at bounding box center [756, 466] width 232 height 25
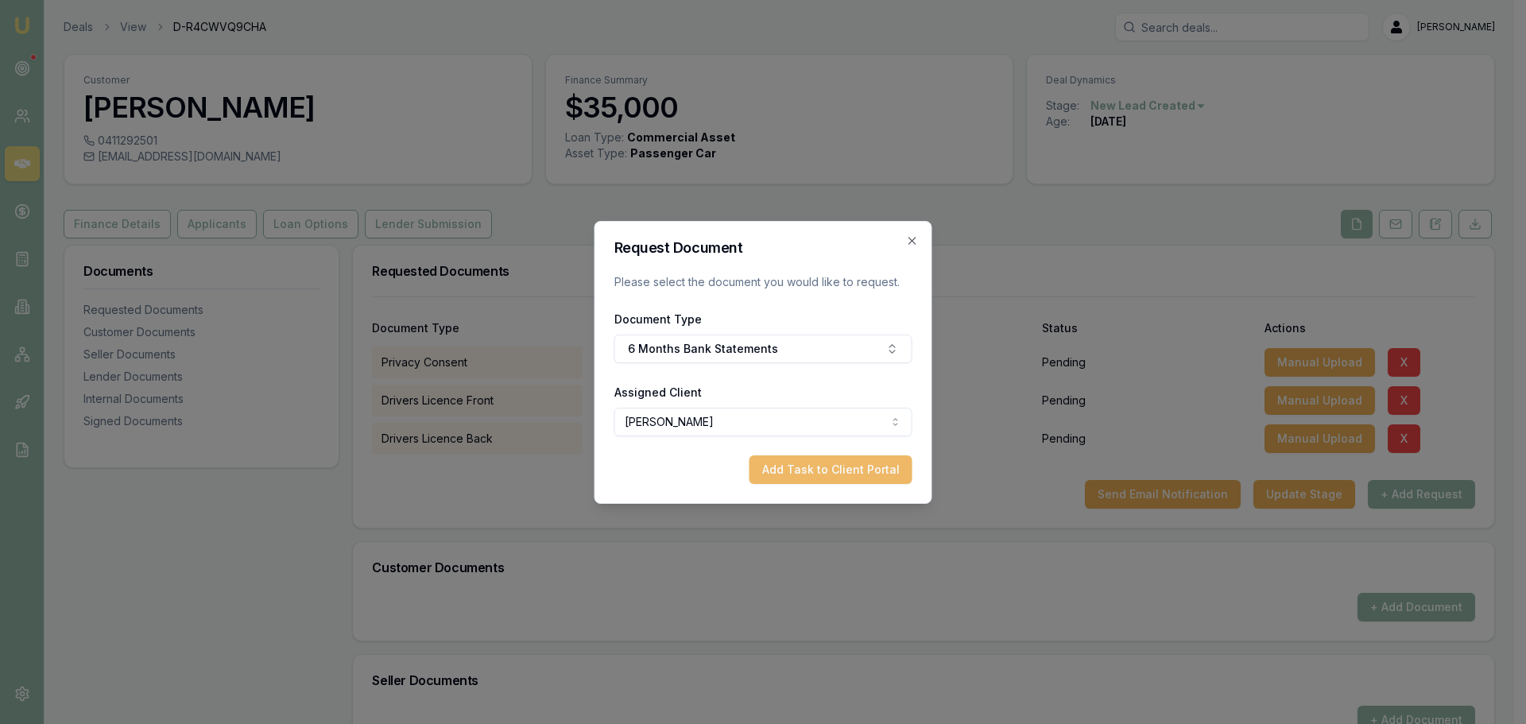
click at [847, 467] on button "Add Task to Client Portal" at bounding box center [831, 470] width 163 height 29
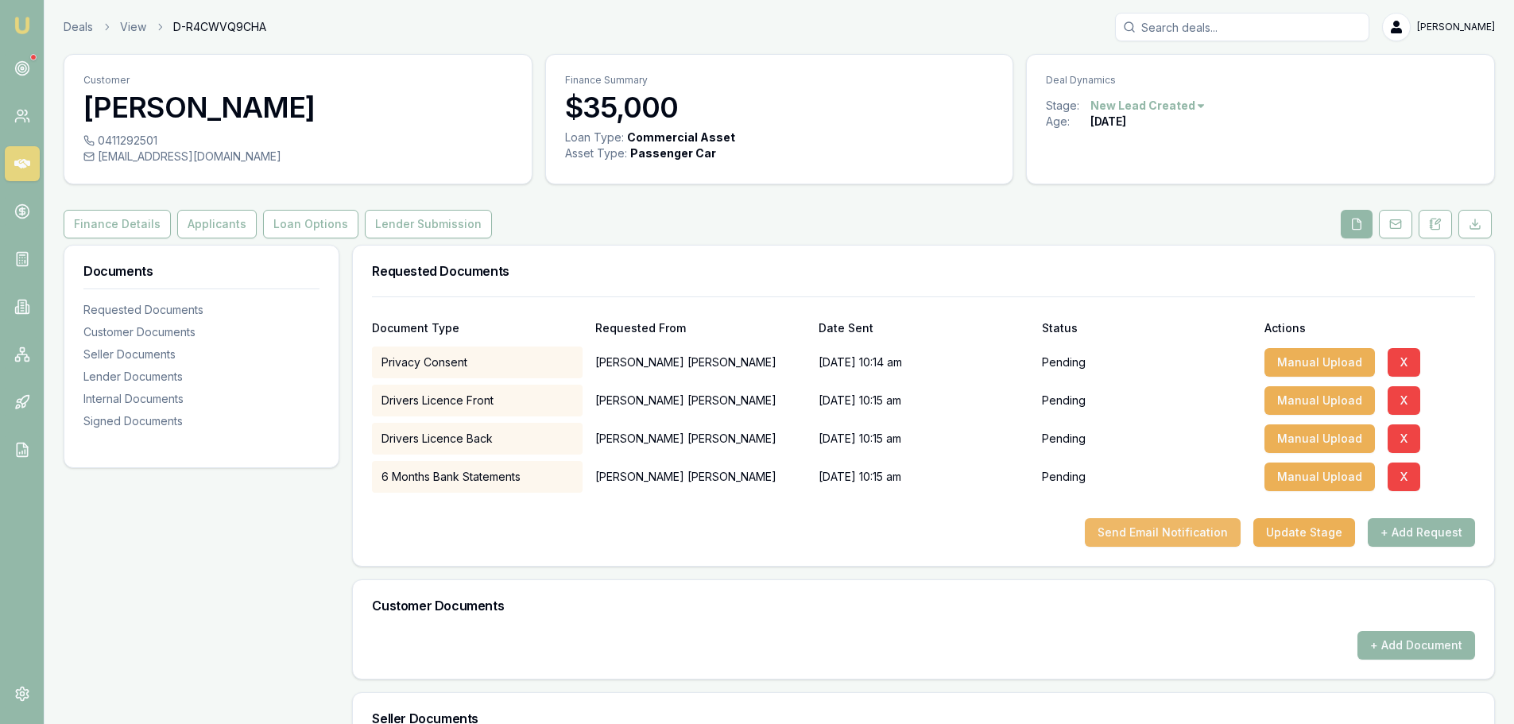
click at [1198, 534] on button "Send Email Notification" at bounding box center [1163, 532] width 156 height 29
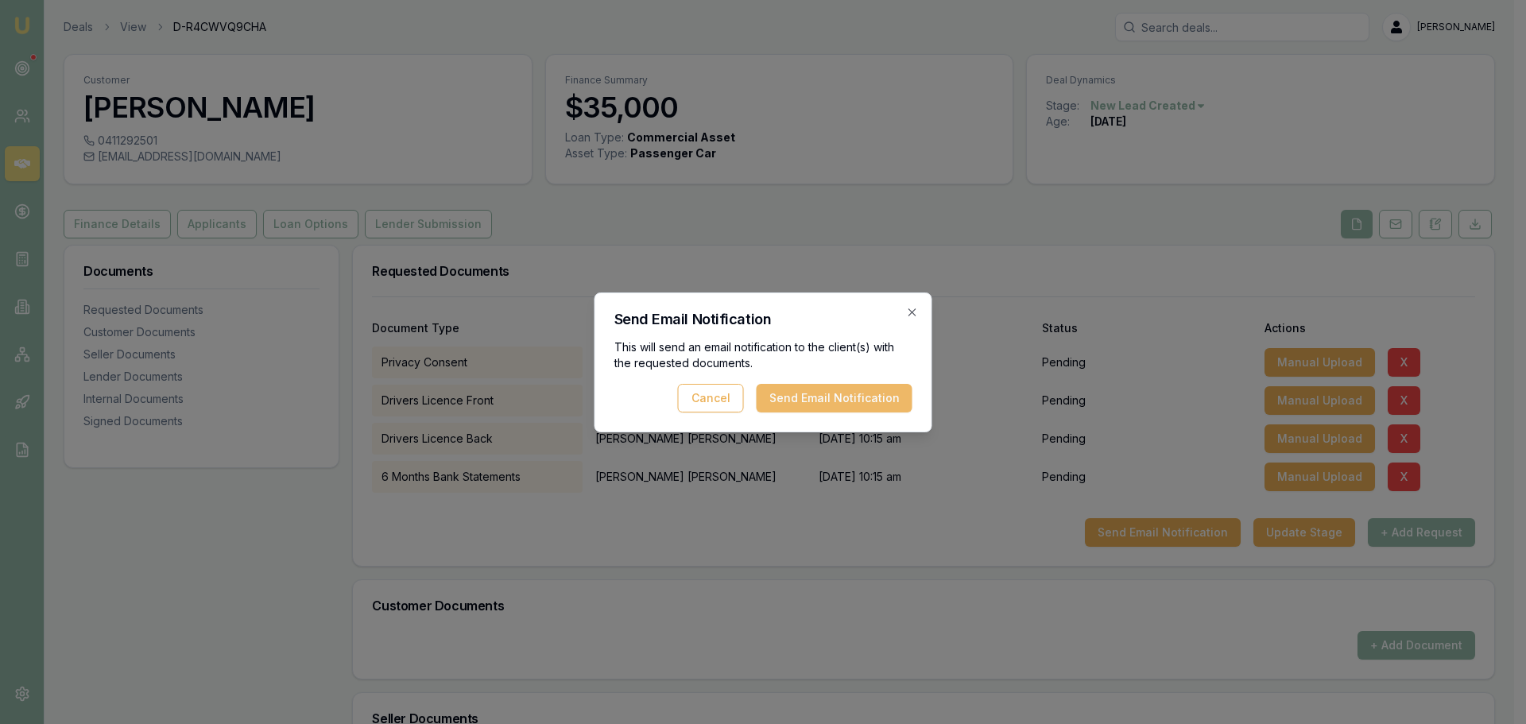
click at [801, 386] on button "Send Email Notification" at bounding box center [835, 398] width 156 height 29
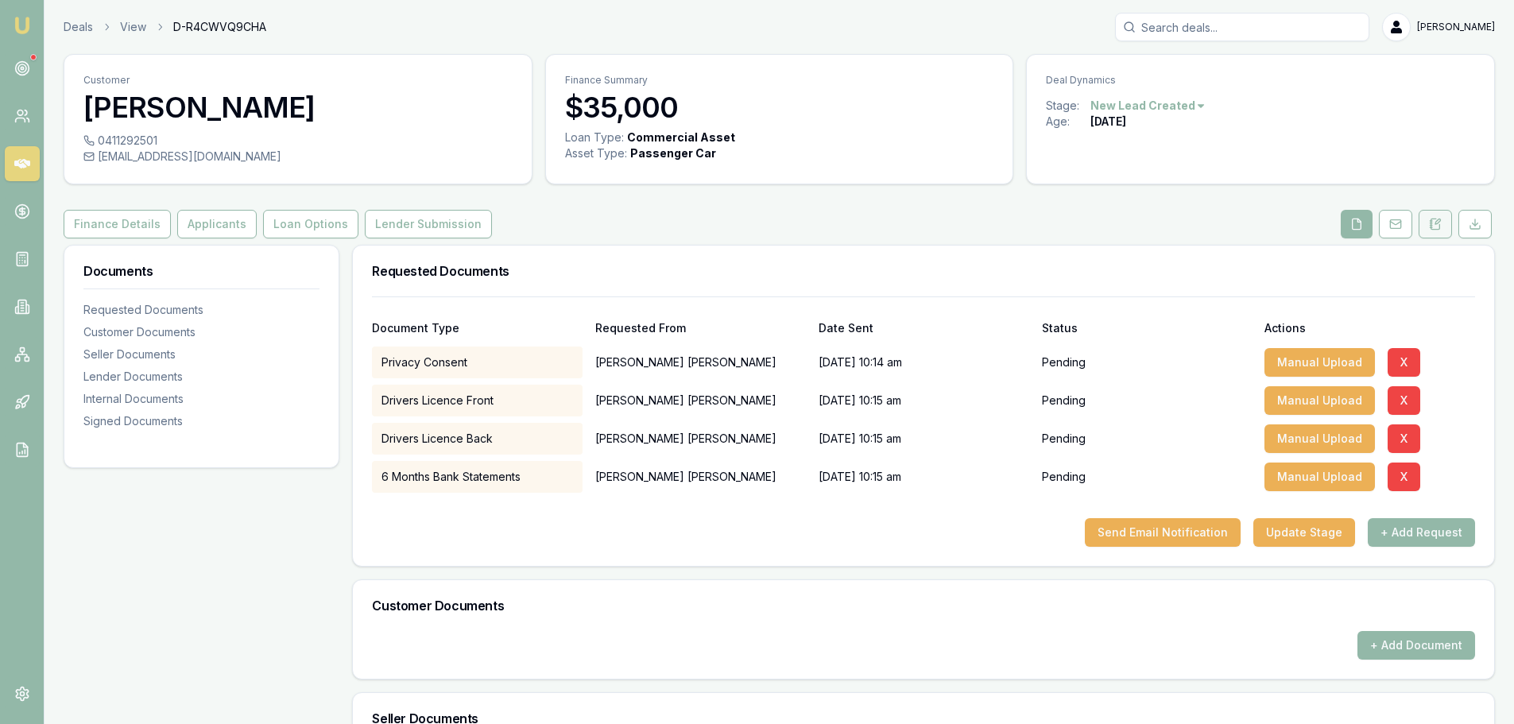
click at [1429, 224] on icon at bounding box center [1435, 224] width 13 height 13
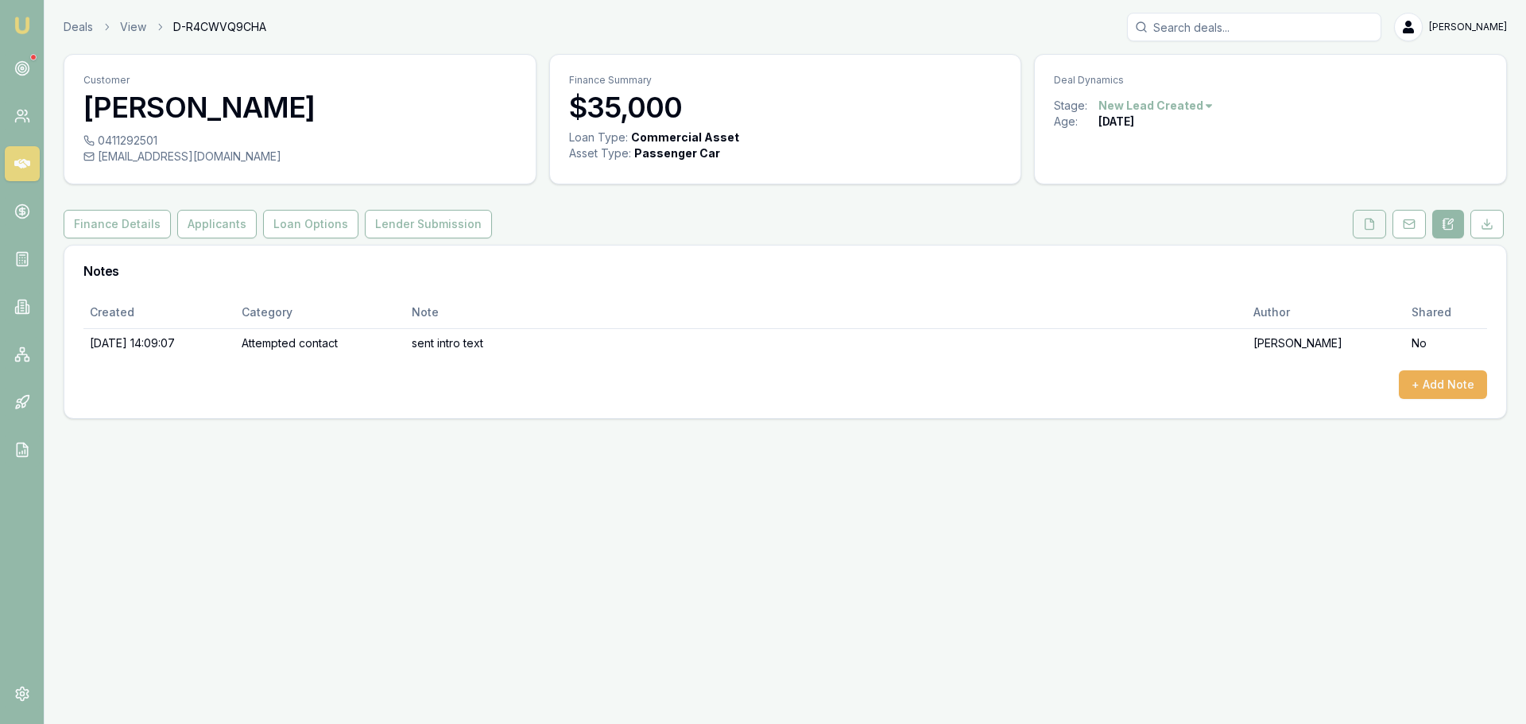
click at [1373, 227] on icon at bounding box center [1369, 224] width 13 height 13
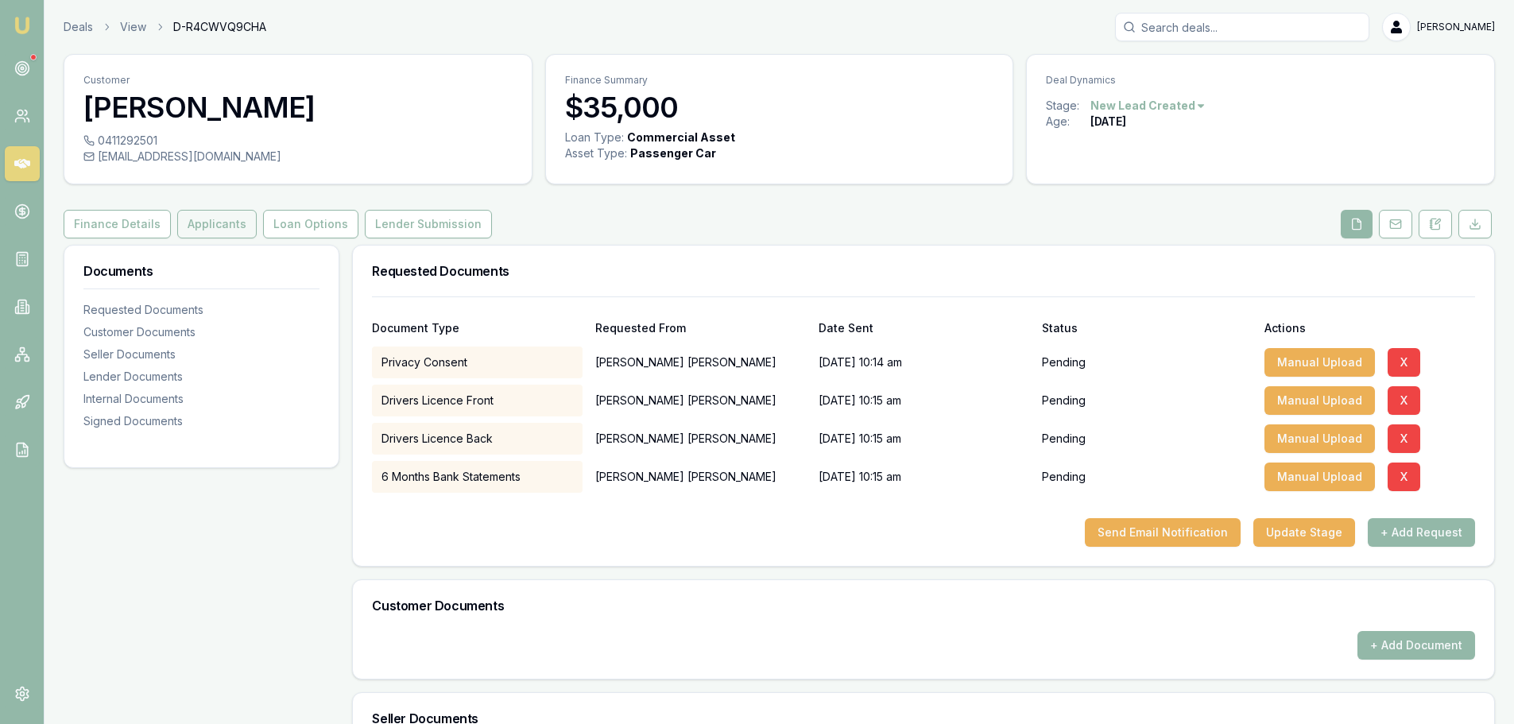
click at [248, 223] on button "Applicants" at bounding box center [216, 224] width 79 height 29
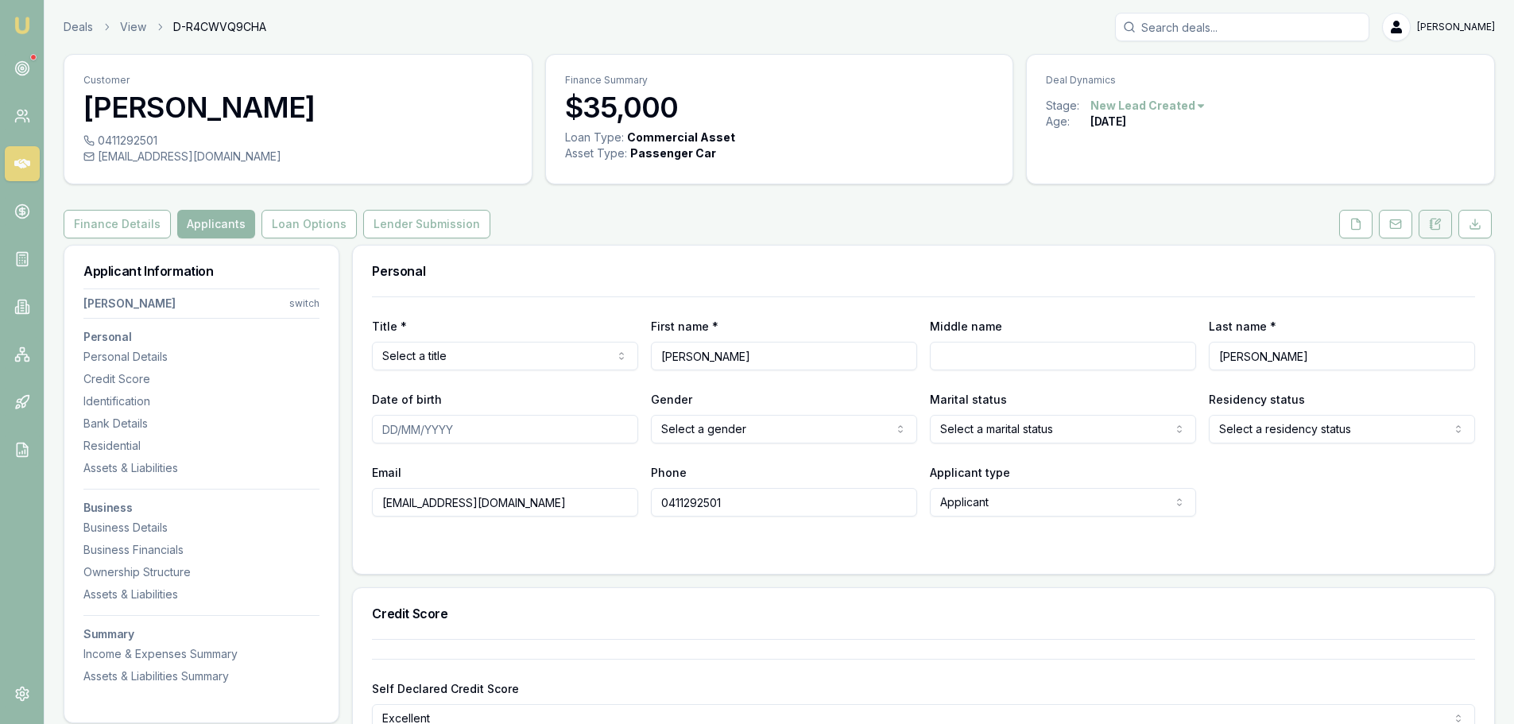
click at [1433, 227] on icon at bounding box center [1431, 227] width 2 height 0
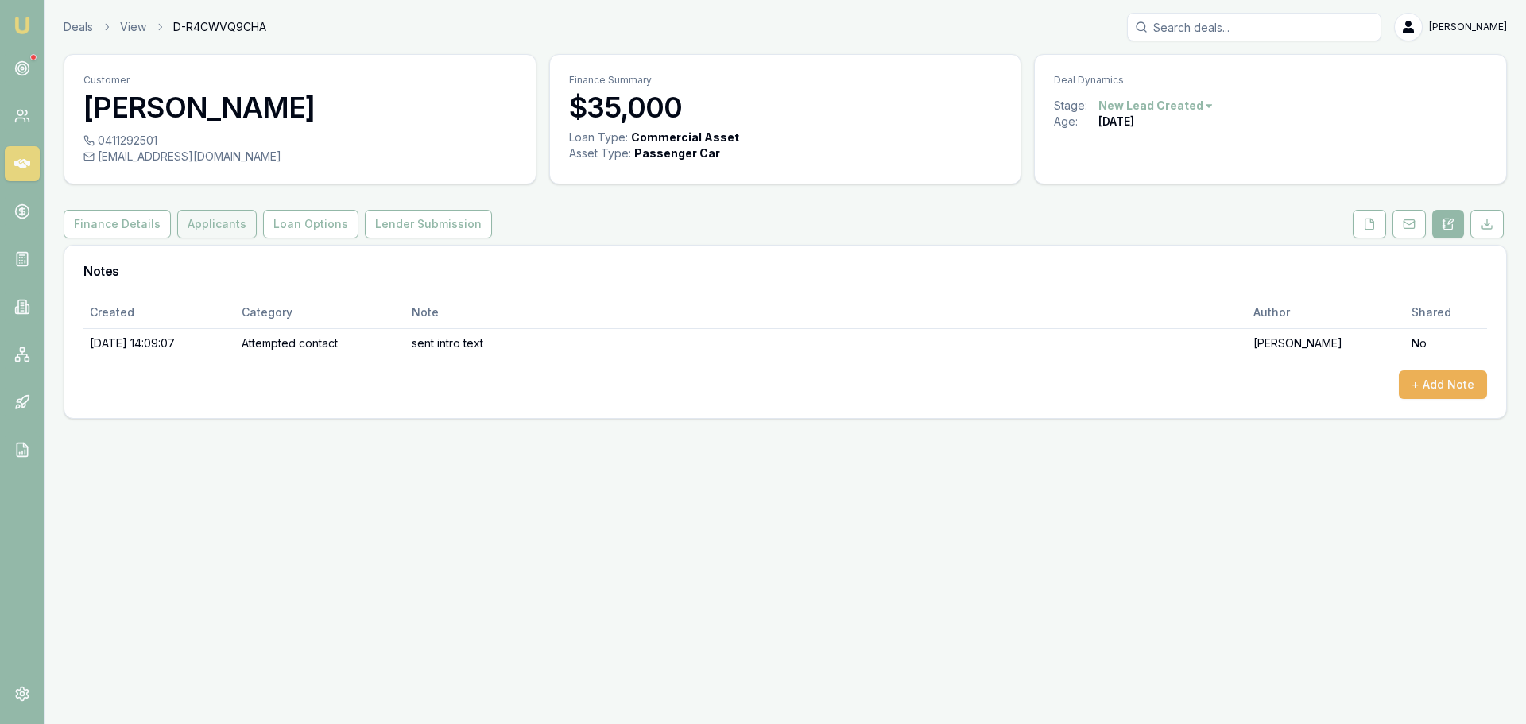
click at [215, 226] on button "Applicants" at bounding box center [216, 224] width 79 height 29
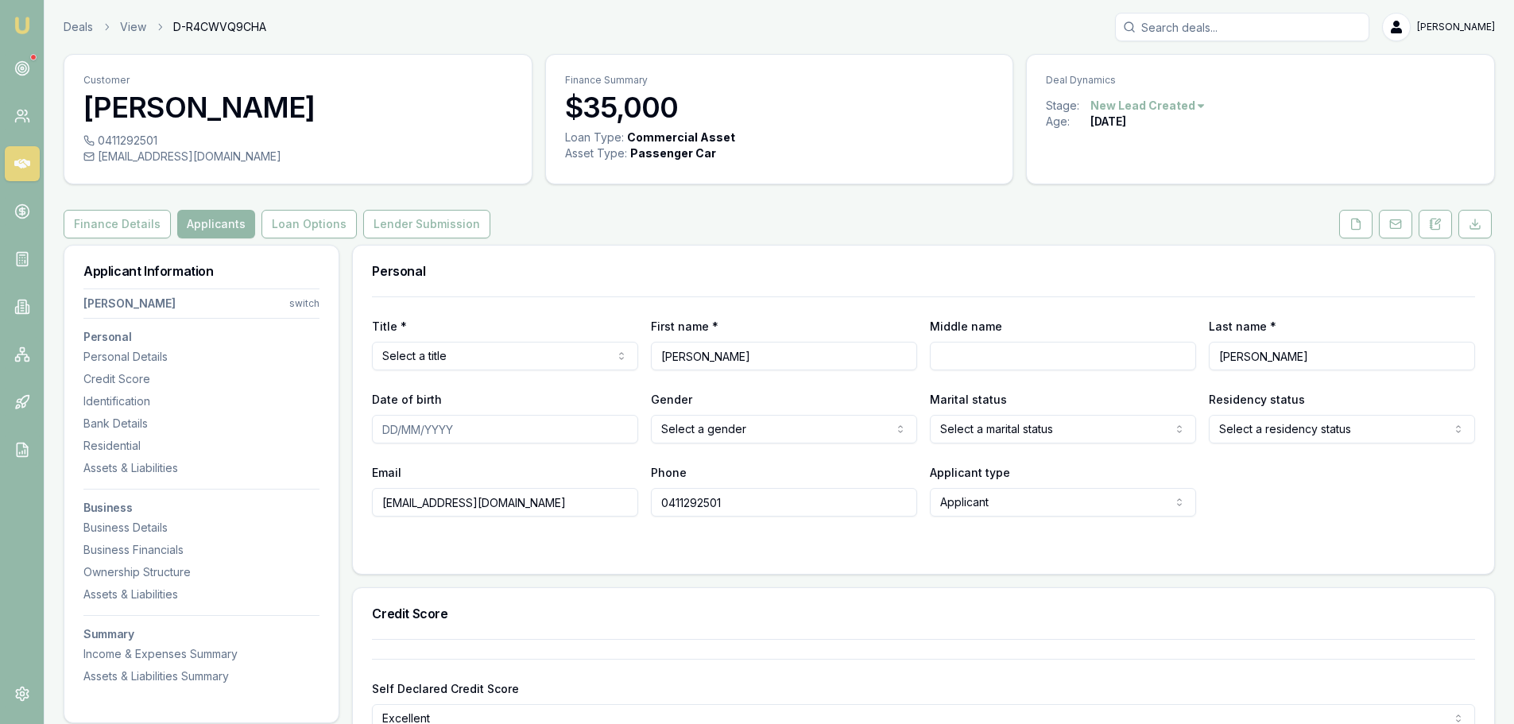
click at [587, 233] on div "Finance Details Applicants Loan Options Lender Submission" at bounding box center [780, 224] width 1432 height 29
click at [669, 238] on div "Finance Details Applicants Loan Options Lender Submission" at bounding box center [780, 224] width 1432 height 29
click at [692, 221] on div "Finance Details Applicants Loan Options Lender Submission" at bounding box center [780, 224] width 1432 height 29
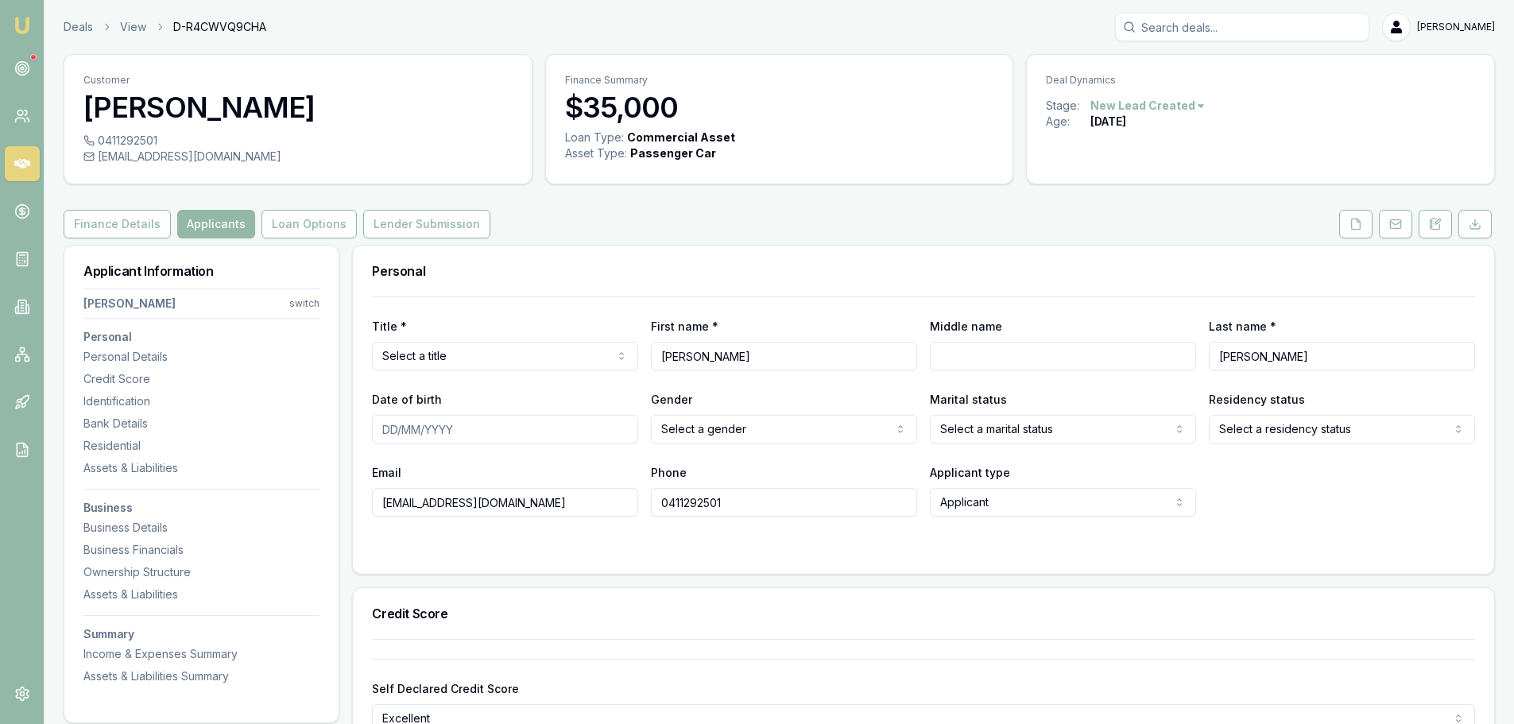
click at [692, 221] on div "Finance Details Applicants Loan Options Lender Submission" at bounding box center [780, 224] width 1432 height 29
click at [692, 222] on div "Finance Details Applicants Loan Options Lender Submission" at bounding box center [780, 224] width 1432 height 29
click at [1448, 232] on button at bounding box center [1435, 224] width 33 height 29
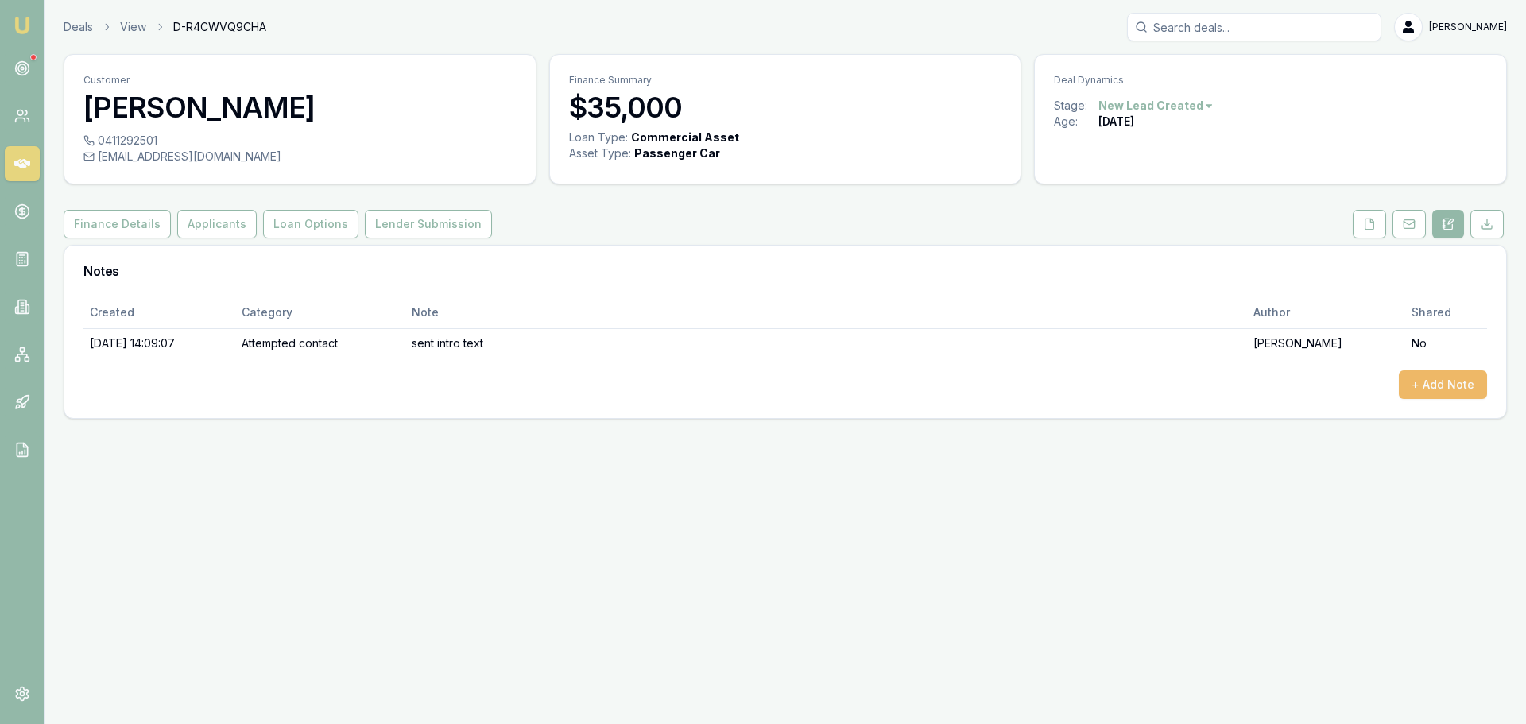
click at [1452, 382] on button "+ Add Note" at bounding box center [1443, 384] width 88 height 29
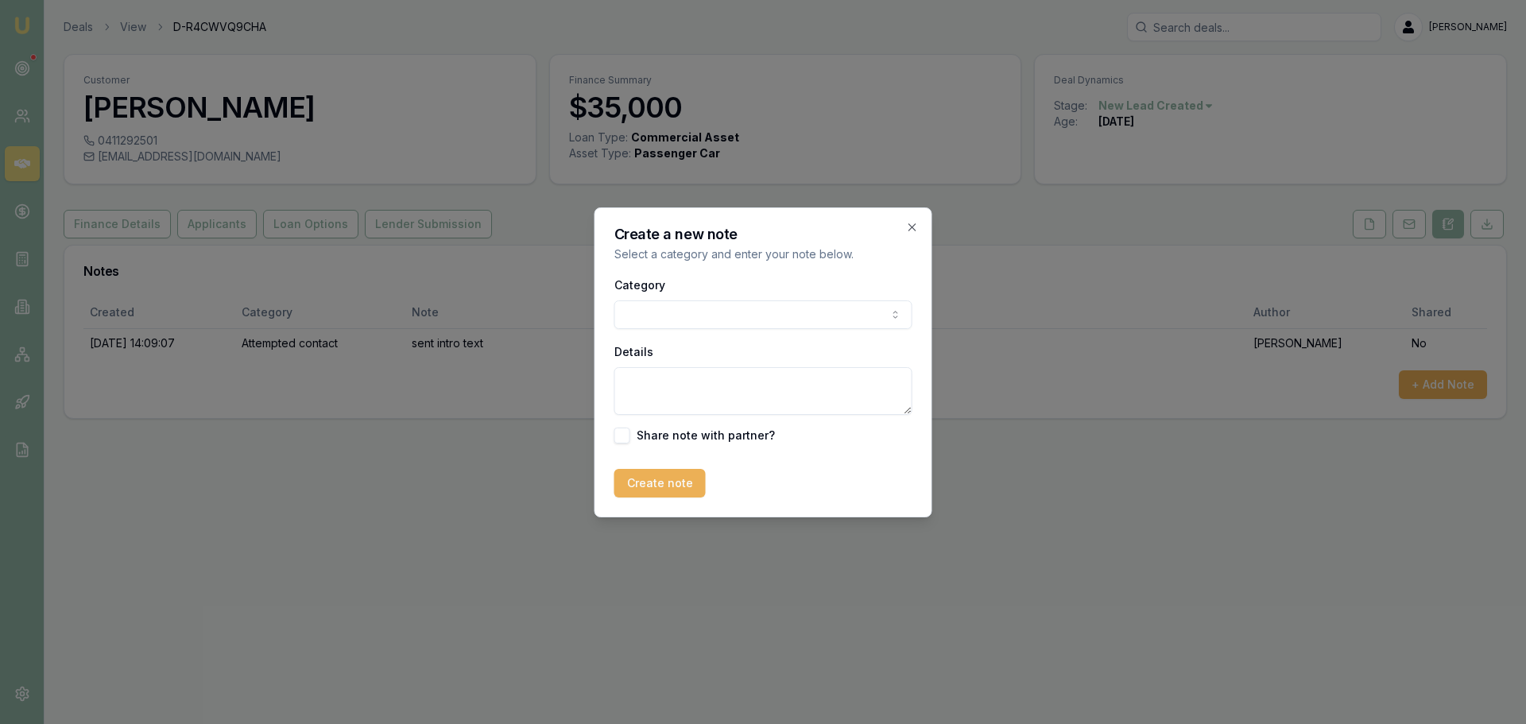
click at [742, 324] on body "Emu Broker Deals View D-R4CWVQ9CHA Erin Shield Toggle Menu Customer Stacey Cald…" at bounding box center [763, 362] width 1526 height 724
click at [854, 394] on textarea "Details" at bounding box center [764, 391] width 298 height 48
click at [684, 382] on textarea "just started business. early september. hasn't worked payge since start of 2025" at bounding box center [764, 391] width 298 height 48
click at [768, 391] on textarea "just started ndis business. early september. hasn't worked payge since start of…" at bounding box center [764, 391] width 298 height 48
click at [832, 401] on textarea "just started ndis business in early september. hasn't worked payge since start …" at bounding box center [764, 391] width 298 height 48
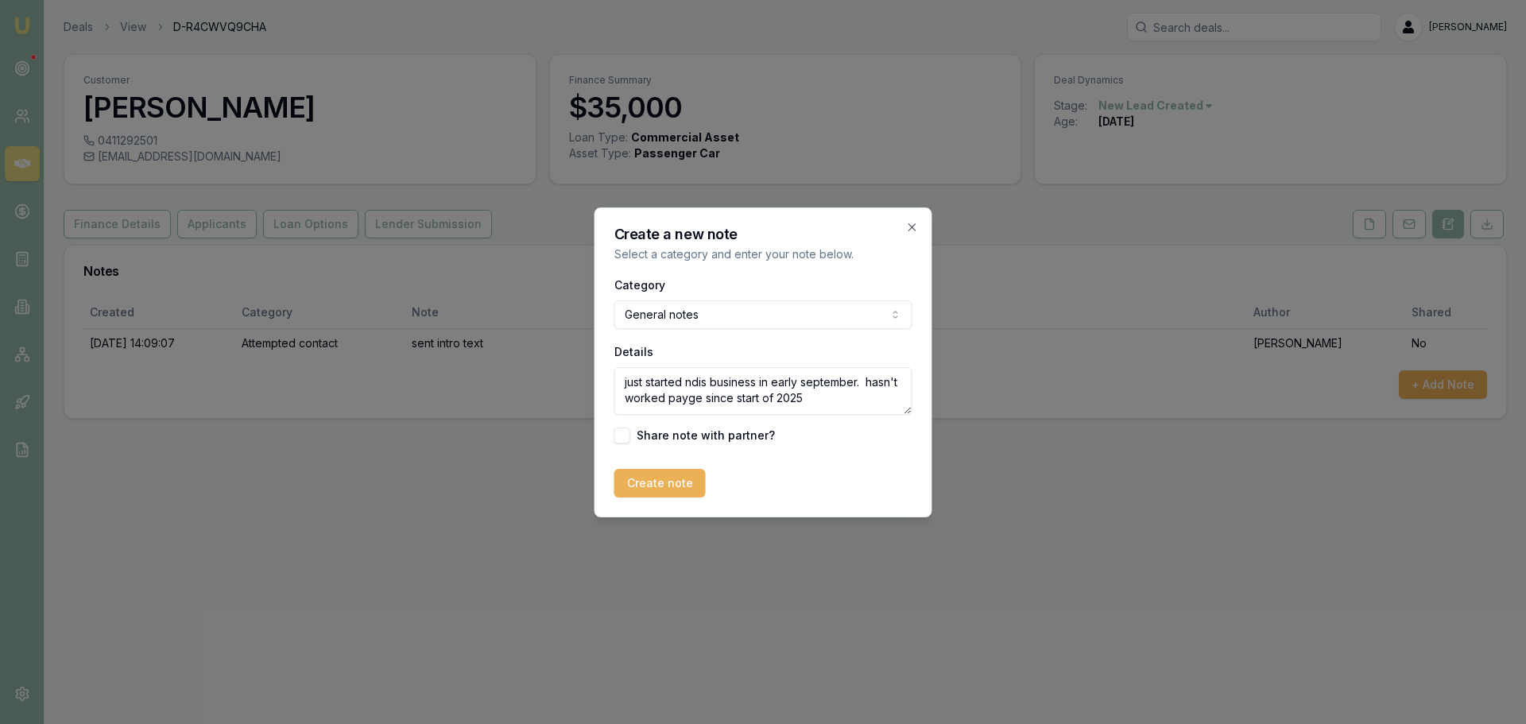
click at [699, 401] on textarea "just started ndis business in early september. hasn't worked payge since start …" at bounding box center [764, 391] width 298 height 48
click at [815, 402] on textarea "just started ndis business in early september. hasn't worked payg since start o…" at bounding box center [764, 391] width 298 height 48
click at [735, 385] on textarea "just started ndis business in early september. hasn't worked payg since start o…" at bounding box center [764, 391] width 298 height 48
click at [844, 408] on textarea "just started ndis business in early september. hasn't worked payg since start o…" at bounding box center [764, 391] width 298 height 48
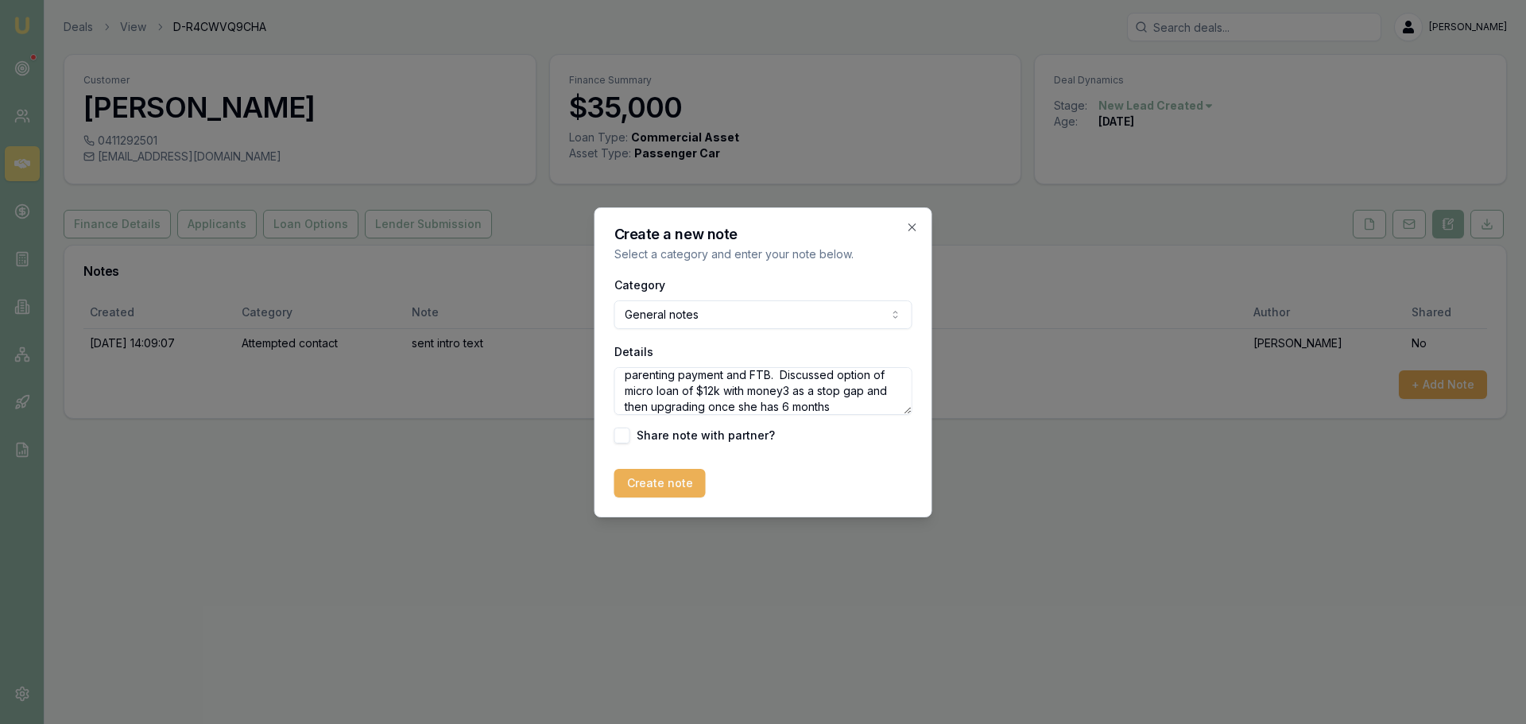
scroll to position [55, 0]
type textarea "just started ndis business in early september. hasn't worked payg since start o…"
click at [662, 480] on button "Create note" at bounding box center [660, 483] width 91 height 29
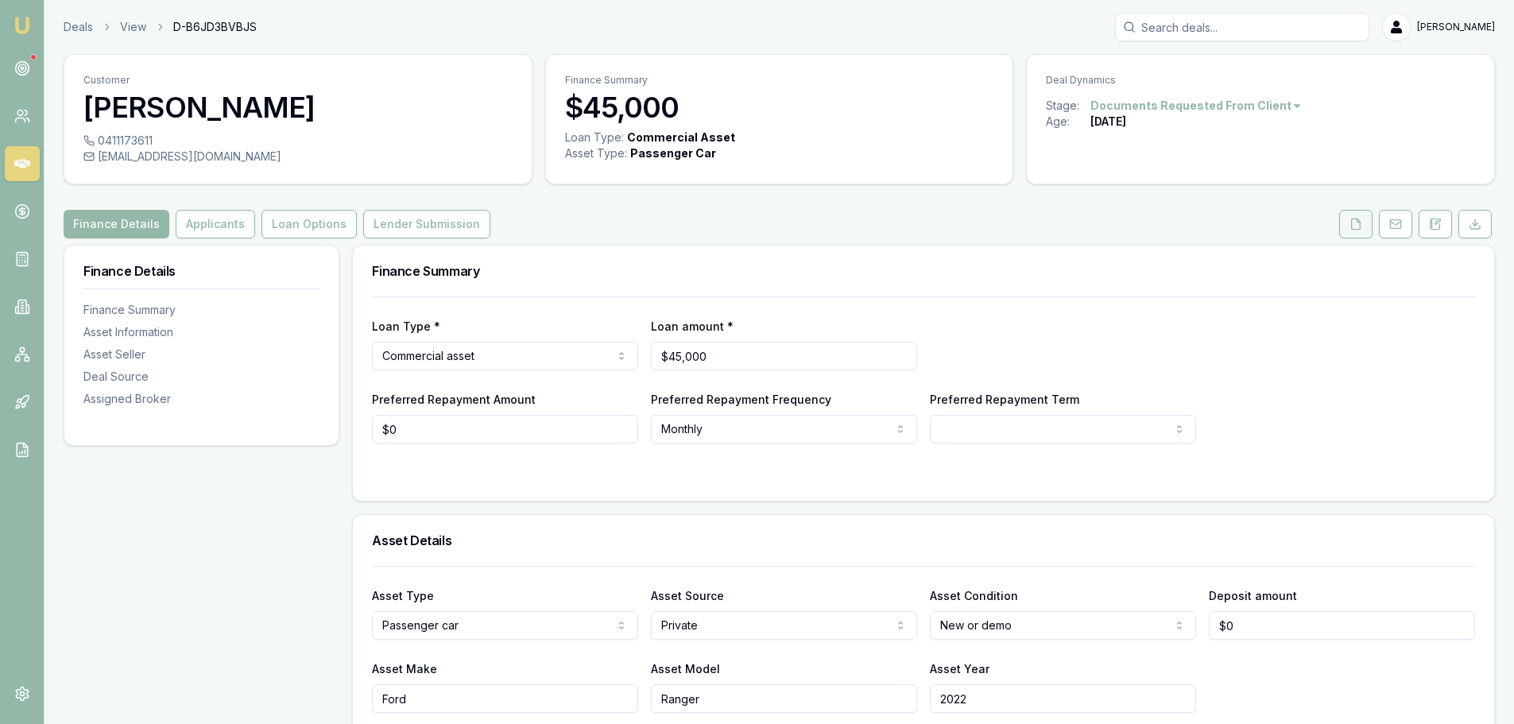
click at [1347, 222] on button at bounding box center [1356, 224] width 33 height 29
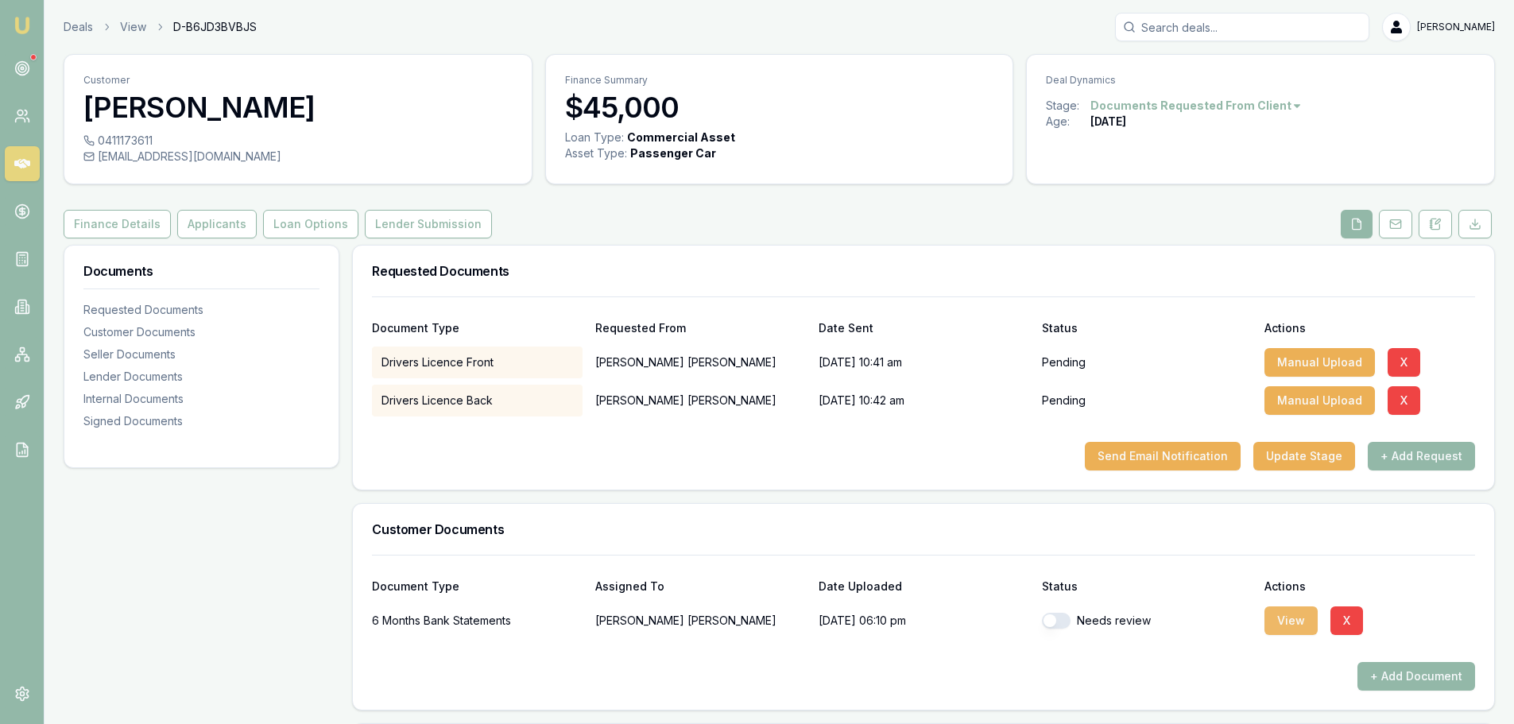
click at [1297, 616] on button "View" at bounding box center [1291, 621] width 53 height 29
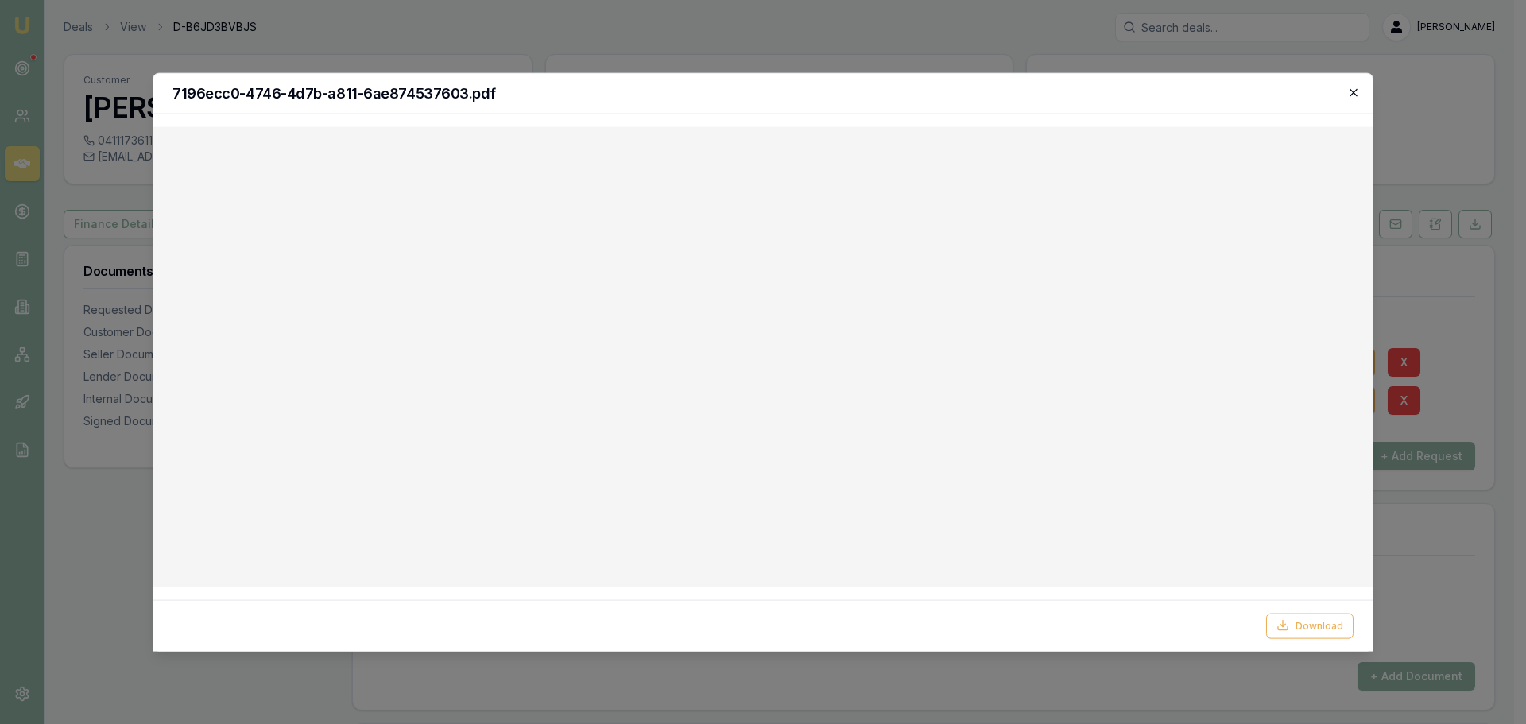
click at [1354, 94] on icon "button" at bounding box center [1353, 92] width 13 height 13
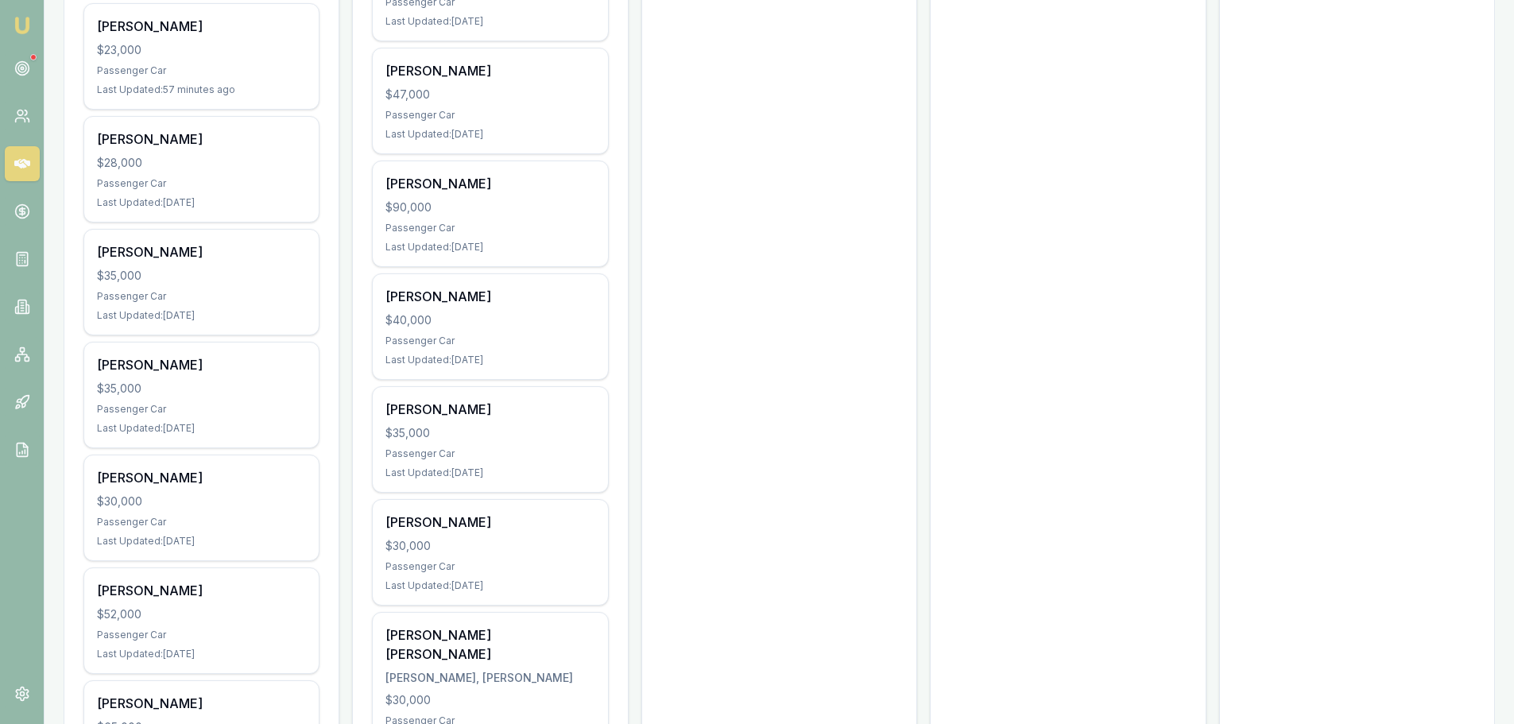
scroll to position [1590, 0]
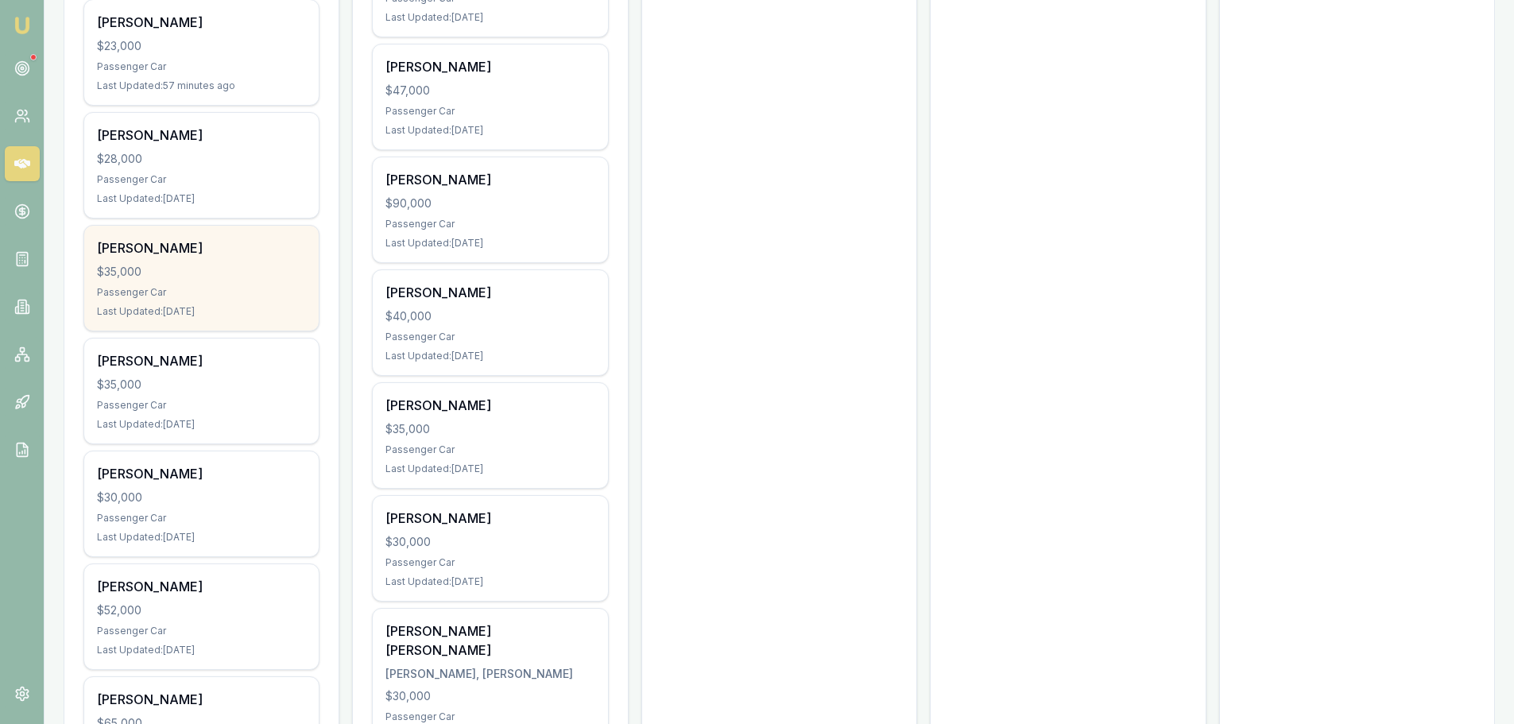
click at [184, 297] on div "Passenger Car" at bounding box center [201, 292] width 209 height 13
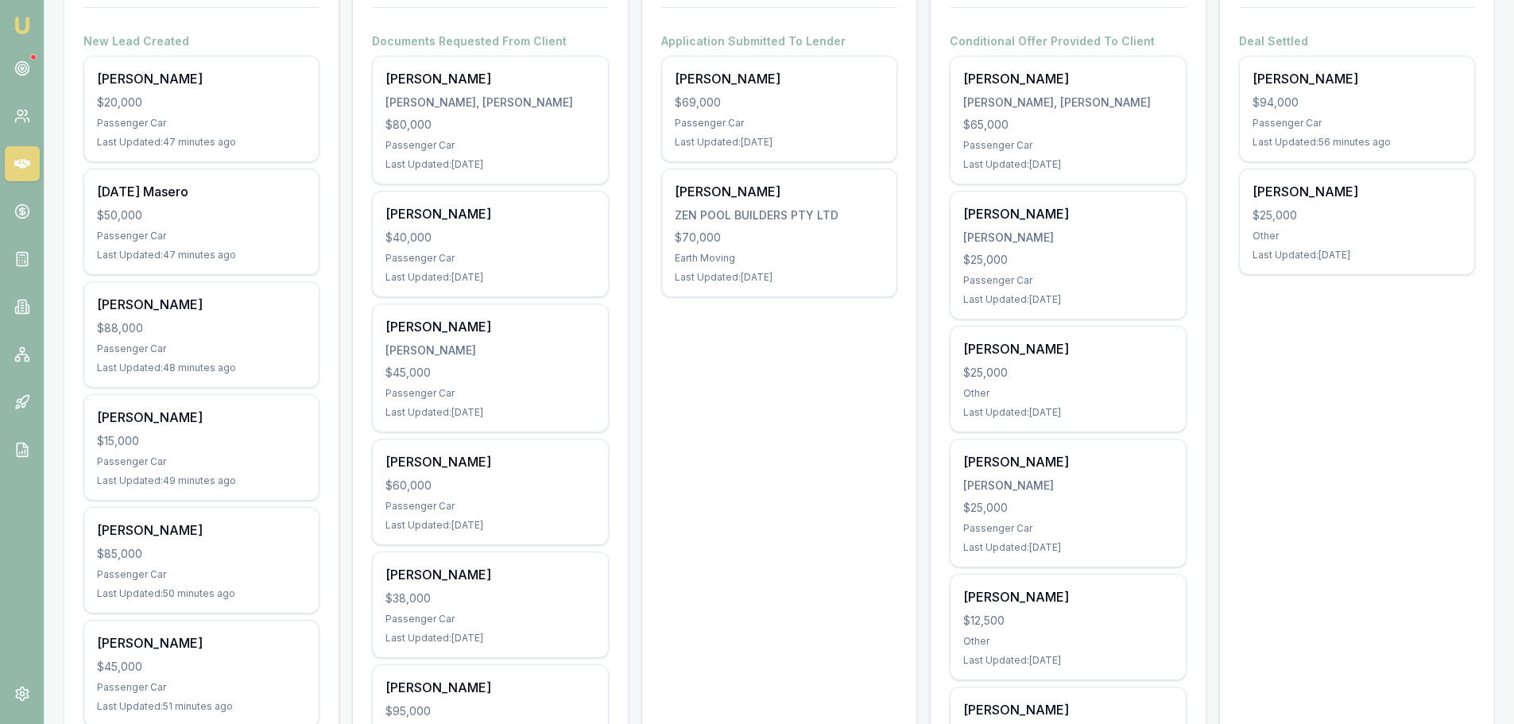
scroll to position [0, 0]
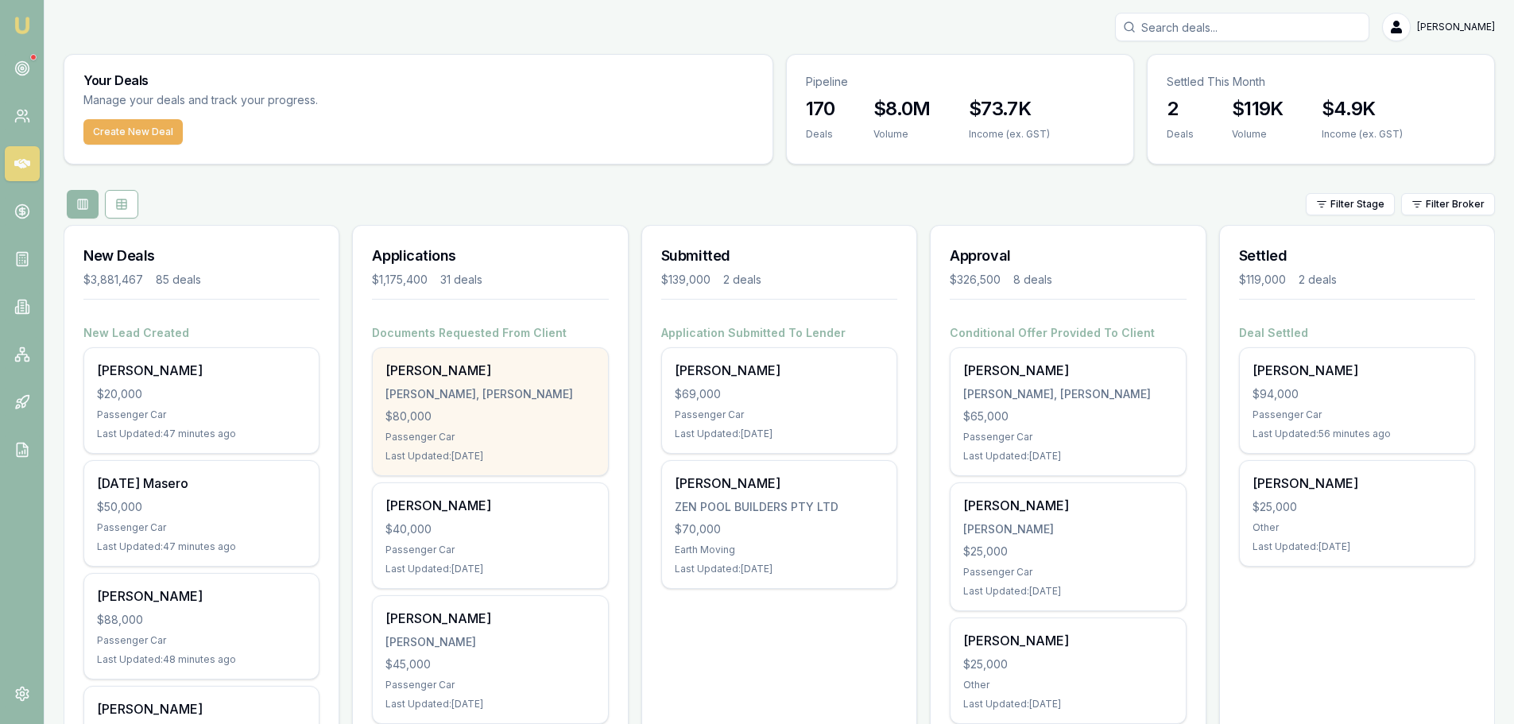
click at [420, 397] on div "[PERSON_NAME], [PERSON_NAME]" at bounding box center [490, 394] width 209 height 16
click at [541, 410] on div "$80,000" at bounding box center [490, 417] width 209 height 16
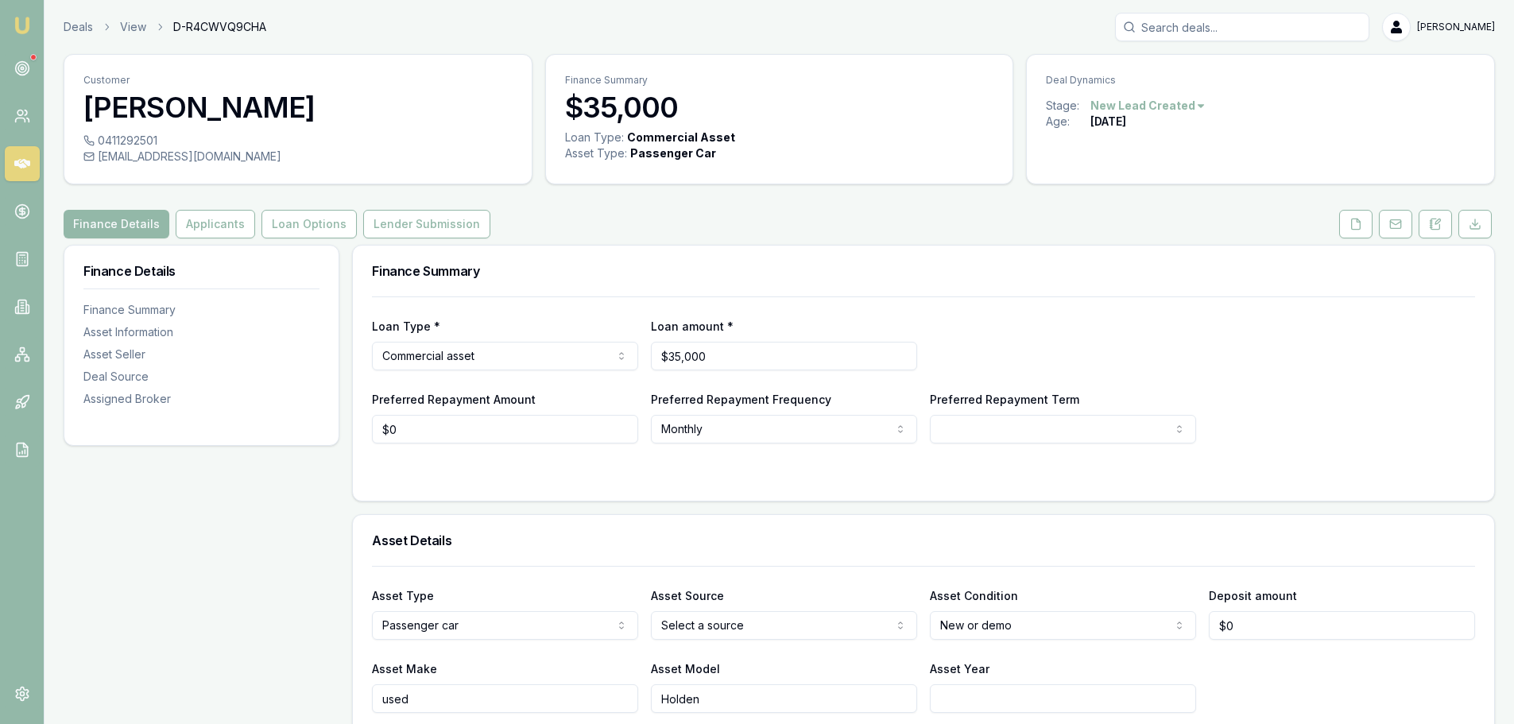
click at [1185, 108] on html "Emu Broker Deals View D-R4CWVQ9CHA [PERSON_NAME] Shield Toggle Menu Customer [P…" at bounding box center [757, 362] width 1514 height 724
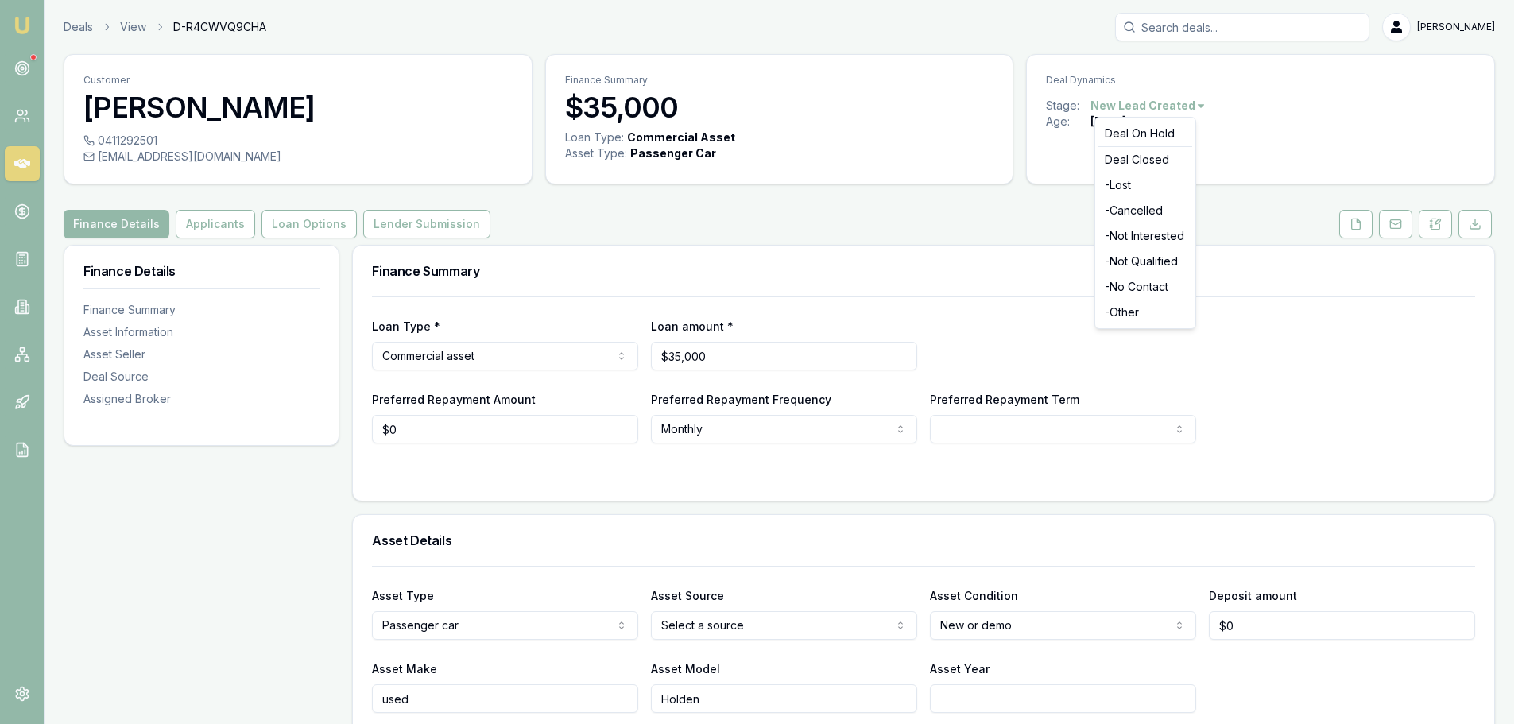
click at [1185, 107] on html "Emu Broker Deals View D-R4CWVQ9CHA Erin Shield Toggle Menu Customer Stacey Cald…" at bounding box center [763, 362] width 1526 height 724
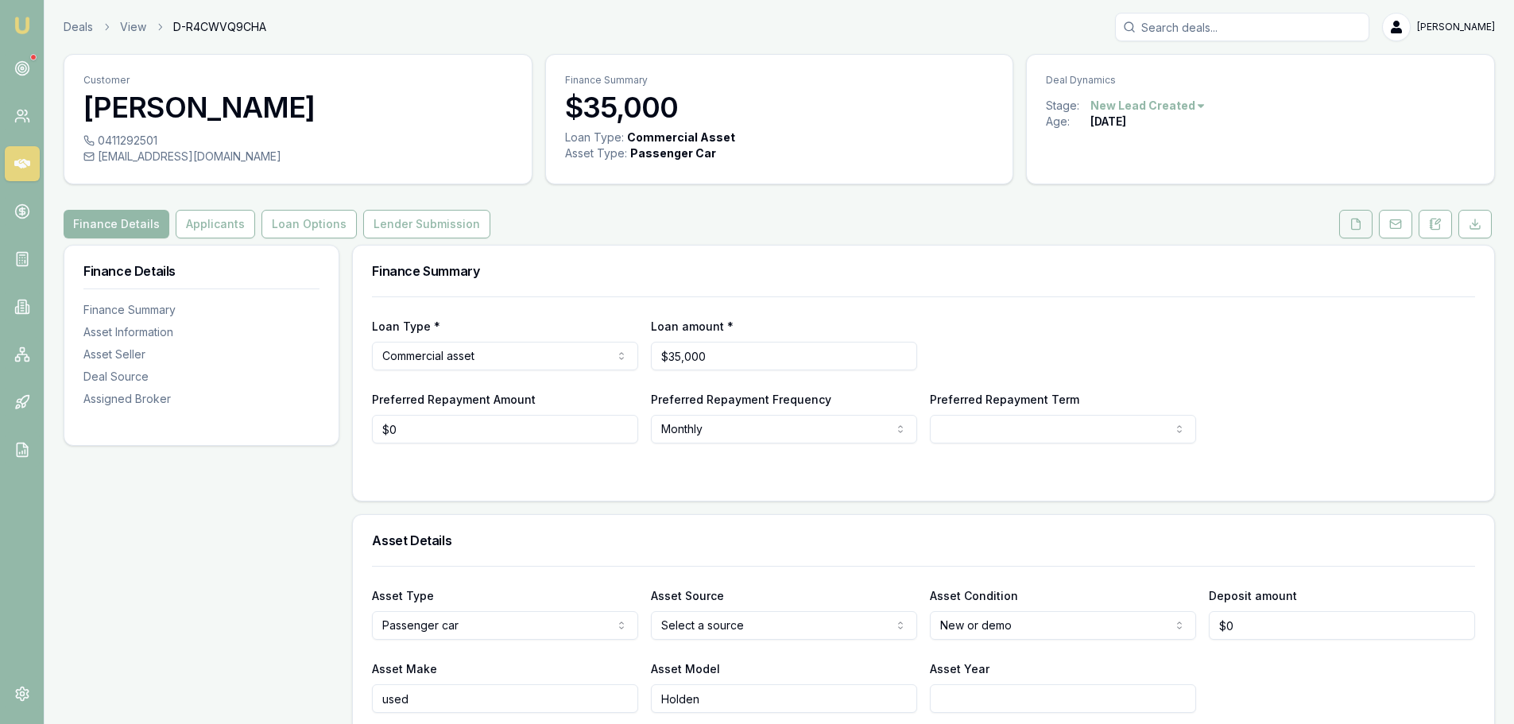
click at [1359, 222] on polyline at bounding box center [1358, 220] width 3 height 3
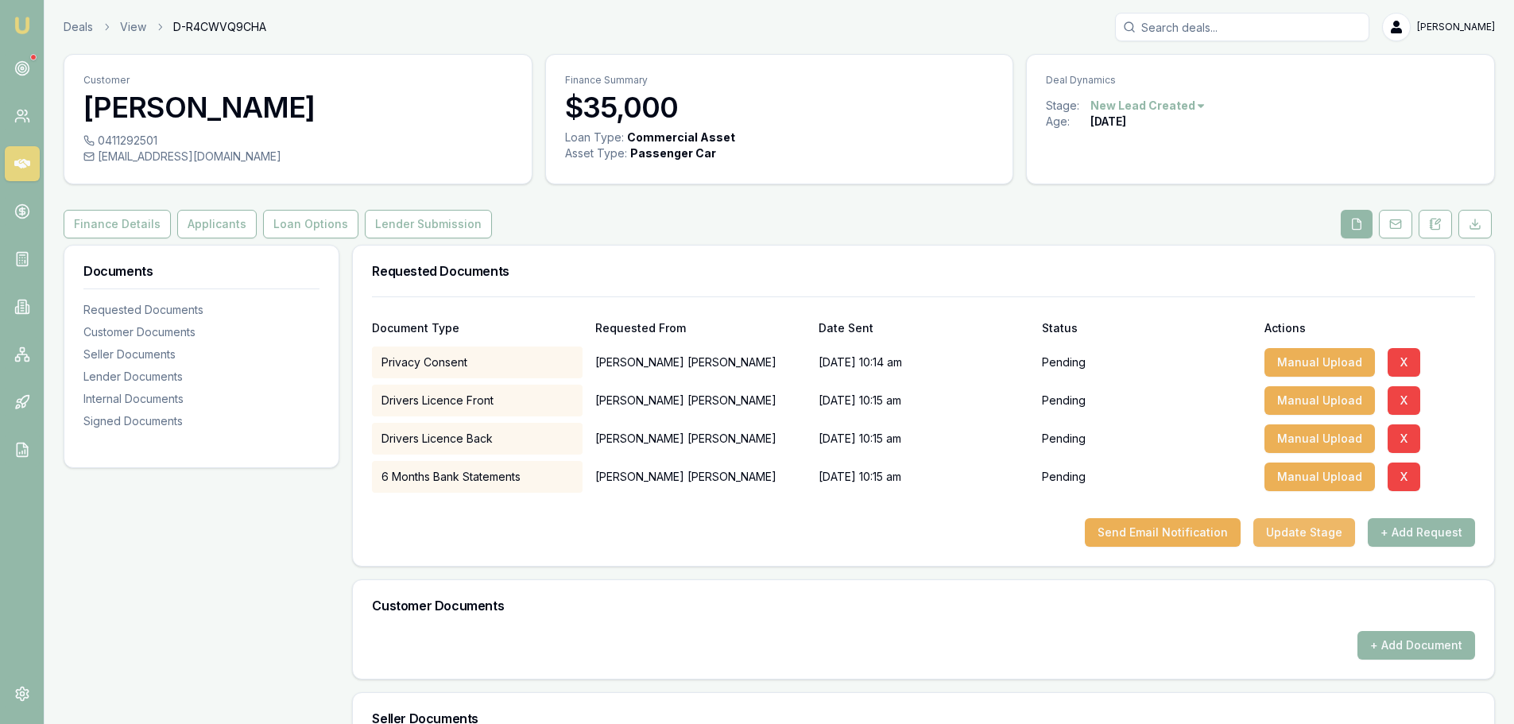
click at [1299, 543] on button "Update Stage" at bounding box center [1305, 532] width 102 height 29
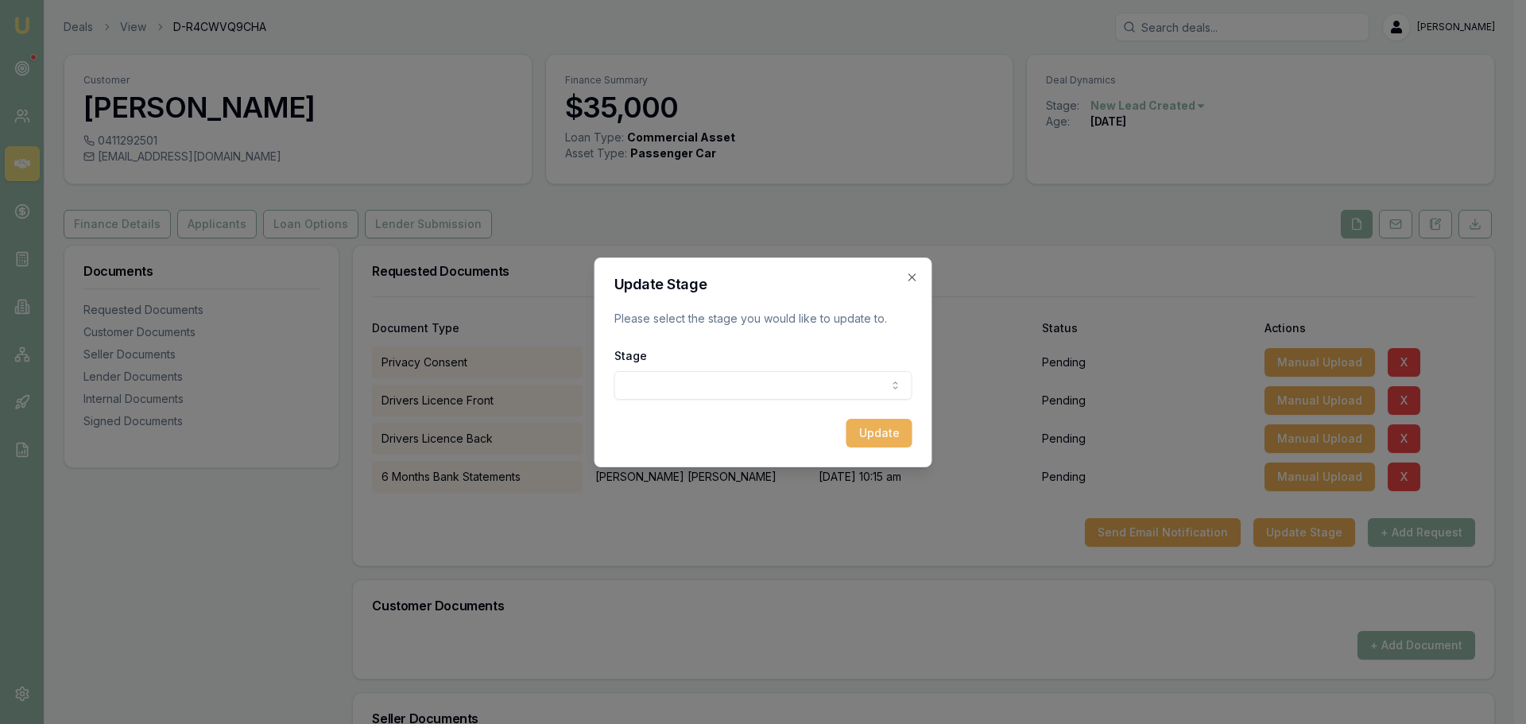
click at [654, 394] on body "Emu Broker Deals View D-R4CWVQ9CHA Erin Shield Toggle Menu Customer Stacey Cald…" at bounding box center [757, 362] width 1514 height 724
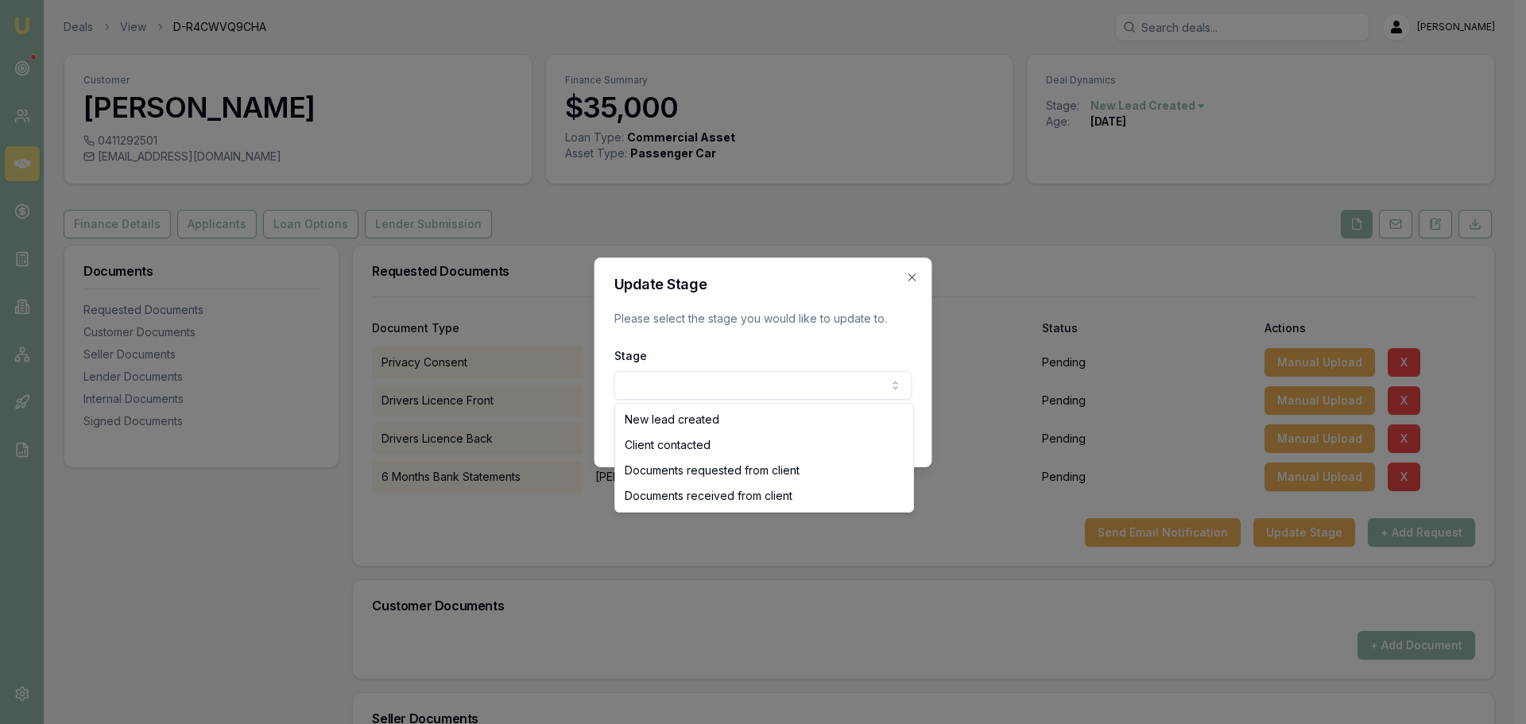
select select "CLIENT_CONTACTED"
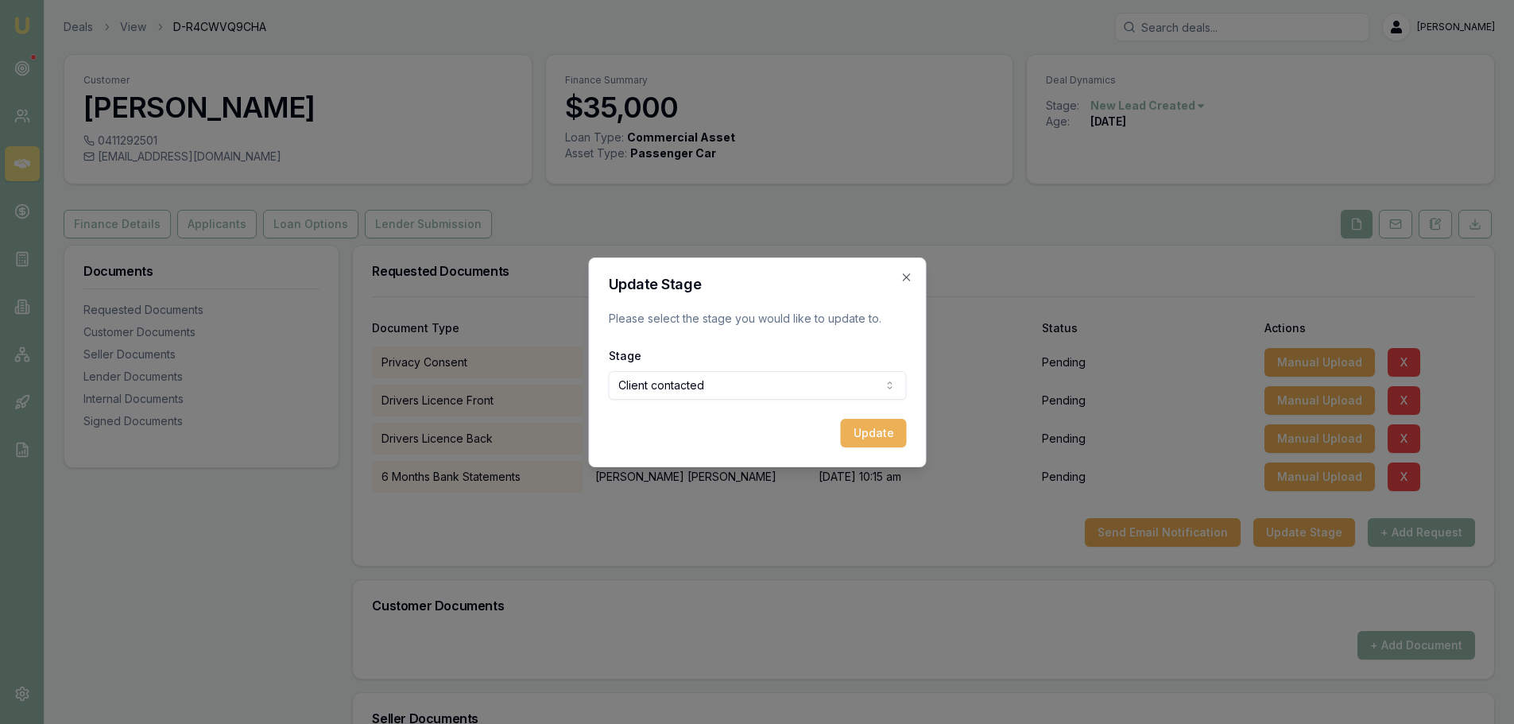
click at [870, 421] on button "Update" at bounding box center [873, 433] width 66 height 29
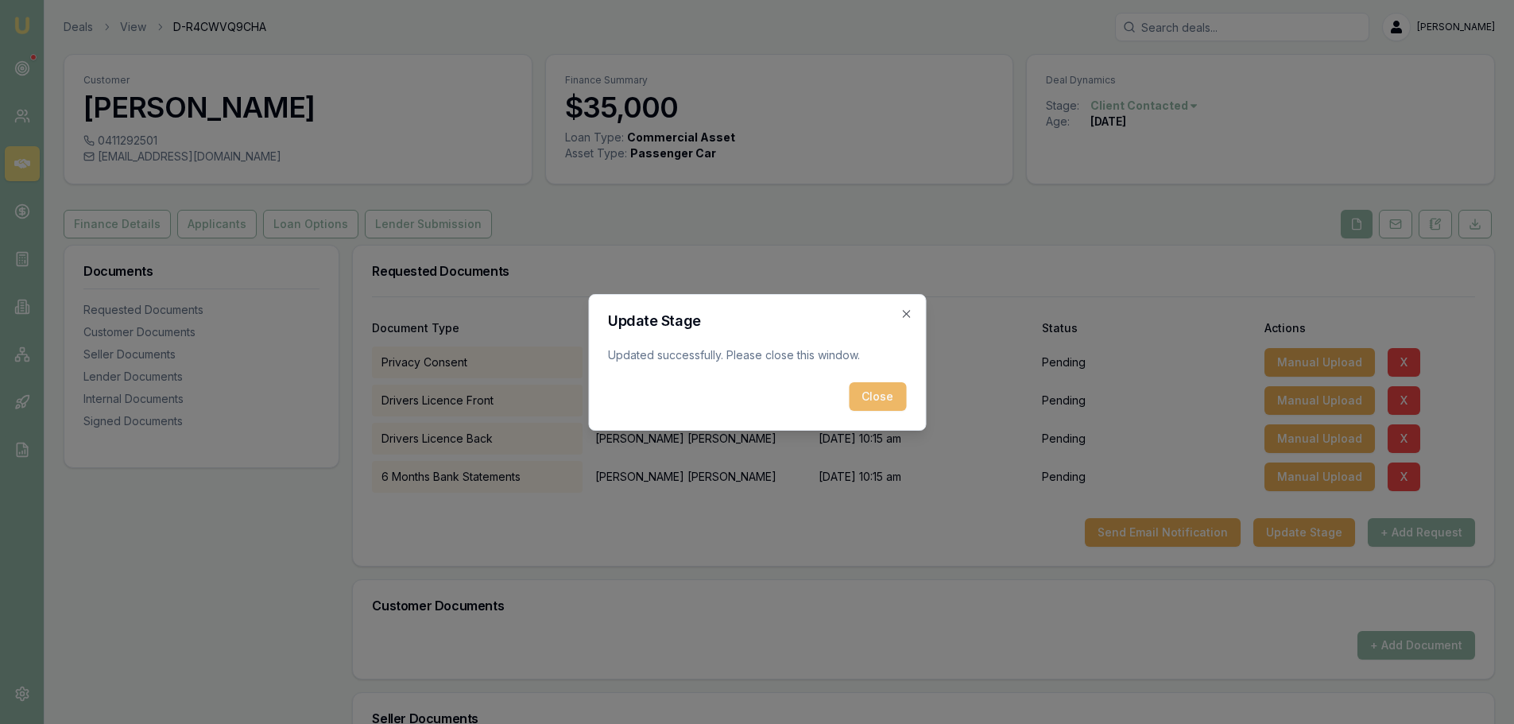
click at [892, 397] on button "Close" at bounding box center [877, 396] width 57 height 29
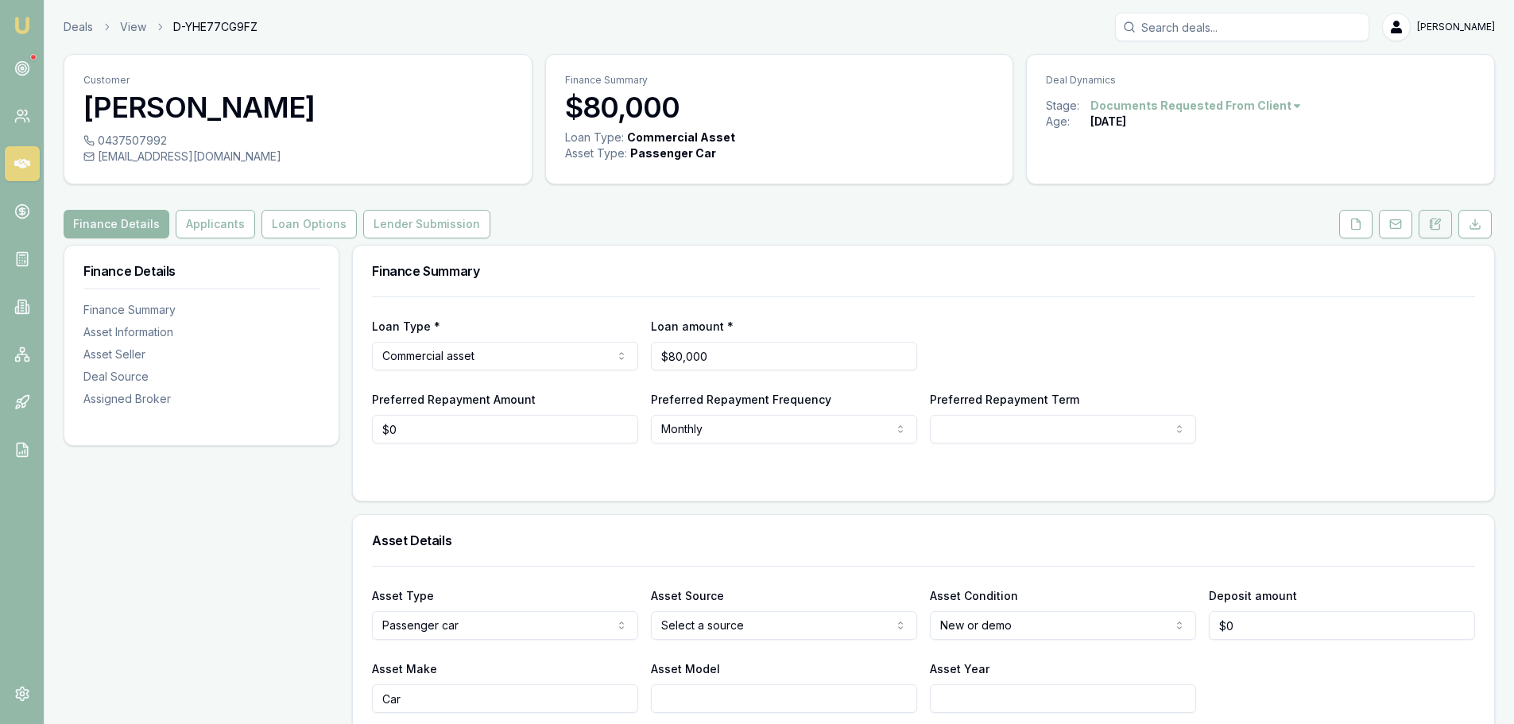
click at [1429, 227] on button at bounding box center [1435, 224] width 33 height 29
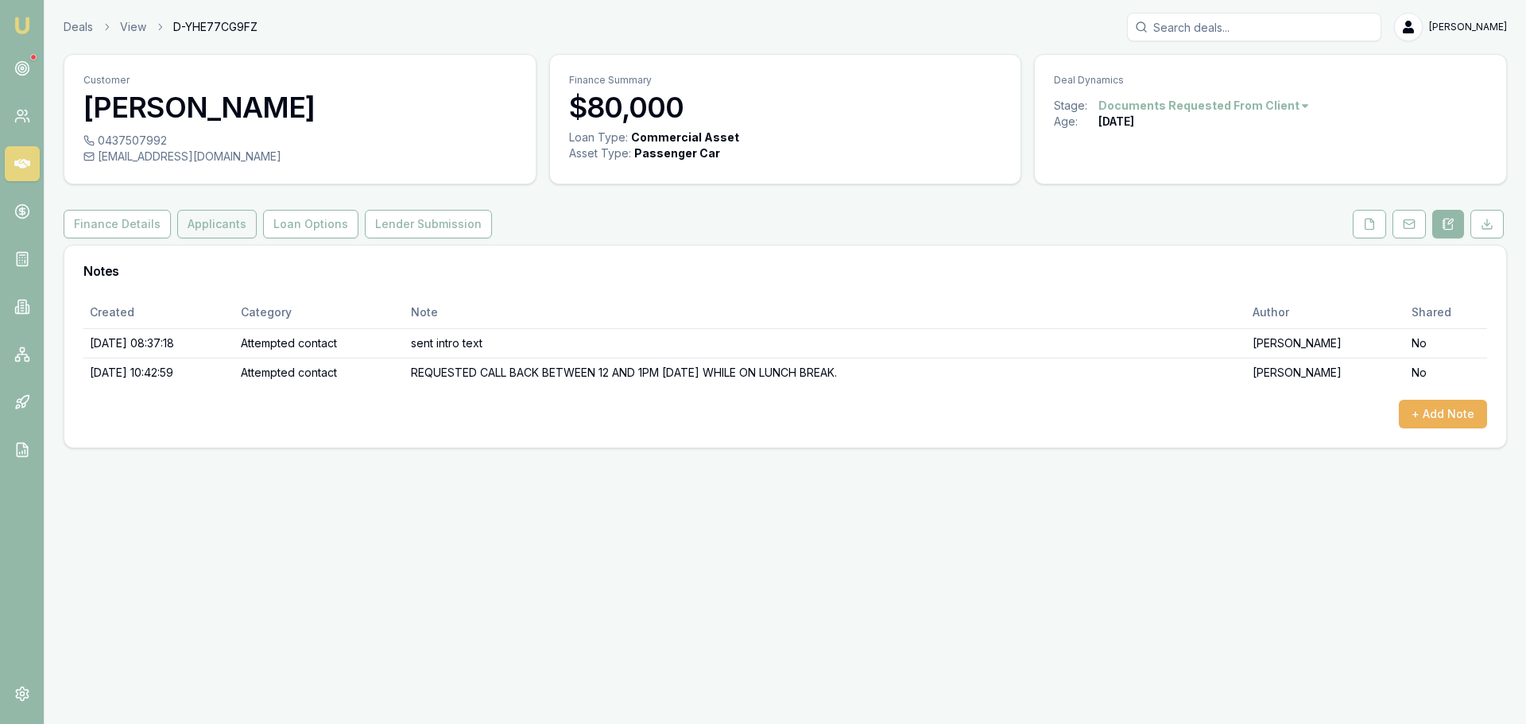
click at [237, 228] on button "Applicants" at bounding box center [216, 224] width 79 height 29
